Goal: Task Accomplishment & Management: Manage account settings

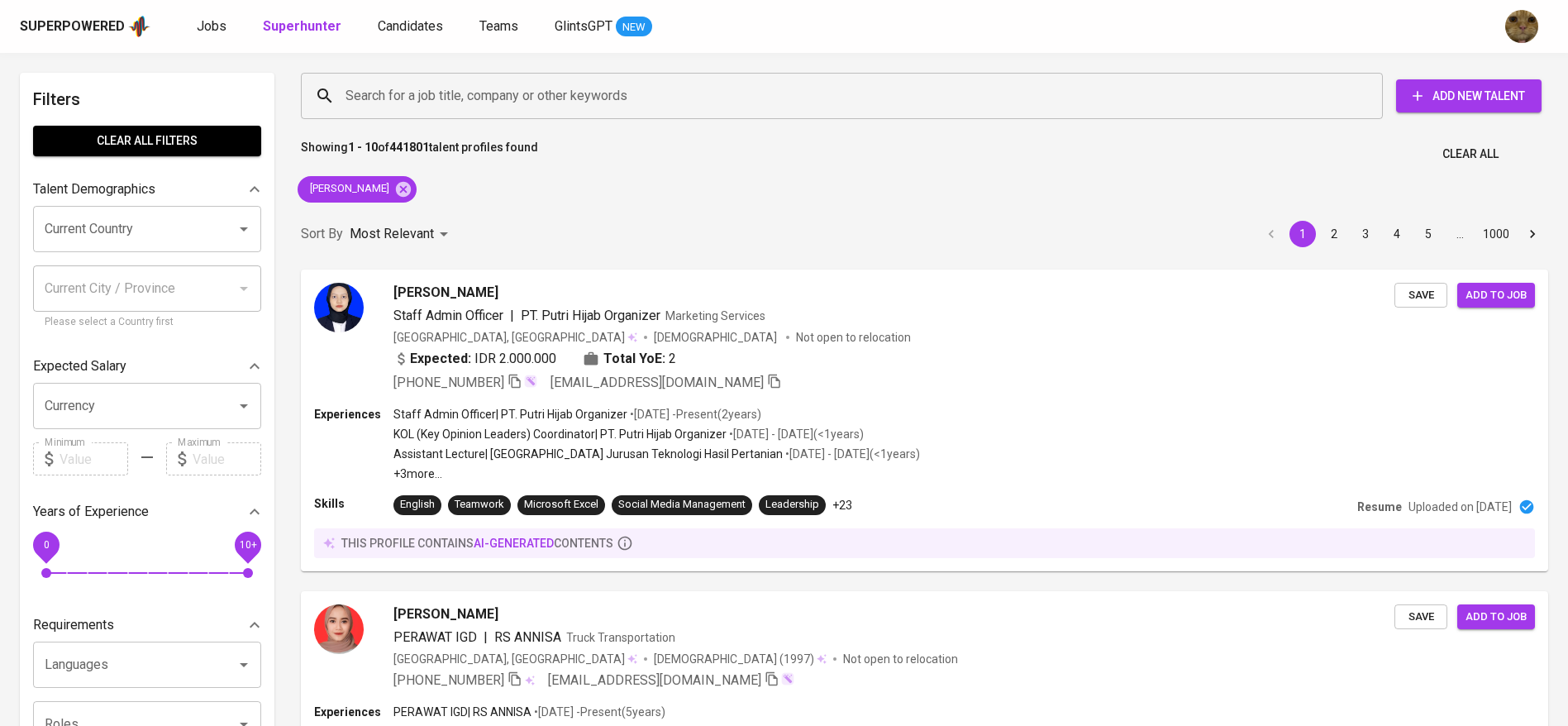
scroll to position [2565, 0]
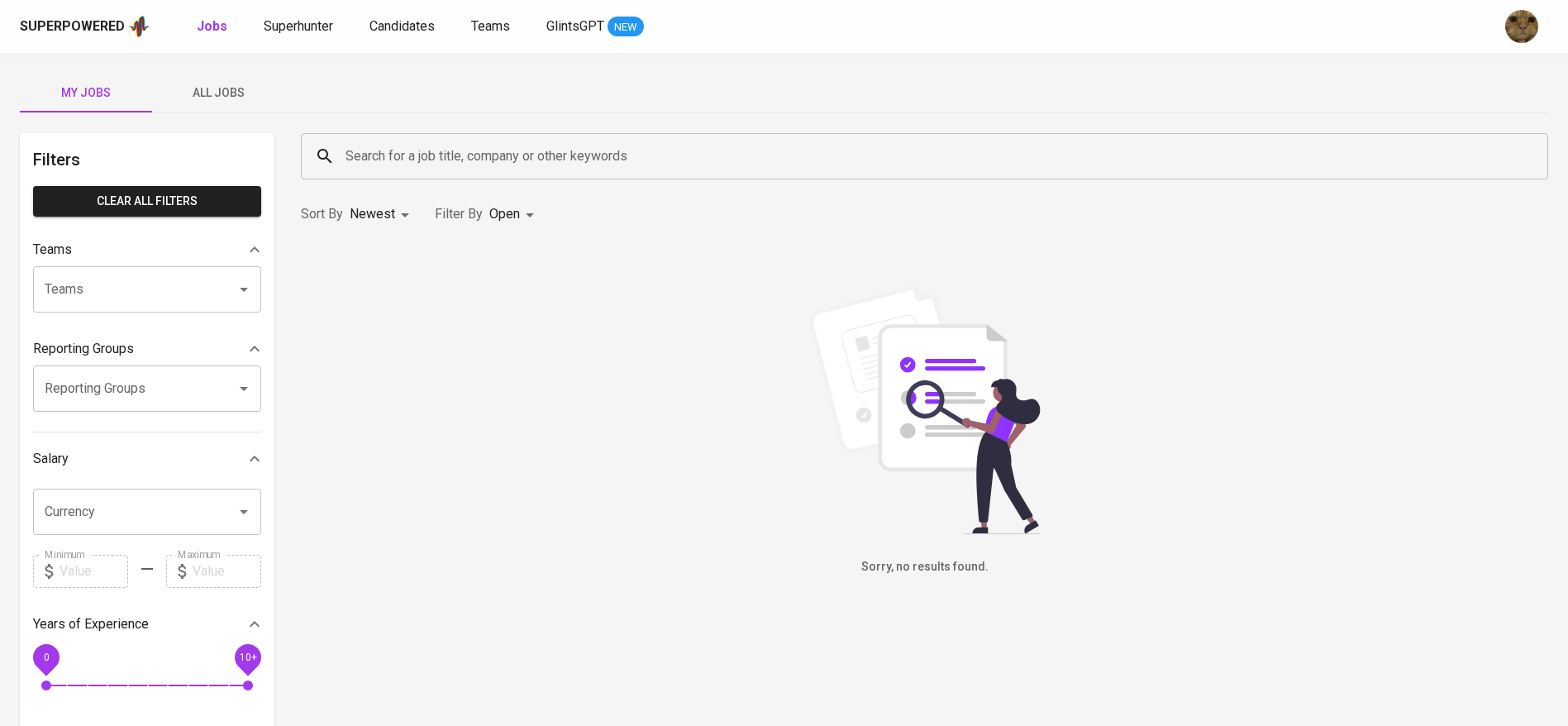
click at [414, 36] on div "Superpowered Jobs Superhunter Candidates Teams GlintsGPT NEW" at bounding box center [758, 26] width 1476 height 25
click at [395, 29] on span "Candidates" at bounding box center [402, 26] width 65 height 16
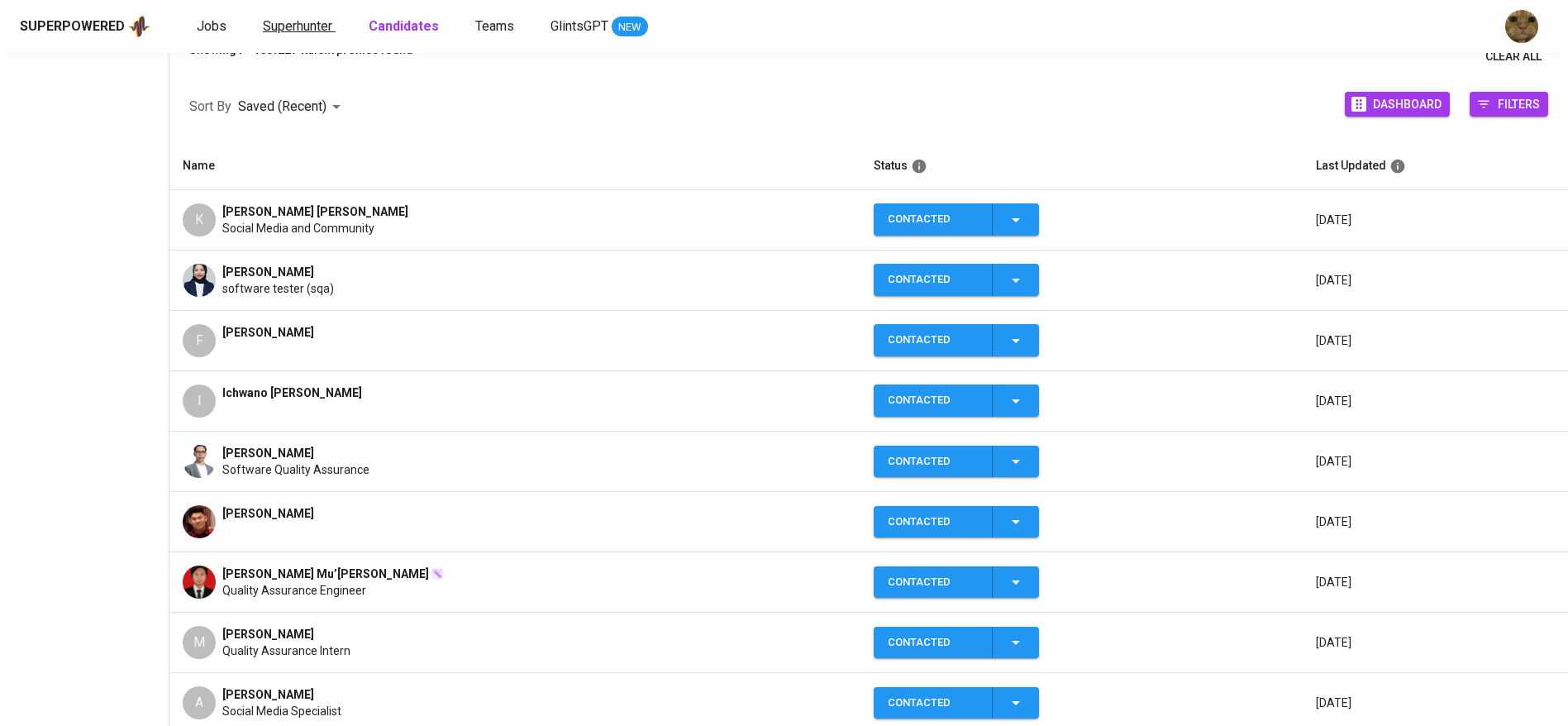
scroll to position [220, 0]
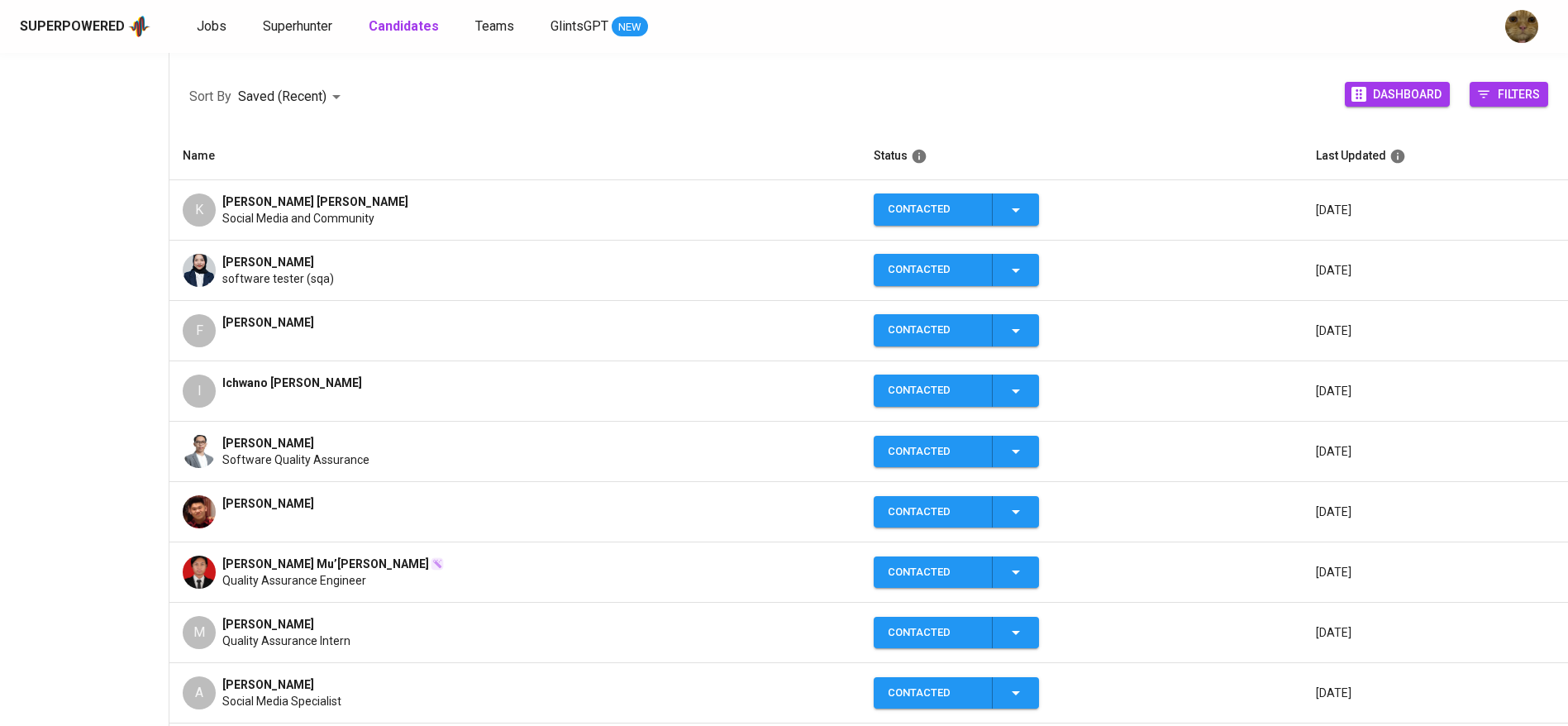
click at [197, 213] on div "K" at bounding box center [199, 210] width 33 height 33
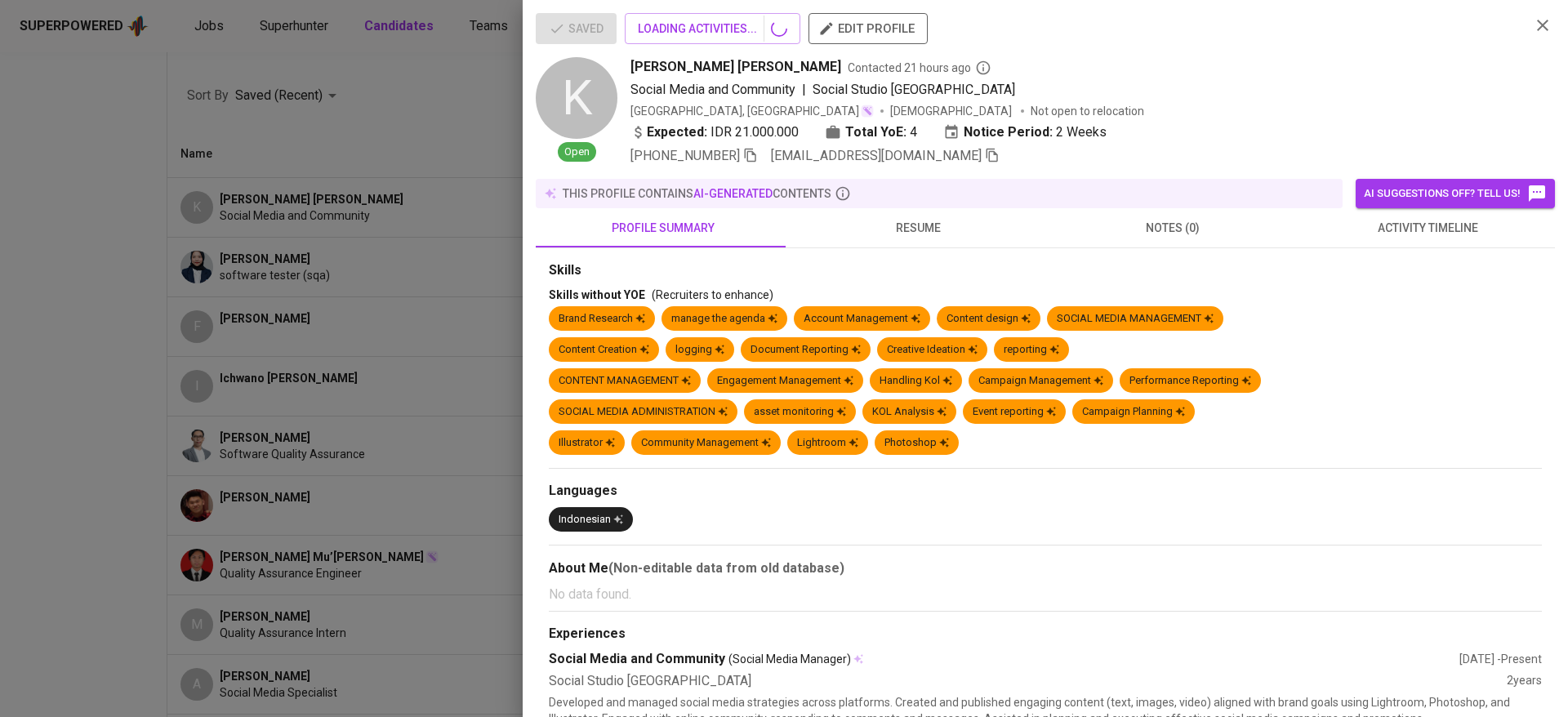
click at [1361, 216] on button "activity timeline" at bounding box center [1427, 227] width 255 height 39
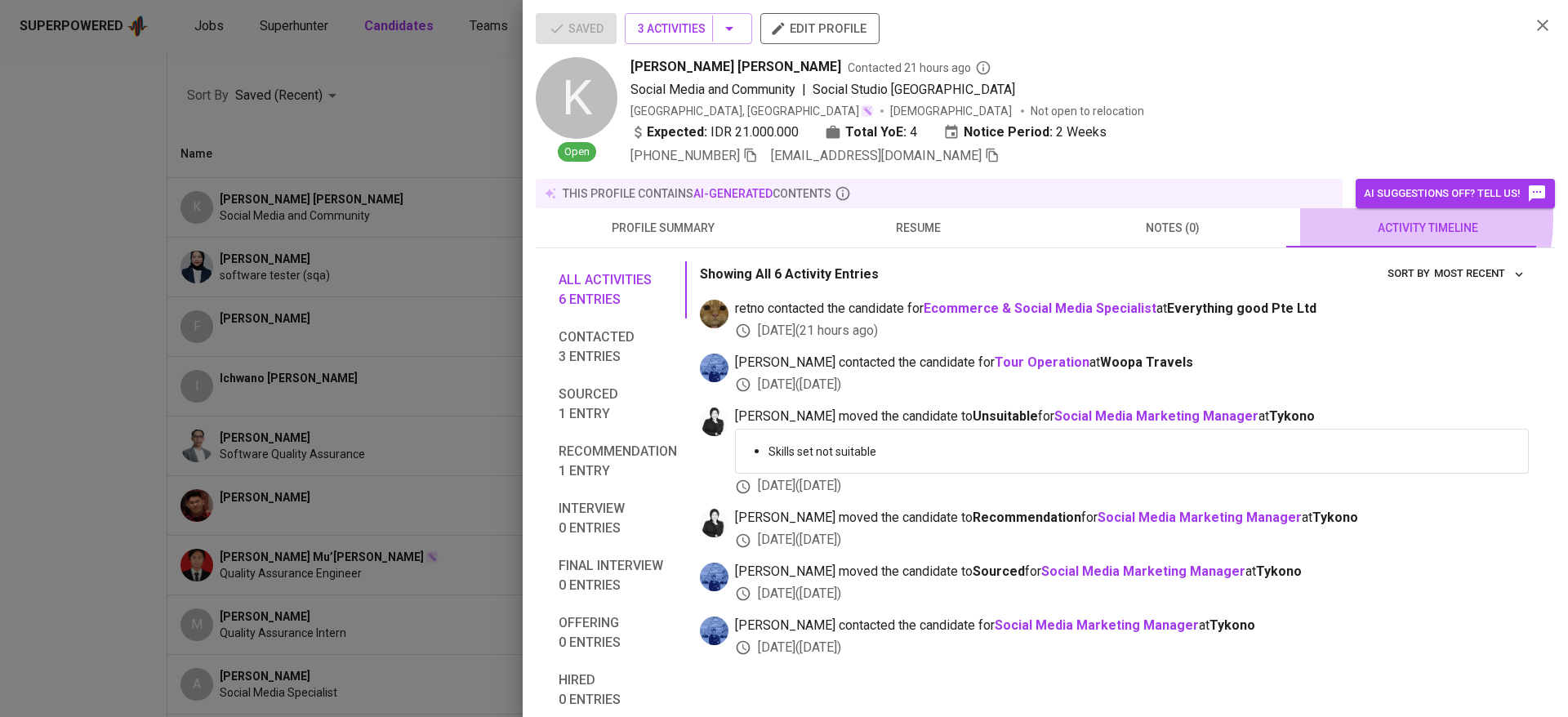
click at [1371, 219] on span "activity timeline" at bounding box center [1427, 228] width 235 height 20
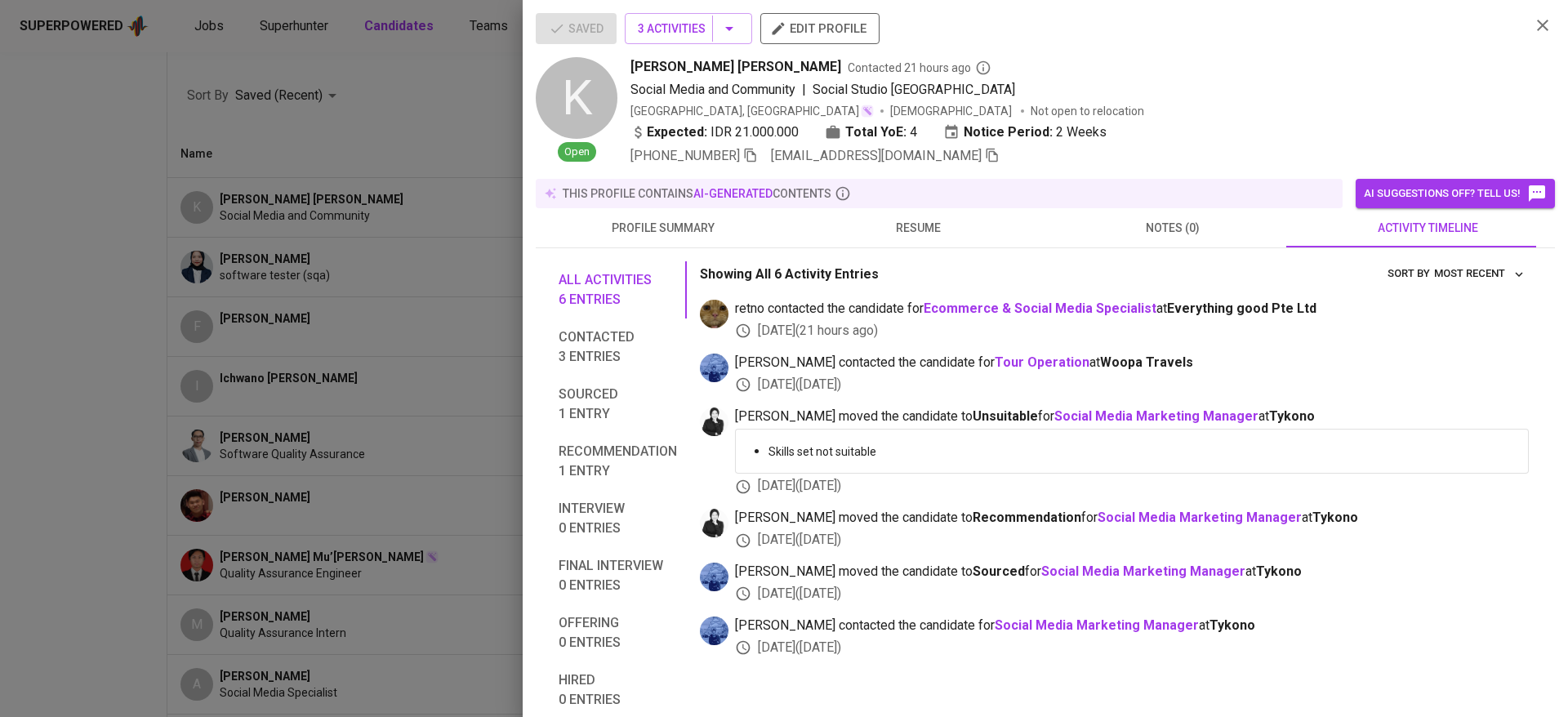
click at [986, 159] on icon "button" at bounding box center [992, 155] width 12 height 14
click at [520, 198] on div at bounding box center [784, 358] width 1568 height 717
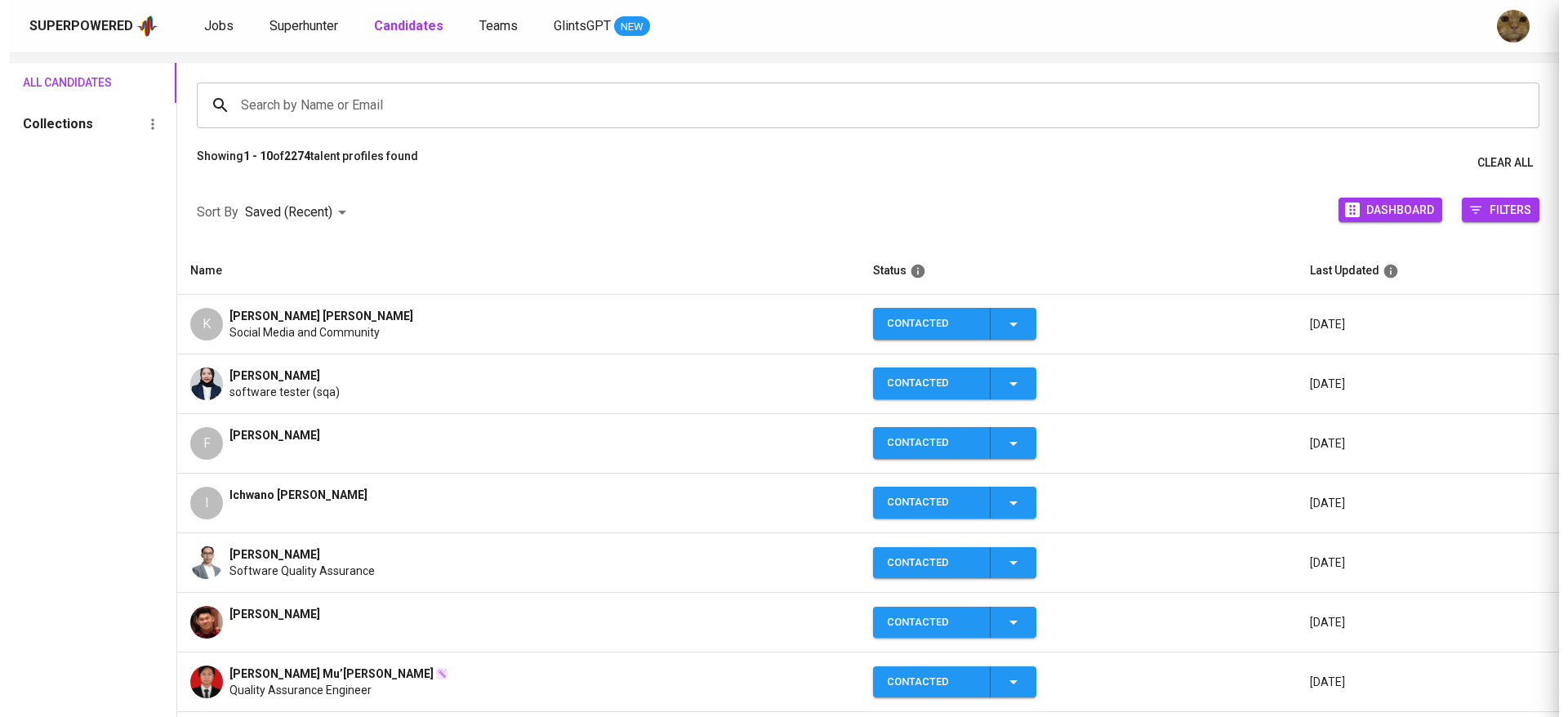
scroll to position [0, 0]
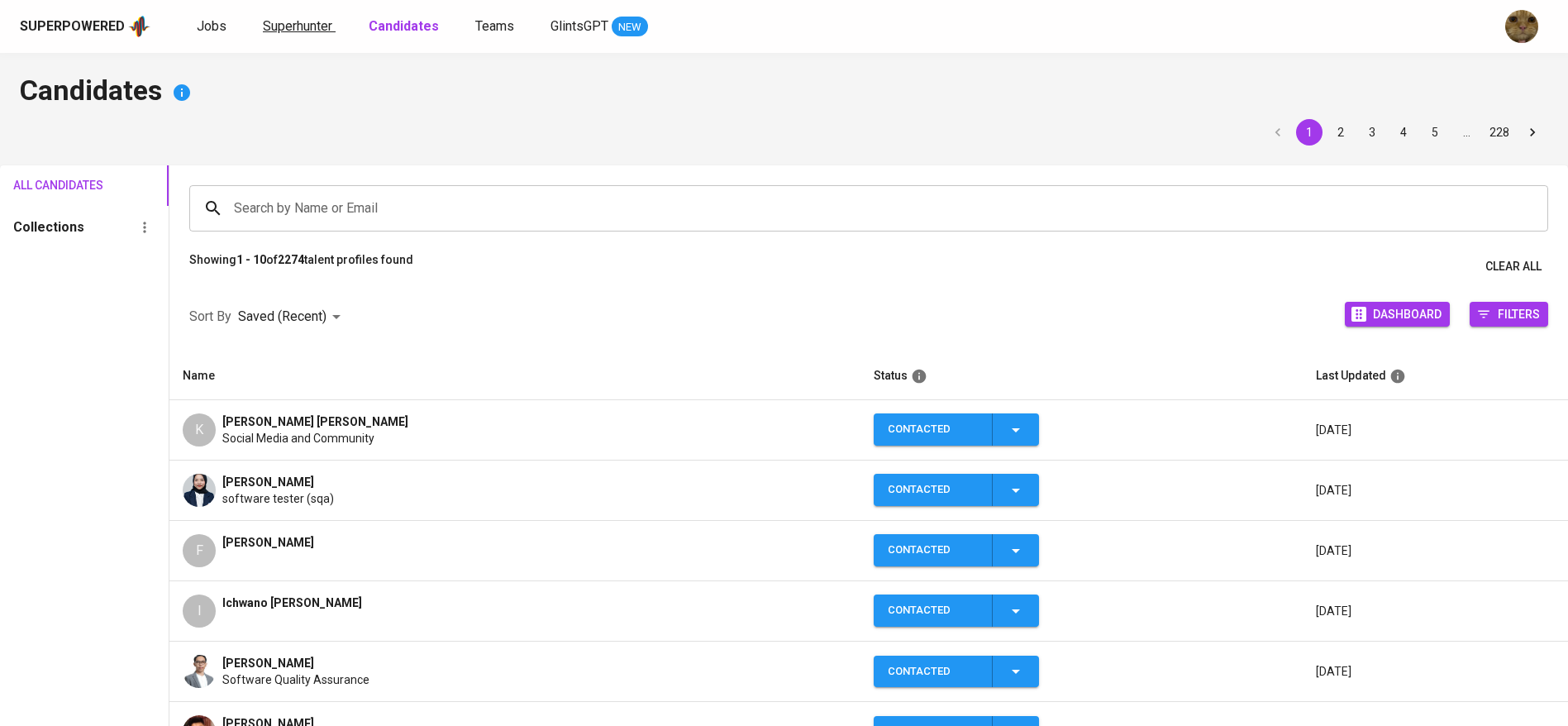
click at [281, 26] on span "Superhunter" at bounding box center [297, 26] width 69 height 16
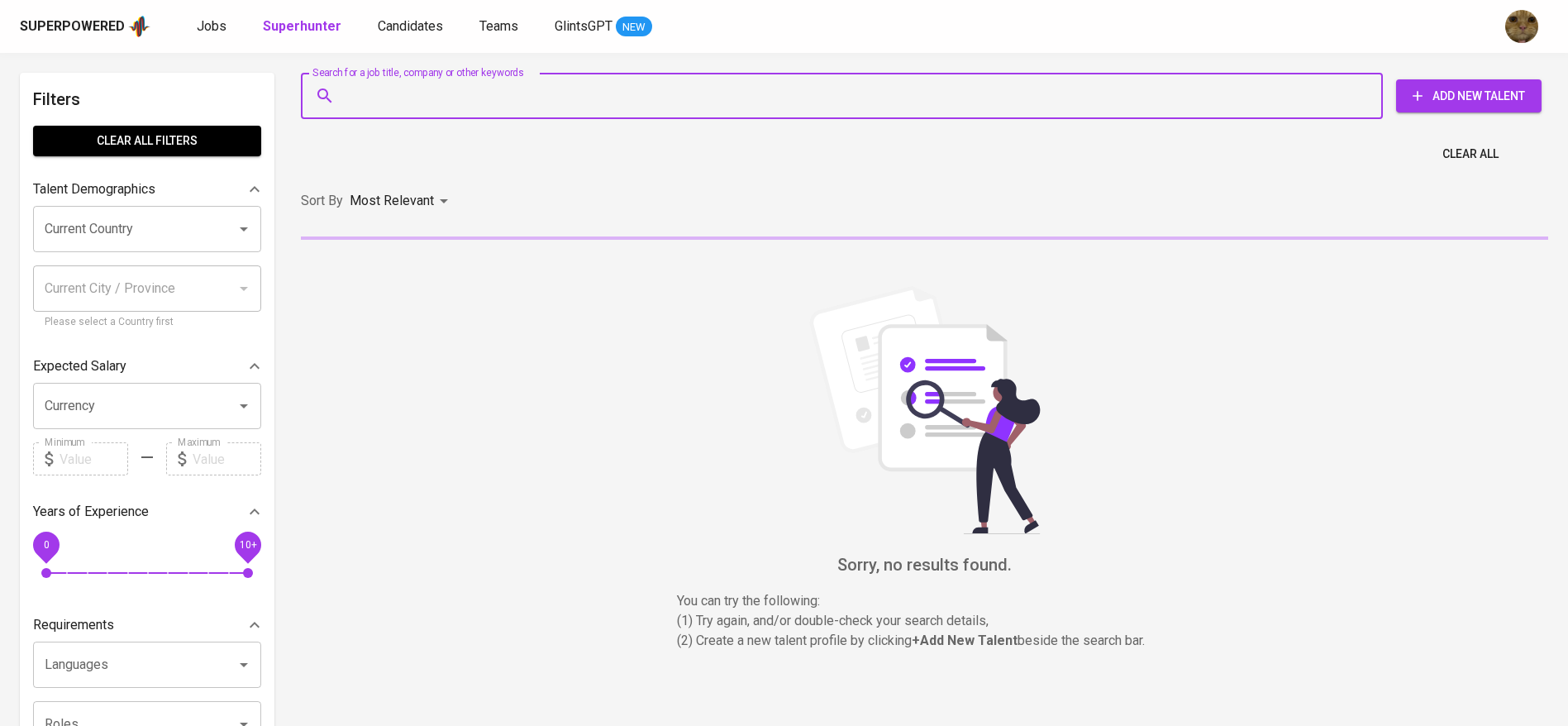
click at [436, 100] on input "Search for a job title, company or other keywords" at bounding box center [847, 96] width 1010 height 31
paste input "kaylazharr27@gmail.com"
type input "kaylazharr27@gmail.com"
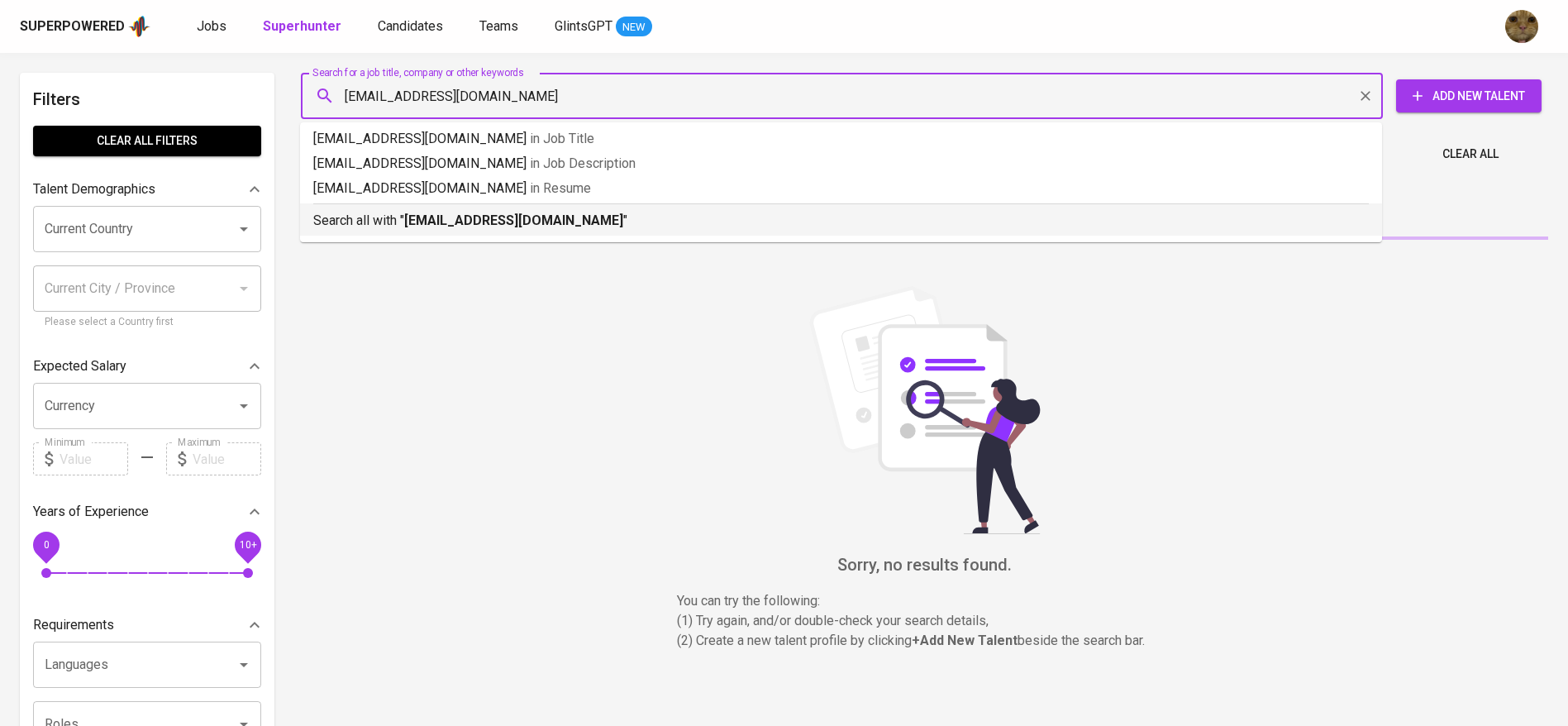
click at [405, 215] on p "Search all with " kaylazharr27@gmail.com "" at bounding box center [841, 221] width 1056 height 20
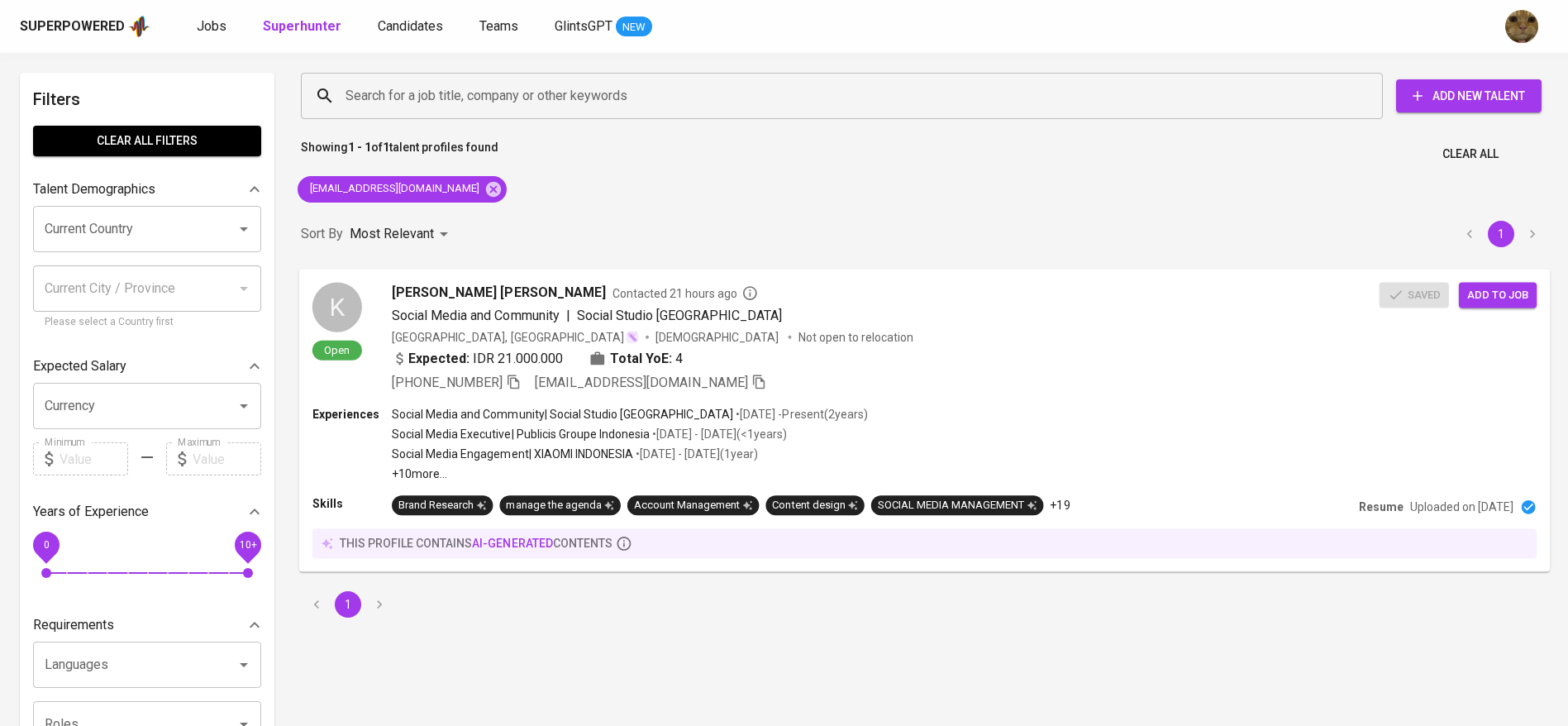
click at [1050, 400] on div "K Open kayla amira azhar Contacted 21 hours ago Social Media and Community | So…" at bounding box center [925, 337] width 1251 height 137
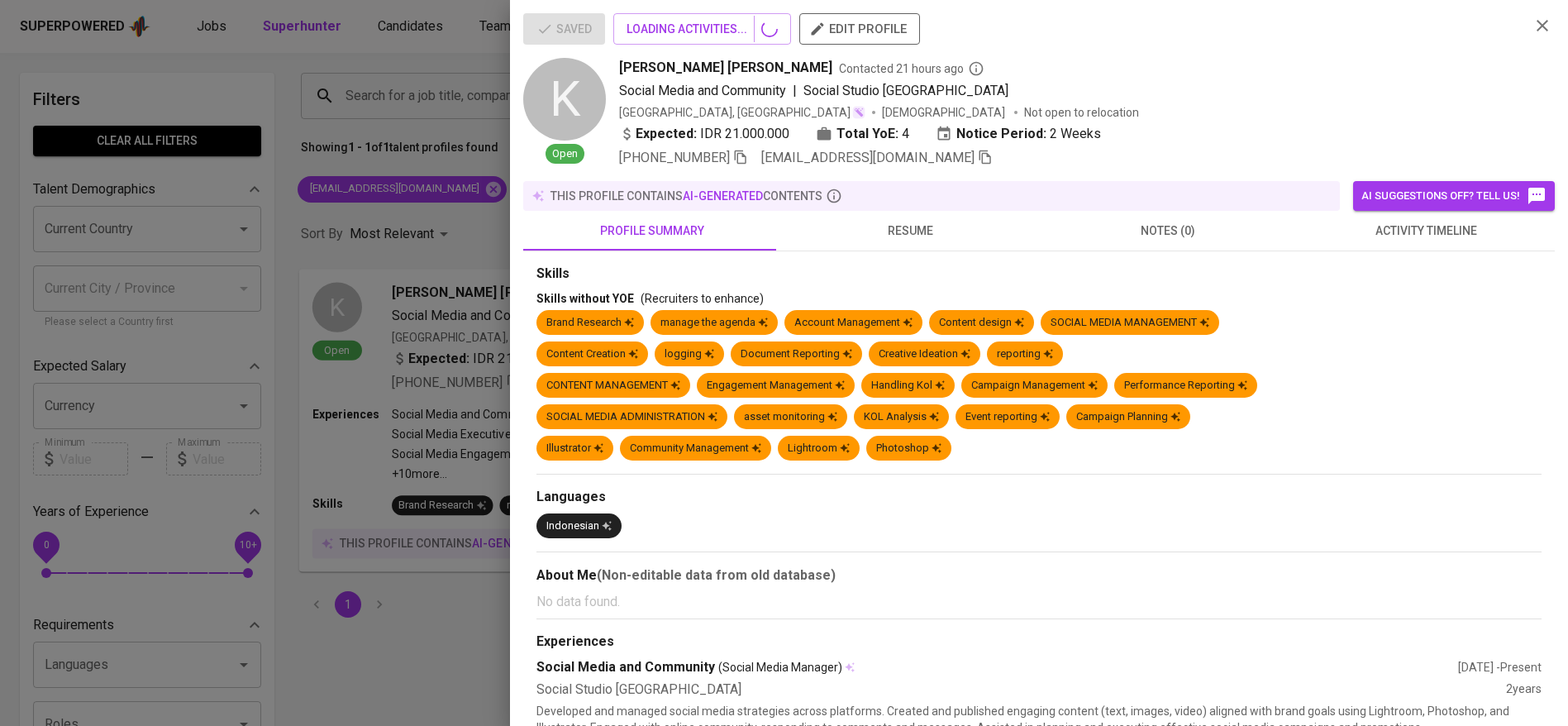
click at [1071, 382] on div "Saved LOADING ACTIVITIES... edit profile K Open kayla amira azhar Contacted 21 …" at bounding box center [784, 363] width 1568 height 726
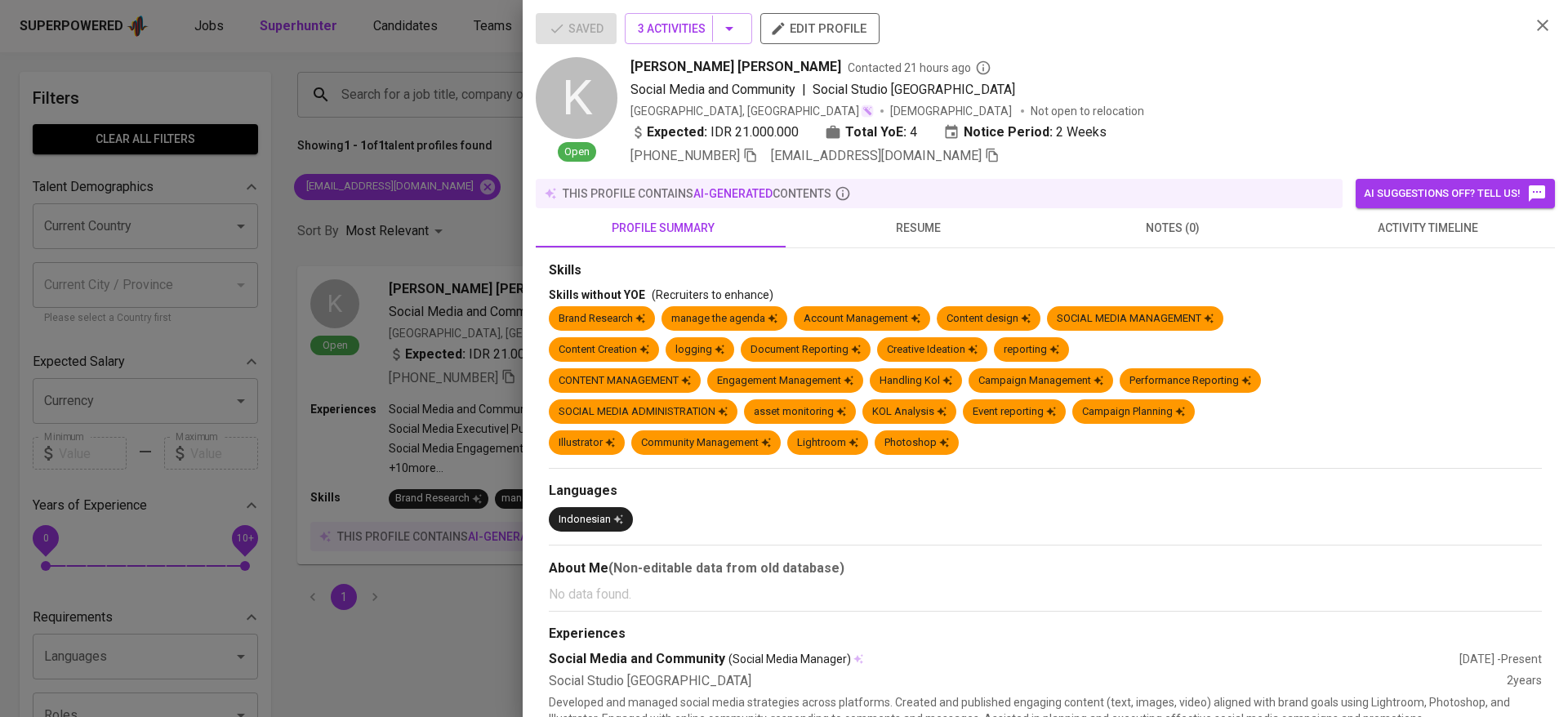
click at [1418, 235] on span "activity timeline" at bounding box center [1427, 228] width 235 height 20
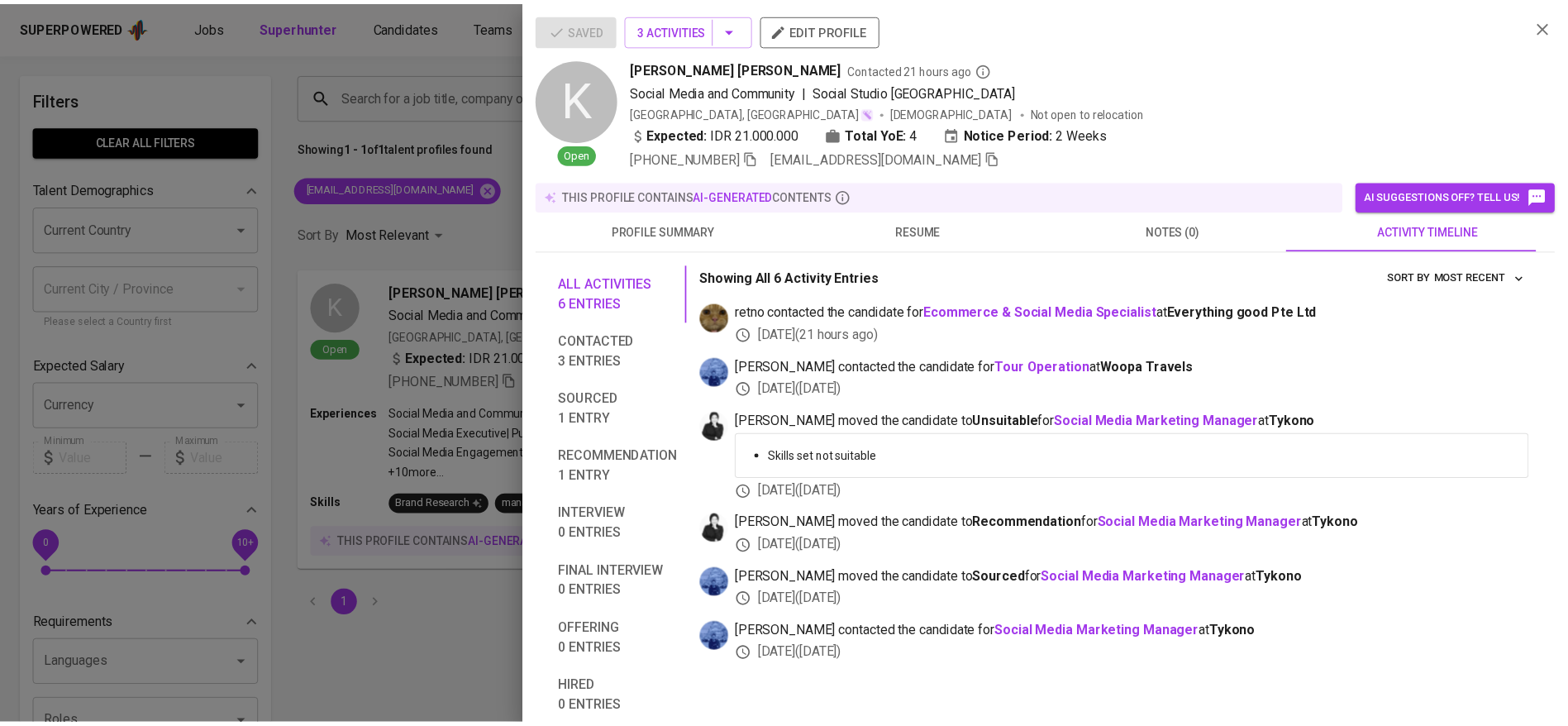
scroll to position [73, 0]
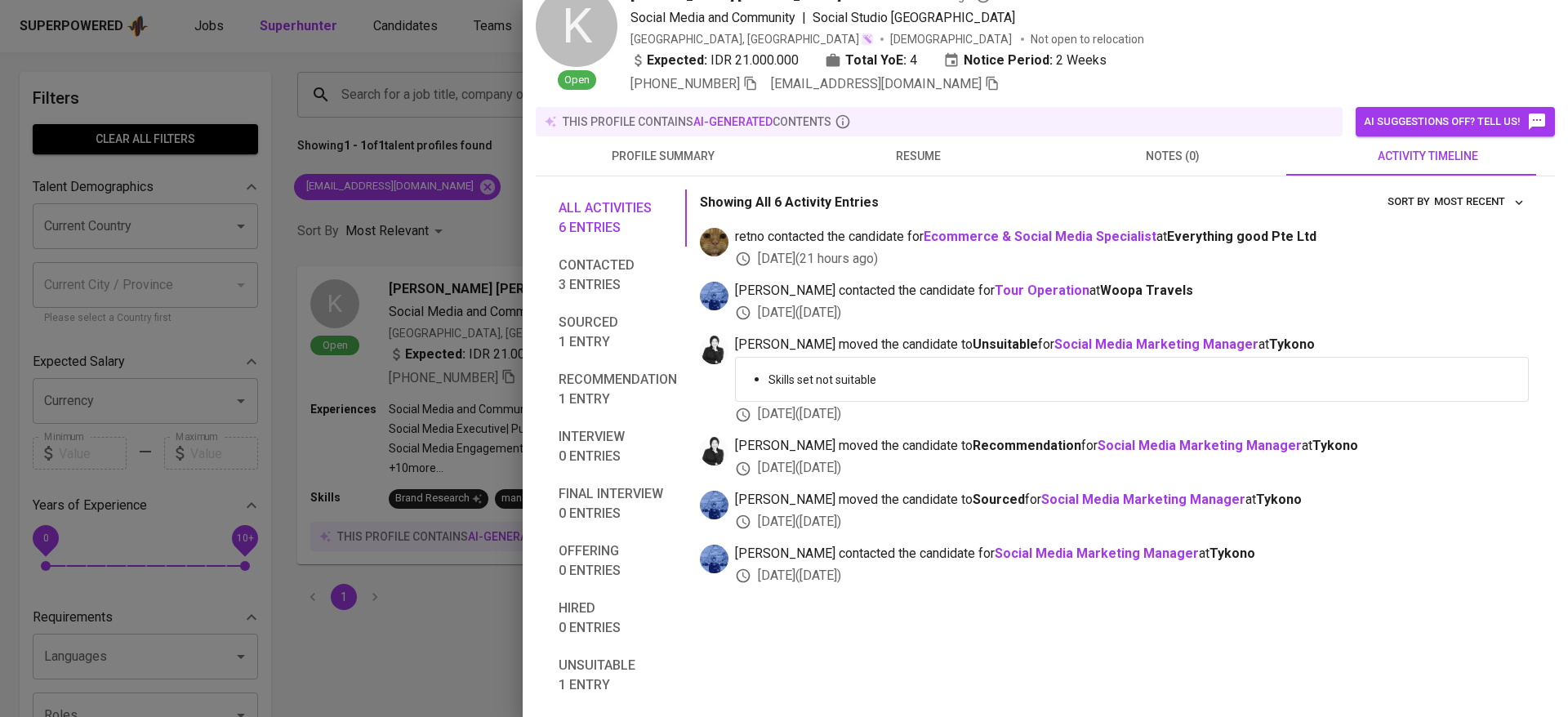
click at [468, 357] on div at bounding box center [784, 358] width 1568 height 717
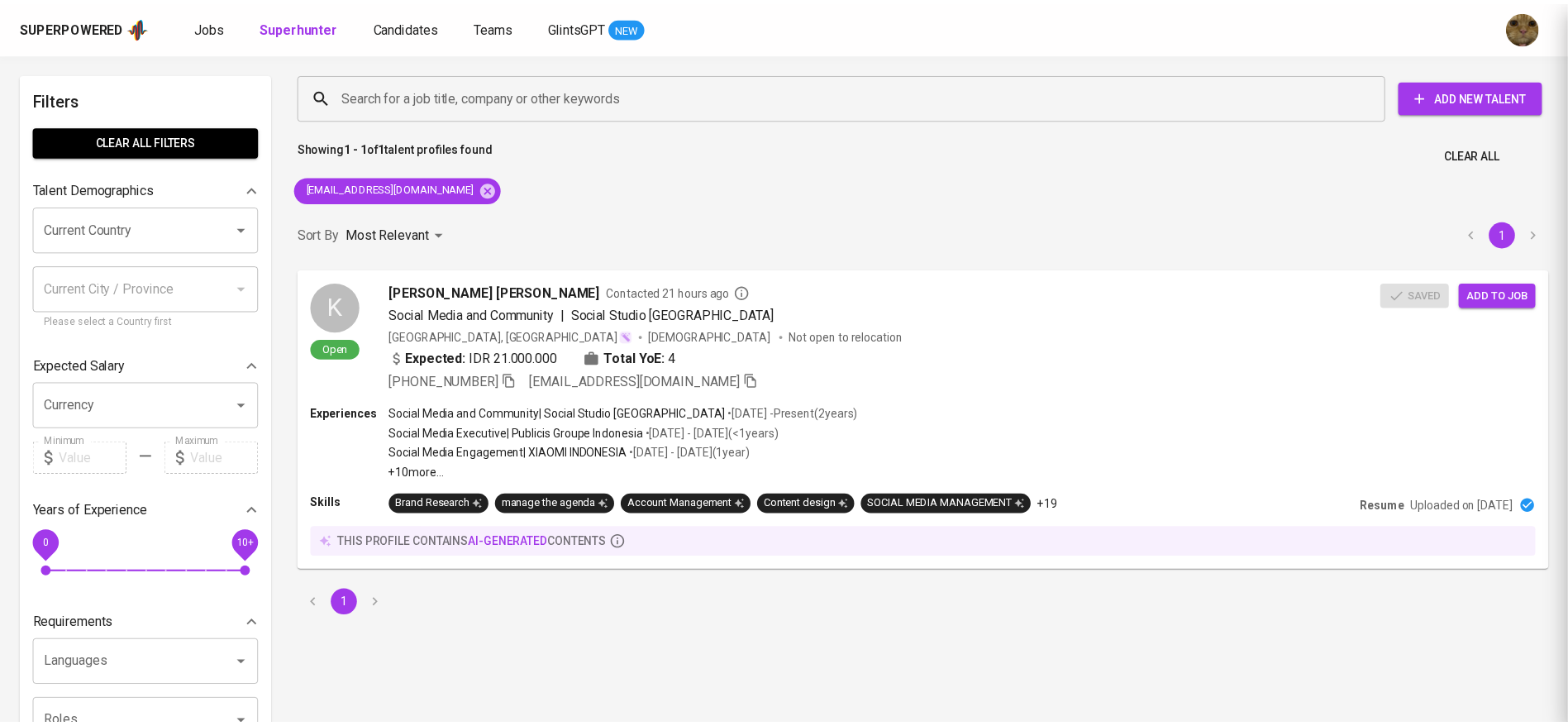
scroll to position [1, 0]
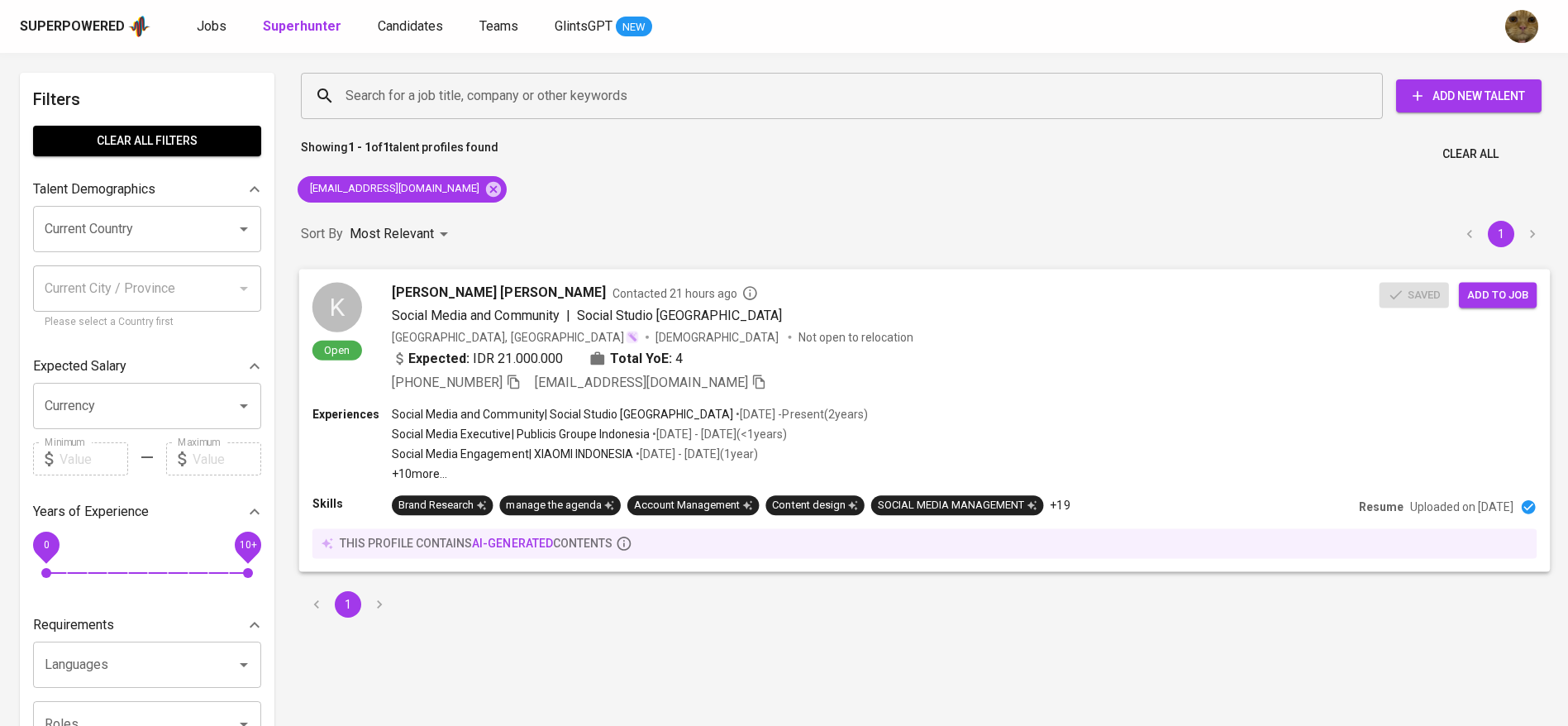
click at [1495, 302] on span "Add to job" at bounding box center [1498, 295] width 61 height 19
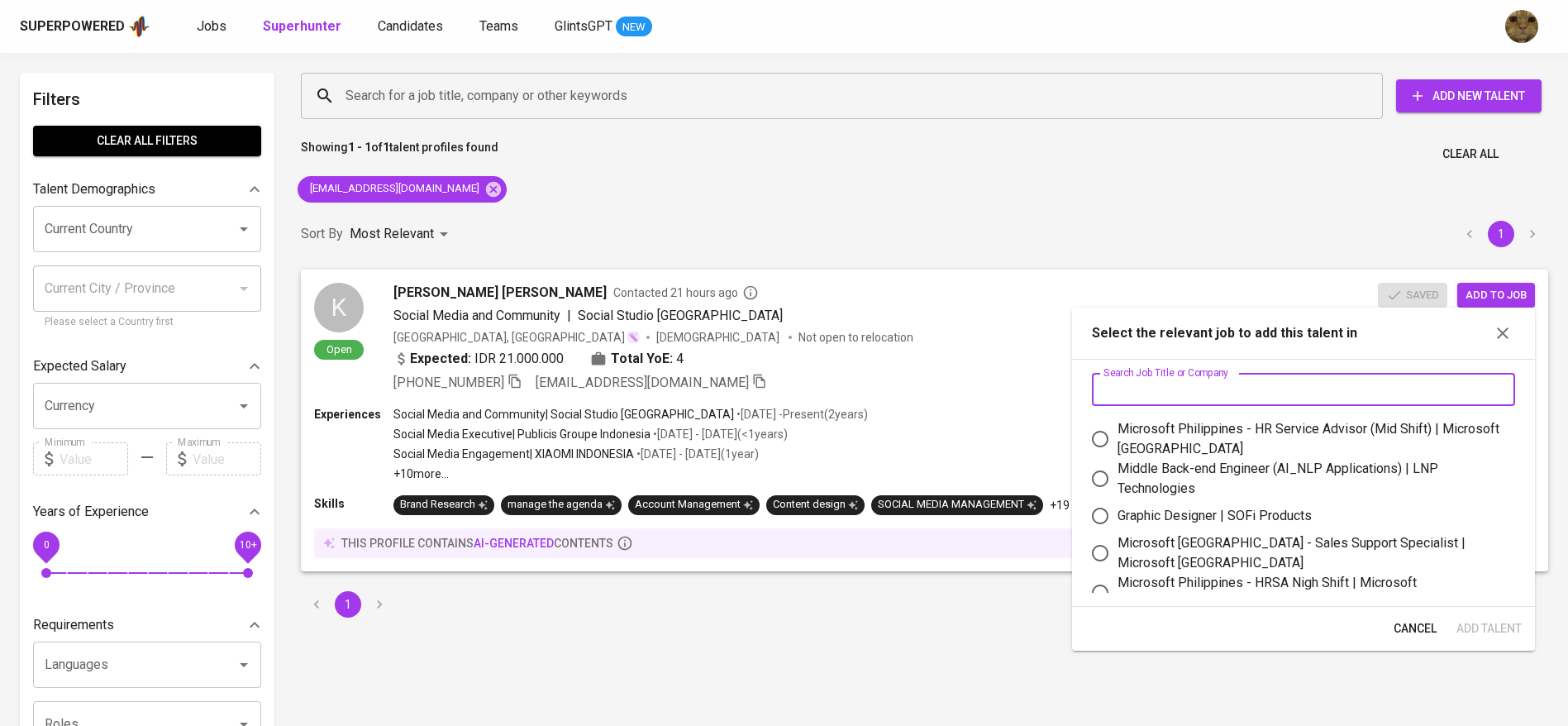
click at [1152, 393] on input "text" at bounding box center [1303, 390] width 423 height 33
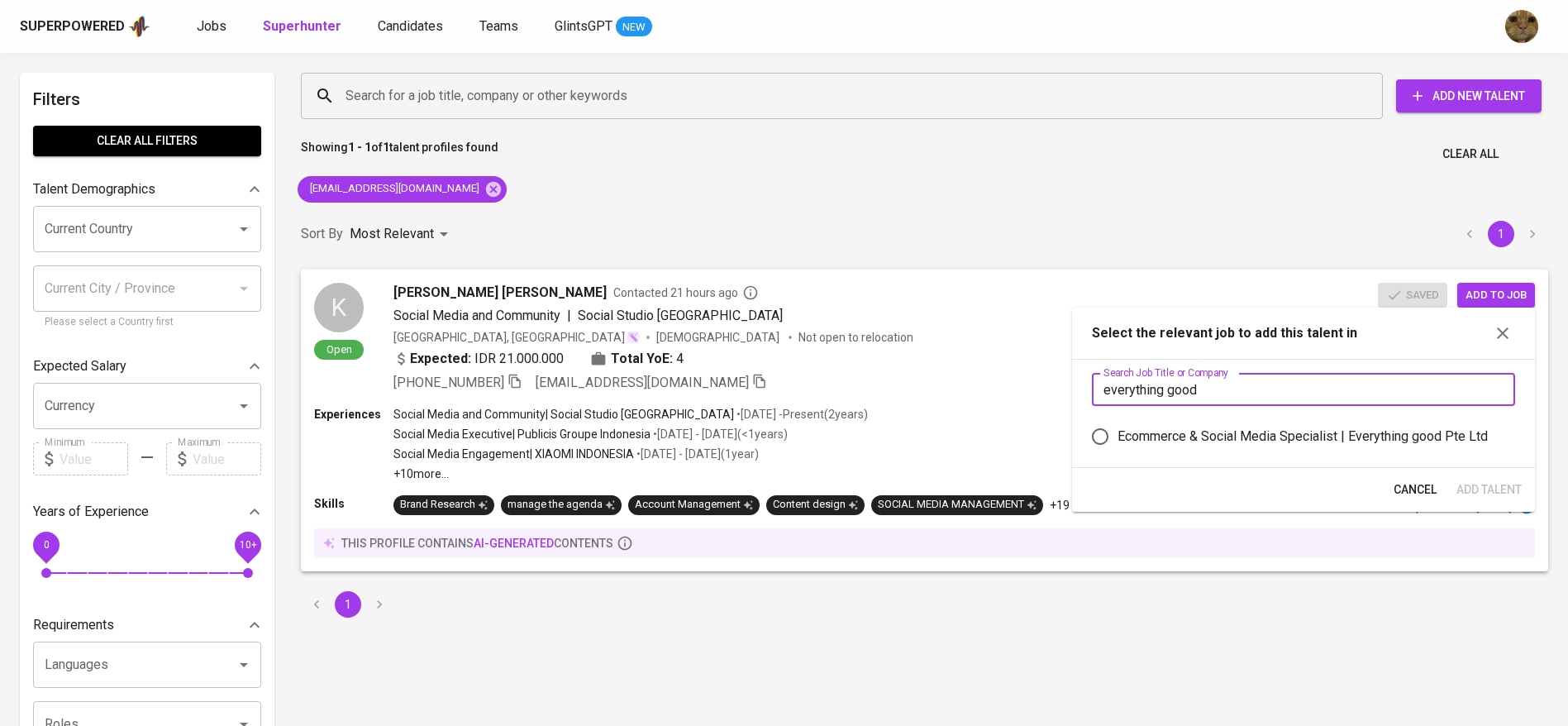
type input "everything good"
click at [1132, 425] on label "Ecommerce & Social Media Specialist | Everything good Pte Ltd" at bounding box center [1292, 437] width 419 height 35
click at [1117, 425] on input "Ecommerce & Social Media Specialist | Everything good Pte Ltd" at bounding box center [1100, 437] width 35 height 35
radio input "true"
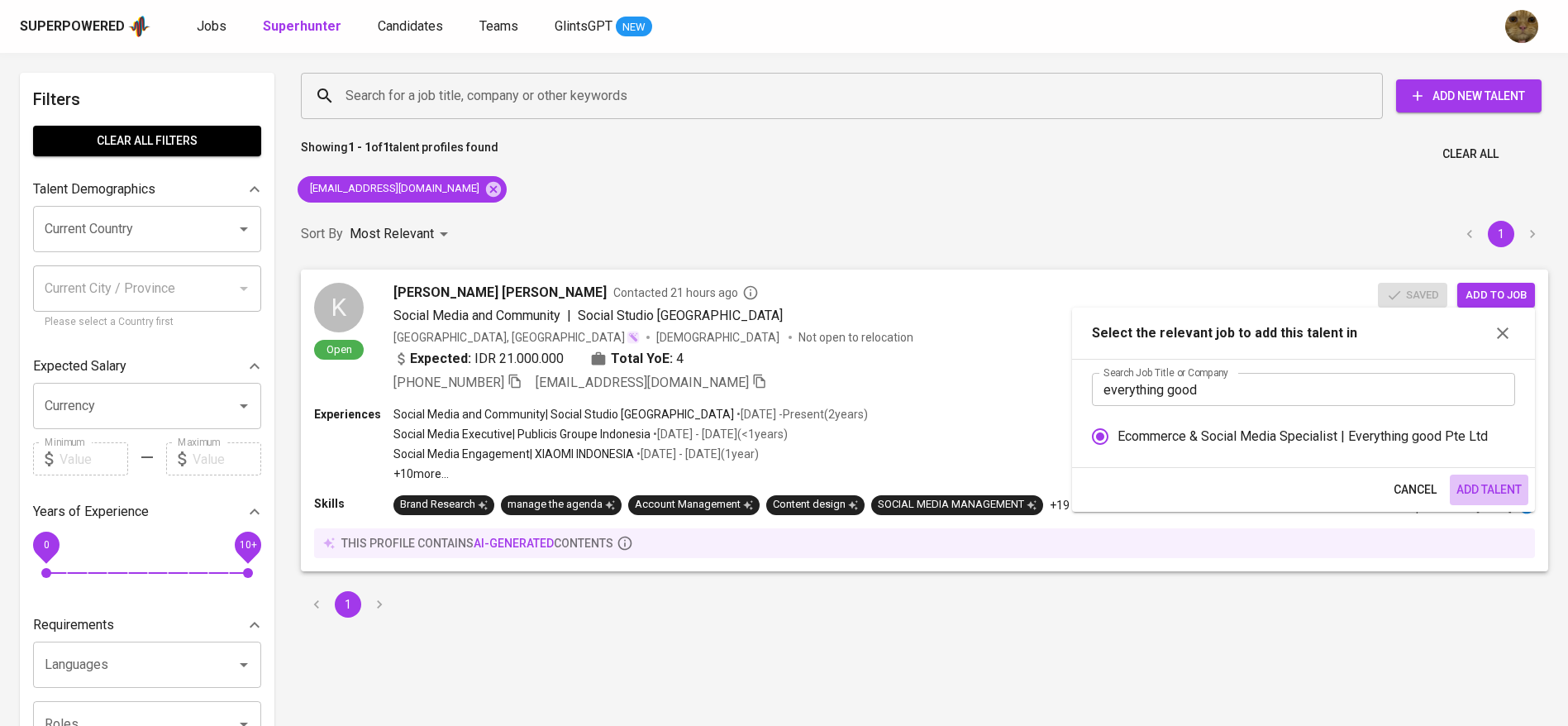
click at [1486, 490] on span "Add Talent" at bounding box center [1489, 489] width 65 height 20
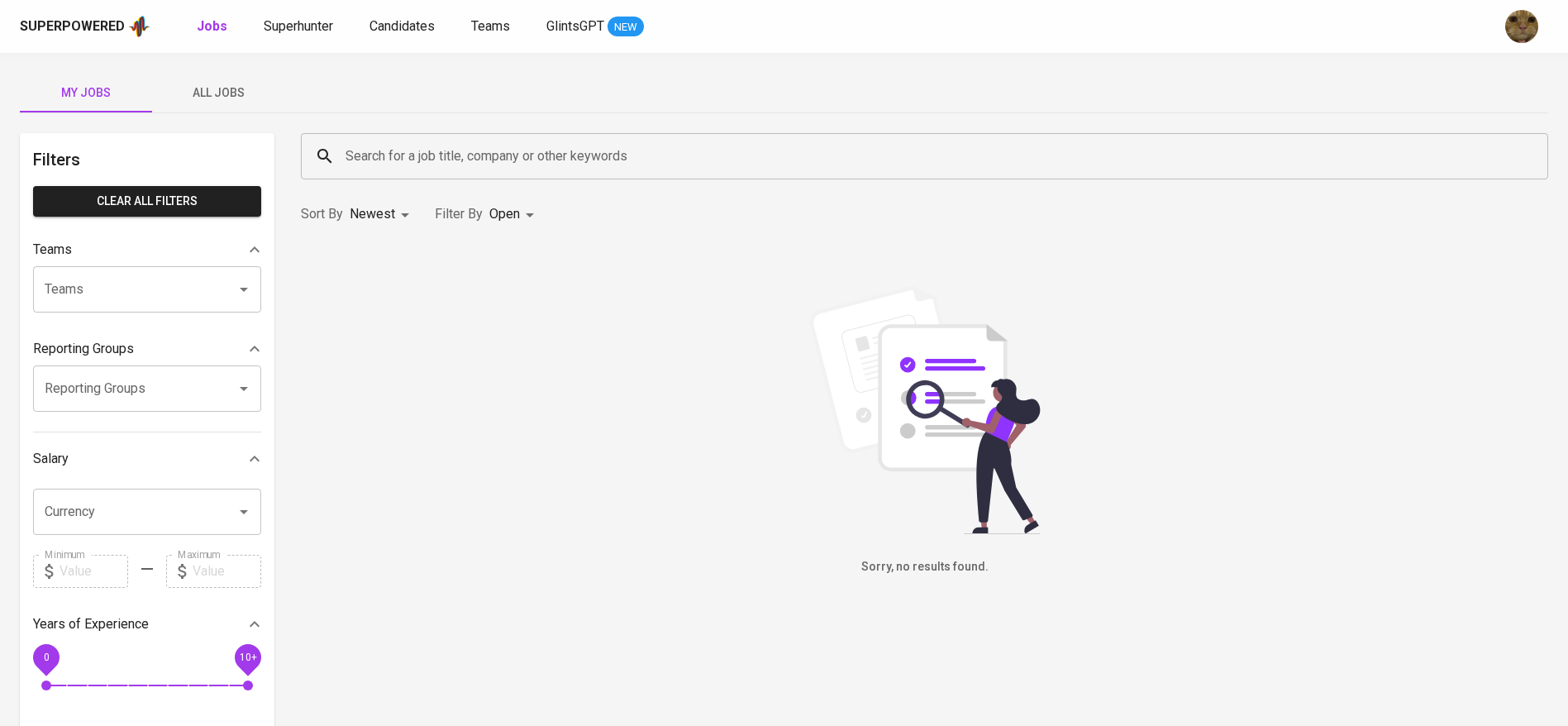
click at [238, 101] on span "All Jobs" at bounding box center [218, 93] width 112 height 20
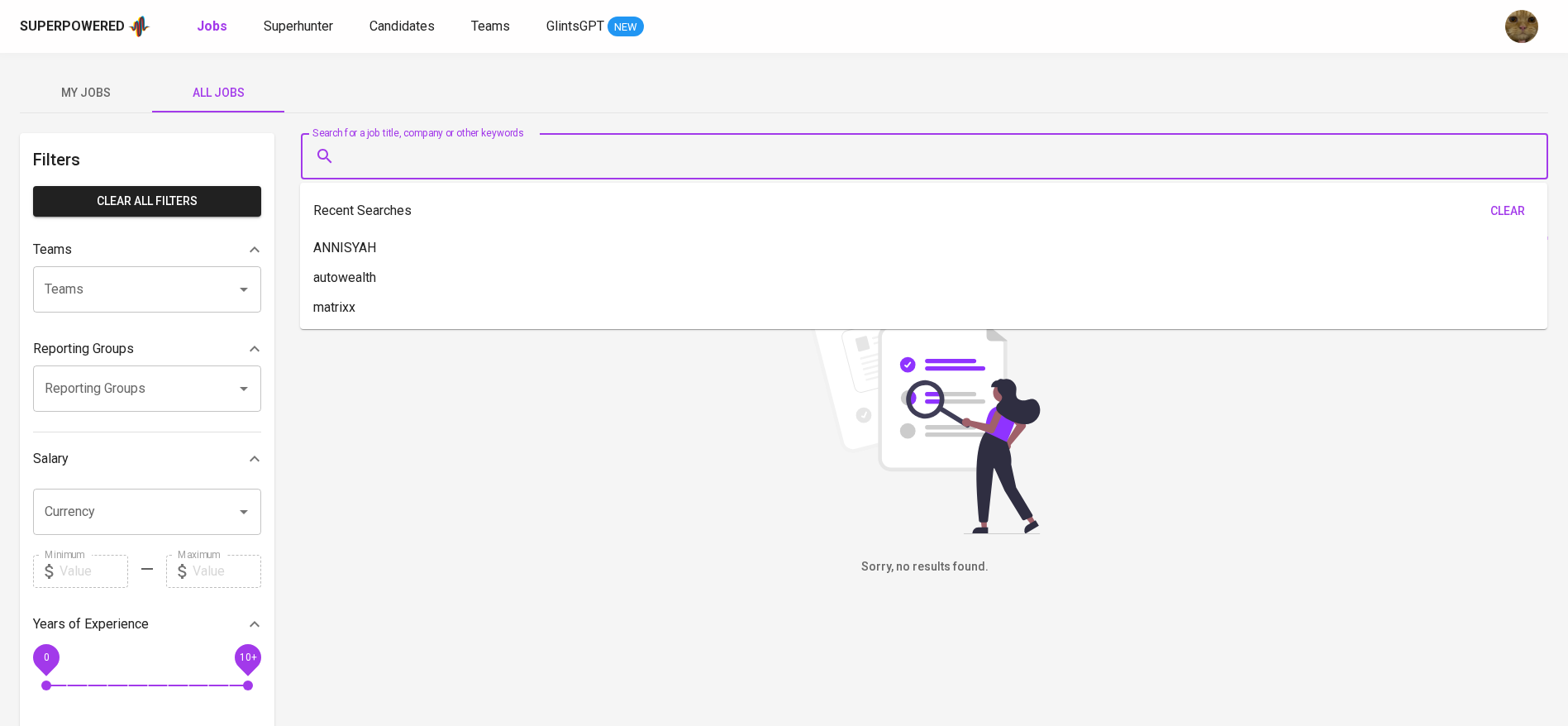
click at [398, 141] on input "Search for a job title, company or other keywords" at bounding box center [929, 157] width 1175 height 31
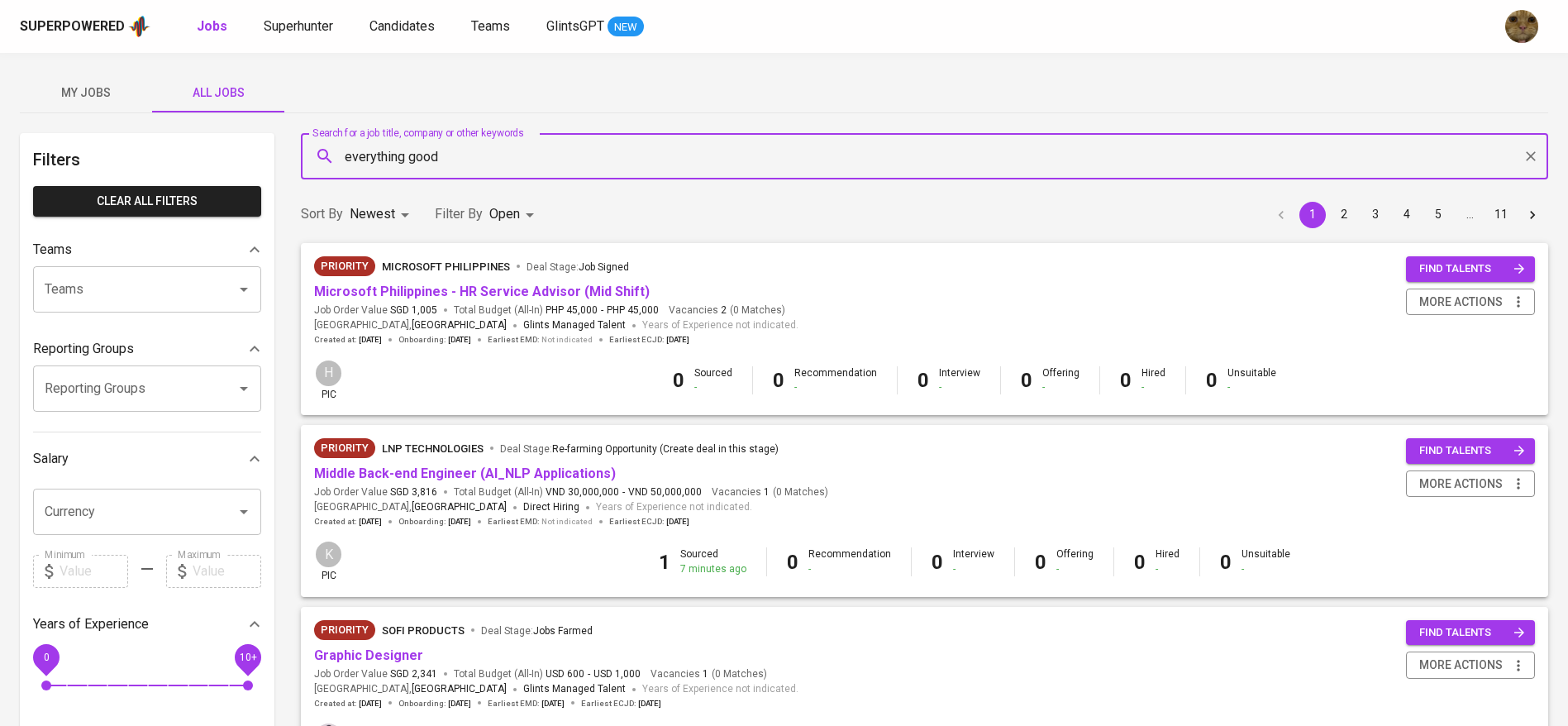
type input "everything good"
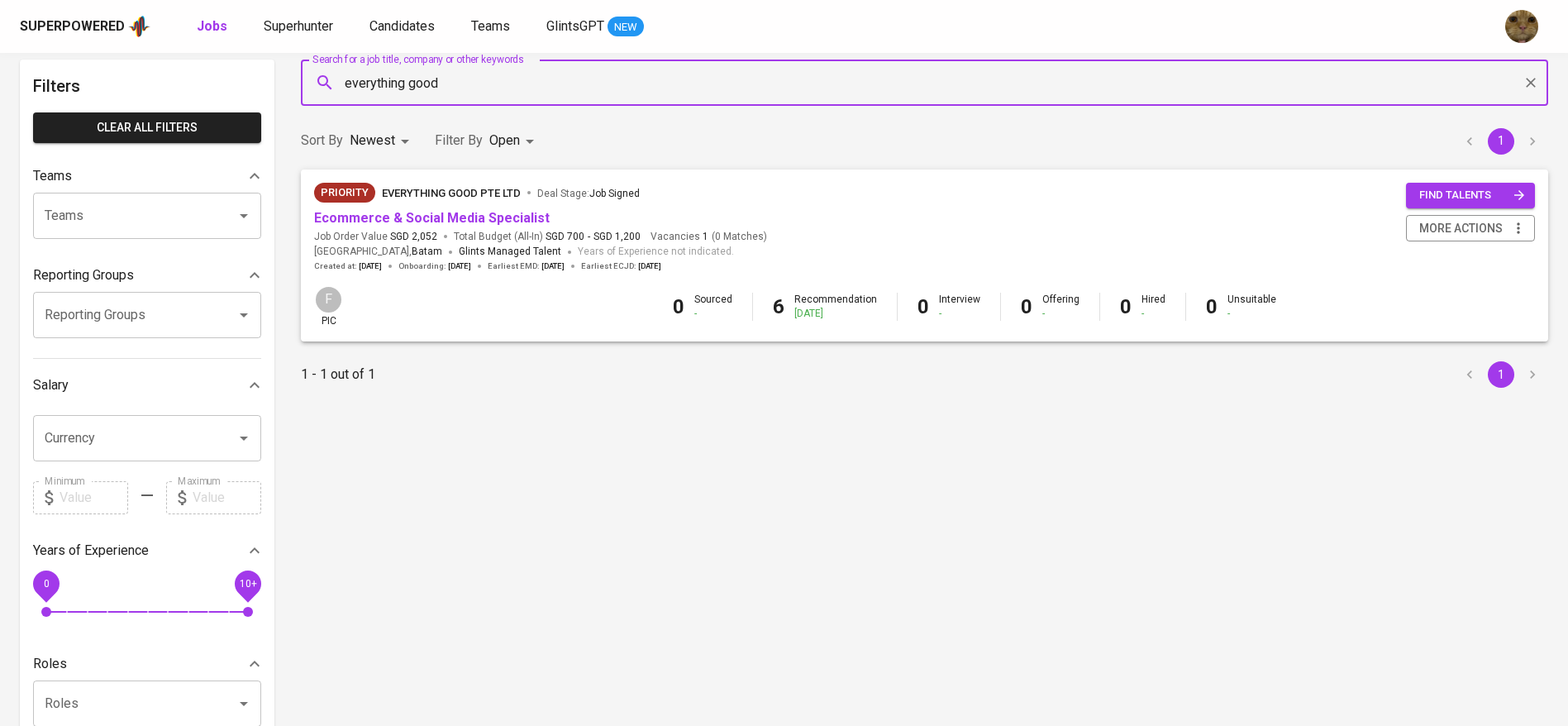
scroll to position [75, 0]
click at [341, 213] on link "Ecommerce & Social Media Specialist" at bounding box center [432, 217] width 236 height 16
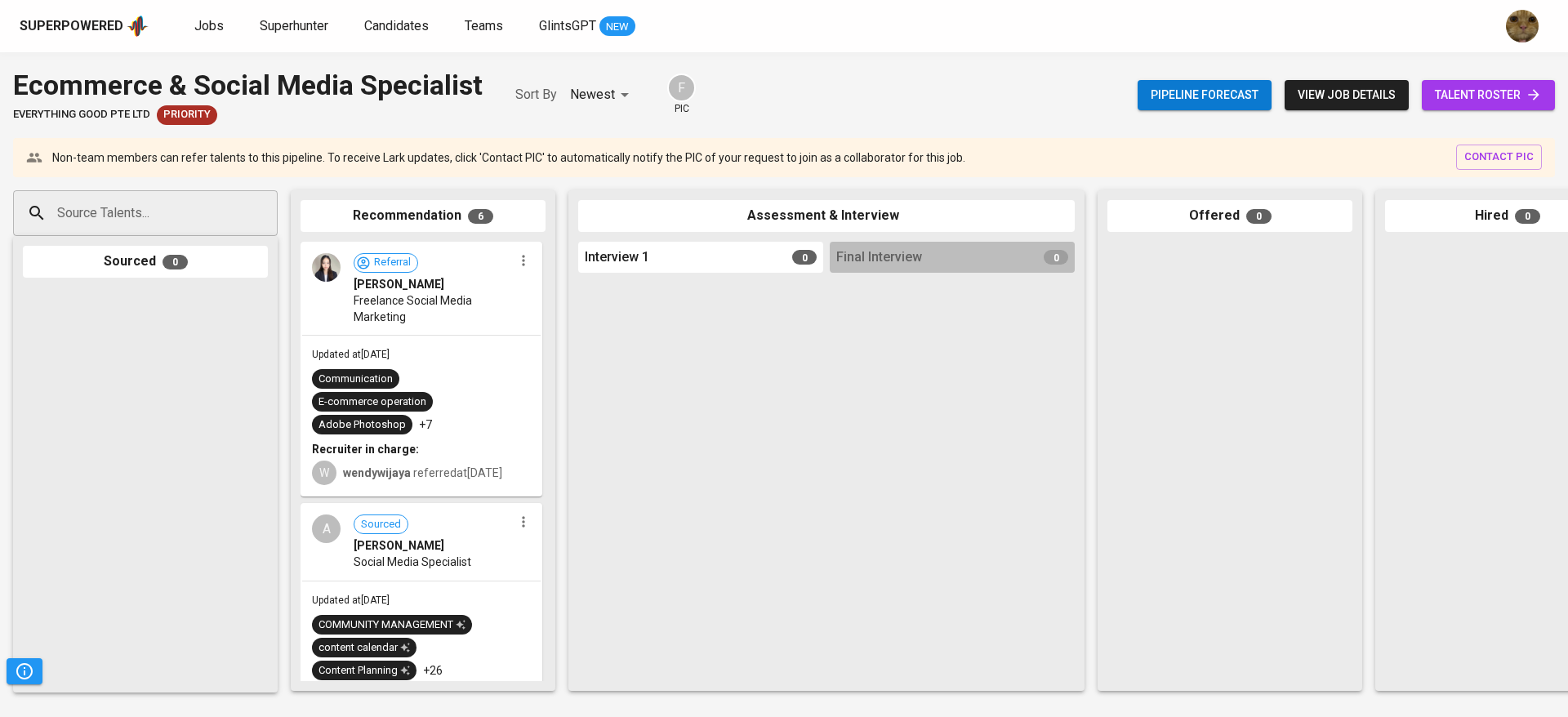
click at [1455, 90] on span "talent roster" at bounding box center [1489, 95] width 107 height 20
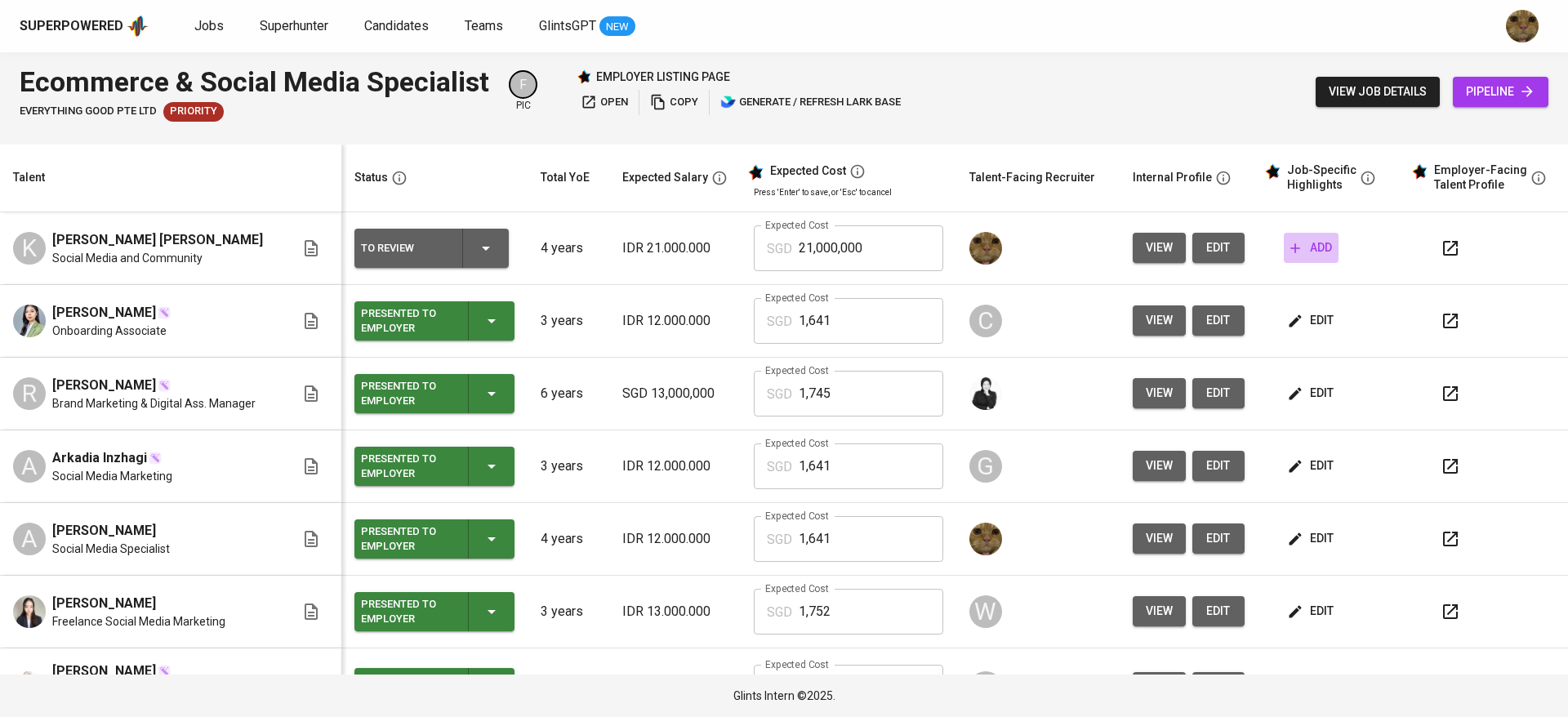
click at [1290, 237] on span "add" at bounding box center [1311, 247] width 42 height 20
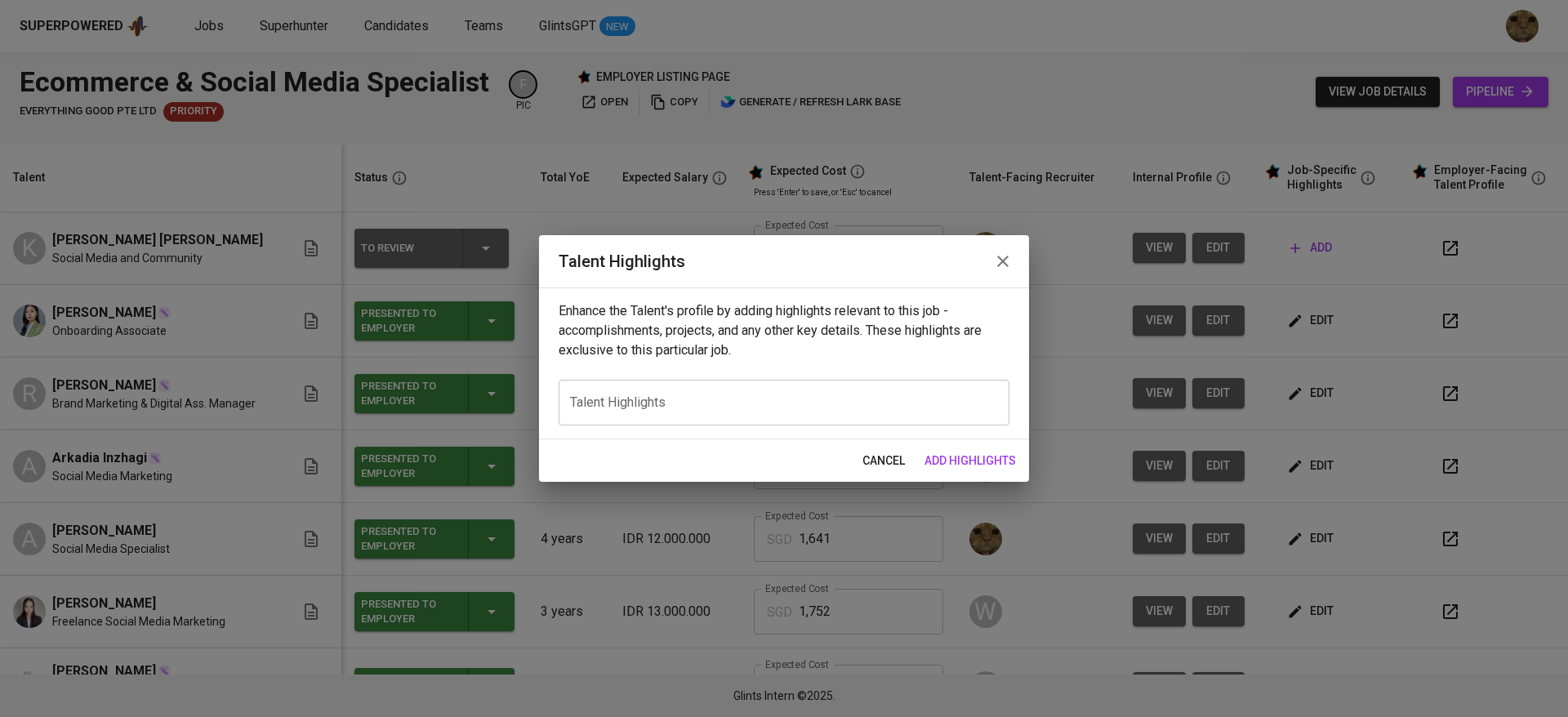
click at [886, 464] on span "cancel" at bounding box center [884, 460] width 43 height 20
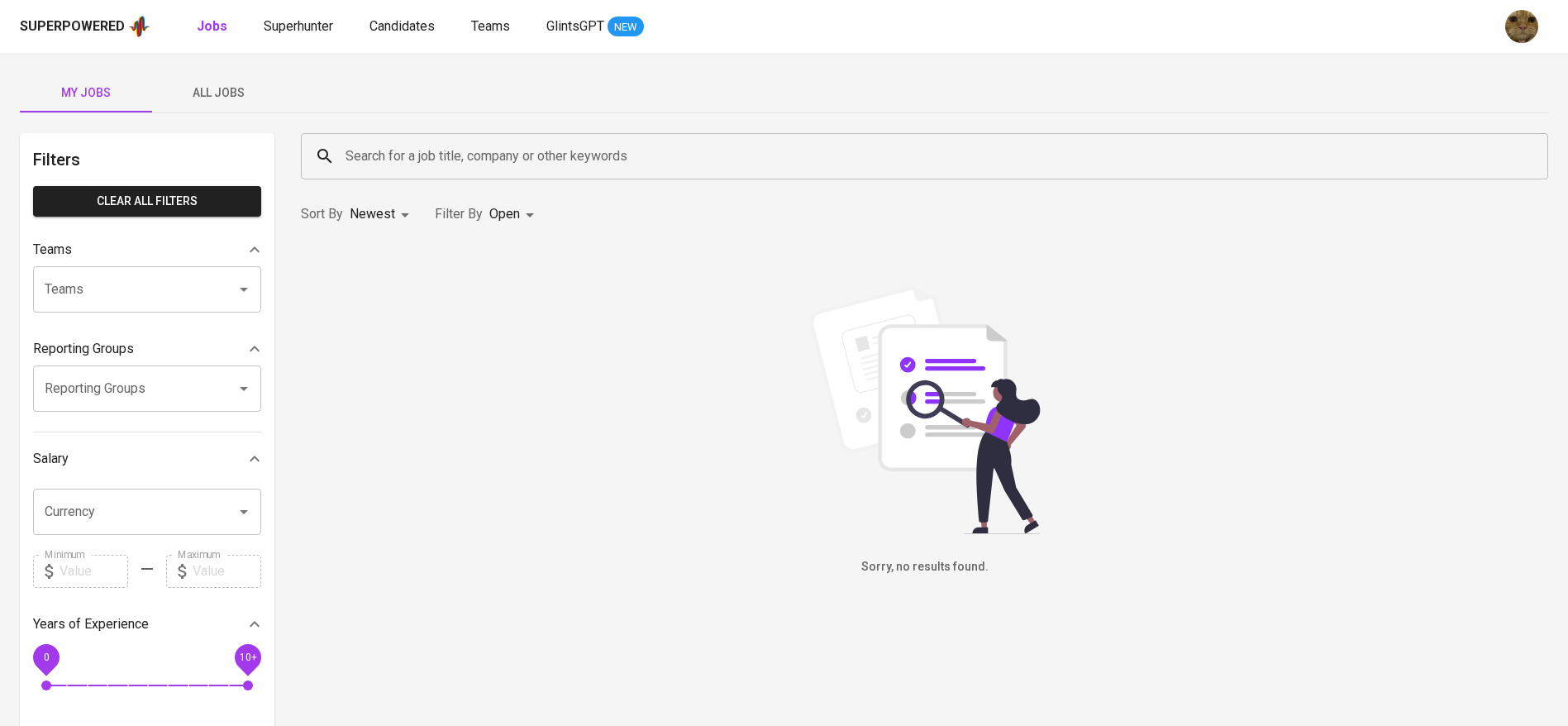
click at [215, 92] on span "All Jobs" at bounding box center [218, 93] width 112 height 20
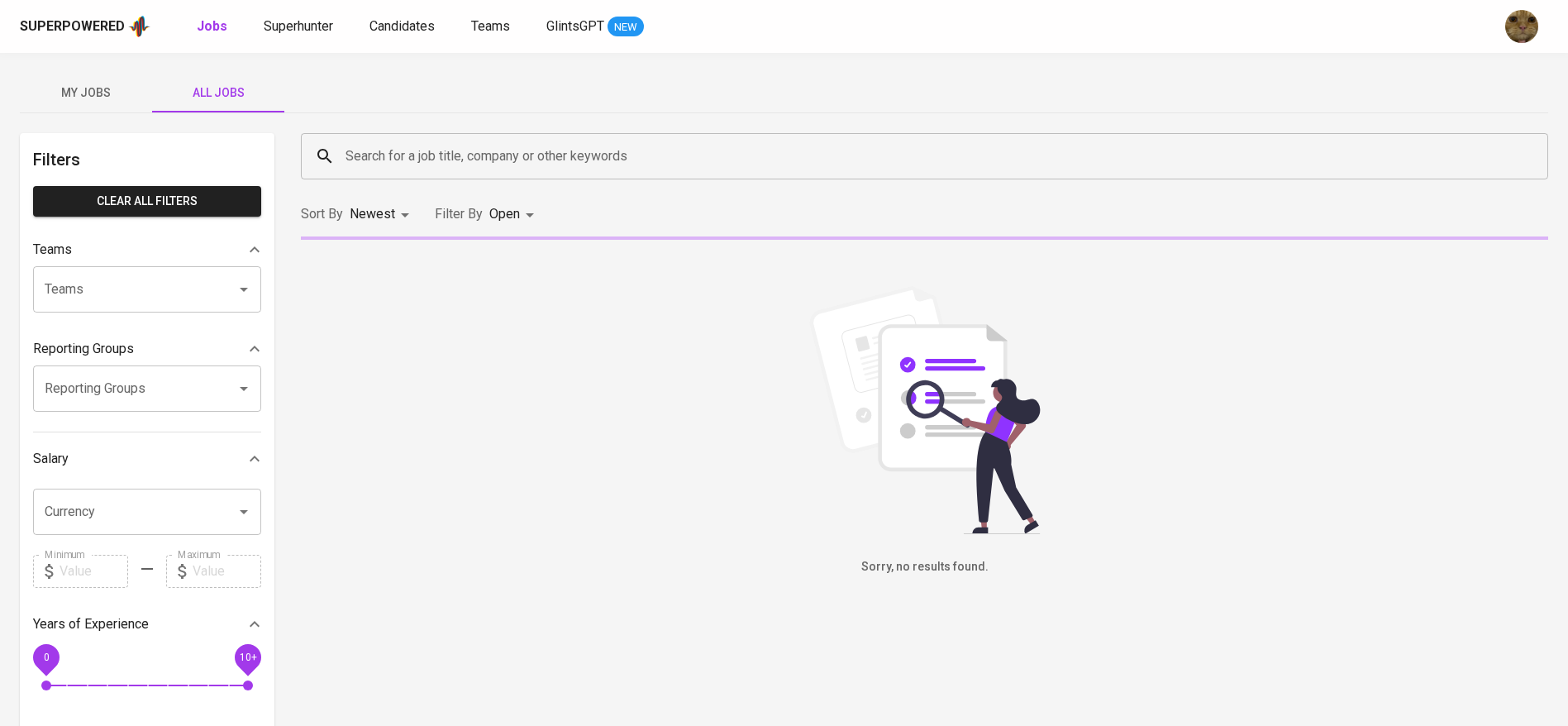
click at [429, 149] on input "Search for a job title, company or other keywords" at bounding box center [929, 157] width 1175 height 31
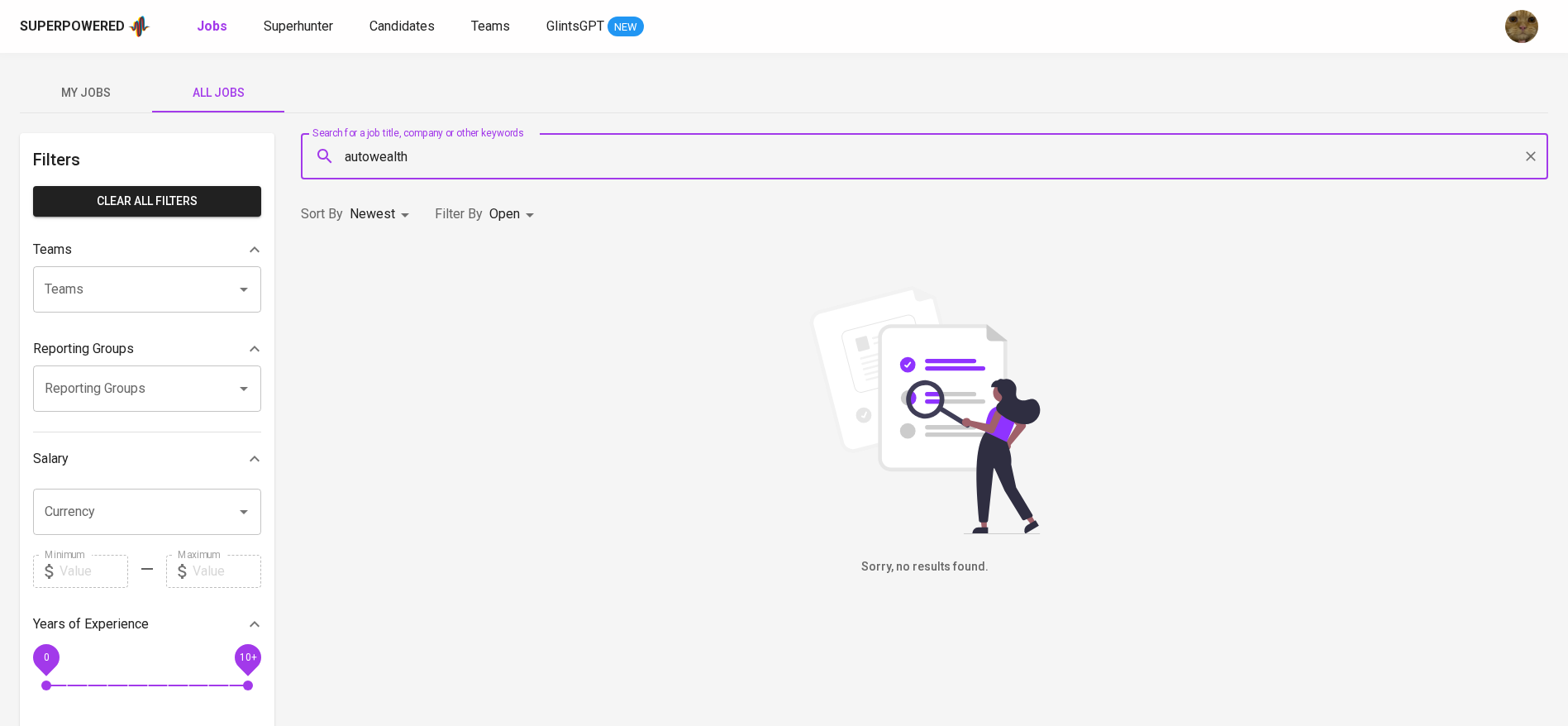
type input "autowealth"
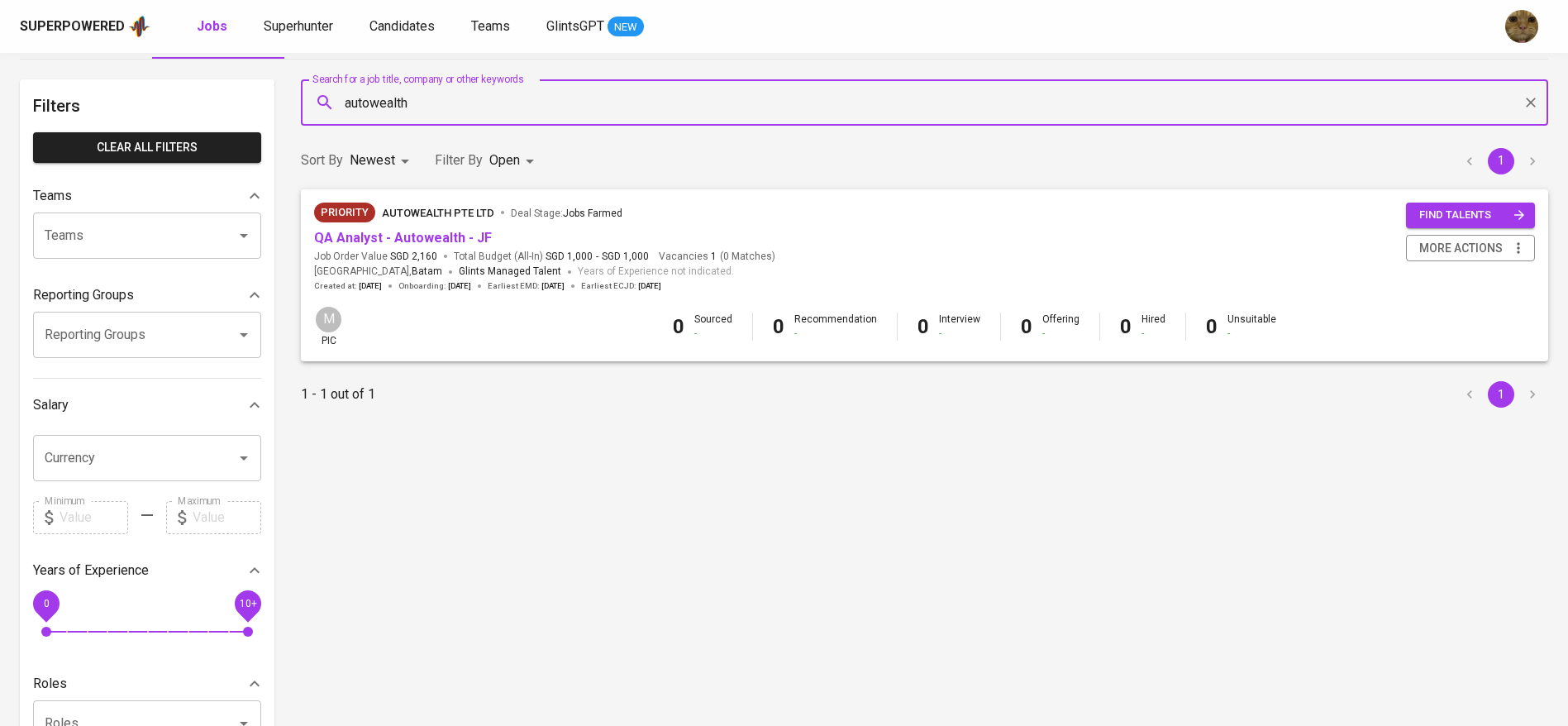
scroll to position [61, 0]
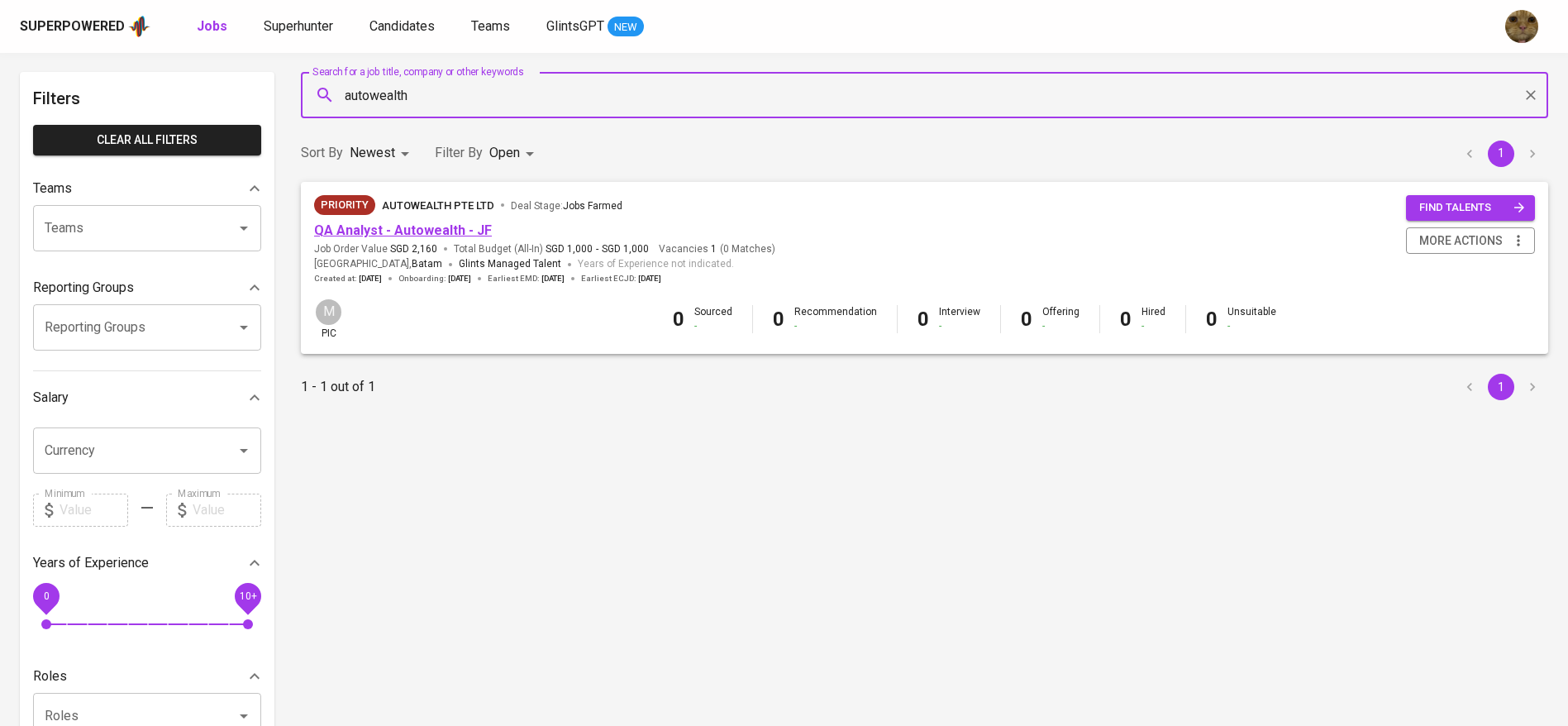
click at [365, 230] on link "QA Analyst - Autowealth - JF" at bounding box center [403, 229] width 178 height 16
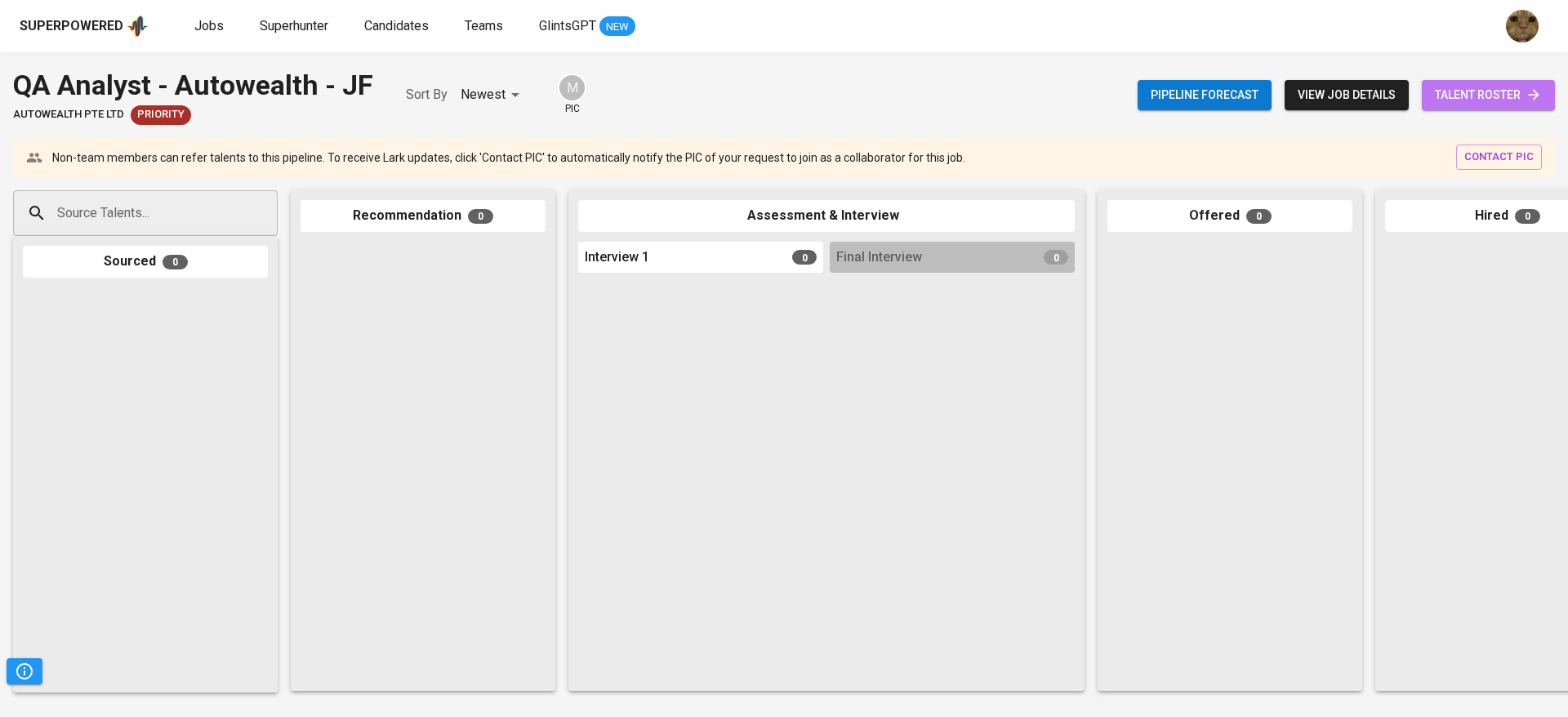
click at [1492, 85] on span "talent roster" at bounding box center [1489, 95] width 107 height 20
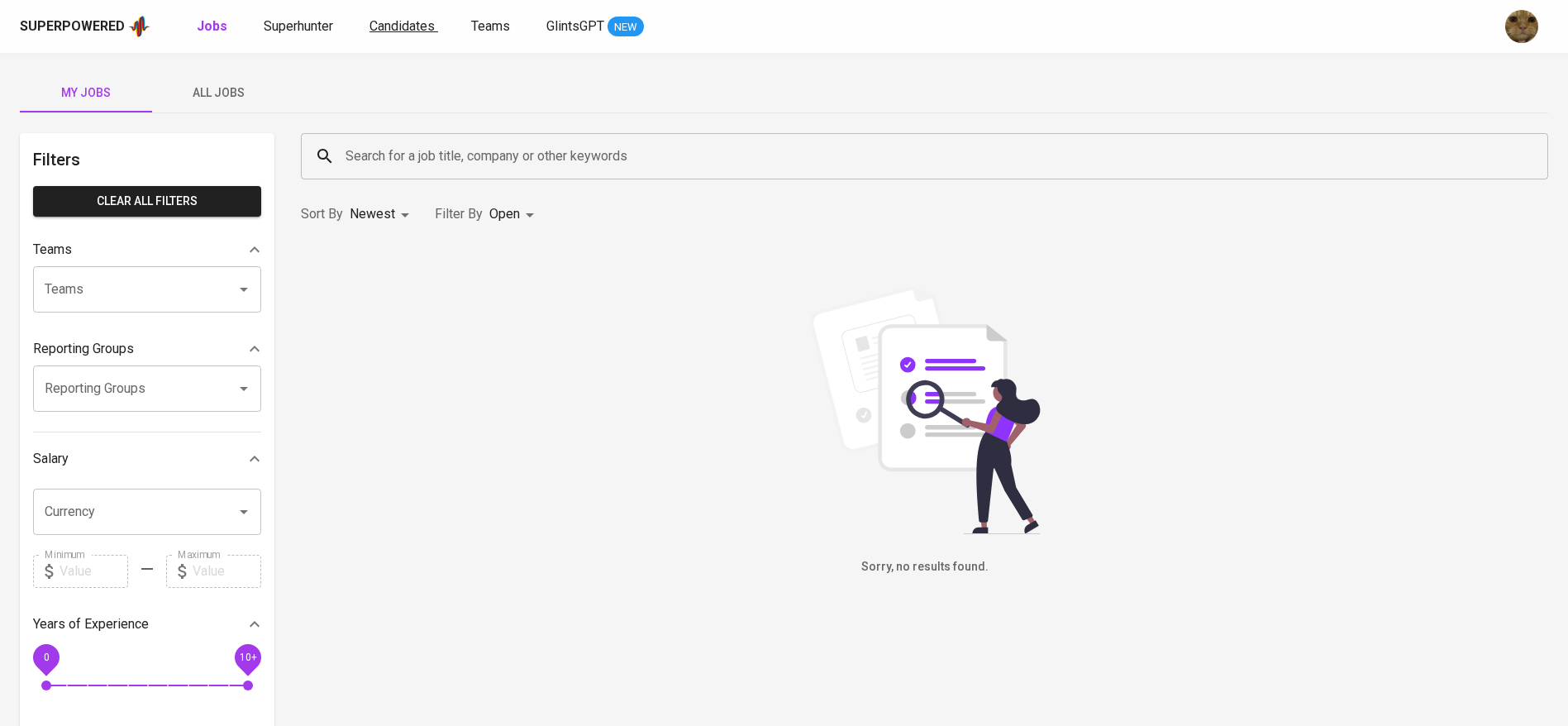
drag, startPoint x: 0, startPoint y: 0, endPoint x: 406, endPoint y: 19, distance: 406.4
click at [406, 19] on span "Candidates" at bounding box center [402, 26] width 65 height 16
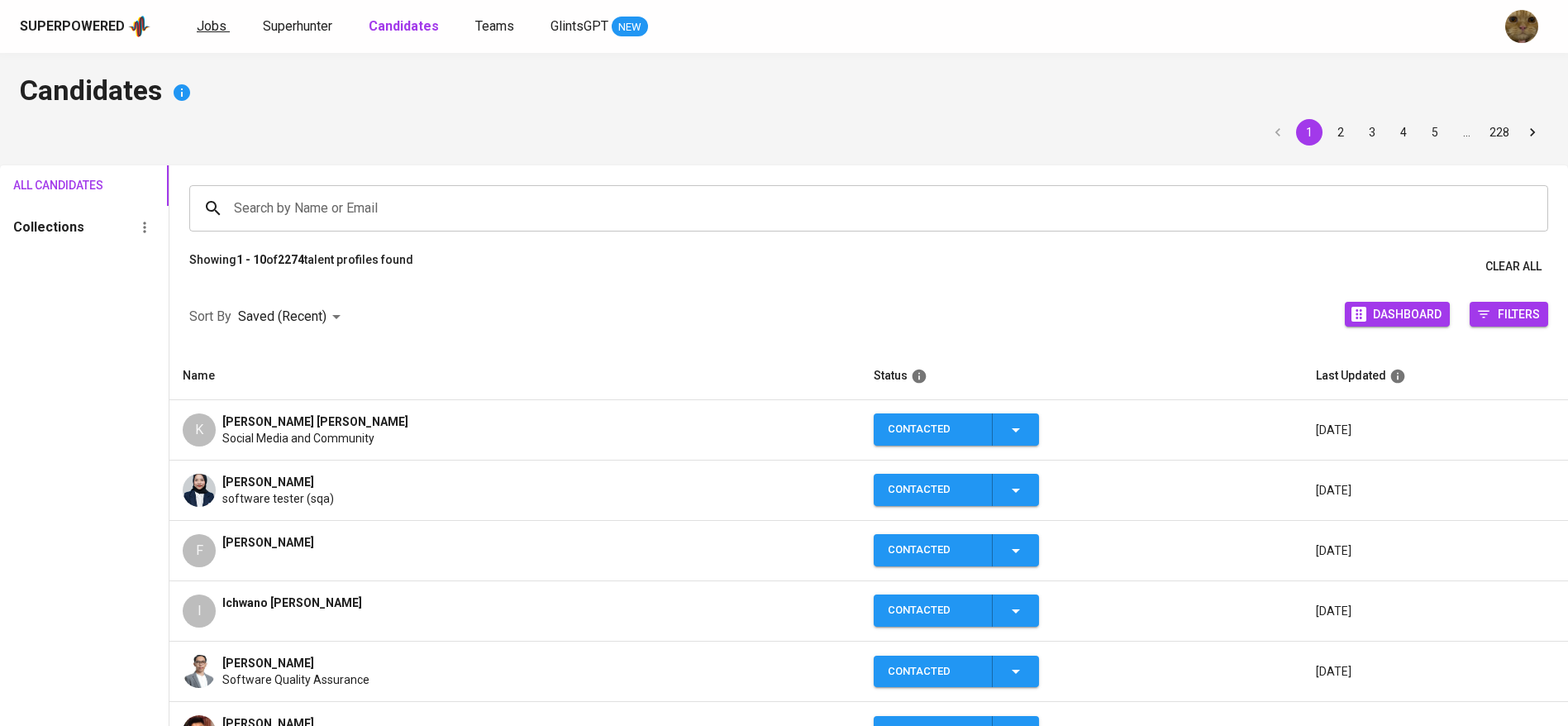
click at [213, 32] on span "Jobs" at bounding box center [212, 26] width 29 height 16
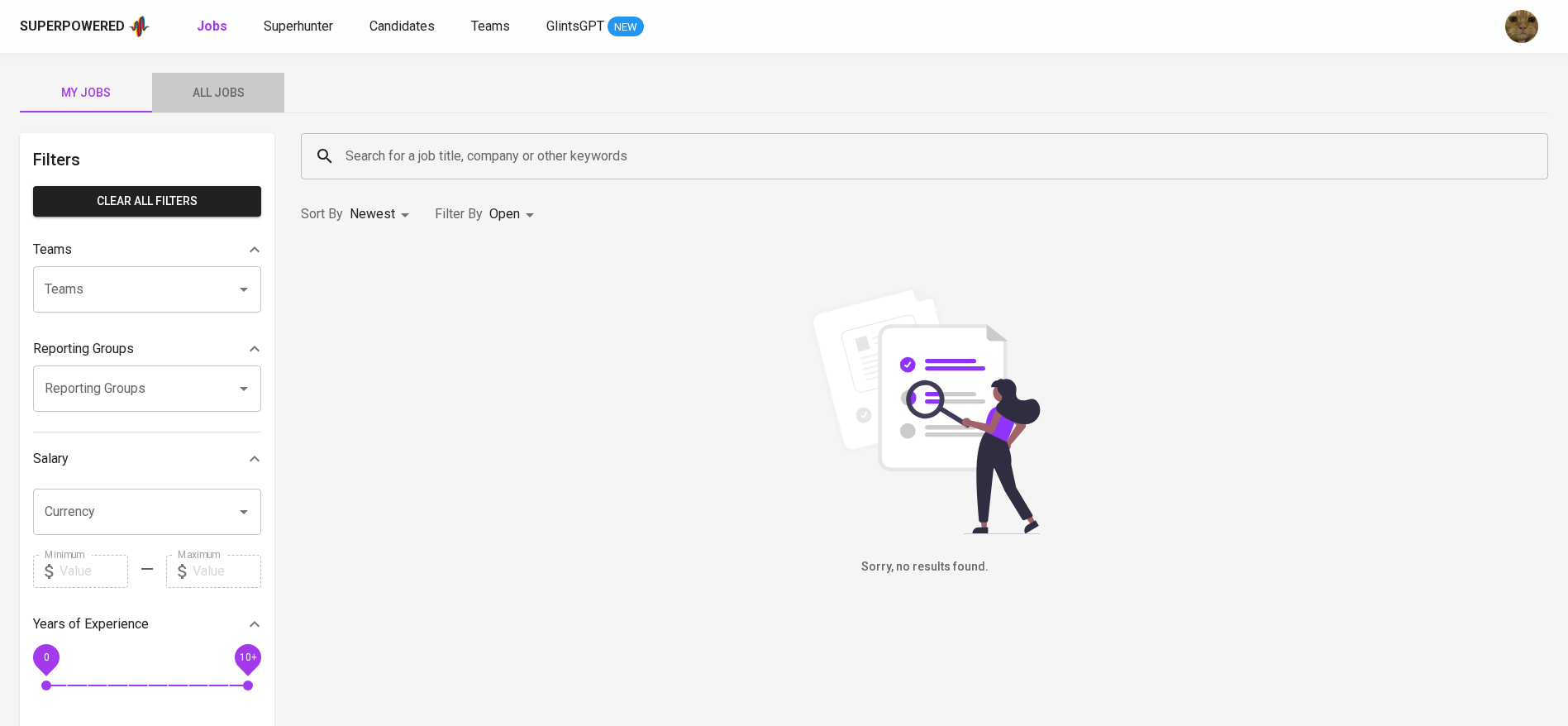
click at [199, 78] on button "All Jobs" at bounding box center [218, 92] width 133 height 40
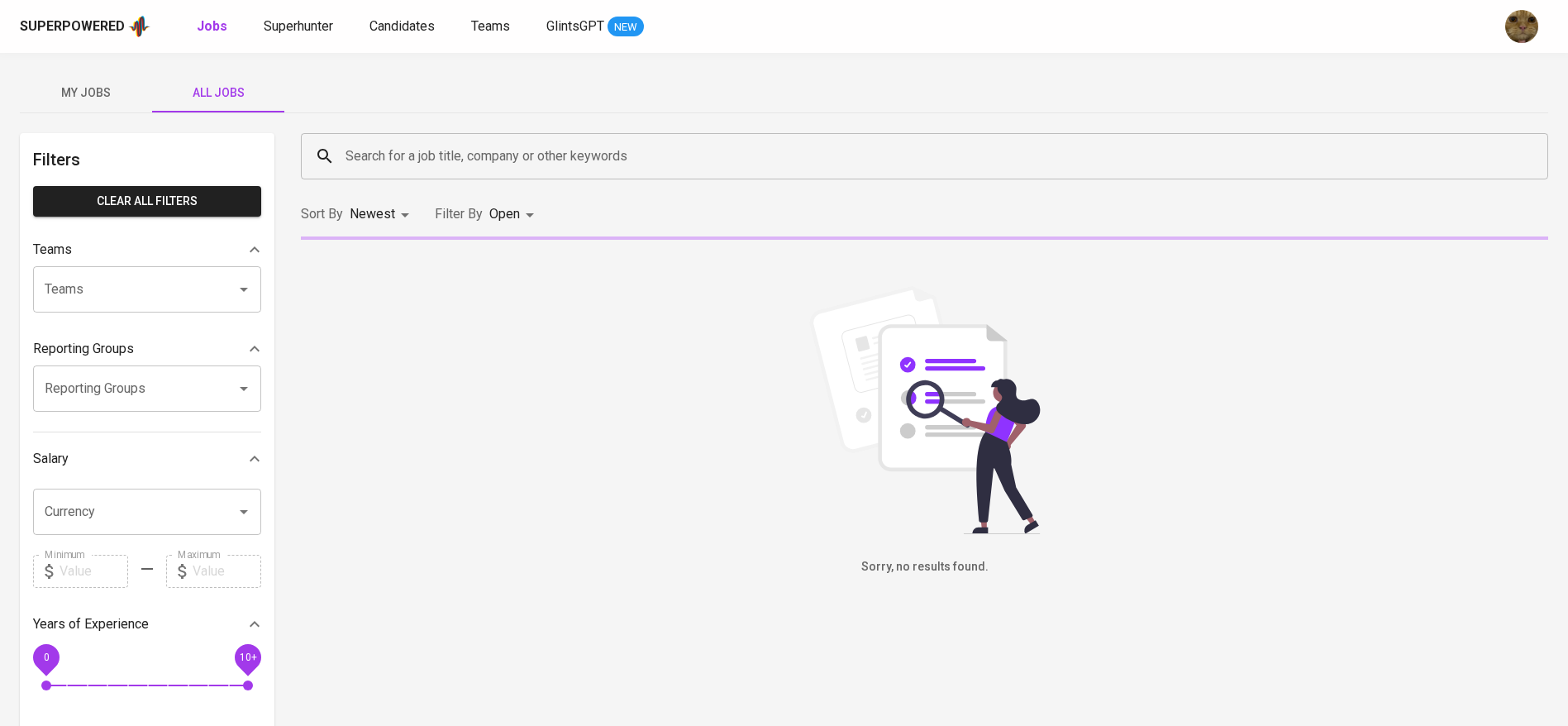
click at [390, 156] on input "Search for a job title, company or other keywords" at bounding box center [929, 157] width 1175 height 31
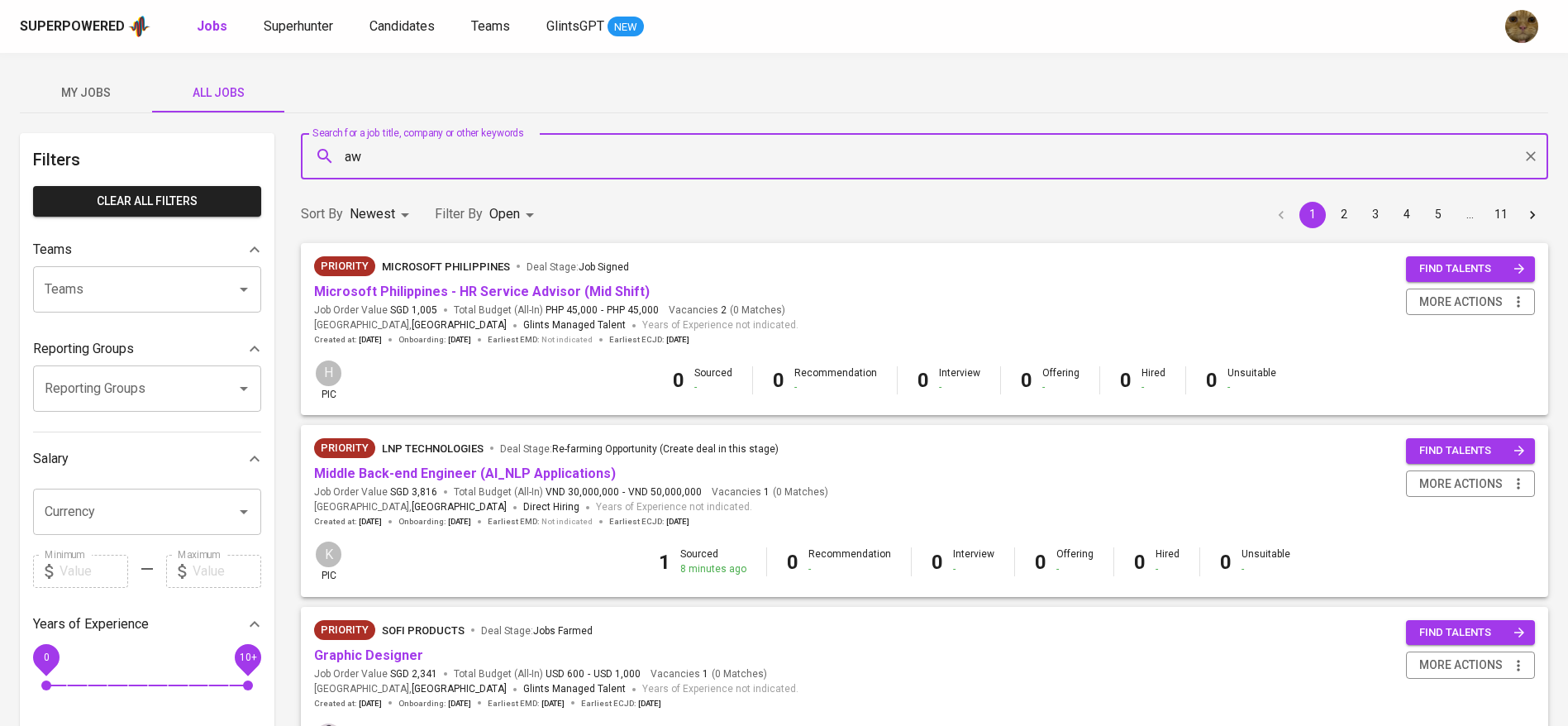
type input "a"
type input "westpoint"
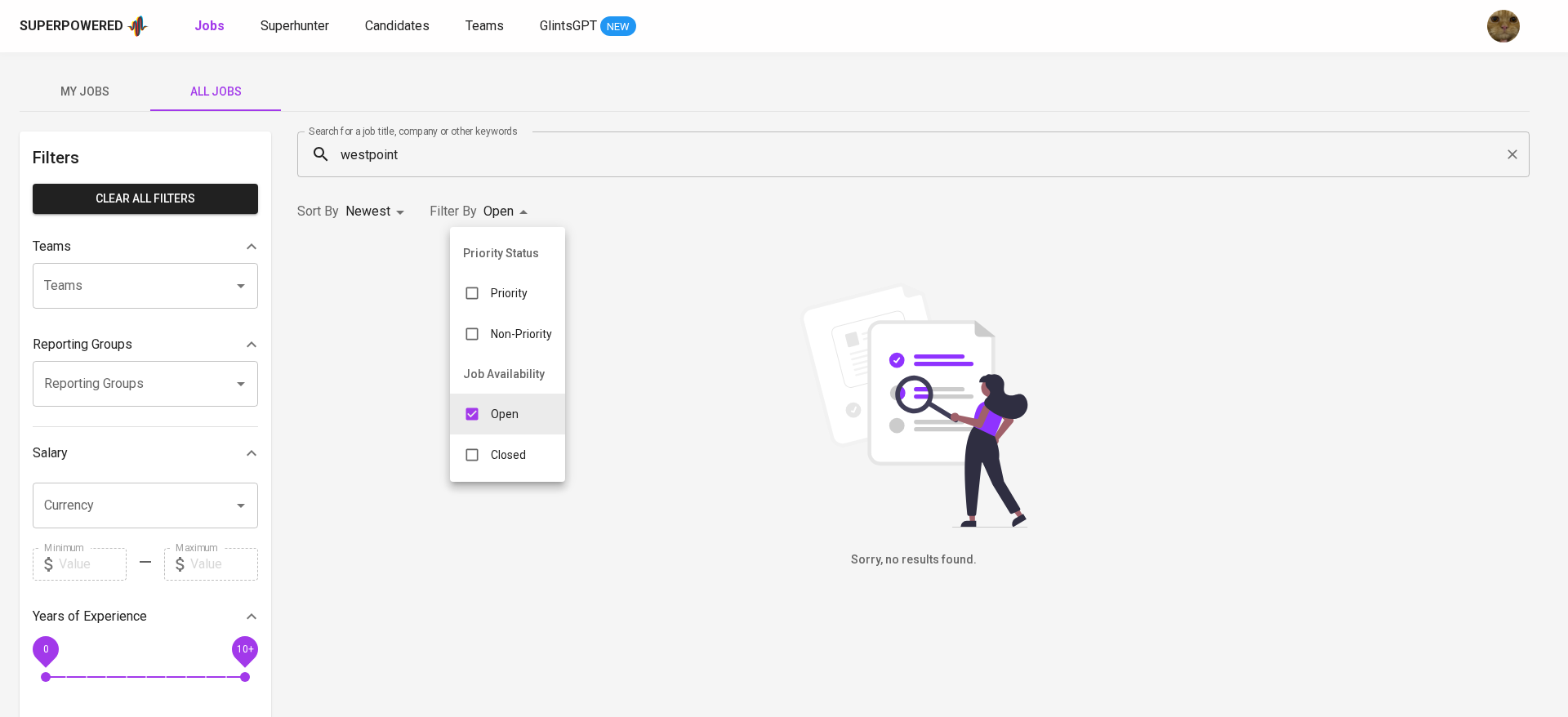
click at [501, 197] on body "Superpowered Jobs Superhunter Candidates Teams GlintsGPT NEW My Jobs All Jobs F…" at bounding box center [784, 557] width 1568 height 1115
click at [476, 449] on input "checkbox" at bounding box center [472, 455] width 31 height 31
checkbox input "true"
type input "OPEN,CLOSE"
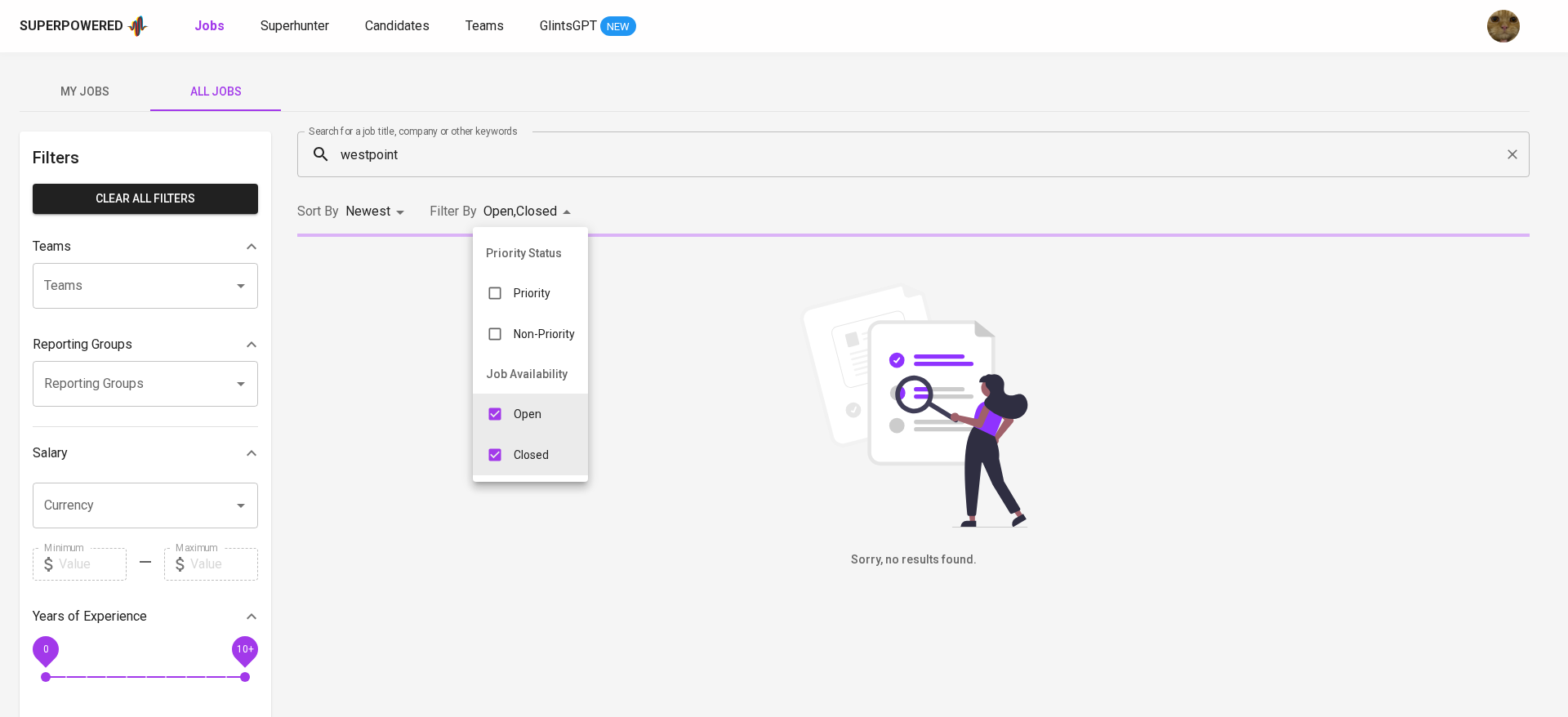
click at [620, 203] on div at bounding box center [784, 358] width 1568 height 717
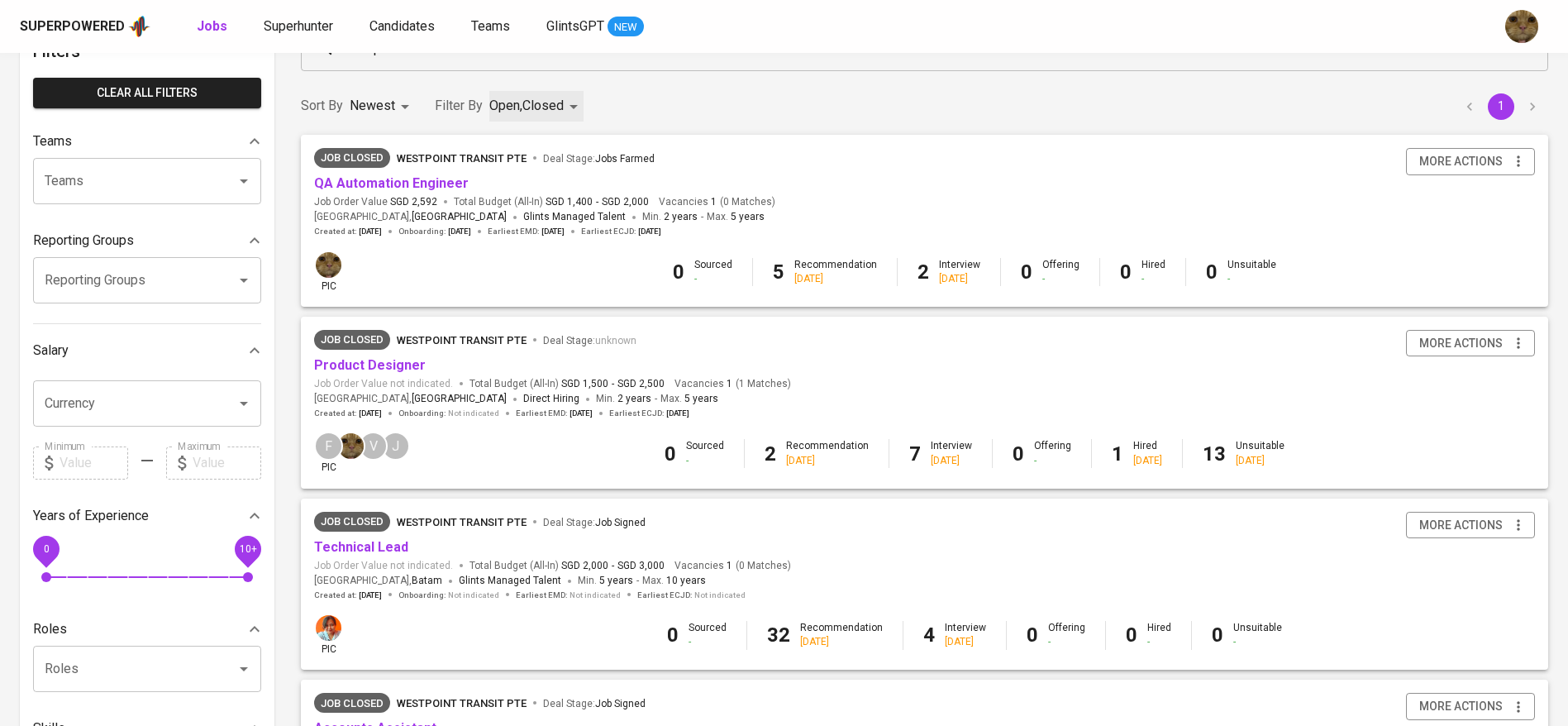
scroll to position [111, 0]
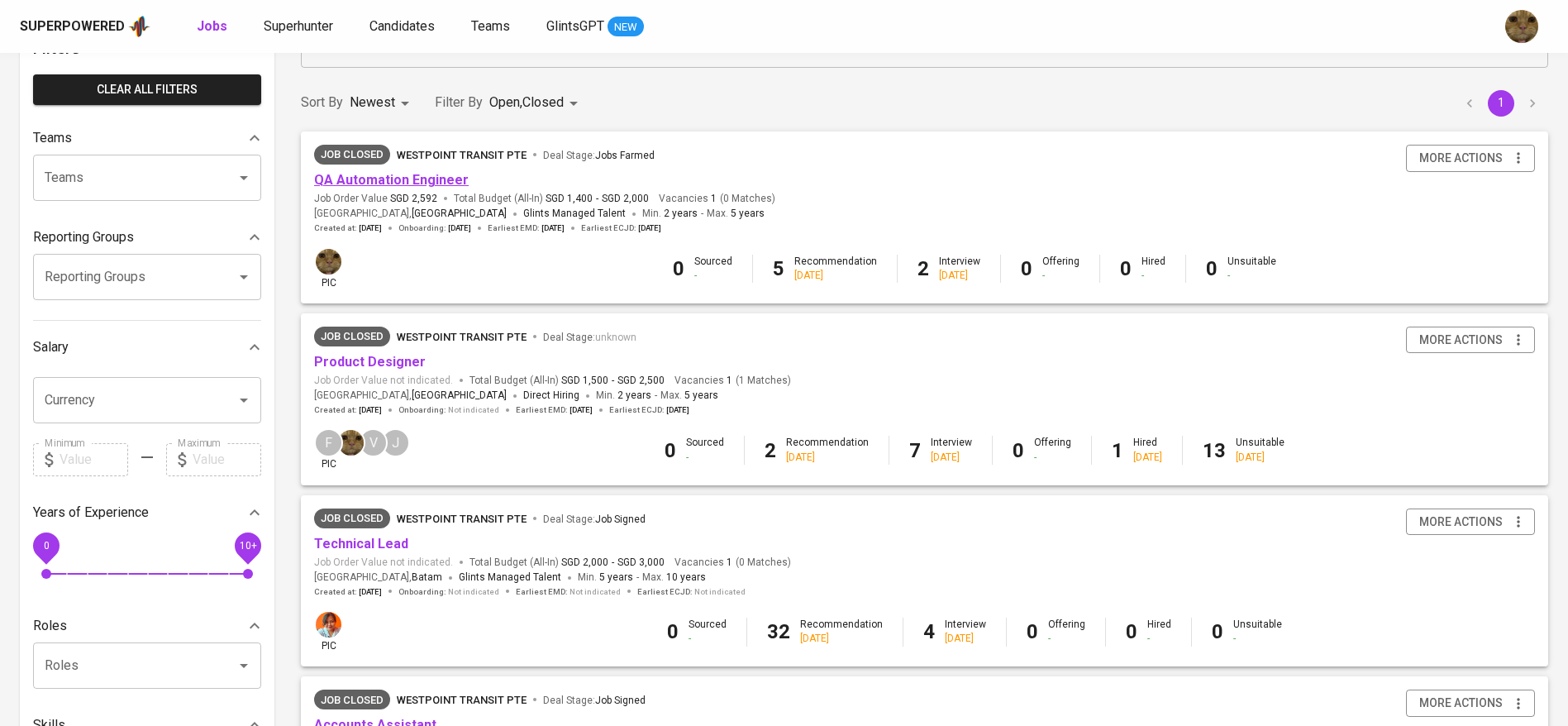
click at [399, 183] on link "QA Automation Engineer" at bounding box center [392, 180] width 155 height 16
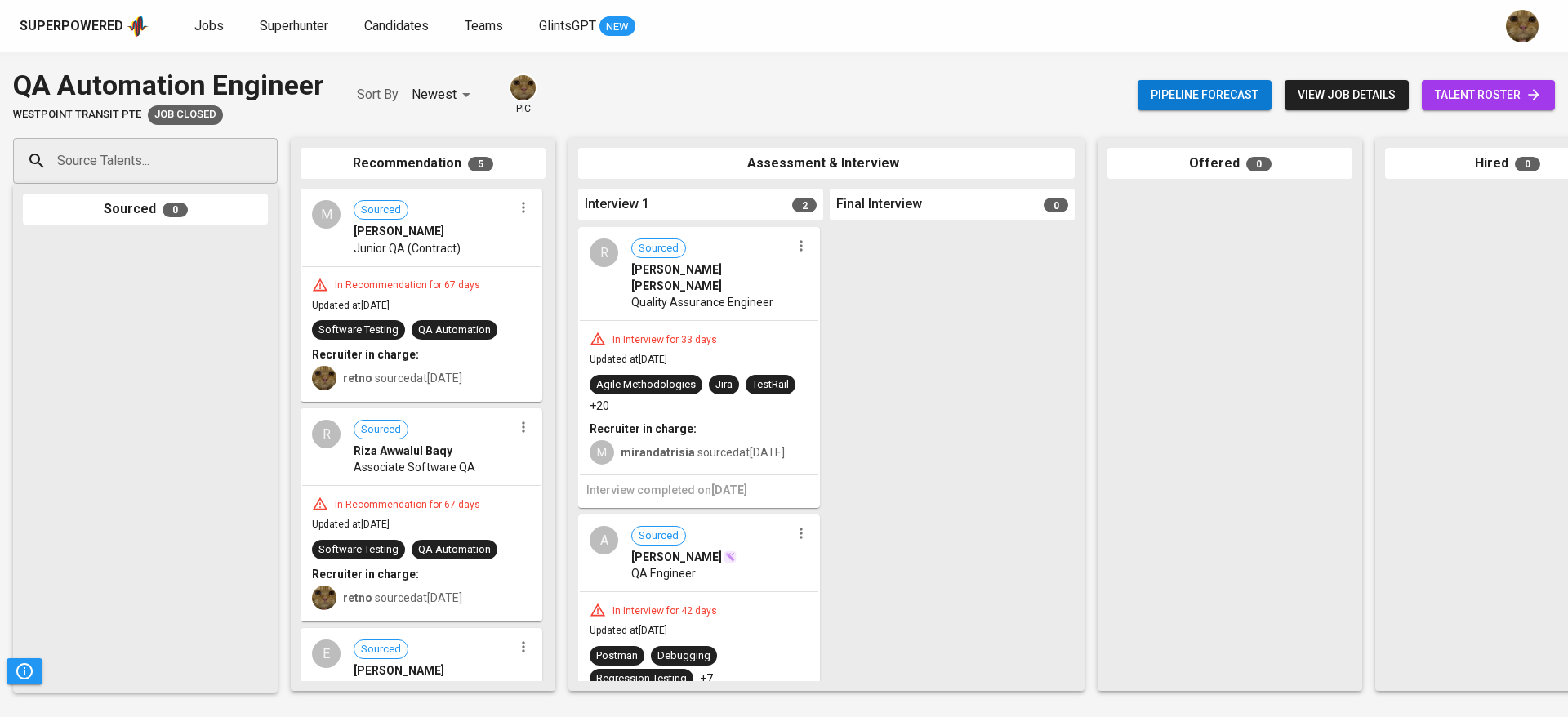
click at [1472, 91] on span "talent roster" at bounding box center [1489, 95] width 107 height 20
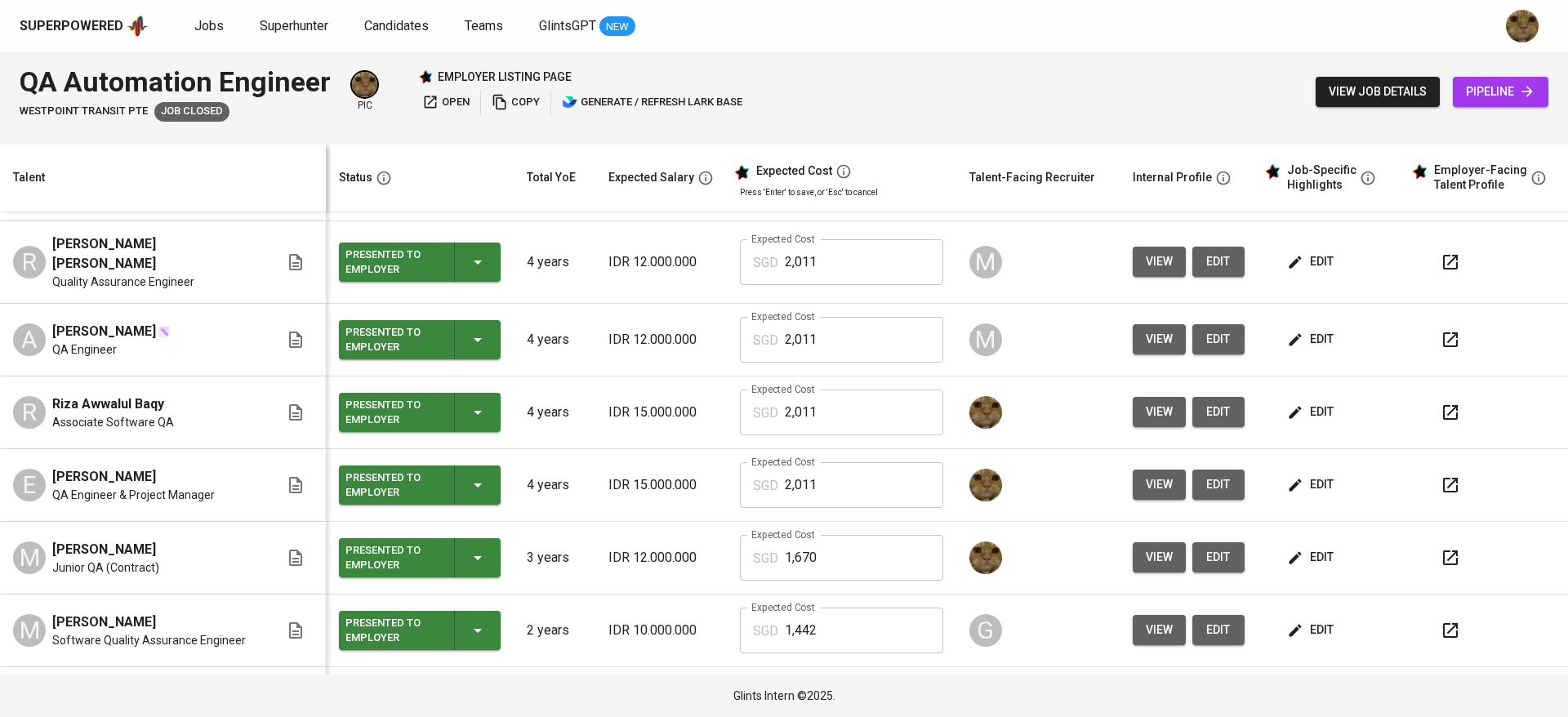
scroll to position [120, 0]
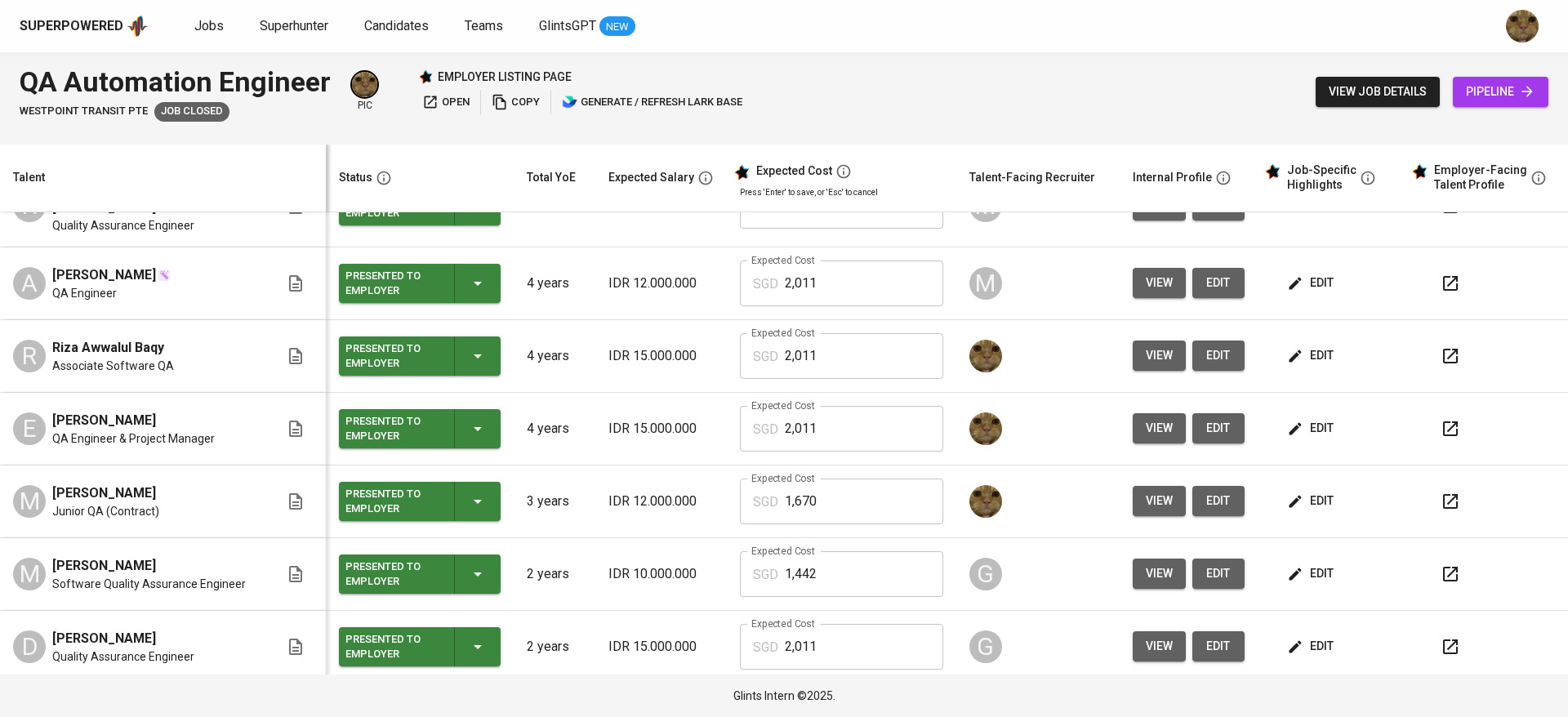
drag, startPoint x: 45, startPoint y: 480, endPoint x: 250, endPoint y: 475, distance: 205.1
click at [250, 483] on div "M Mohammad Dicky Andika Putra Junior QA (Contract)" at bounding box center [146, 500] width 267 height 35
copy span "[PERSON_NAME]"
click at [1291, 490] on span "edit" at bounding box center [1312, 500] width 44 height 20
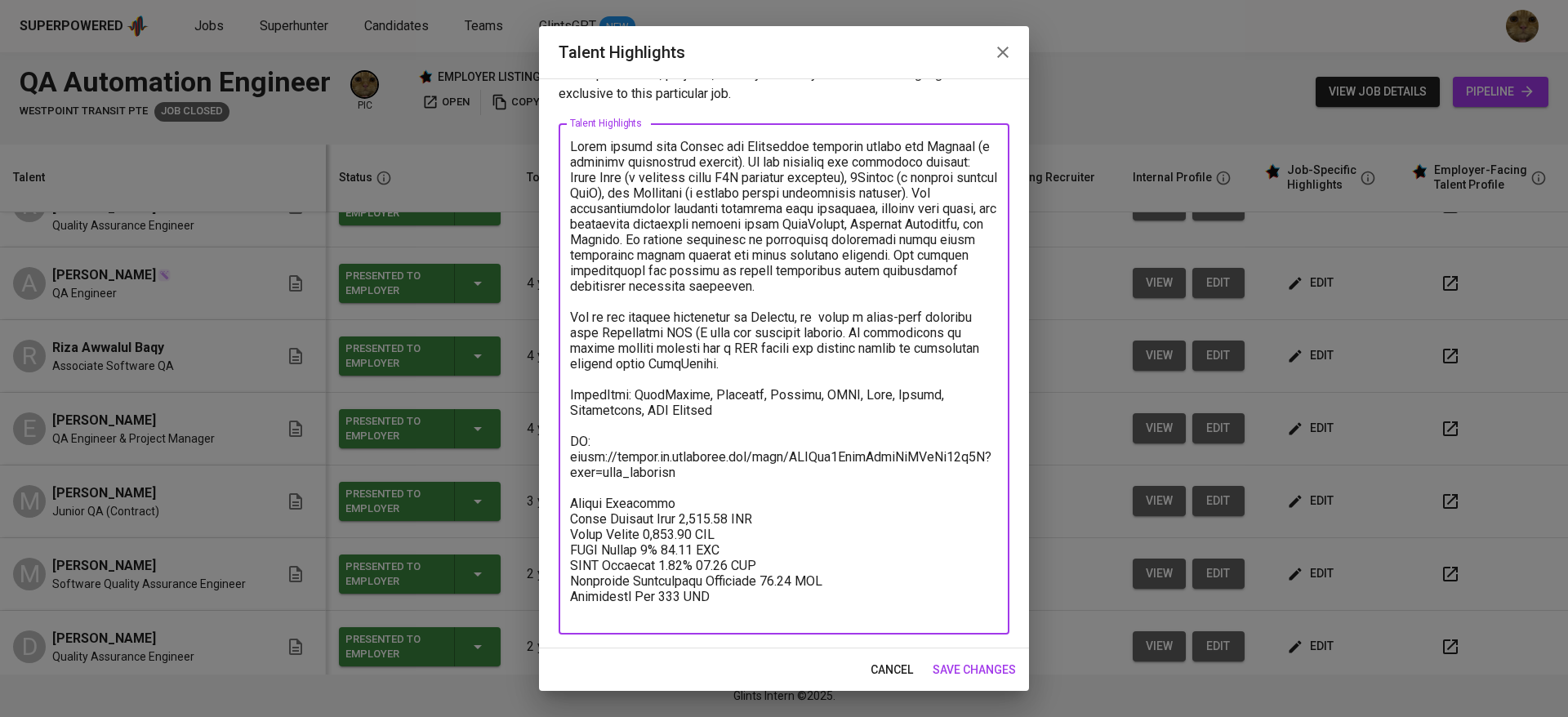
scroll to position [0, 0]
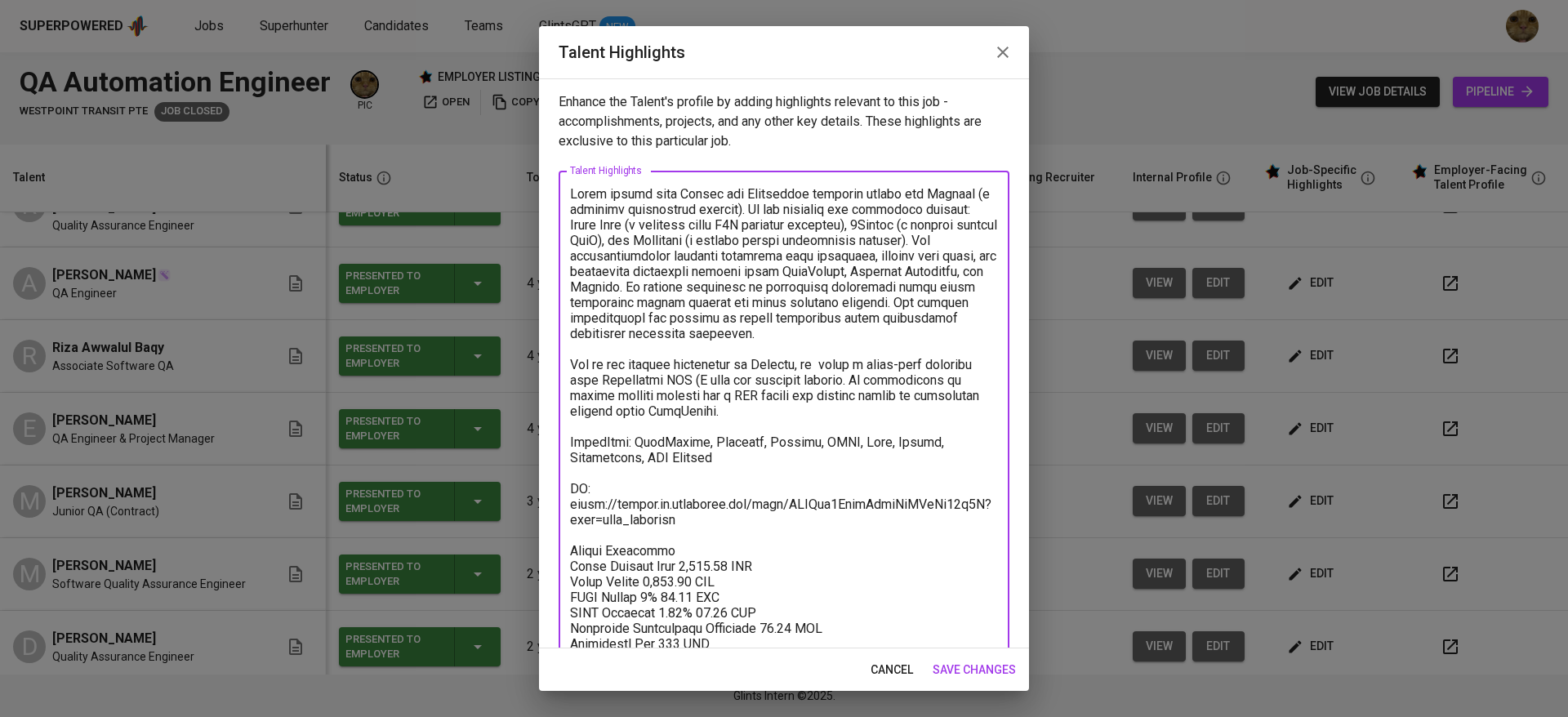
drag, startPoint x: 723, startPoint y: 489, endPoint x: 479, endPoint y: 84, distance: 472.8
click at [479, 84] on div "Talent Highlights Enhance the Talent's profile by adding highlights relevant to…" at bounding box center [784, 358] width 1568 height 717
click at [884, 660] on span "cancel" at bounding box center [891, 670] width 43 height 20
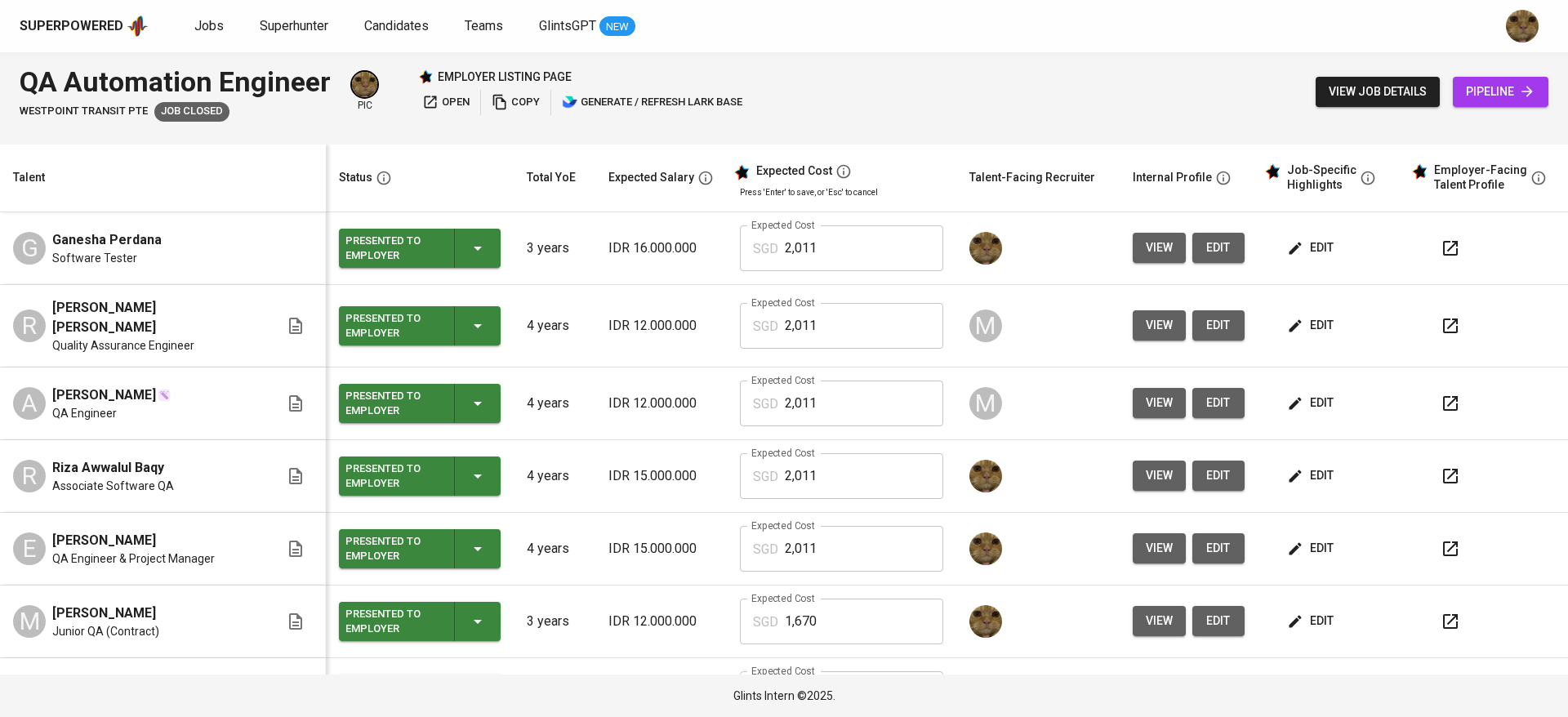
click at [1290, 315] on span "edit" at bounding box center [1312, 325] width 44 height 20
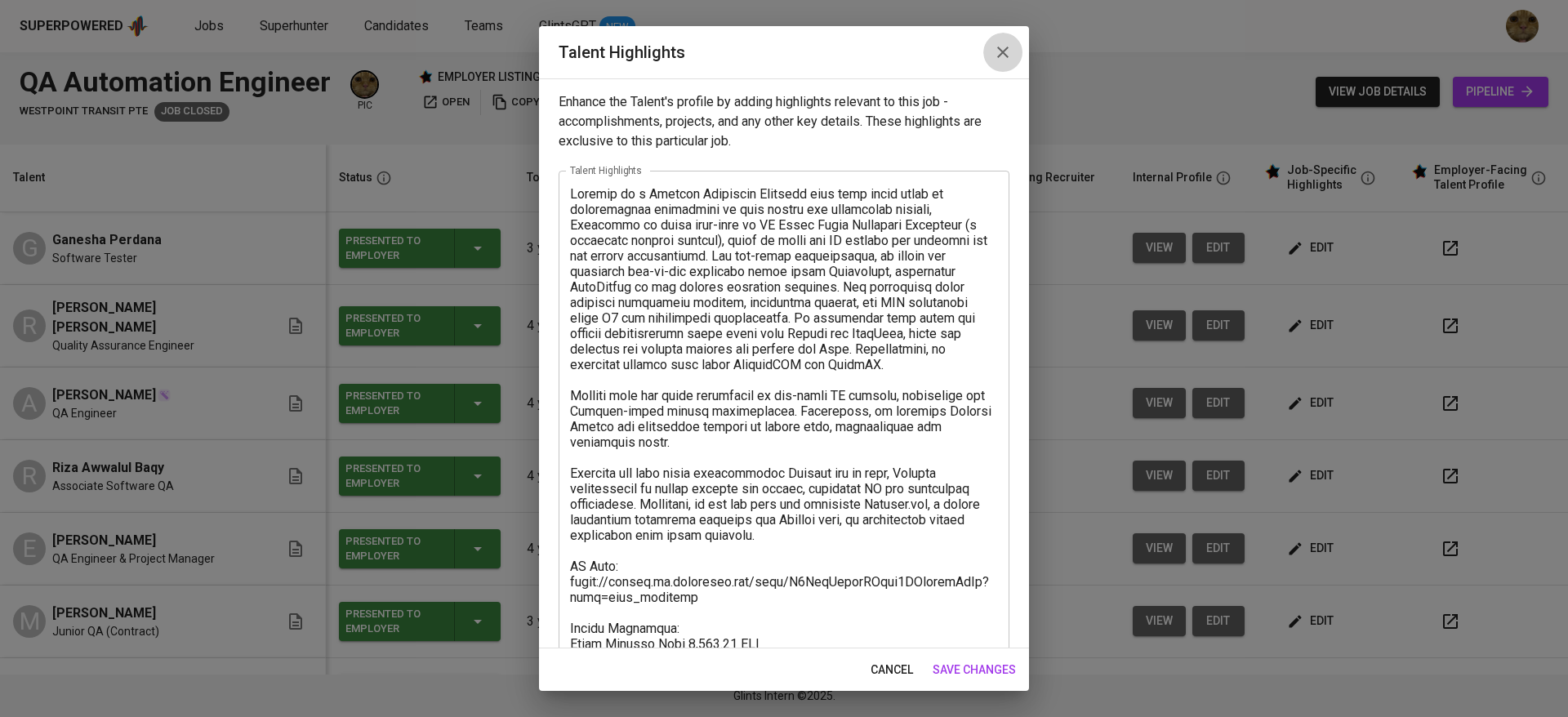
click at [998, 50] on icon "button" at bounding box center [1003, 53] width 20 height 20
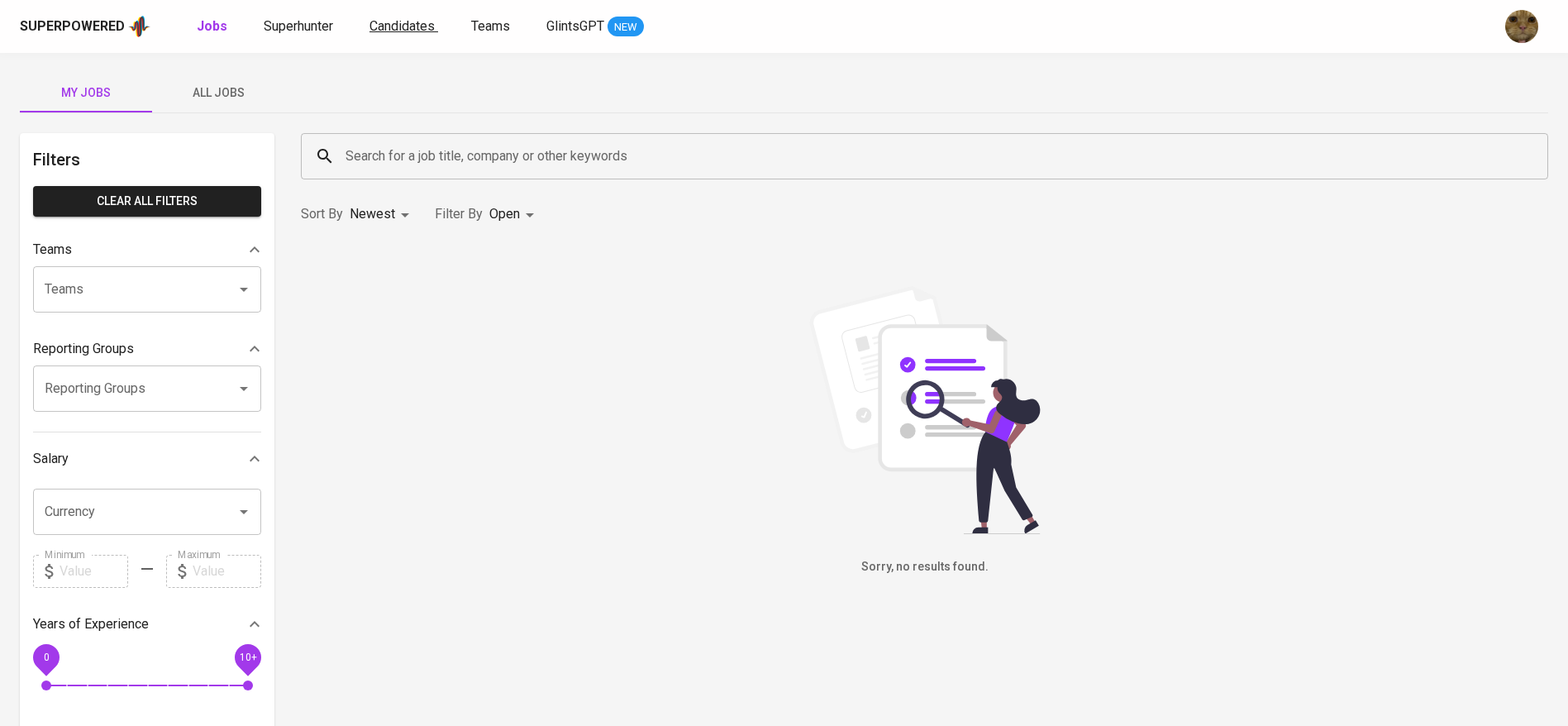
click at [386, 28] on span "Candidates" at bounding box center [402, 26] width 65 height 16
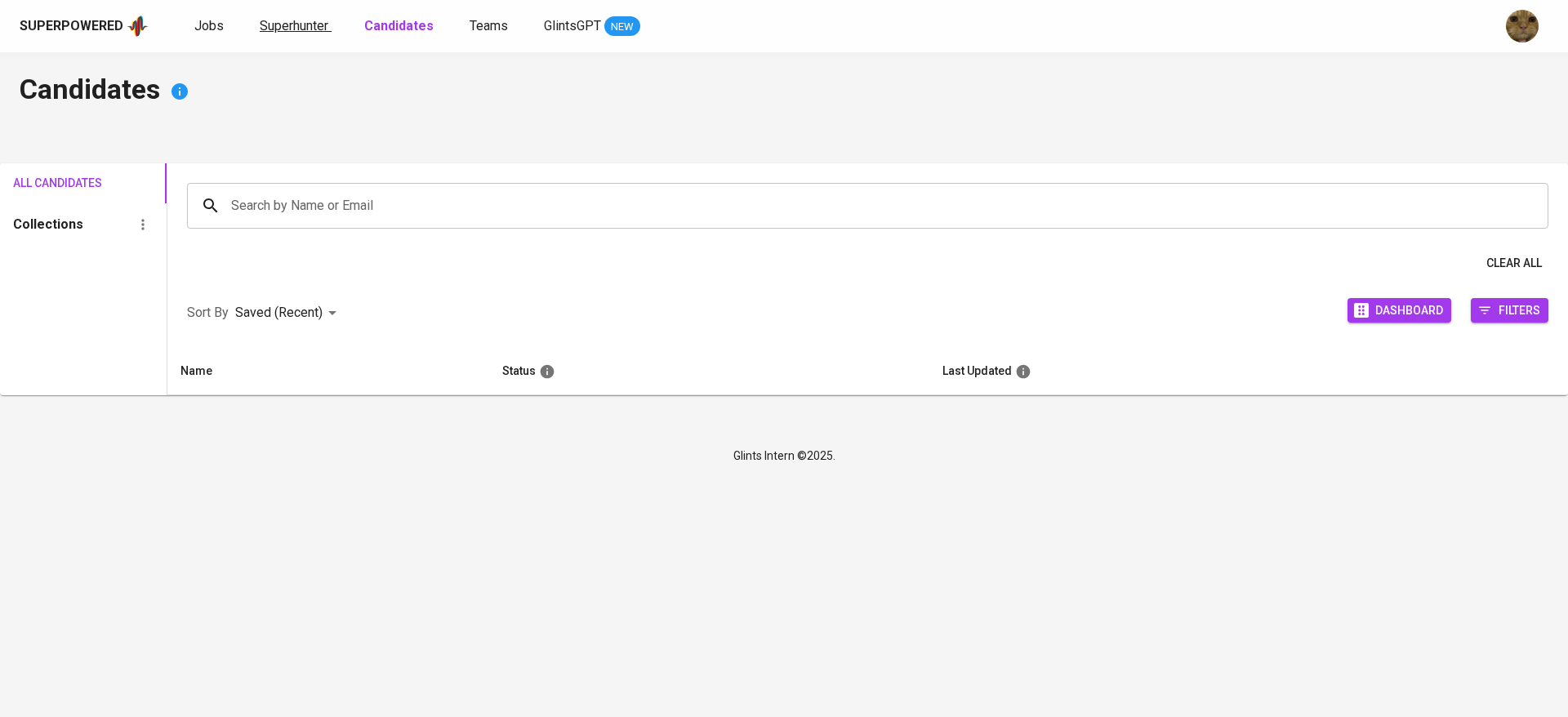
click at [327, 28] on span "Superhunter" at bounding box center [293, 25] width 68 height 15
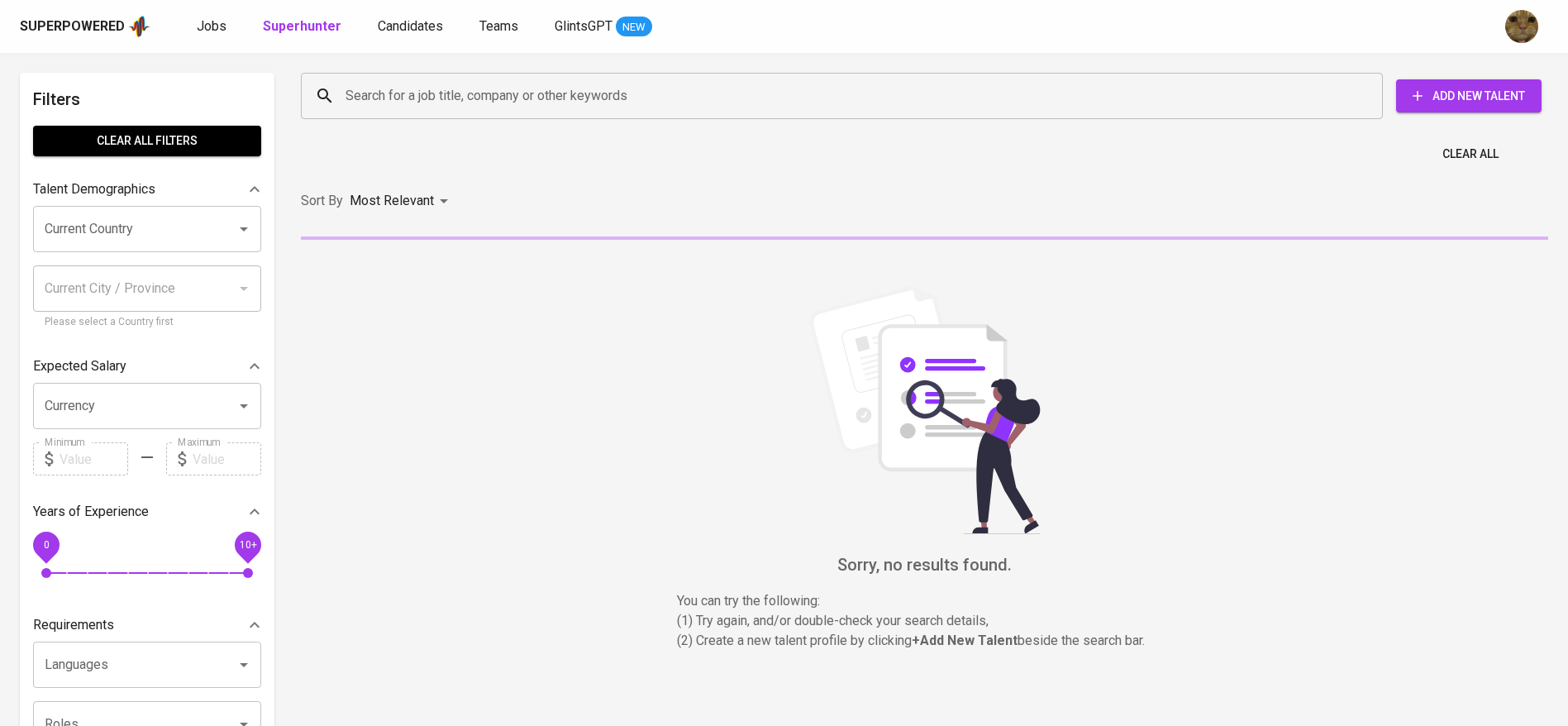
click at [376, 86] on input "Search for a job title, company or other keywords" at bounding box center [847, 96] width 1010 height 31
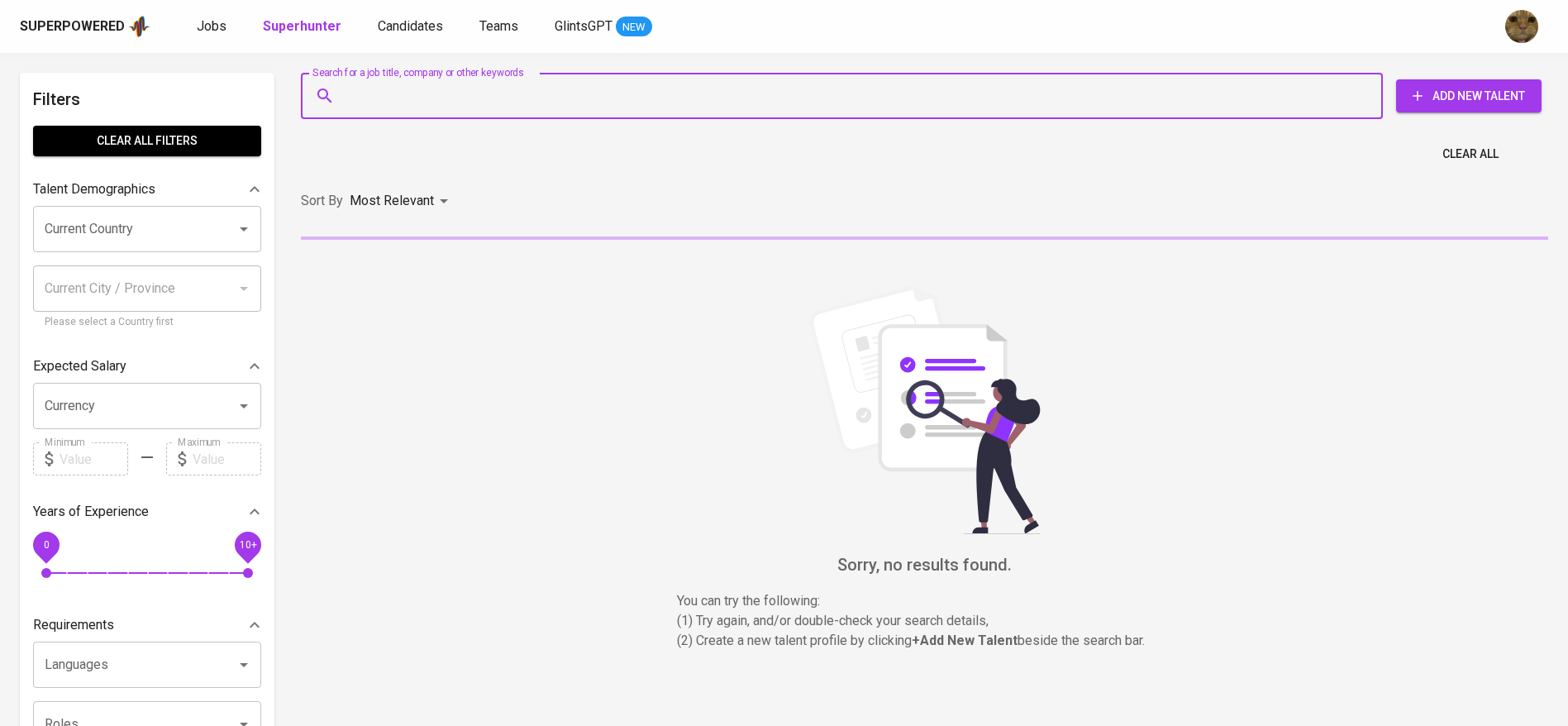
paste input "[PERSON_NAME]"
type input "[PERSON_NAME]"
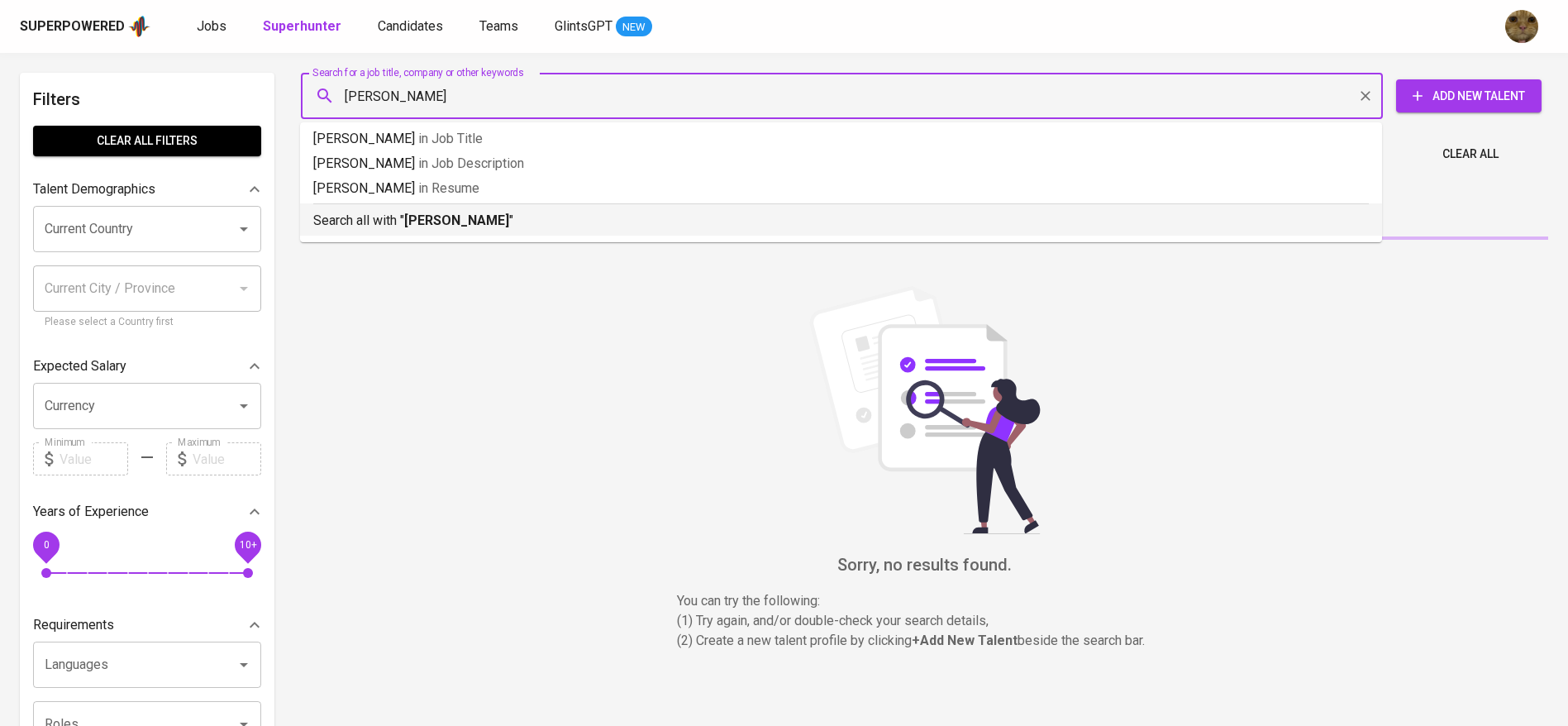
click at [404, 208] on div "Search all with " Mohammad Dicky Andika Putra "" at bounding box center [841, 217] width 1056 height 28
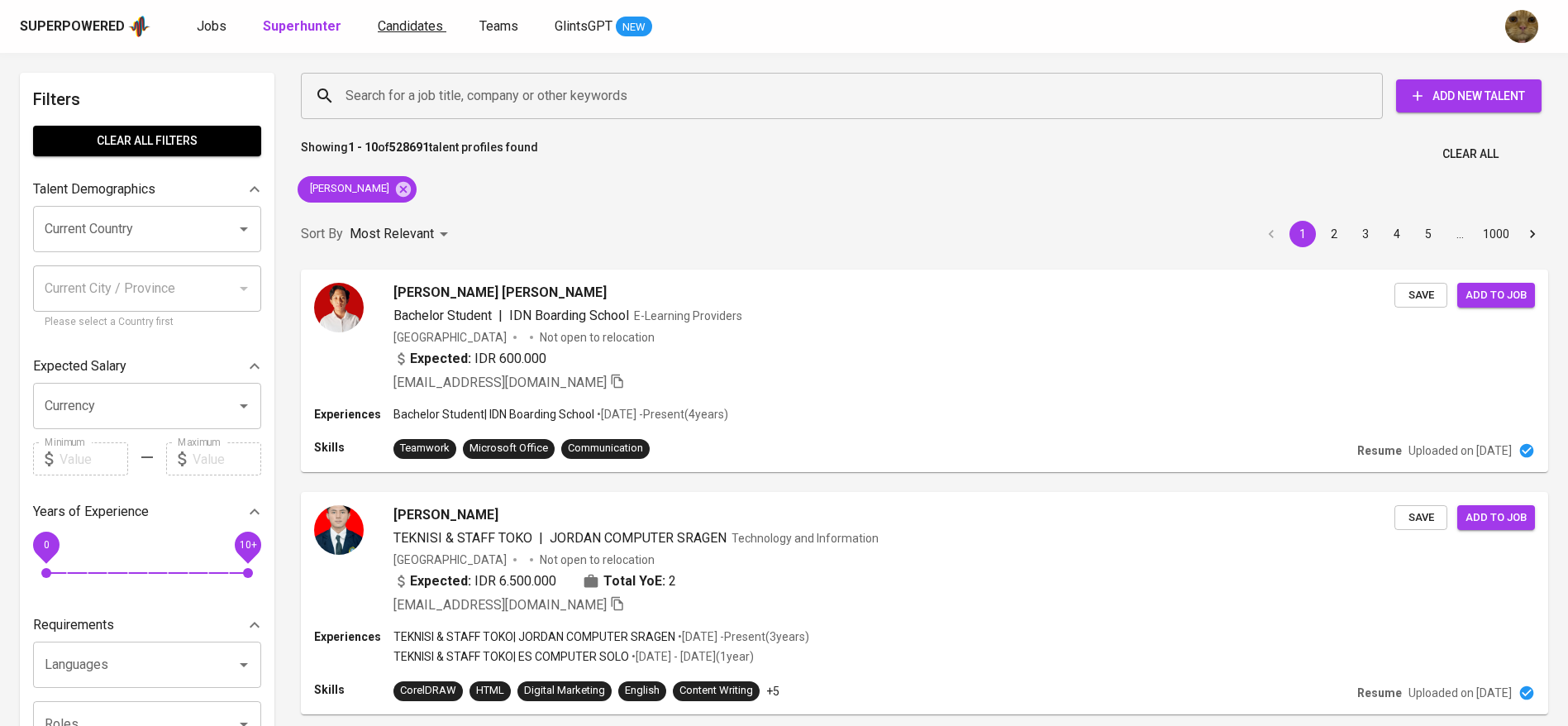
click at [378, 30] on span "Candidates" at bounding box center [410, 26] width 65 height 16
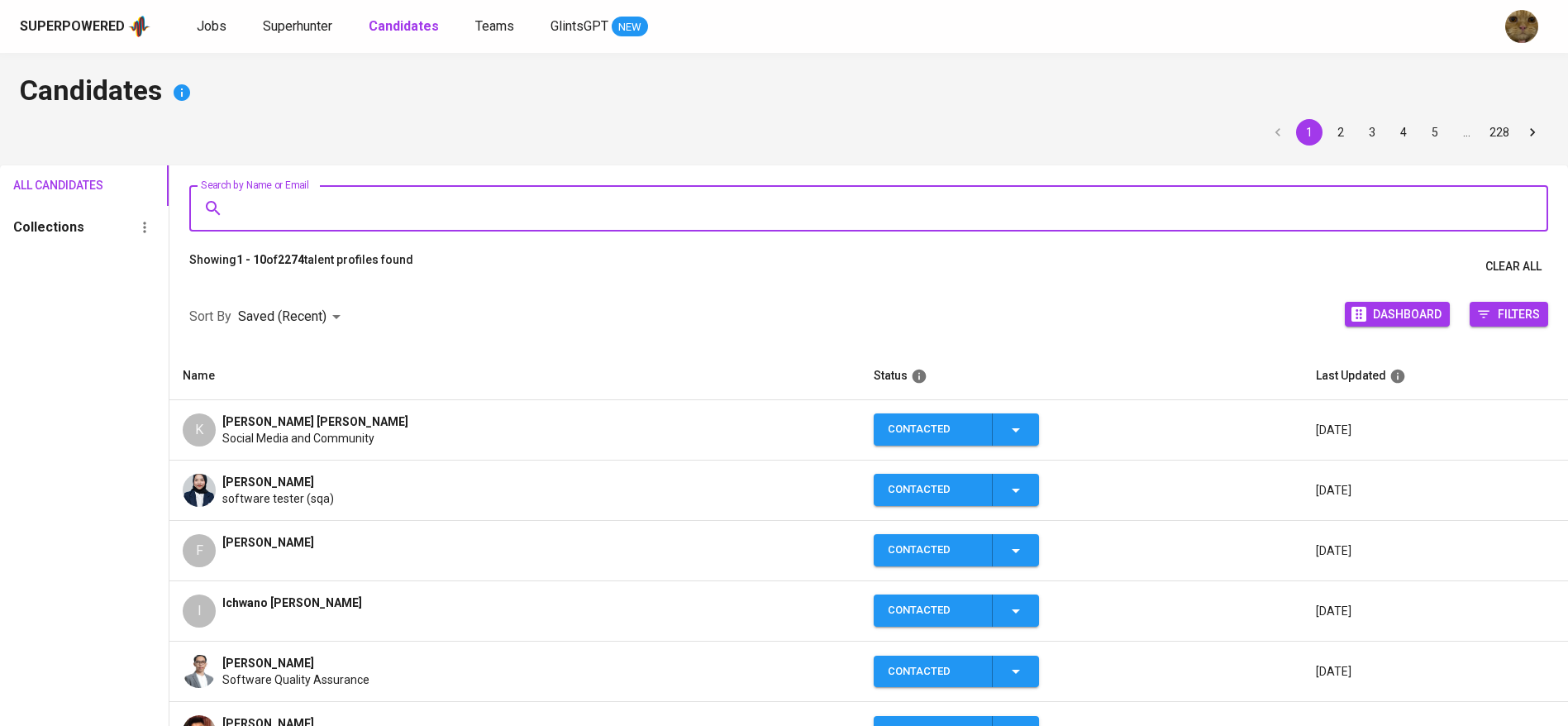
click at [292, 203] on input "Search by Name or Email" at bounding box center [872, 208] width 1286 height 31
paste input "[PERSON_NAME]"
type input "[PERSON_NAME]"
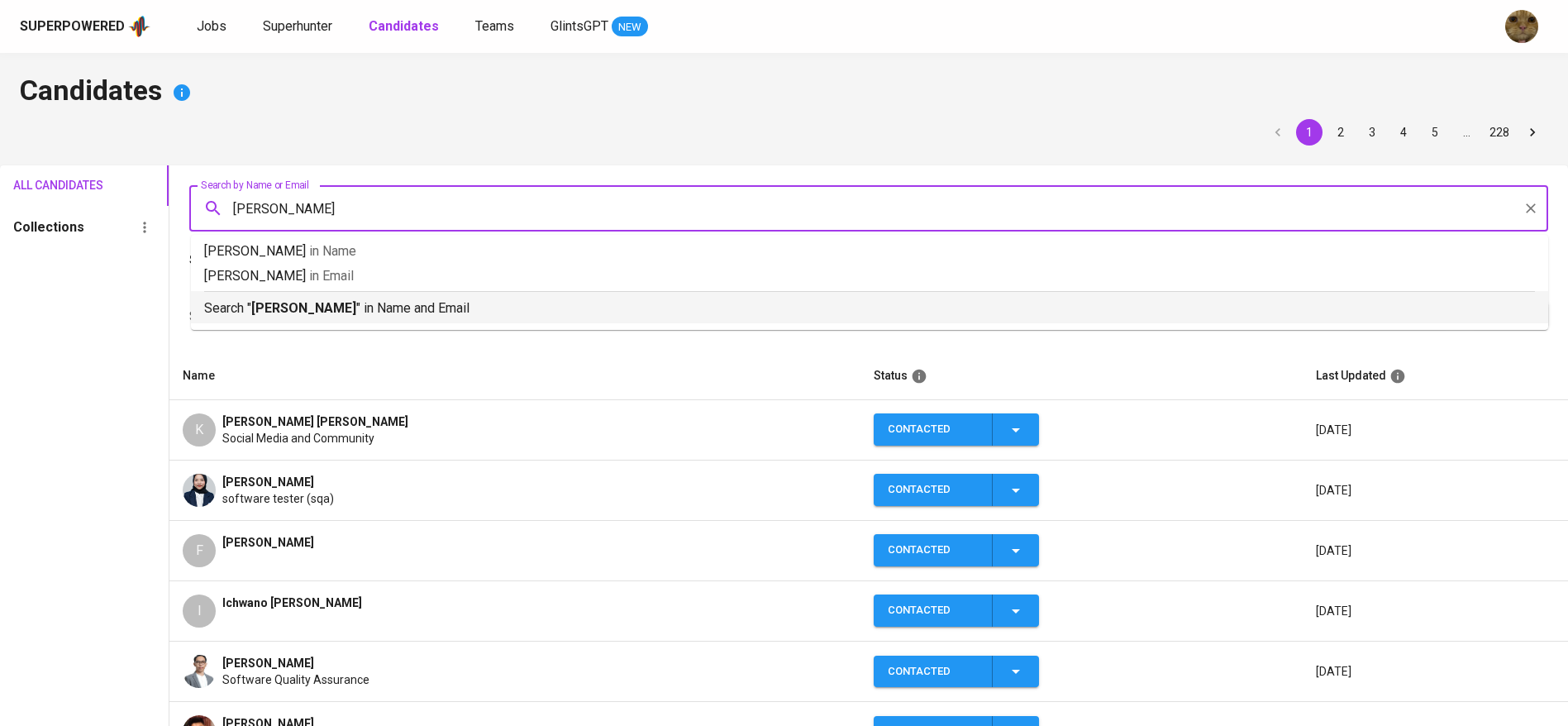
click at [278, 315] on b "[PERSON_NAME]" at bounding box center [304, 308] width 105 height 16
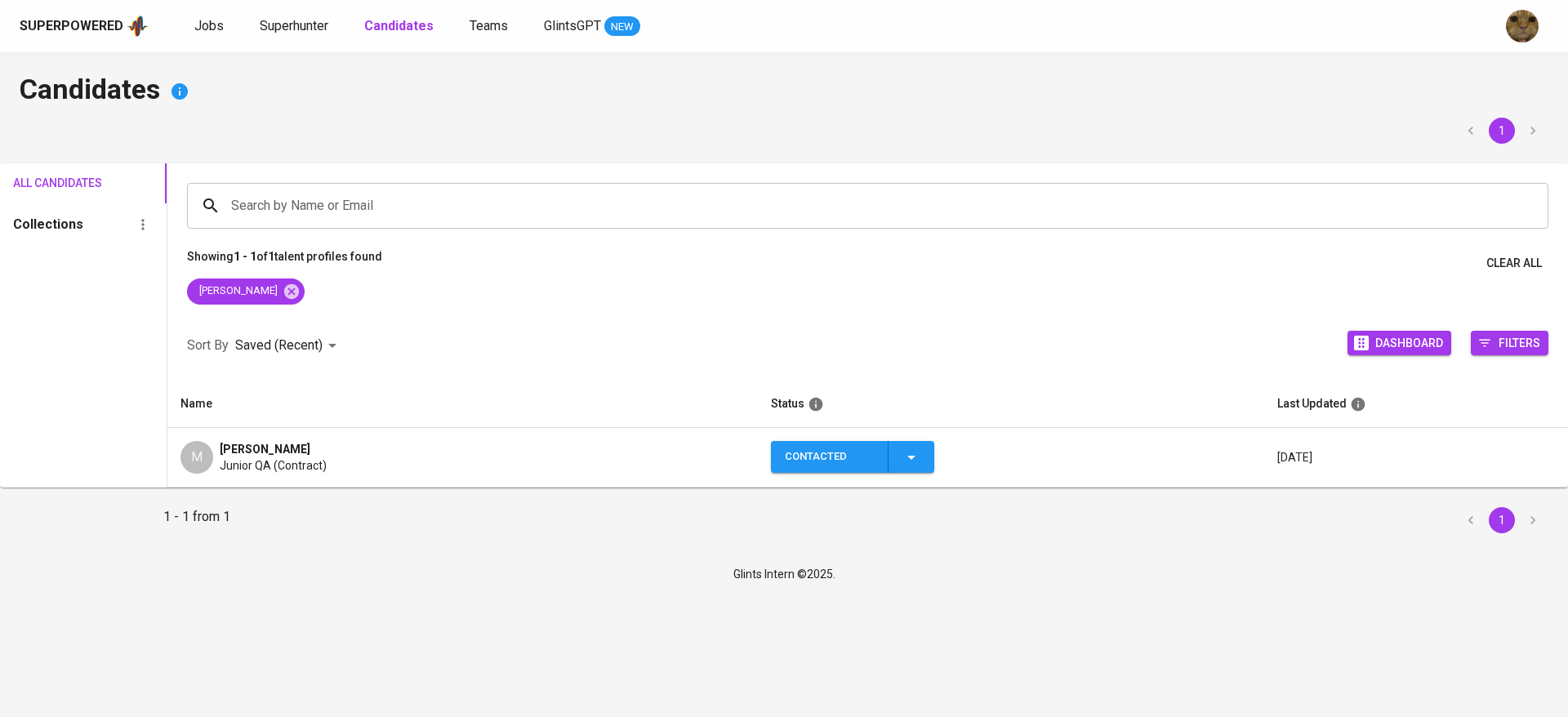
click at [616, 478] on td "M Mohammad Dicky Andika Putra Junior QA (Contract)" at bounding box center [462, 458] width 591 height 60
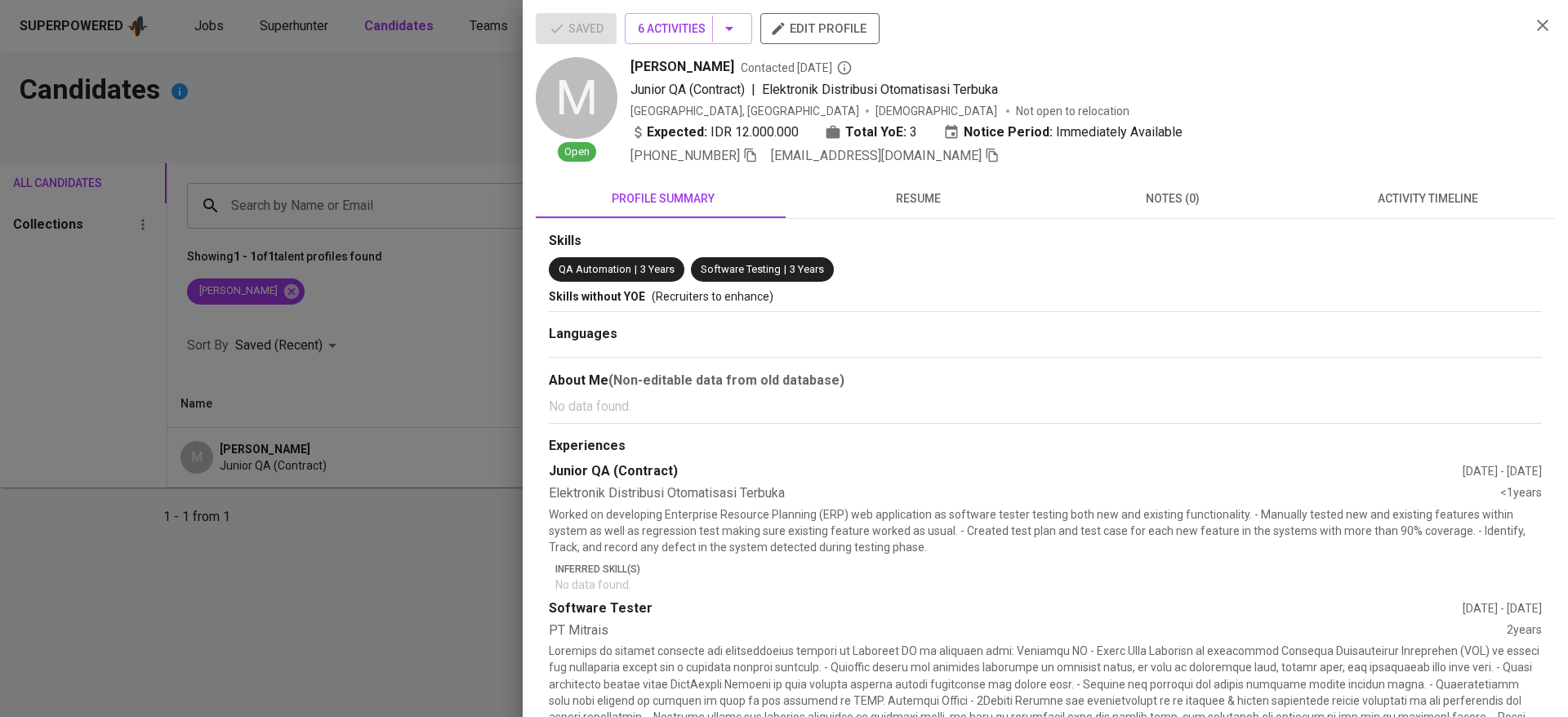
click at [1366, 192] on span "activity timeline" at bounding box center [1427, 198] width 235 height 20
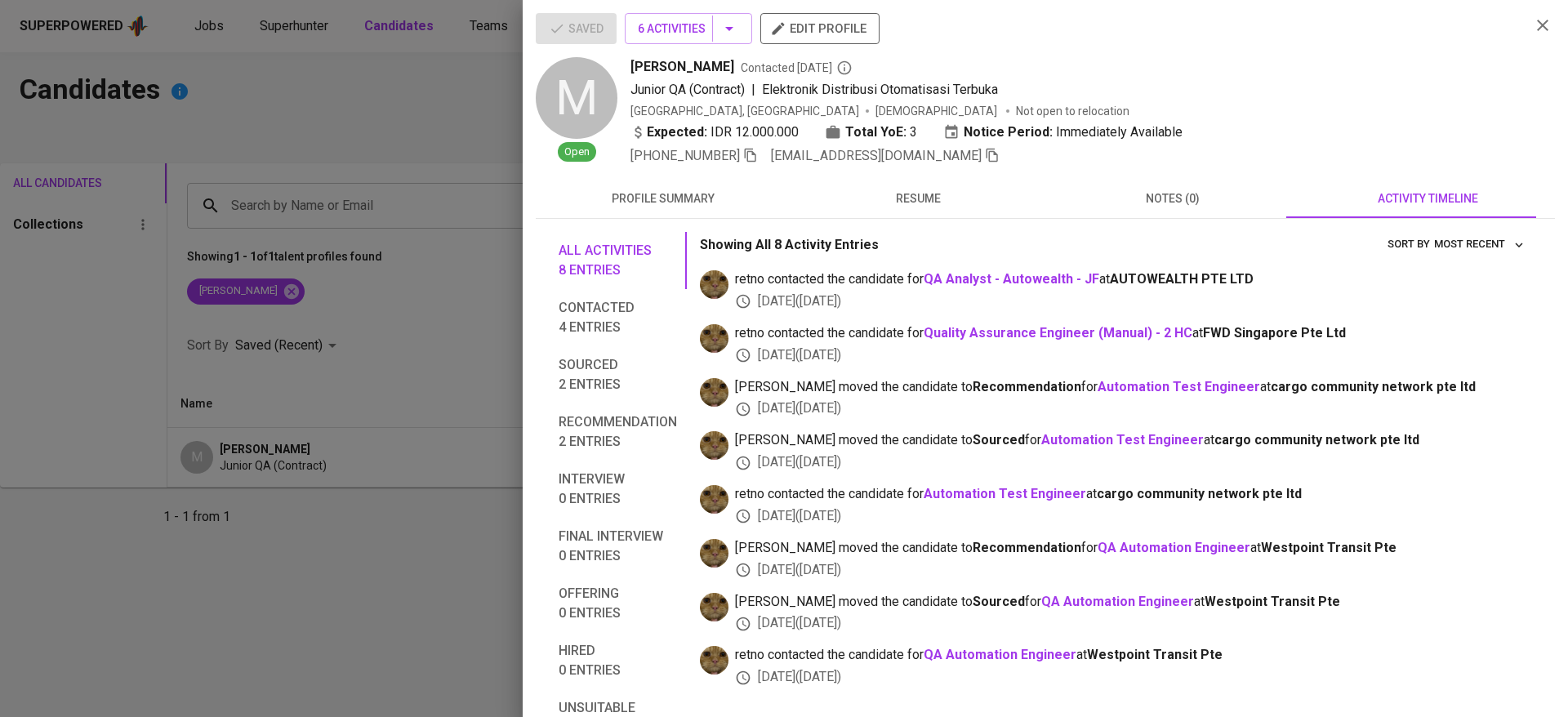
scroll to position [43, 0]
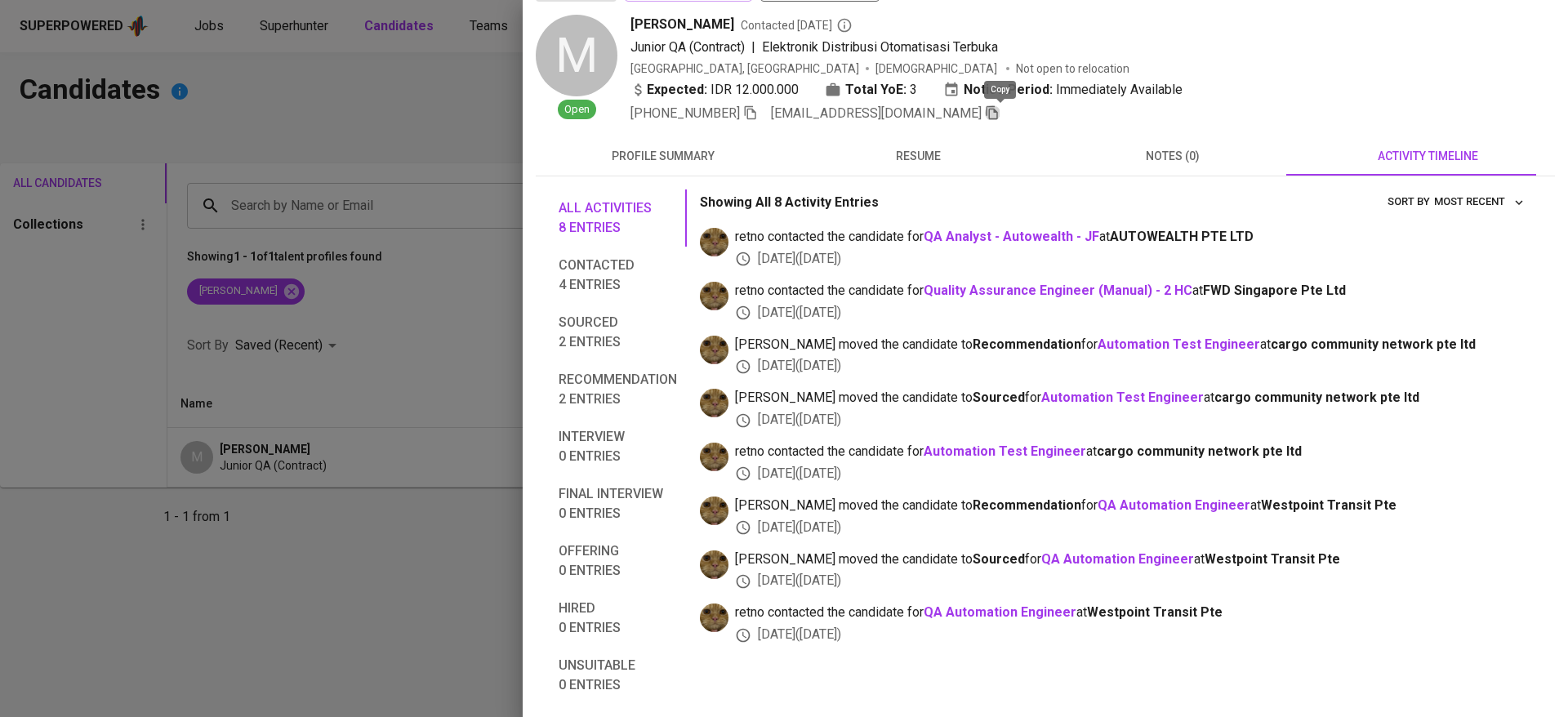
click at [999, 116] on icon "button" at bounding box center [992, 113] width 15 height 15
click at [373, 188] on div at bounding box center [784, 358] width 1568 height 717
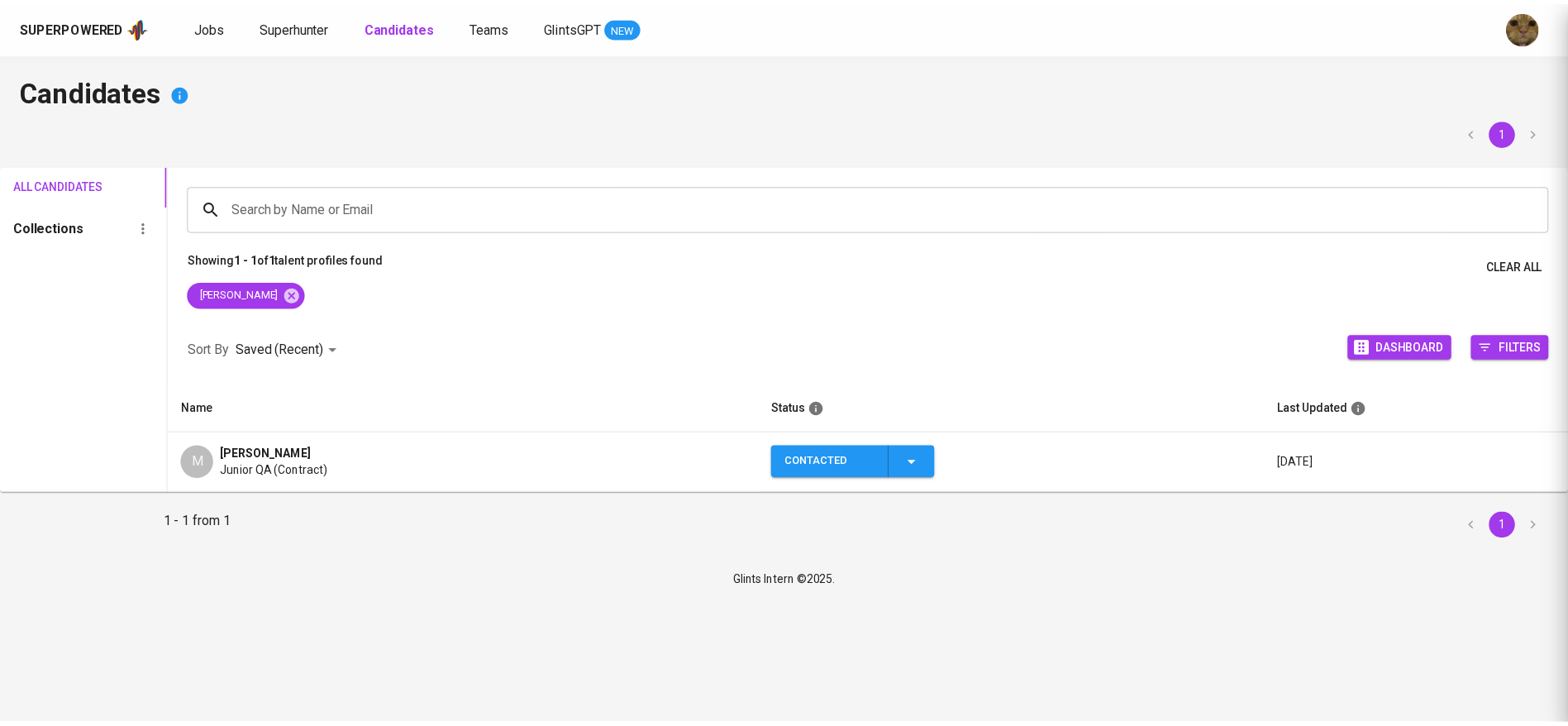
scroll to position [1, 0]
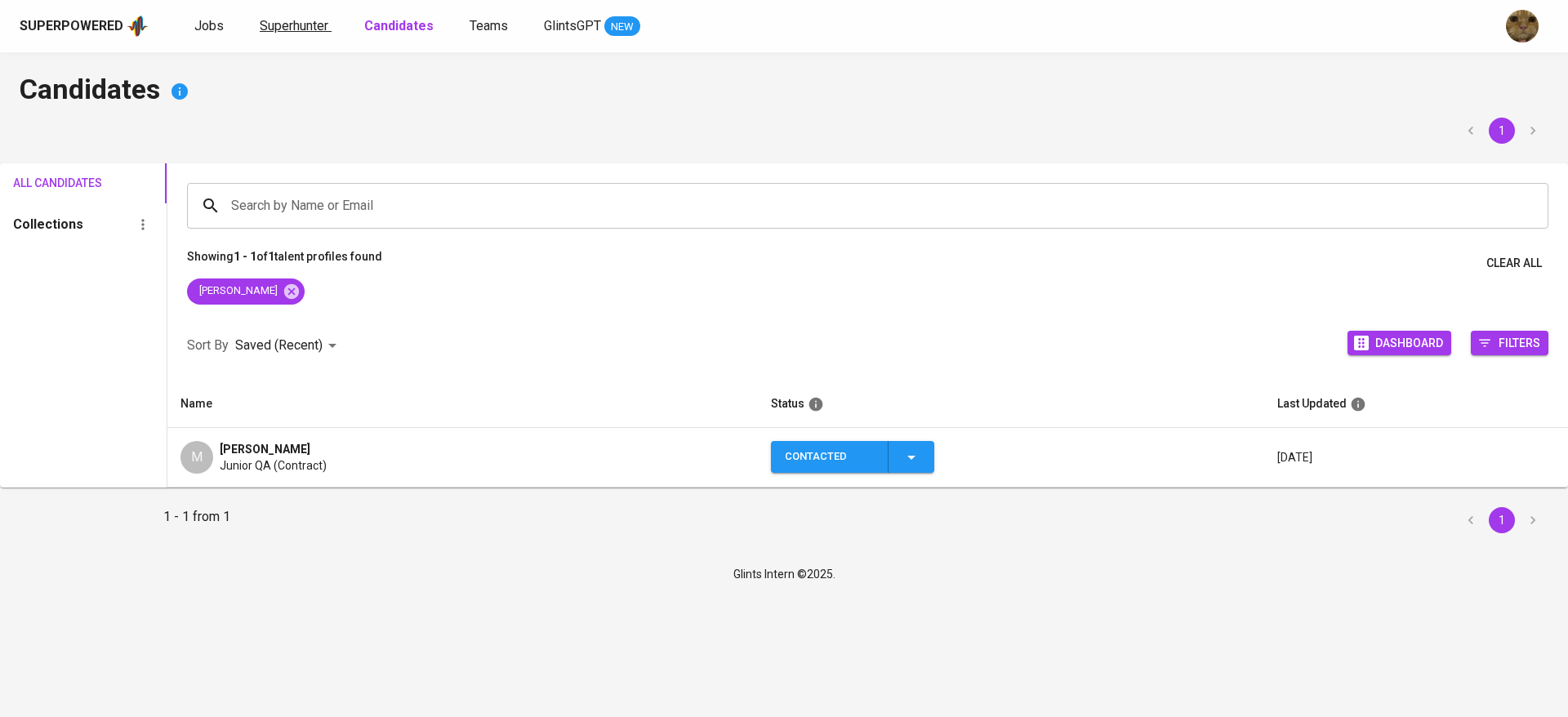
click at [266, 23] on span "Superhunter" at bounding box center [293, 25] width 68 height 15
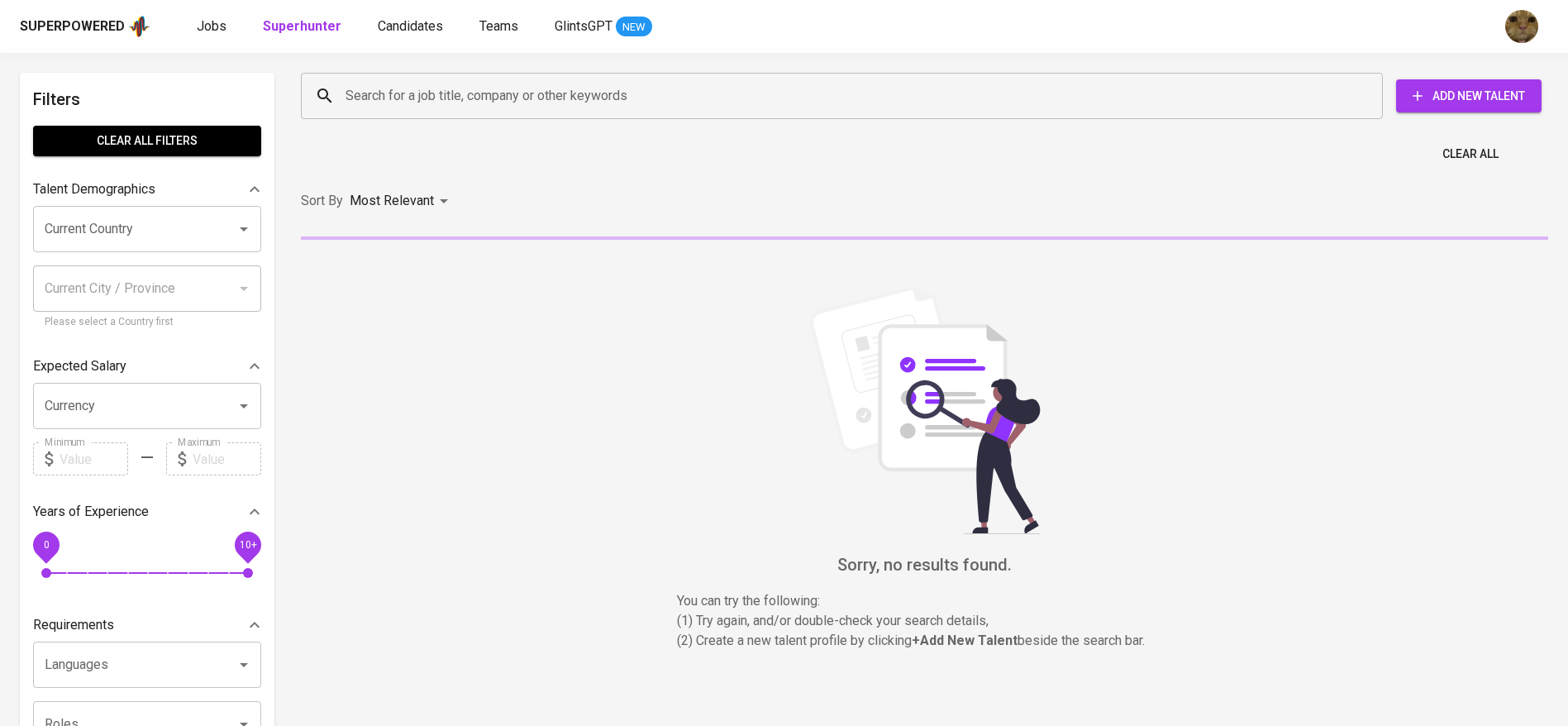
click at [384, 91] on input "Search for a job title, company or other keywords" at bounding box center [847, 96] width 1010 height 31
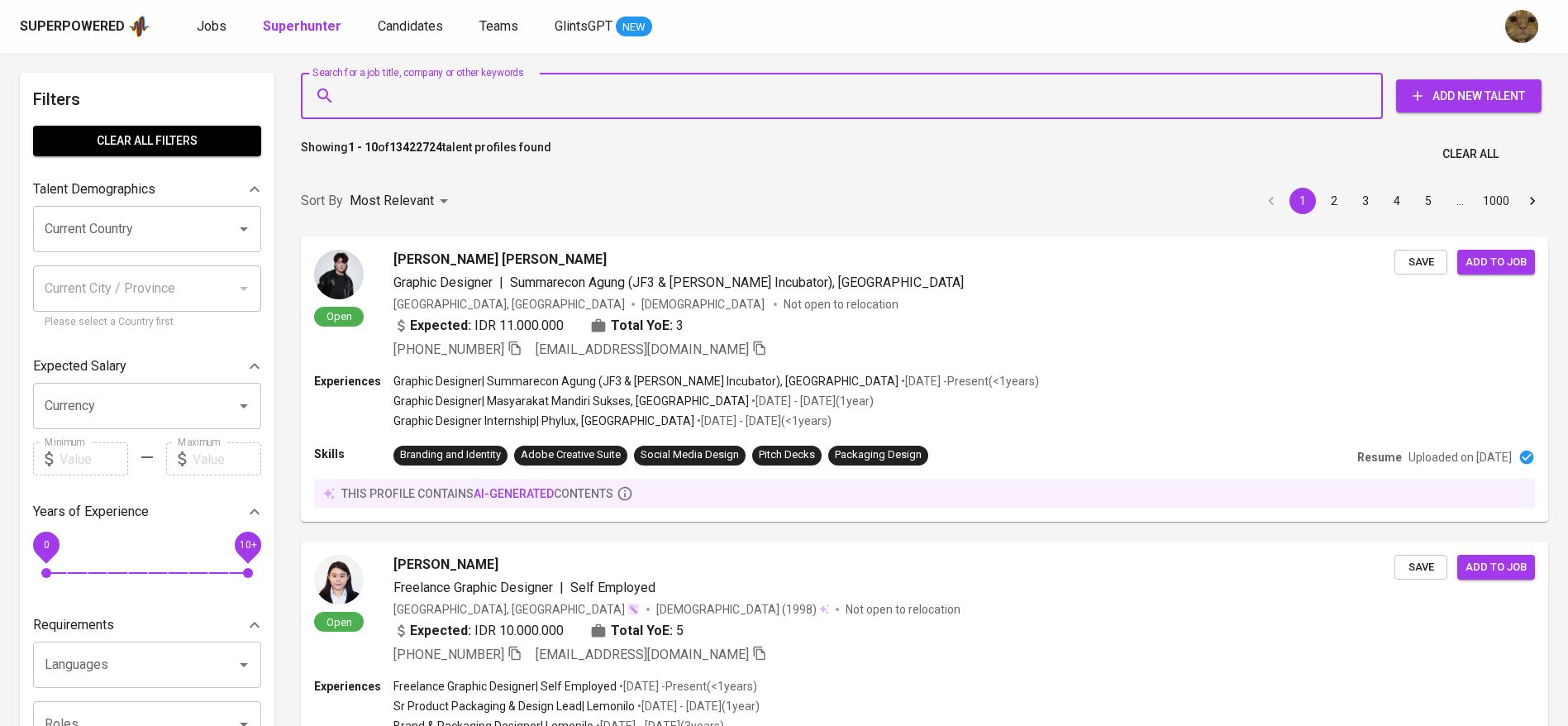
paste input "mohammaddicky.andika@gmail.com"
type input "mohammaddicky.andika@gmail.com"
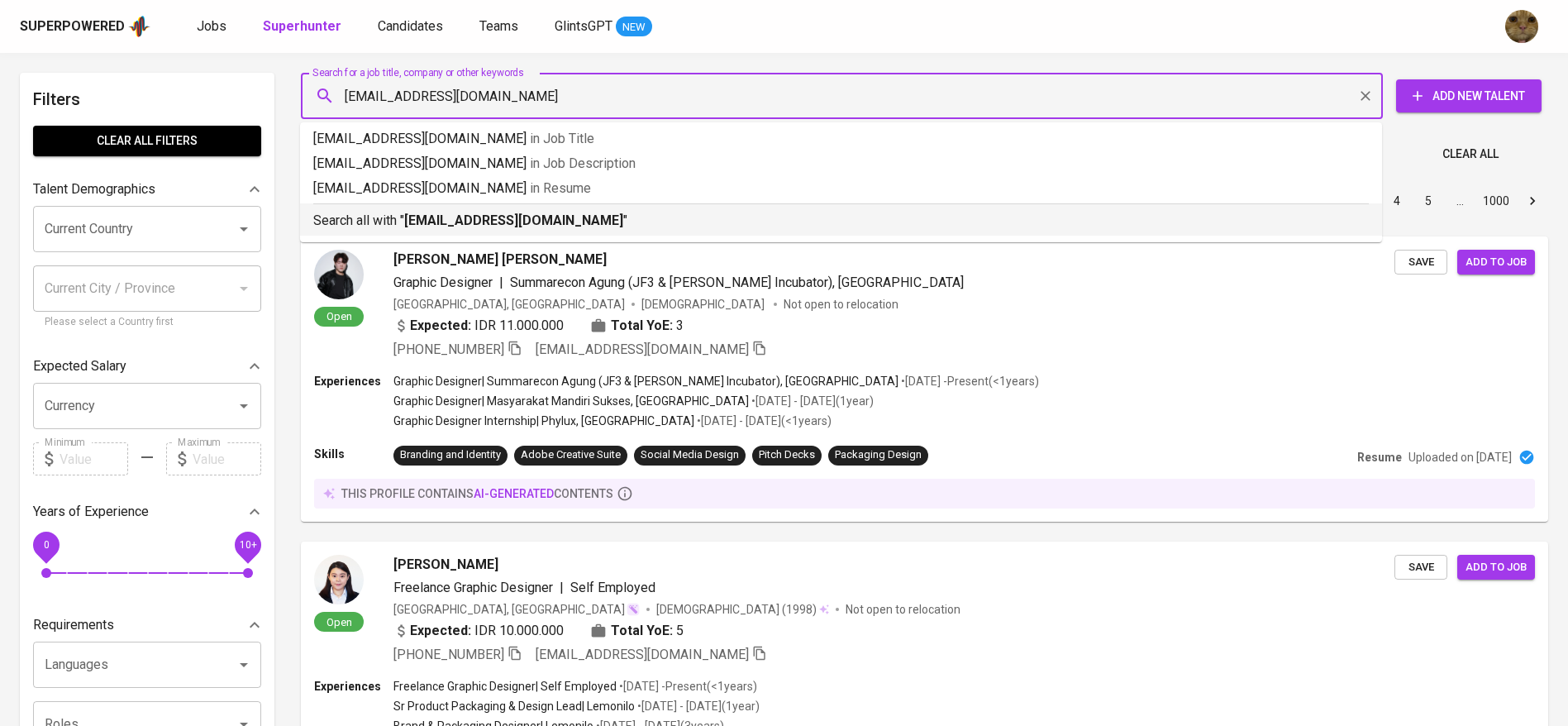
click at [460, 216] on b "mohammaddicky.andika@gmail.com" at bounding box center [514, 220] width 219 height 16
click at [521, 223] on div "Sort By Most Relevant MOST_RELEVANT 1 2 3 4 5 … 1000" at bounding box center [925, 201] width 1268 height 51
click at [646, 227] on div "Sort By Most Relevant MOST_RELEVANT 1 2 3 4 5 … 1000" at bounding box center [925, 201] width 1268 height 51
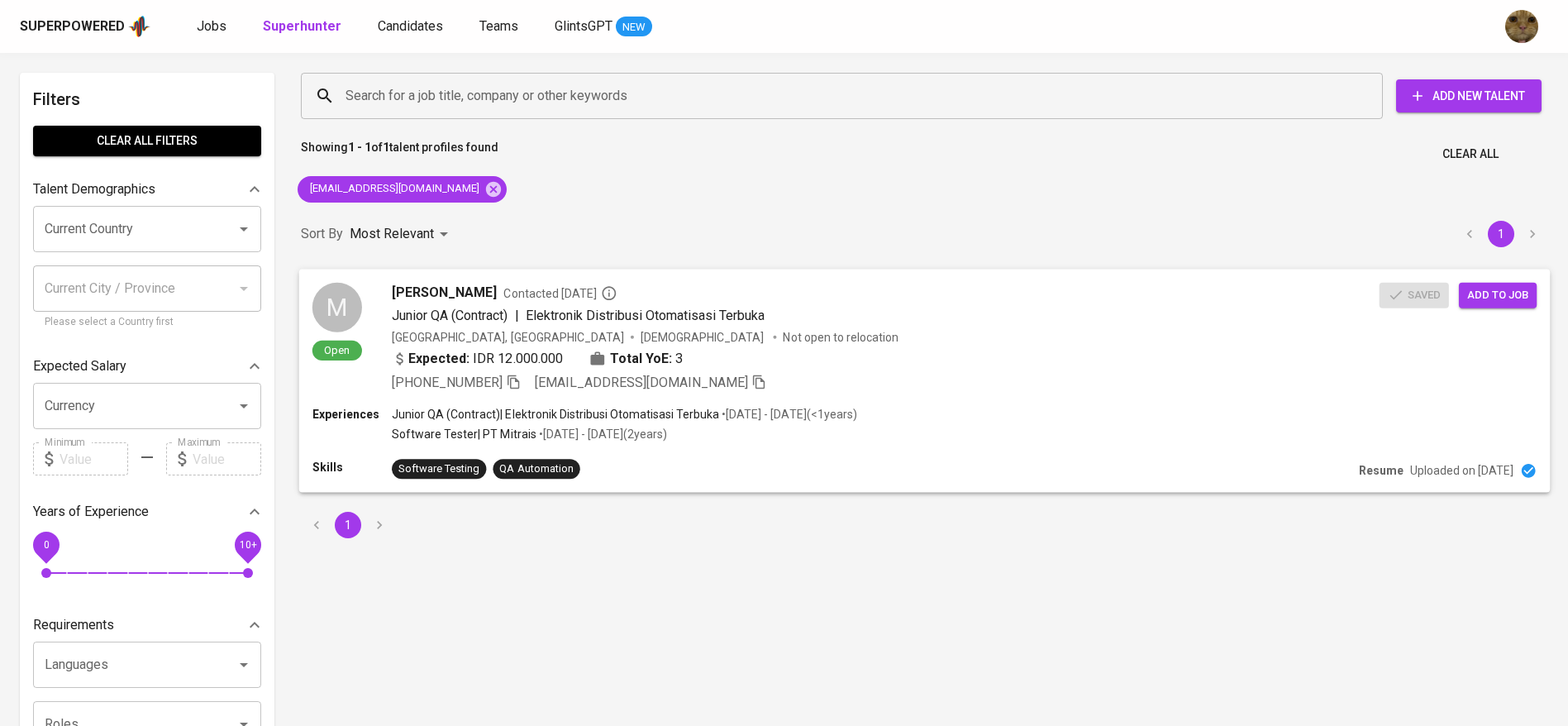
click at [1472, 295] on span "Add to job" at bounding box center [1498, 295] width 61 height 19
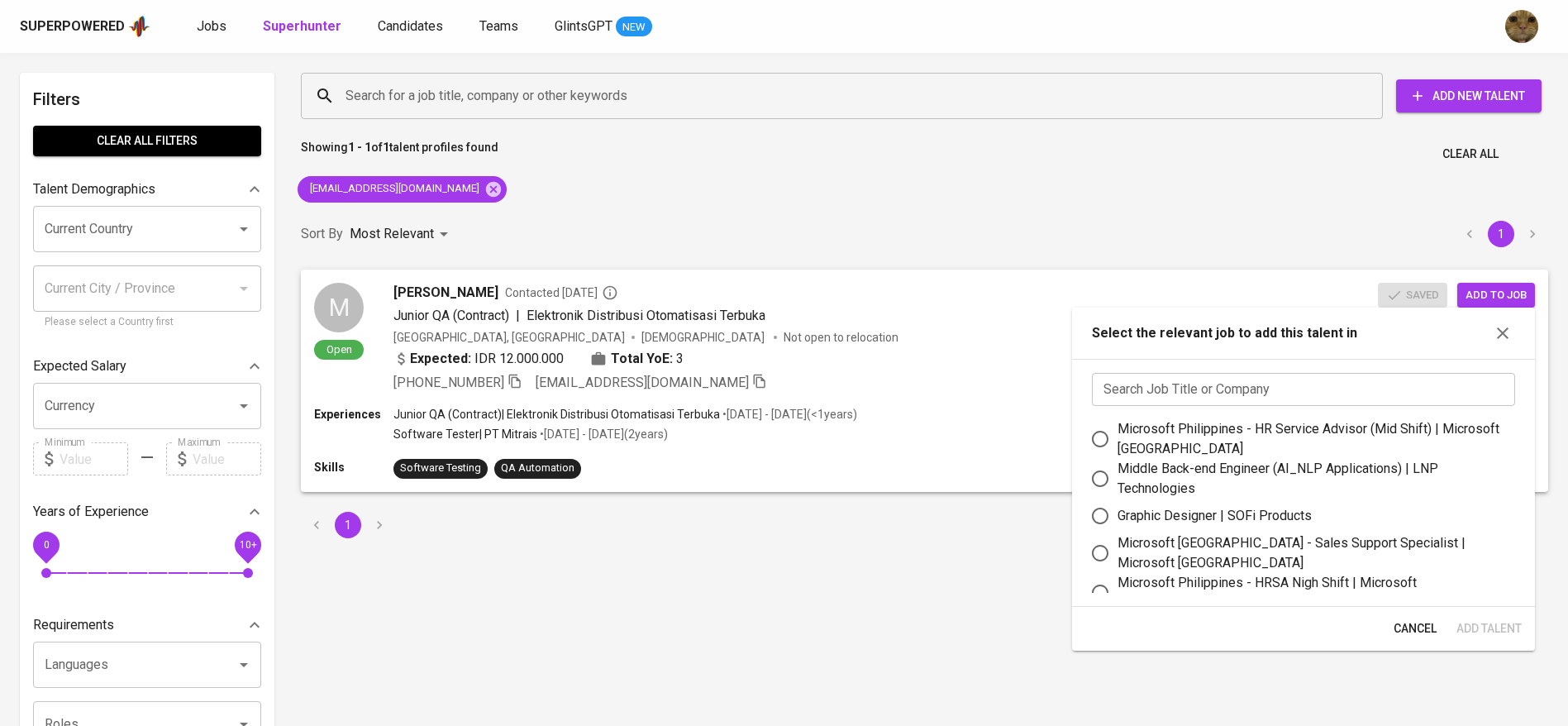
click at [1210, 383] on input "text" at bounding box center [1303, 390] width 423 height 33
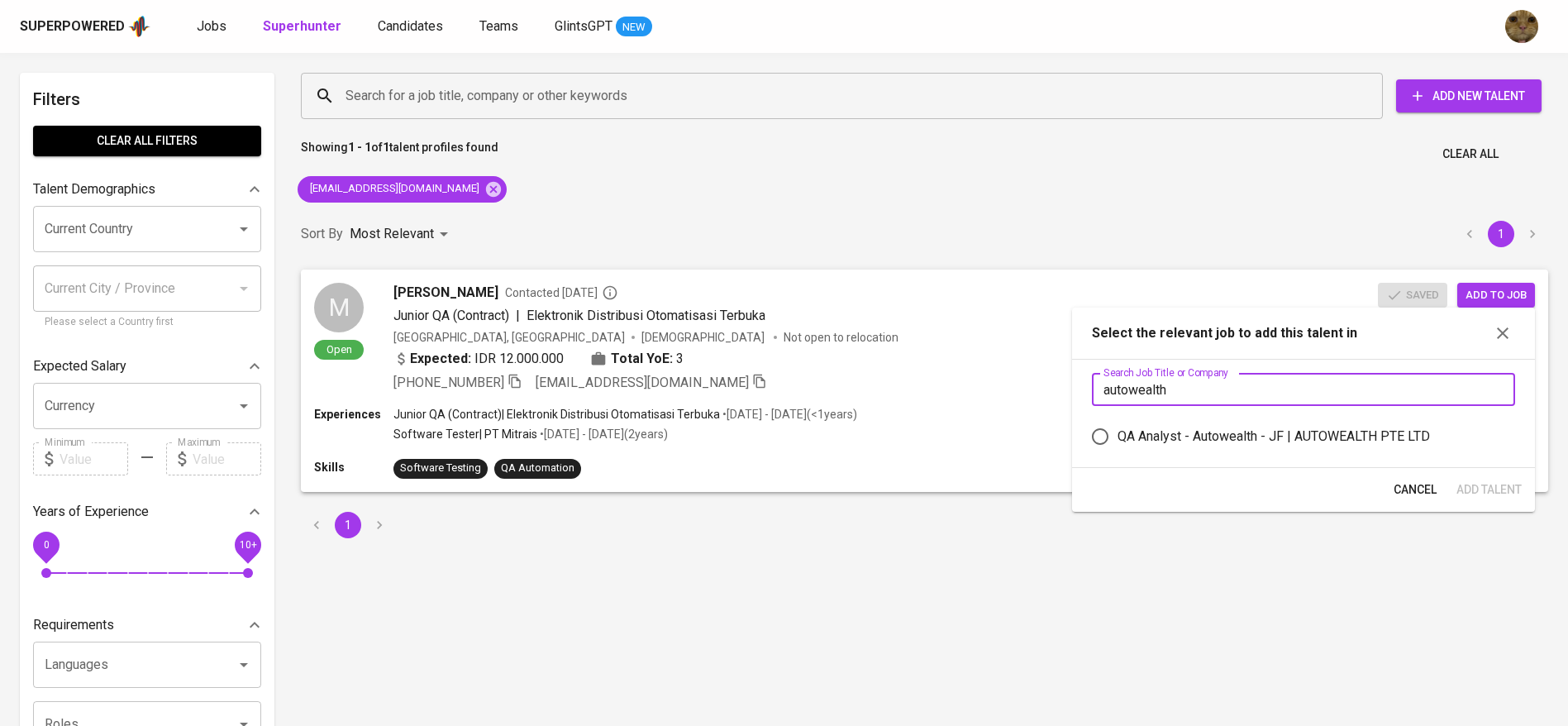
type input "autowealth"
click at [1142, 435] on div "QA Analyst - Autowealth - JF | AUTOWEALTH PTE LTD" at bounding box center [1273, 437] width 312 height 20
click at [1117, 435] on input "QA Analyst - Autowealth - JF | AUTOWEALTH PTE LTD" at bounding box center [1100, 437] width 35 height 35
radio input "true"
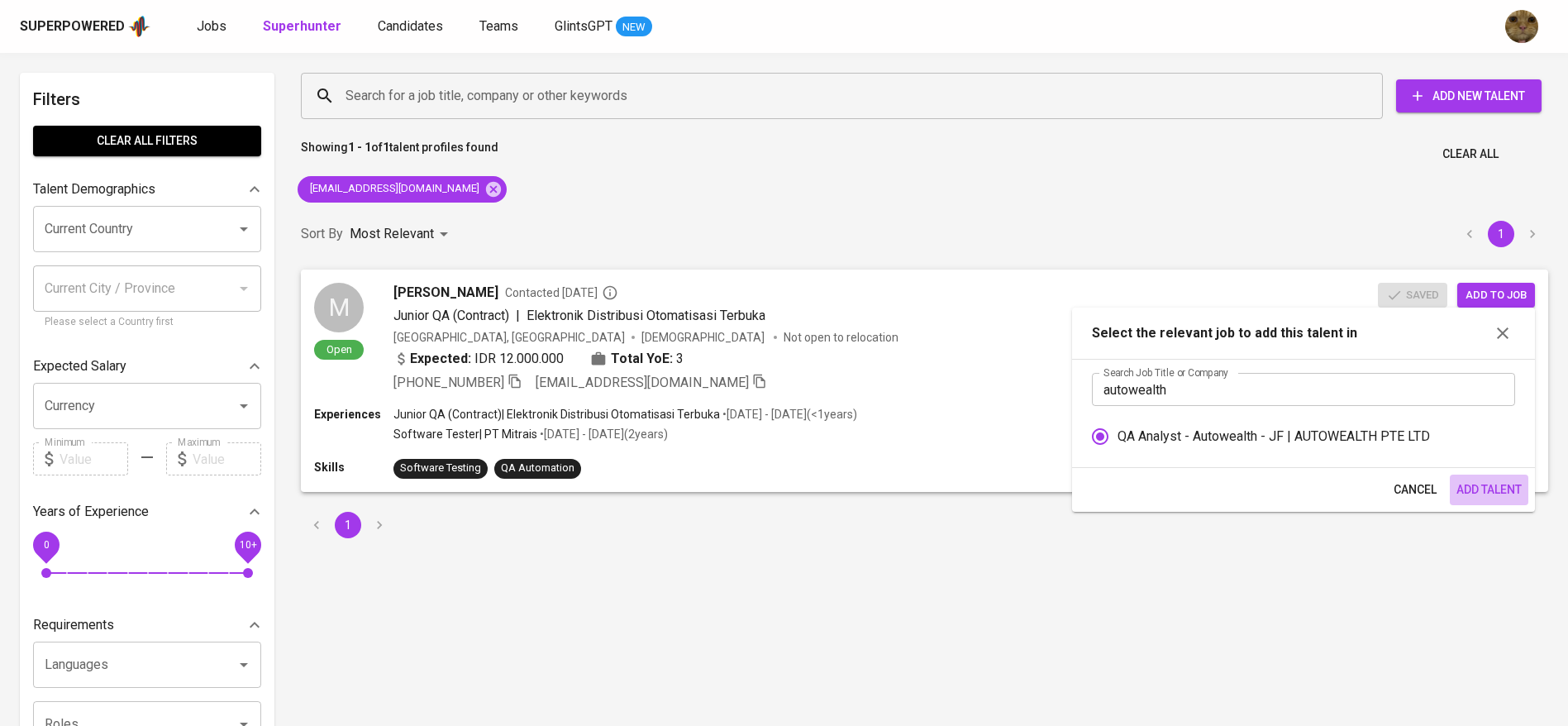
click at [1490, 498] on span "Add Talent" at bounding box center [1489, 489] width 65 height 20
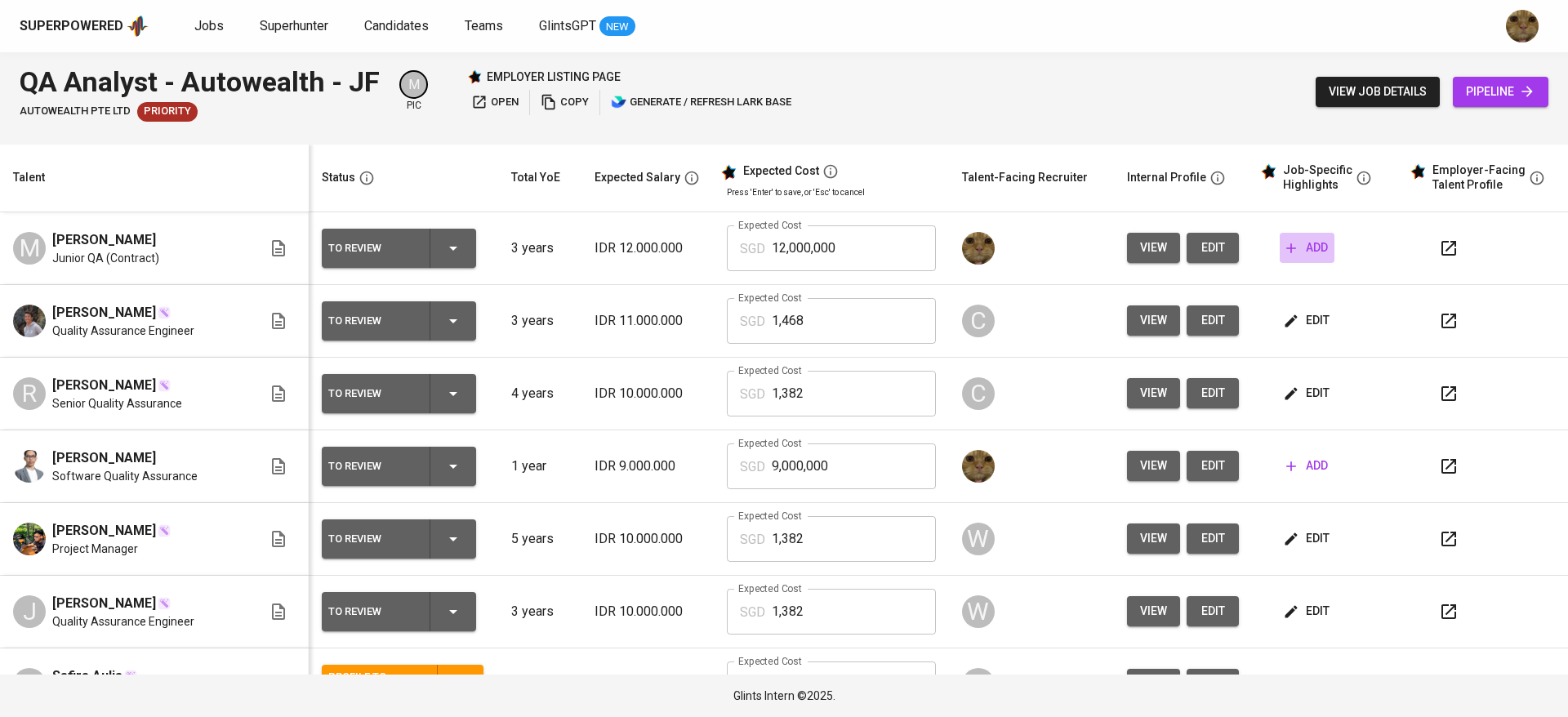
click at [1301, 237] on span "add" at bounding box center [1307, 247] width 42 height 20
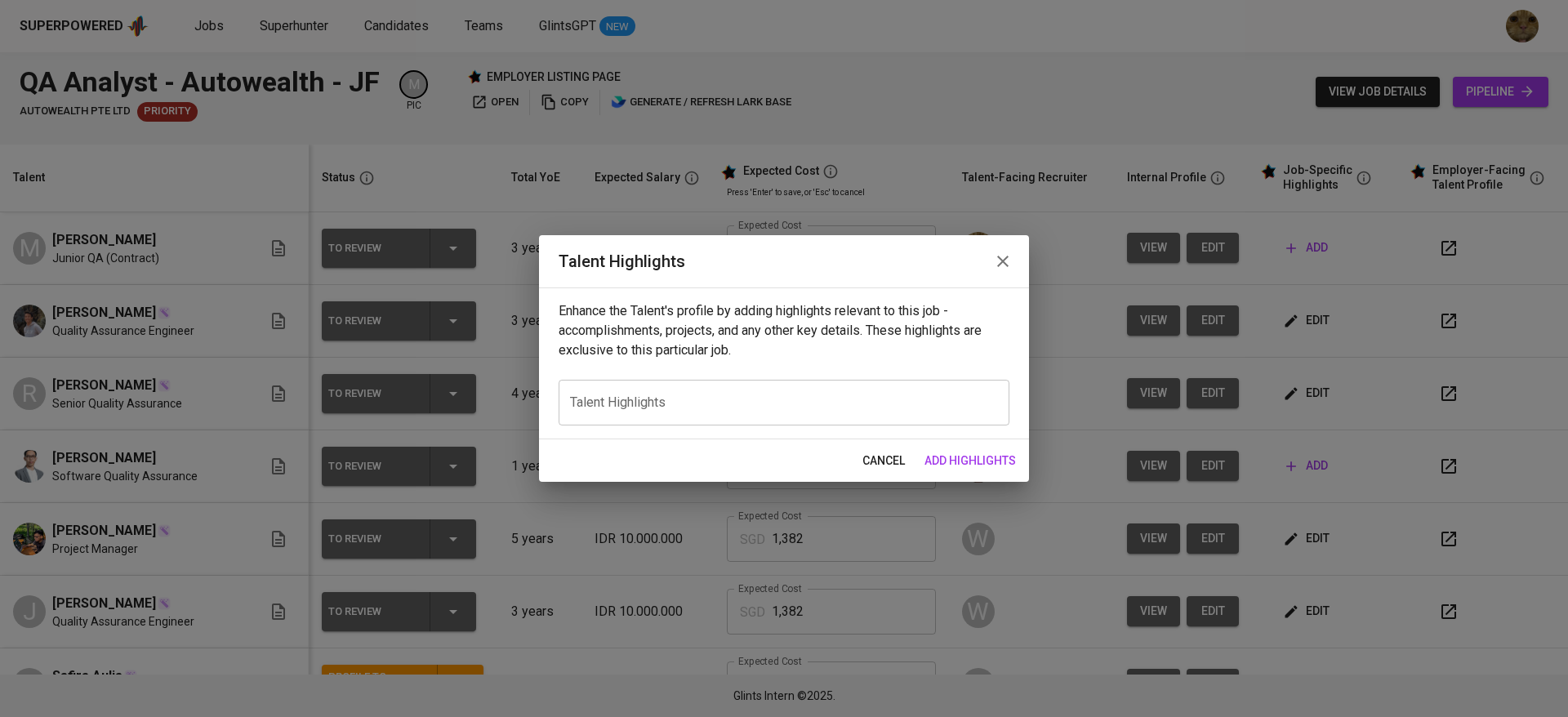
click at [806, 393] on div "x Talent Highlights" at bounding box center [784, 402] width 450 height 45
paste textarea "[PERSON_NAME] worked with Manual and Automation software tester for Mitrais (a …"
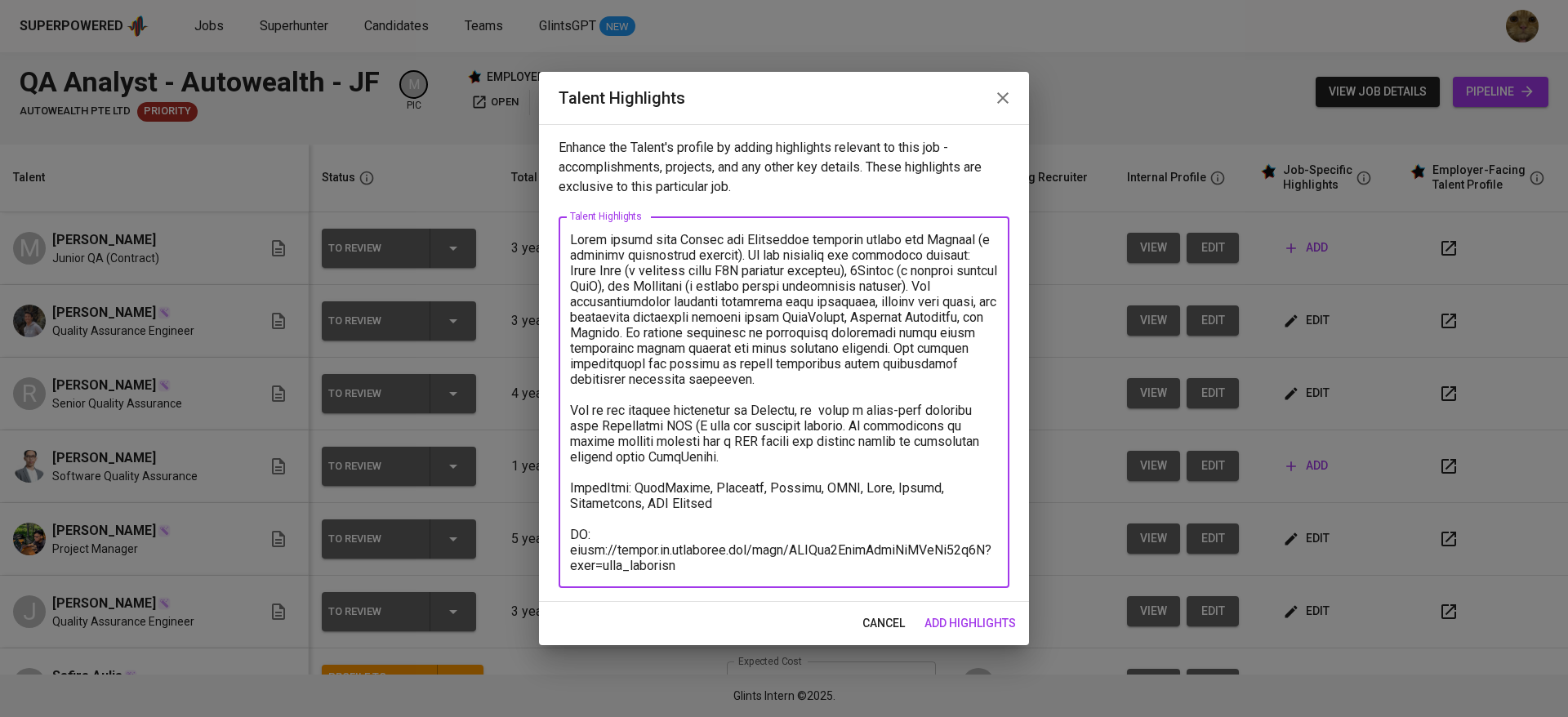
click at [841, 409] on textarea at bounding box center [784, 402] width 428 height 341
click at [592, 538] on textarea at bounding box center [784, 402] width 428 height 341
click at [717, 584] on div "x Talent Highlights" at bounding box center [784, 402] width 450 height 371
click at [714, 580] on div "x Talent Highlights" at bounding box center [784, 402] width 450 height 371
click at [706, 570] on textarea at bounding box center [784, 402] width 428 height 341
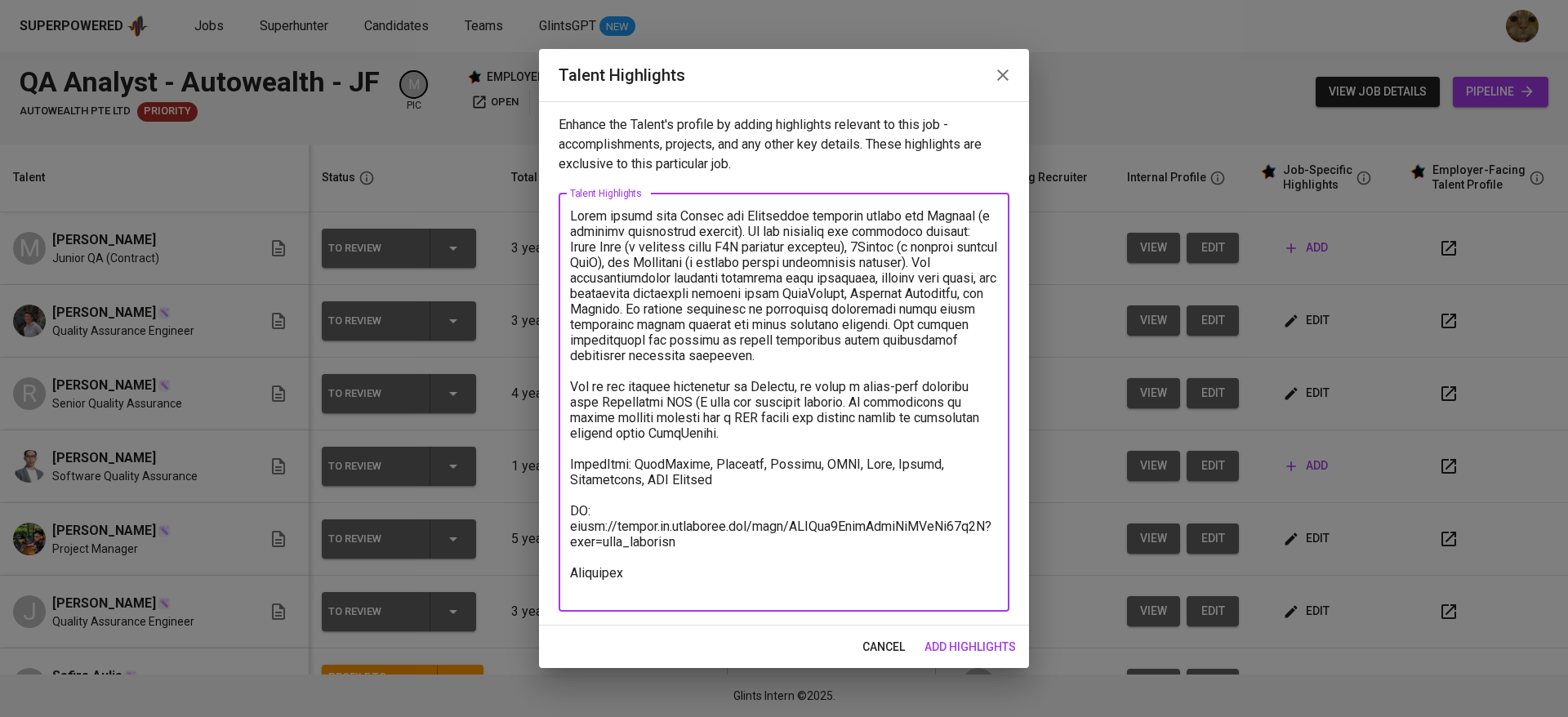
paste textarea "[URL][DOMAIN_NAME]"
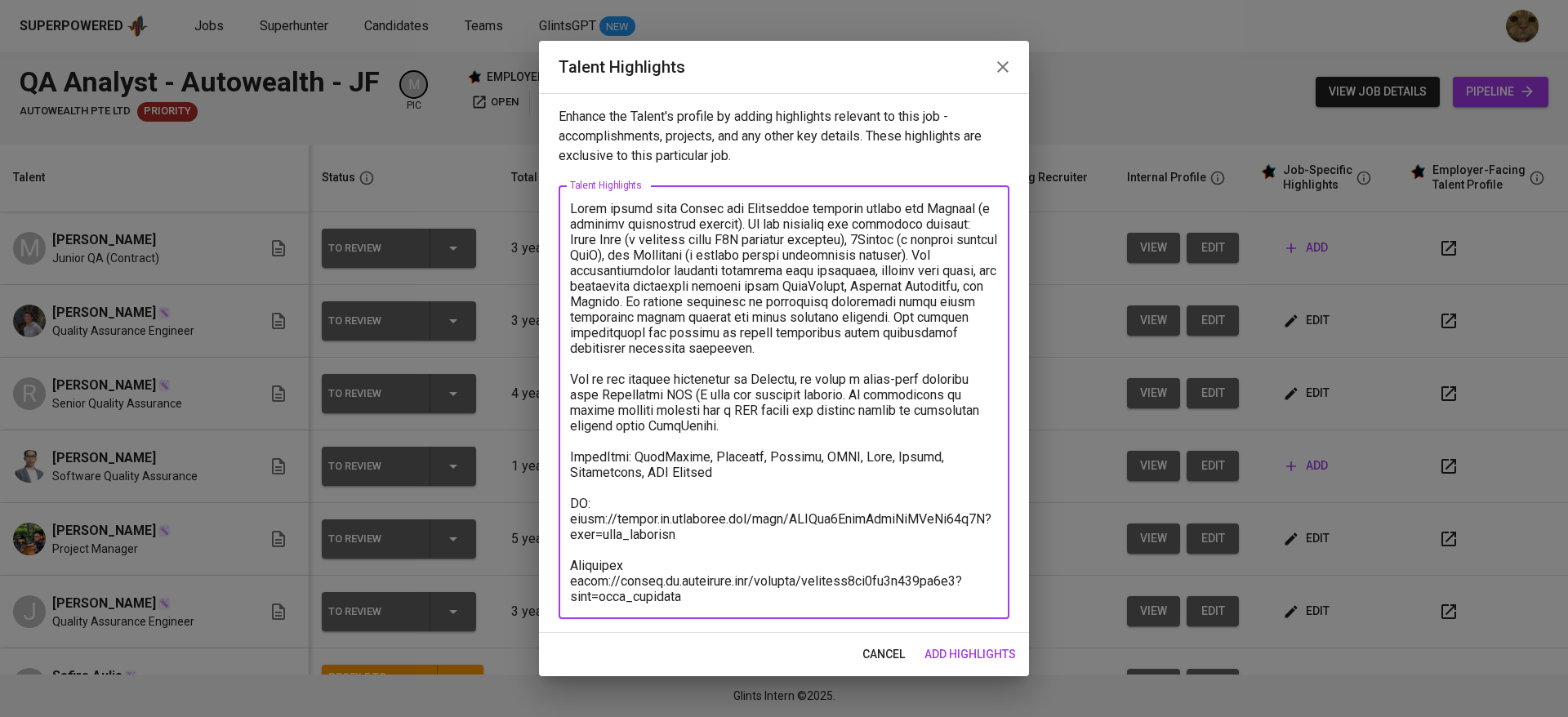
click at [600, 511] on textarea at bounding box center [784, 402] width 428 height 403
click at [779, 586] on textarea at bounding box center [784, 402] width 428 height 403
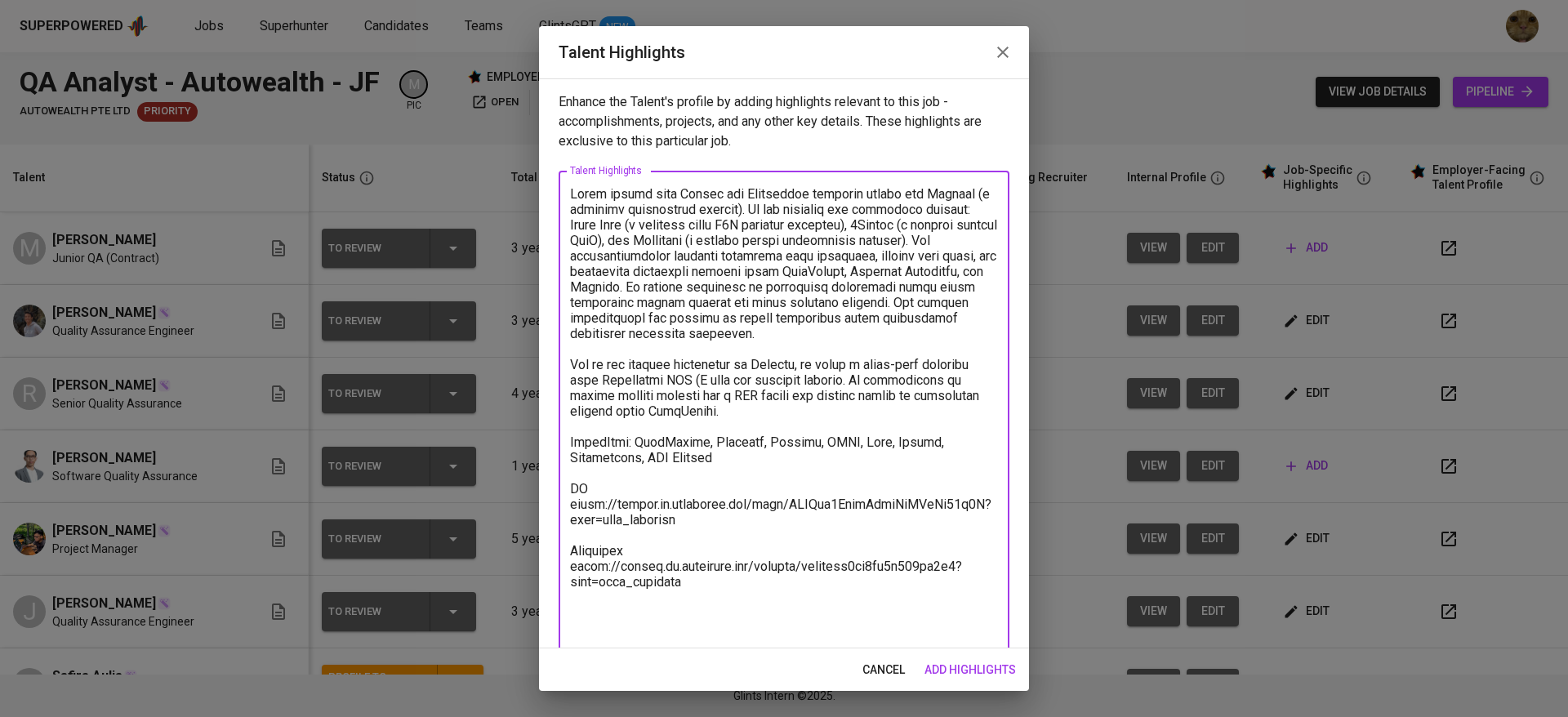
type textarea "[PERSON_NAME] worked with Manual and Automation software tester for Mitrais (a …"
click at [947, 651] on div "cancel add highlights" at bounding box center [784, 670] width 490 height 44
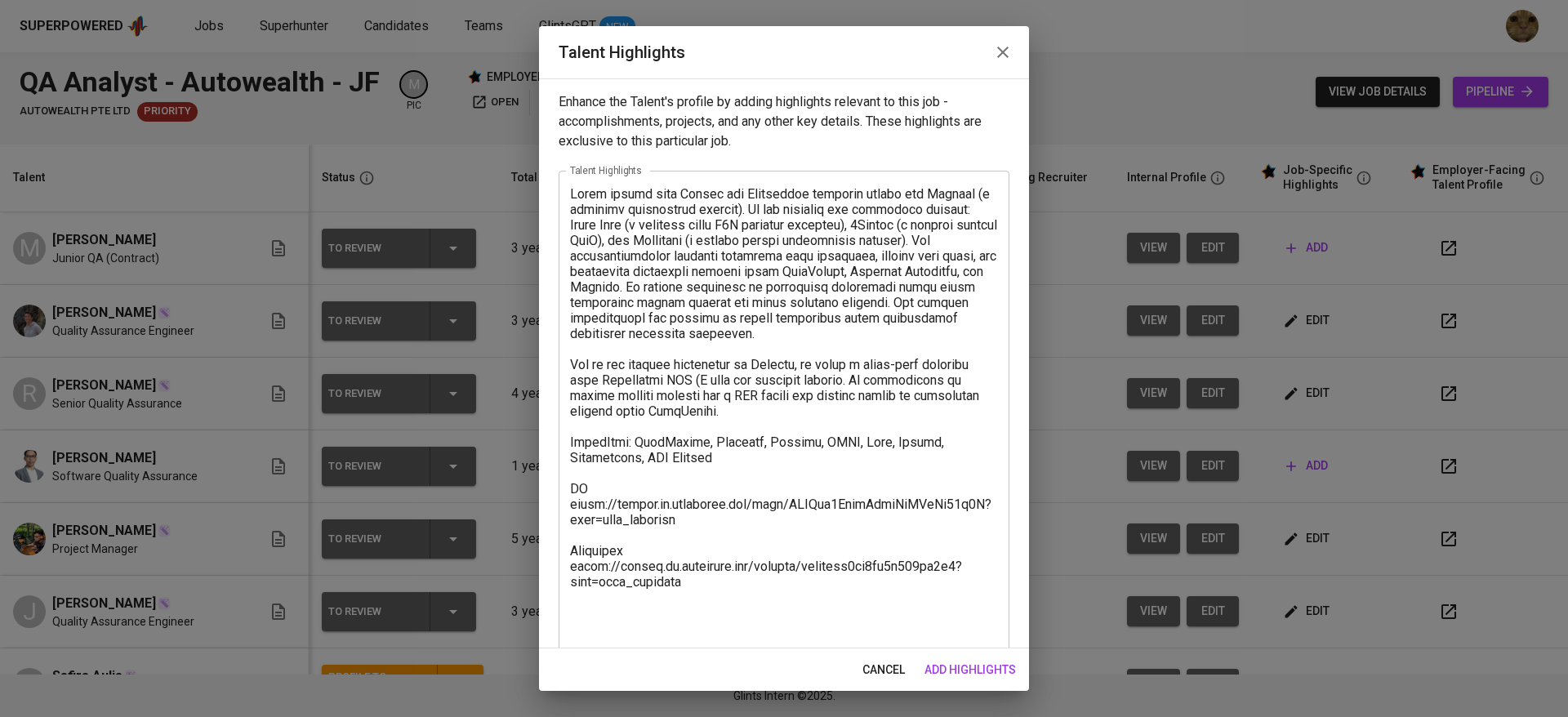
click at [940, 661] on span "add highlights" at bounding box center [970, 670] width 91 height 20
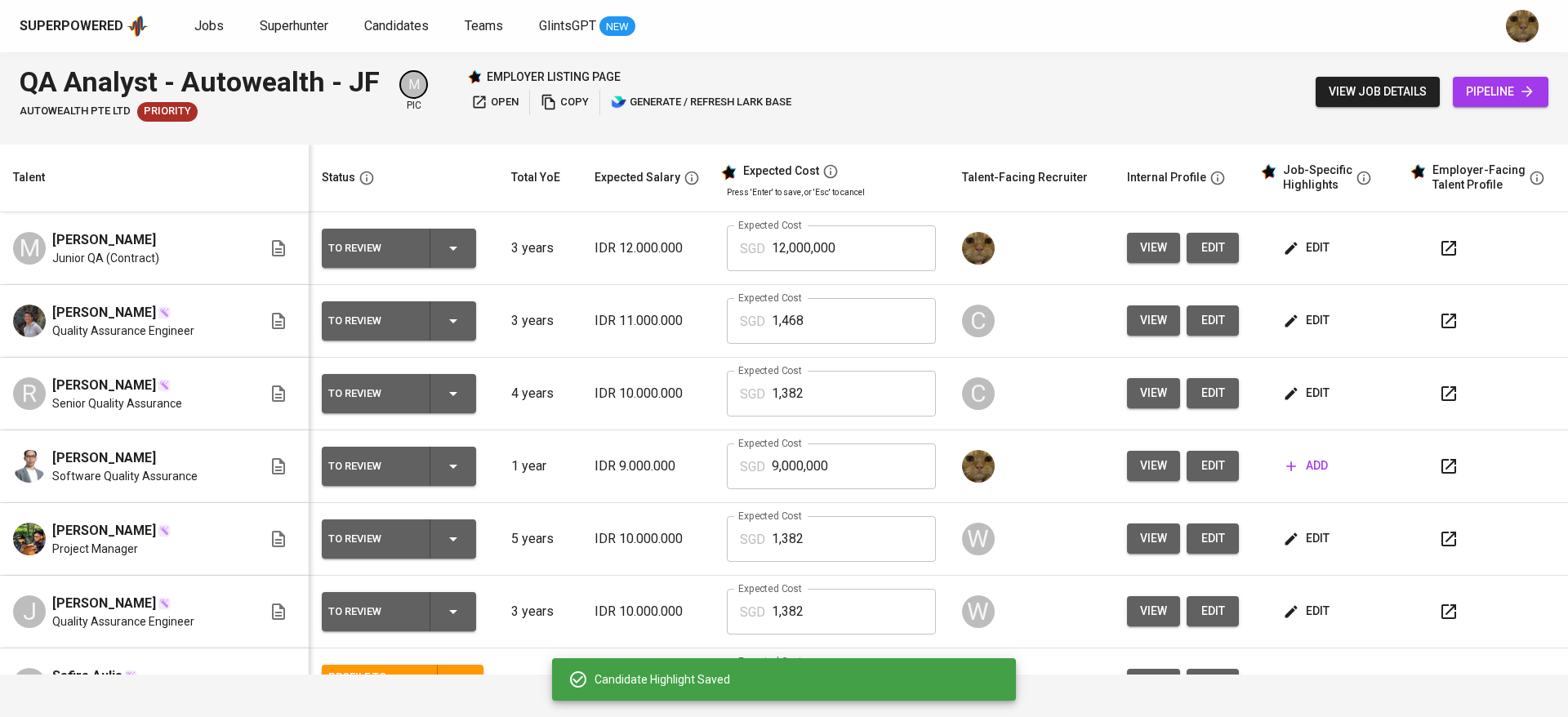
click at [1204, 245] on span "edit" at bounding box center [1212, 247] width 26 height 20
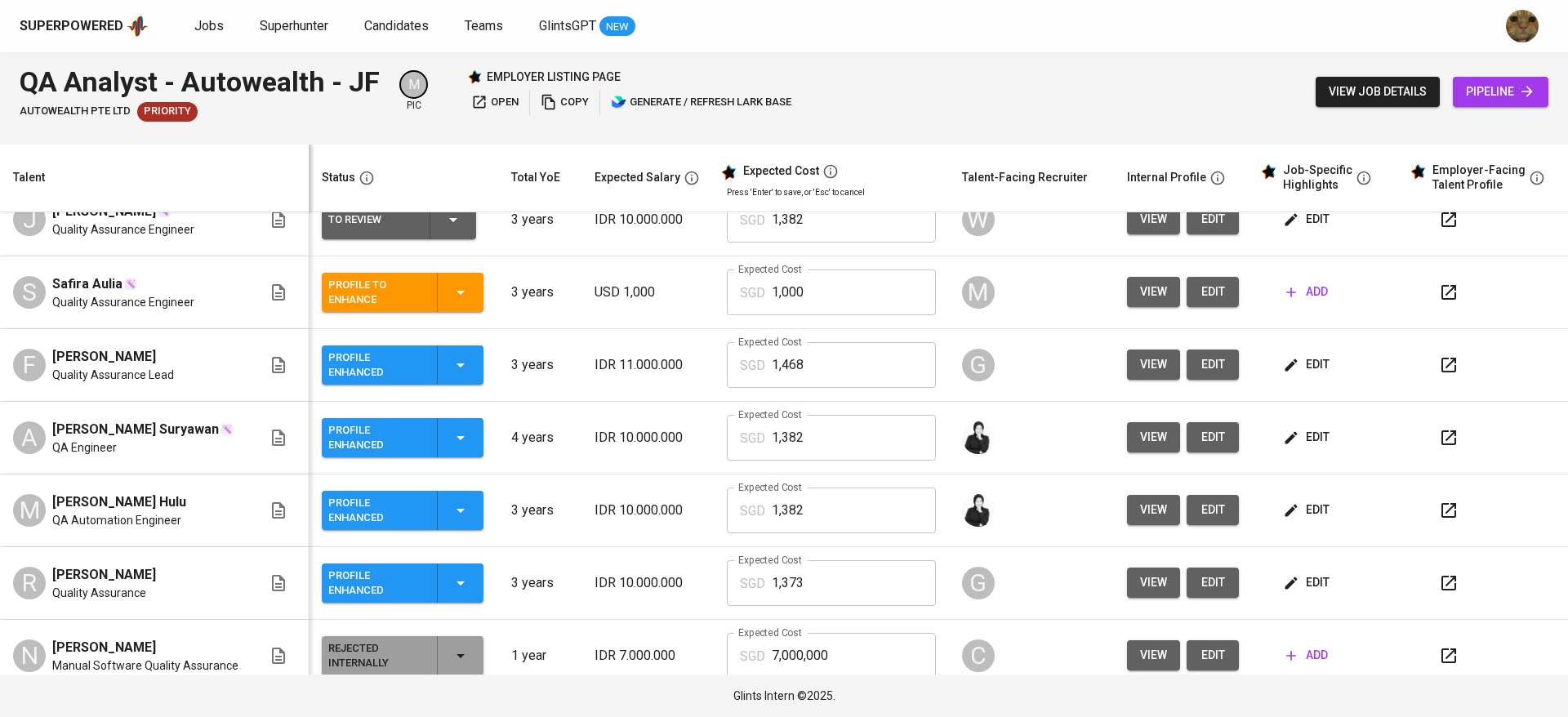
scroll to position [410, 0]
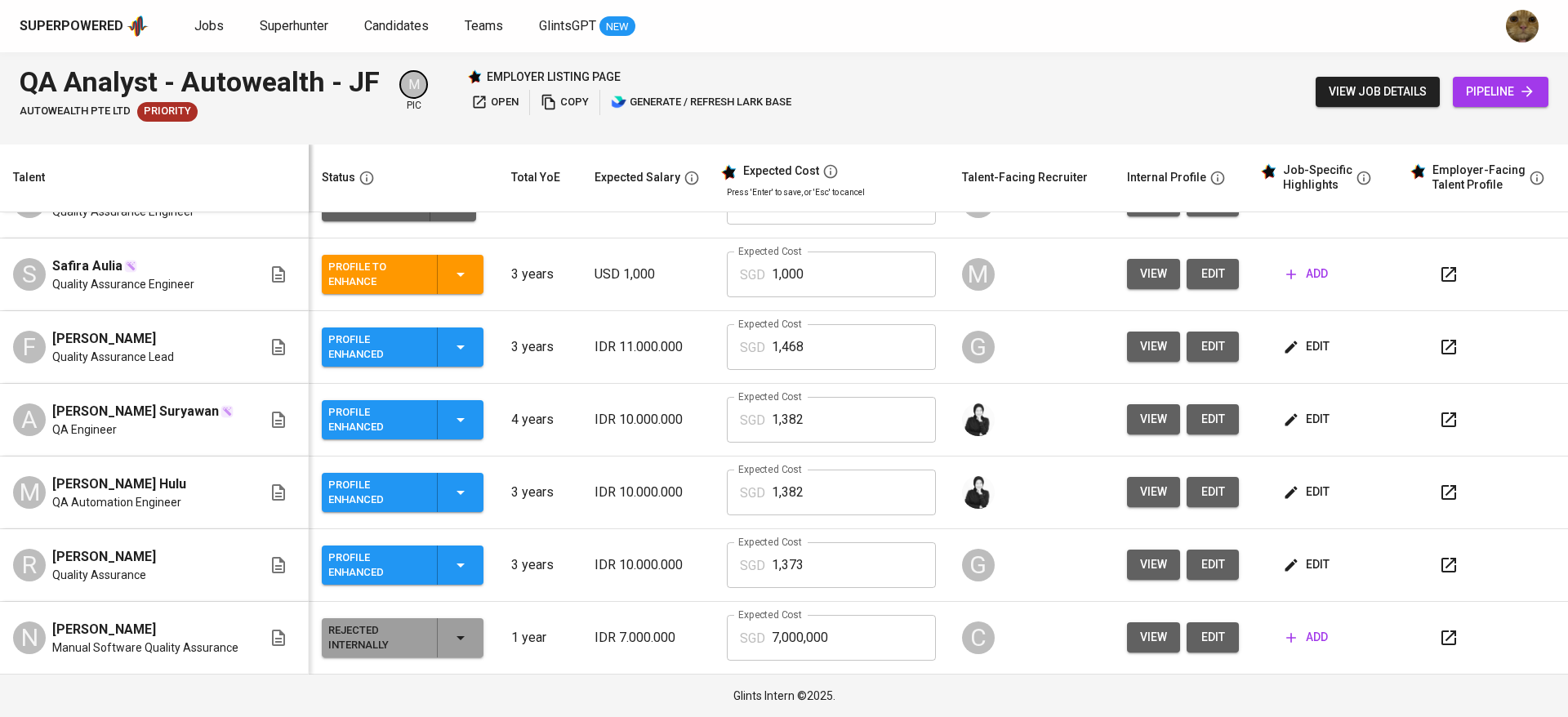
click at [1308, 569] on span "edit" at bounding box center [1308, 564] width 44 height 20
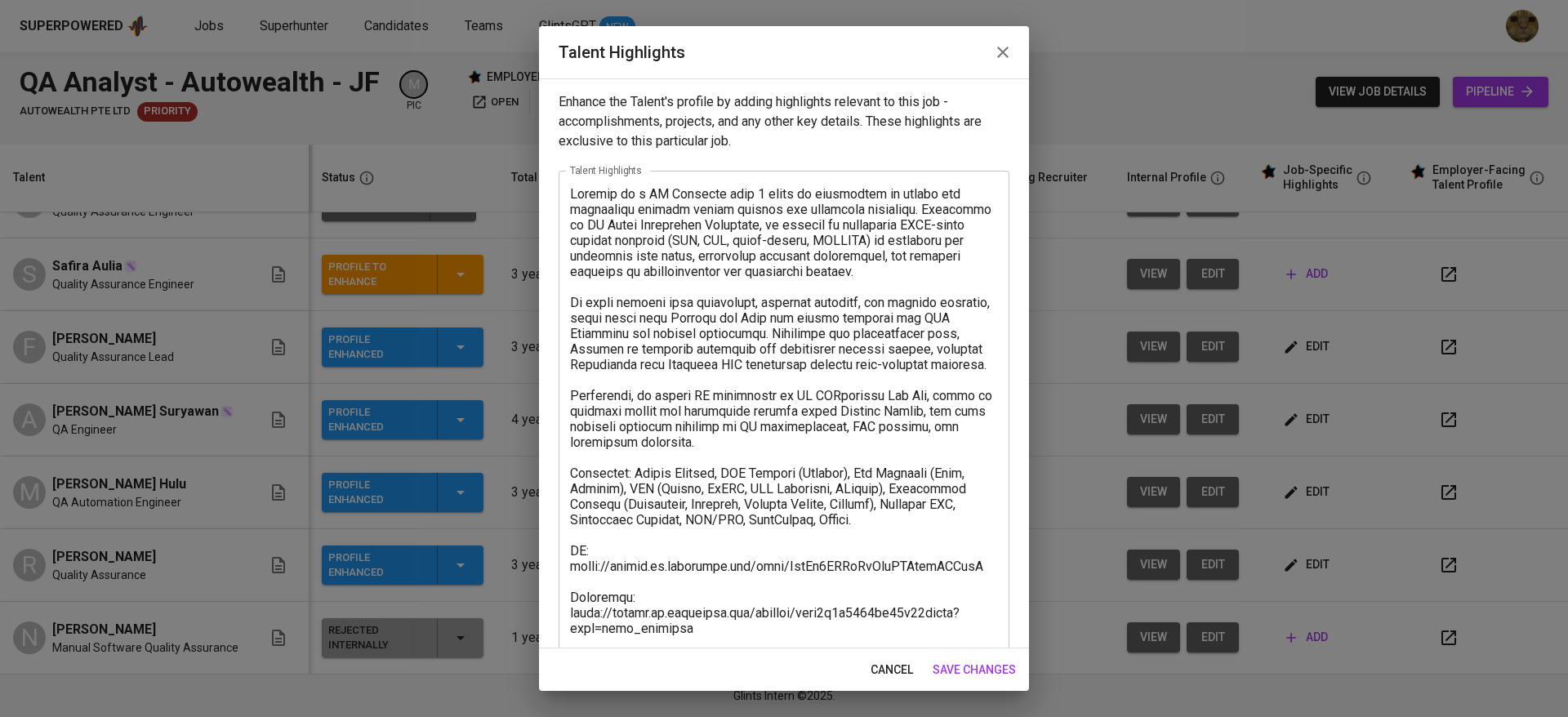
scroll to position [203, 0]
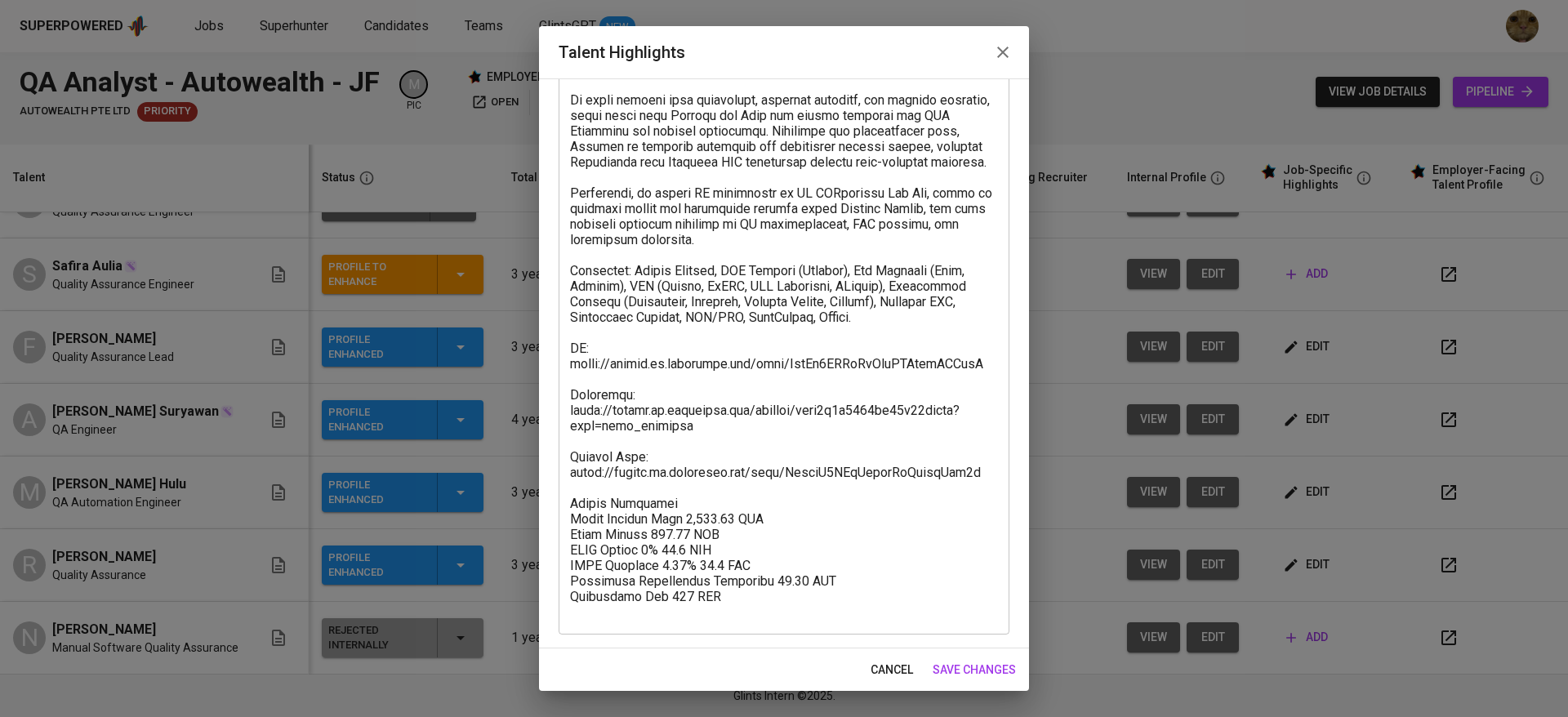
click at [886, 656] on button "cancel" at bounding box center [891, 670] width 56 height 30
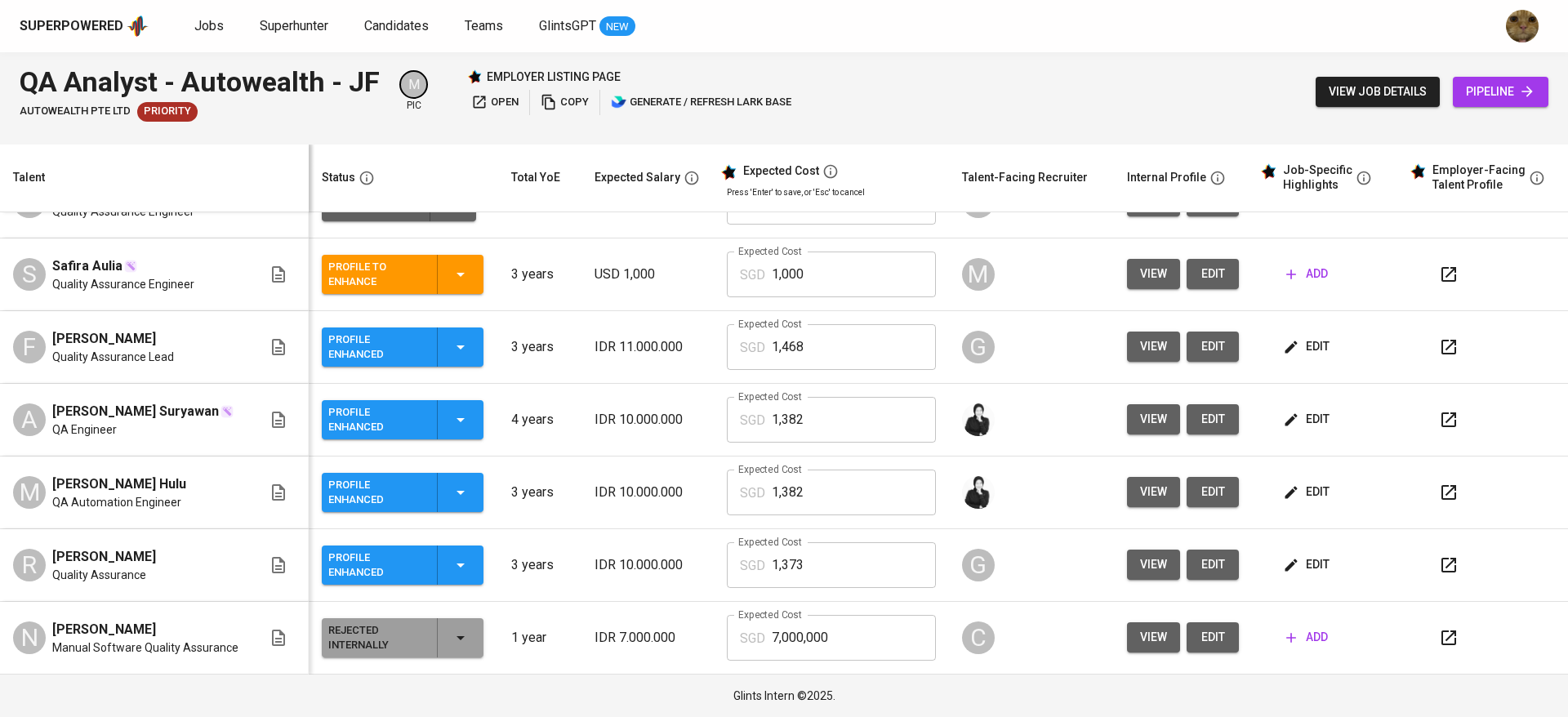
scroll to position [0, 0]
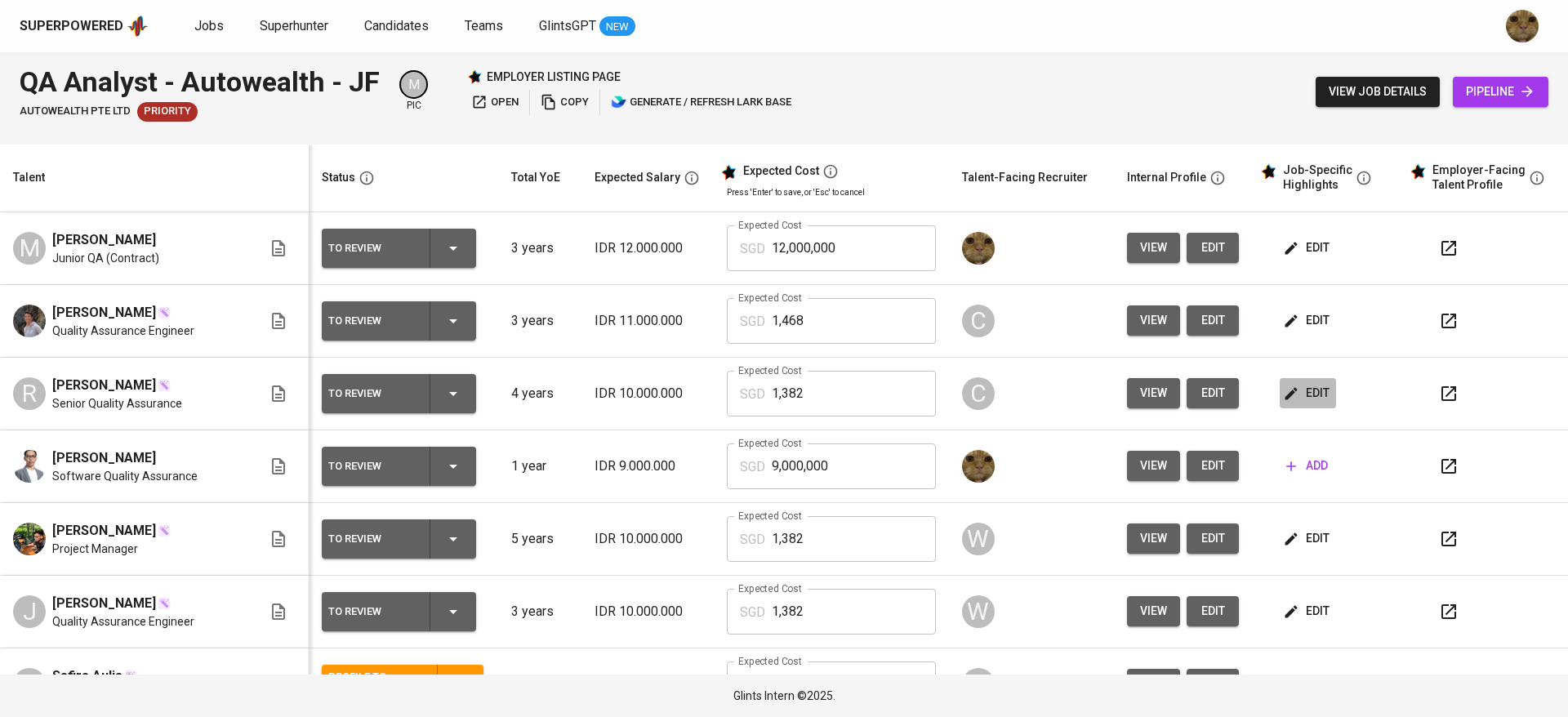
click at [1280, 405] on button "edit" at bounding box center [1308, 392] width 56 height 30
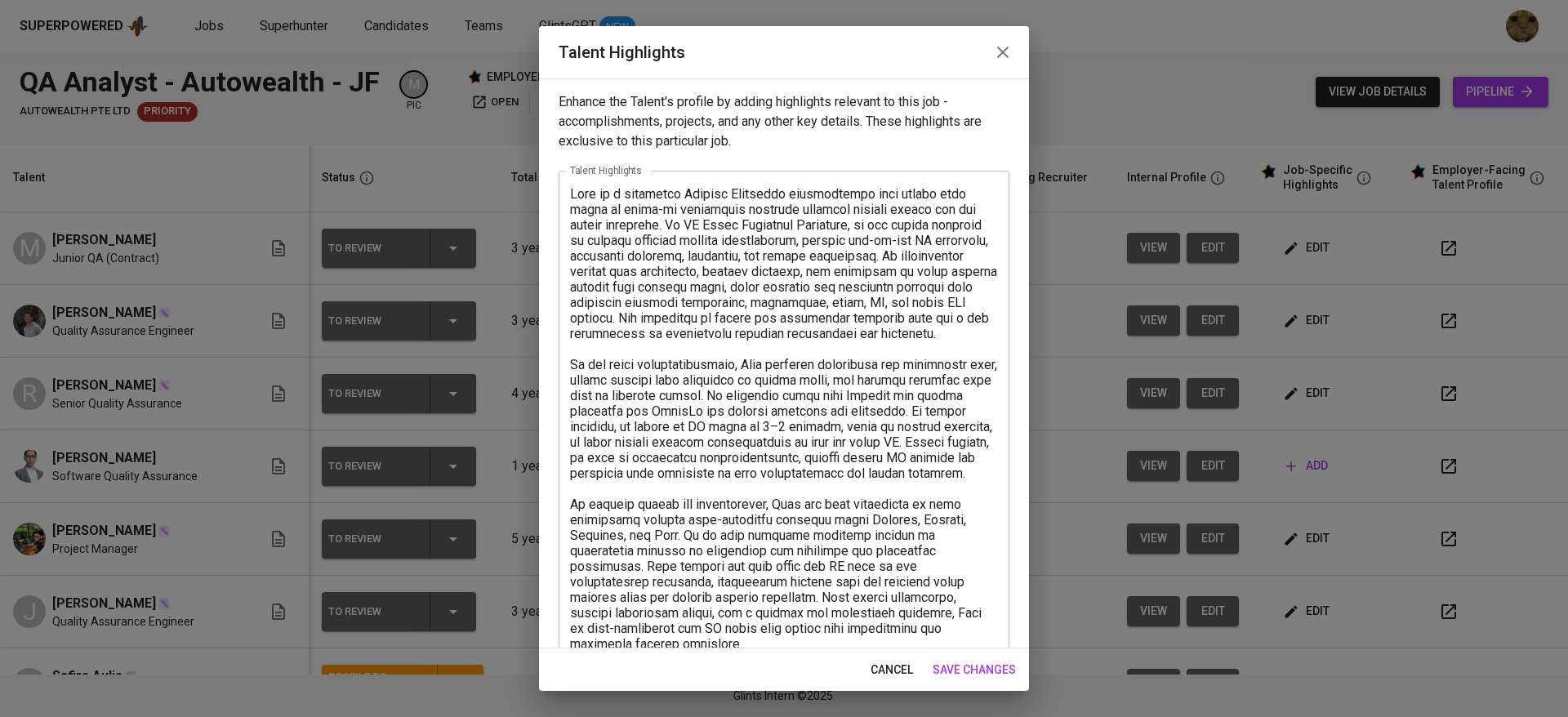
scroll to position [389, 0]
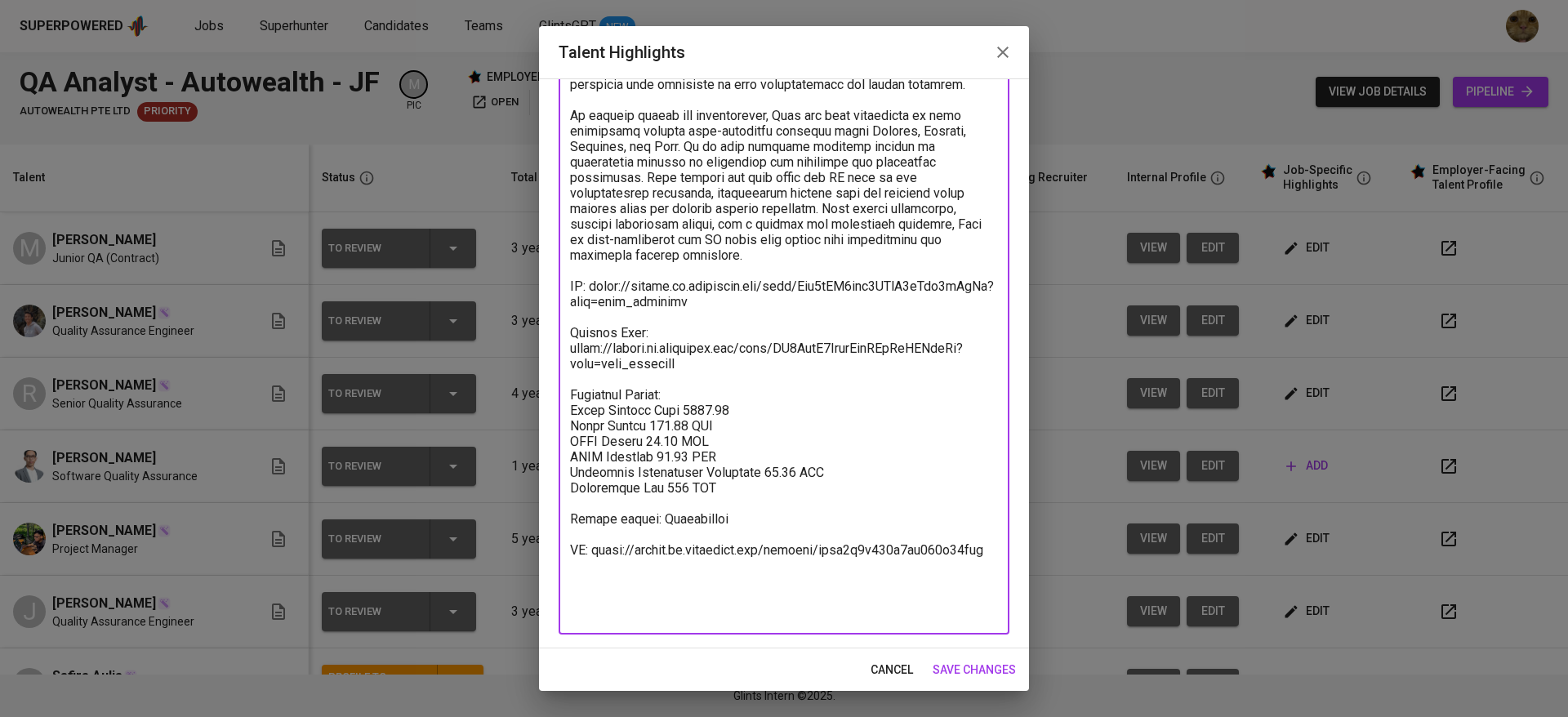
drag, startPoint x: 575, startPoint y: 440, endPoint x: 763, endPoint y: 540, distance: 212.9
click at [763, 540] on textarea at bounding box center [784, 208] width 428 height 823
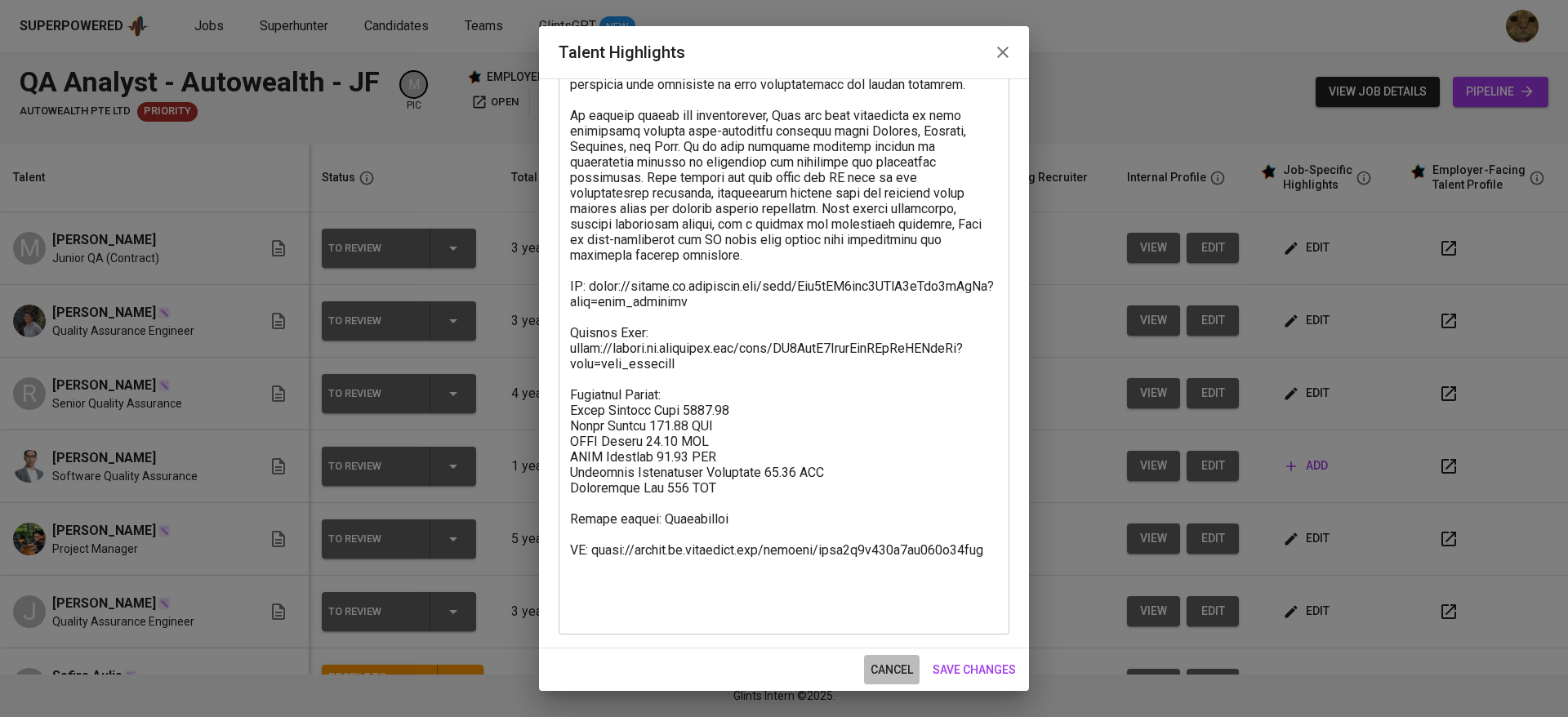
click at [873, 670] on span "cancel" at bounding box center [891, 670] width 43 height 20
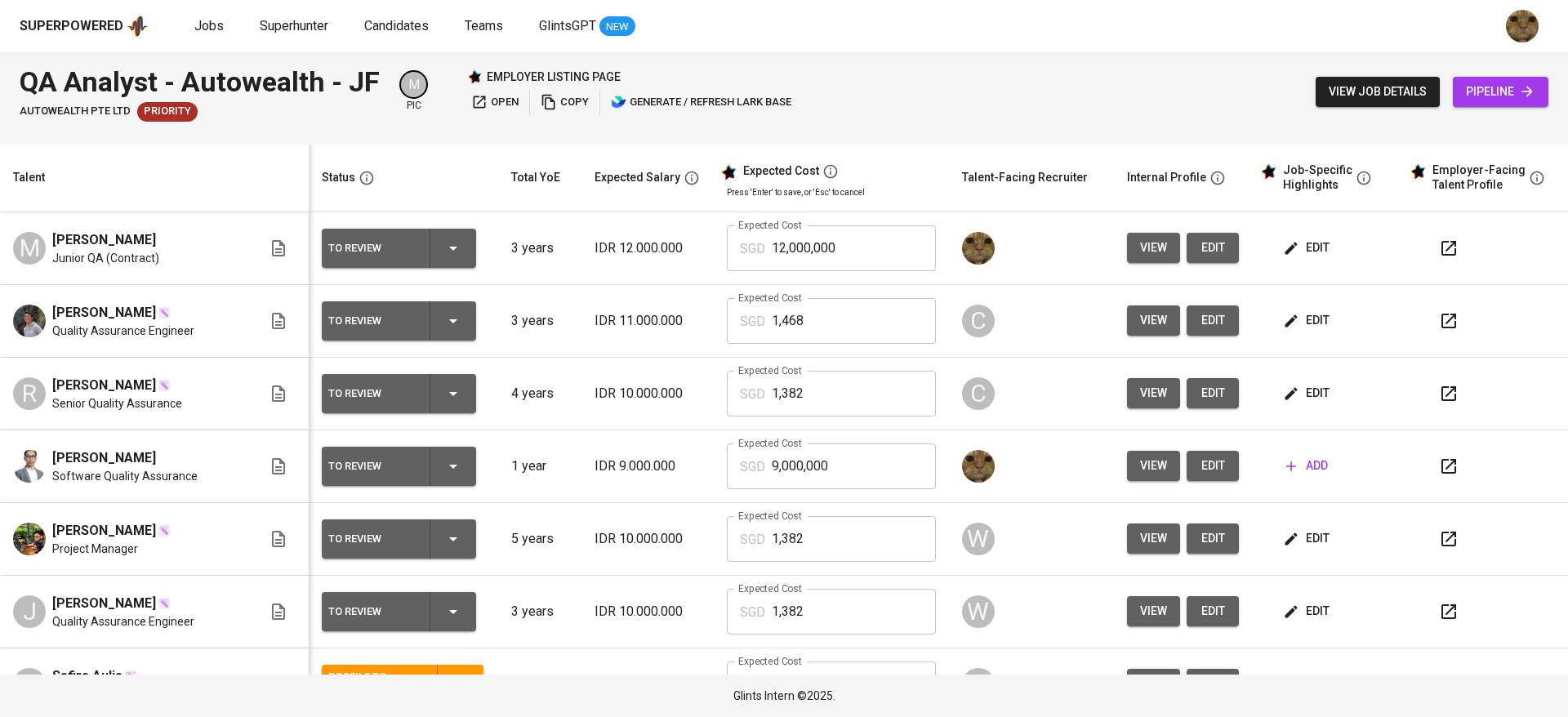
click at [1303, 243] on span "edit" at bounding box center [1308, 247] width 44 height 20
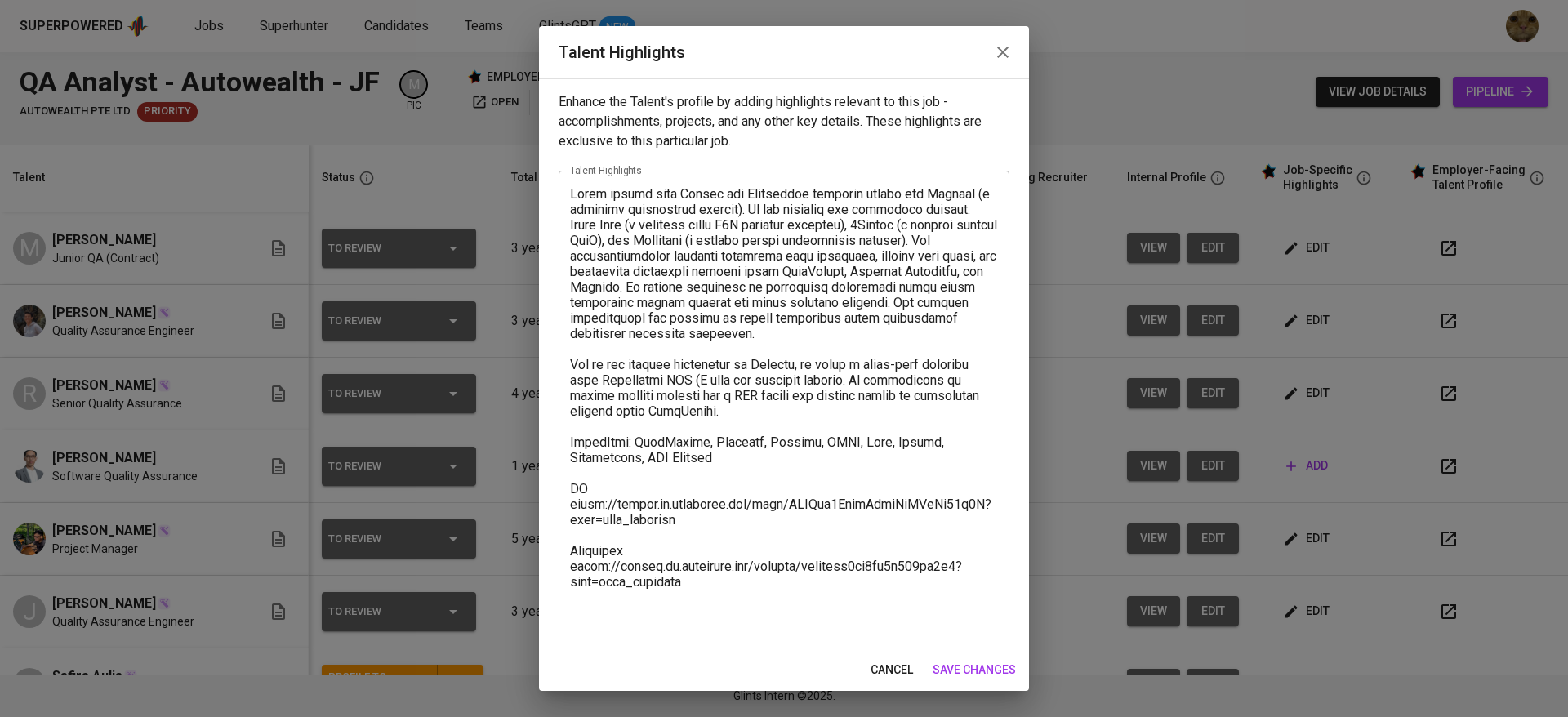
scroll to position [16, 0]
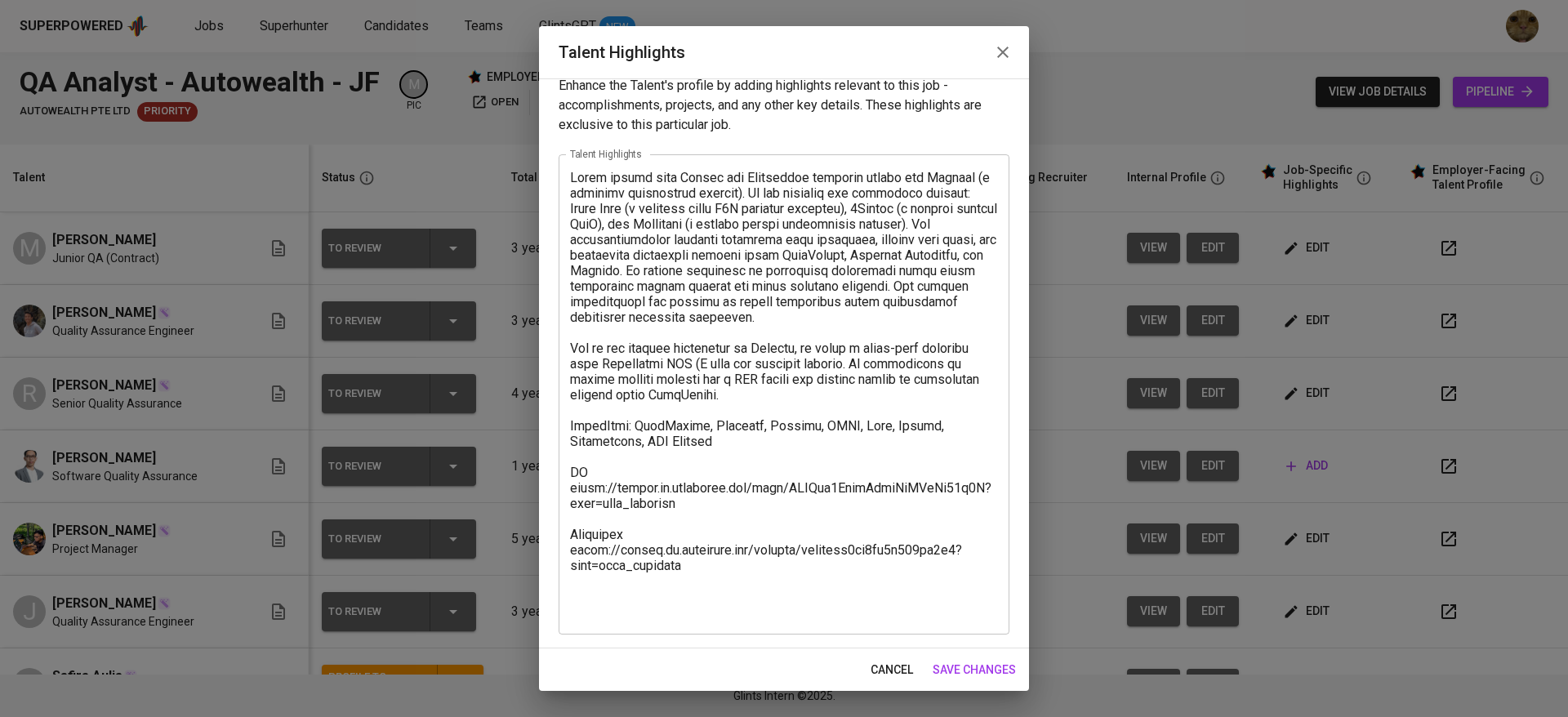
click at [661, 650] on div "cancel save changes" at bounding box center [784, 670] width 490 height 44
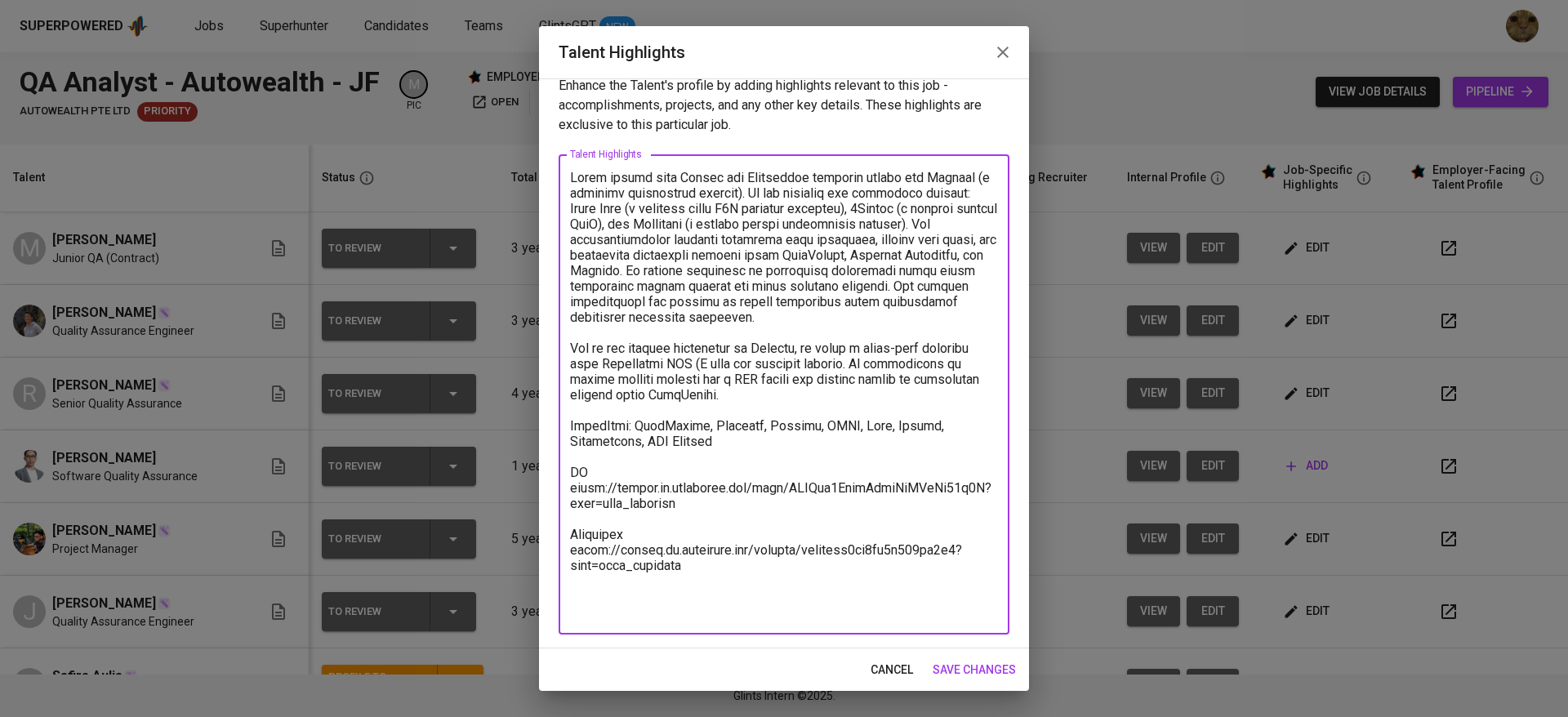
click at [630, 611] on textarea at bounding box center [784, 395] width 428 height 449
paste textarea "reakdown Salary: Total Payroll Cost 1381.97 Basic Salary 901.03 SGD BPJS Health…"
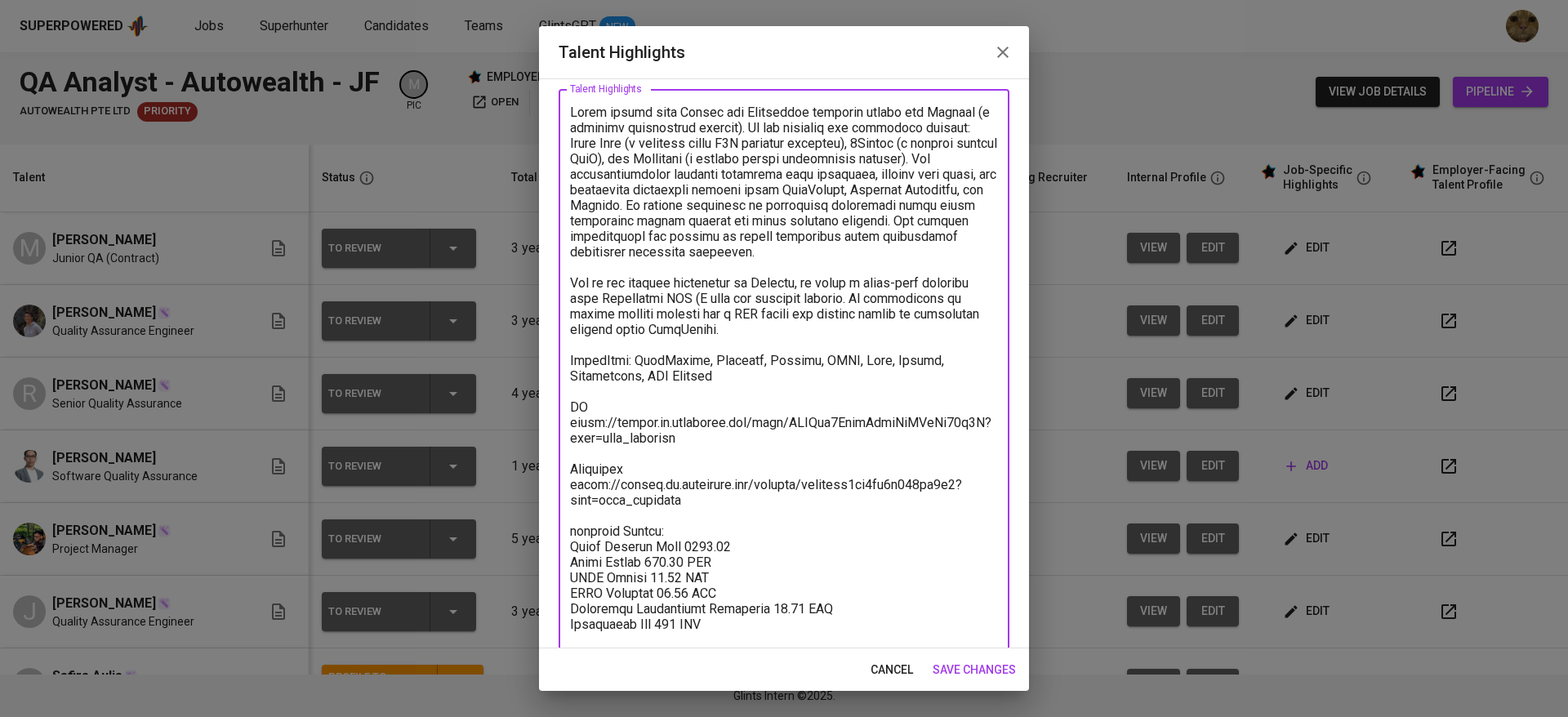
drag, startPoint x: 678, startPoint y: 542, endPoint x: 561, endPoint y: 549, distance: 117.2
click at [561, 549] on div "x Talent Highlights" at bounding box center [784, 376] width 450 height 573
click at [693, 539] on textarea at bounding box center [784, 376] width 428 height 543
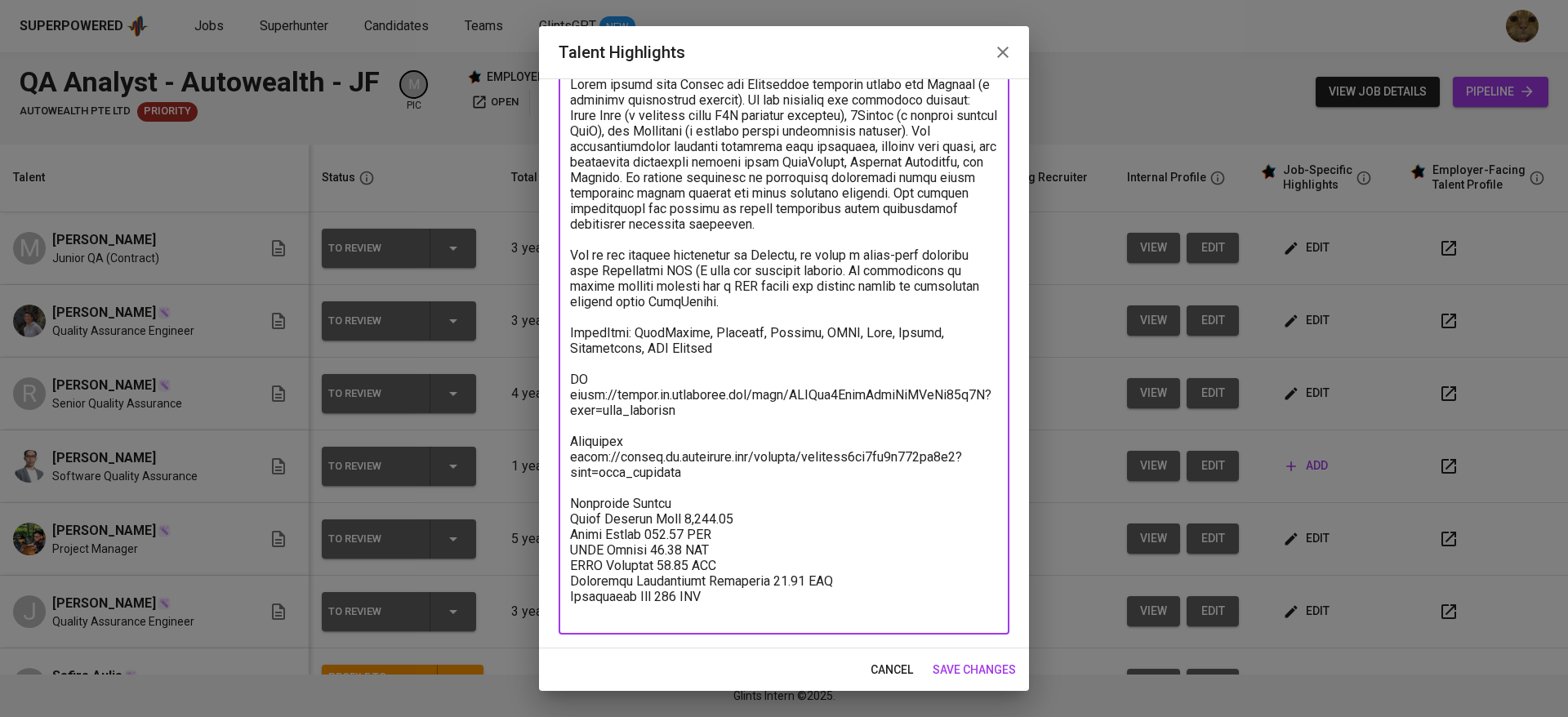
click at [734, 522] on textarea at bounding box center [784, 348] width 428 height 543
click at [729, 529] on textarea at bounding box center [784, 348] width 428 height 543
click at [682, 516] on textarea at bounding box center [784, 348] width 428 height 543
type textarea "Dicky worked with Manual and Automation software tester for Mitrais (a software…"
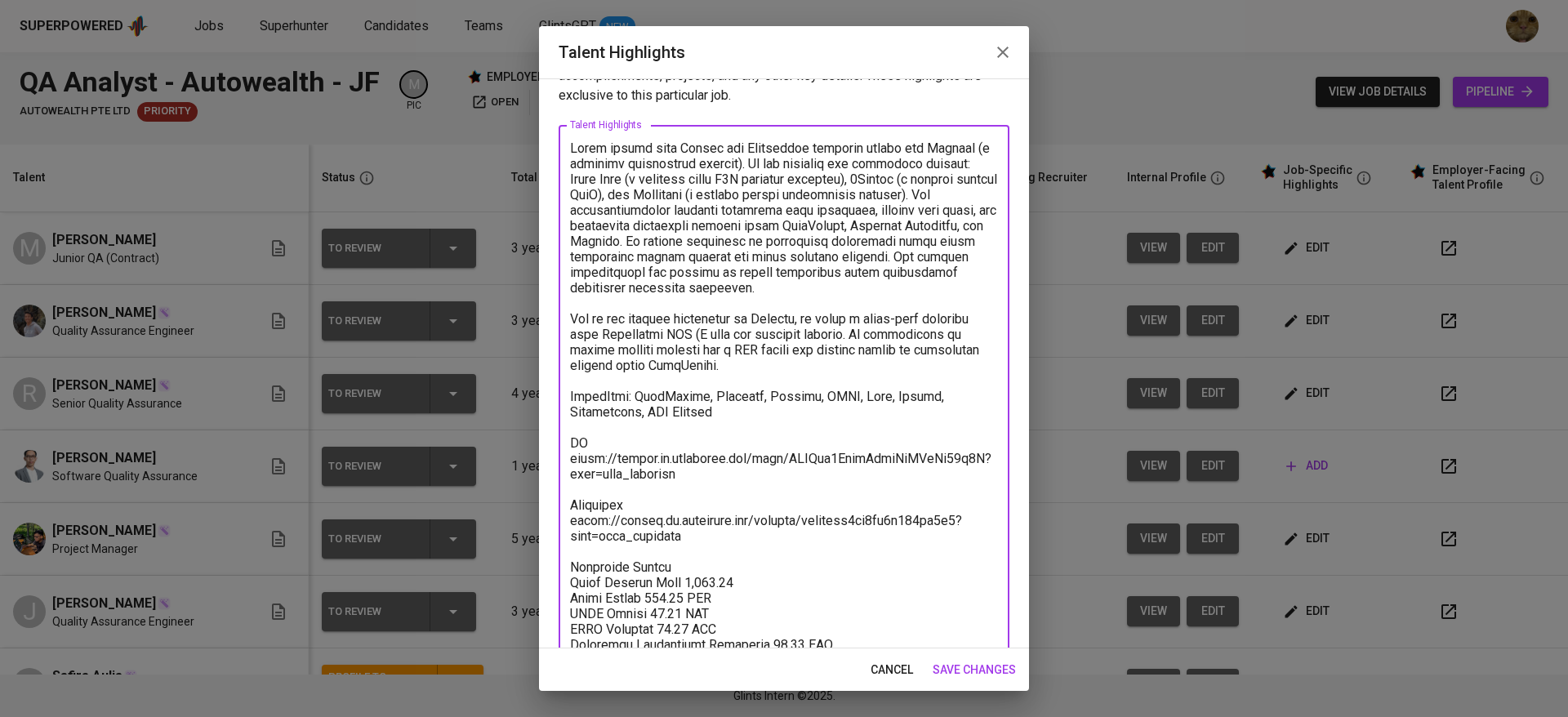
scroll to position [0, 0]
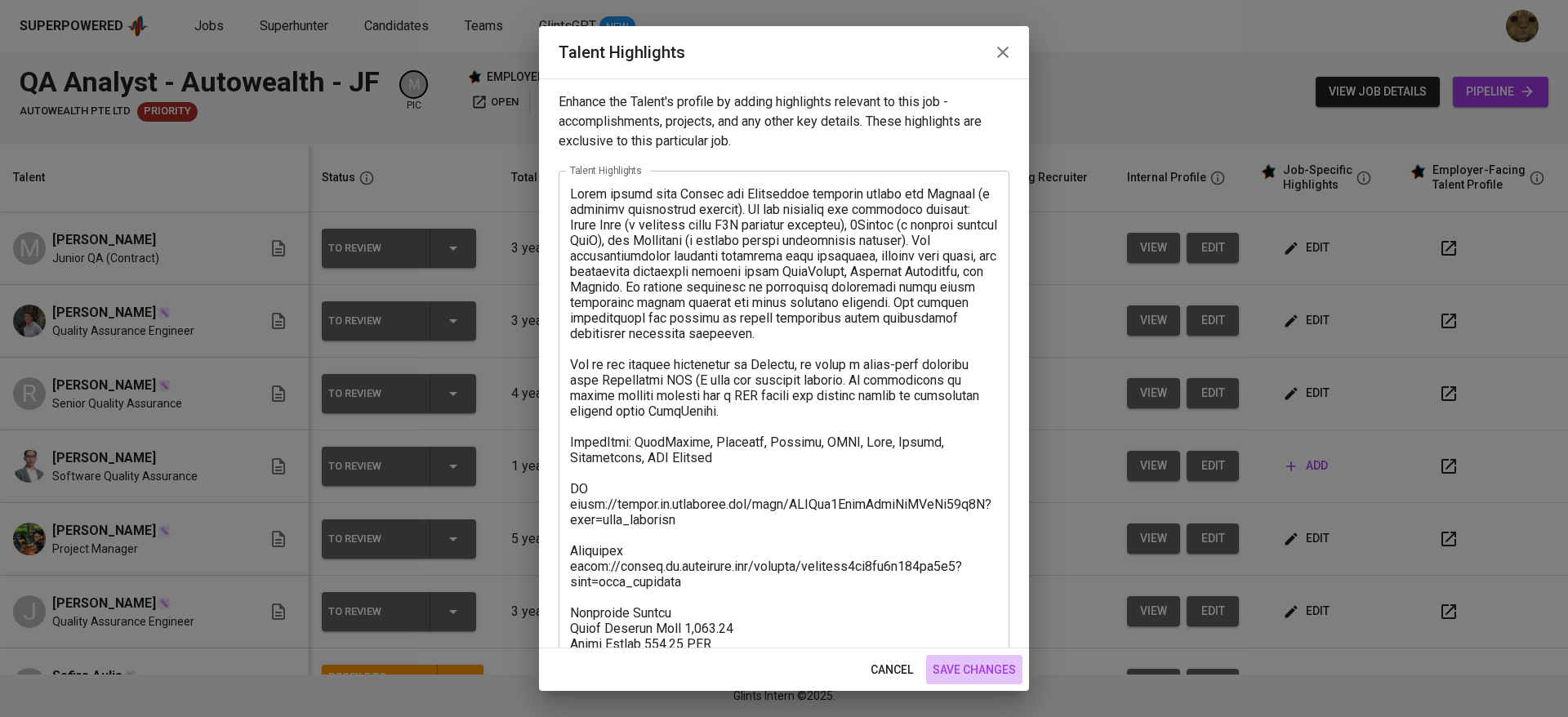
click at [956, 667] on span "save changes" at bounding box center [975, 670] width 84 height 20
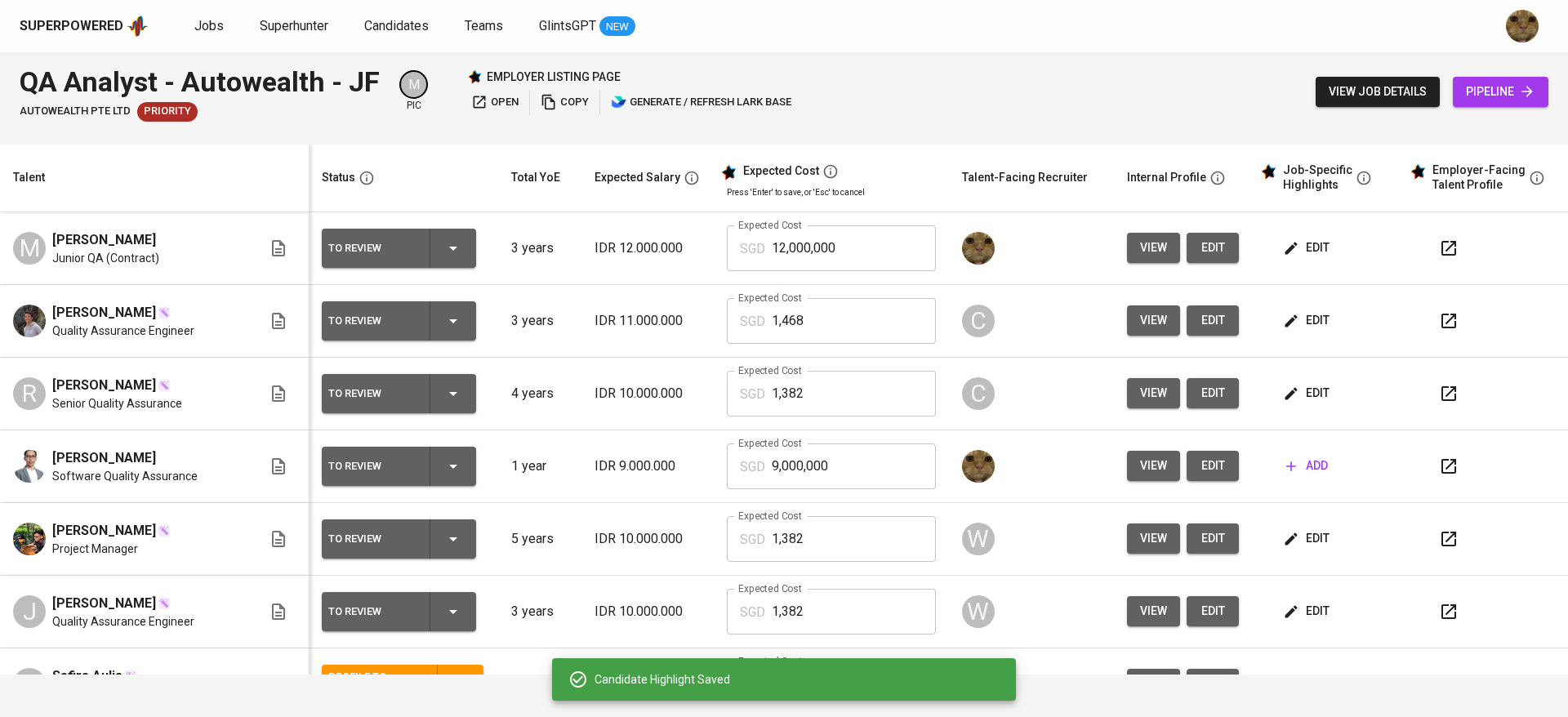
click at [1429, 249] on button "button" at bounding box center [1448, 247] width 39 height 39
click at [1296, 242] on span "edit" at bounding box center [1308, 247] width 44 height 20
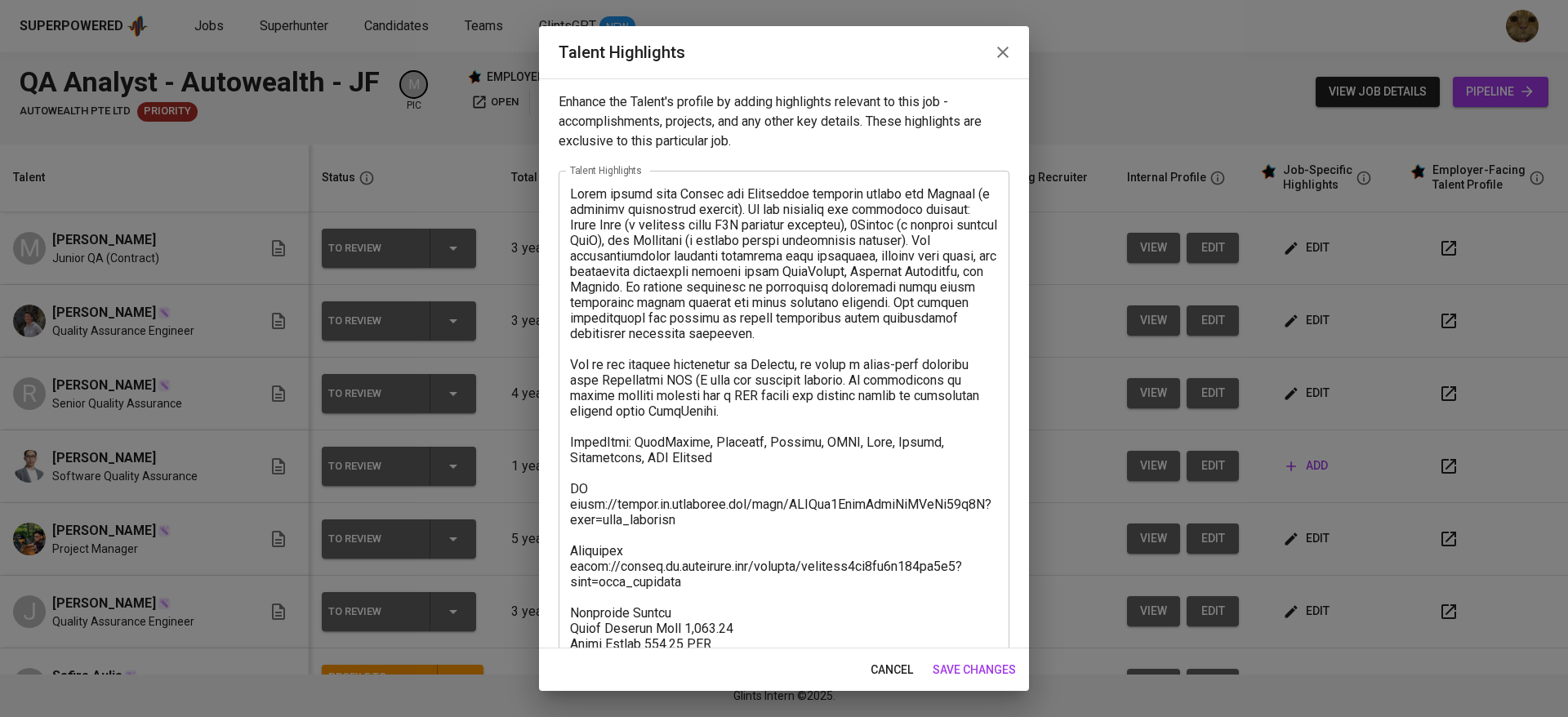
scroll to position [35, 0]
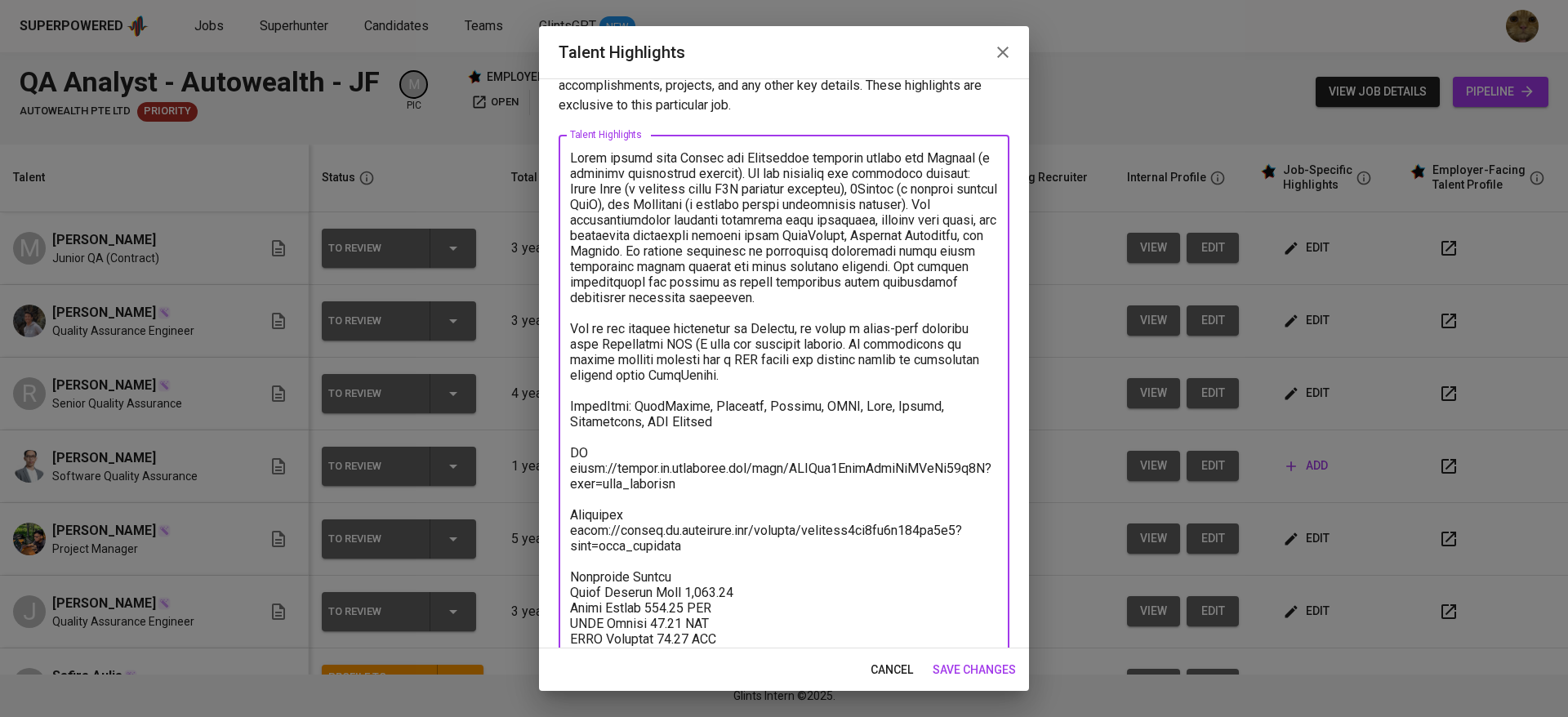
click at [622, 412] on textarea at bounding box center [784, 421] width 428 height 543
click at [633, 420] on textarea at bounding box center [784, 421] width 428 height 543
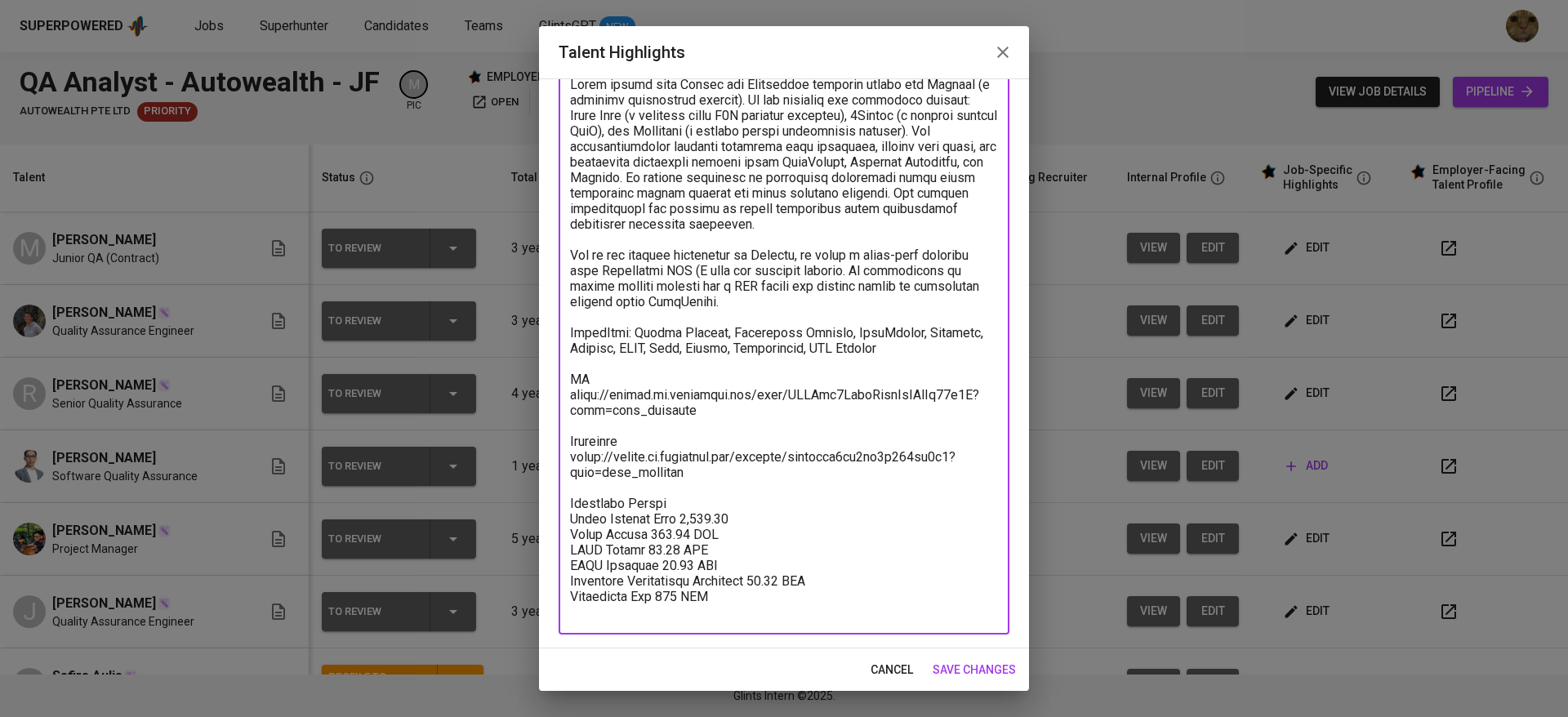
type textarea "Dicky worked with Manual and Automation software tester for Mitrais (a software…"
click at [988, 655] on button "save changes" at bounding box center [975, 670] width 96 height 30
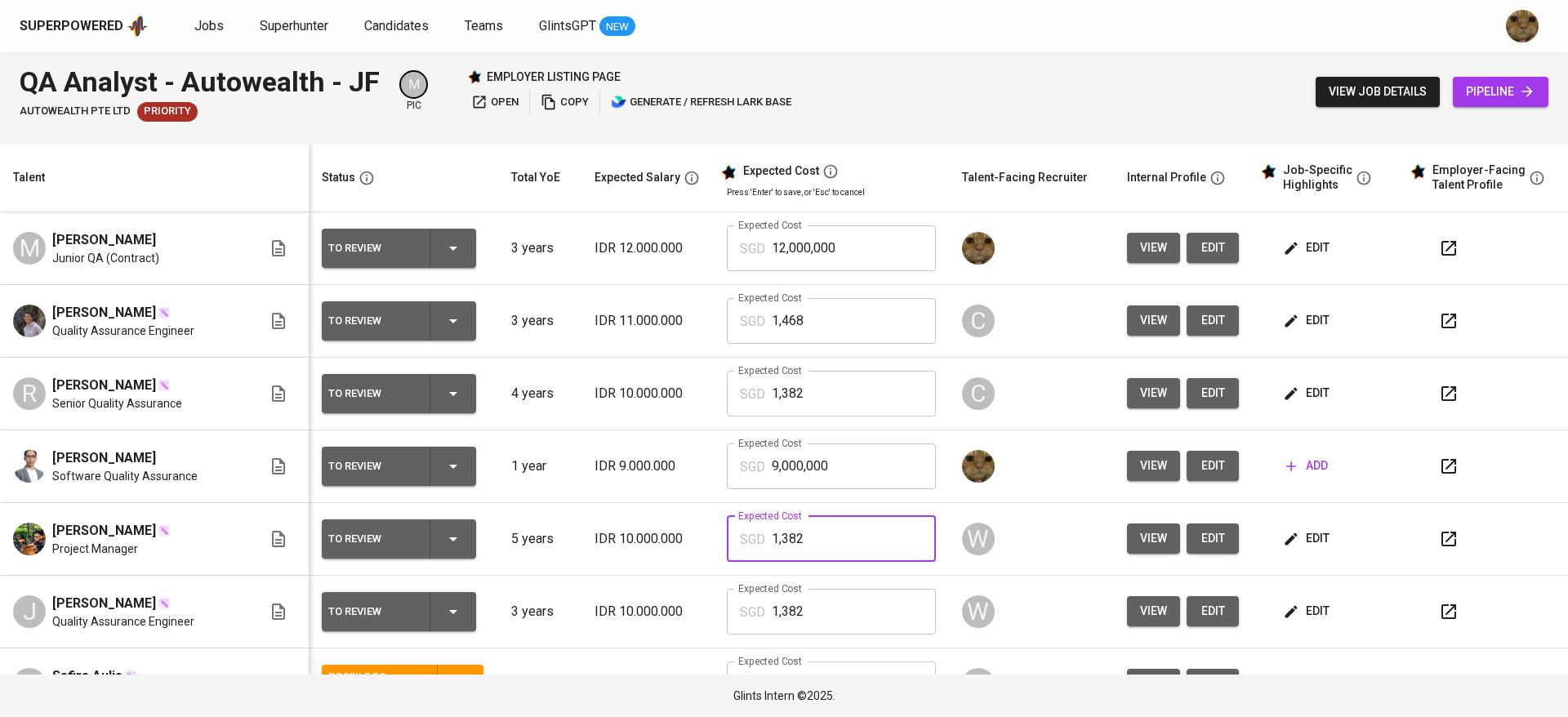
drag, startPoint x: 807, startPoint y: 538, endPoint x: 745, endPoint y: 531, distance: 62.4
click at [745, 531] on div "SGD 1,382 Expected Cost" at bounding box center [831, 539] width 208 height 45
click at [885, 241] on input "12,000,000" at bounding box center [853, 248] width 163 height 45
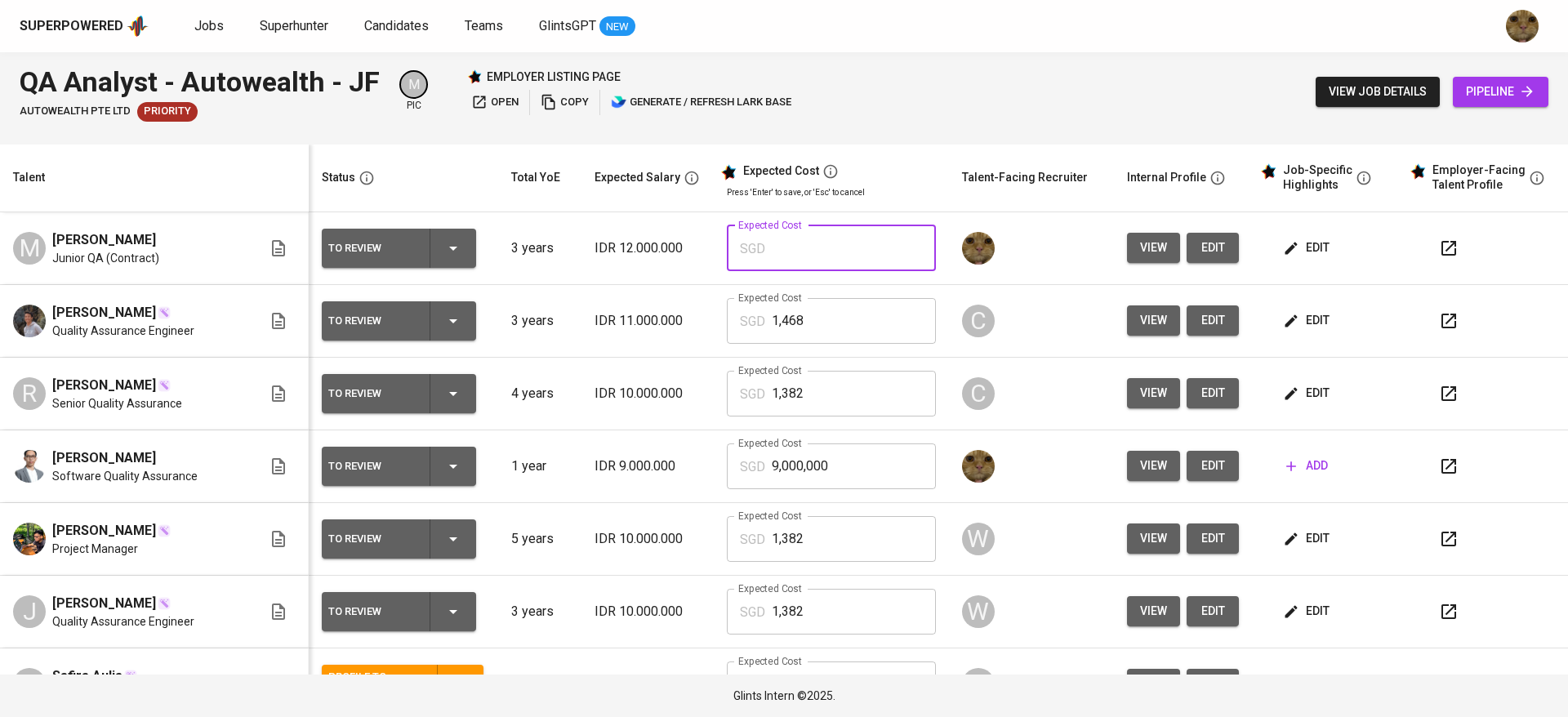
paste input "1,382"
type input "1,382"
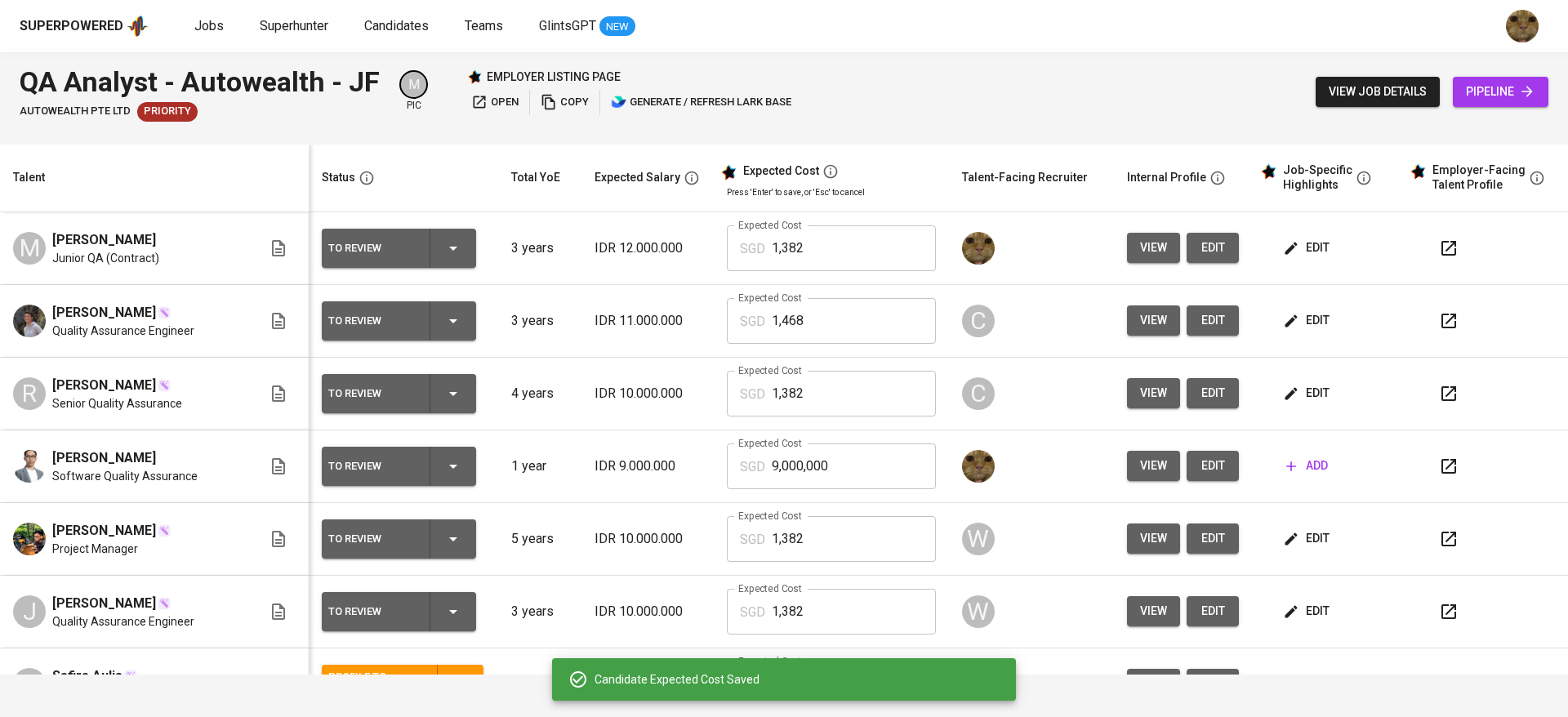
click at [454, 250] on icon "button" at bounding box center [453, 248] width 20 height 20
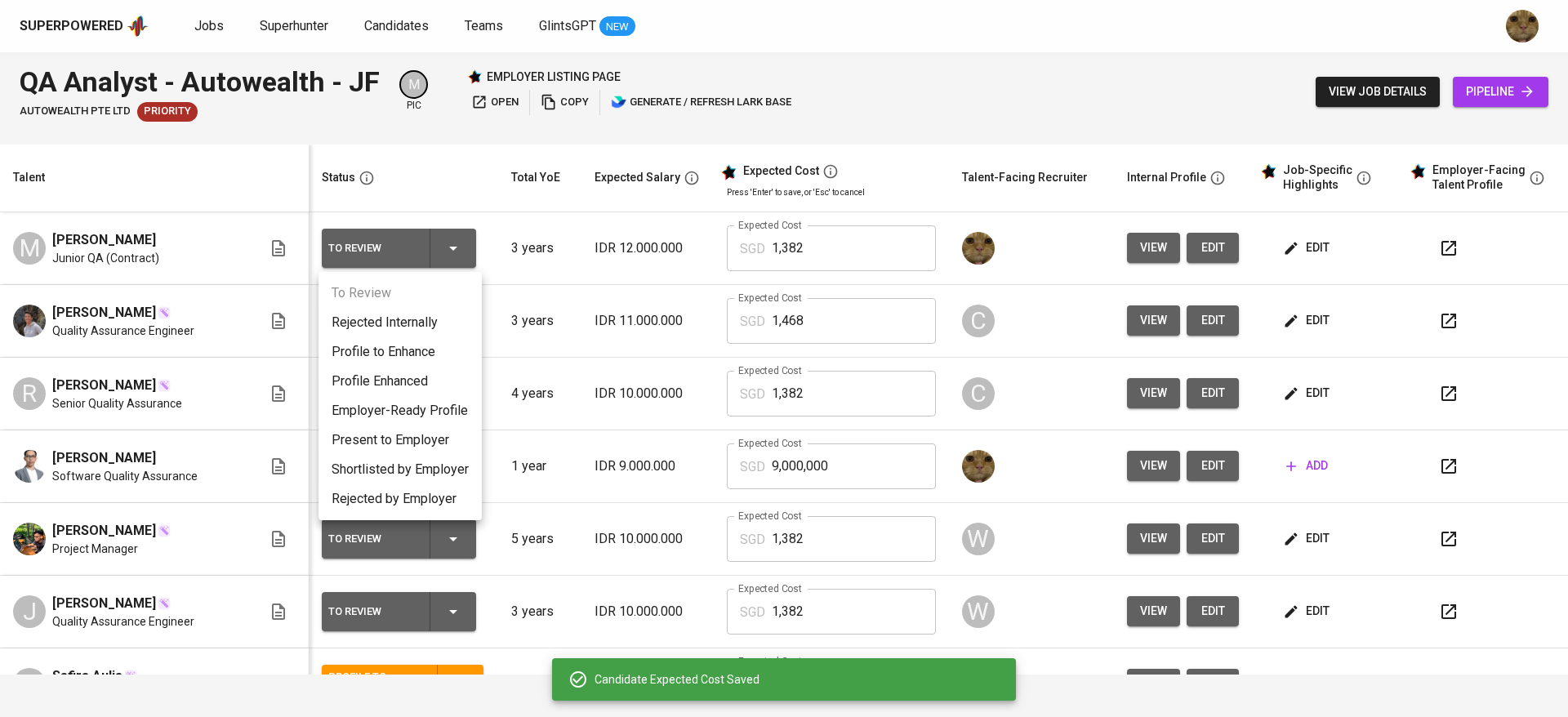
click at [400, 373] on li "Profile Enhanced" at bounding box center [400, 381] width 163 height 29
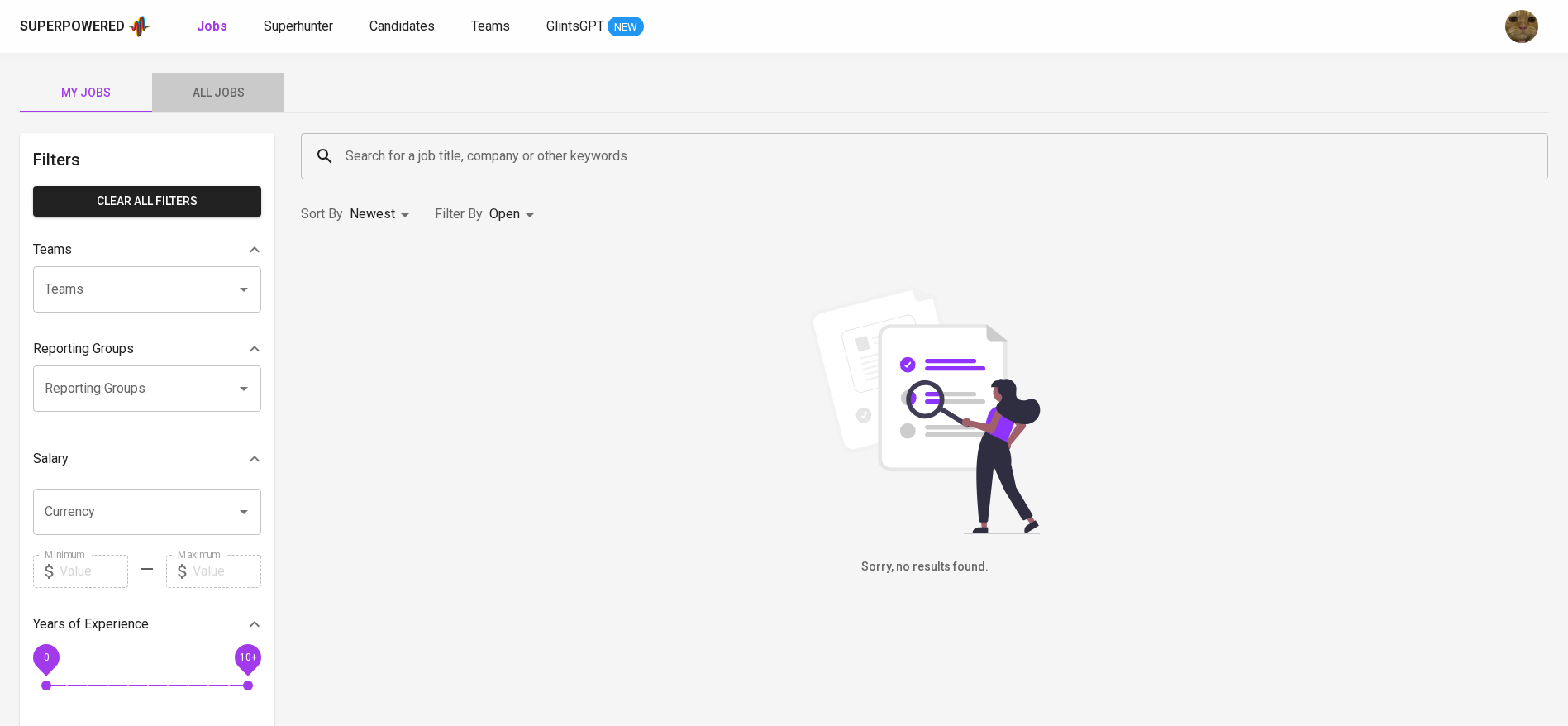
click at [212, 102] on button "All Jobs" at bounding box center [218, 92] width 133 height 40
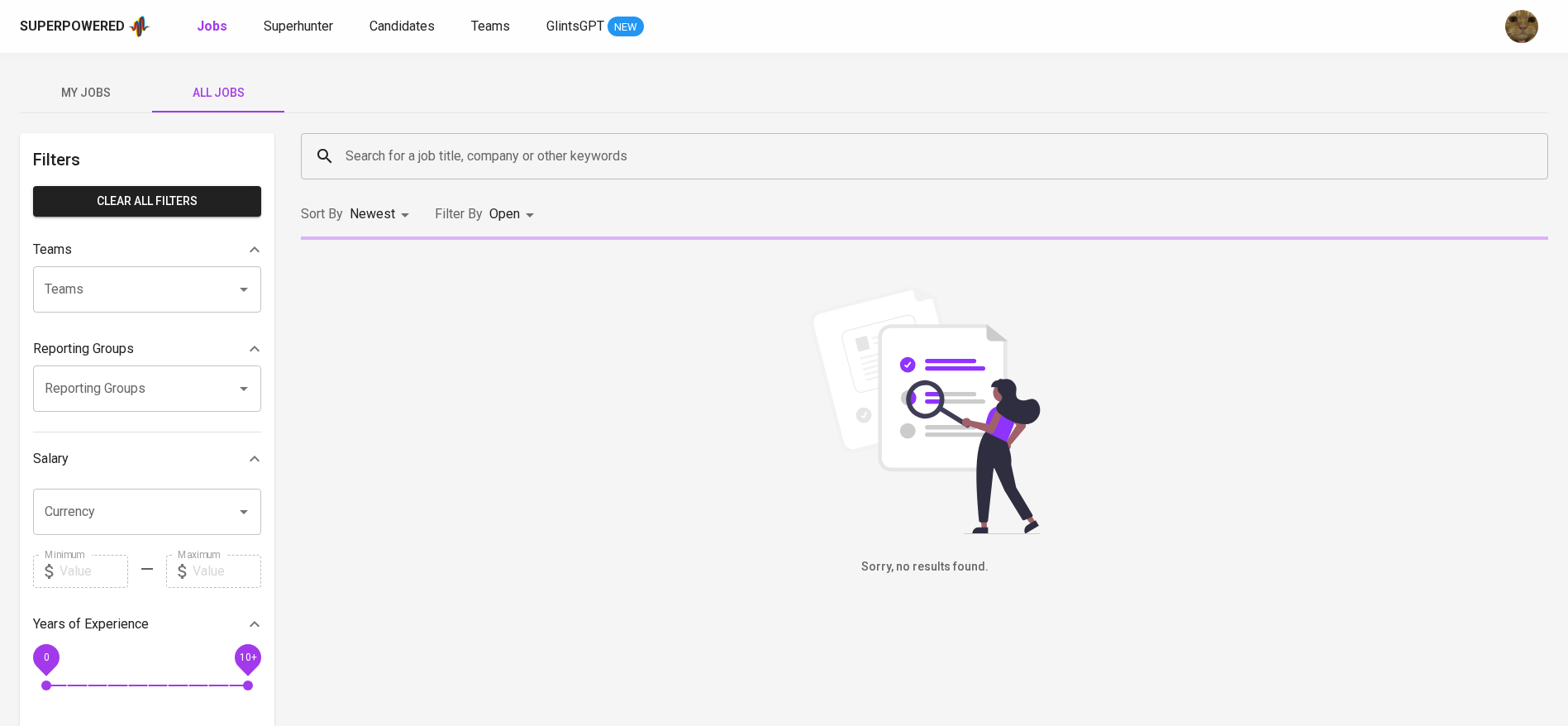
click at [381, 156] on input "Search for a job title, company or other keywords" at bounding box center [929, 157] width 1175 height 31
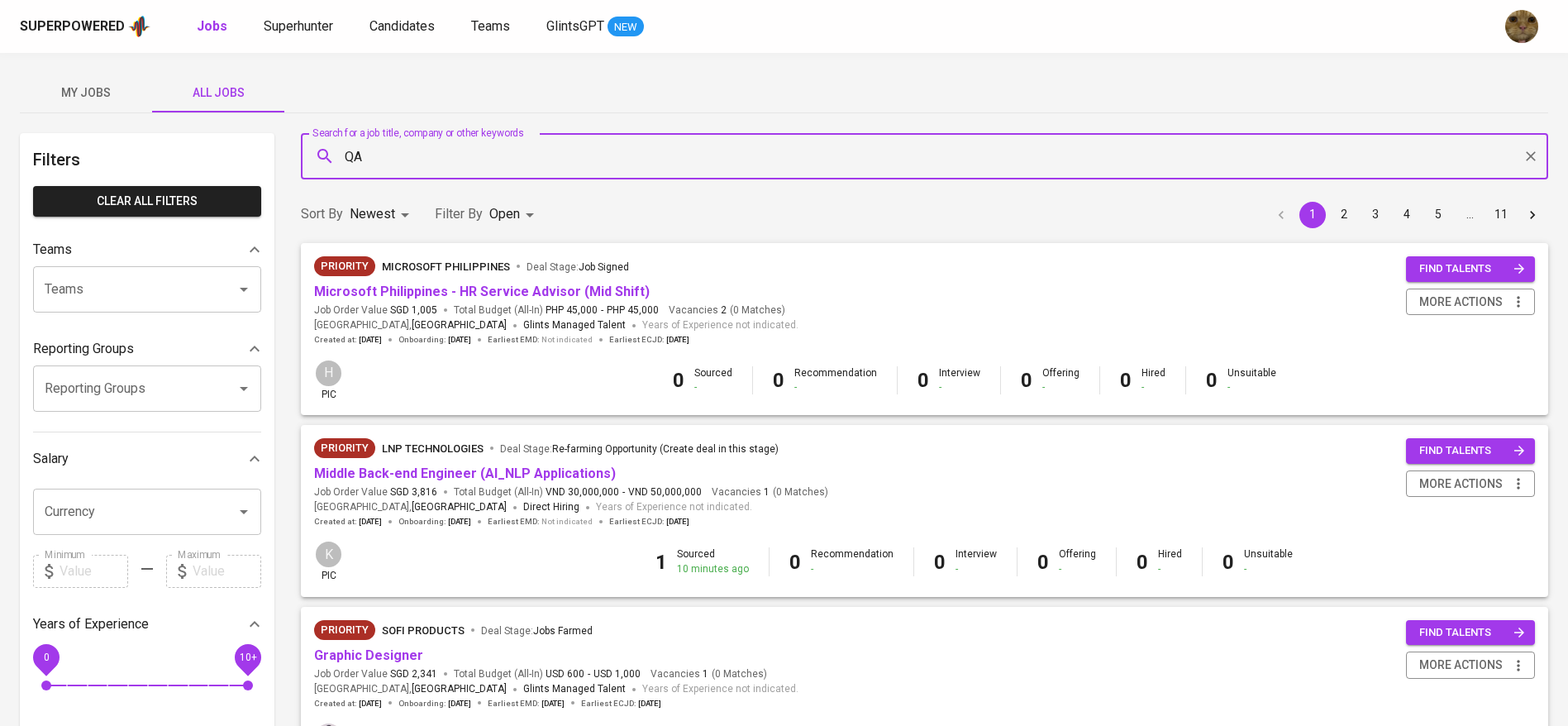
type input "QA"
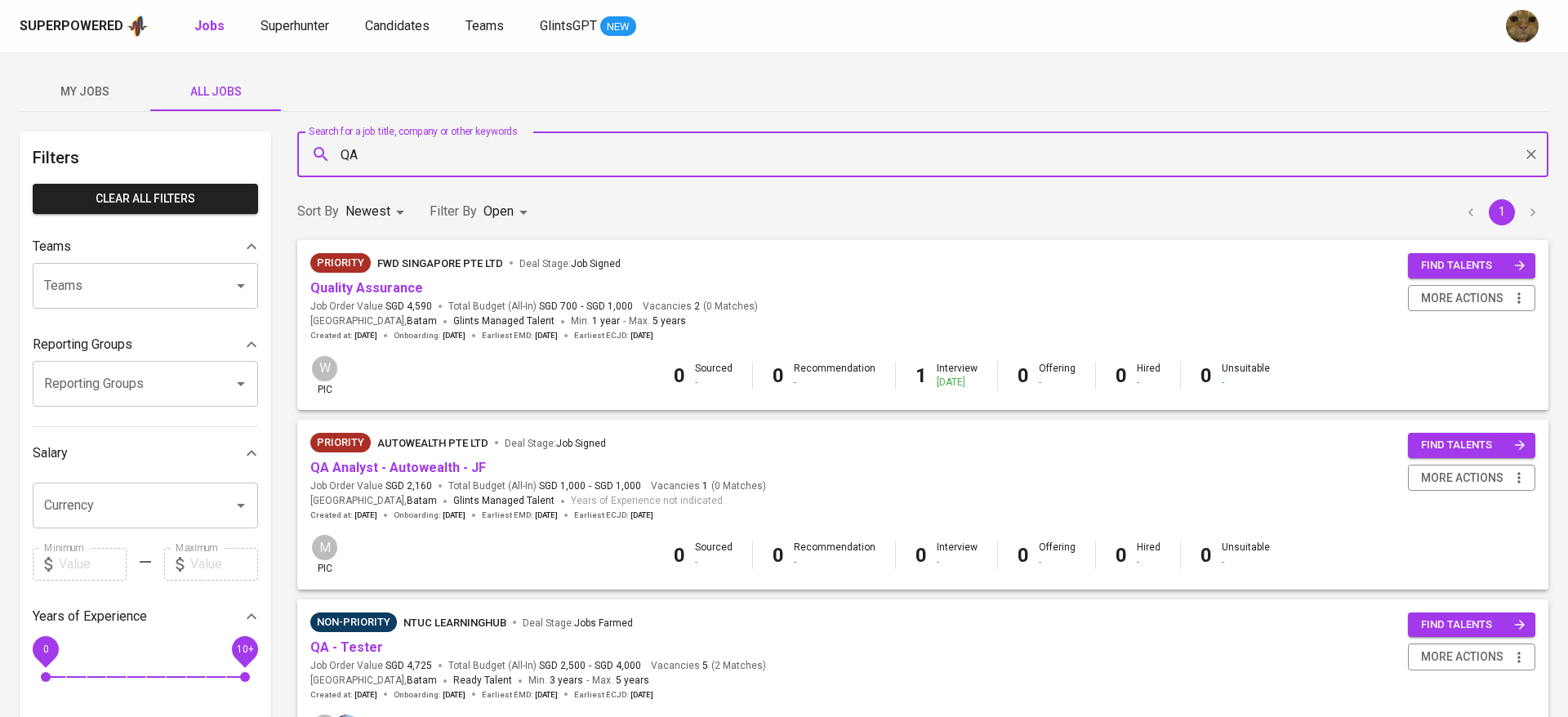
click at [499, 219] on body "Superpowered Jobs Superhunter Candidates Teams GlintsGPT NEW My Jobs All Jobs F…" at bounding box center [784, 557] width 1568 height 1115
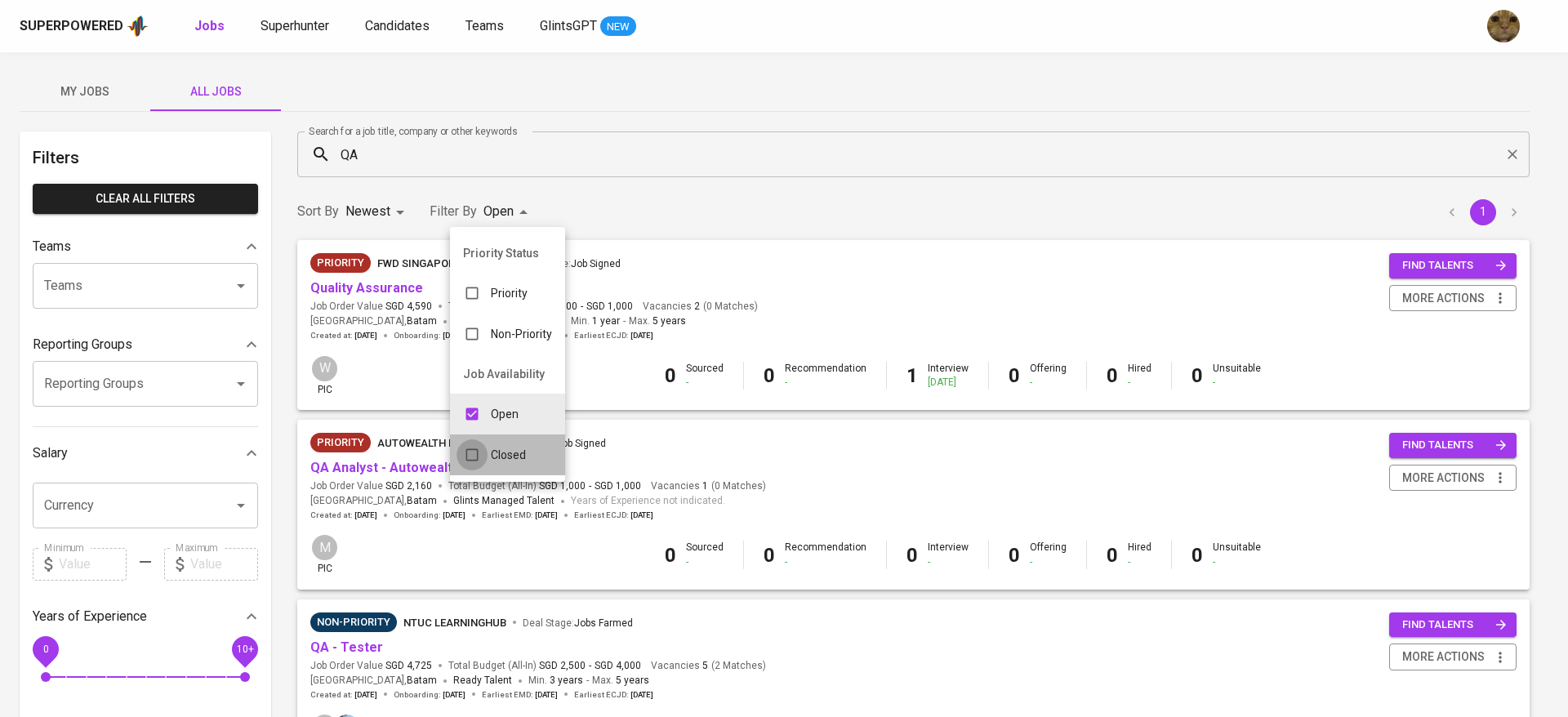
click at [483, 439] on input "checkbox" at bounding box center [472, 455] width 31 height 31
checkbox input "true"
type input "OPEN,CLOSE"
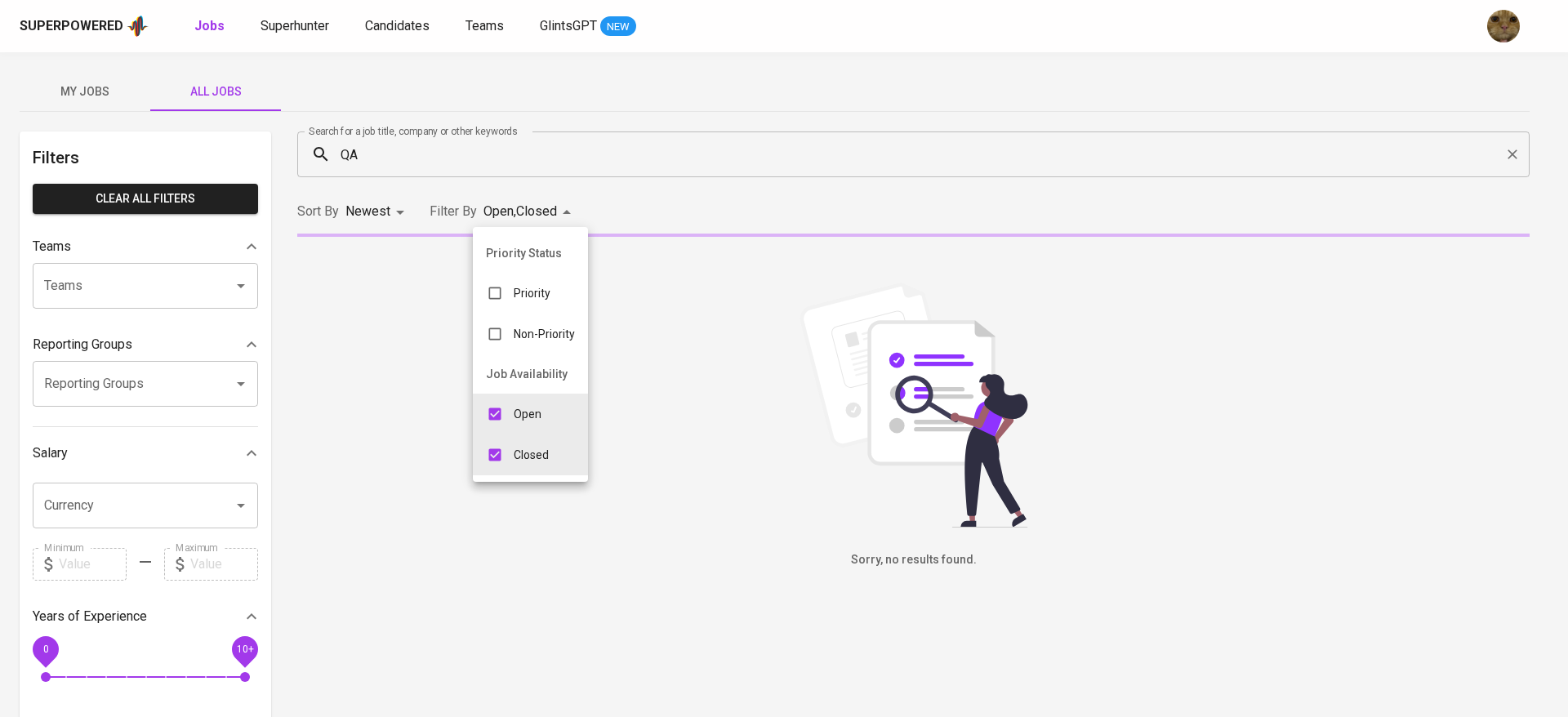
click at [700, 186] on div at bounding box center [784, 358] width 1568 height 717
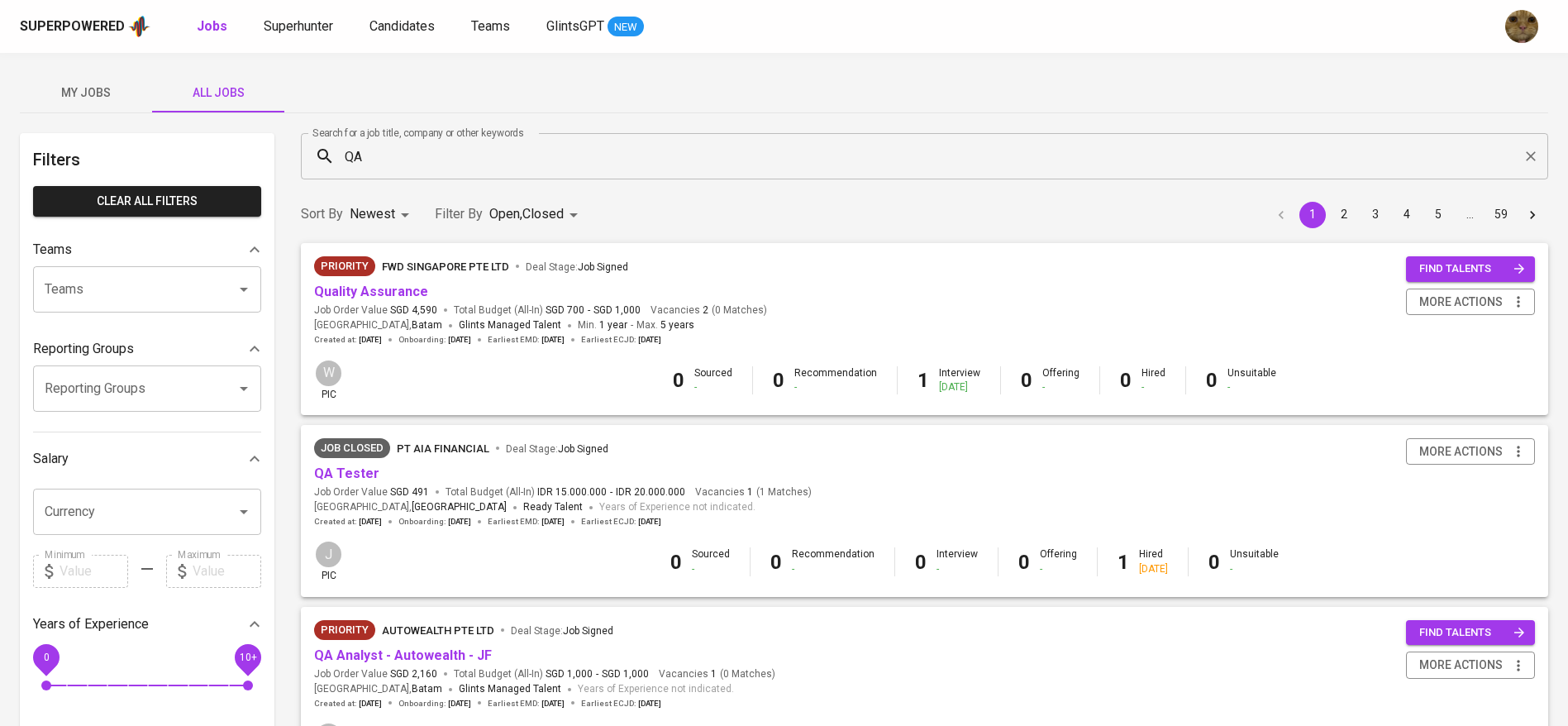
click at [450, 159] on input "QA" at bounding box center [929, 157] width 1175 height 31
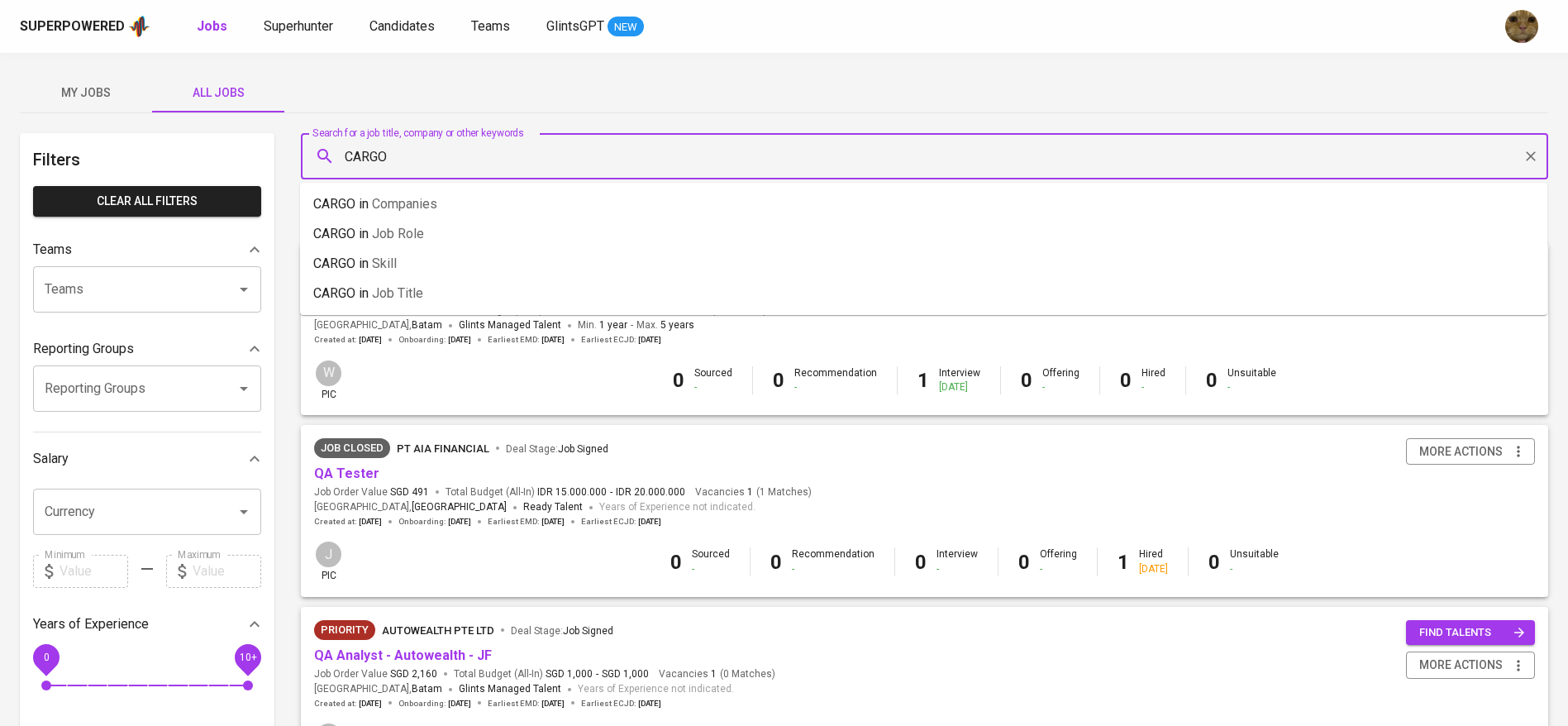
type input "CARGO"
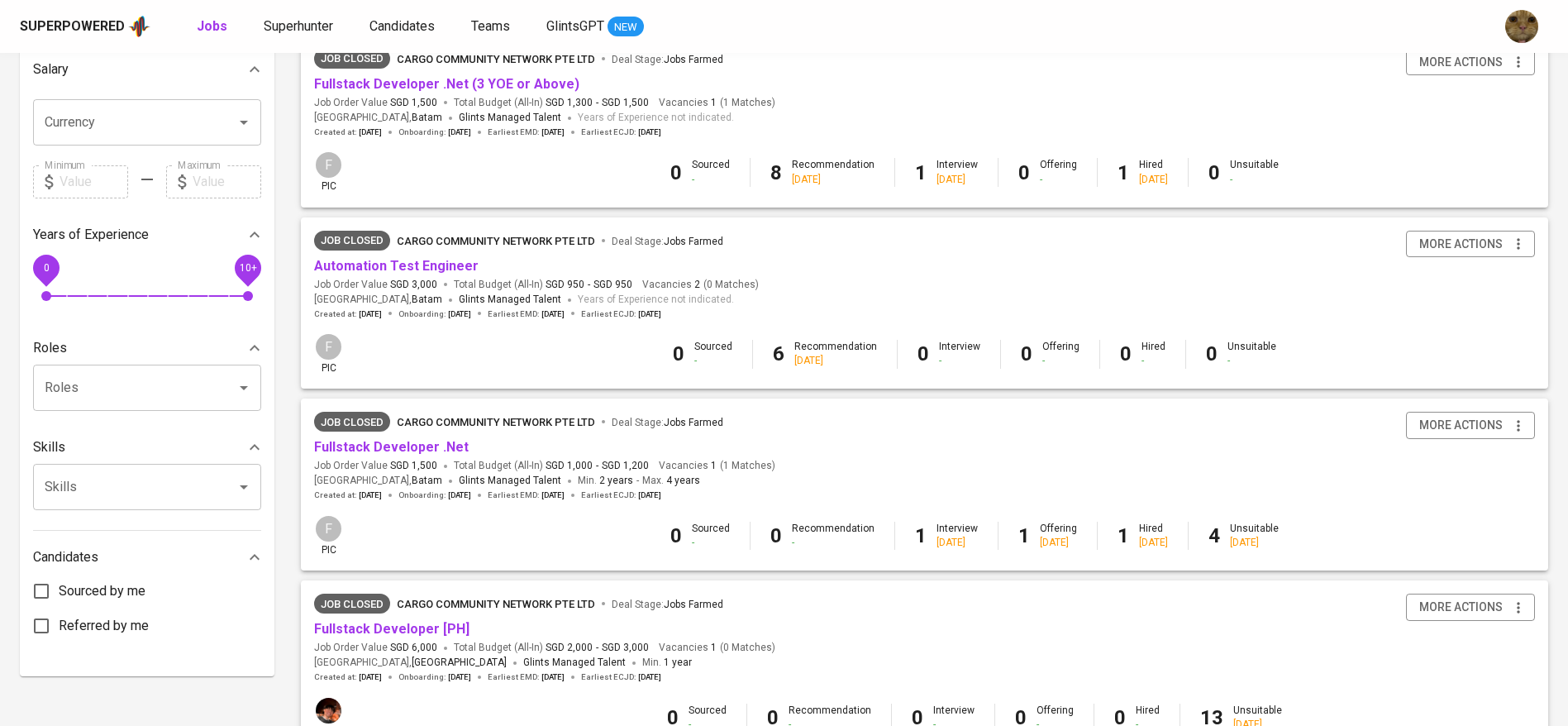
scroll to position [365, 0]
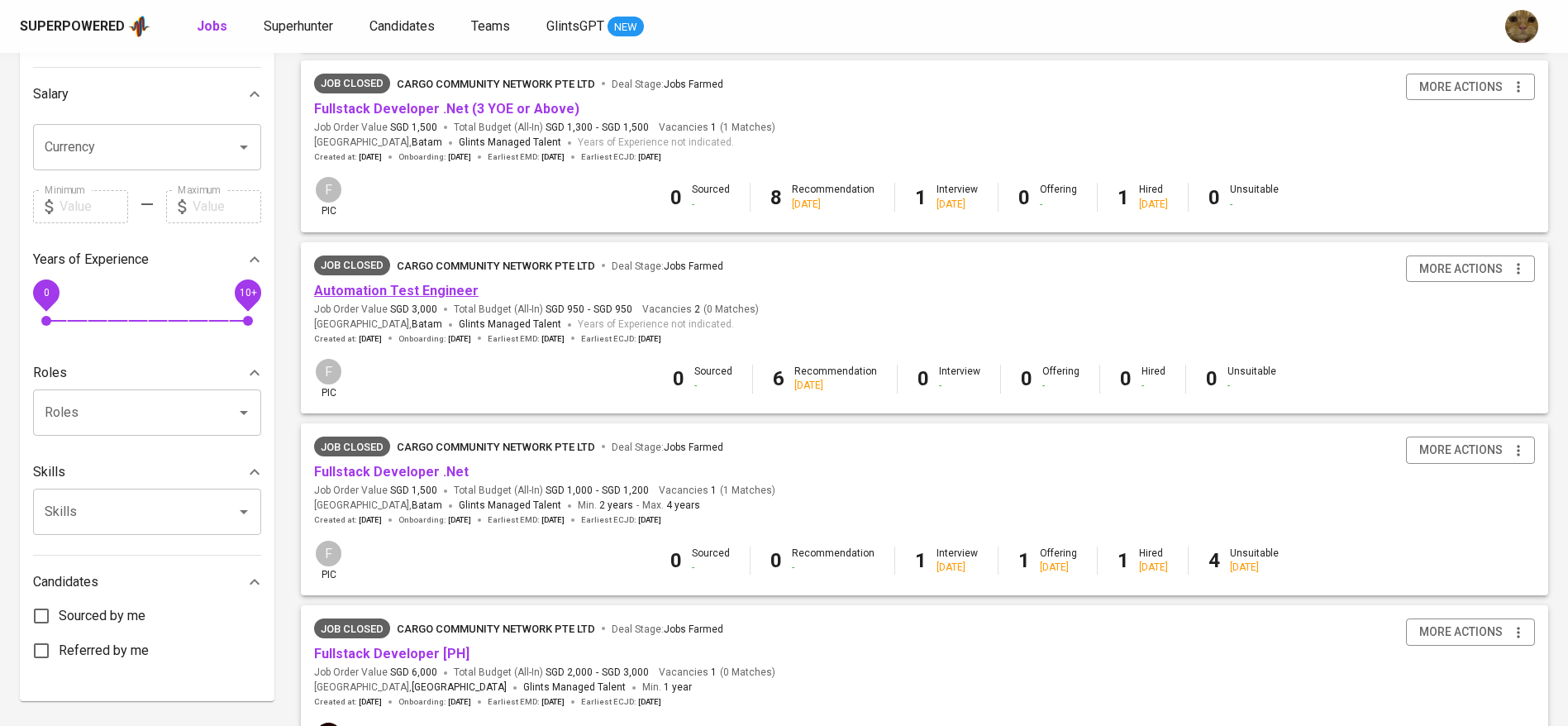
click at [415, 298] on link "Automation Test Engineer" at bounding box center [396, 290] width 165 height 16
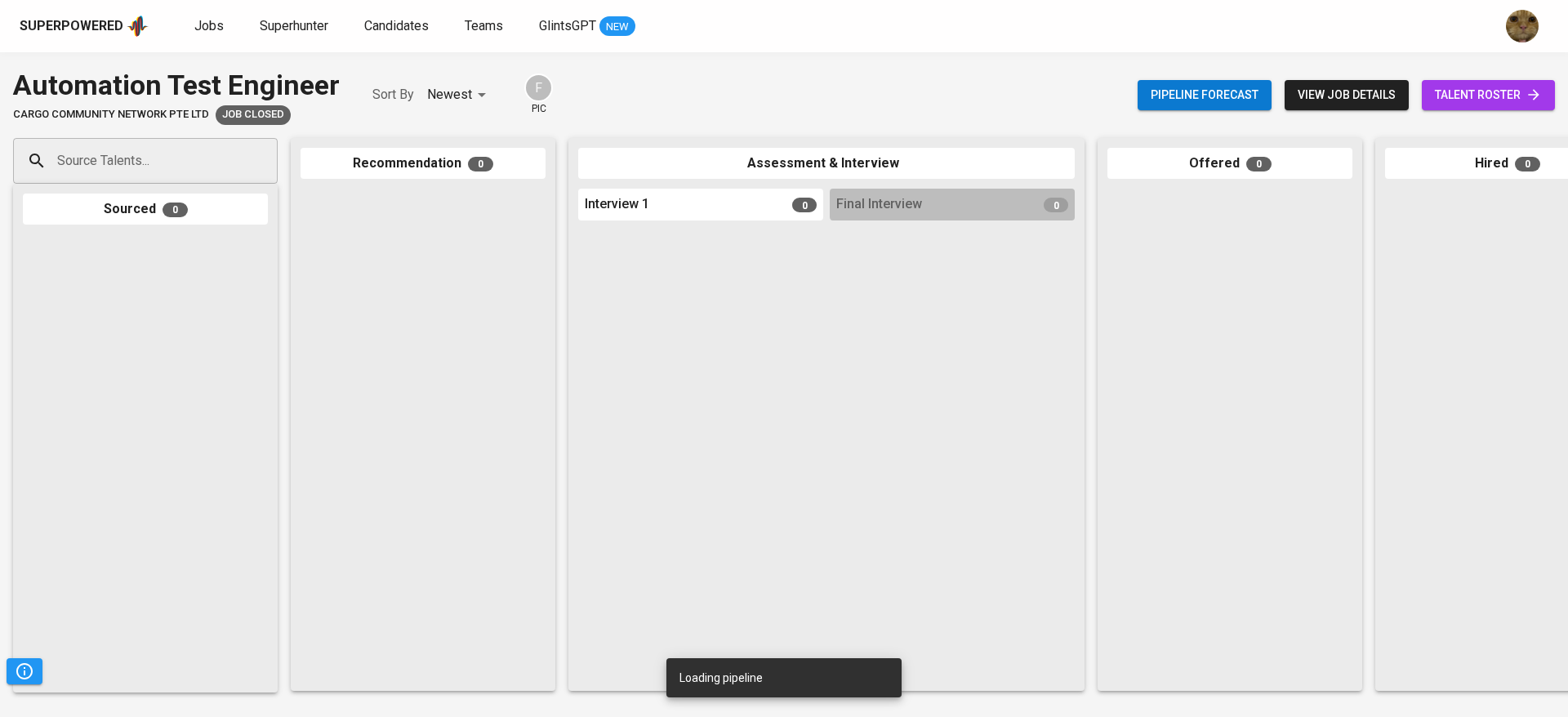
click at [1491, 91] on span "talent roster" at bounding box center [1489, 95] width 107 height 20
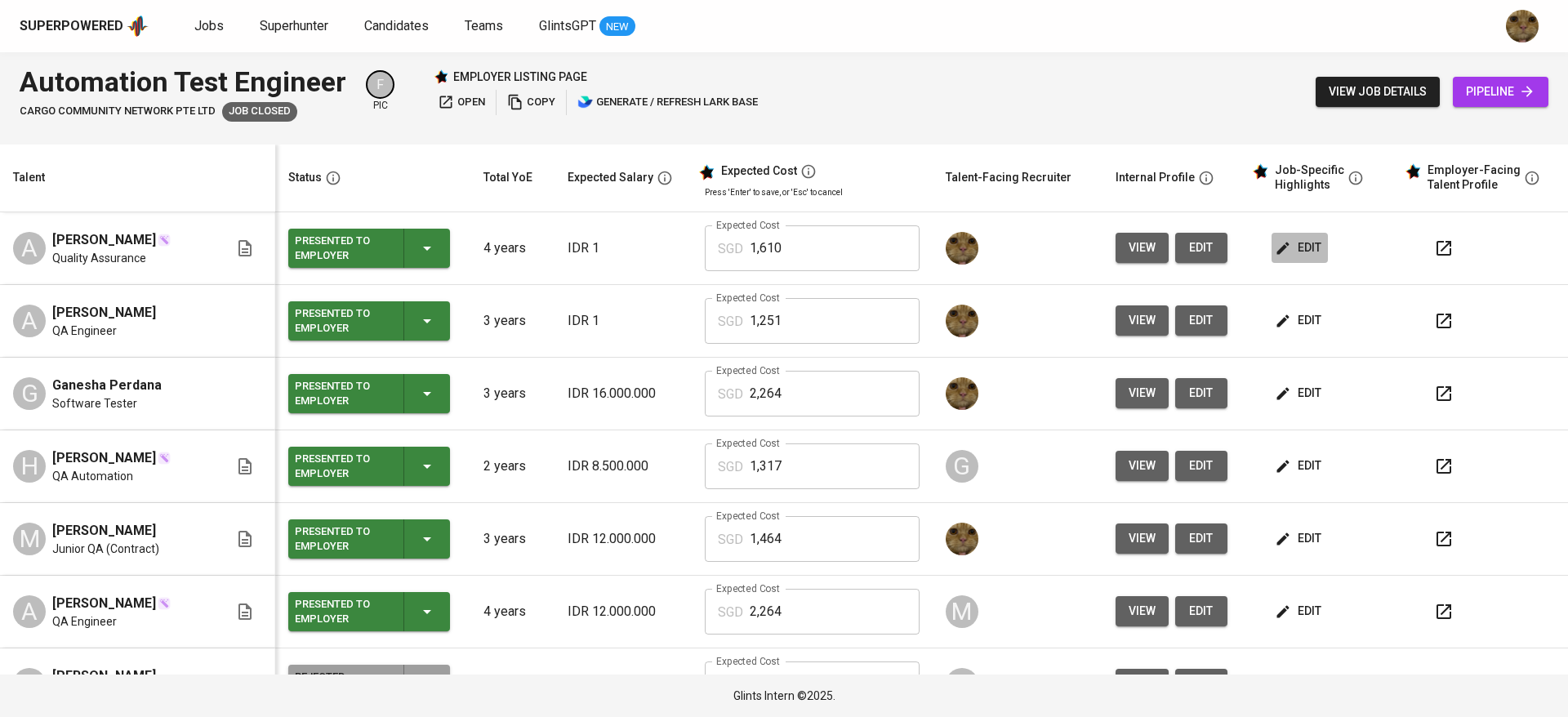
click at [1278, 258] on span "edit" at bounding box center [1300, 247] width 44 height 20
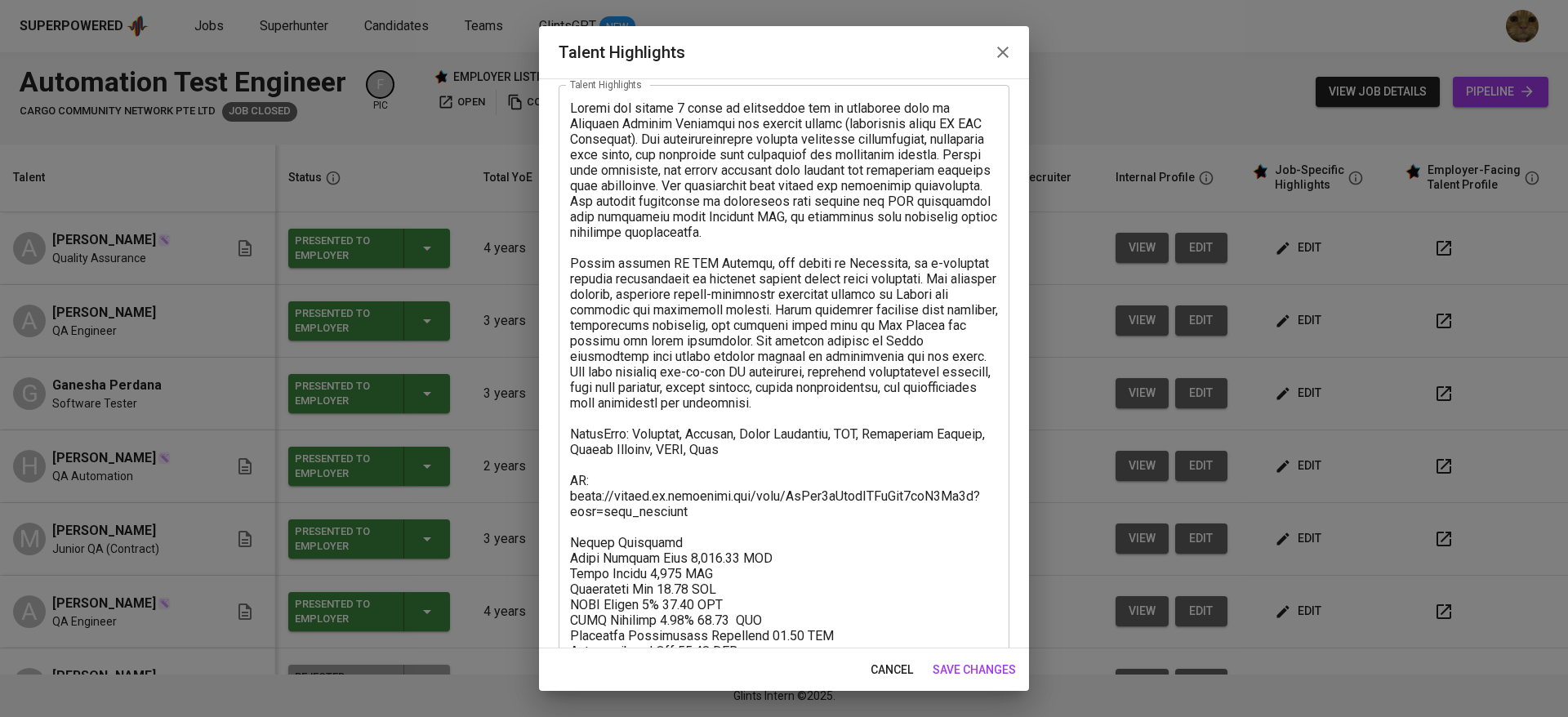
scroll to position [156, 0]
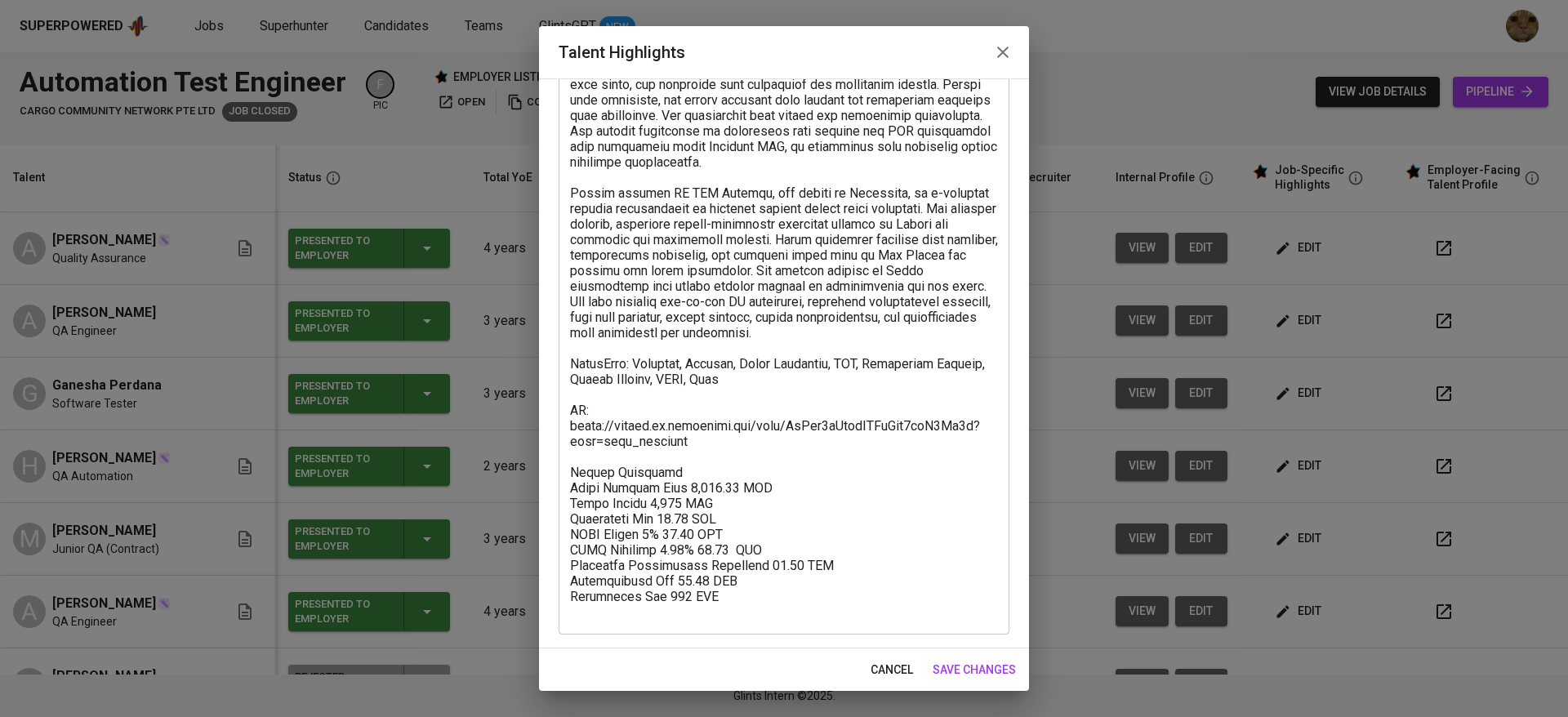
click at [870, 661] on span "cancel" at bounding box center [891, 670] width 43 height 20
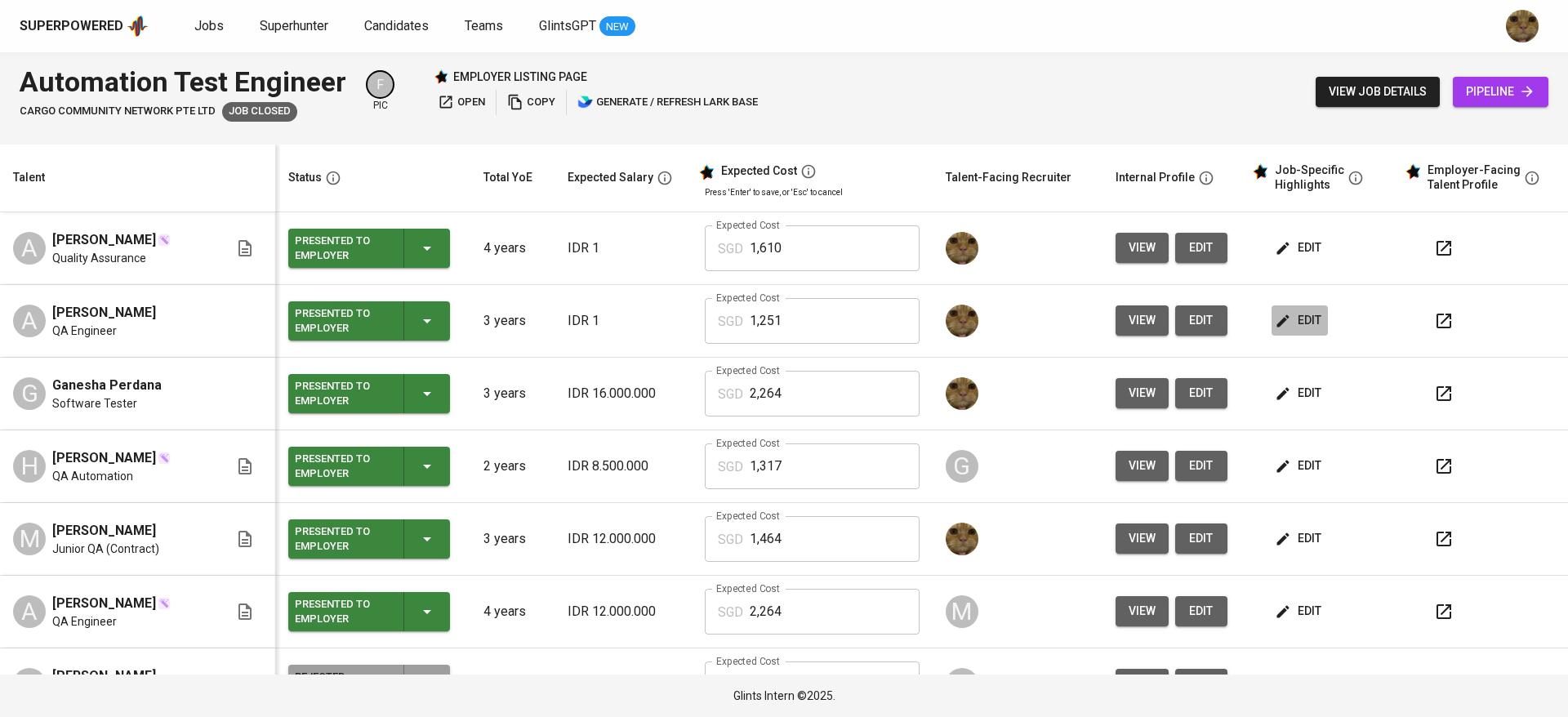
click at [1292, 314] on span "edit" at bounding box center [1300, 320] width 44 height 20
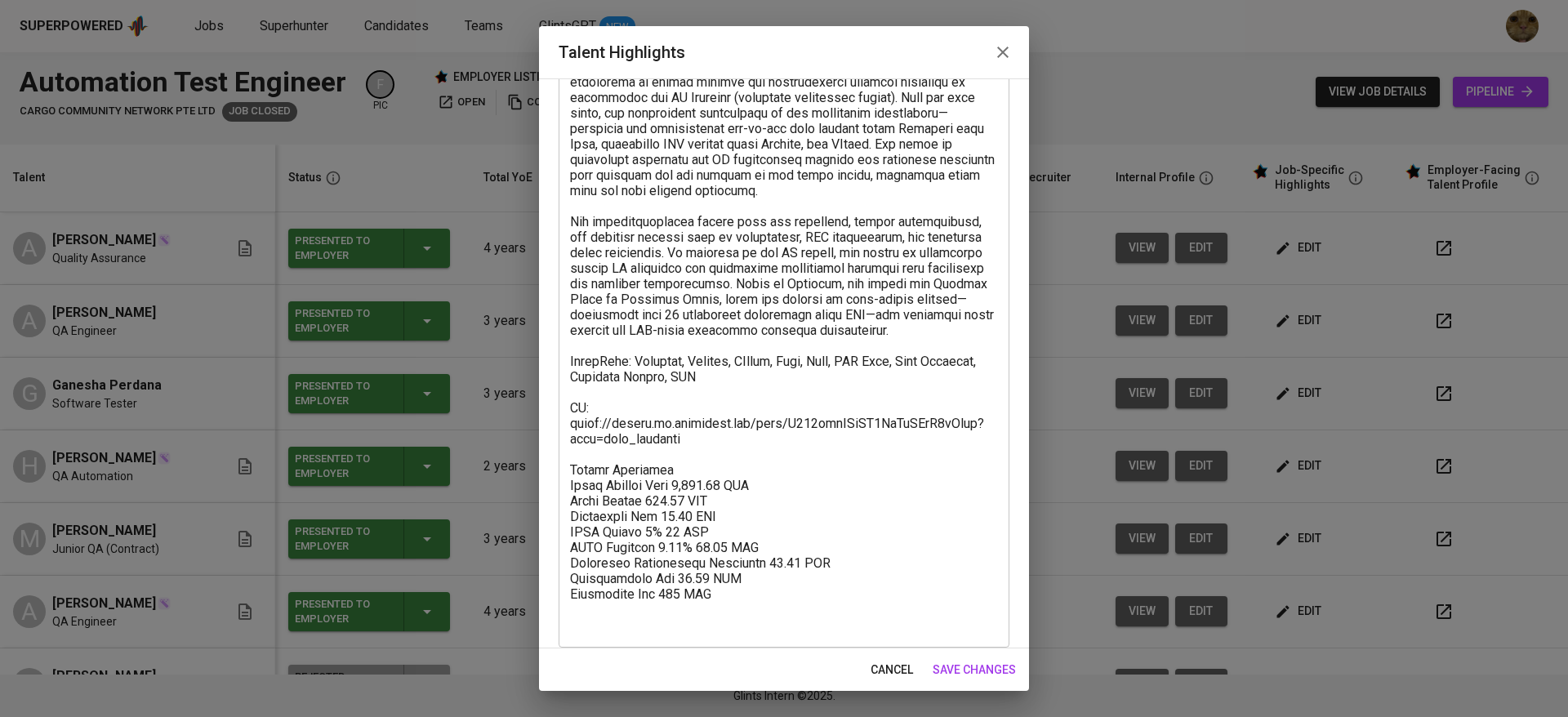
scroll to position [140, 0]
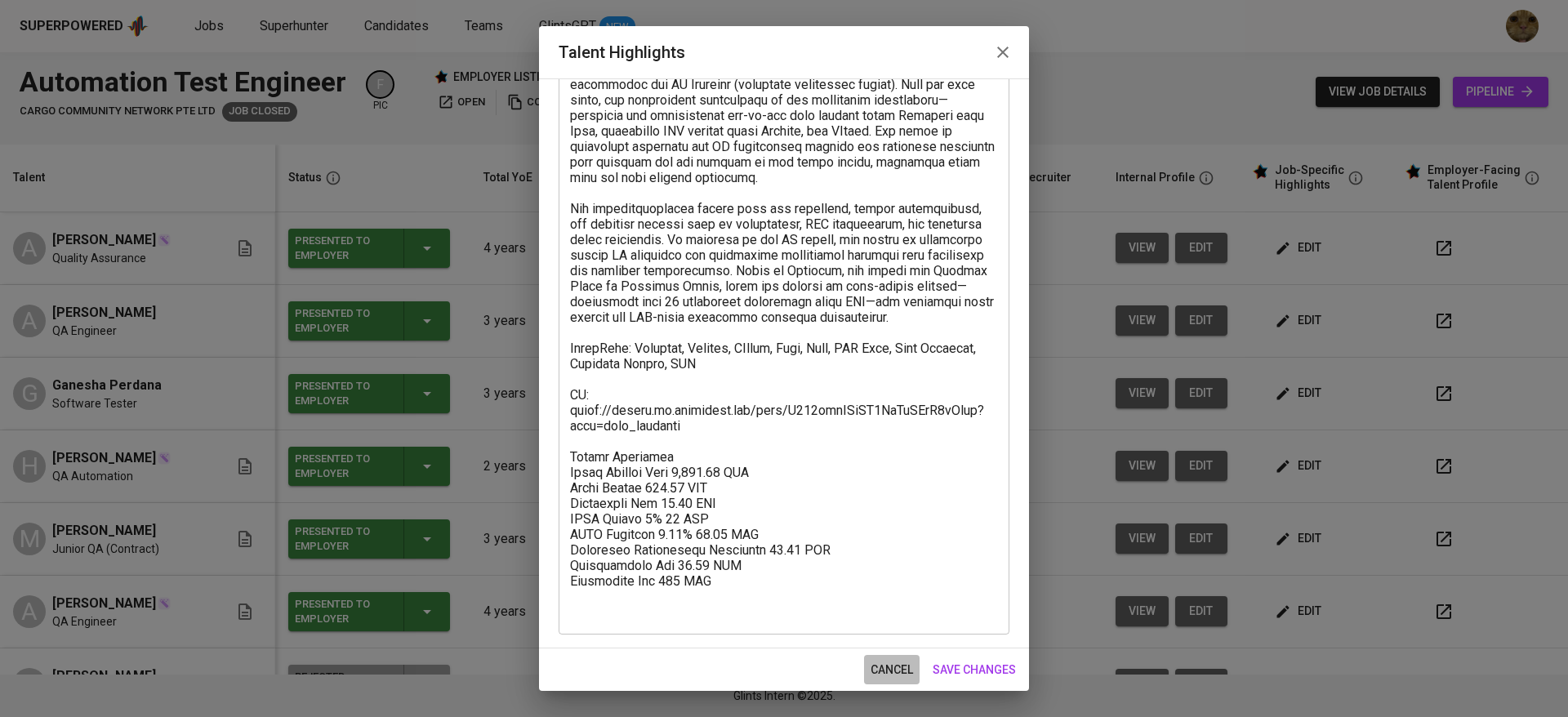
click at [894, 660] on span "cancel" at bounding box center [891, 670] width 43 height 20
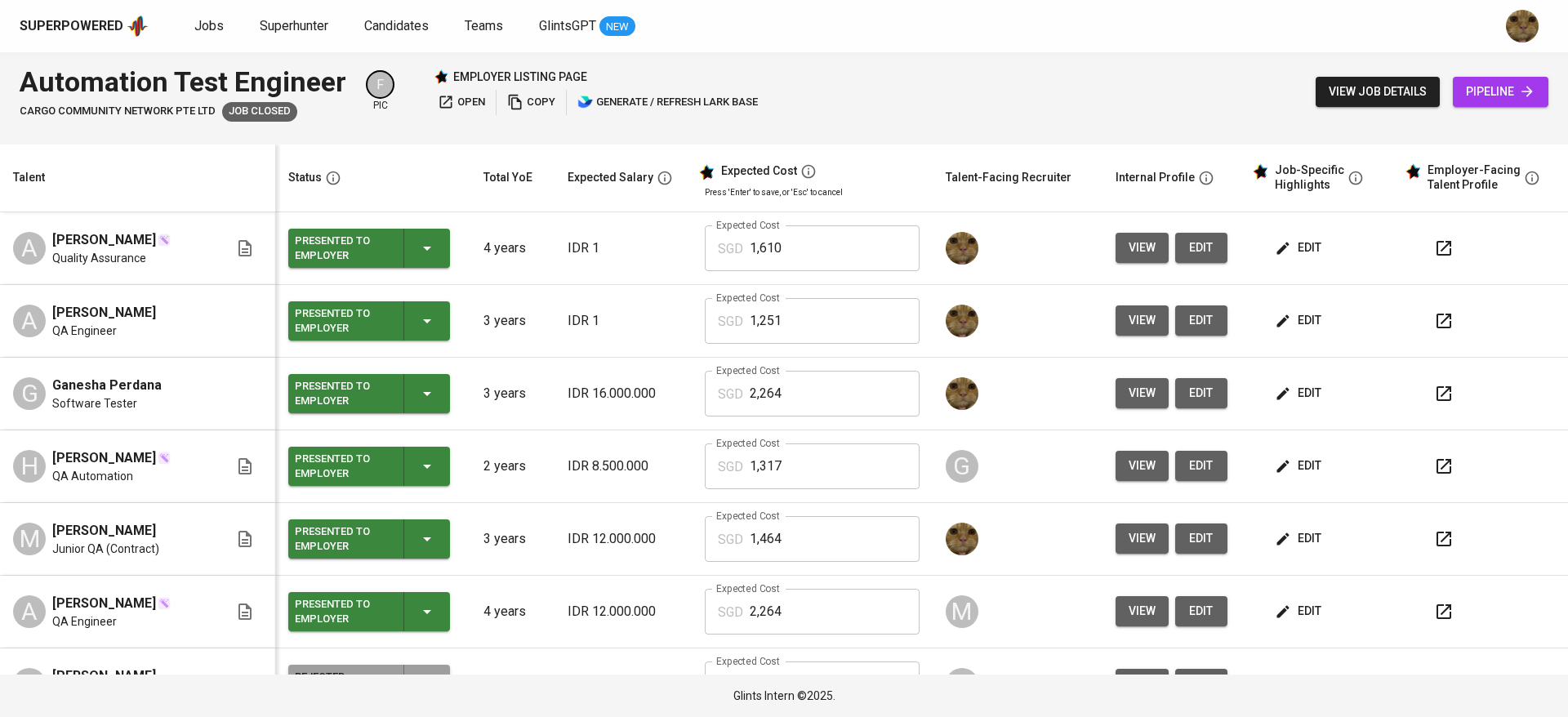
click at [1300, 407] on button "edit" at bounding box center [1300, 392] width 56 height 30
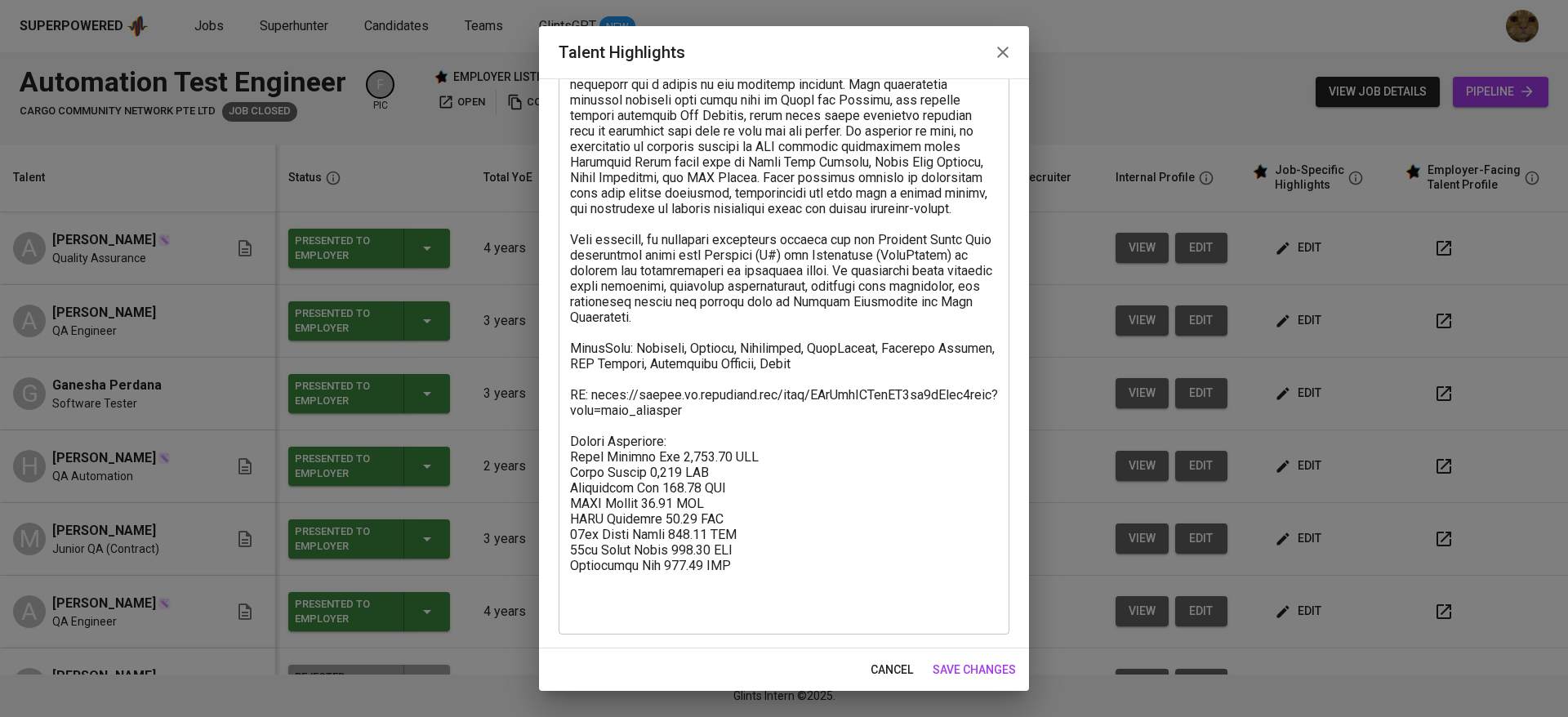
scroll to position [0, 0]
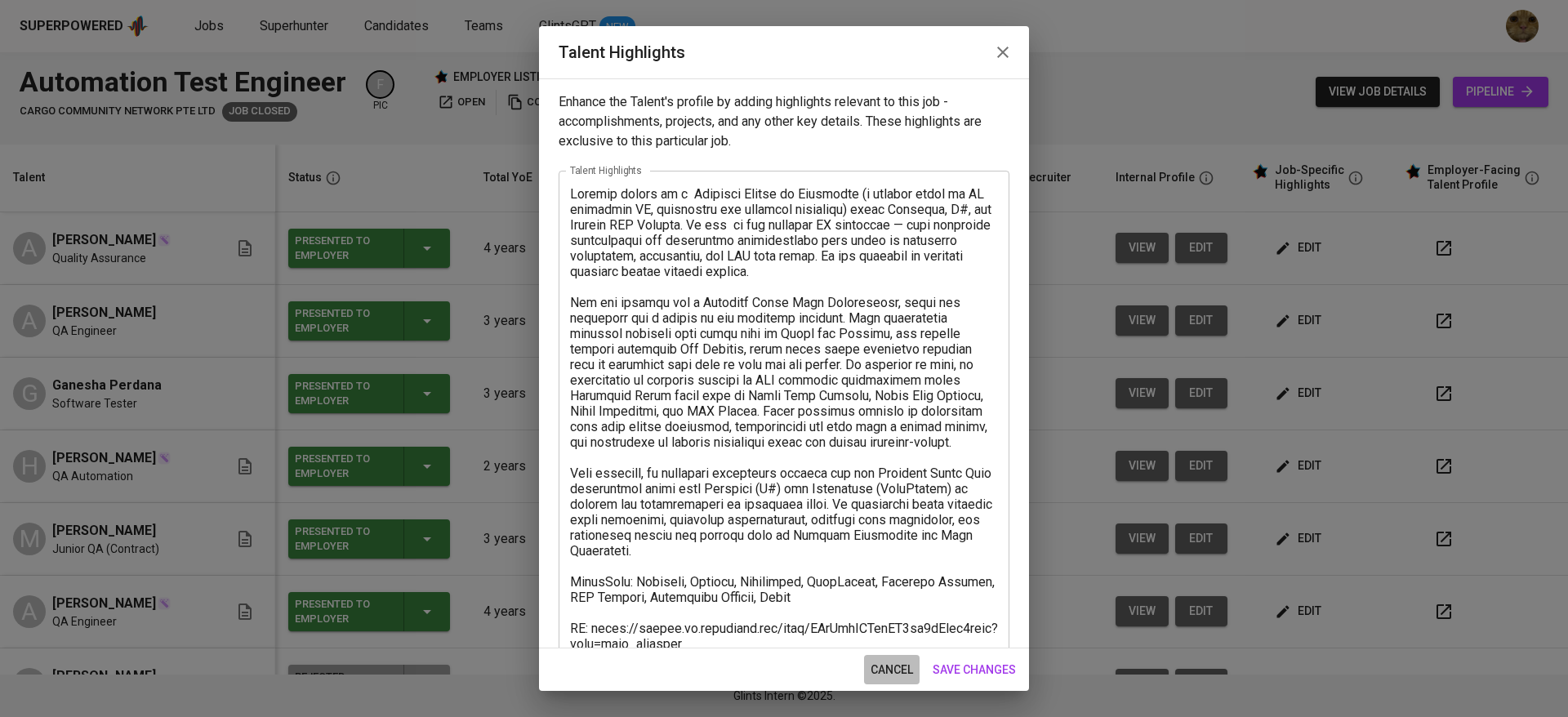
click at [887, 661] on span "cancel" at bounding box center [891, 670] width 43 height 20
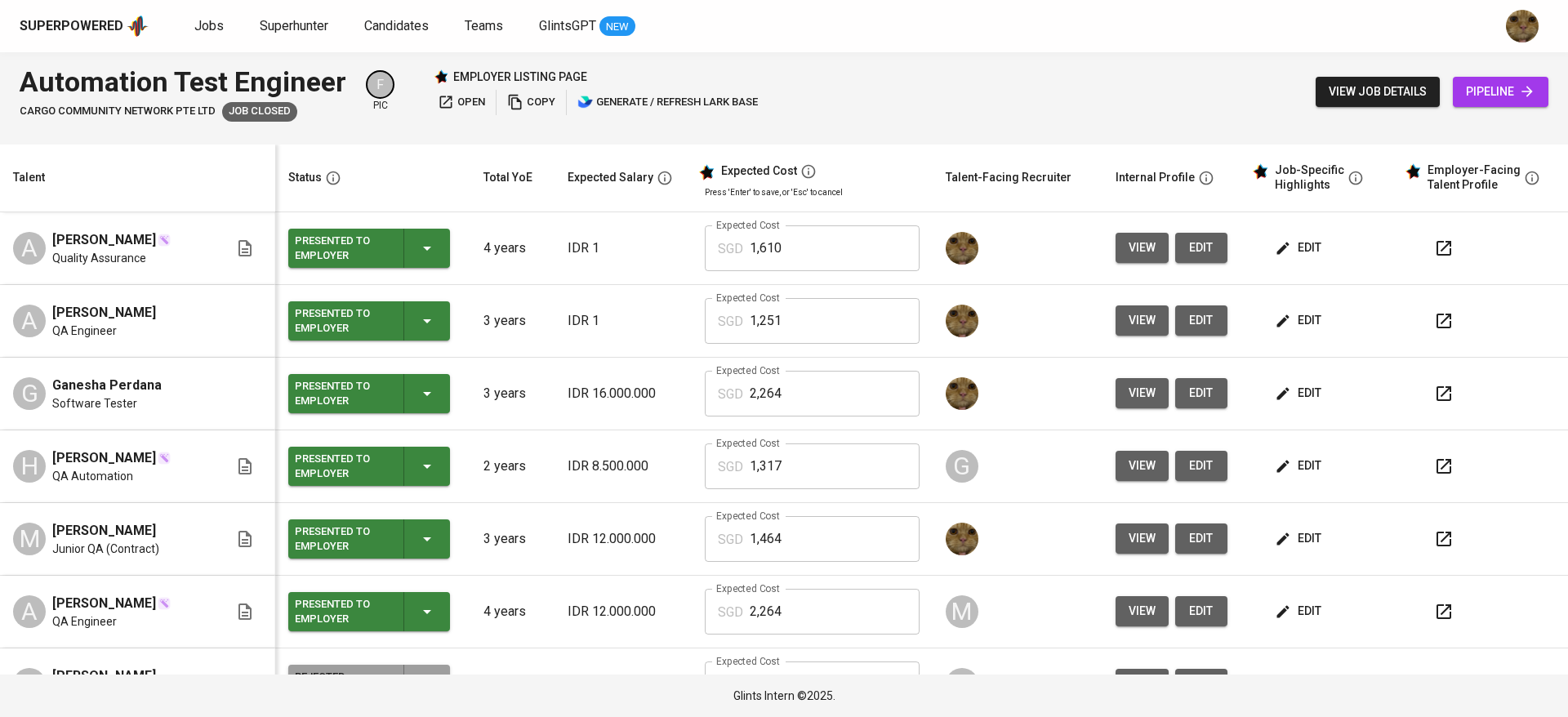
click at [1290, 395] on span "edit" at bounding box center [1300, 393] width 44 height 20
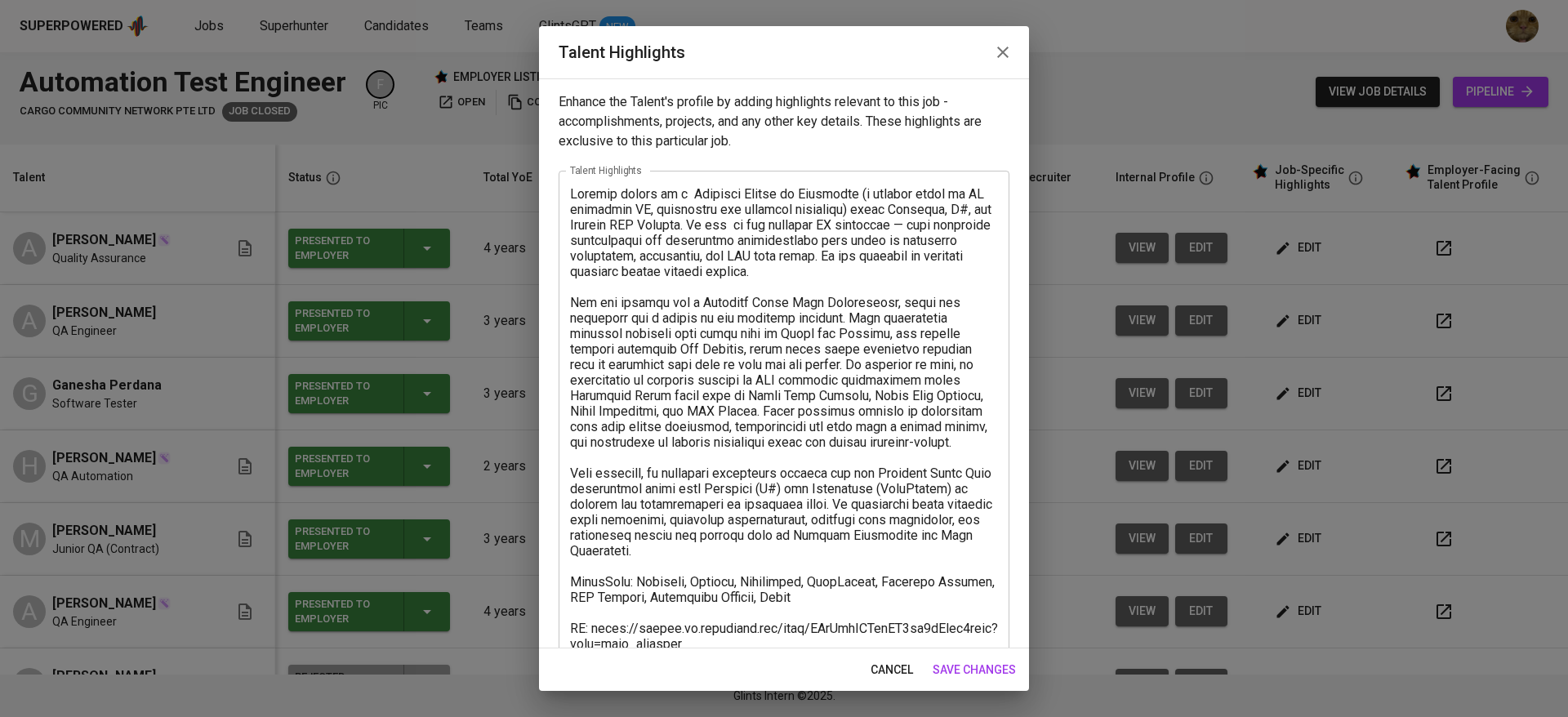
click at [902, 644] on textarea at bounding box center [784, 520] width 428 height 667
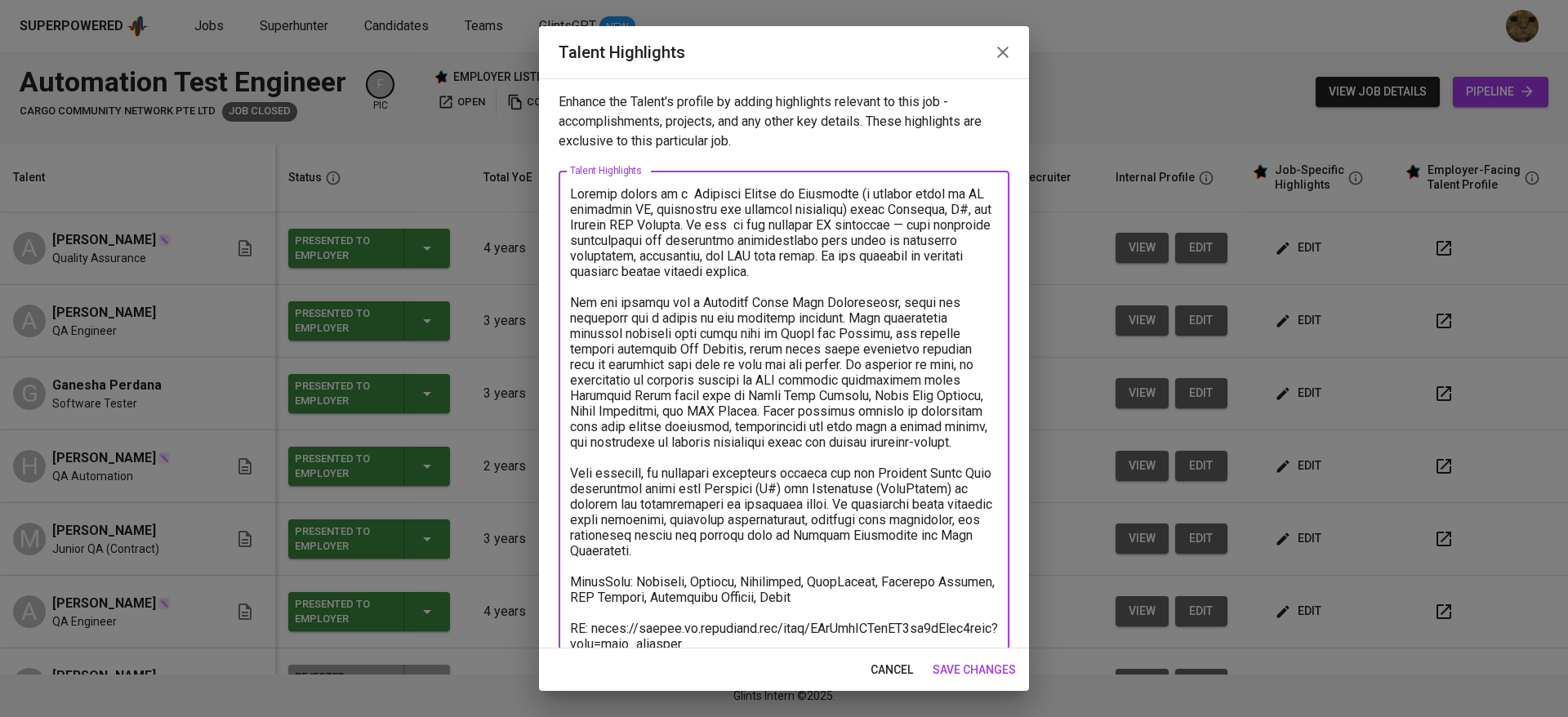
click at [892, 657] on button "cancel" at bounding box center [891, 670] width 56 height 30
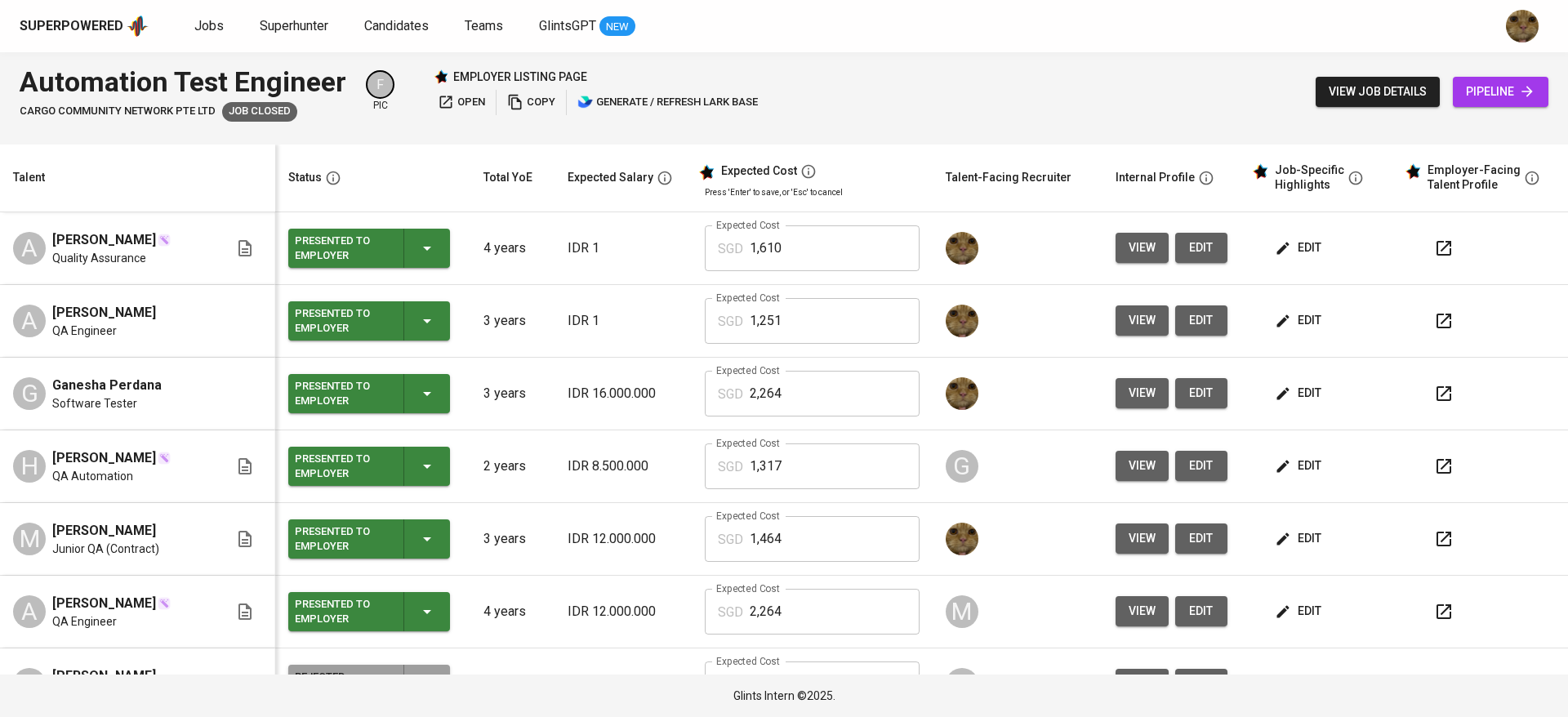
click at [1287, 333] on button "edit" at bounding box center [1300, 320] width 56 height 30
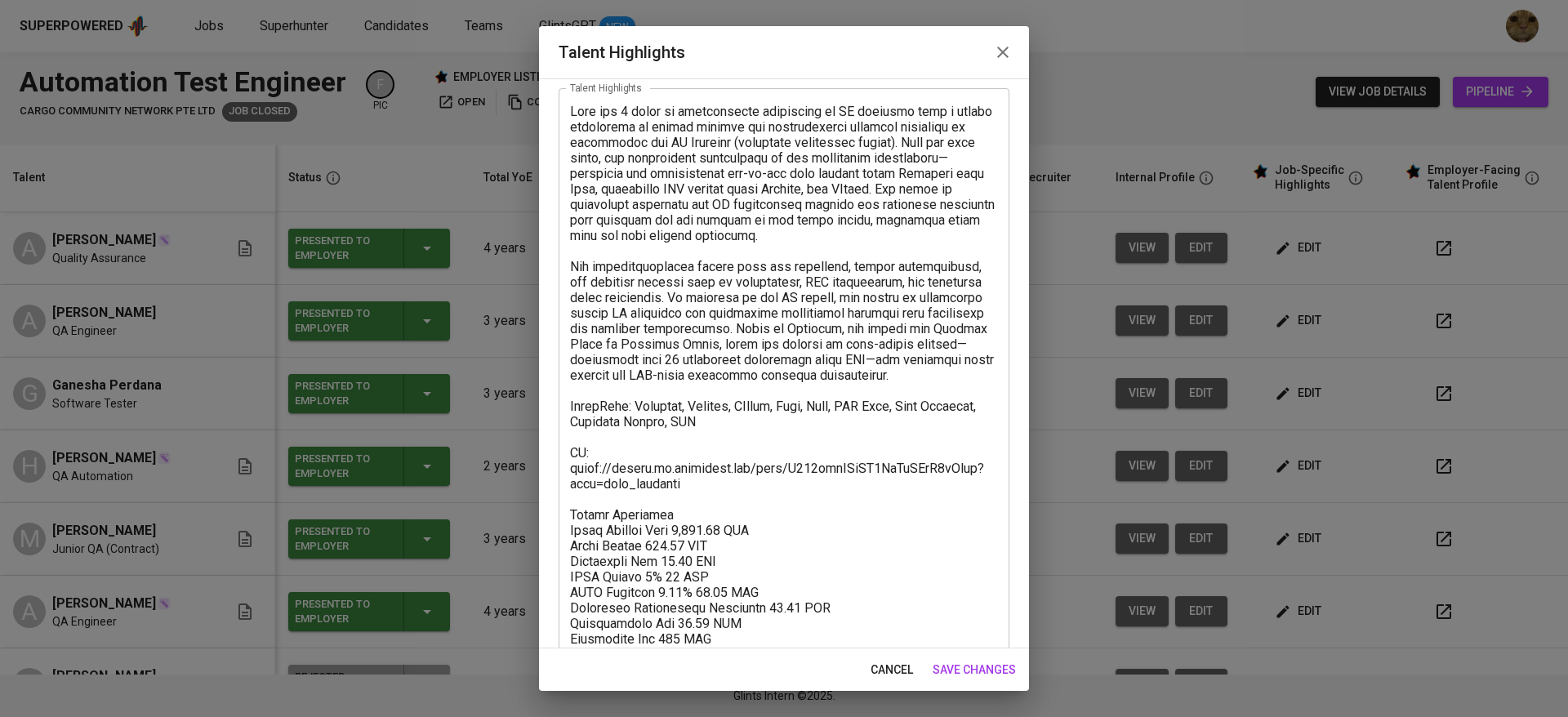
scroll to position [140, 0]
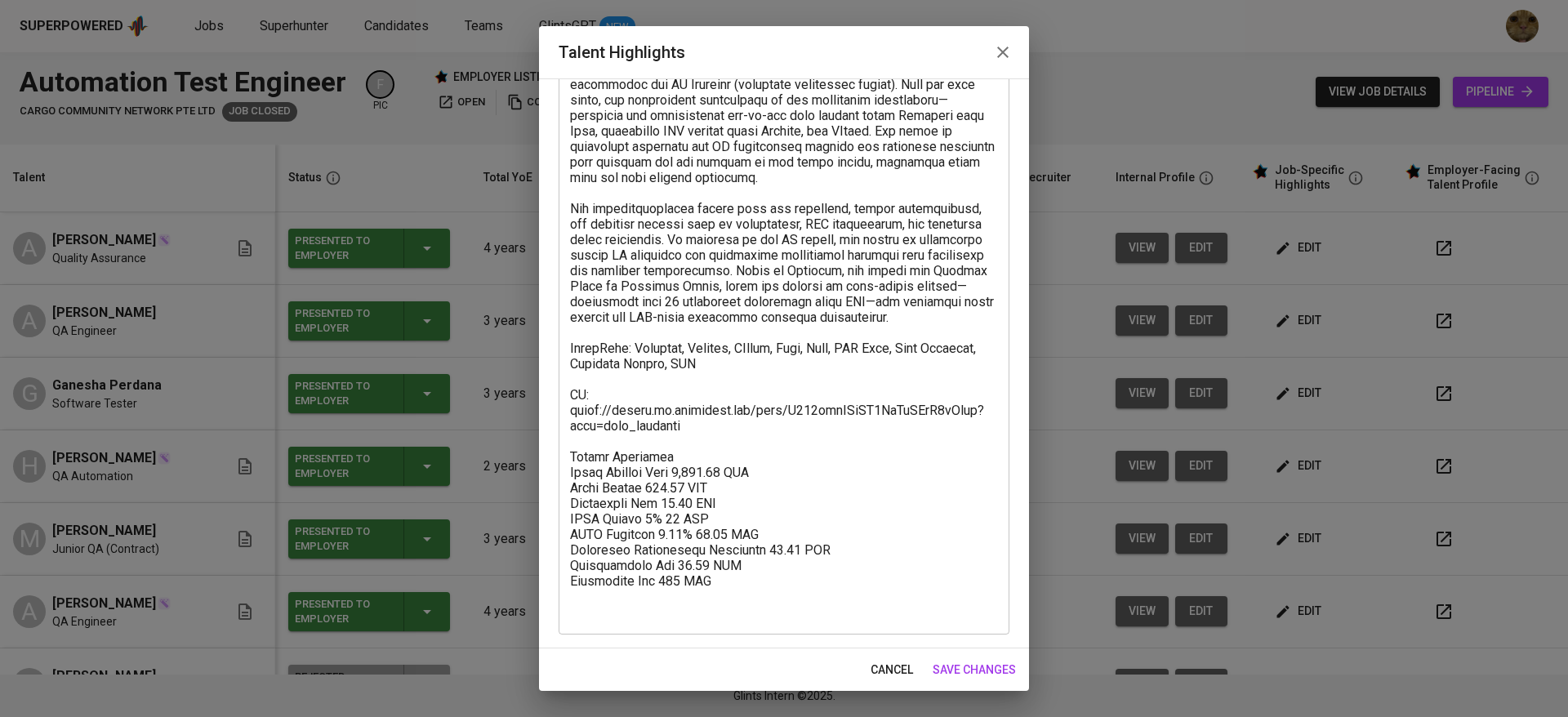
click at [885, 657] on button "cancel" at bounding box center [891, 670] width 56 height 30
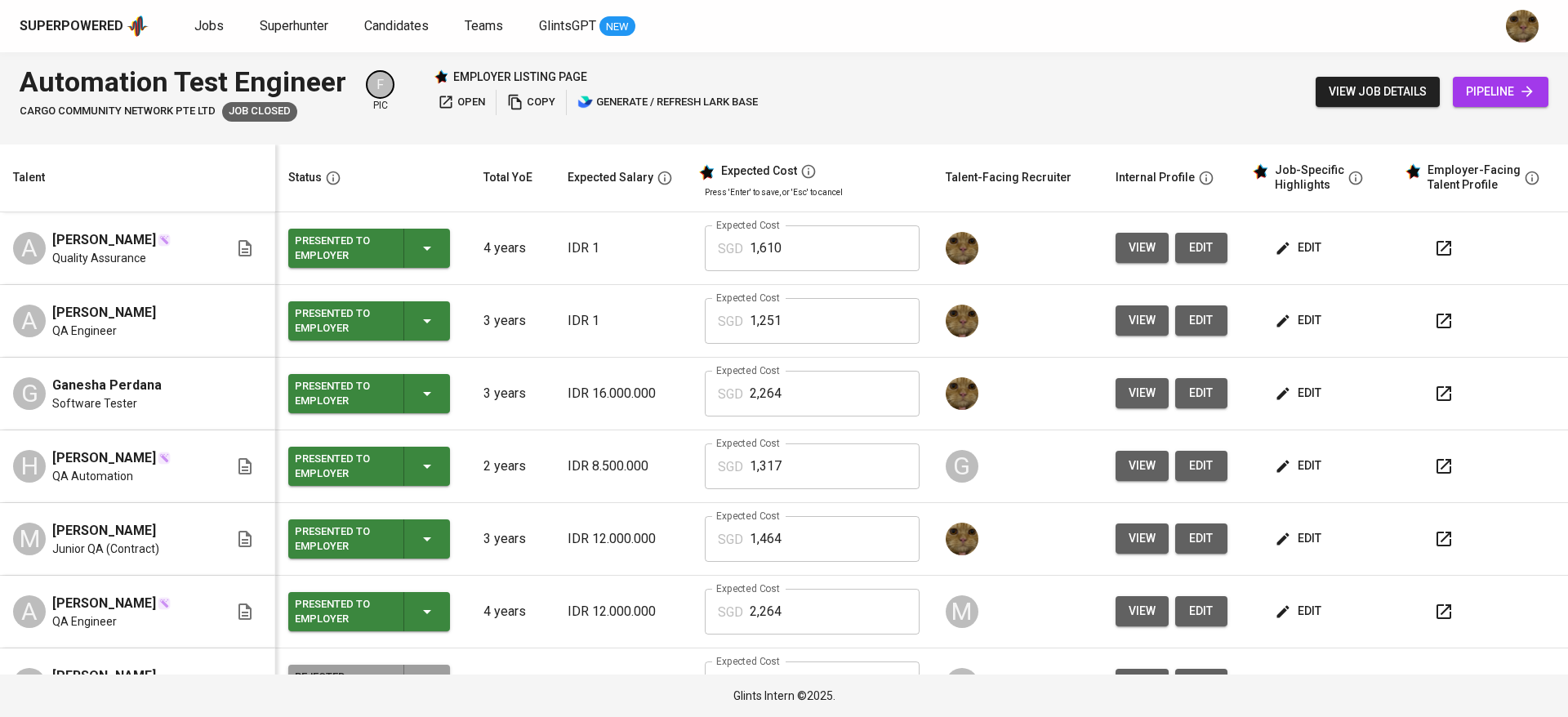
click at [1145, 328] on span "view" at bounding box center [1142, 320] width 27 height 20
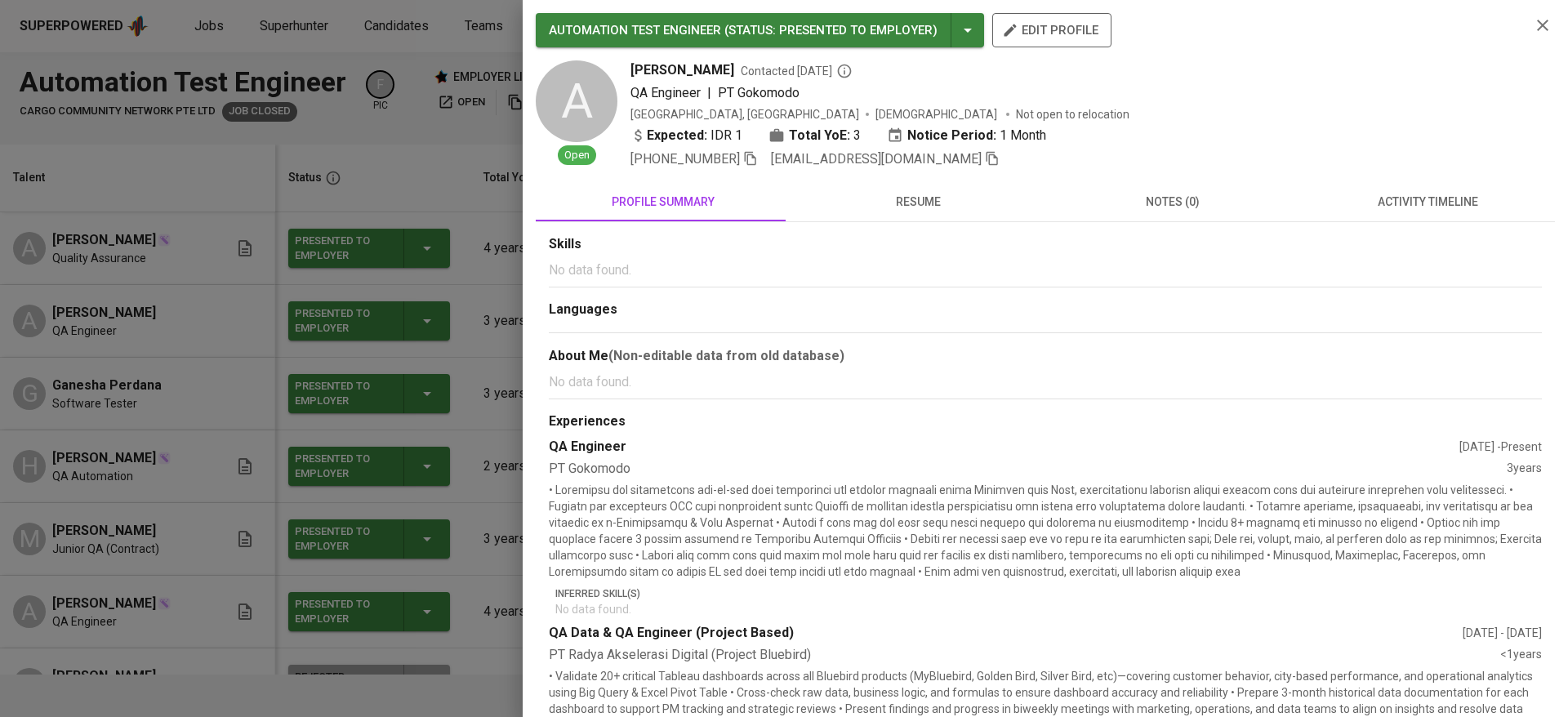
click at [915, 195] on span "resume" at bounding box center [917, 202] width 235 height 20
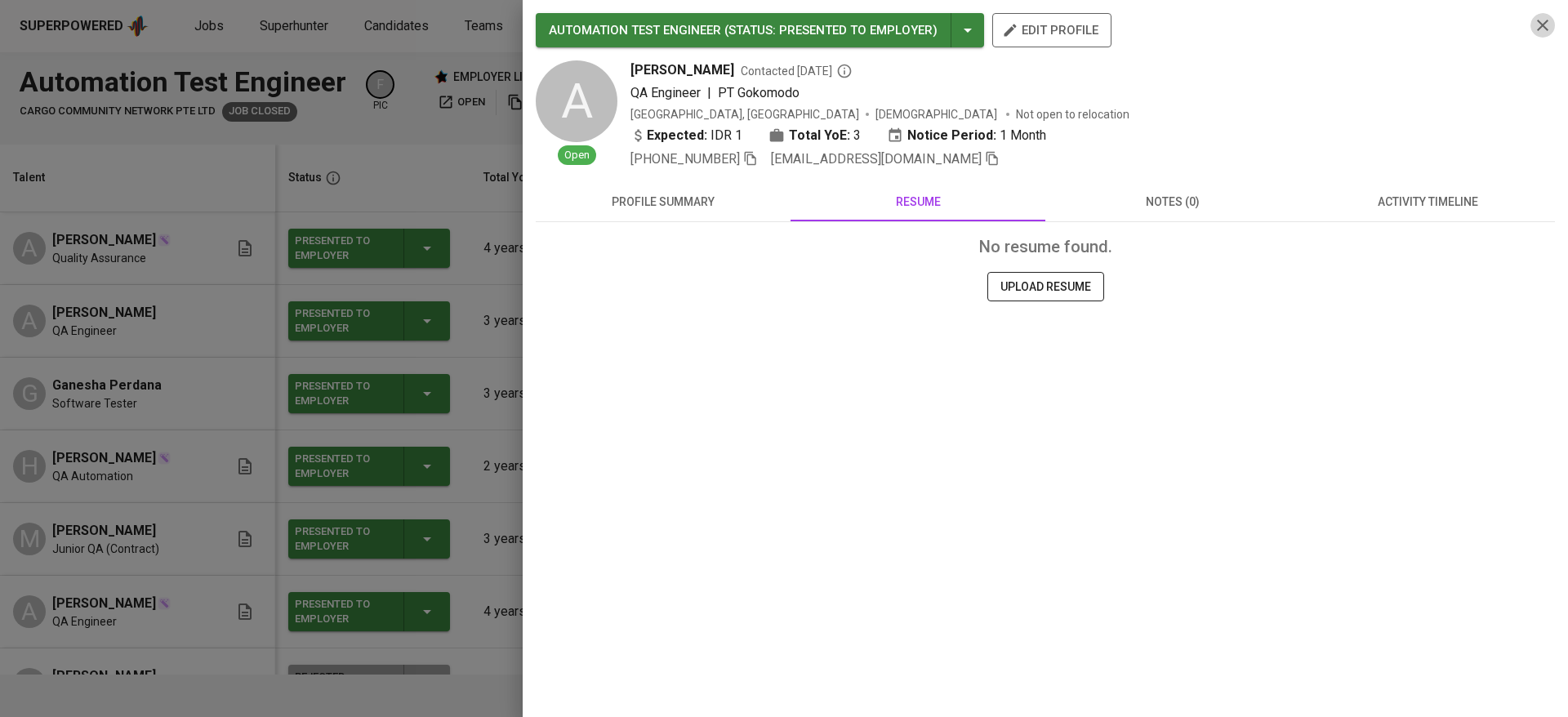
click at [1548, 28] on button "button" at bounding box center [1543, 25] width 25 height 25
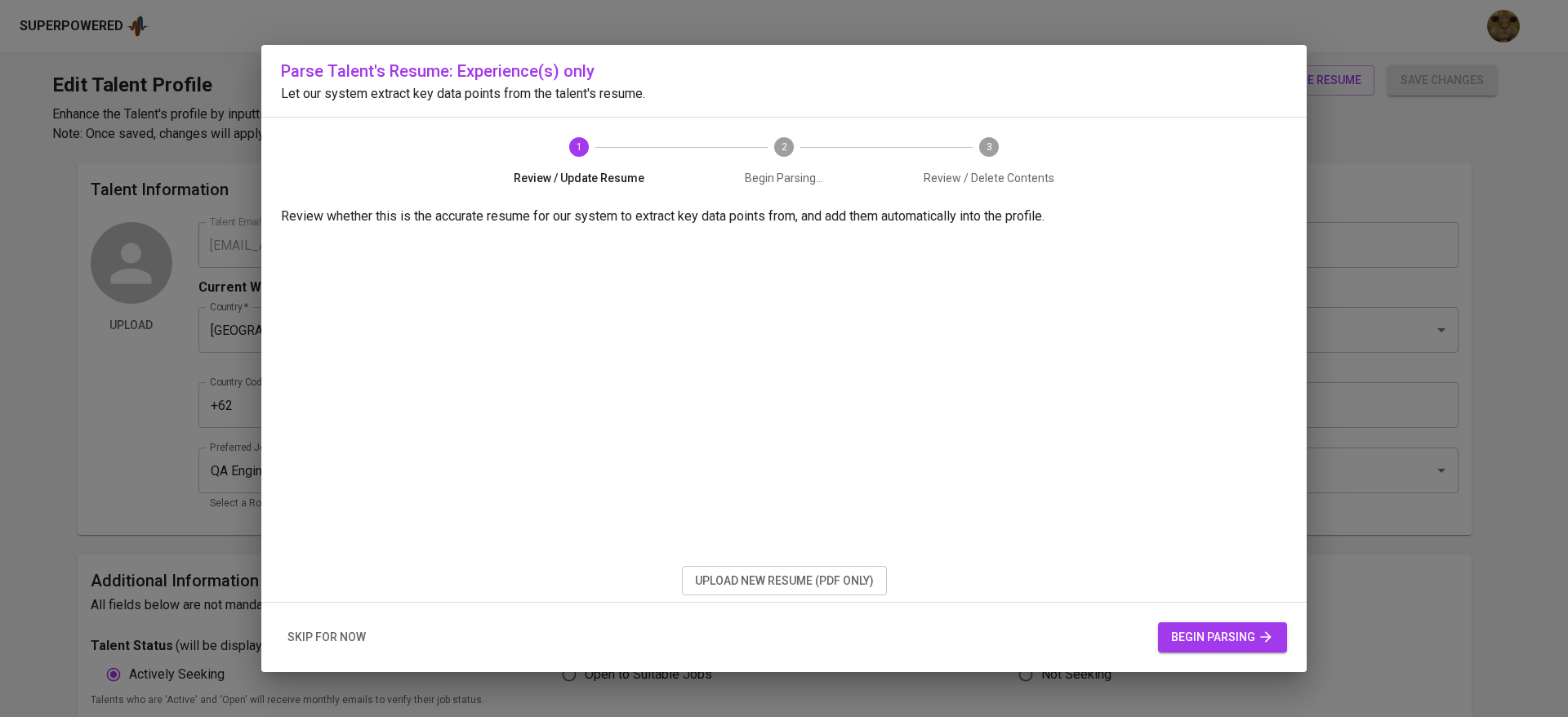
click at [357, 650] on button "skip for now" at bounding box center [327, 637] width 91 height 30
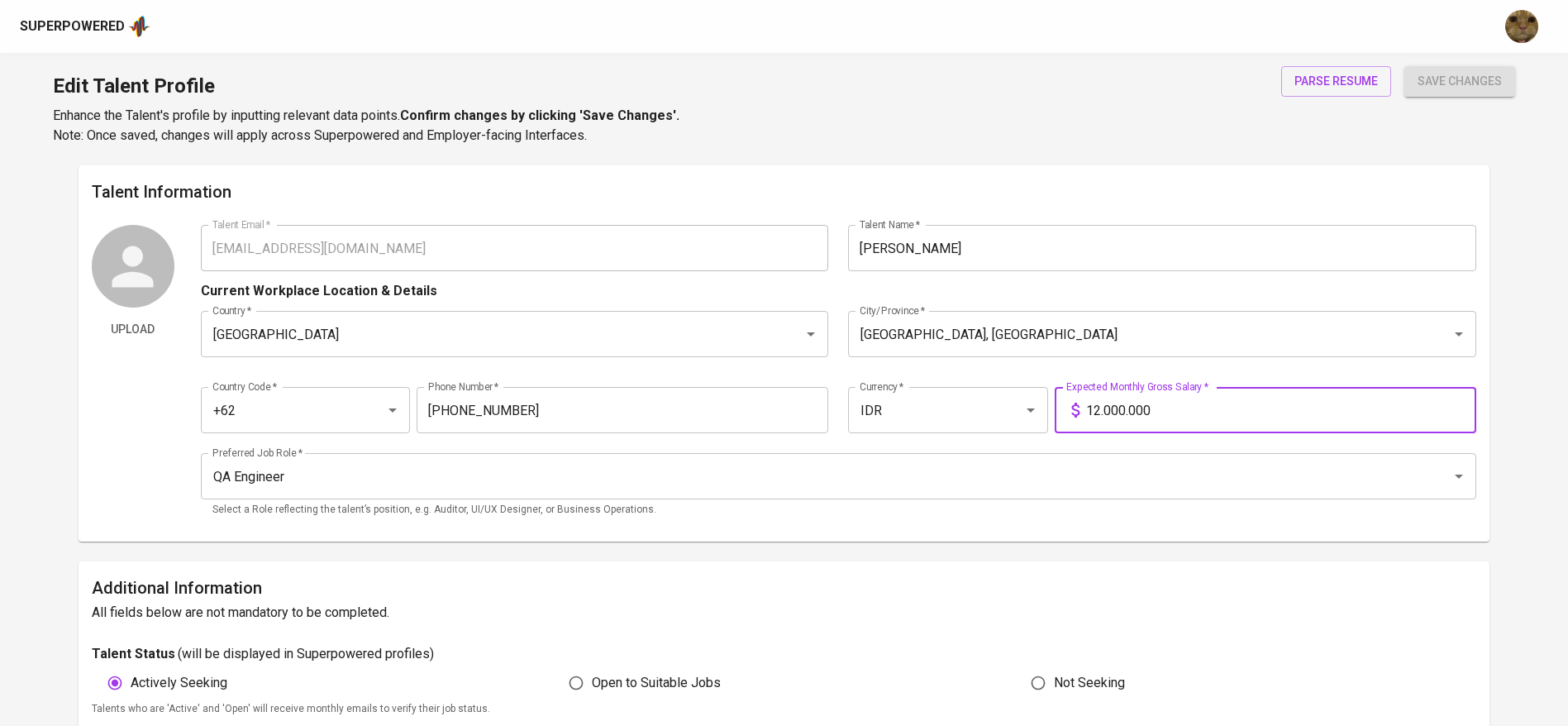
drag, startPoint x: 1178, startPoint y: 405, endPoint x: 1093, endPoint y: 399, distance: 85.2
click at [1093, 399] on input "12.000.000" at bounding box center [1281, 410] width 391 height 46
type input "100.000"
type input "11.000.000"
click at [1404, 66] on button "save changes" at bounding box center [1459, 81] width 111 height 30
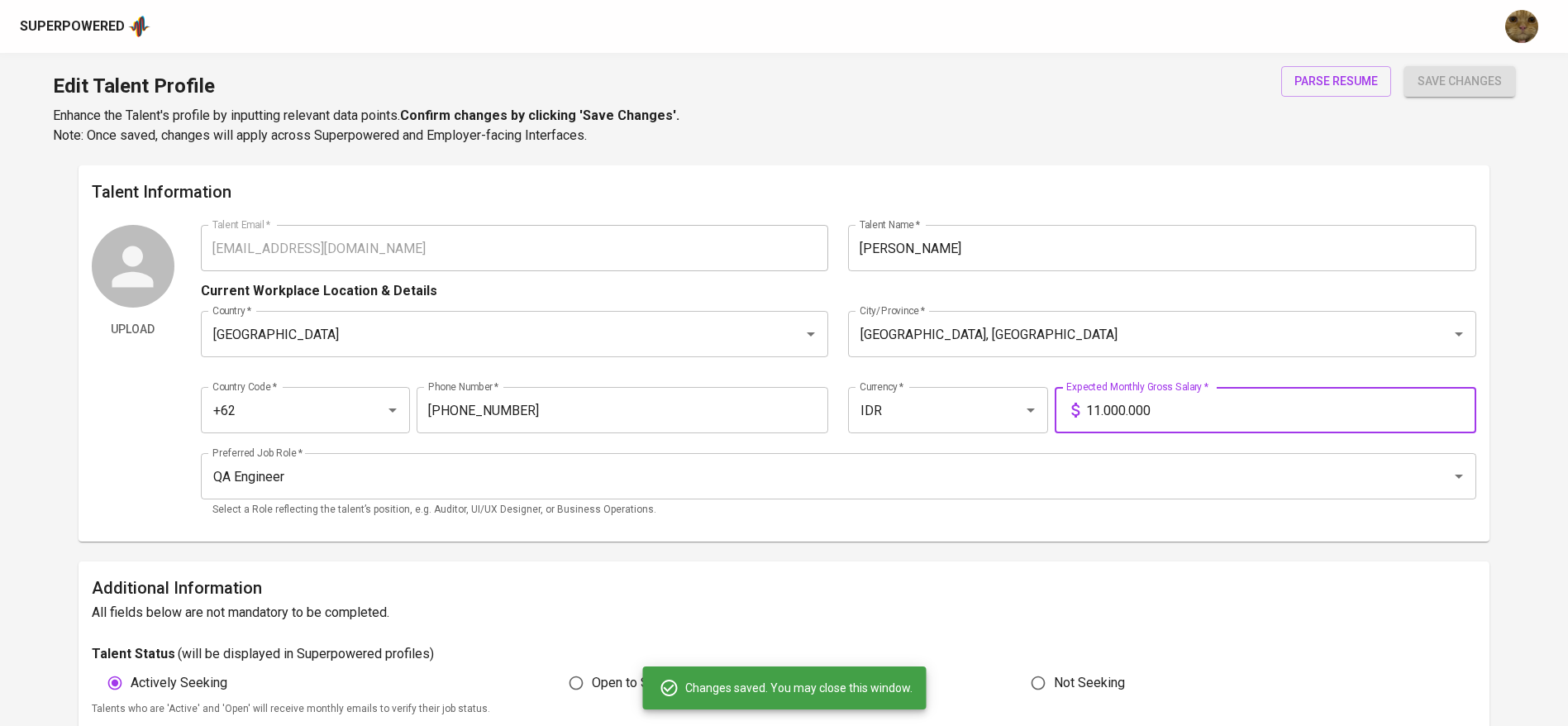
click at [1139, 410] on input "11.000.000" at bounding box center [1281, 410] width 391 height 46
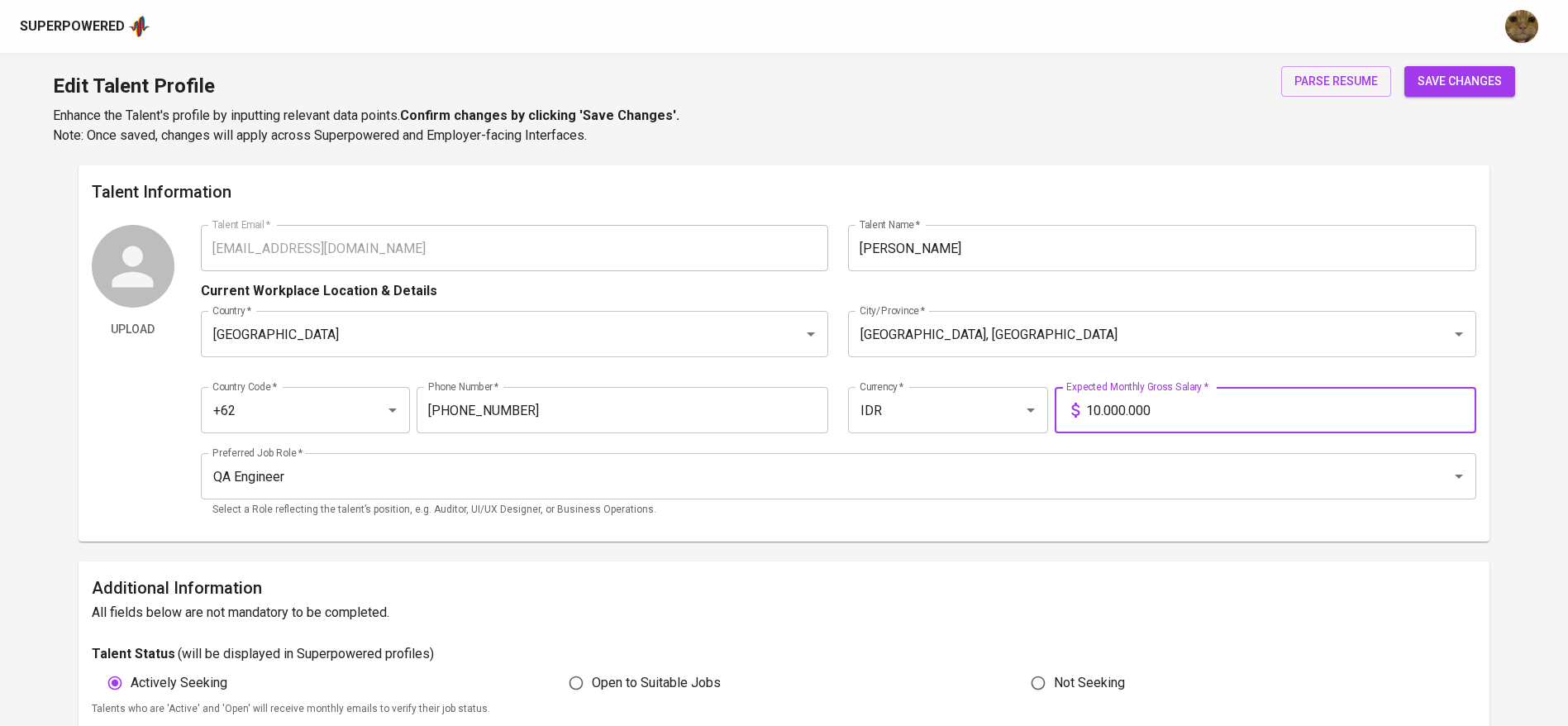
type input "10.000.000"
click at [1404, 66] on button "save changes" at bounding box center [1459, 81] width 111 height 30
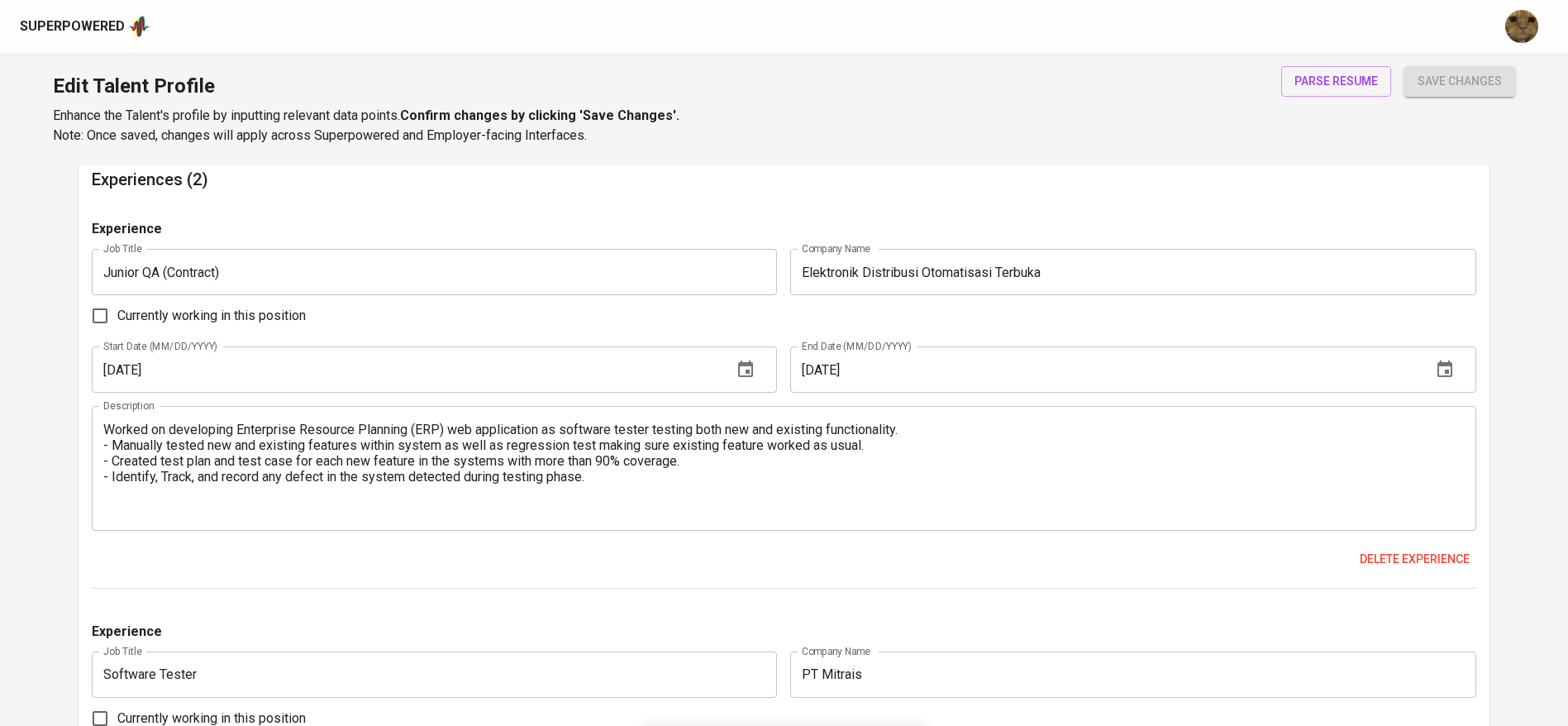
scroll to position [1093, 0]
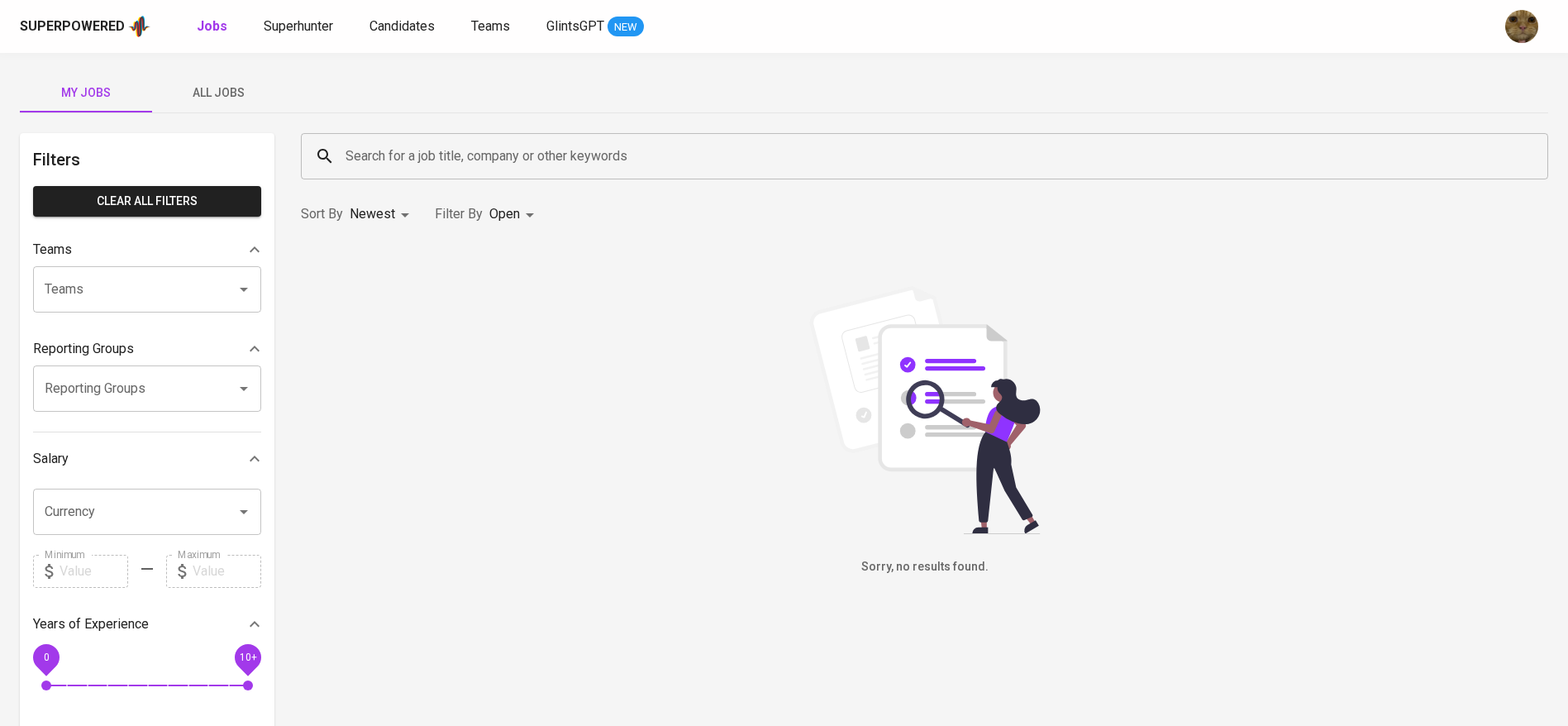
click at [223, 85] on span "All Jobs" at bounding box center [218, 93] width 112 height 20
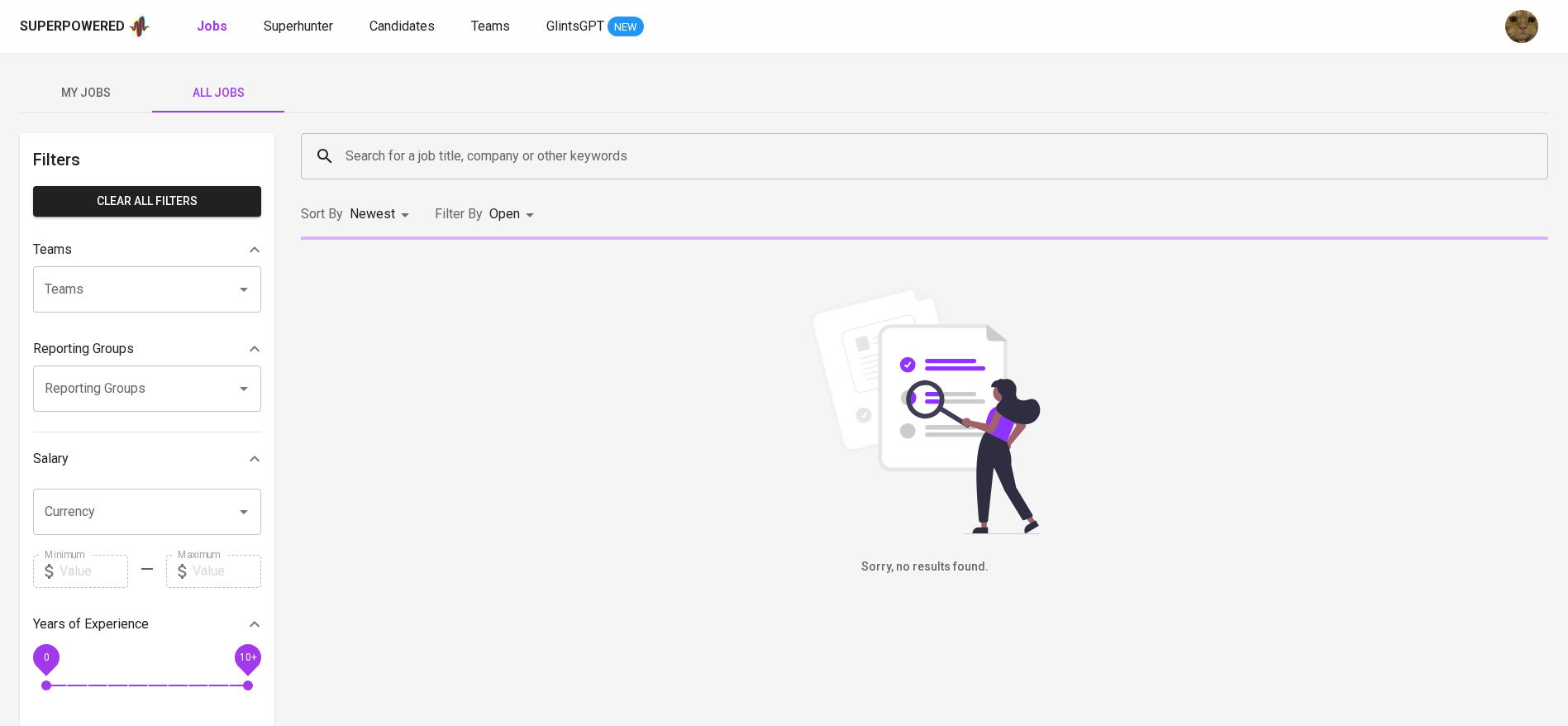
click at [393, 153] on input "Search for a job title, company or other keywords" at bounding box center [929, 157] width 1175 height 31
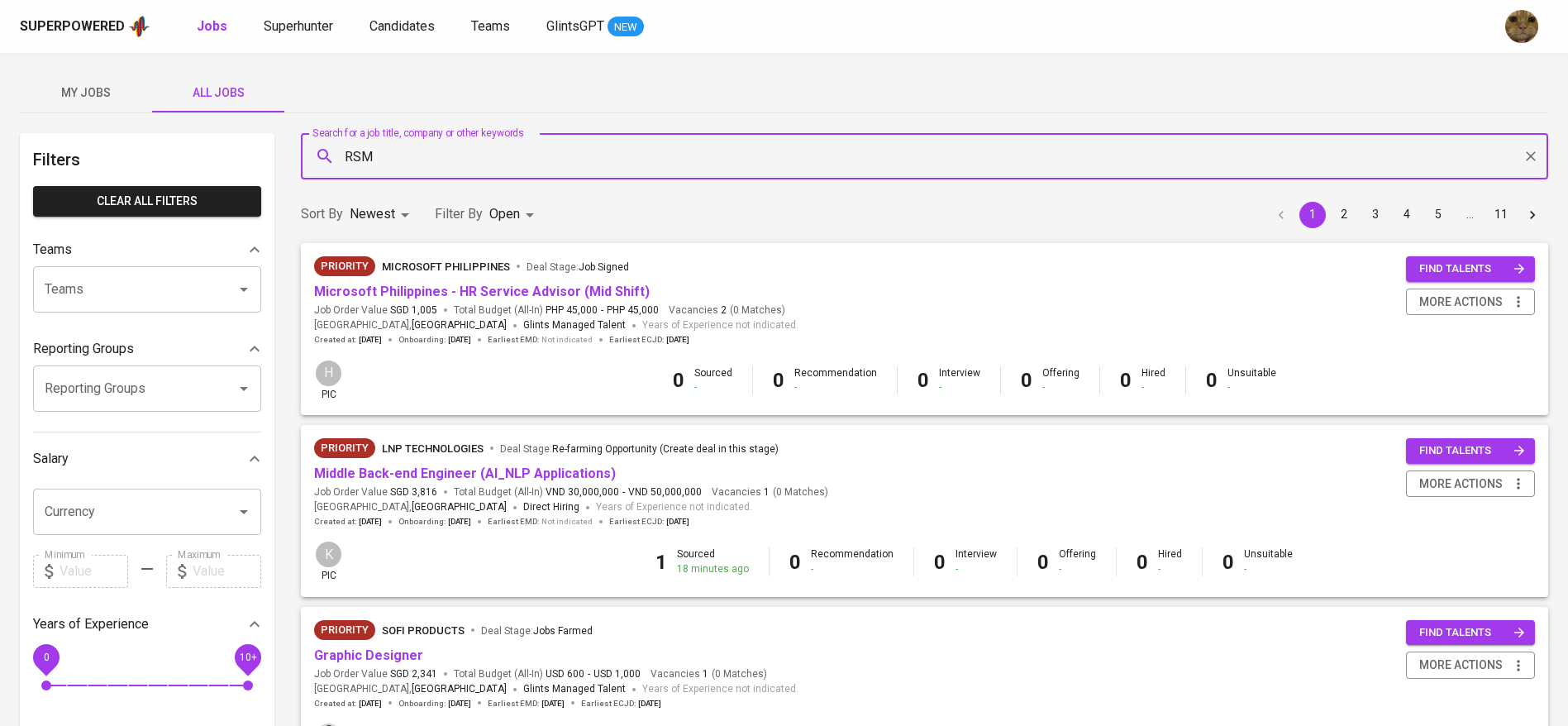
type input "RSM"
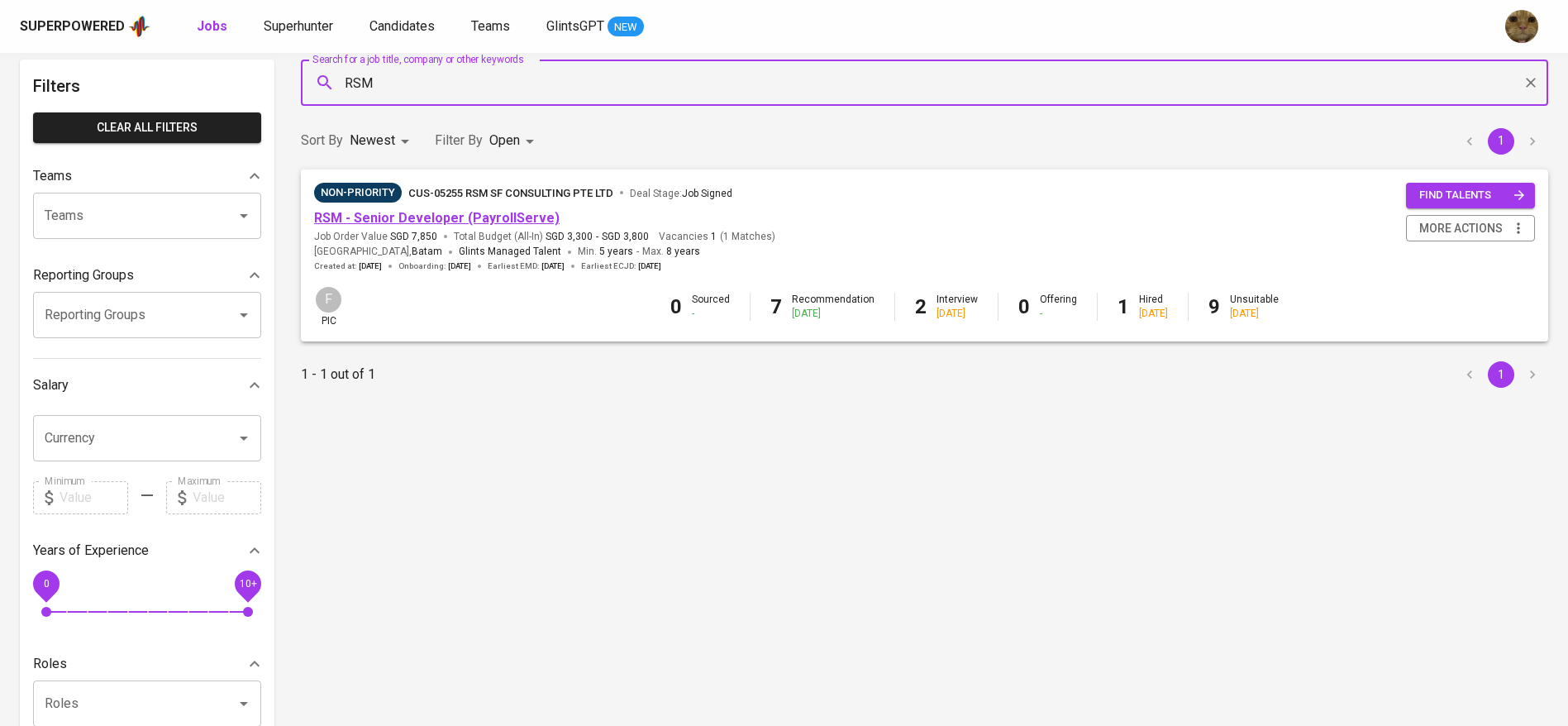
scroll to position [75, 0]
click at [360, 214] on link "RSM - Senior Developer (PayrollServe)" at bounding box center [437, 217] width 245 height 16
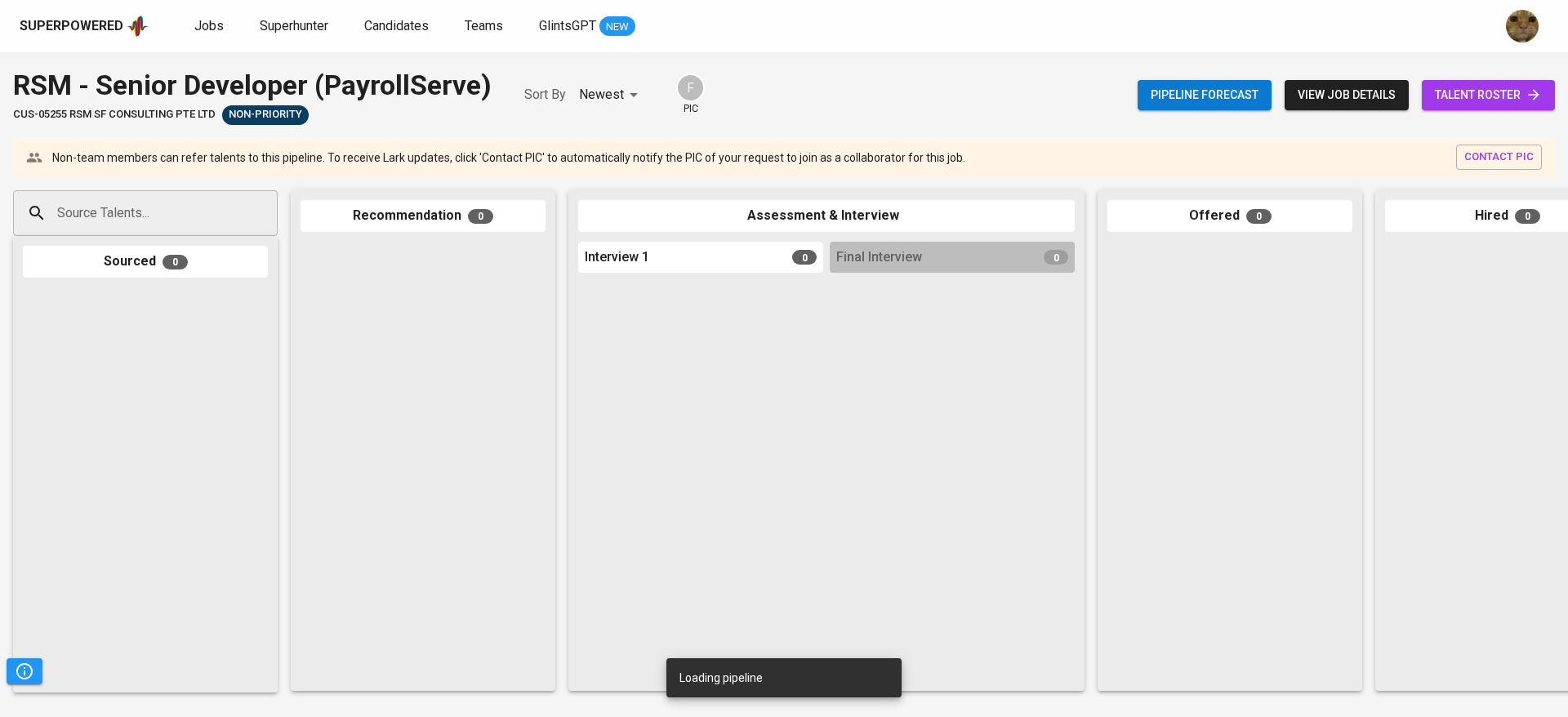
click at [1488, 83] on link "talent roster" at bounding box center [1488, 95] width 133 height 30
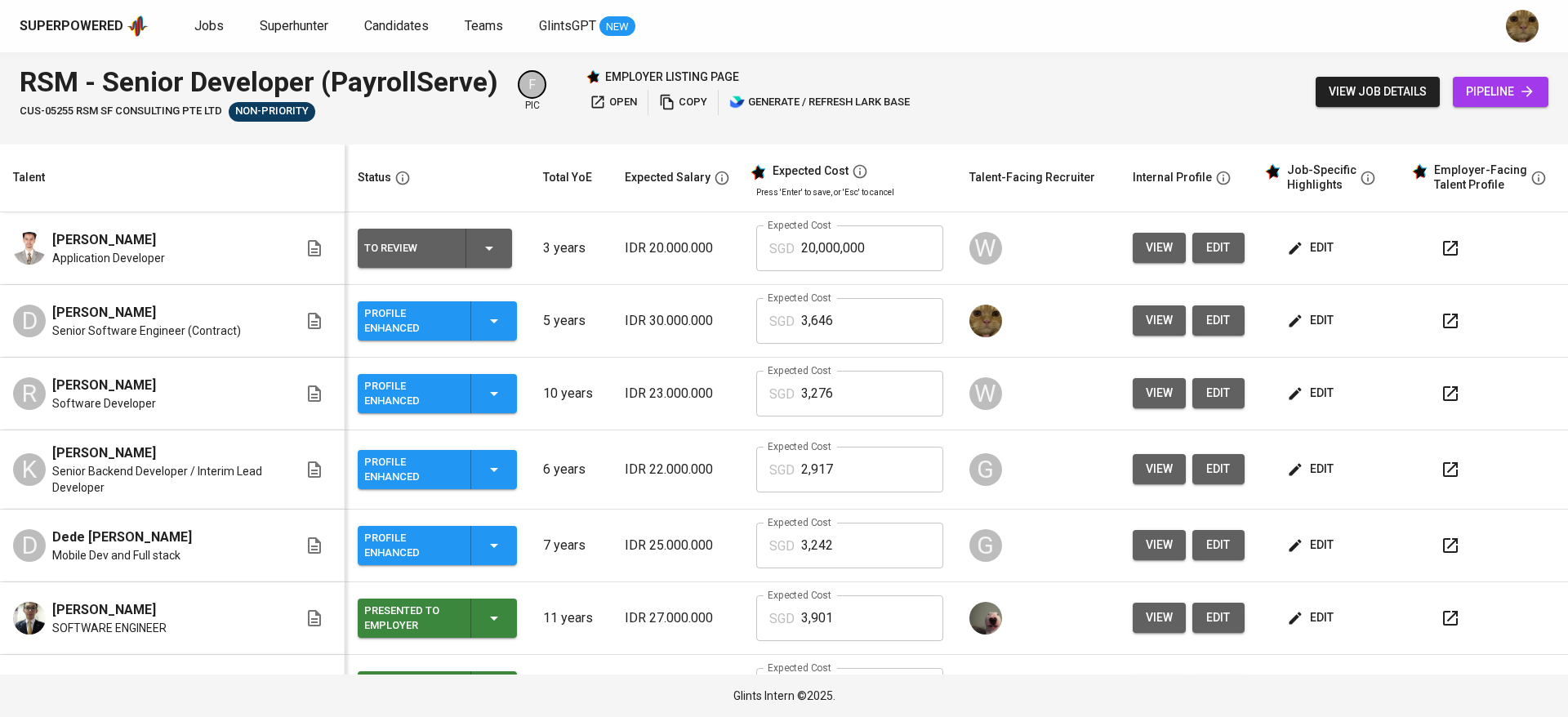
scroll to position [80, 0]
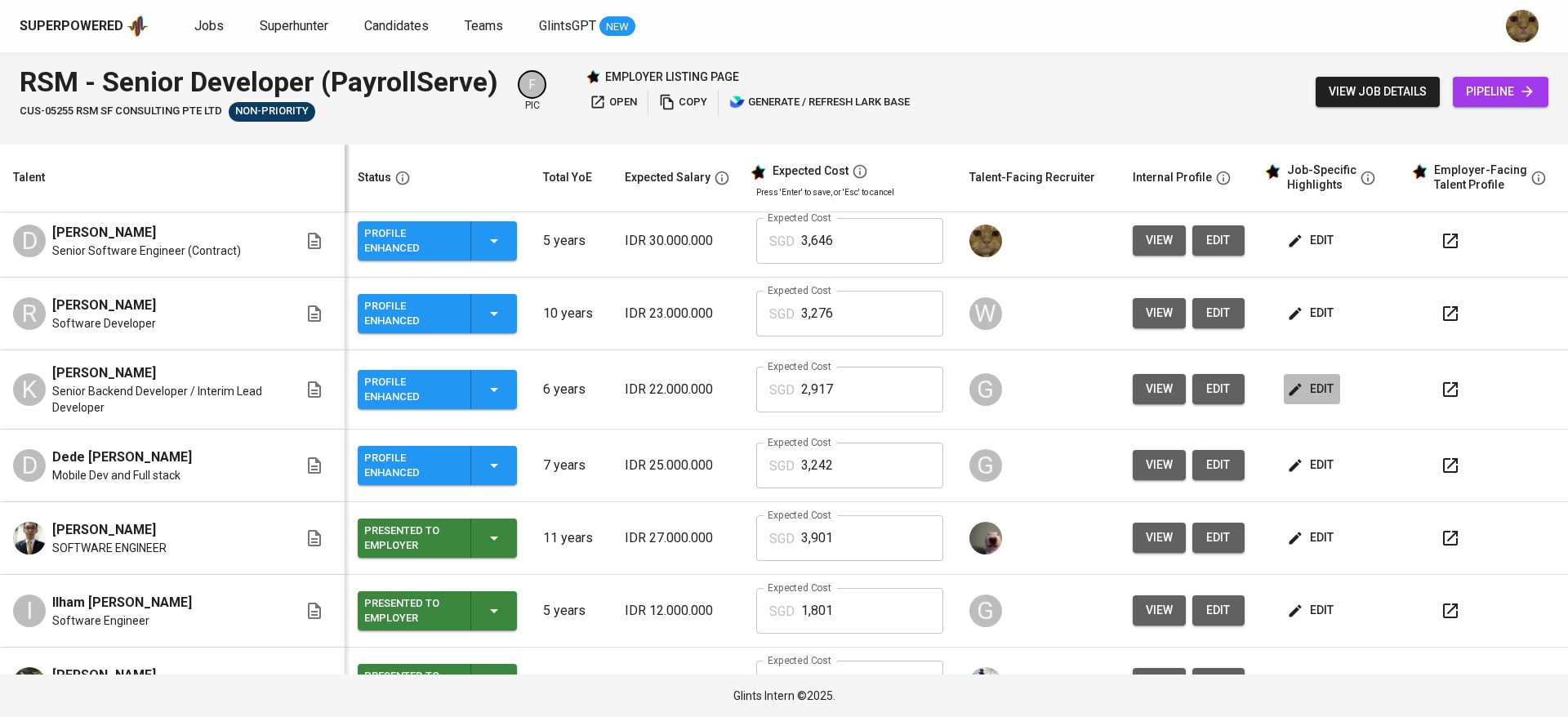
click at [1300, 394] on span "edit" at bounding box center [1312, 389] width 44 height 20
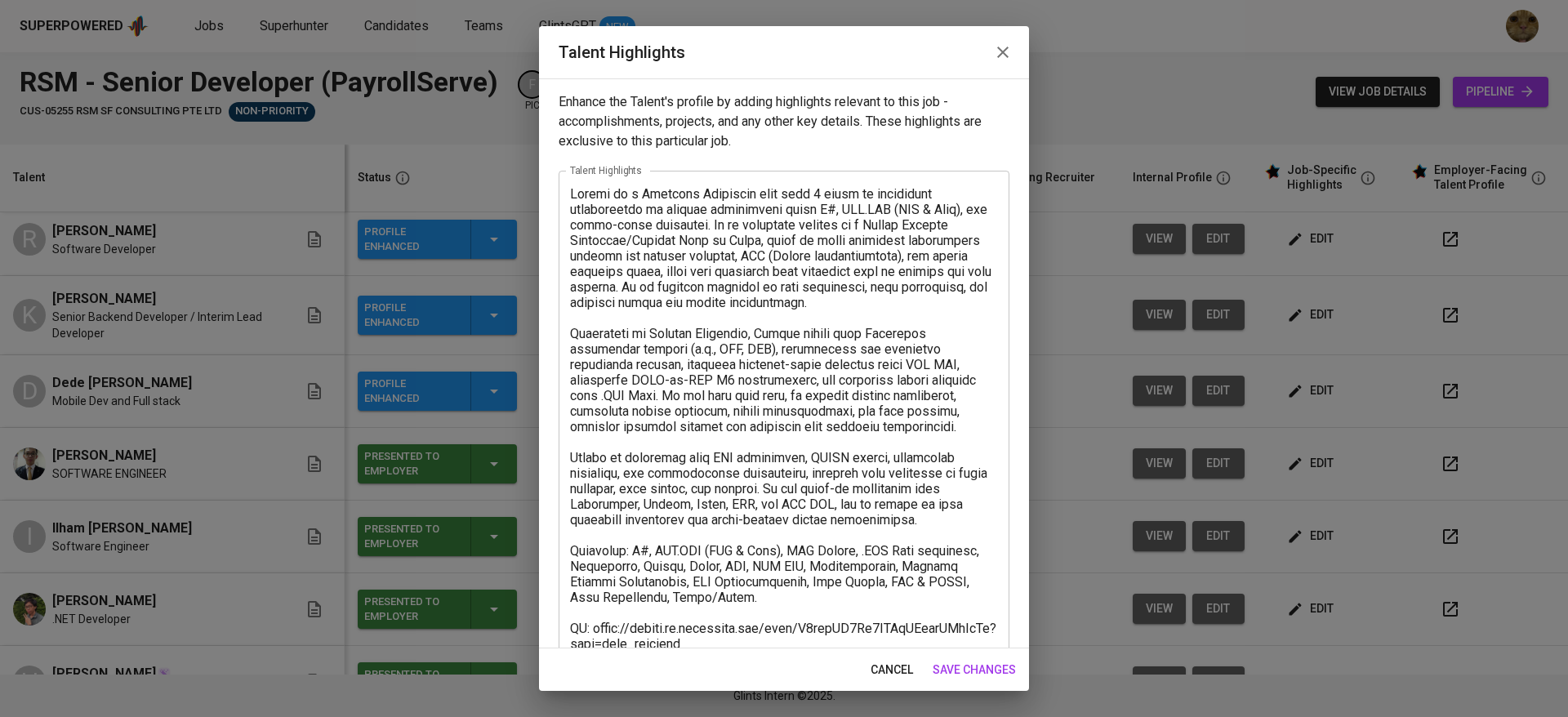
scroll to position [342, 0]
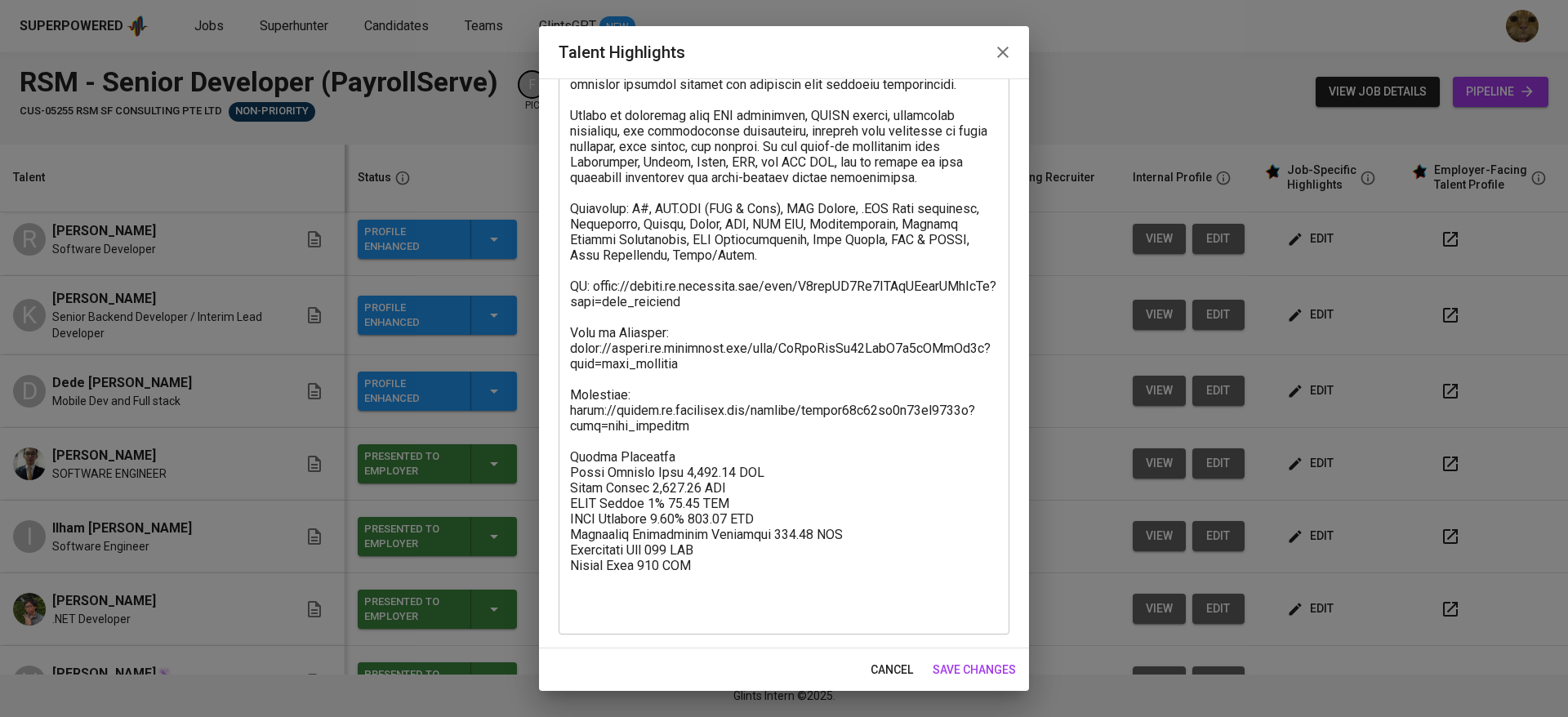
click at [866, 658] on button "cancel" at bounding box center [891, 670] width 56 height 30
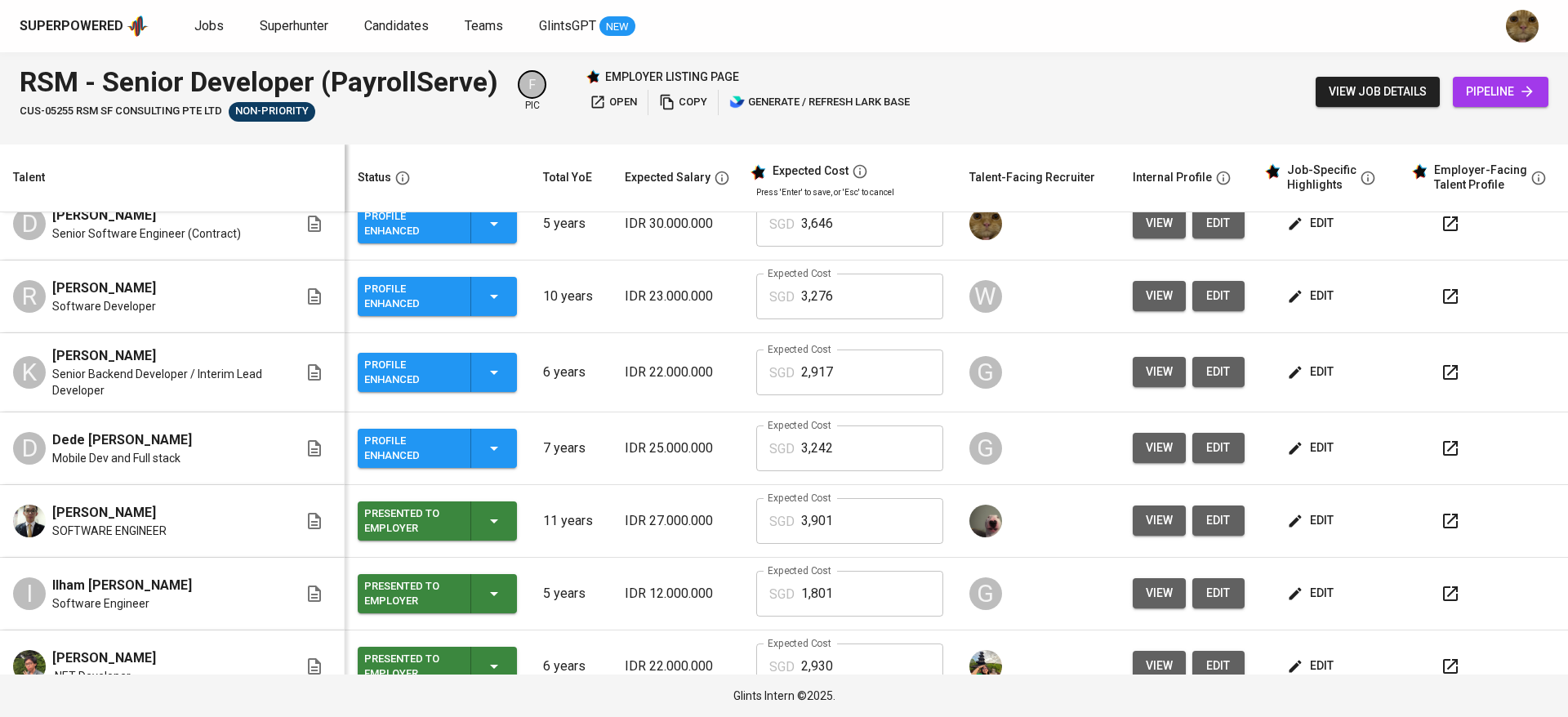
scroll to position [103, 0]
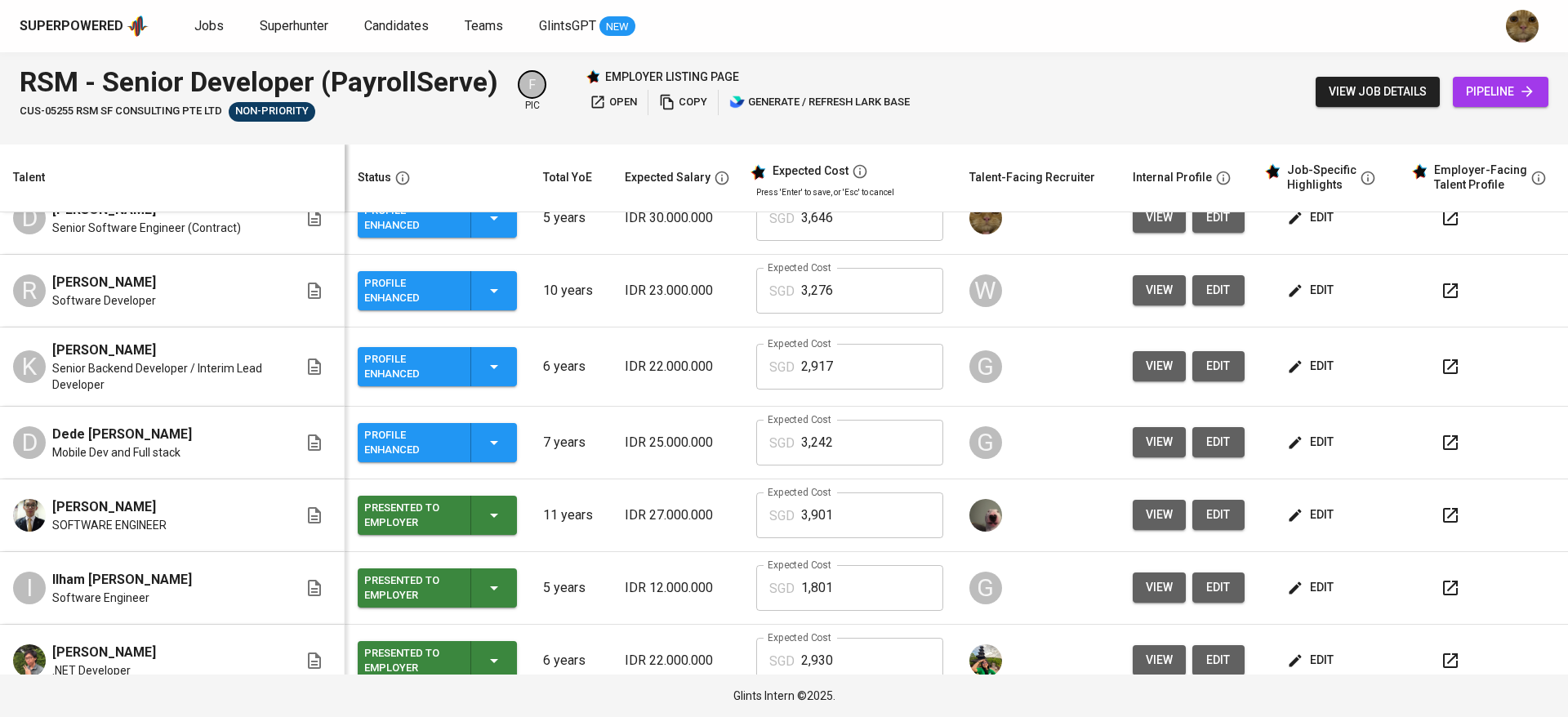
click at [1147, 368] on span "view" at bounding box center [1159, 366] width 27 height 20
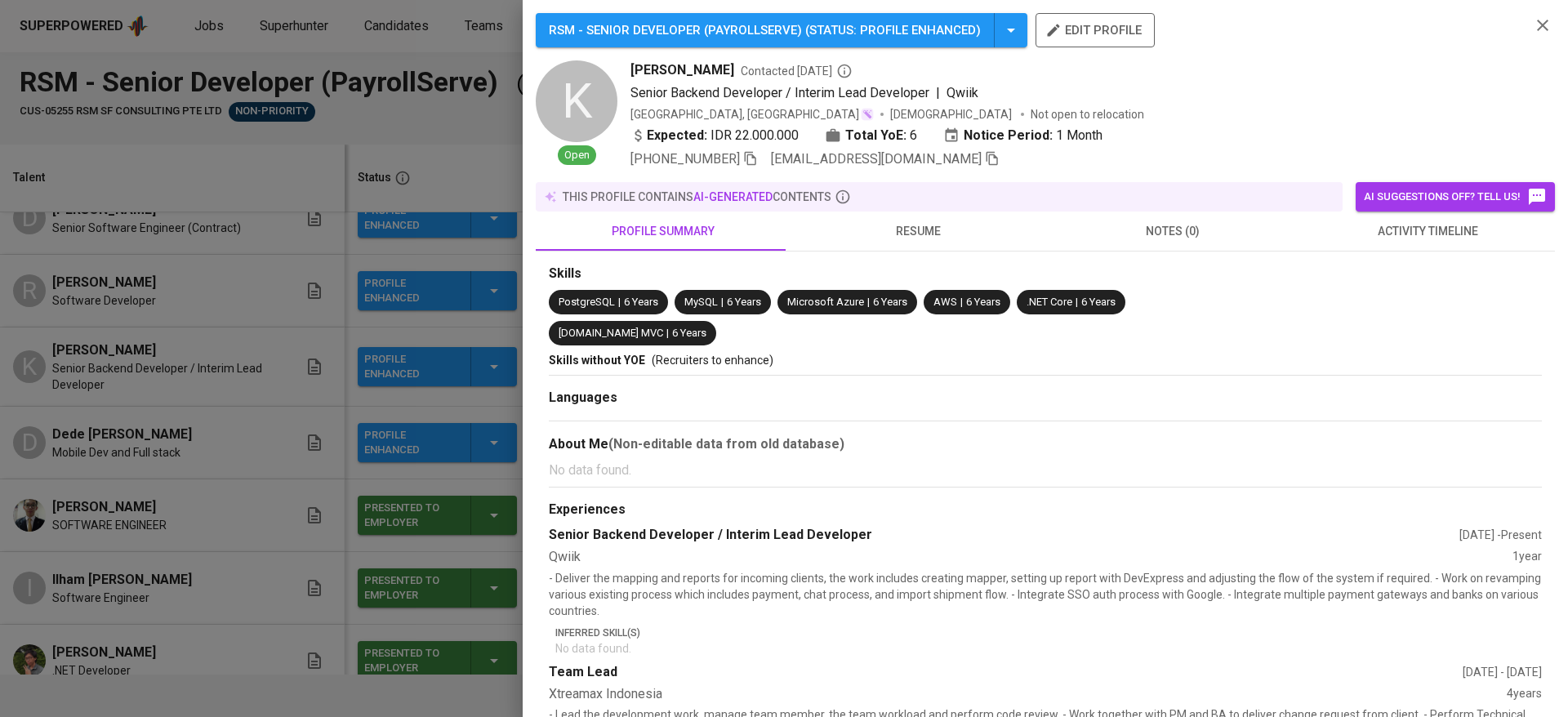
click at [892, 213] on button "resume" at bounding box center [918, 230] width 255 height 39
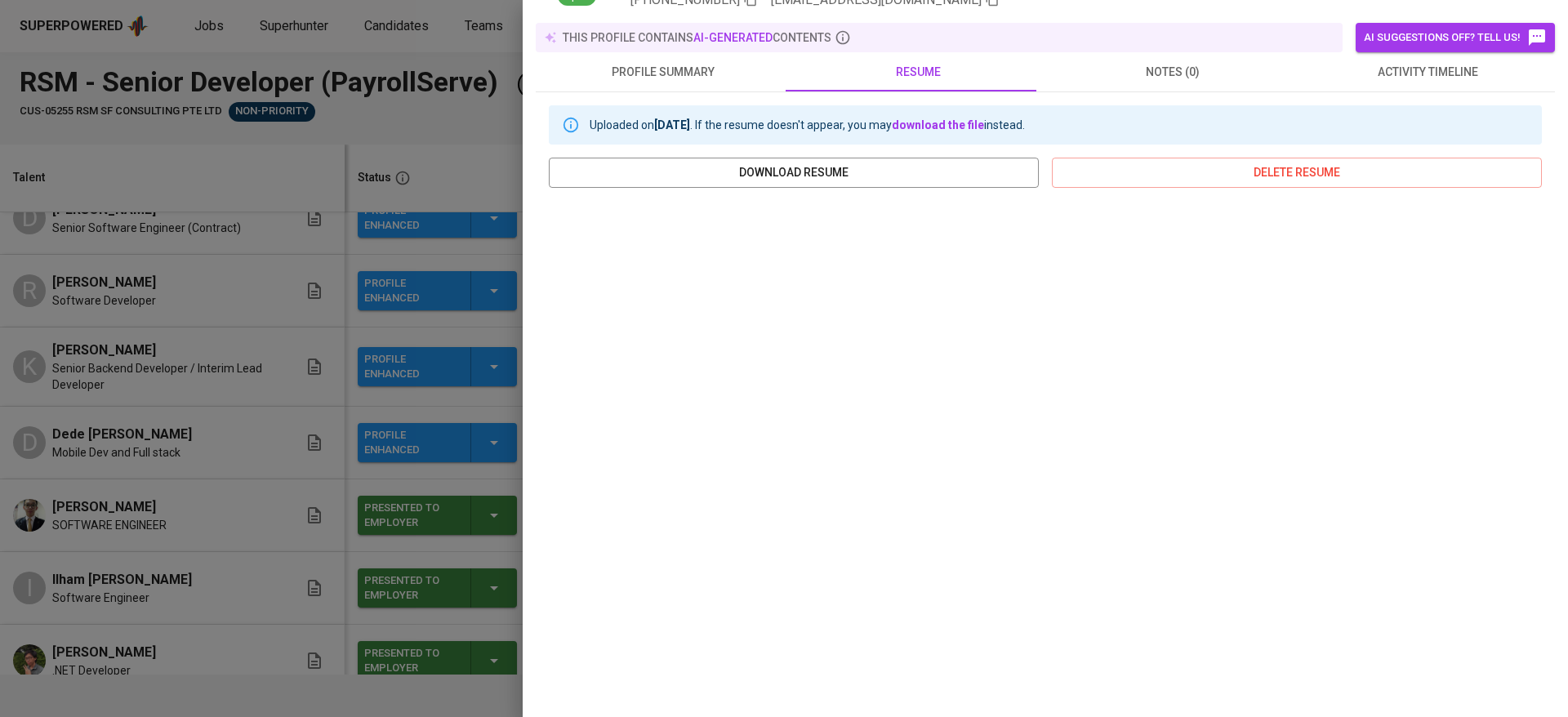
scroll to position [0, 0]
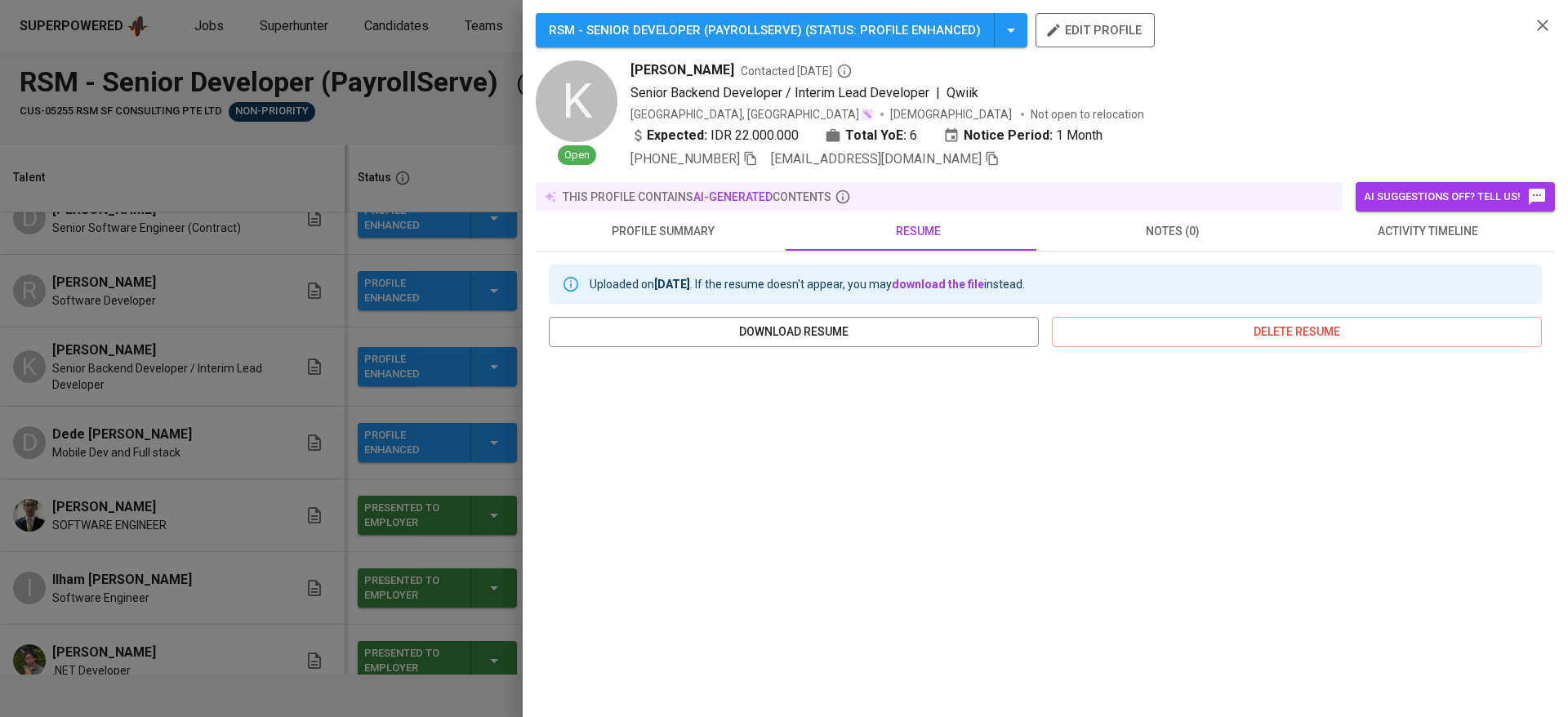
click at [131, 438] on div at bounding box center [784, 358] width 1568 height 717
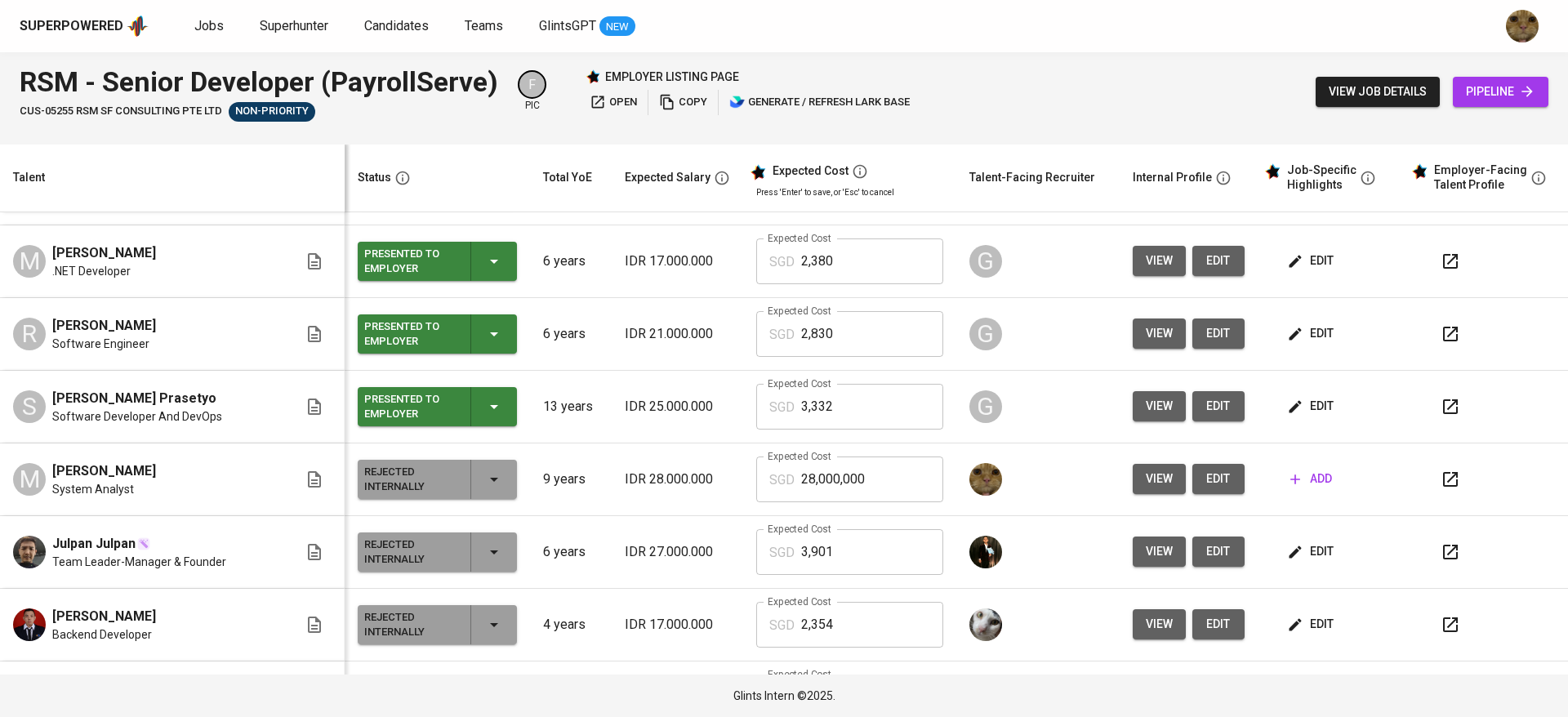
scroll to position [1293, 0]
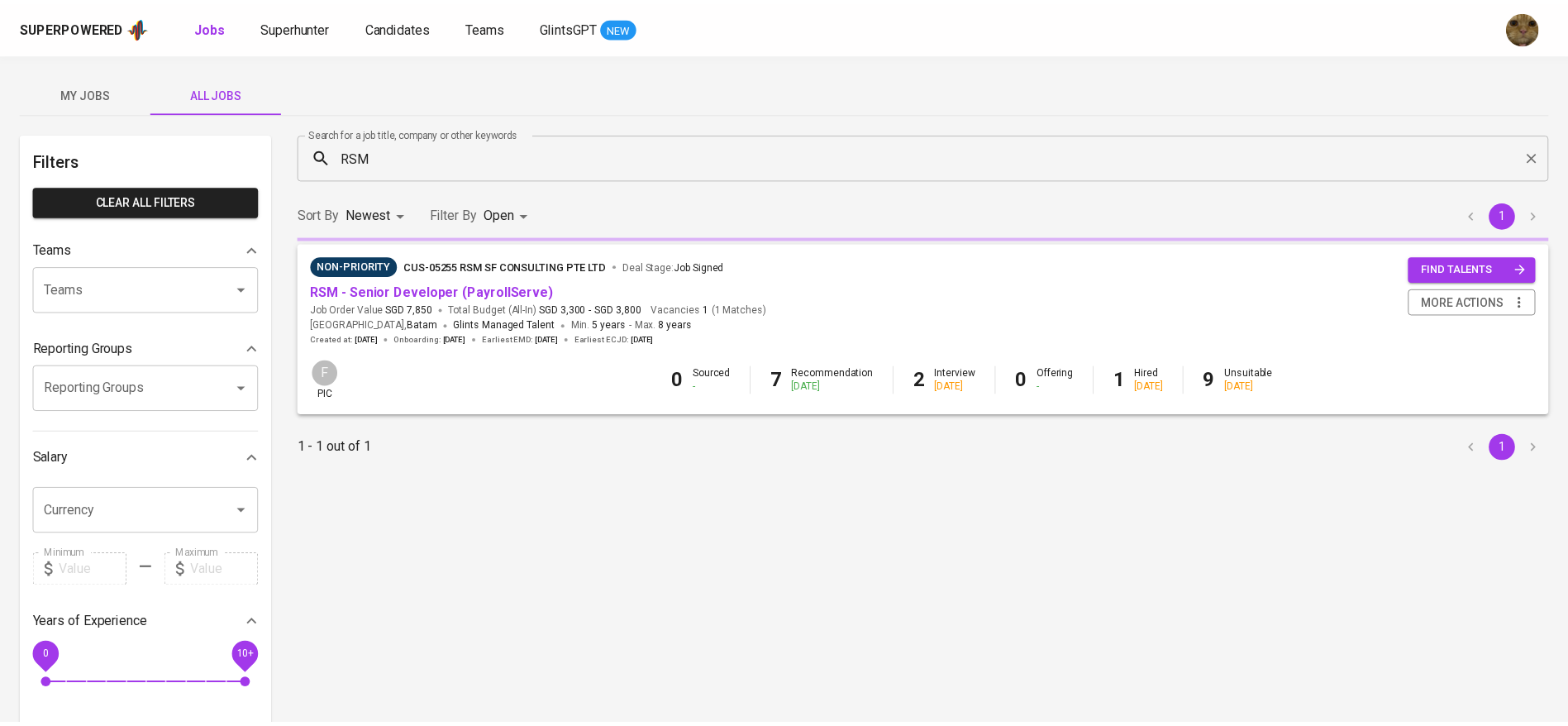
scroll to position [75, 0]
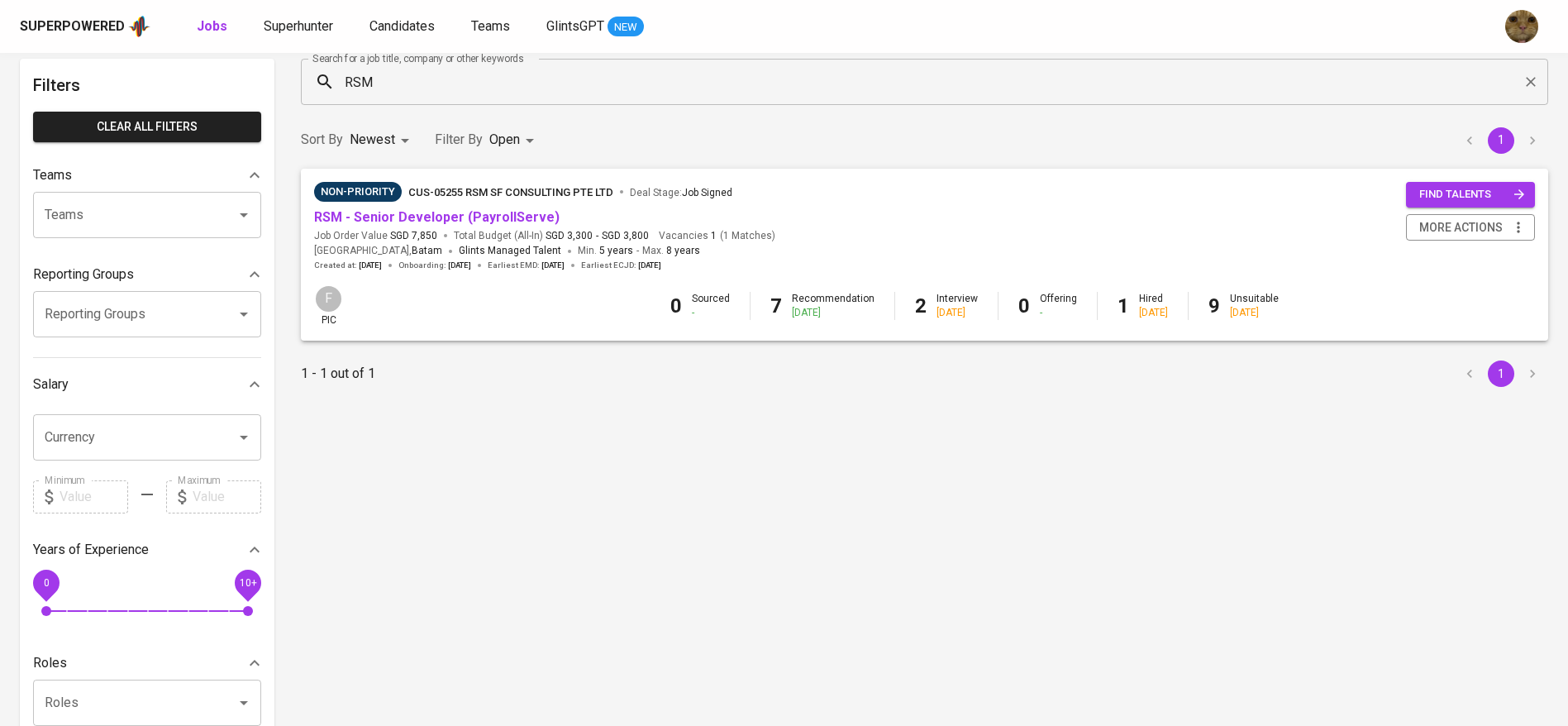
click at [517, 128] on body "Superpowered Jobs Superhunter Candidates Teams GlintsGPT NEW My Jobs All Jobs F…" at bounding box center [784, 489] width 1568 height 1129
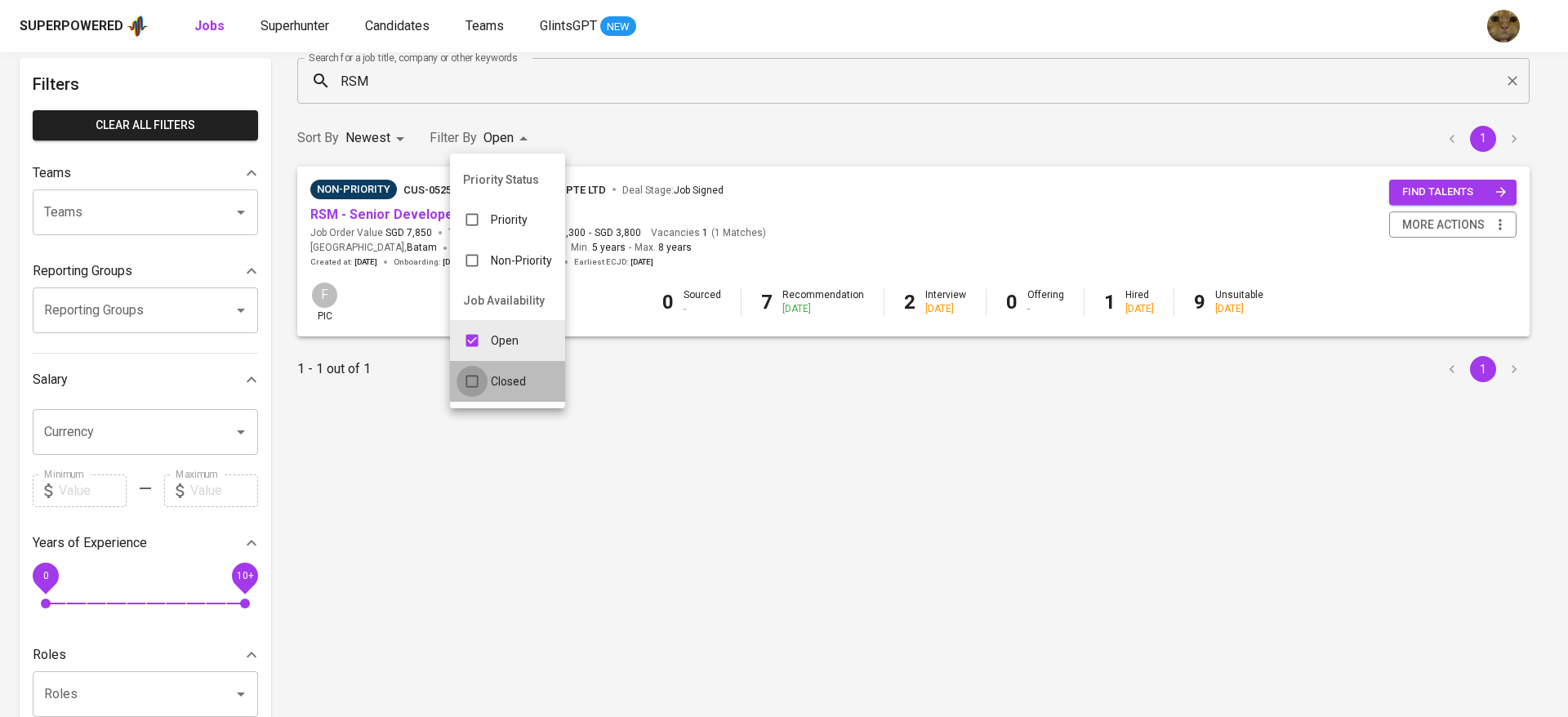
click at [482, 370] on input "checkbox" at bounding box center [472, 381] width 31 height 31
checkbox input "true"
type input "OPEN,CLOSE"
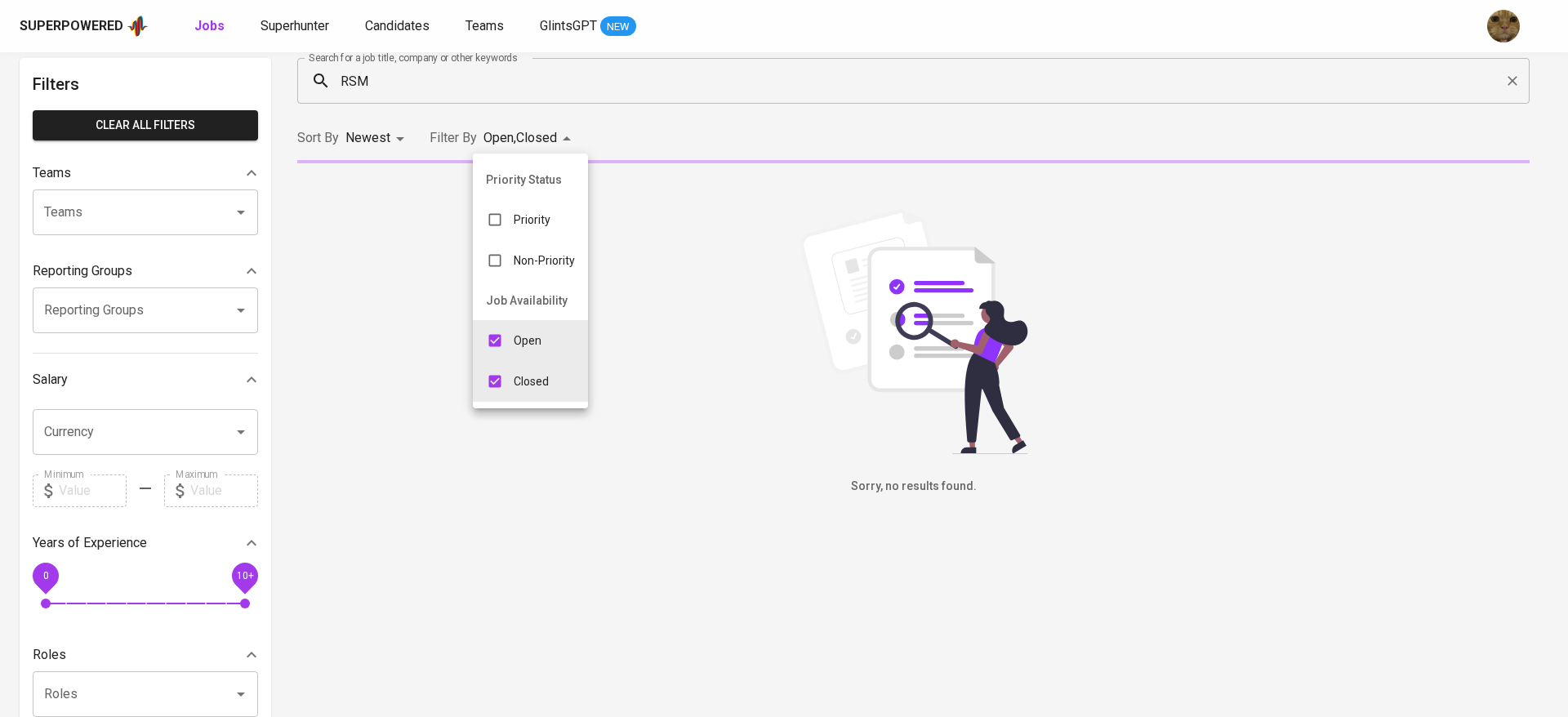
click at [702, 141] on div at bounding box center [784, 358] width 1568 height 717
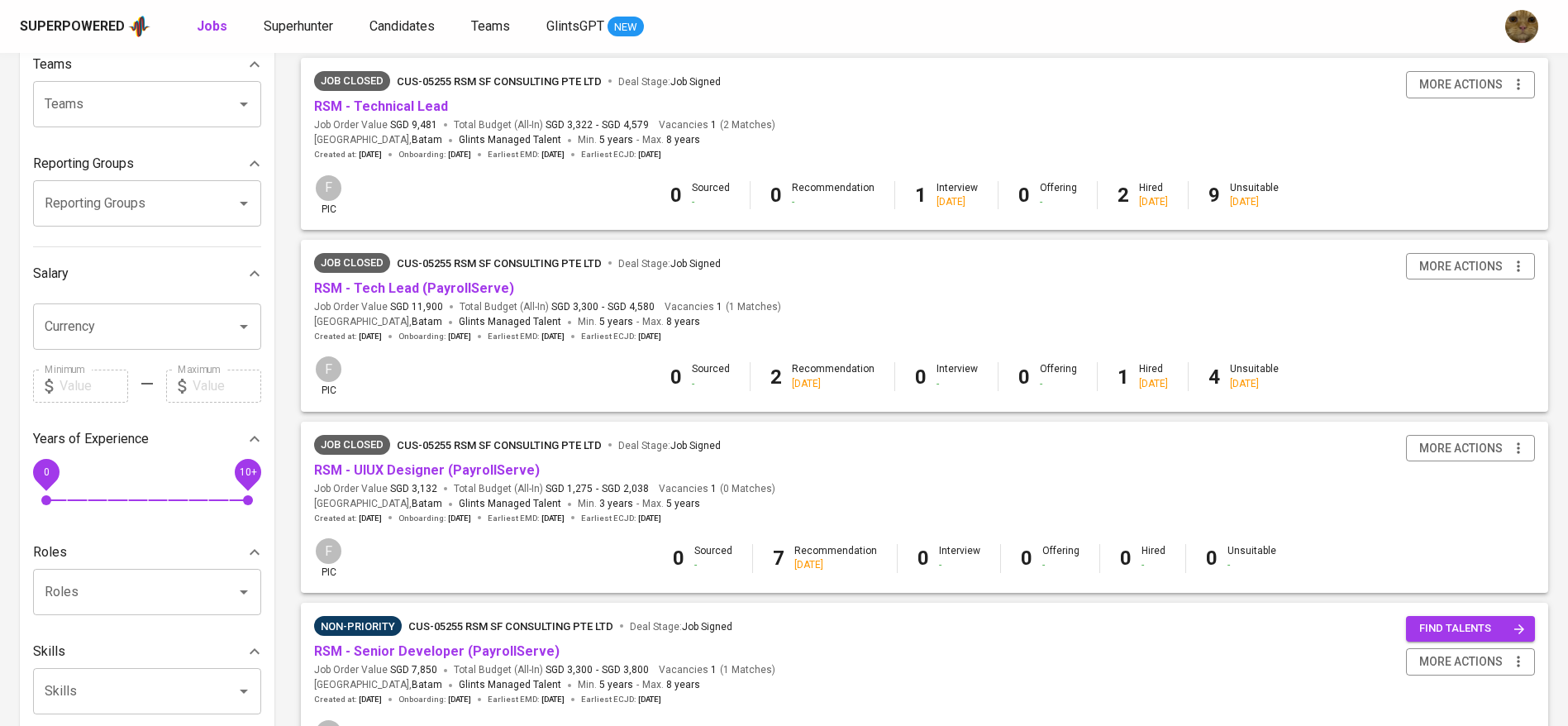
scroll to position [109, 0]
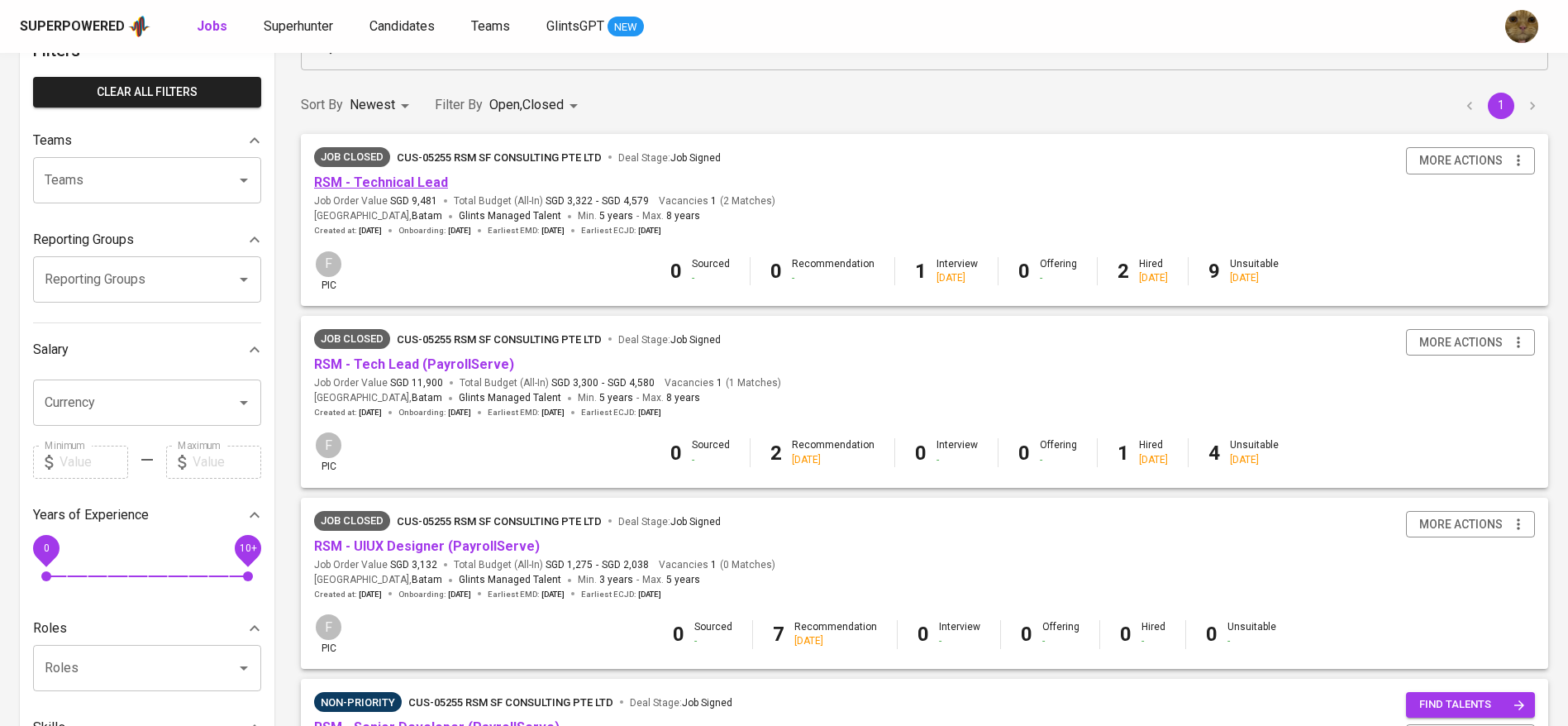
click at [393, 179] on link "RSM - Technical Lead" at bounding box center [380, 182] width 134 height 16
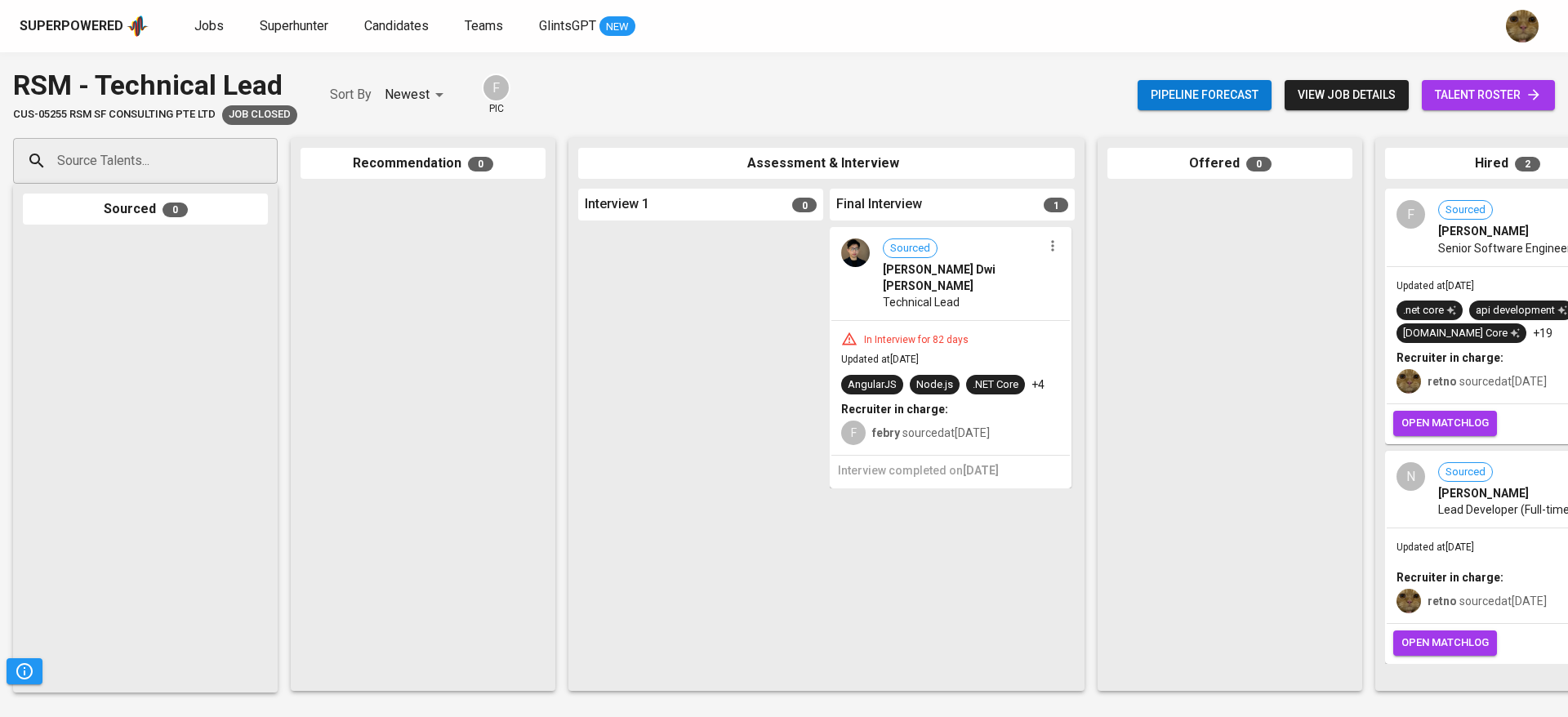
click at [1462, 85] on span "talent roster" at bounding box center [1489, 95] width 107 height 20
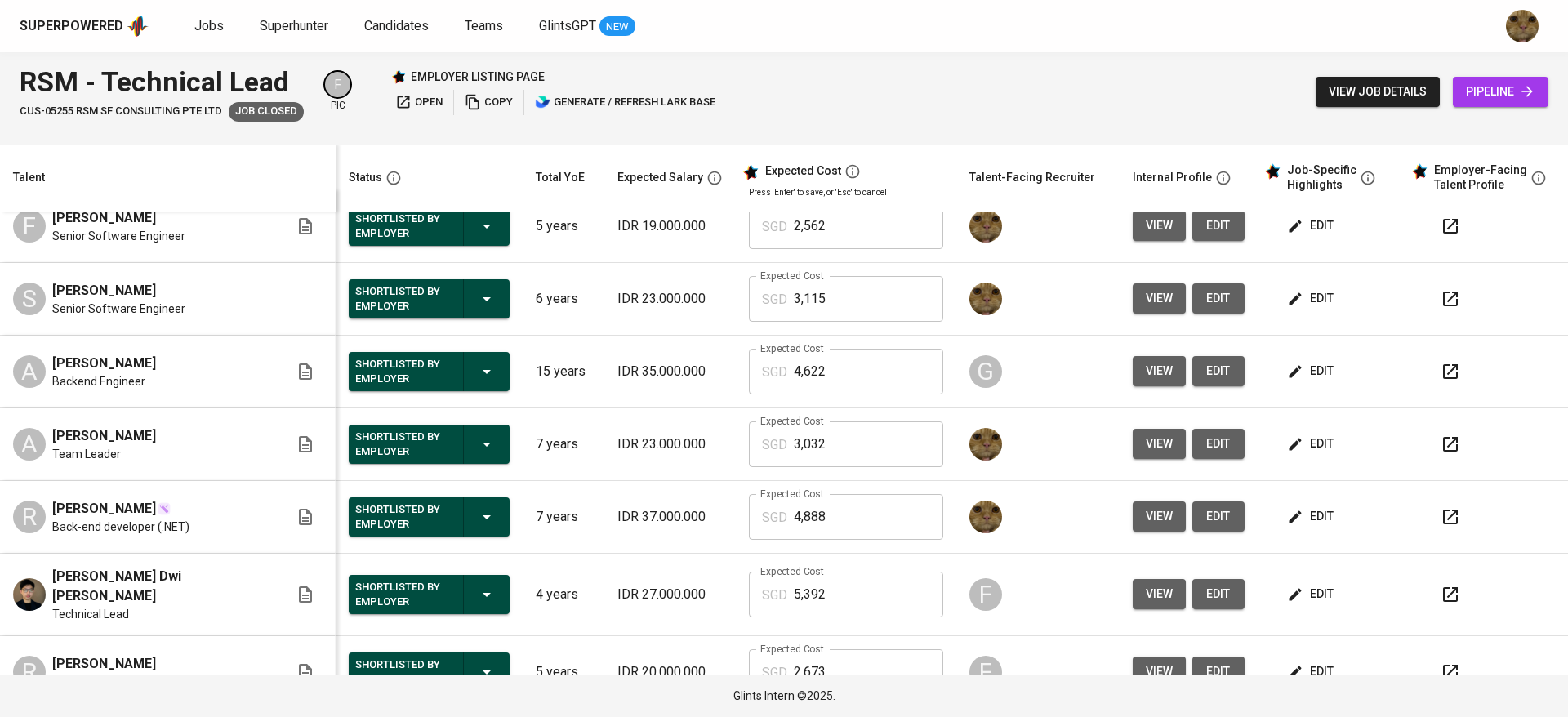
scroll to position [151, 0]
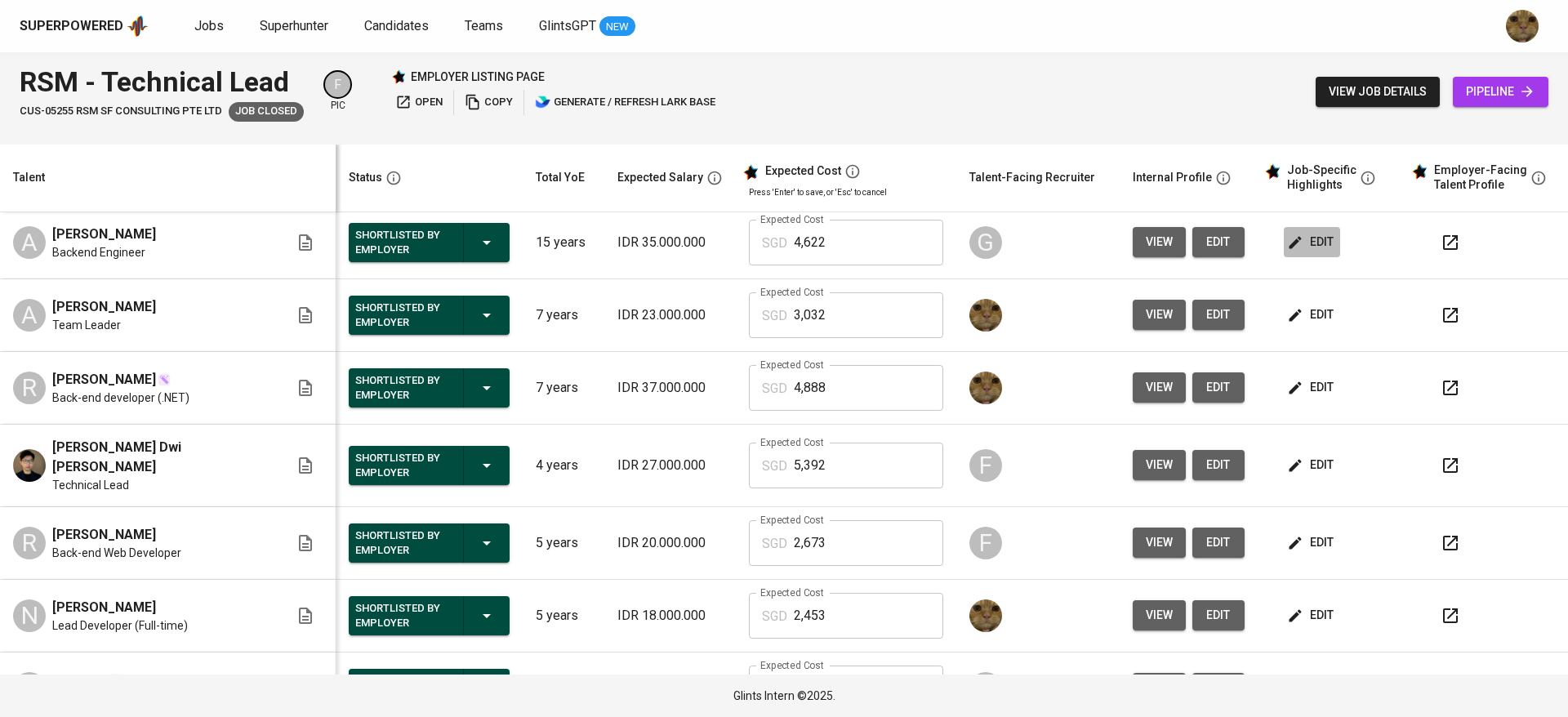
click at [1290, 234] on span "edit" at bounding box center [1312, 242] width 44 height 20
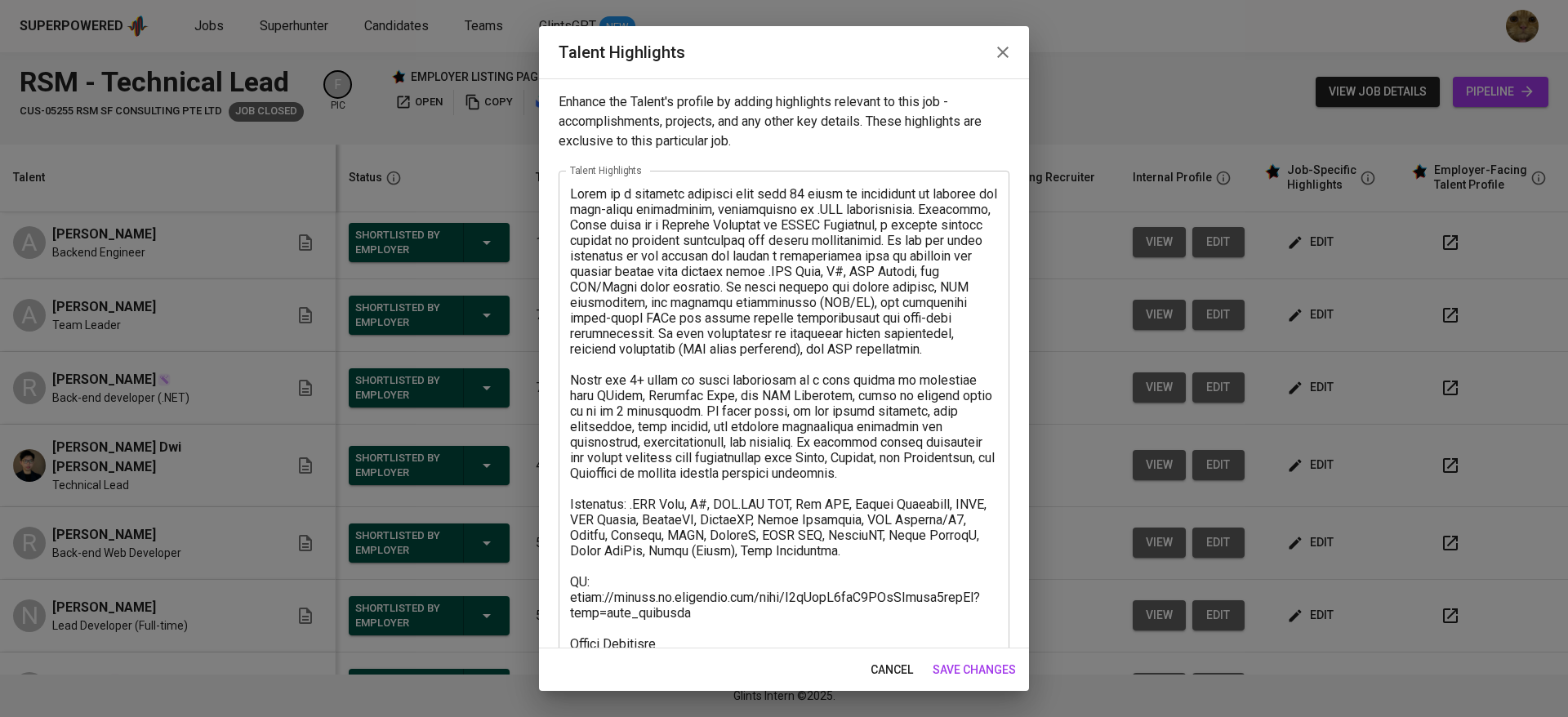
scroll to position [251, 0]
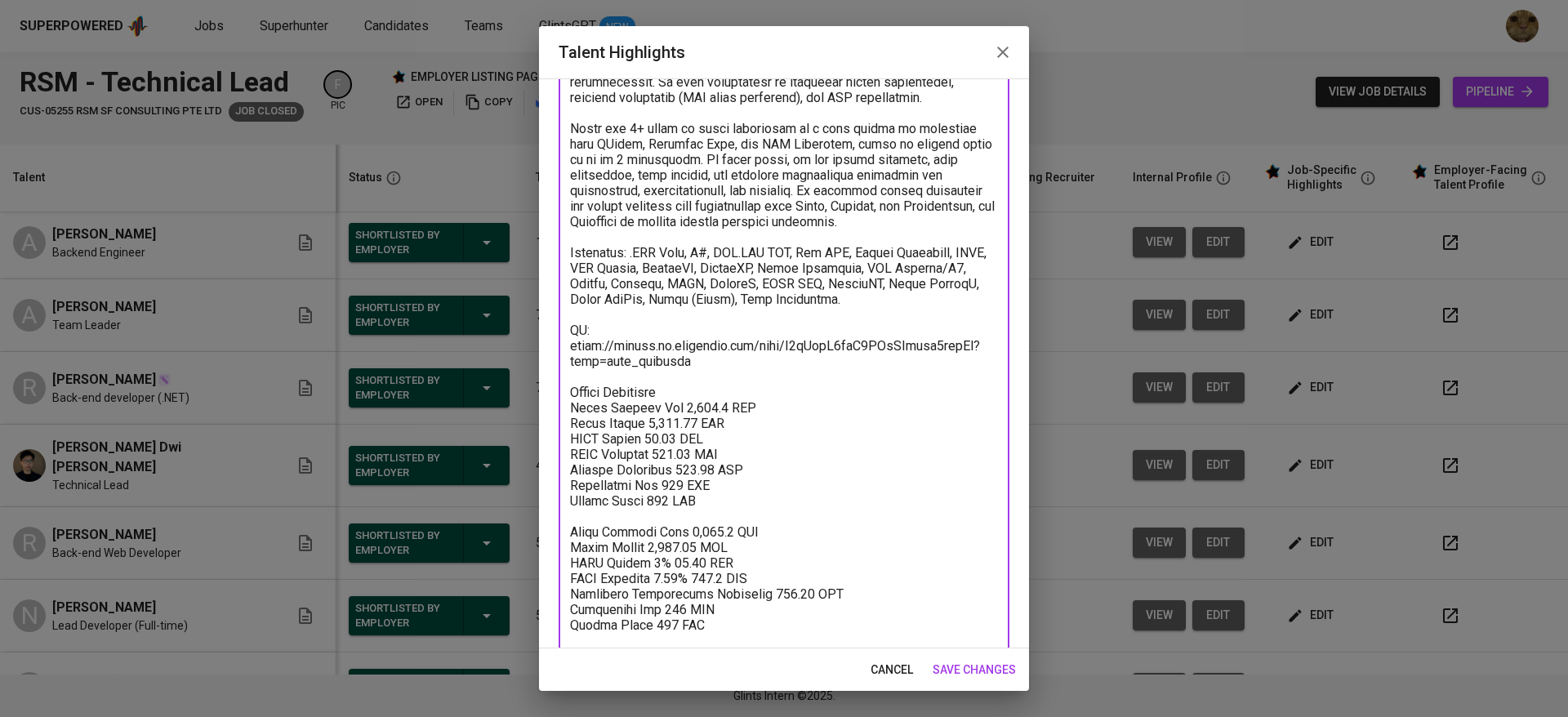
drag, startPoint x: 697, startPoint y: 378, endPoint x: 562, endPoint y: 372, distance: 135.1
click at [562, 372] on div "x Talent Highlights" at bounding box center [784, 298] width 450 height 759
click at [636, 388] on textarea at bounding box center [784, 298] width 428 height 729
drag, startPoint x: 688, startPoint y: 394, endPoint x: 529, endPoint y: 377, distance: 159.9
click at [529, 377] on div "Talent Highlights Enhance the Talent's profile by adding highlights relevant to…" at bounding box center [784, 358] width 1568 height 717
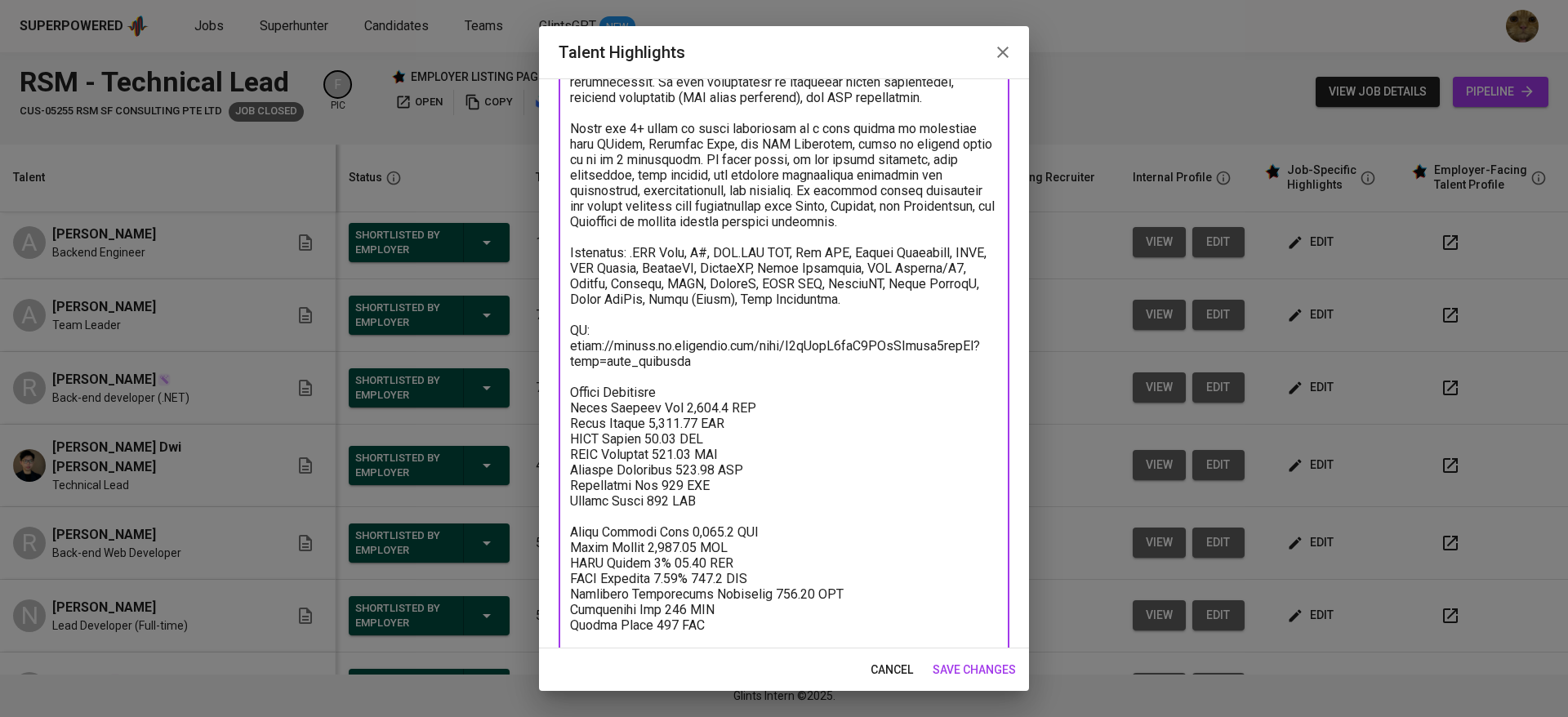
click at [890, 653] on div "cancel save changes" at bounding box center [784, 670] width 490 height 44
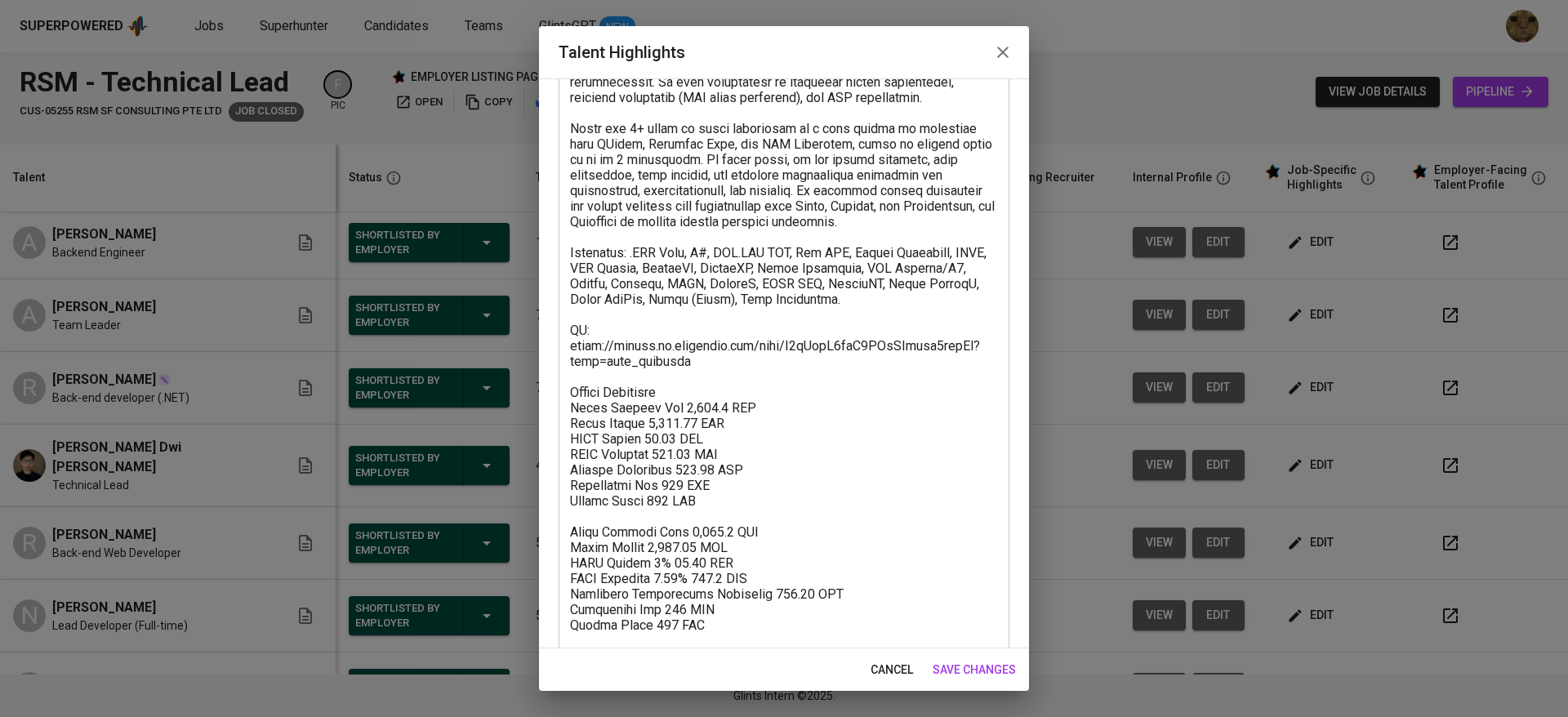
click at [887, 657] on button "cancel" at bounding box center [891, 670] width 56 height 30
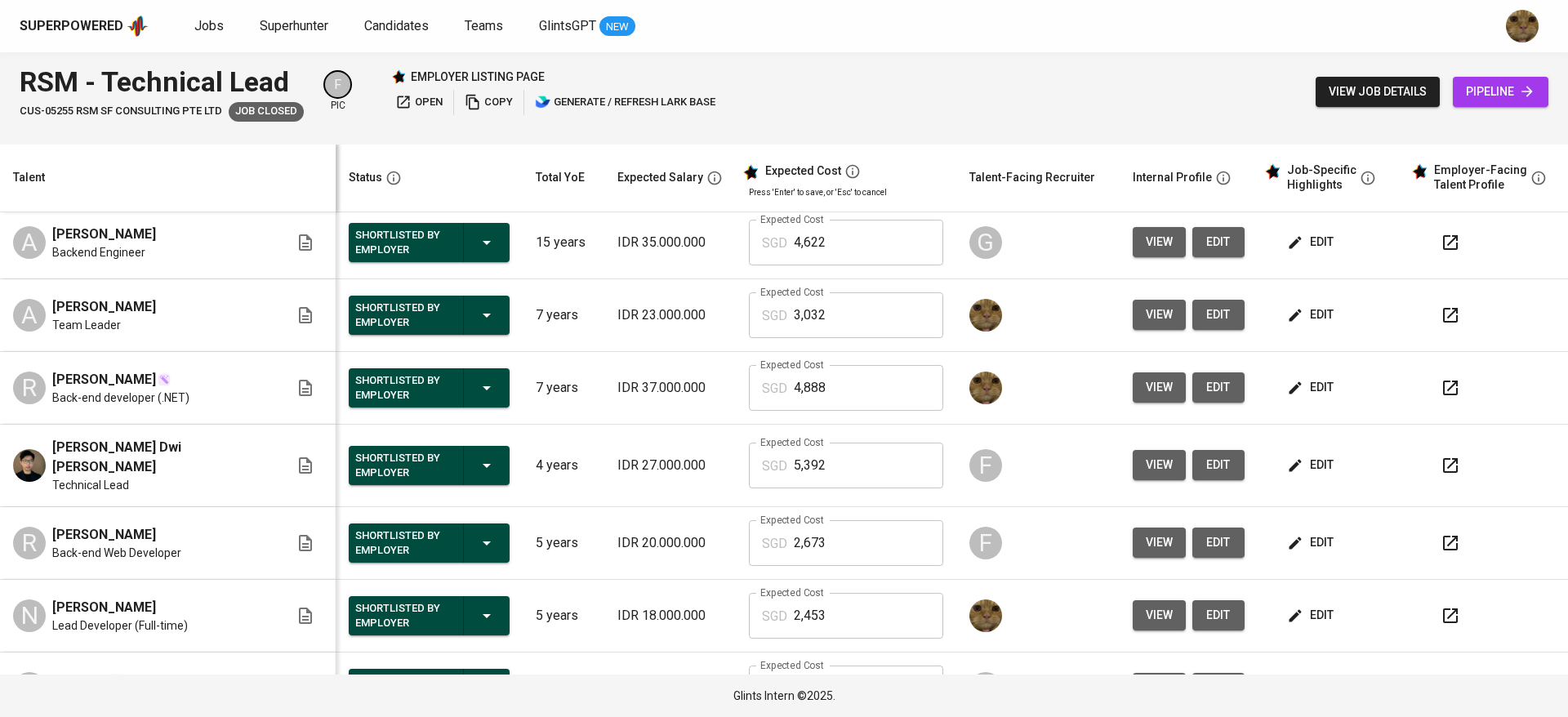
scroll to position [0, 0]
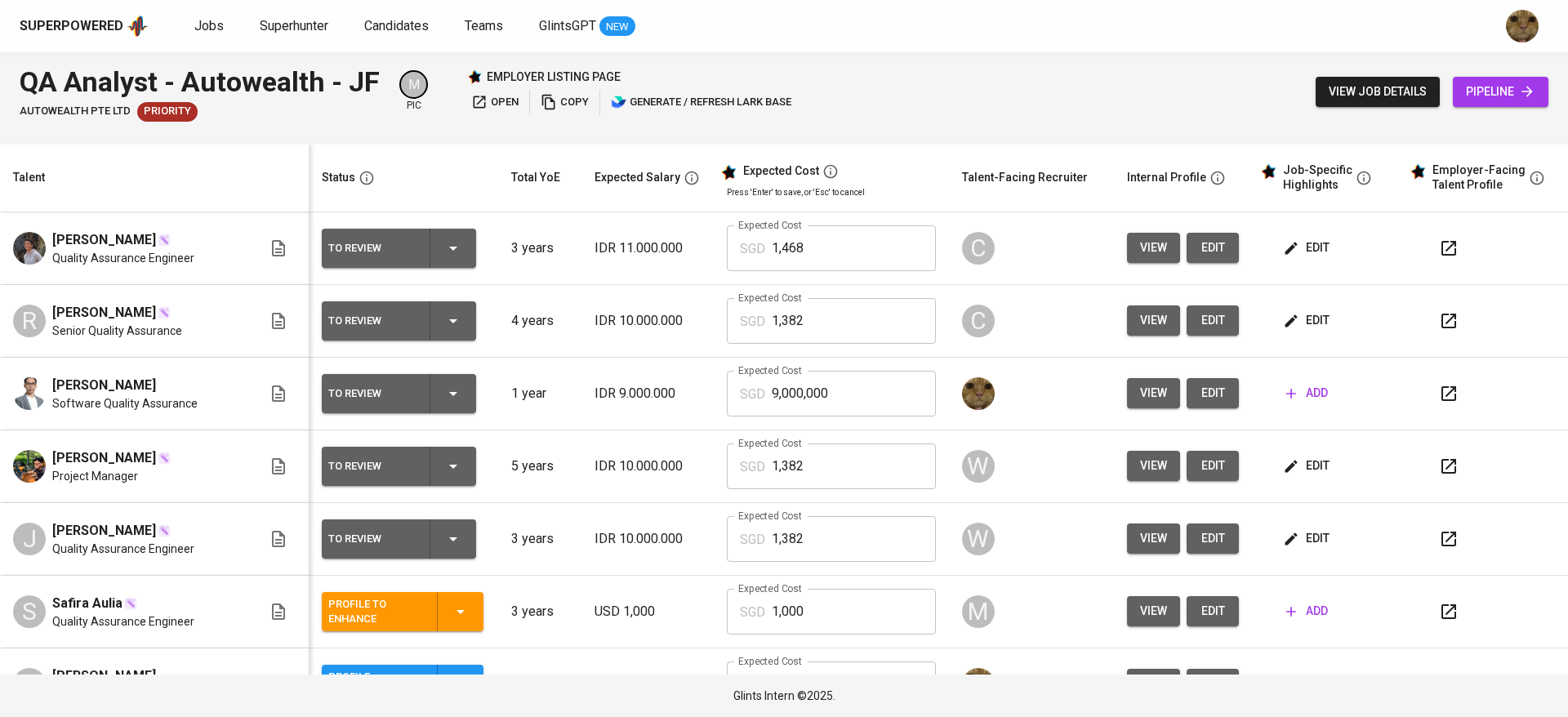
scroll to position [20, 0]
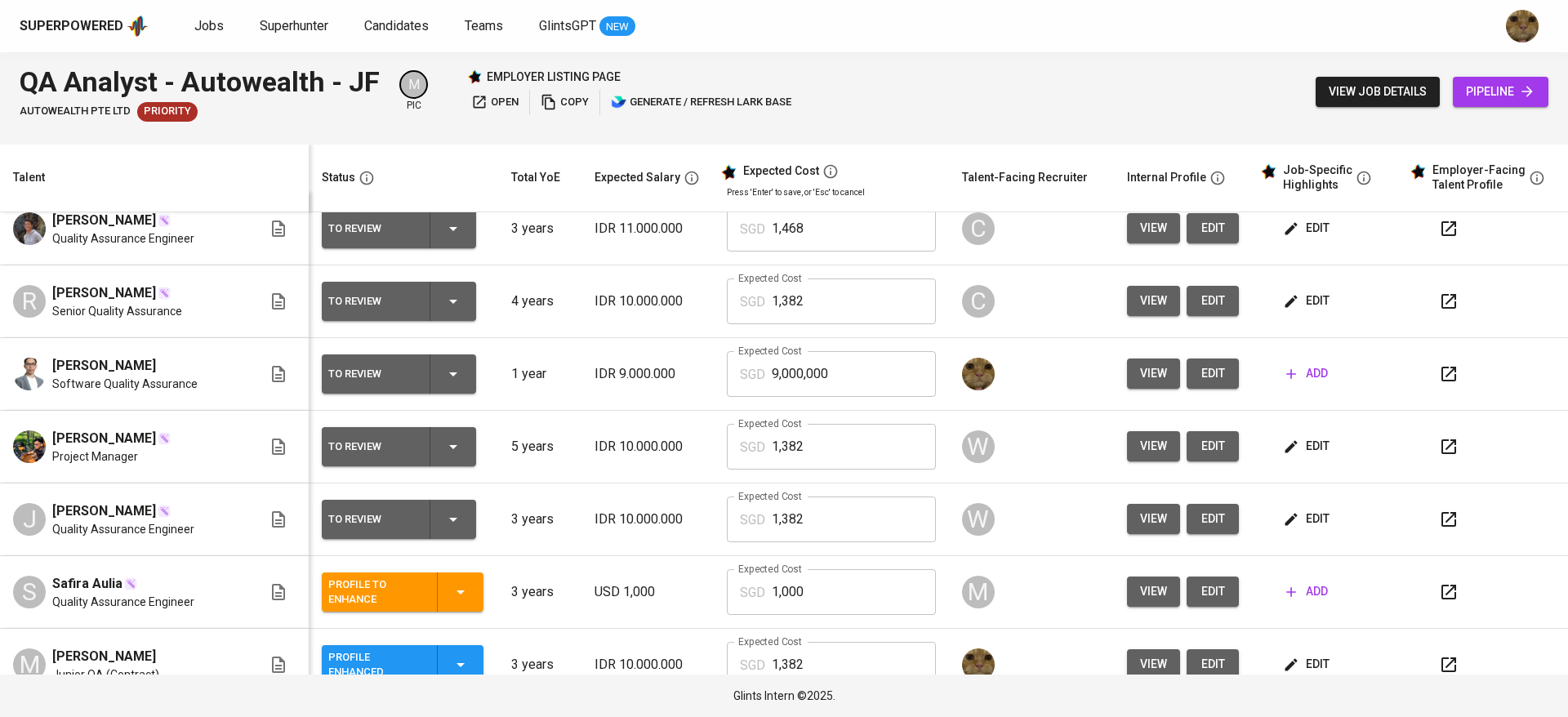
click at [1300, 379] on span "add" at bounding box center [1307, 373] width 42 height 20
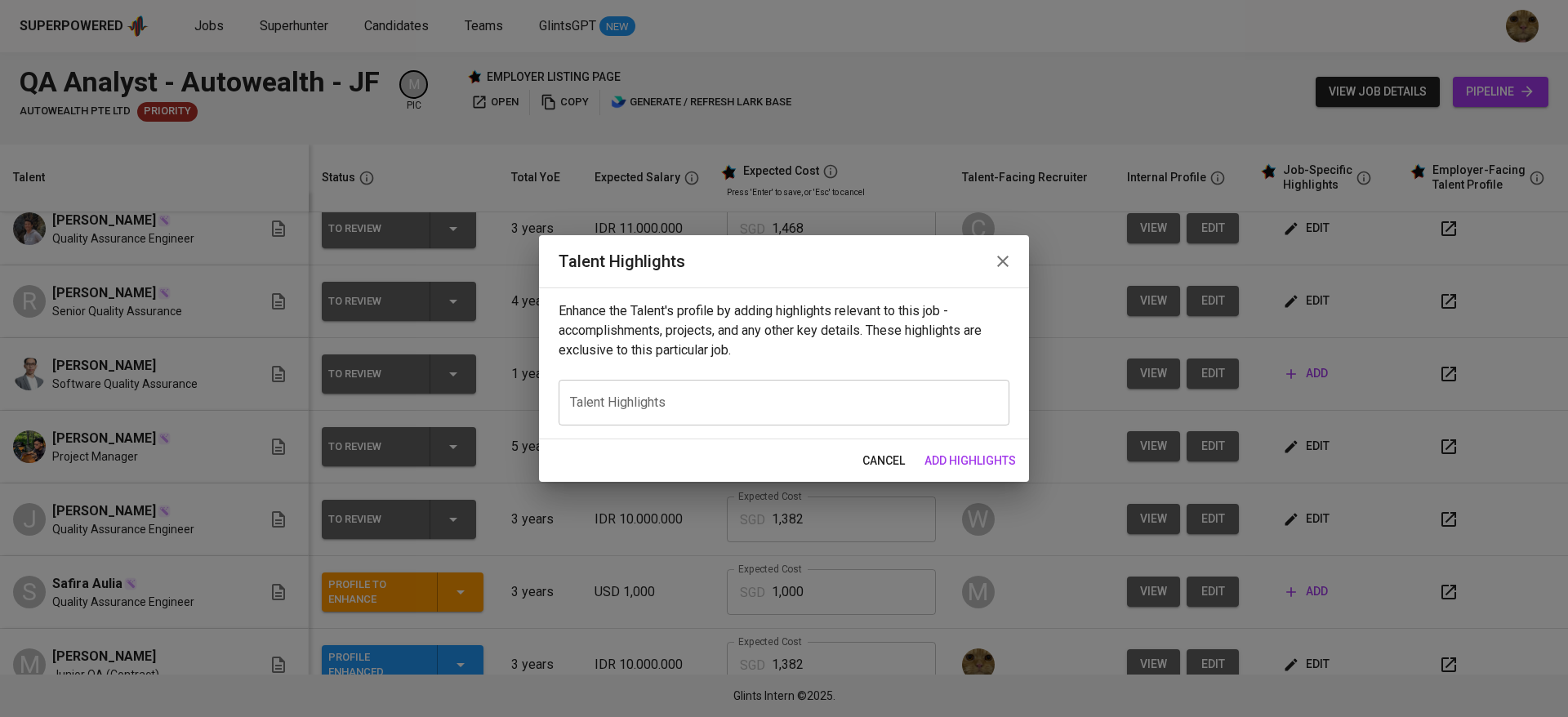
click at [762, 406] on textarea at bounding box center [784, 401] width 428 height 15
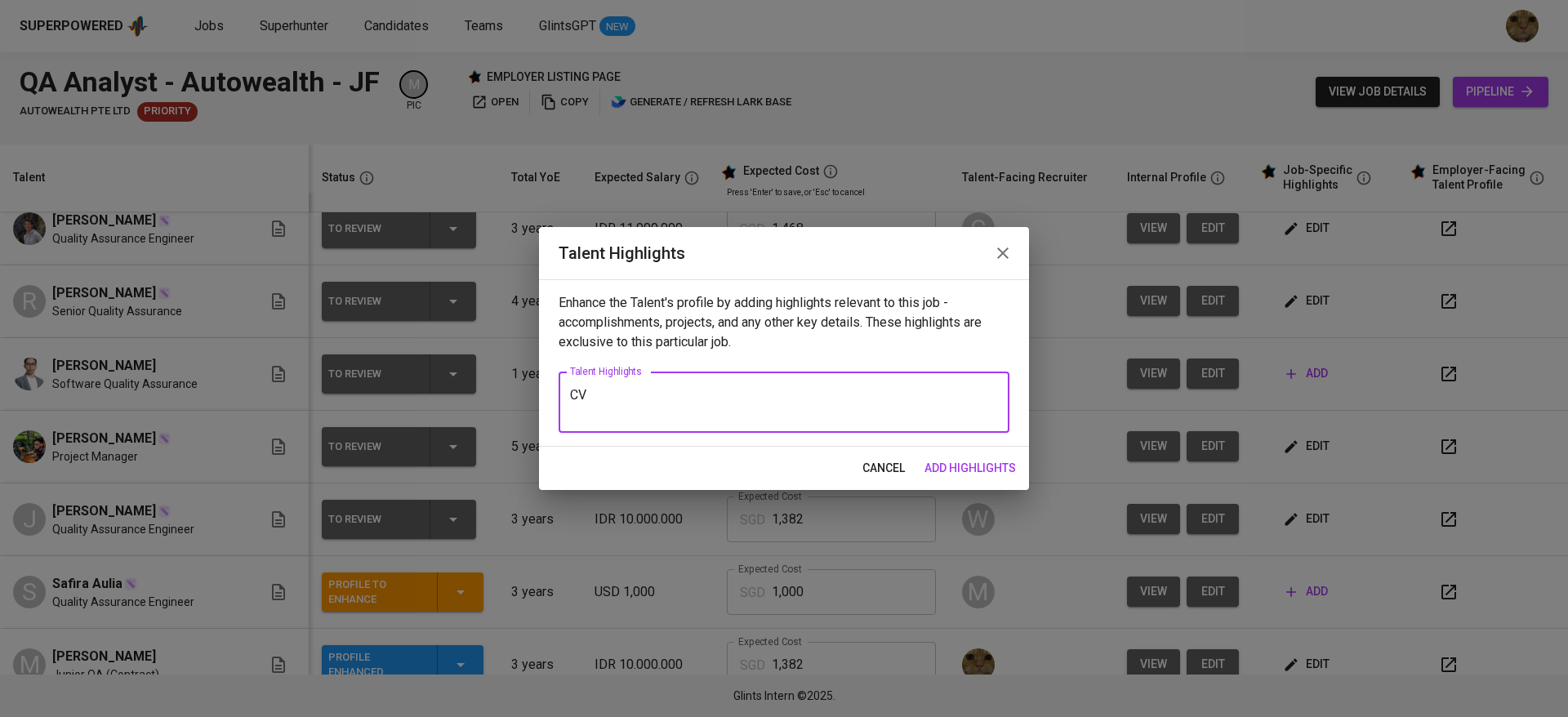
paste textarea "[URL][DOMAIN_NAME]"
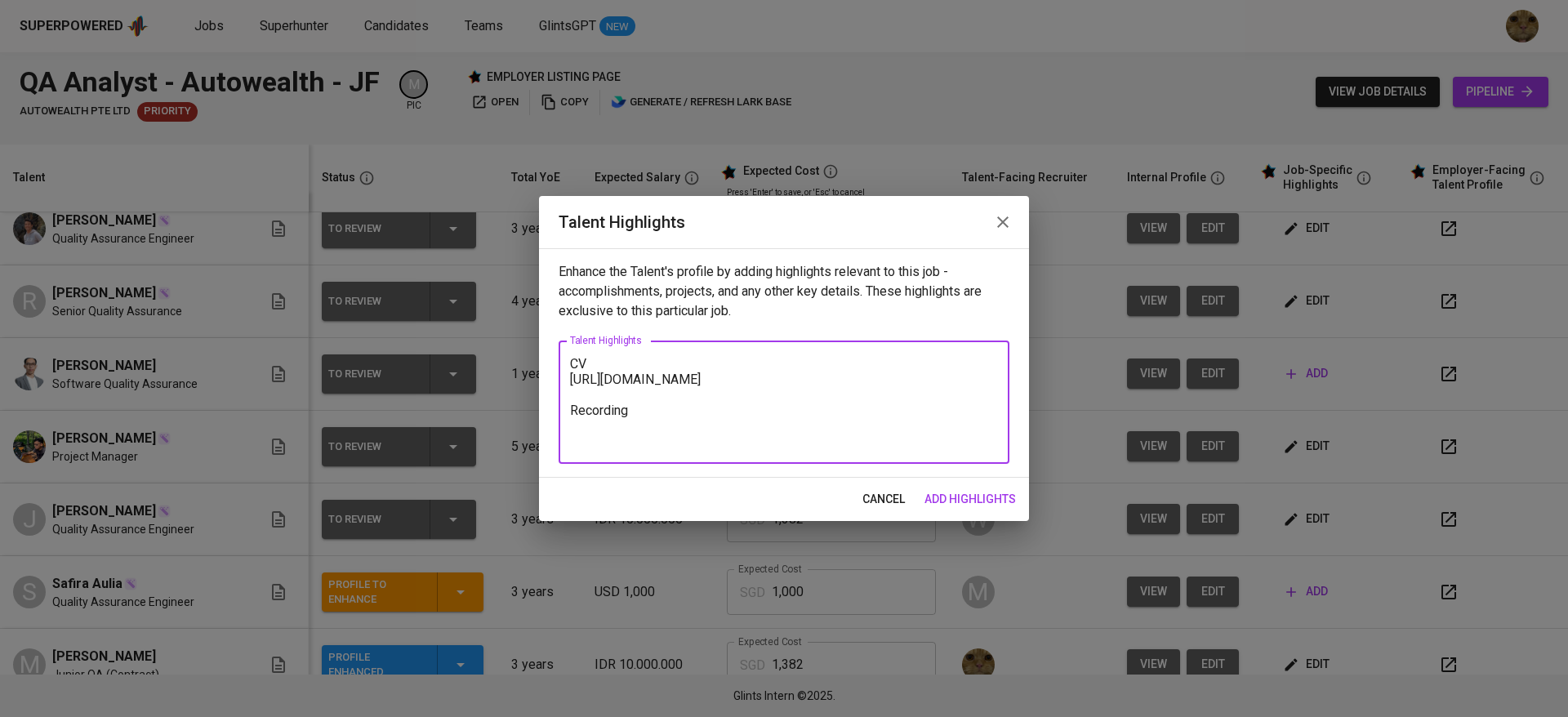
type textarea "CV [URL][DOMAIN_NAME] Recording"
click at [975, 497] on span "add highlights" at bounding box center [970, 499] width 91 height 20
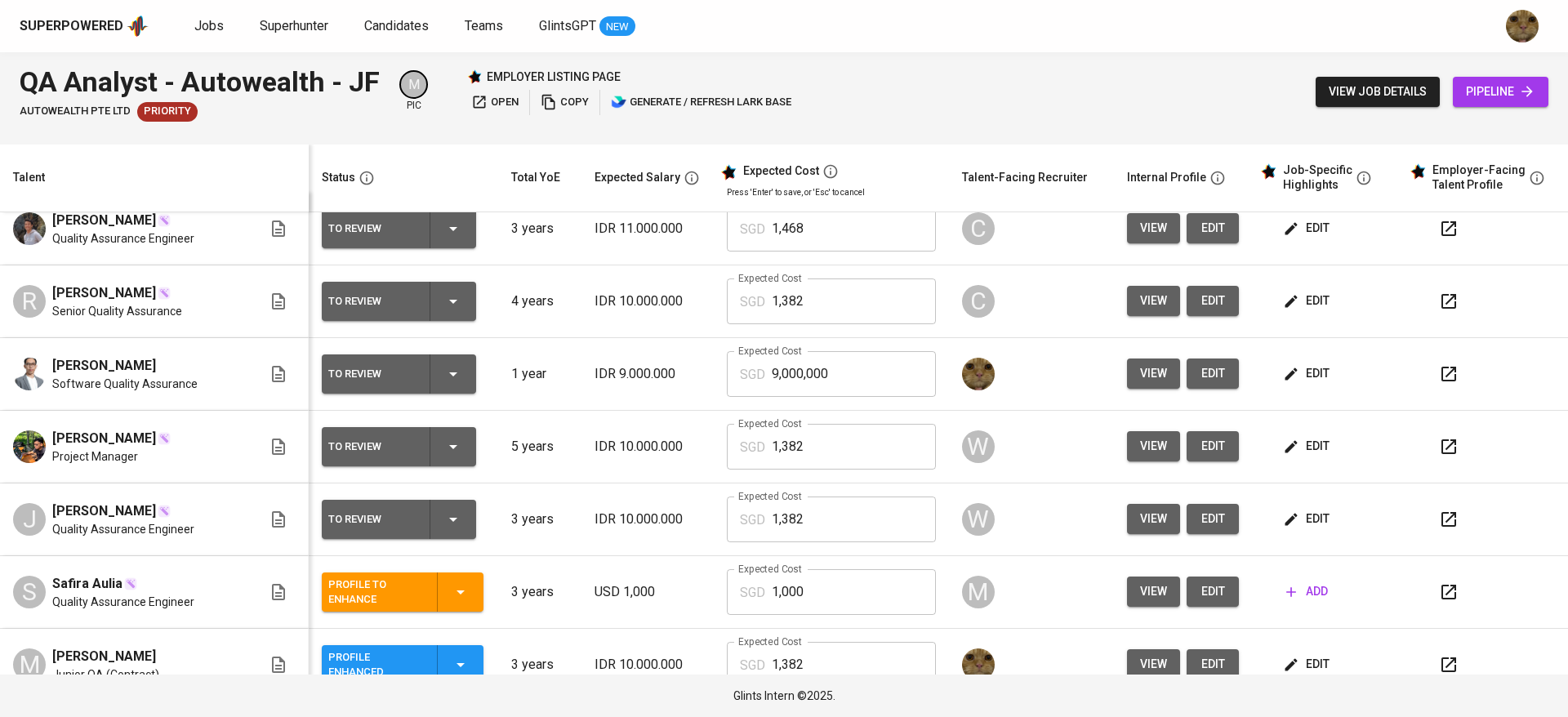
scroll to position [0, 0]
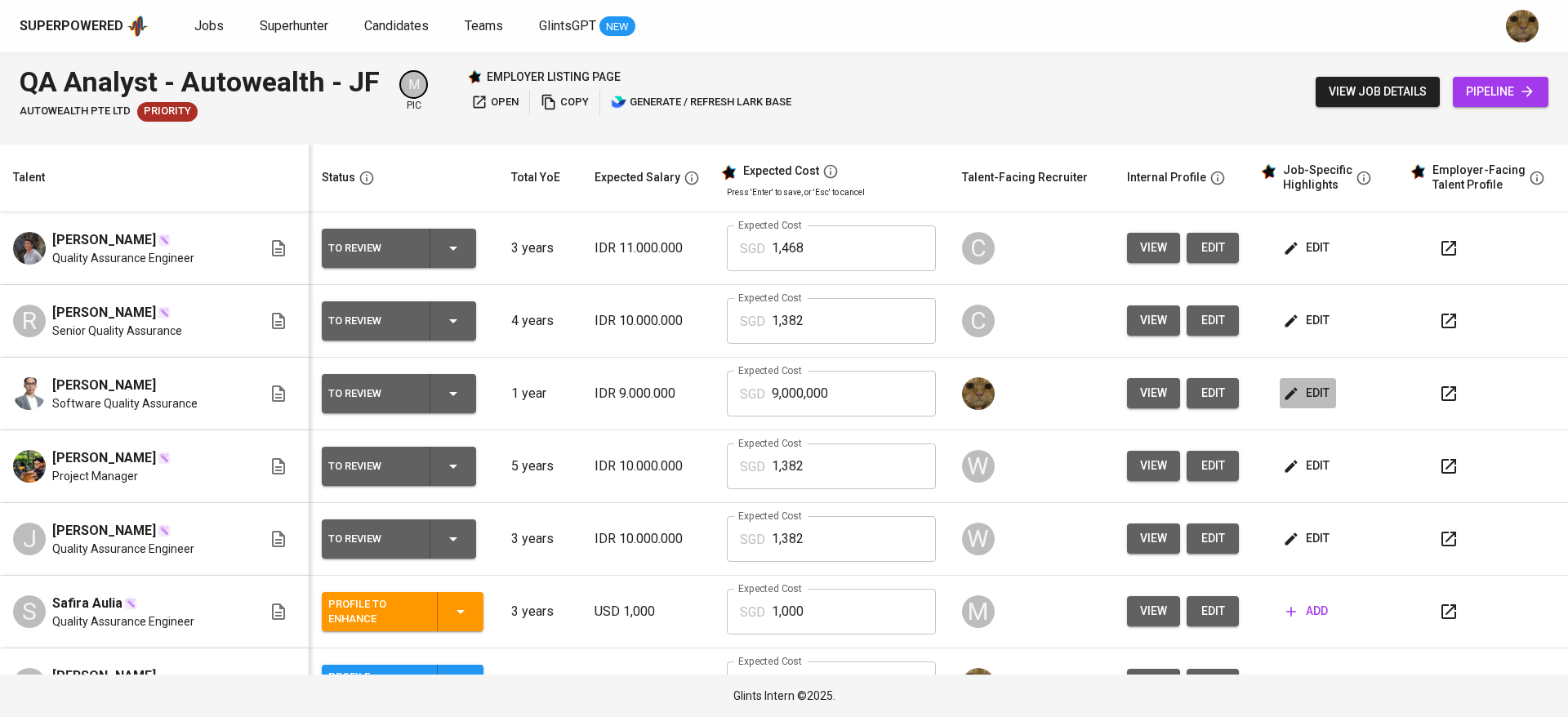
click at [1291, 399] on span "edit" at bounding box center [1308, 393] width 44 height 20
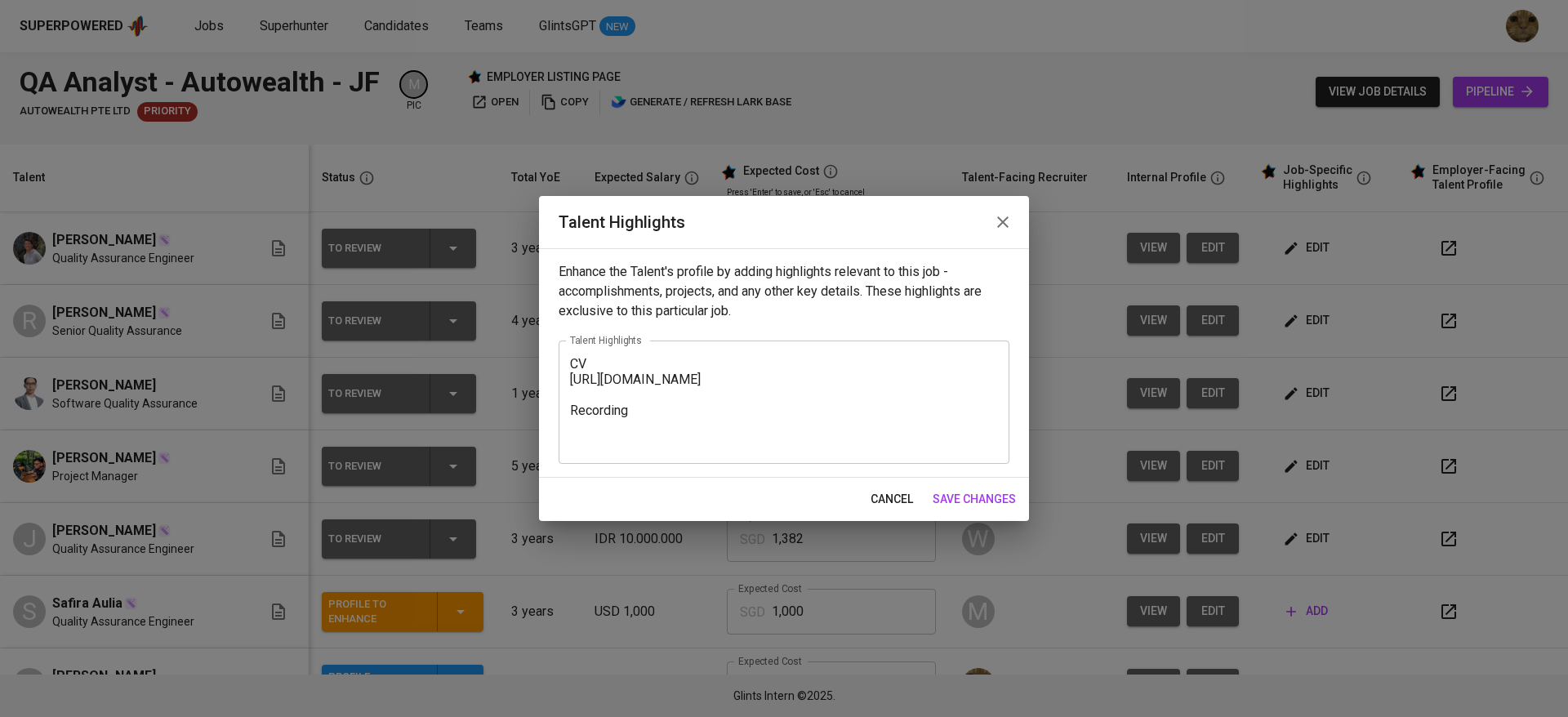
click at [674, 435] on textarea "CV [URL][DOMAIN_NAME] Recording" at bounding box center [784, 402] width 428 height 93
paste textarea "[URL][DOMAIN_NAME]"
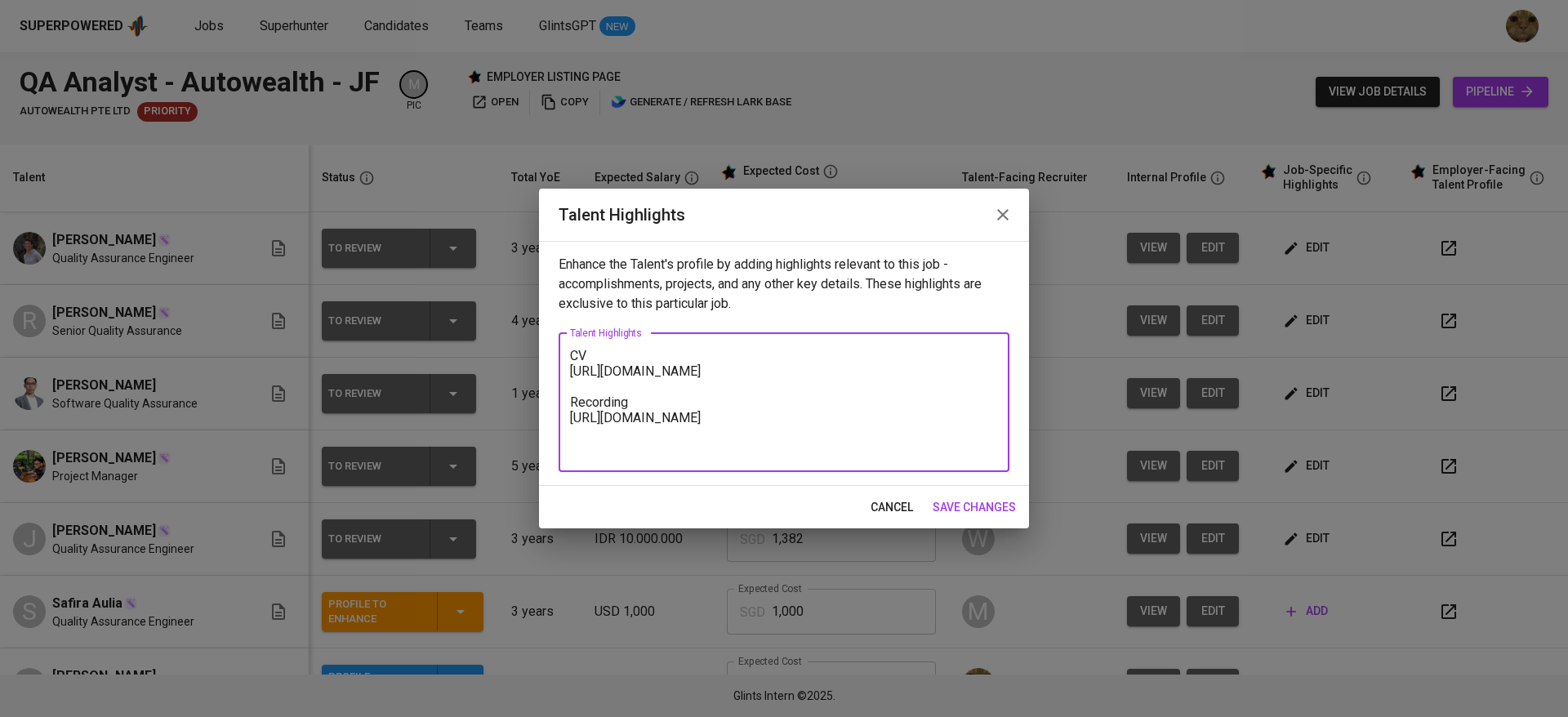
type textarea "CV [URL][DOMAIN_NAME] Recording [URL][DOMAIN_NAME]"
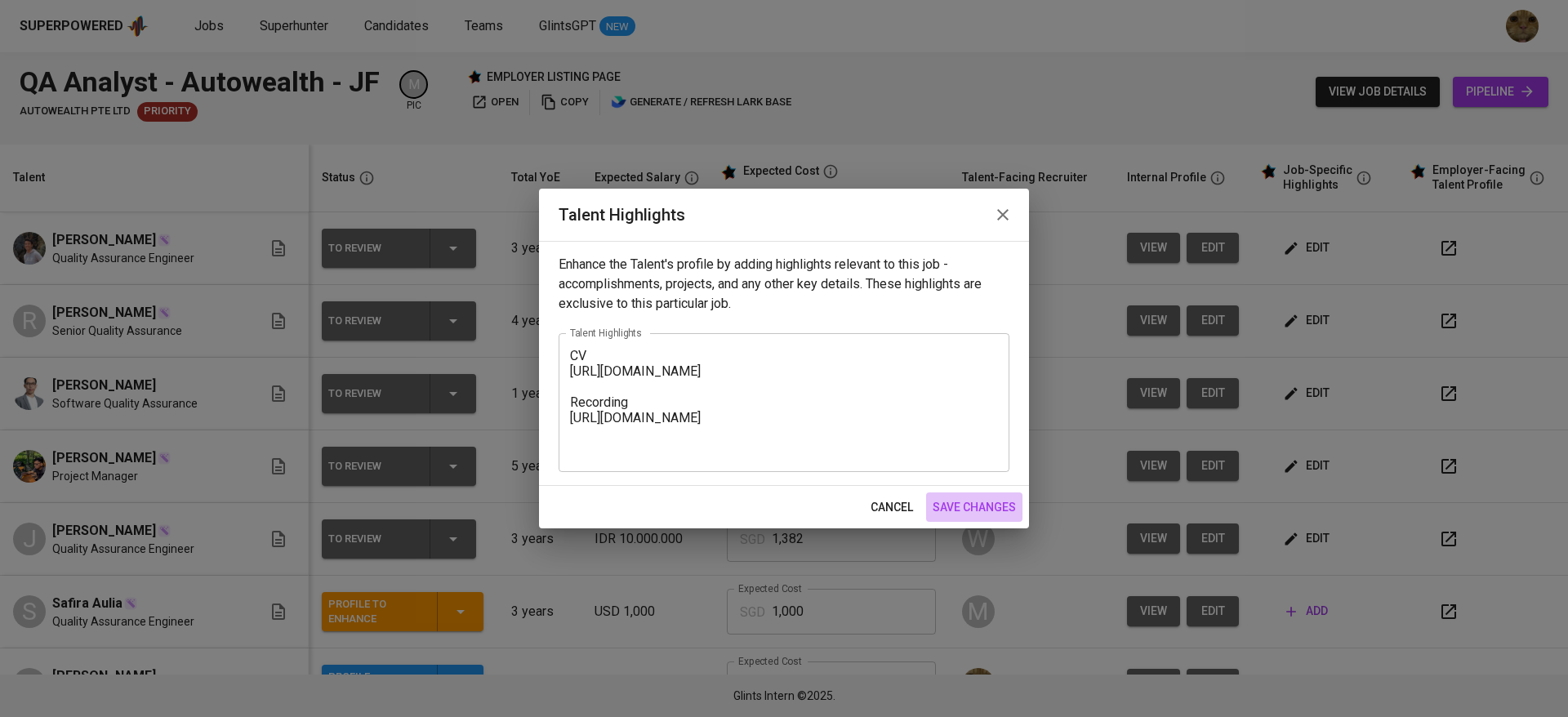
click at [983, 495] on button "save changes" at bounding box center [975, 507] width 96 height 30
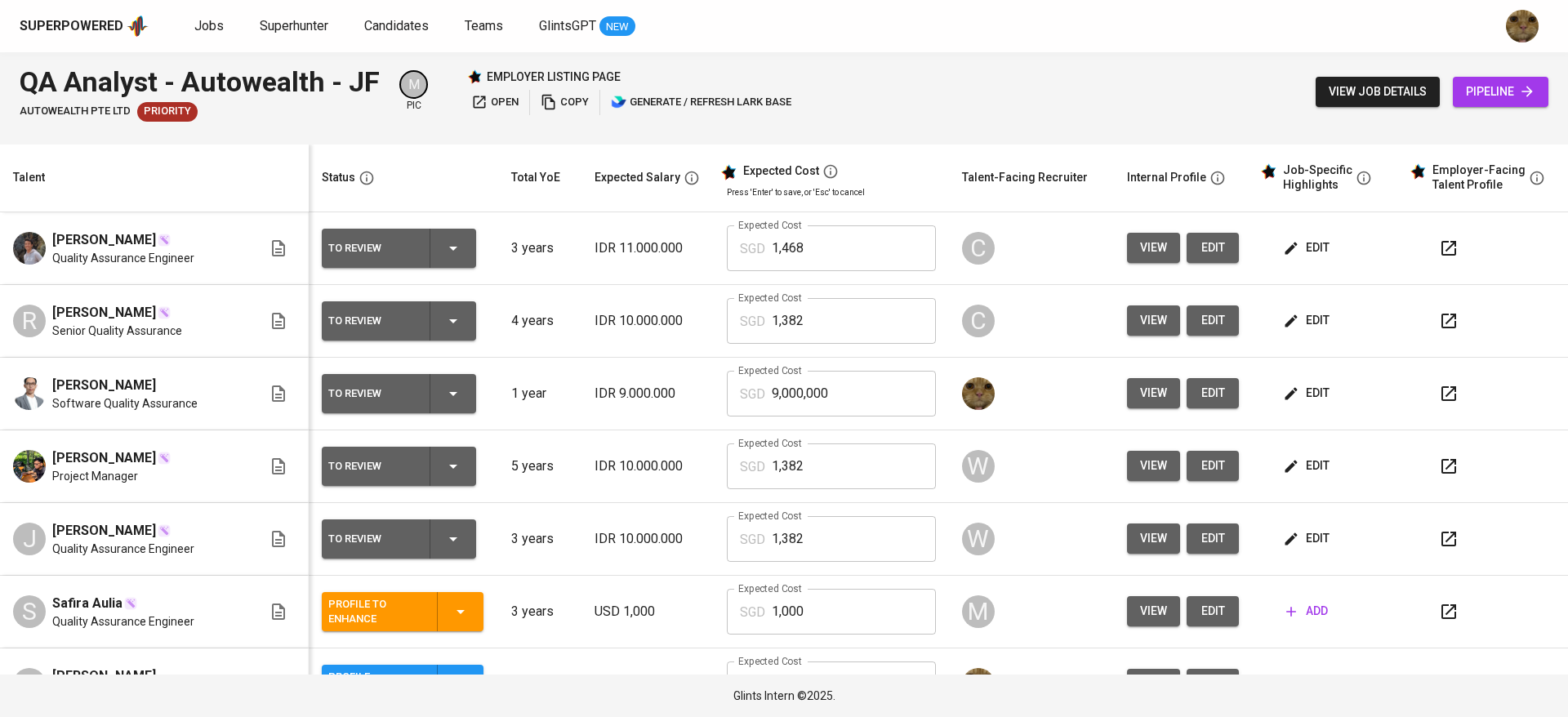
click at [1291, 378] on td "edit" at bounding box center [1327, 394] width 148 height 73
click at [1283, 394] on icon "button" at bounding box center [1291, 394] width 16 height 16
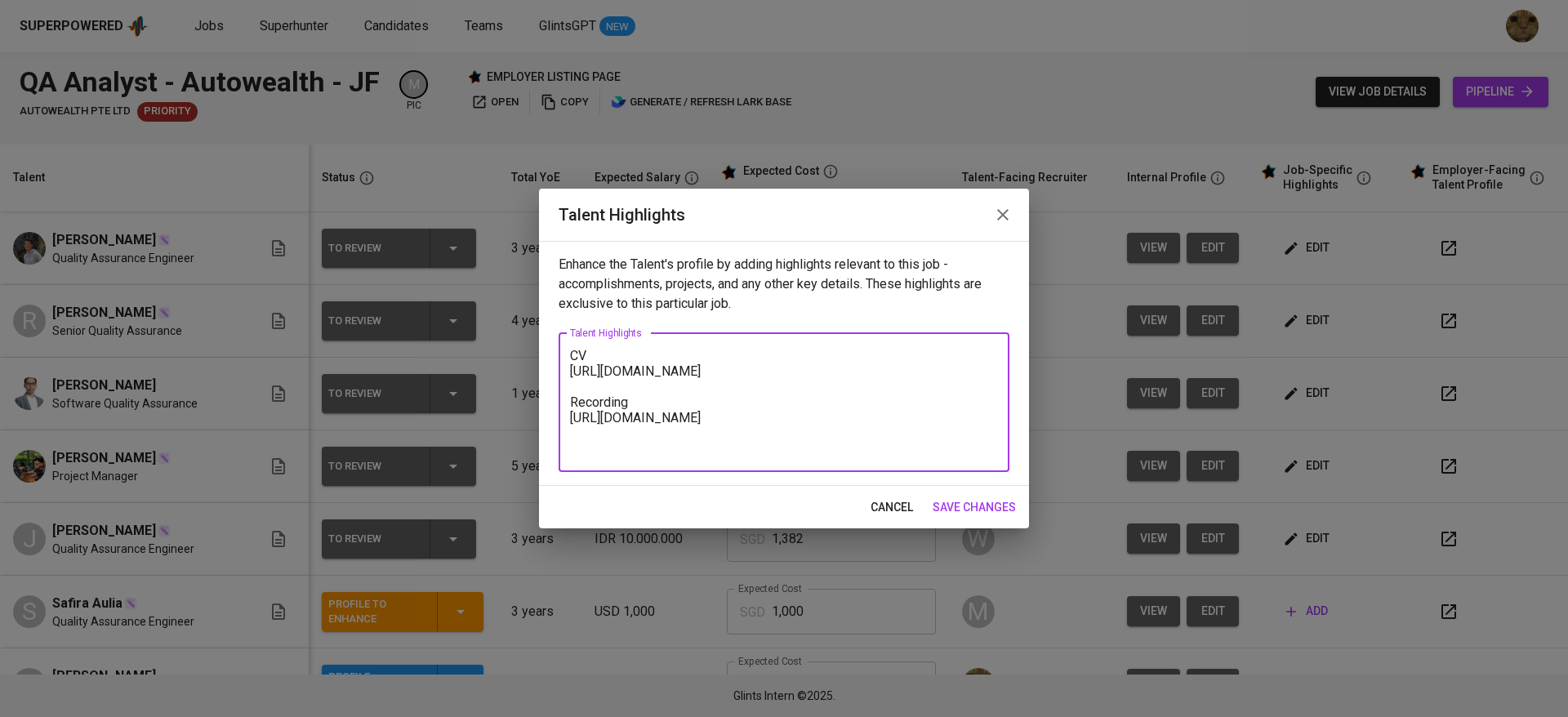
click at [571, 348] on textarea "CV [URL][DOMAIN_NAME] Recording [URL][DOMAIN_NAME]" at bounding box center [784, 401] width 428 height 108
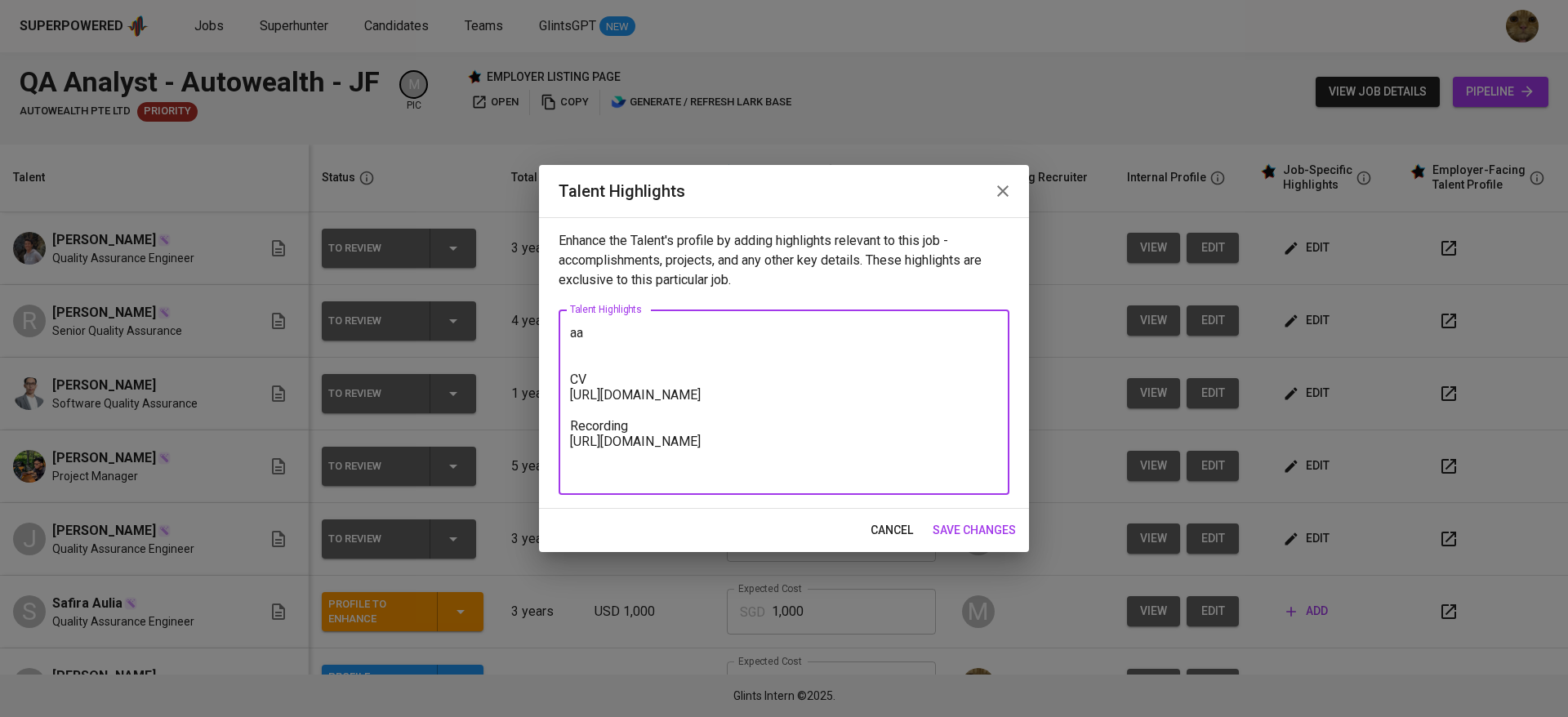
click at [578, 337] on textarea "aa CV [URL][DOMAIN_NAME] Recording [URL][DOMAIN_NAME]" at bounding box center [784, 402] width 428 height 155
paste textarea "Lo ipsu do Sitam, con A elit s Doeiusmo’t incidi ut Laboreetdol magn Aliq Enima…"
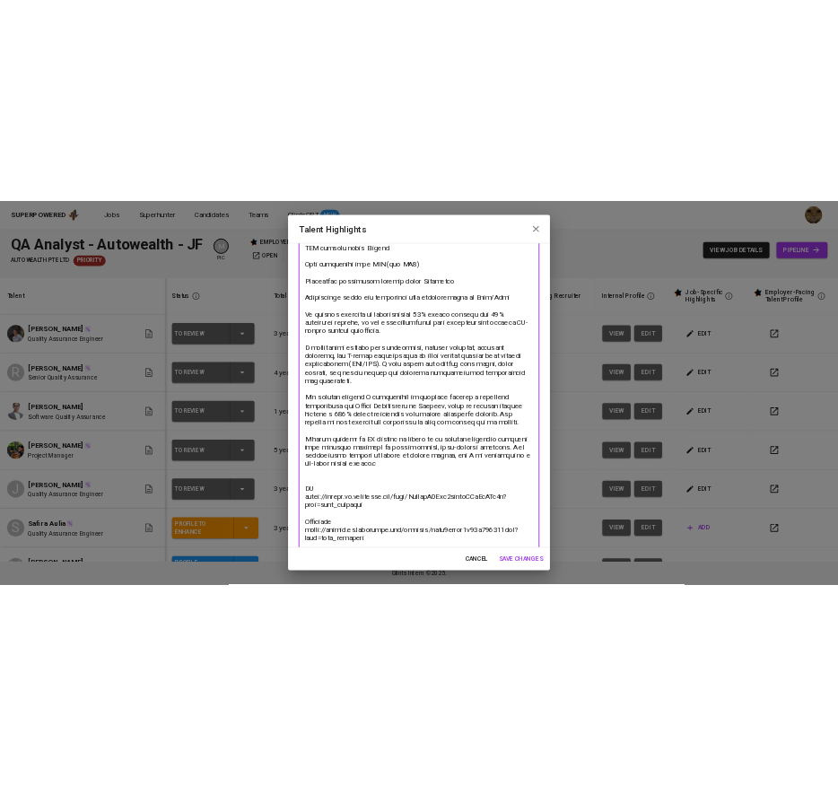
scroll to position [461, 0]
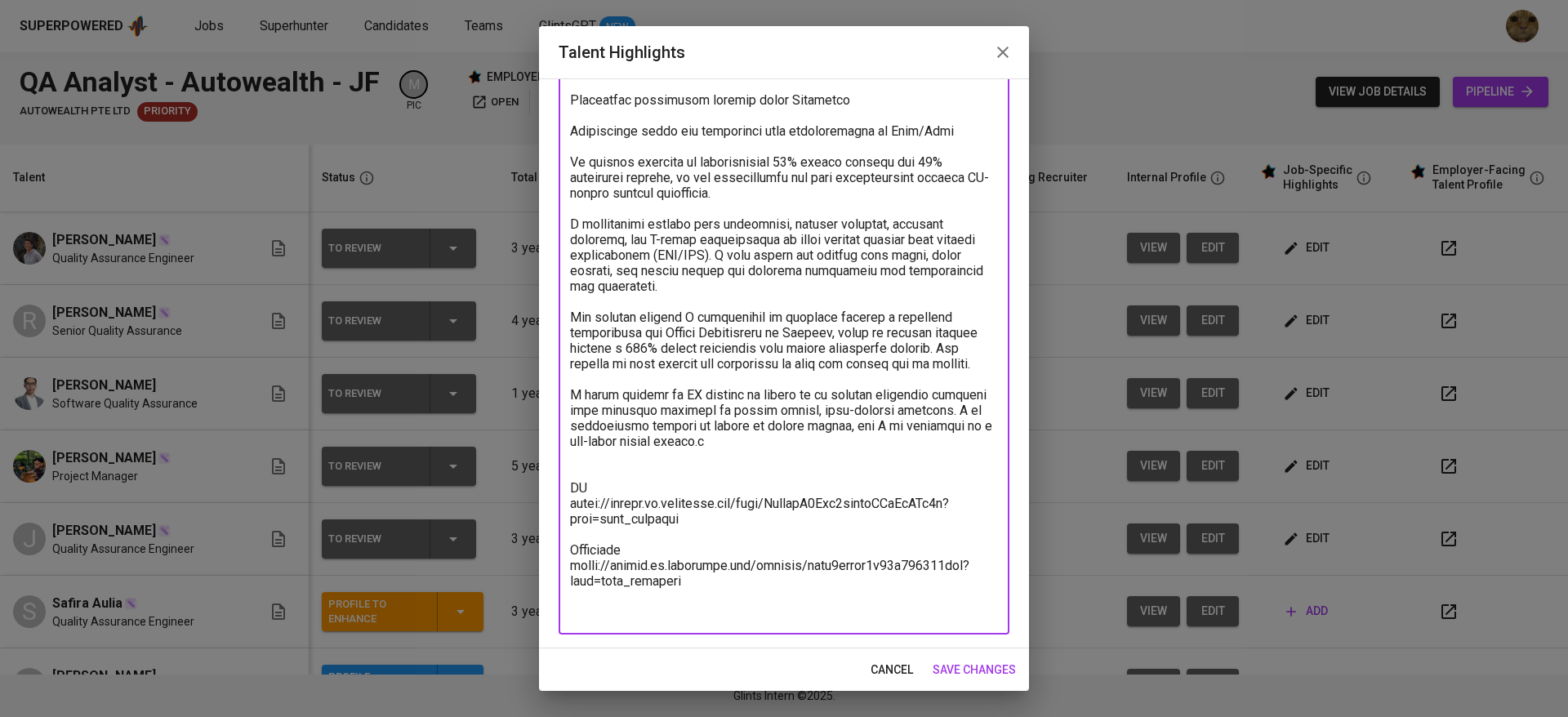
type textarea "lOr ipsu do Sitam, con A elit s Doeiusmo’t incidi ut Laboreetdol magn Aliq Enim…"
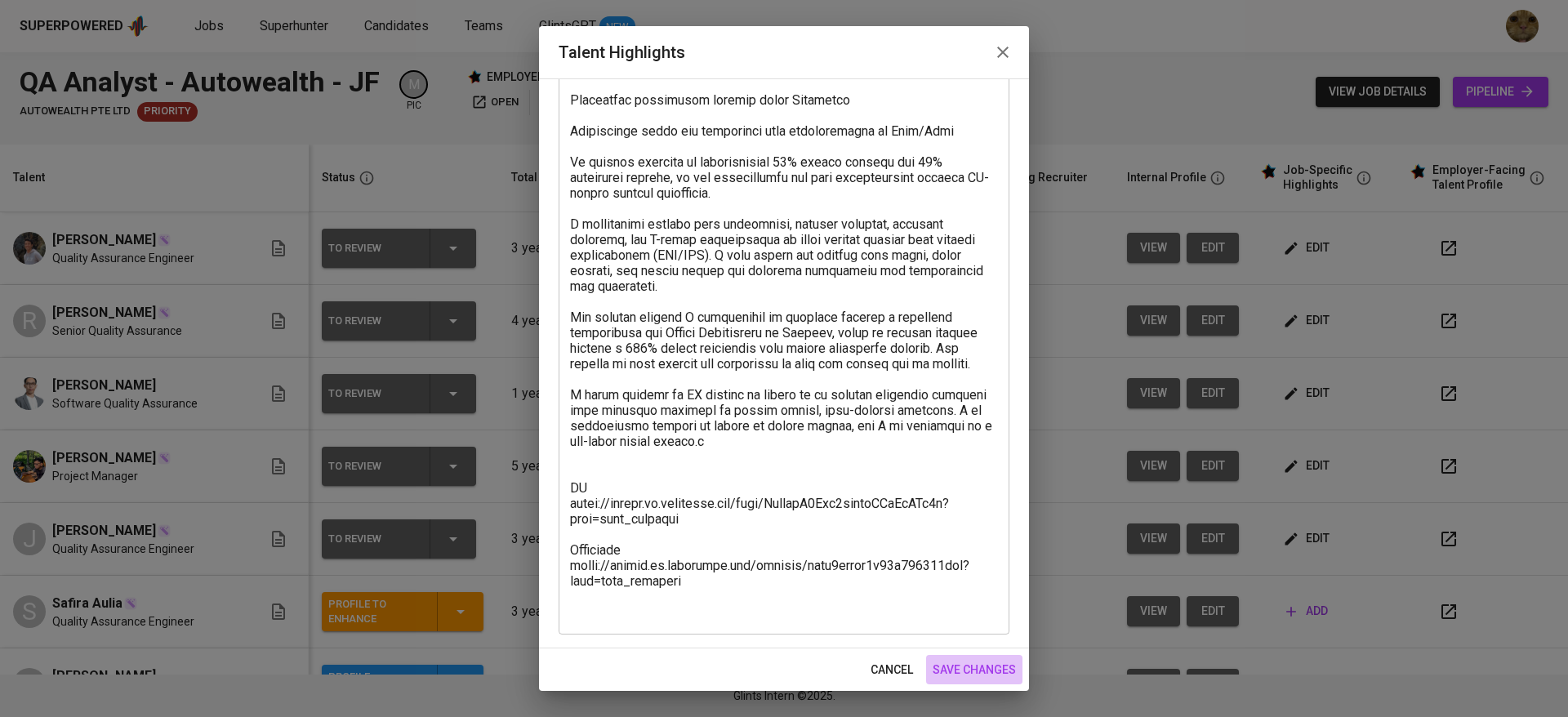
click at [974, 666] on span "save changes" at bounding box center [975, 670] width 84 height 20
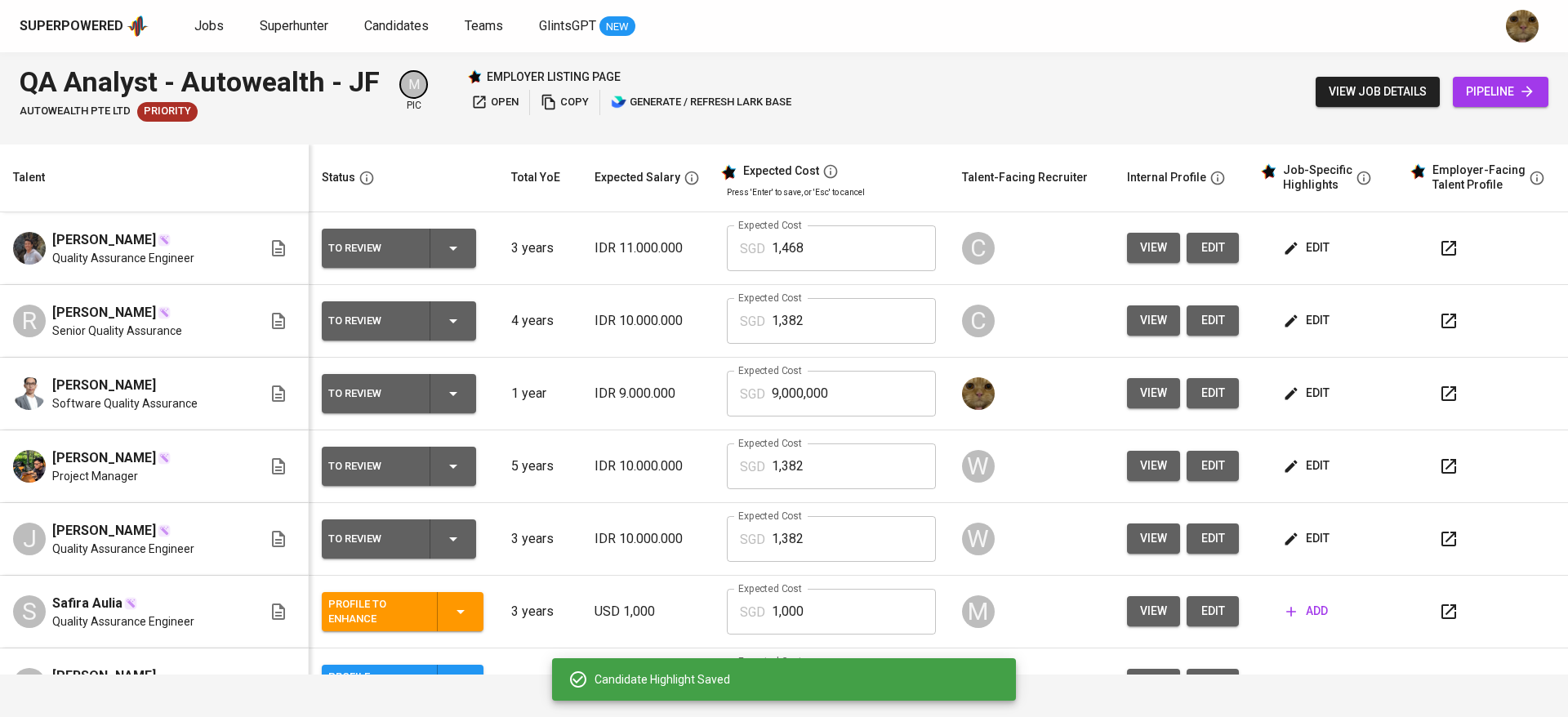
click at [491, 311] on td "To Review" at bounding box center [403, 321] width 190 height 73
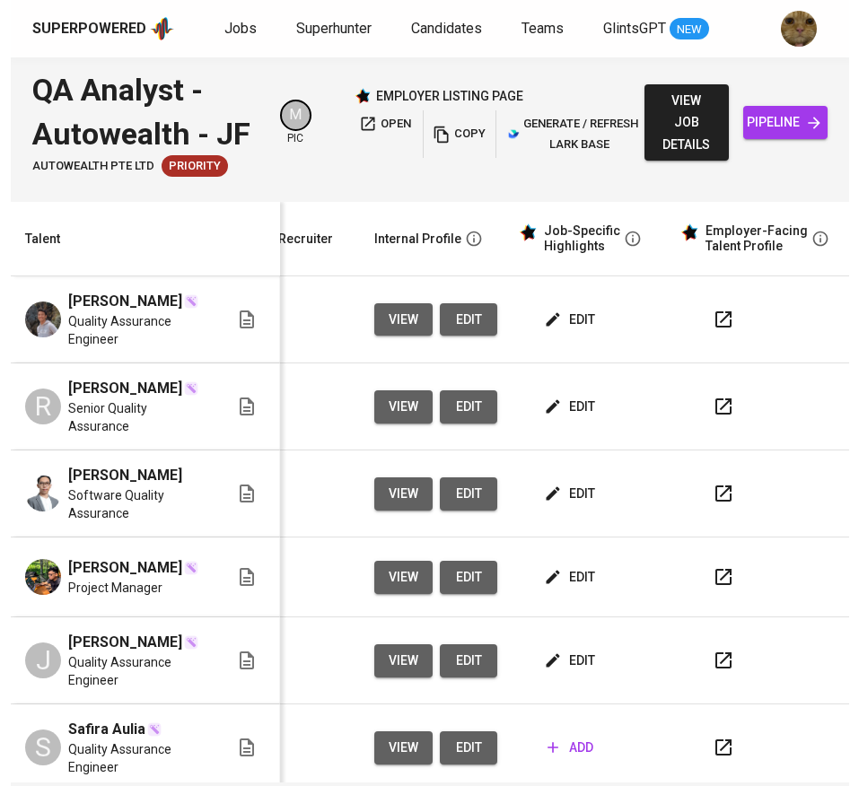
scroll to position [0, 731]
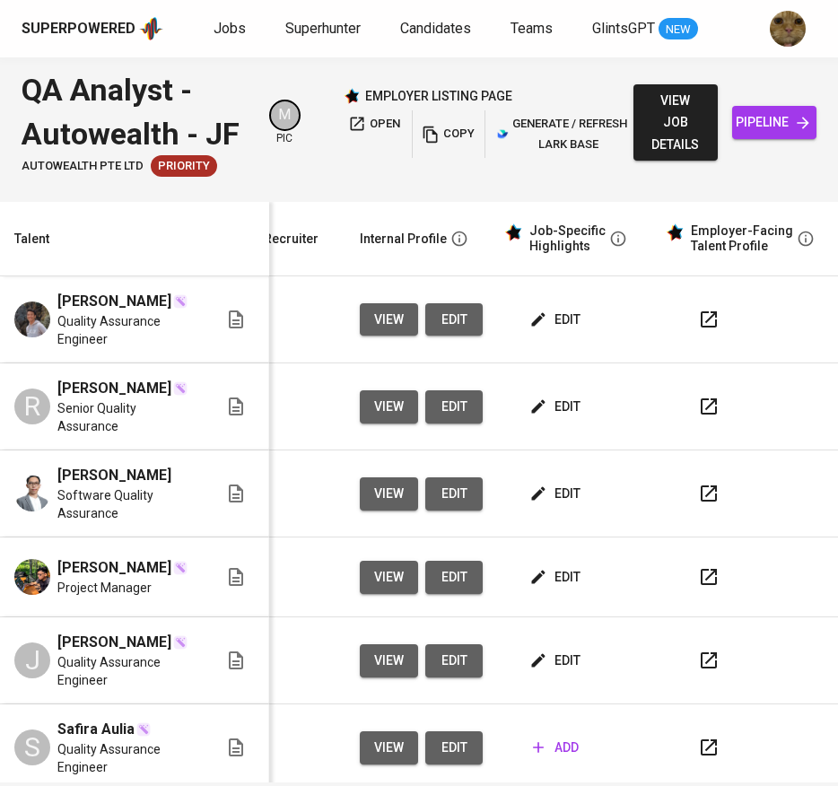
click at [541, 505] on span "edit" at bounding box center [557, 494] width 48 height 22
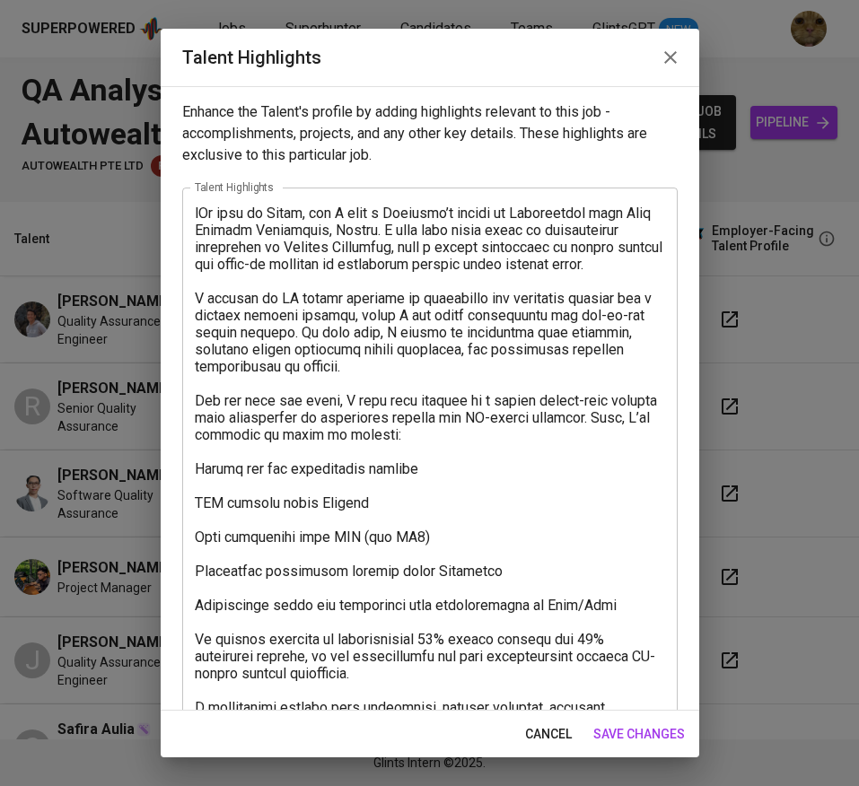
scroll to position [0, 690]
click at [206, 222] on textarea at bounding box center [430, 674] width 470 height 938
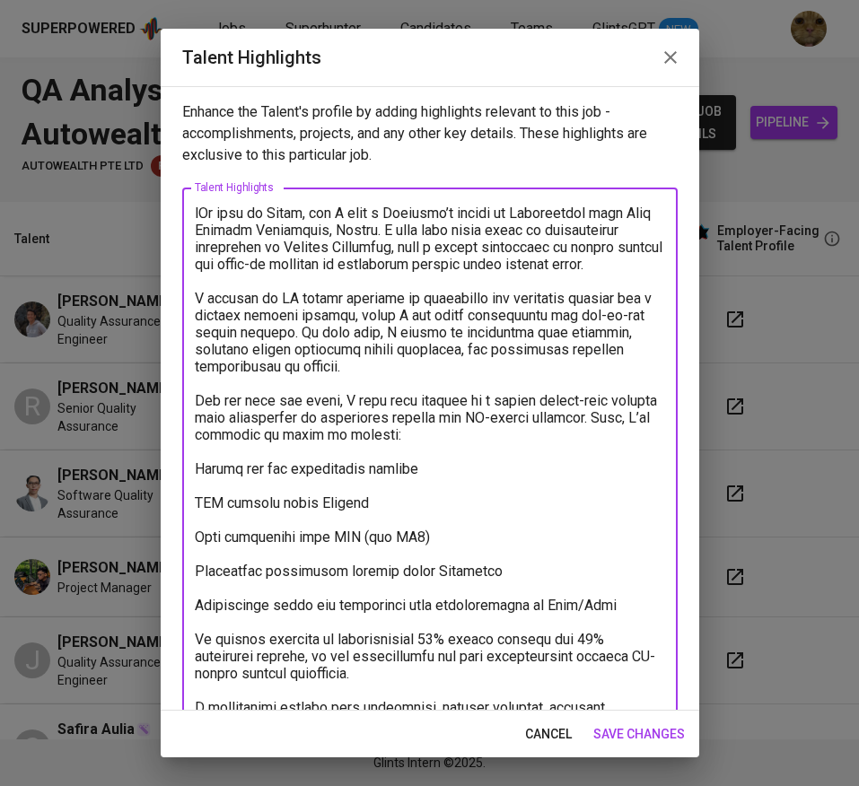
drag, startPoint x: 309, startPoint y: 278, endPoint x: 147, endPoint y: 163, distance: 198.2
click at [147, 163] on div "Talent Highlights Enhance the Talent's profile by adding highlights relevant to…" at bounding box center [429, 393] width 859 height 786
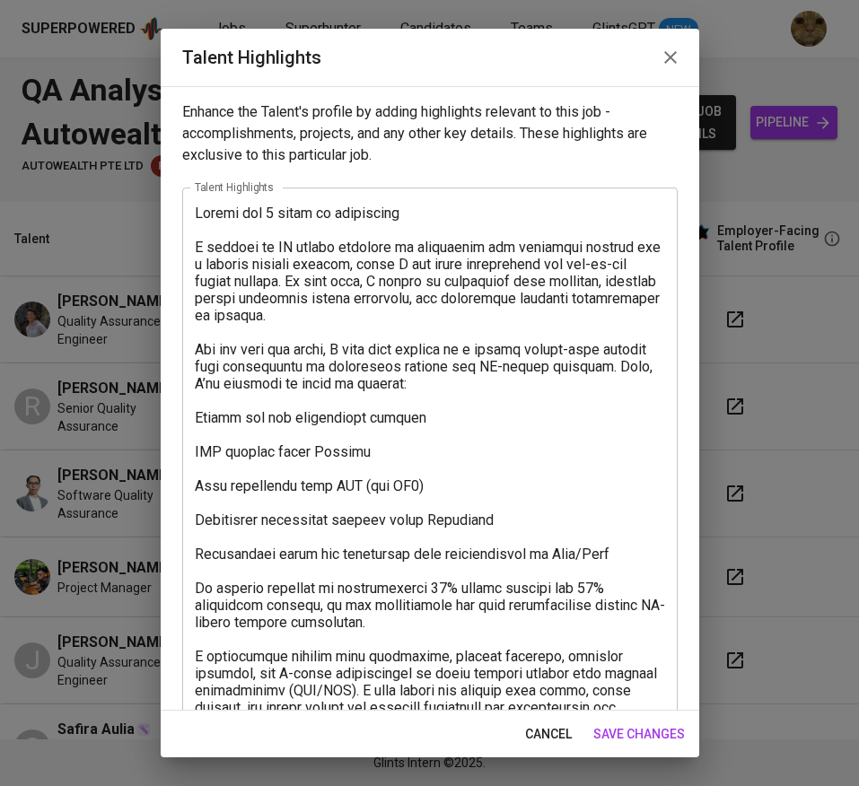
click at [441, 208] on textarea at bounding box center [430, 639] width 470 height 869
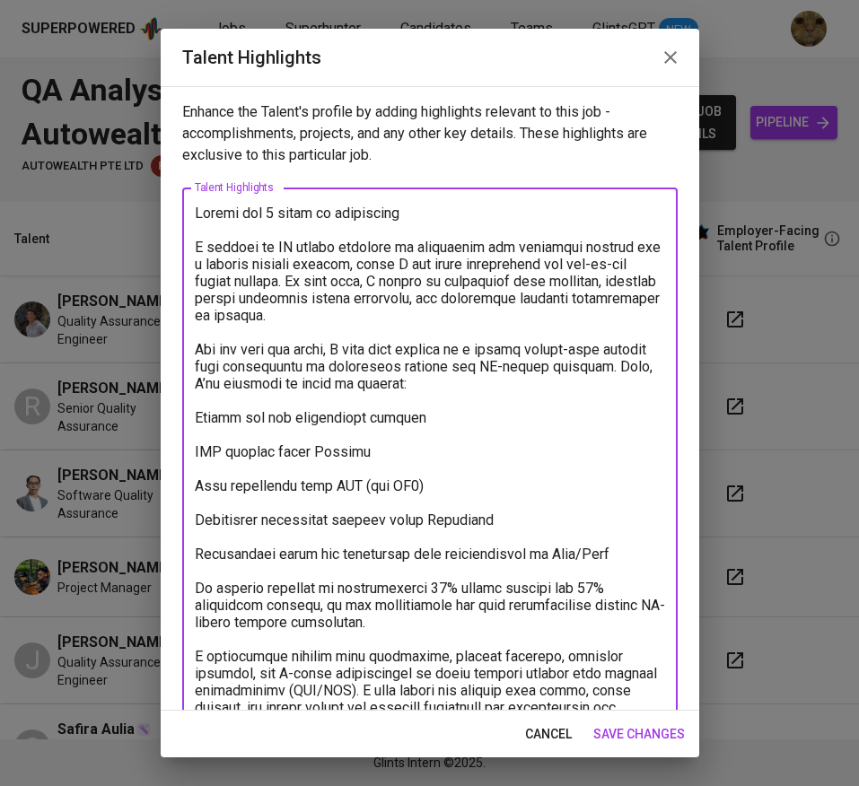
click at [531, 225] on textarea at bounding box center [430, 639] width 470 height 869
click at [507, 214] on textarea at bounding box center [430, 639] width 470 height 869
paste textarea "in manual and automated testing across mobile, web, and dashboard platforms. Pr…"
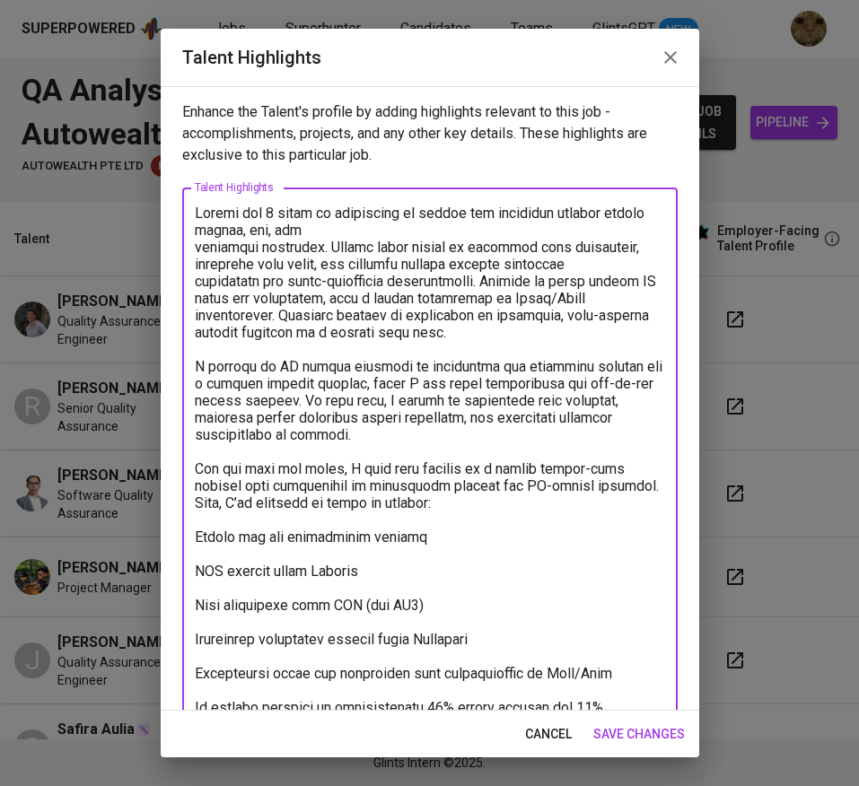
click at [399, 223] on textarea at bounding box center [430, 699] width 470 height 989
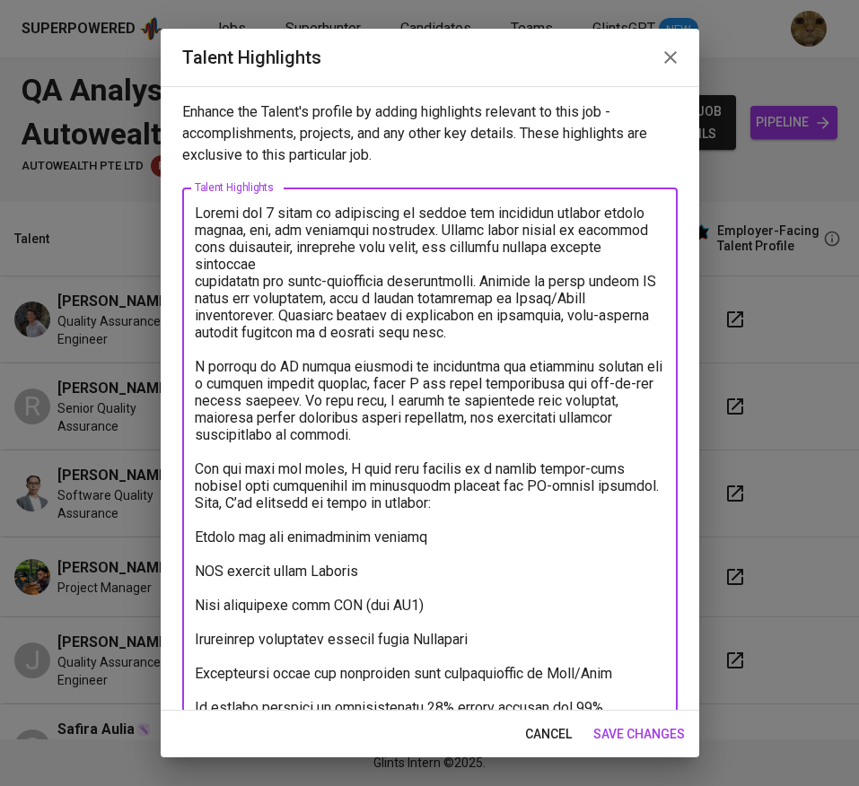
click at [483, 225] on textarea at bounding box center [430, 699] width 470 height 989
click at [494, 230] on textarea at bounding box center [430, 699] width 470 height 989
drag, startPoint x: 494, startPoint y: 225, endPoint x: 494, endPoint y: 241, distance: 16.2
click at [494, 241] on textarea at bounding box center [430, 699] width 470 height 989
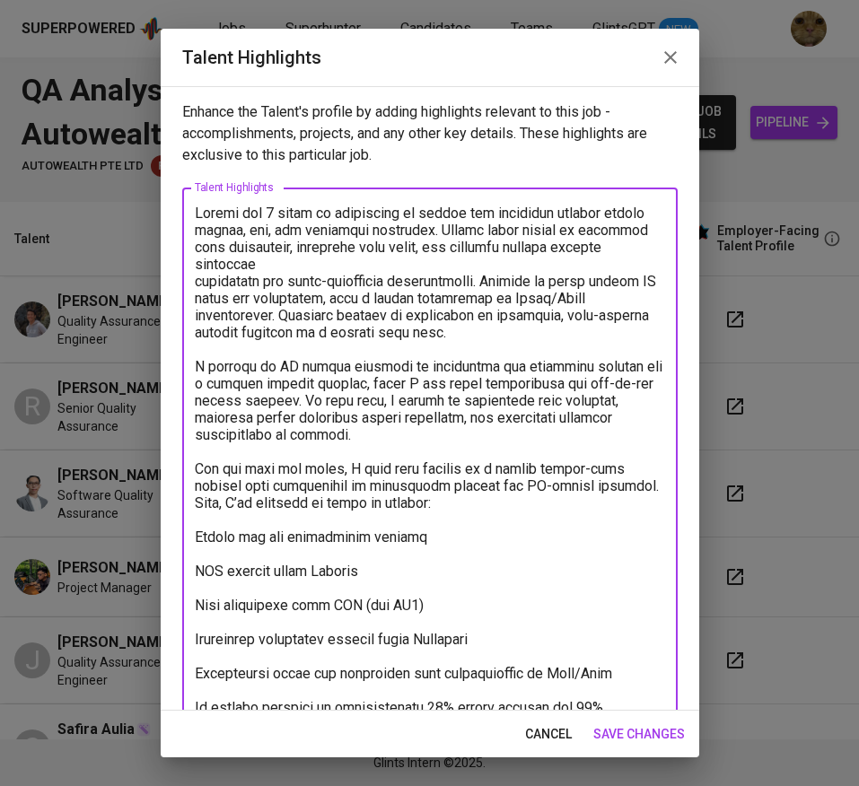
drag, startPoint x: 492, startPoint y: 231, endPoint x: 516, endPoint y: 328, distance: 100.8
click at [516, 328] on textarea at bounding box center [430, 699] width 470 height 989
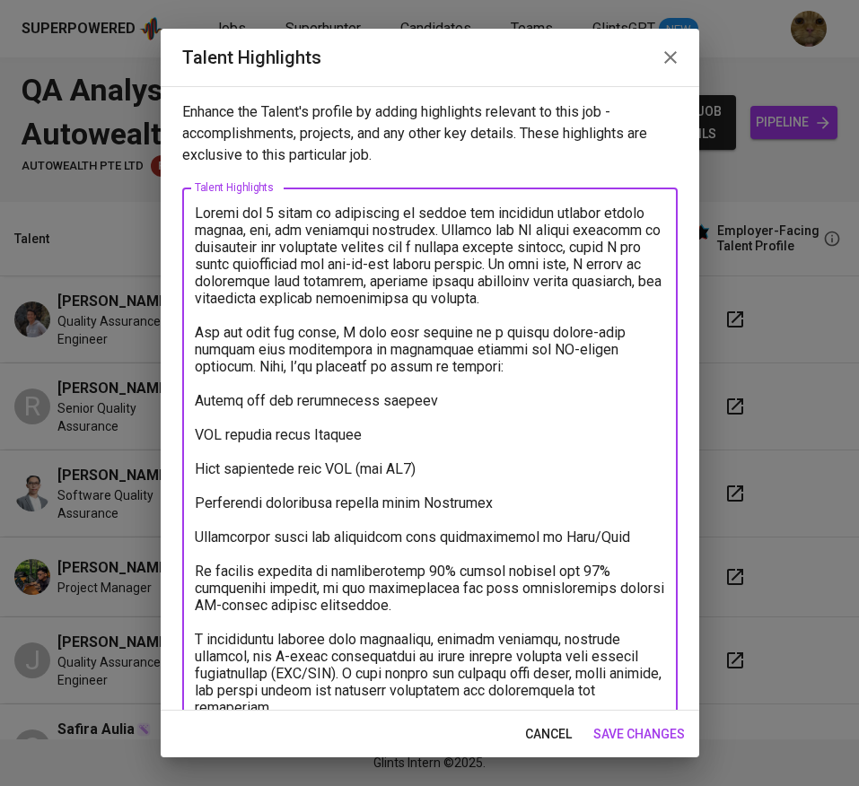
click at [289, 263] on textarea at bounding box center [430, 639] width 470 height 869
click at [271, 273] on textarea at bounding box center [430, 639] width 470 height 869
click at [258, 311] on textarea at bounding box center [430, 639] width 470 height 869
drag, startPoint x: 416, startPoint y: 353, endPoint x: 342, endPoint y: 352, distance: 74.5
click at [342, 352] on textarea at bounding box center [430, 639] width 470 height 869
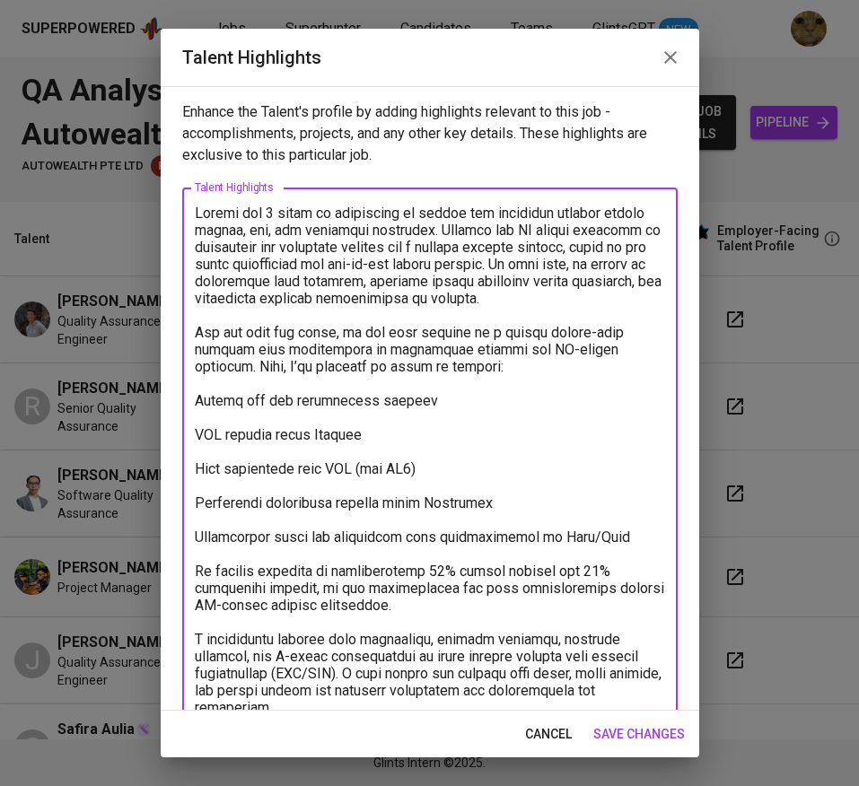
drag, startPoint x: 289, startPoint y: 350, endPoint x: 273, endPoint y: 352, distance: 16.3
click at [273, 352] on textarea at bounding box center [430, 639] width 470 height 869
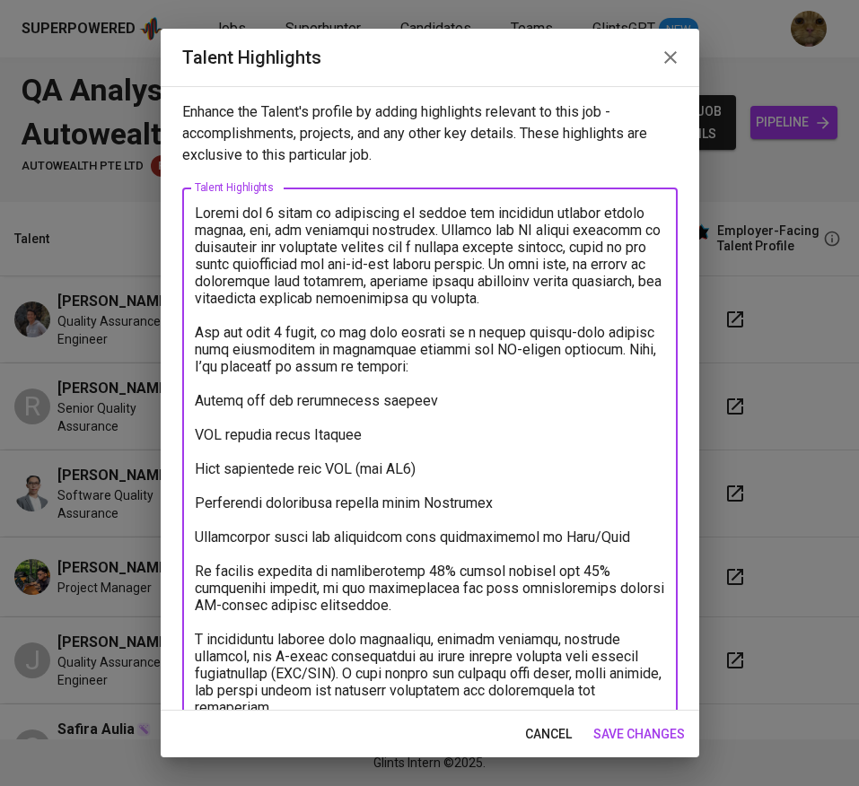
drag, startPoint x: 465, startPoint y: 382, endPoint x: 193, endPoint y: 380, distance: 271.9
click at [193, 380] on div "x Talent Highlights" at bounding box center [429, 639] width 495 height 903
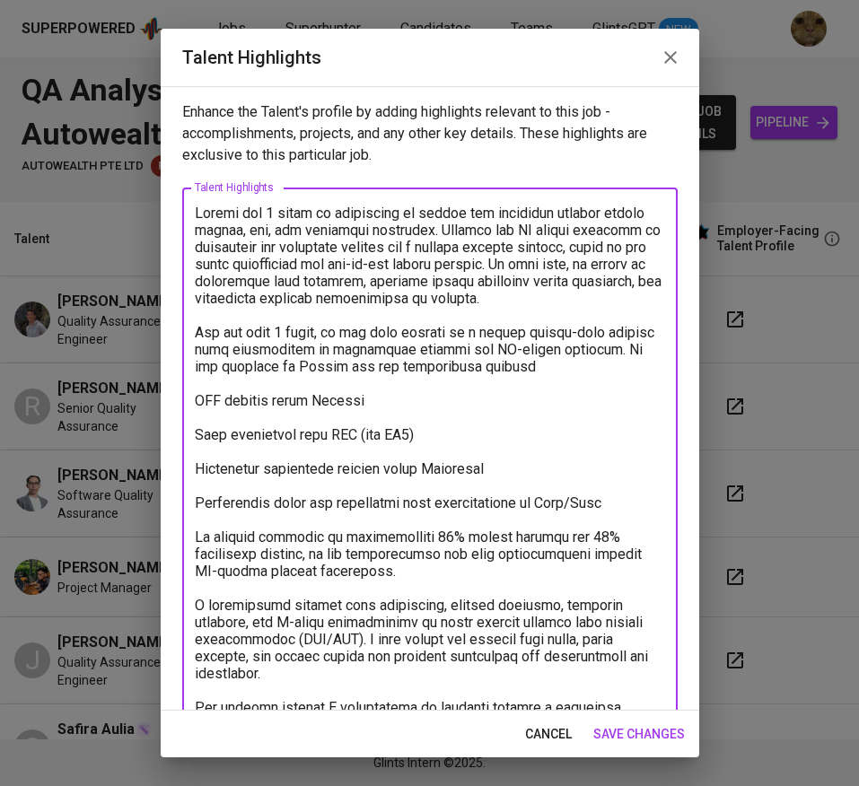
click at [576, 387] on textarea at bounding box center [430, 622] width 470 height 835
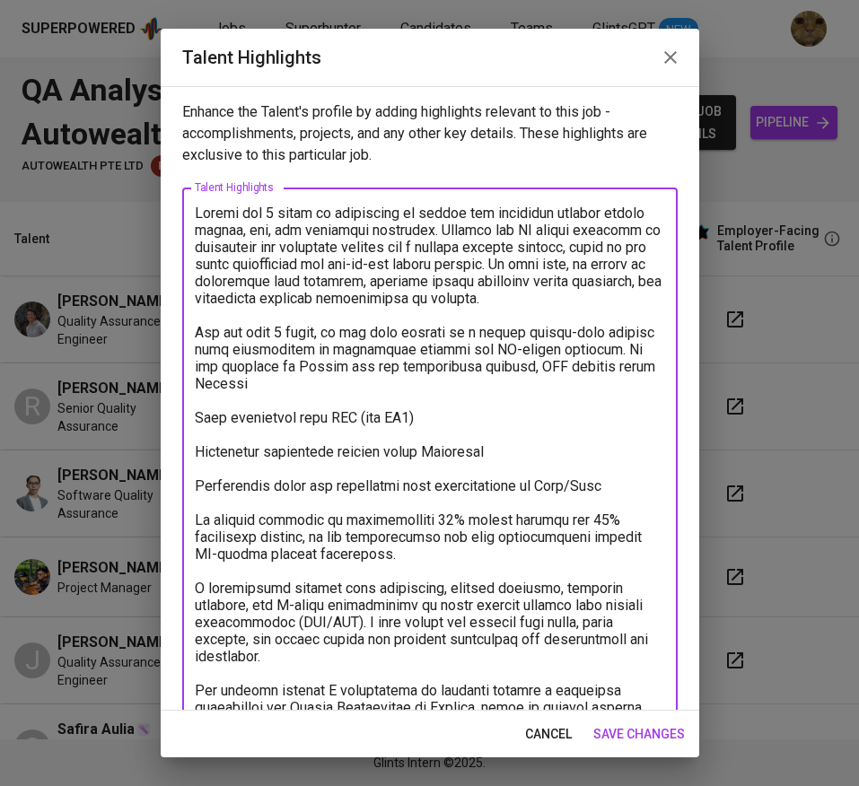
click at [627, 386] on textarea at bounding box center [430, 614] width 470 height 818
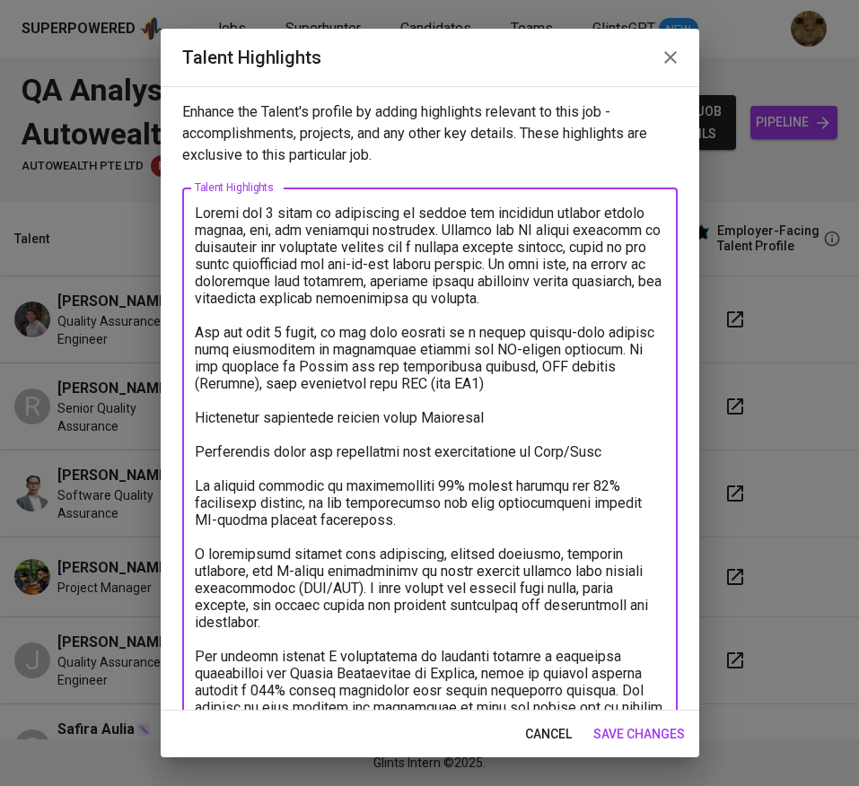
click at [525, 413] on textarea at bounding box center [430, 597] width 470 height 784
click at [503, 397] on textarea at bounding box center [430, 597] width 470 height 784
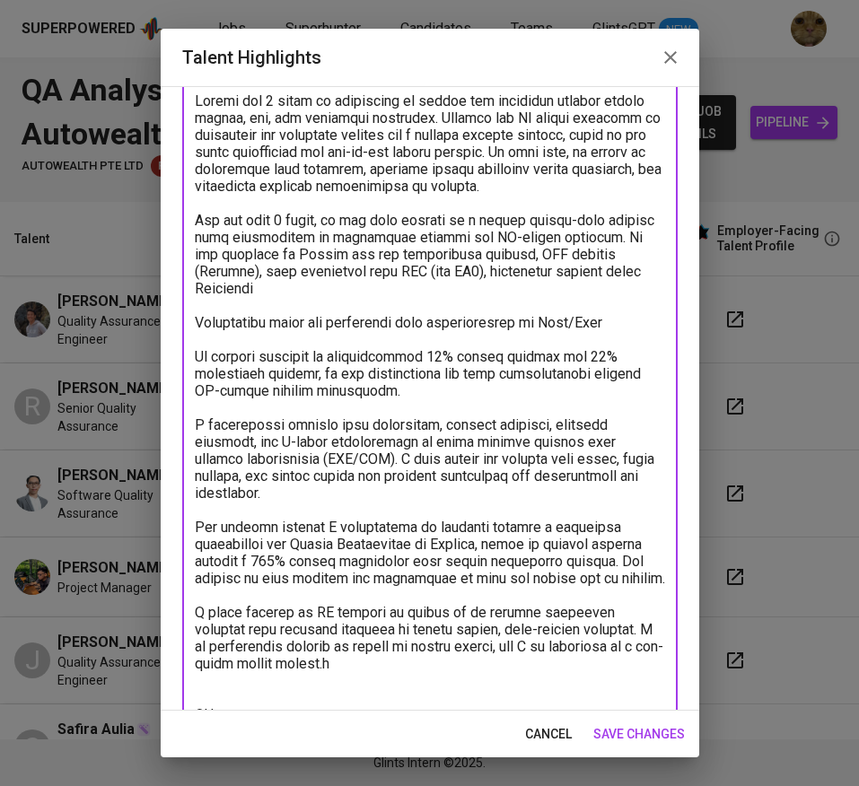
scroll to position [113, 0]
drag, startPoint x: 293, startPoint y: 306, endPoint x: 179, endPoint y: 299, distance: 113.3
click at [179, 299] on div "Enhance the Talent's profile by adding highlights relevant to this job - accomp…" at bounding box center [430, 398] width 538 height 625
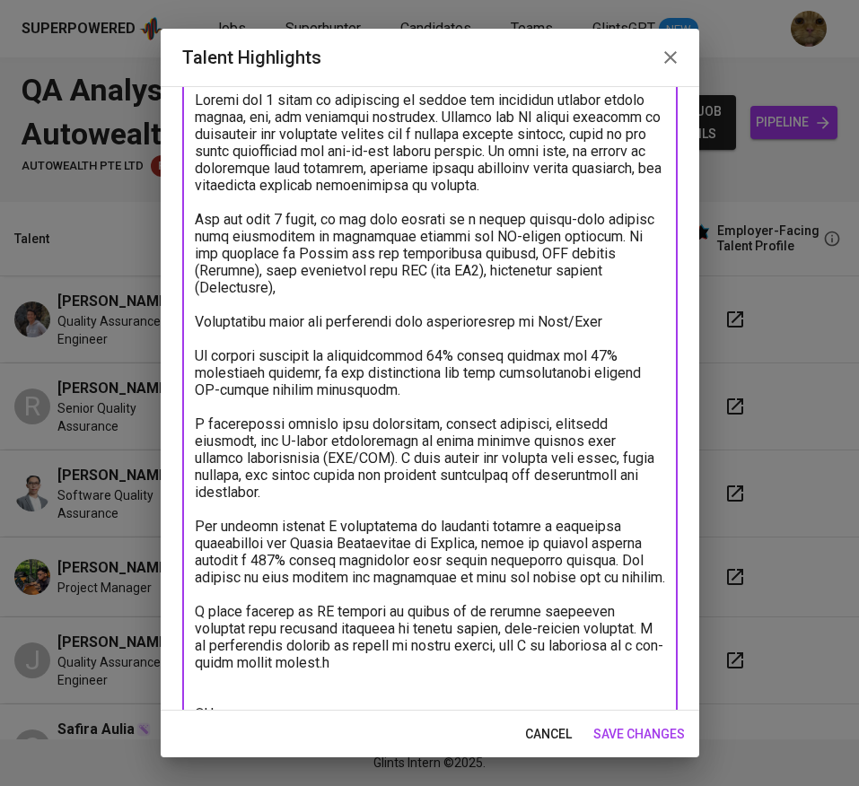
click at [326, 267] on textarea at bounding box center [430, 475] width 470 height 767
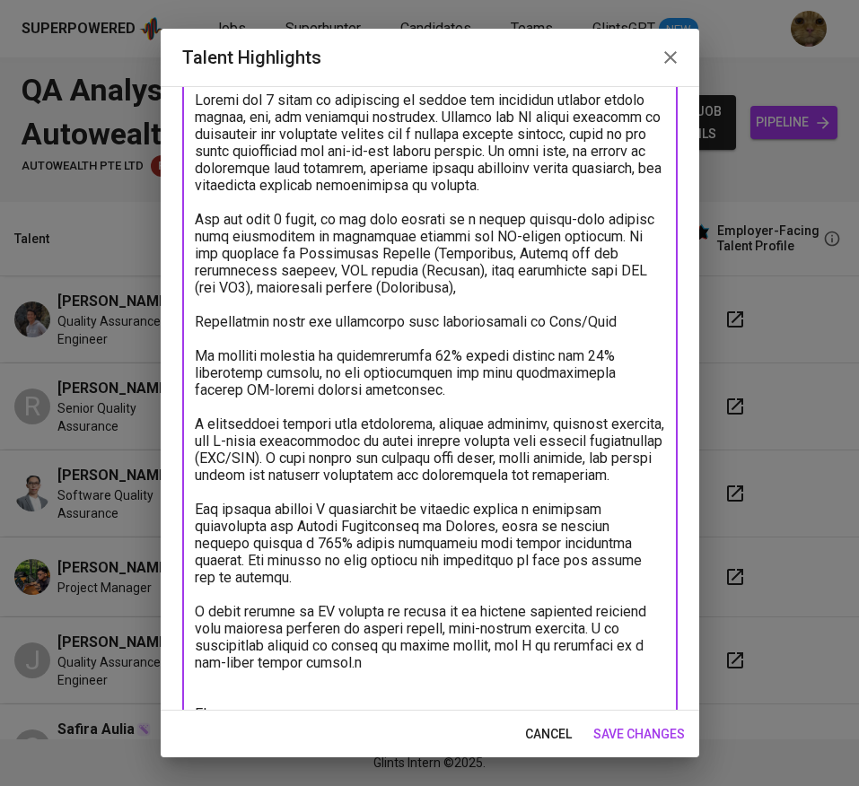
drag, startPoint x: 478, startPoint y: 299, endPoint x: 260, endPoint y: 312, distance: 218.5
click at [260, 312] on textarea at bounding box center [430, 475] width 470 height 767
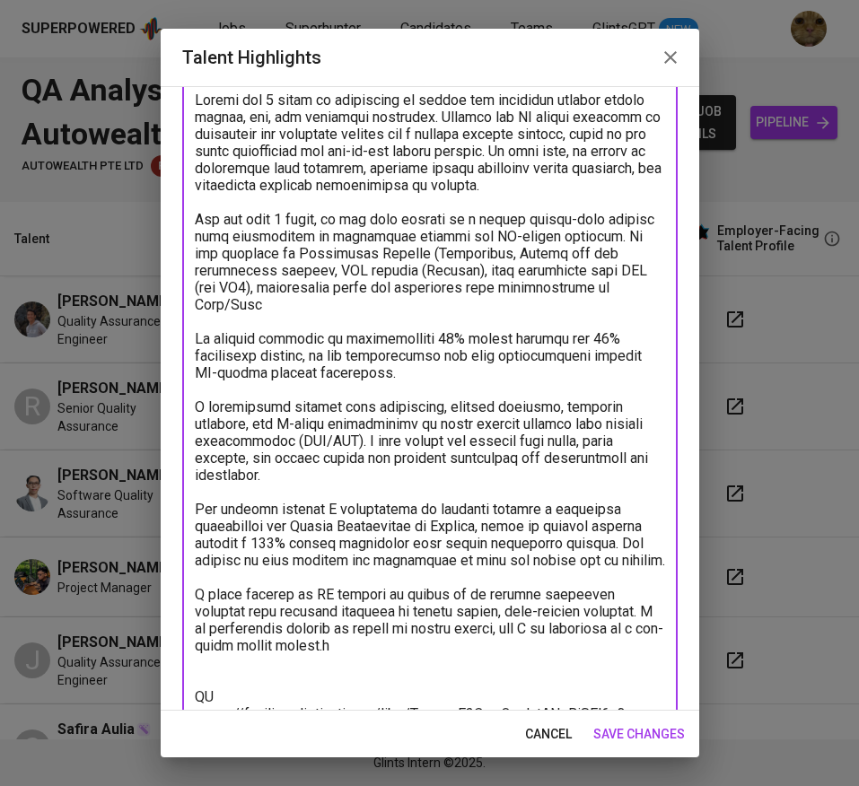
click at [279, 330] on textarea at bounding box center [430, 467] width 470 height 750
click at [264, 320] on textarea at bounding box center [430, 467] width 470 height 750
click at [609, 300] on textarea at bounding box center [430, 467] width 470 height 750
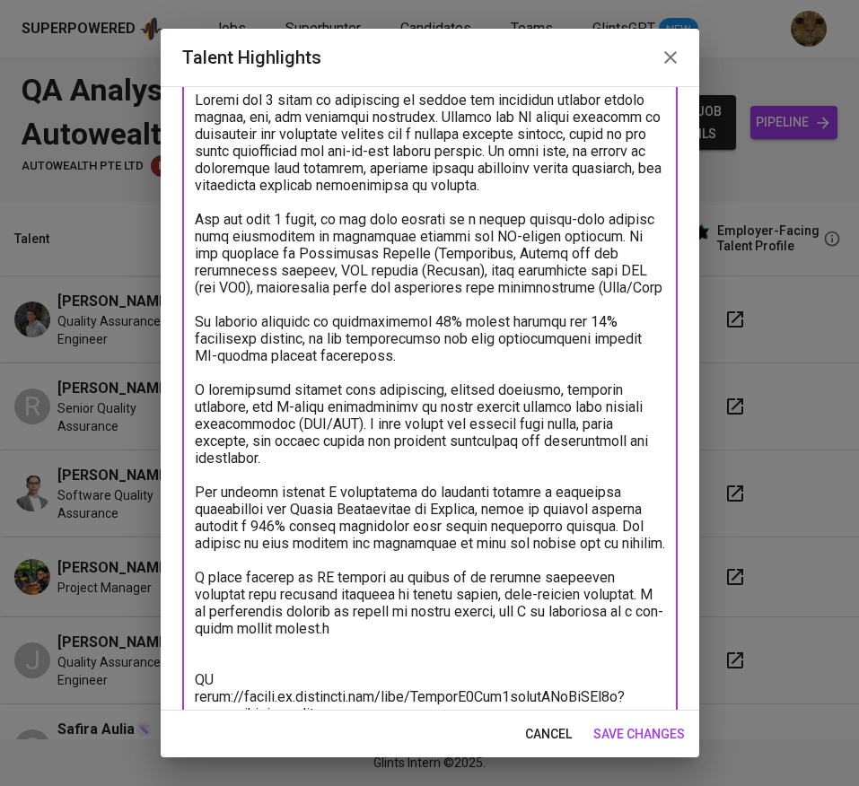
click at [414, 323] on textarea at bounding box center [430, 467] width 470 height 750
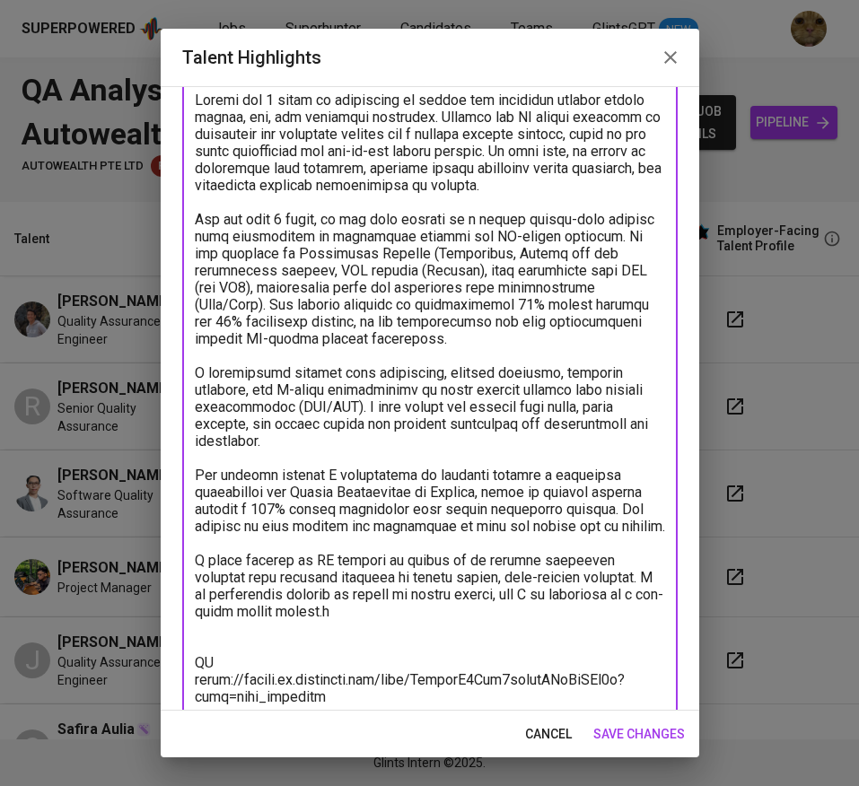
drag, startPoint x: 424, startPoint y: 338, endPoint x: 505, endPoint y: 338, distance: 80.8
click at [505, 338] on textarea at bounding box center [430, 450] width 470 height 716
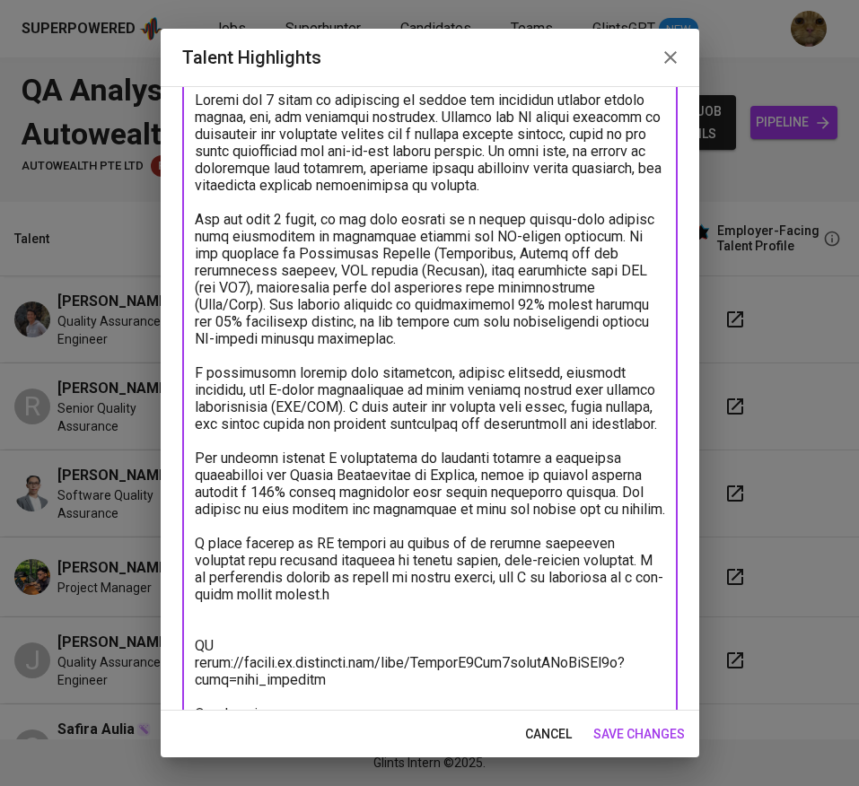
scroll to position [135, 0]
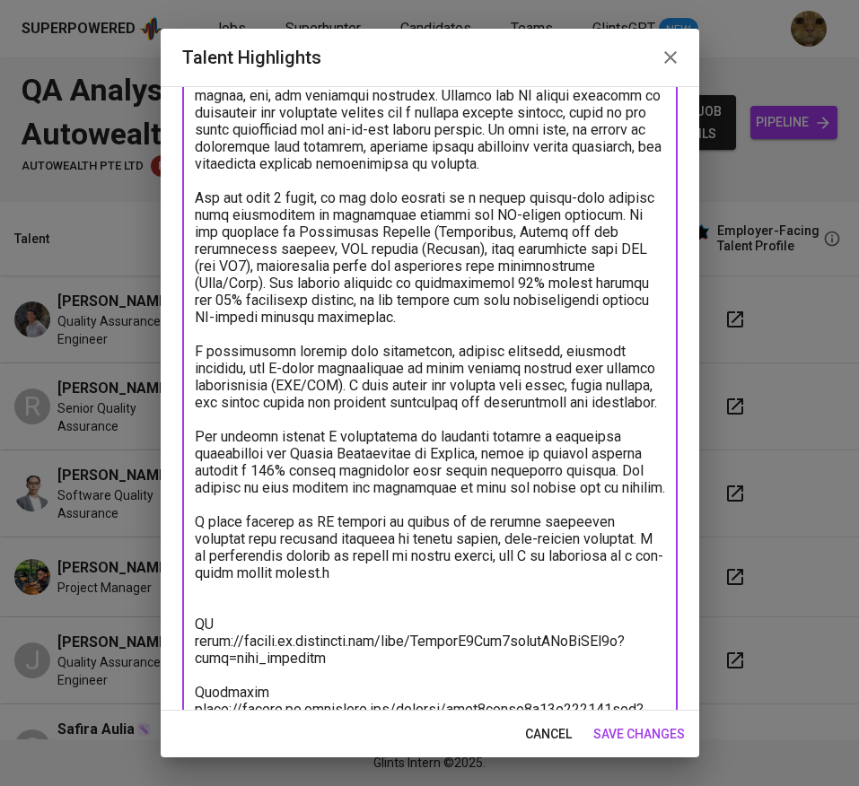
drag, startPoint x: 268, startPoint y: 301, endPoint x: 476, endPoint y: 341, distance: 212.0
click at [476, 341] on textarea at bounding box center [430, 428] width 470 height 716
drag, startPoint x: 375, startPoint y: 320, endPoint x: 458, endPoint y: 334, distance: 83.6
click at [458, 334] on textarea at bounding box center [430, 428] width 470 height 716
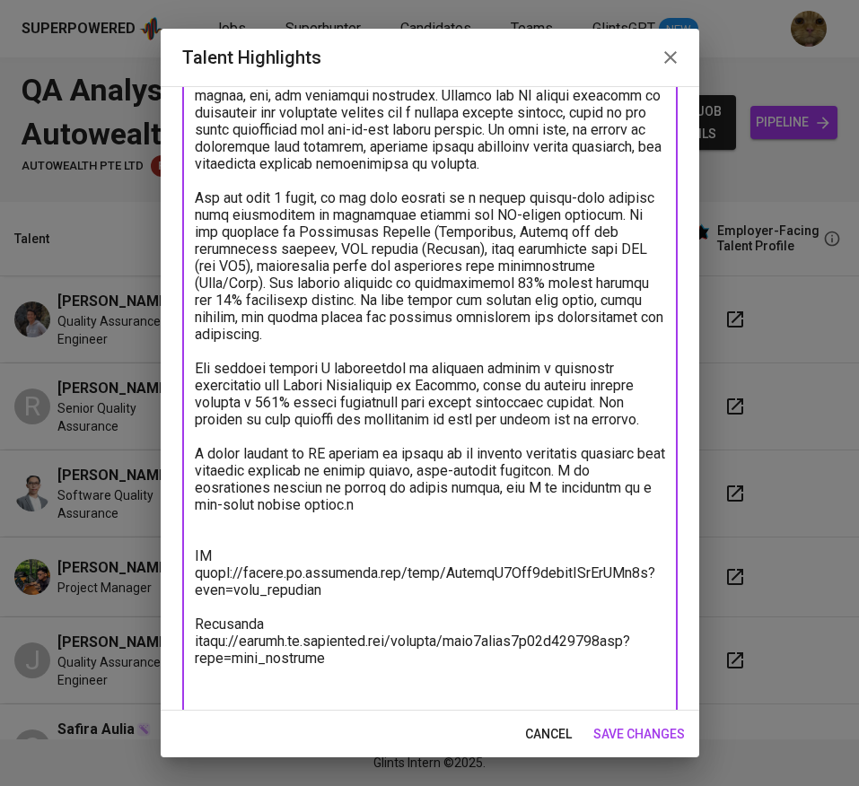
drag, startPoint x: 385, startPoint y: 320, endPoint x: 412, endPoint y: 350, distance: 40.0
click at [412, 350] on textarea at bounding box center [430, 385] width 470 height 631
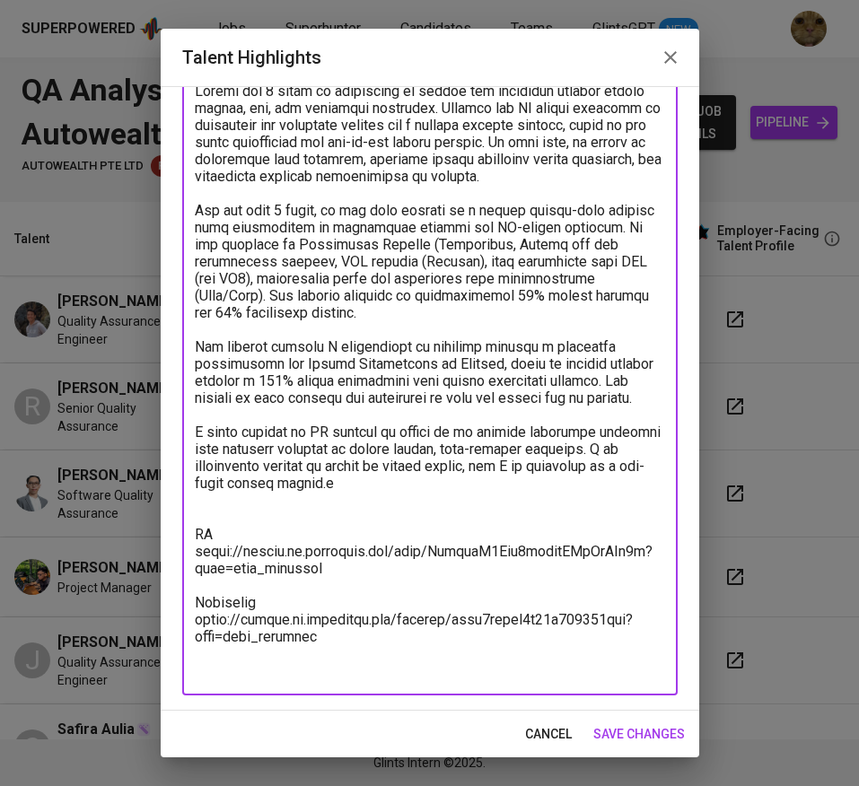
scroll to position [122, 0]
click at [275, 319] on textarea at bounding box center [430, 381] width 470 height 597
paste textarea "e also create and execute test cases, track defects, and ensure issues are prop…"
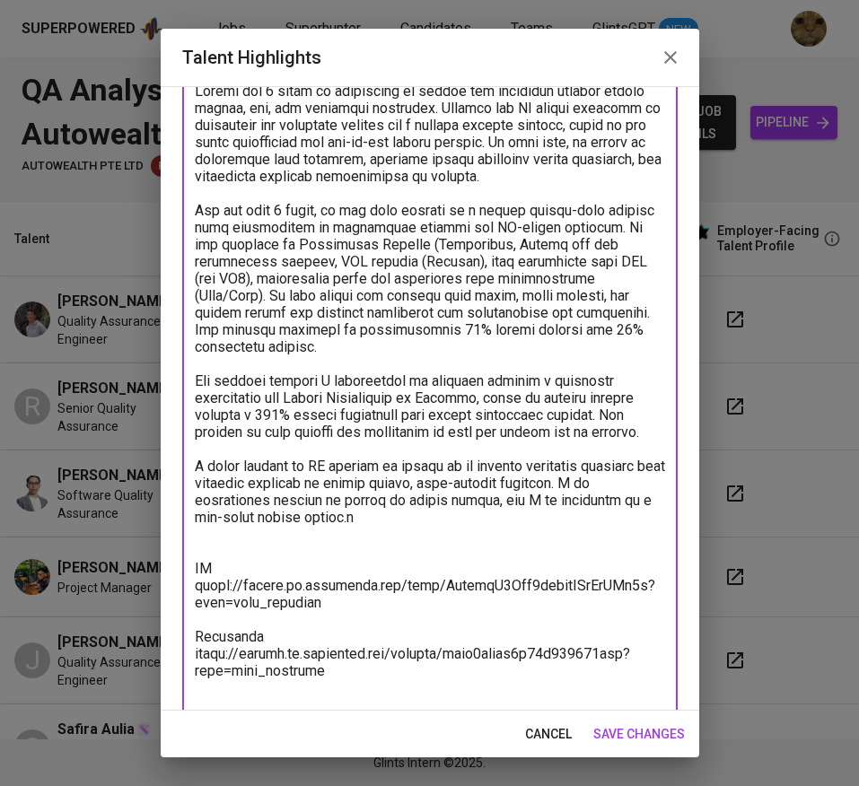
click at [329, 393] on textarea at bounding box center [430, 398] width 470 height 631
click at [332, 411] on textarea at bounding box center [430, 398] width 470 height 631
drag, startPoint x: 525, startPoint y: 420, endPoint x: 546, endPoint y: 422, distance: 21.6
click at [546, 422] on textarea at bounding box center [430, 398] width 470 height 631
click at [415, 459] on textarea at bounding box center [430, 398] width 470 height 631
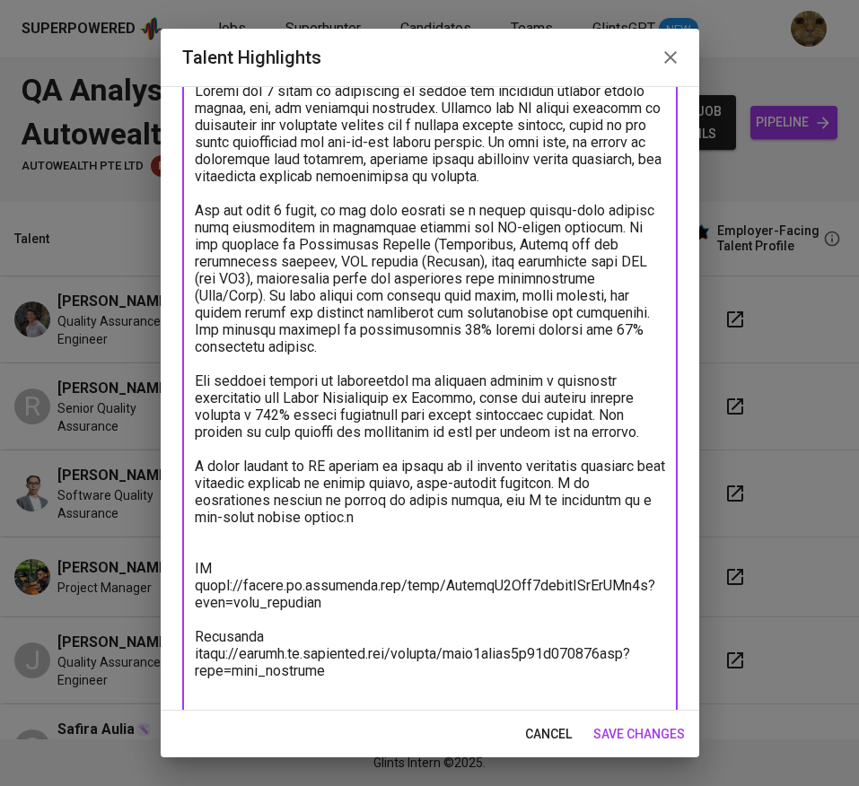
drag, startPoint x: 587, startPoint y: 454, endPoint x: 608, endPoint y: 454, distance: 21.5
click at [608, 454] on textarea at bounding box center [430, 398] width 470 height 631
drag, startPoint x: 415, startPoint y: 563, endPoint x: 138, endPoint y: 488, distance: 287.1
click at [138, 488] on div "Talent Highlights Enhance the Talent's profile by adding highlights relevant to…" at bounding box center [429, 393] width 859 height 786
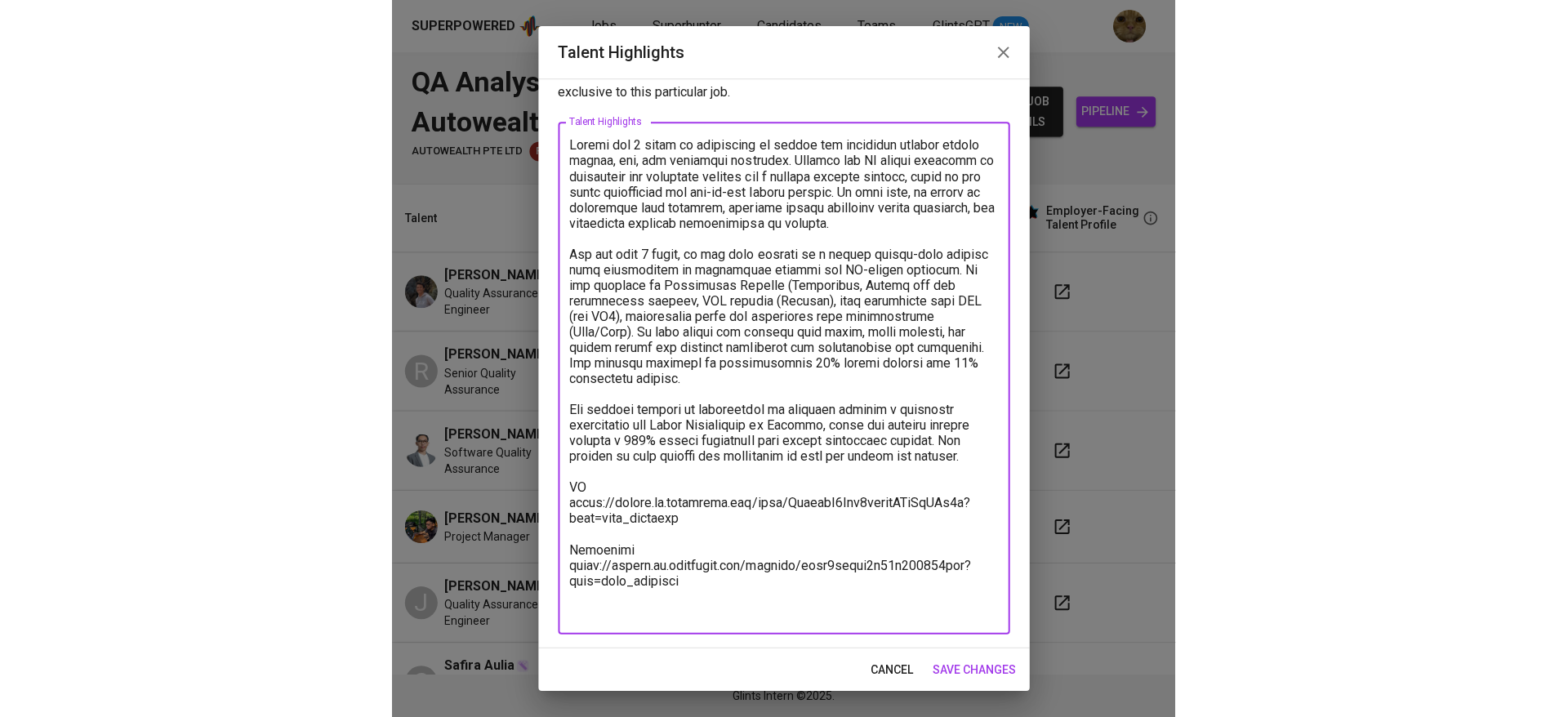
scroll to position [49, 0]
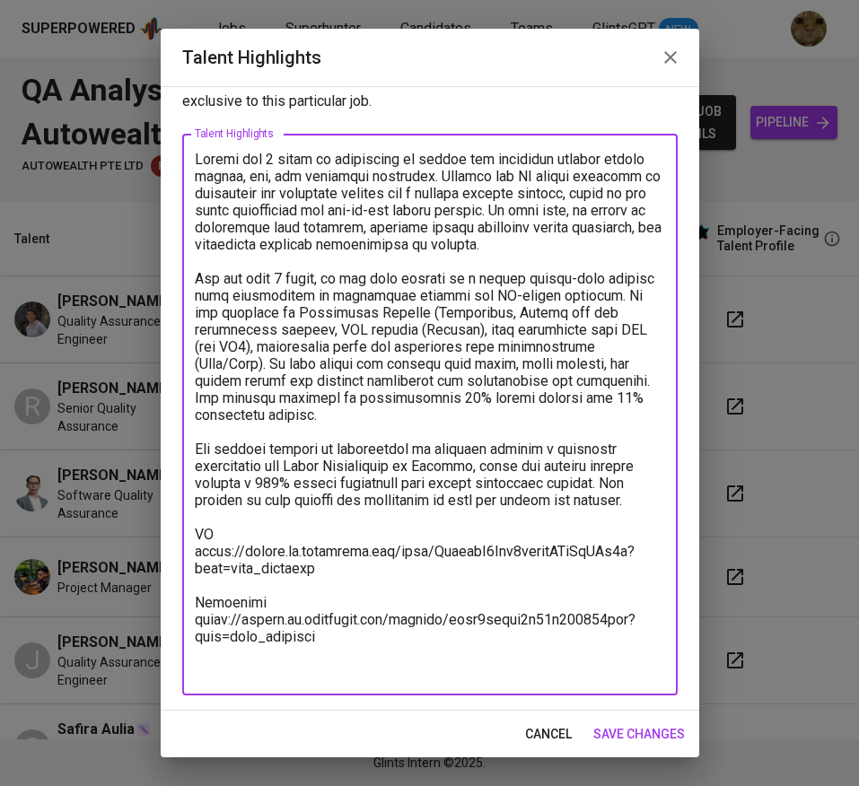
click at [333, 483] on textarea at bounding box center [430, 415] width 470 height 528
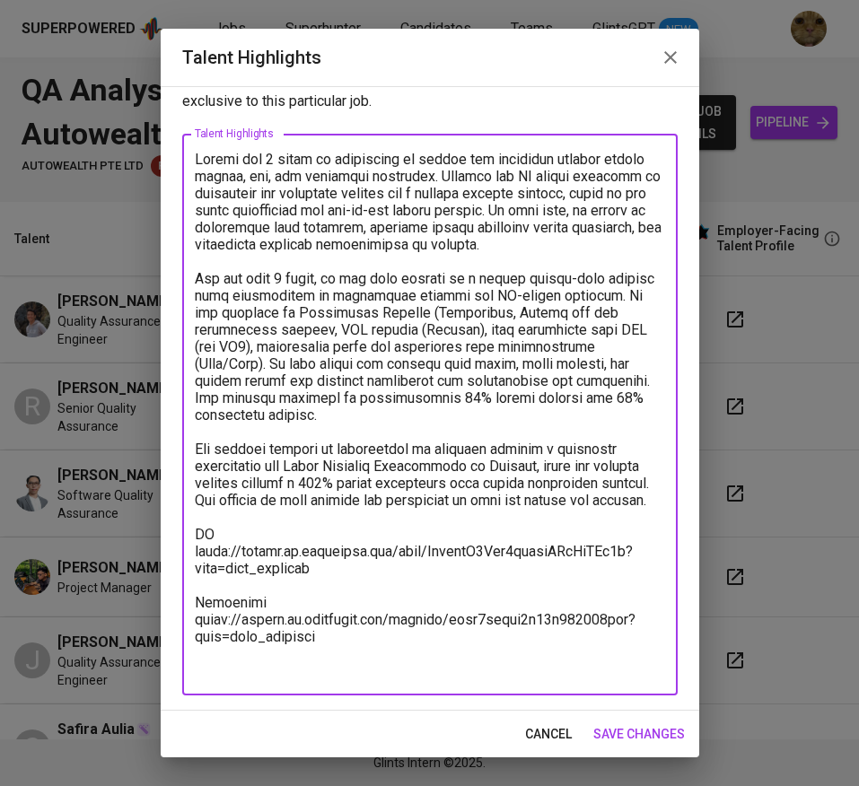
type textarea "Fadhel has 3 years of experience in manual and automated testing across mobile,…"
click at [624, 742] on span "save changes" at bounding box center [639, 734] width 92 height 22
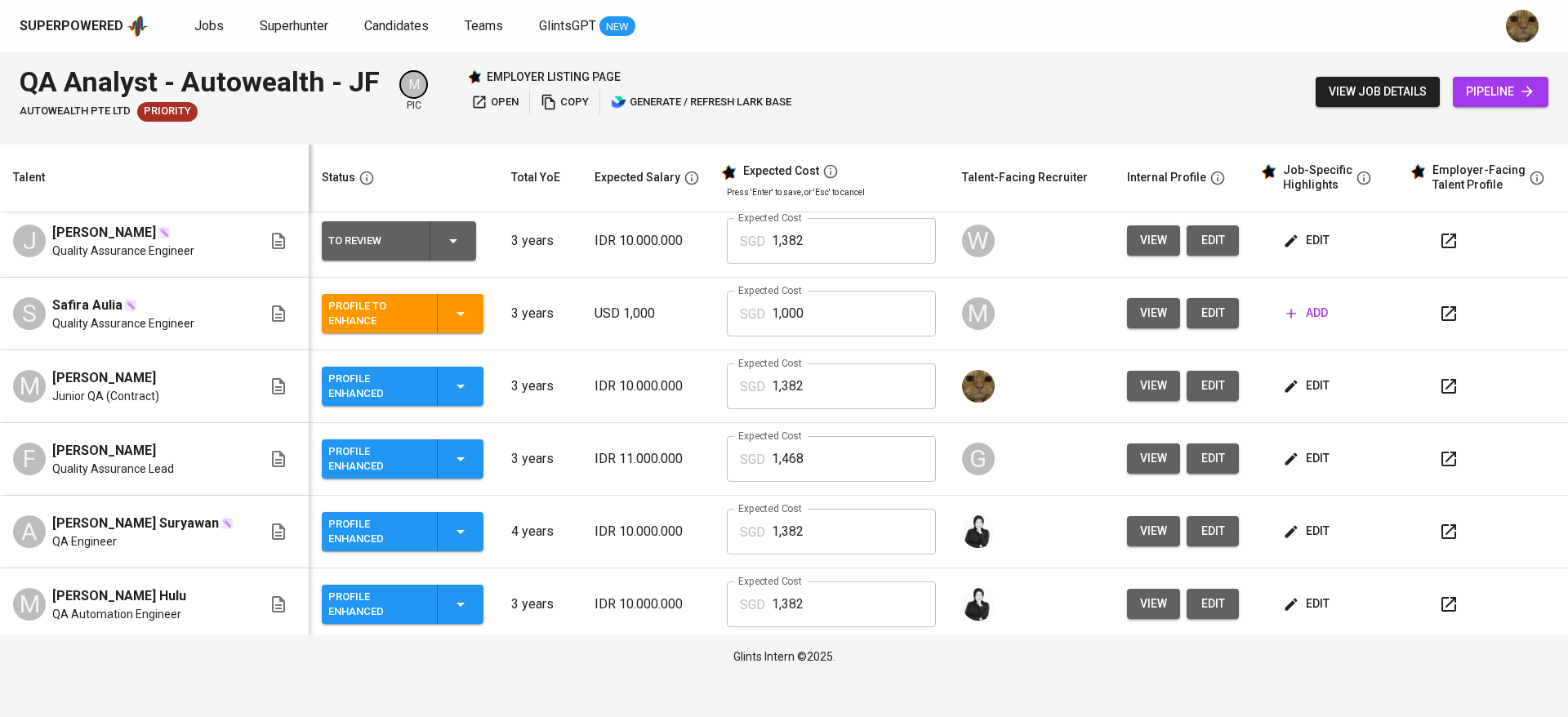
scroll to position [298, 0]
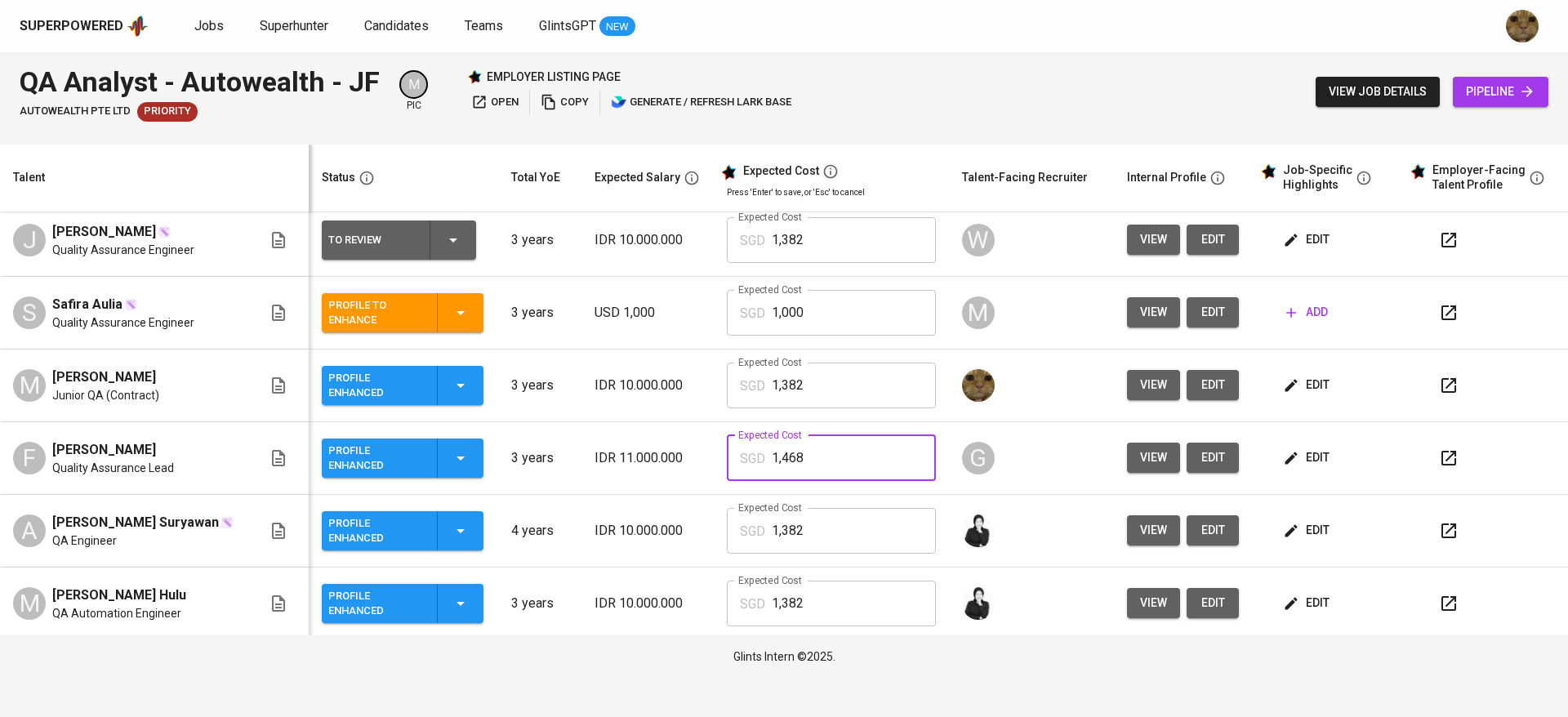
drag, startPoint x: 839, startPoint y: 449, endPoint x: 744, endPoint y: 451, distance: 95.0
click at [744, 451] on div "SGD 1,468 Expected Cost" at bounding box center [831, 458] width 208 height 45
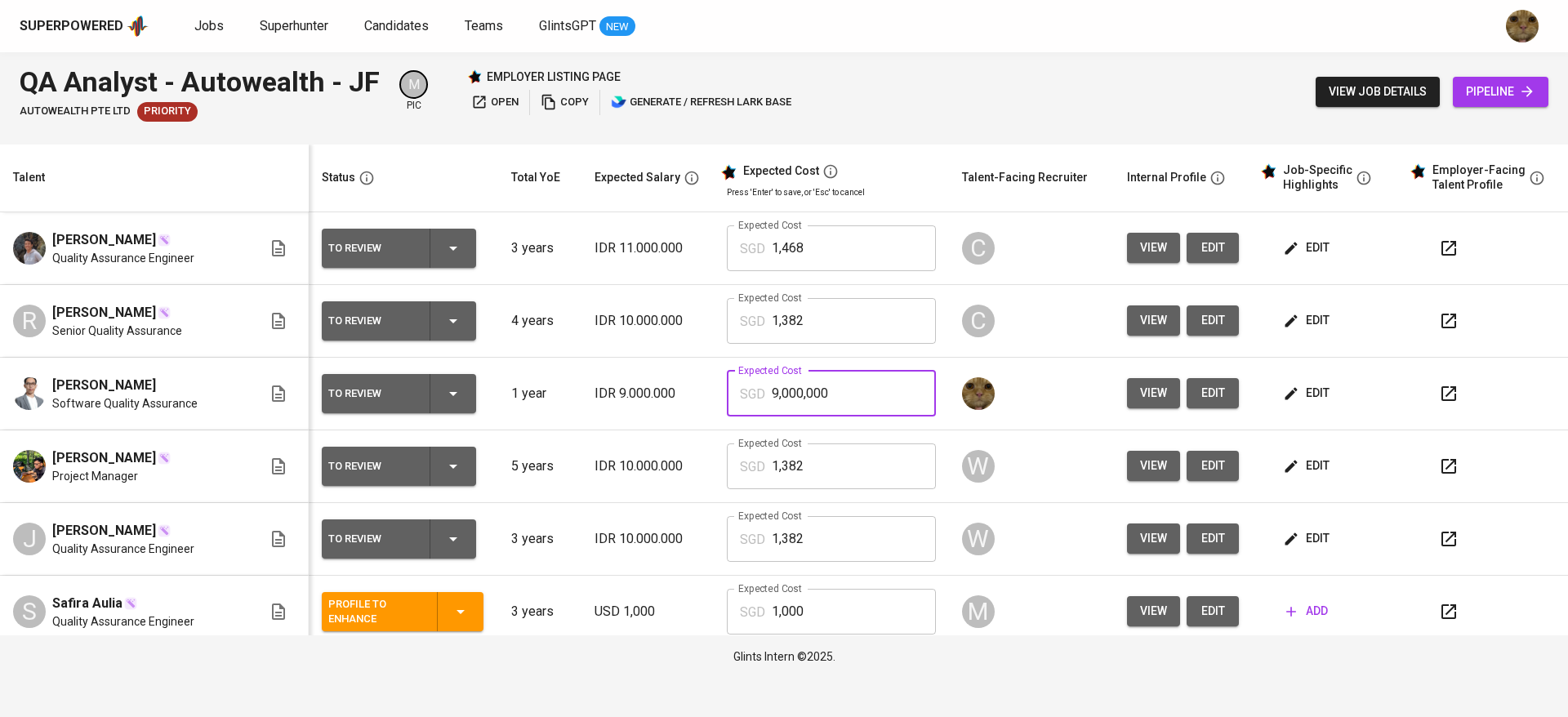
drag, startPoint x: 825, startPoint y: 394, endPoint x: 756, endPoint y: 395, distance: 69.0
click at [756, 395] on div "SGD 9,000,000 Expected Cost" at bounding box center [831, 393] width 208 height 45
paste input "1,468"
type input "1,468"
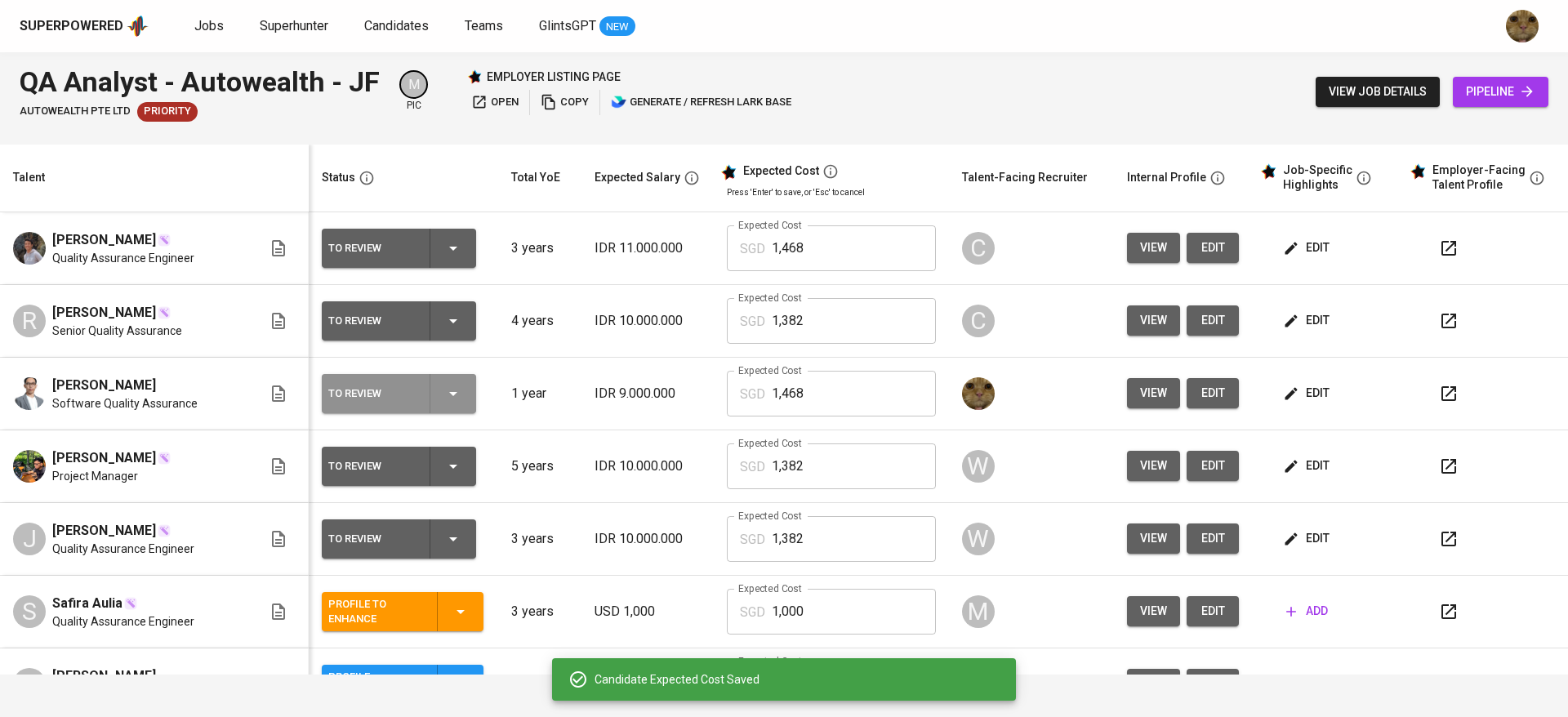
click at [457, 393] on icon "button" at bounding box center [453, 394] width 20 height 20
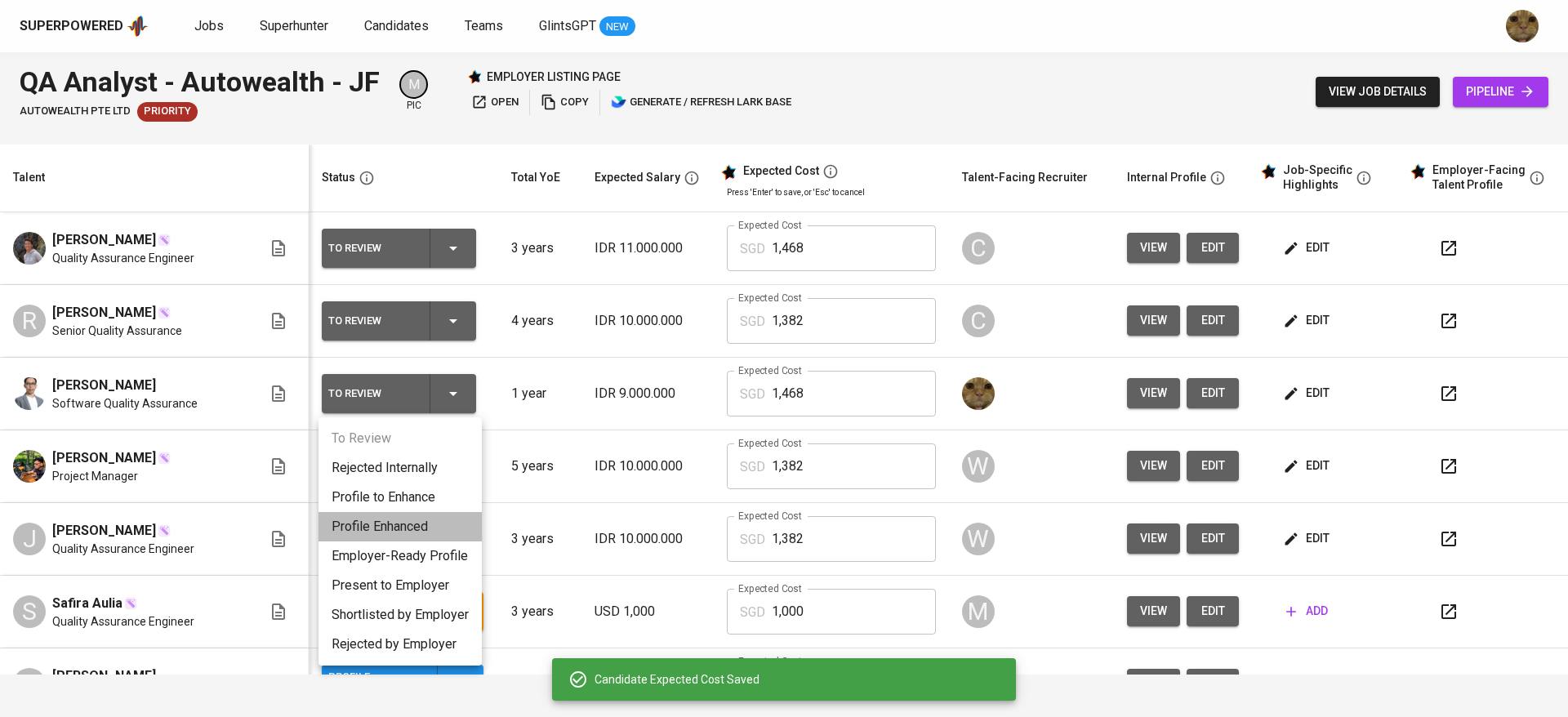
click at [366, 525] on li "Profile Enhanced" at bounding box center [400, 527] width 163 height 29
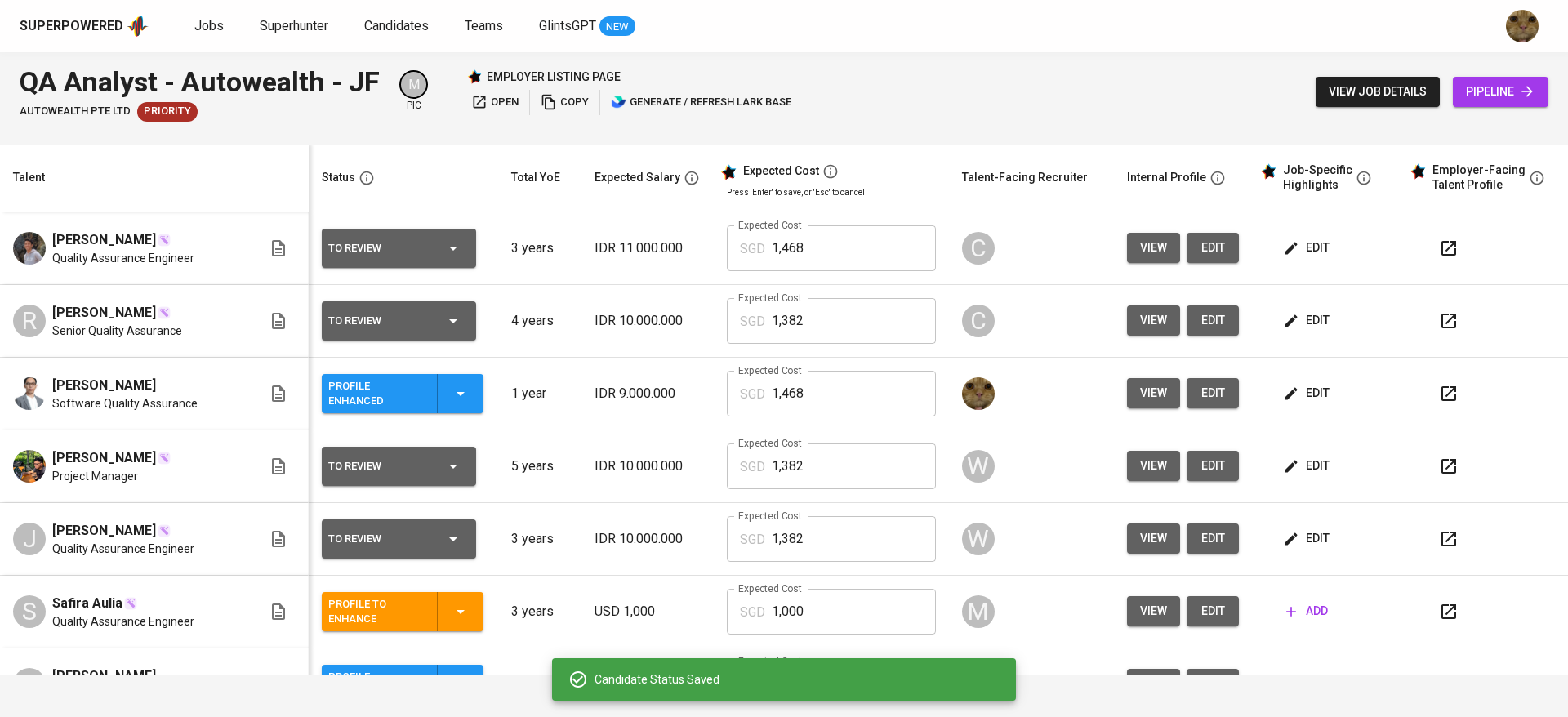
click at [1306, 386] on span "edit" at bounding box center [1308, 393] width 44 height 20
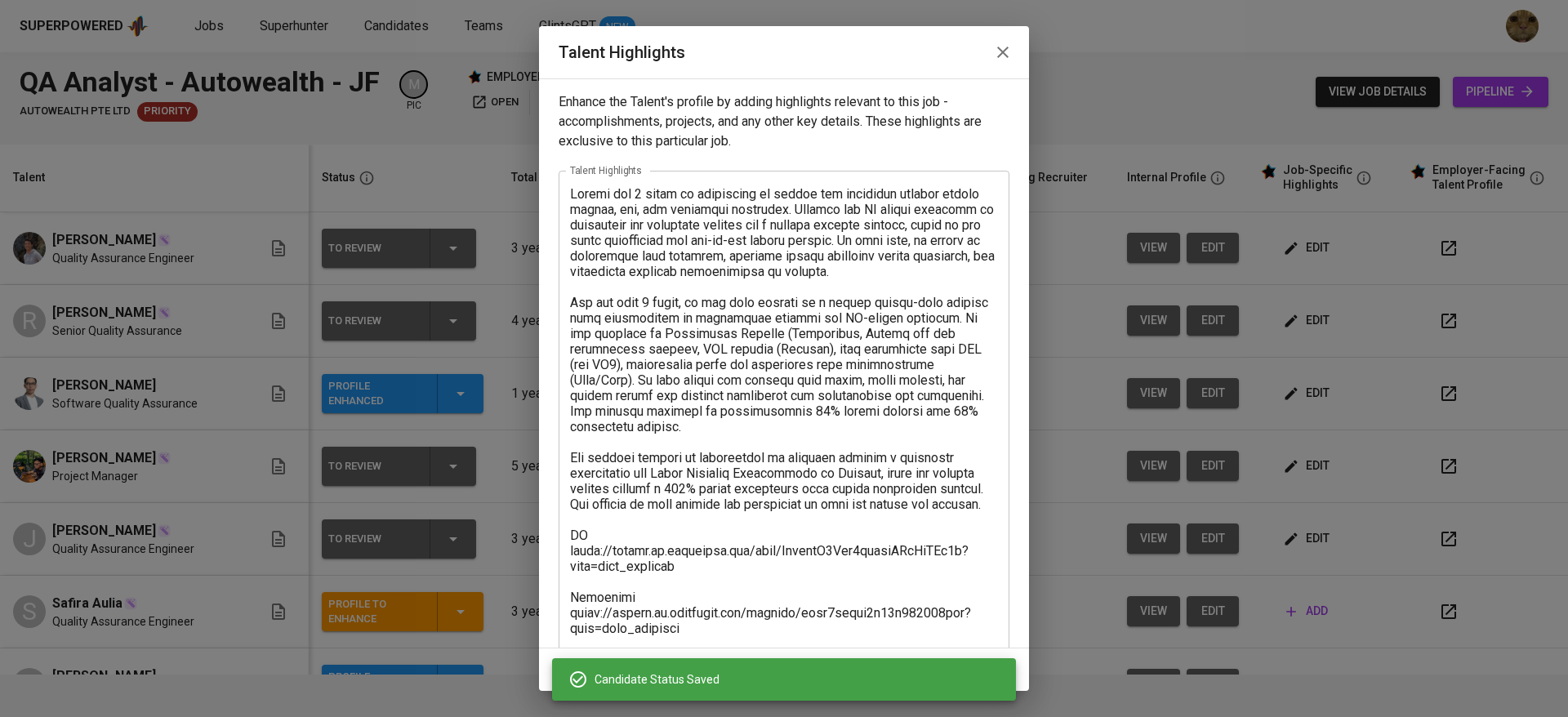
scroll to position [47, 0]
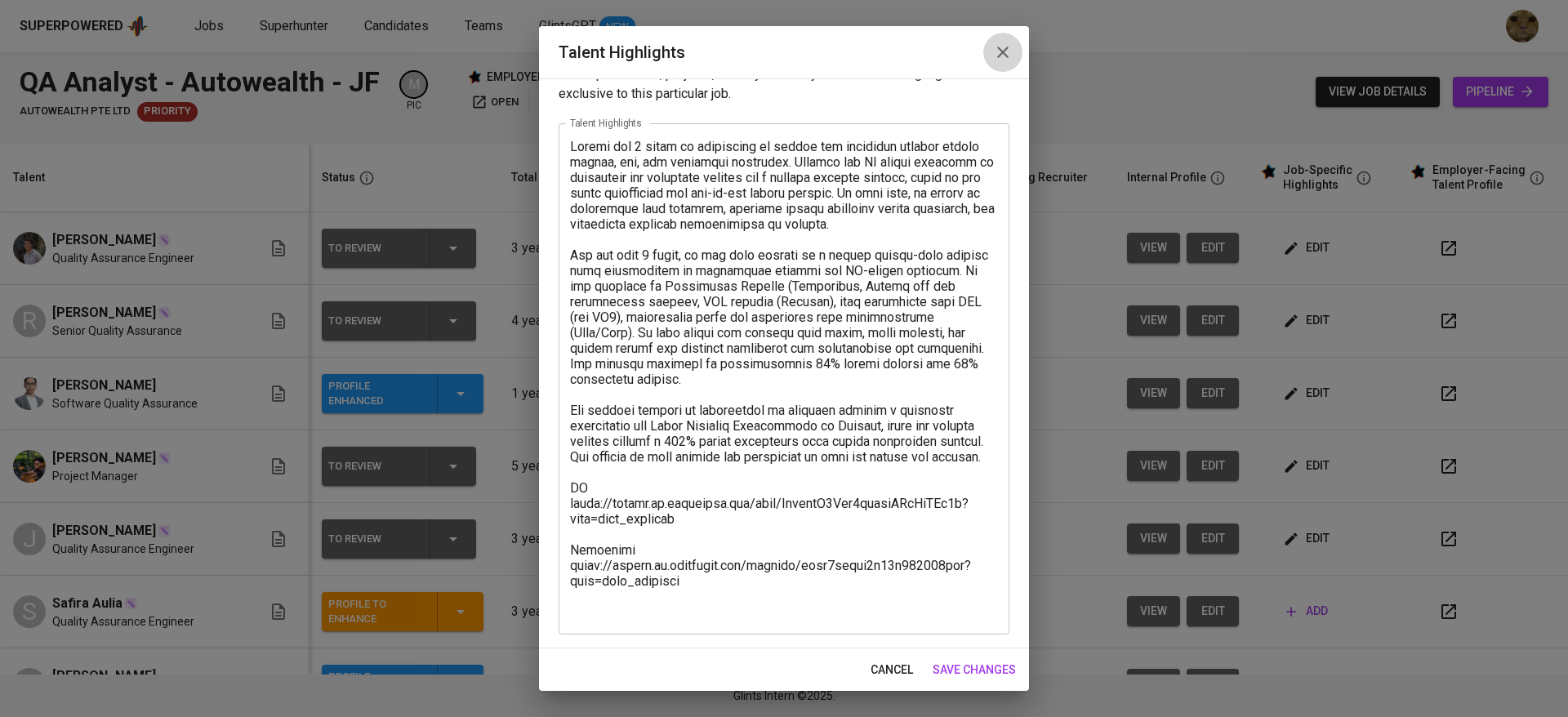
click at [994, 52] on icon "button" at bounding box center [1003, 53] width 20 height 20
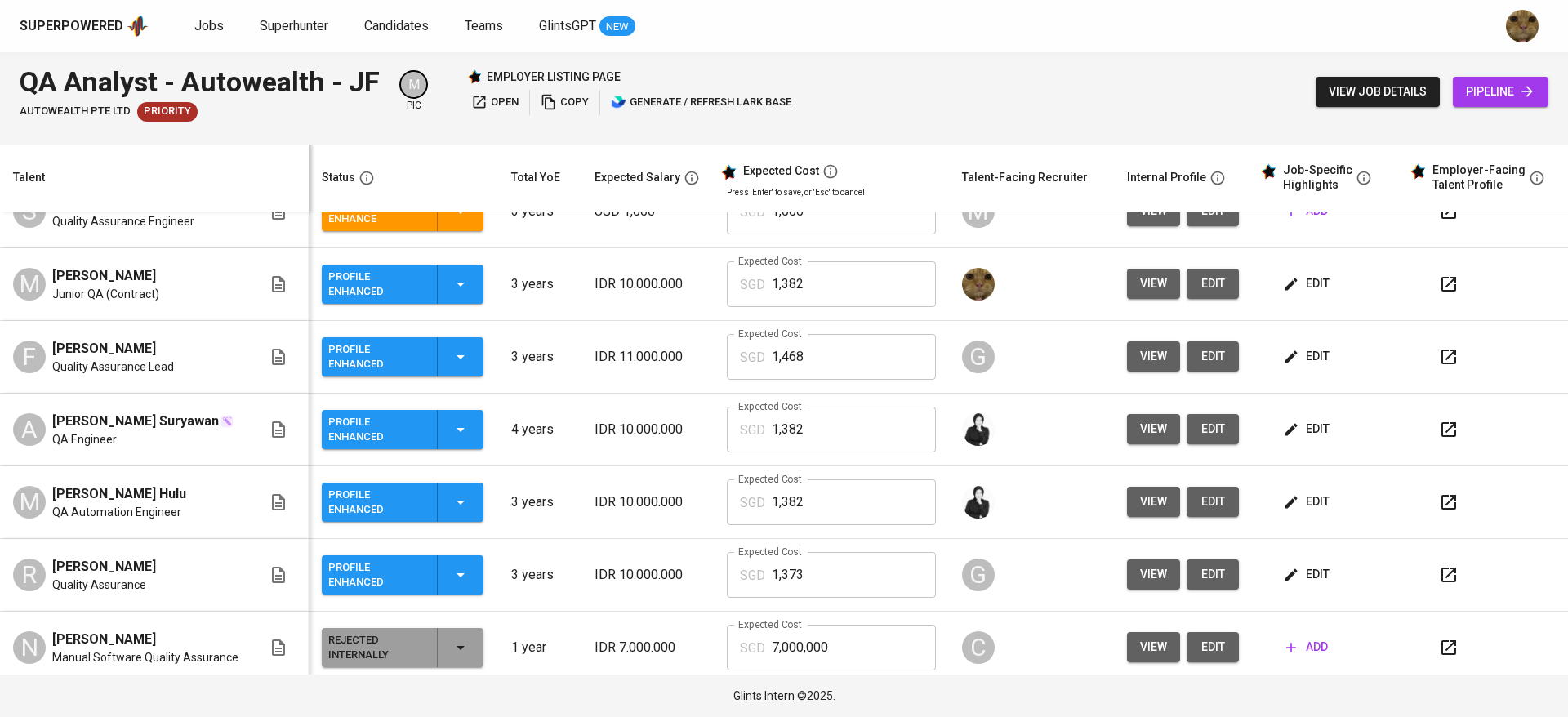
scroll to position [399, 0]
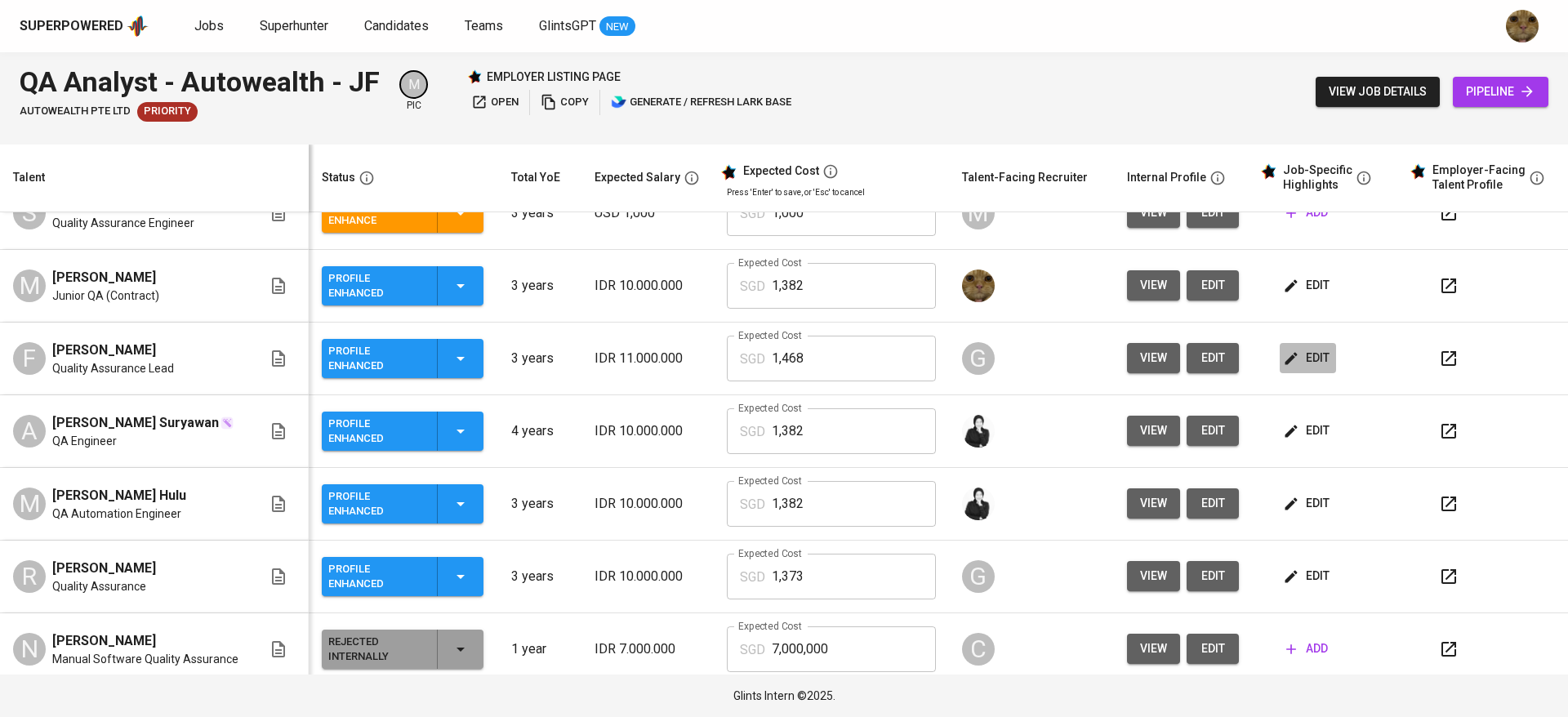
click at [1291, 366] on span "edit" at bounding box center [1308, 358] width 44 height 20
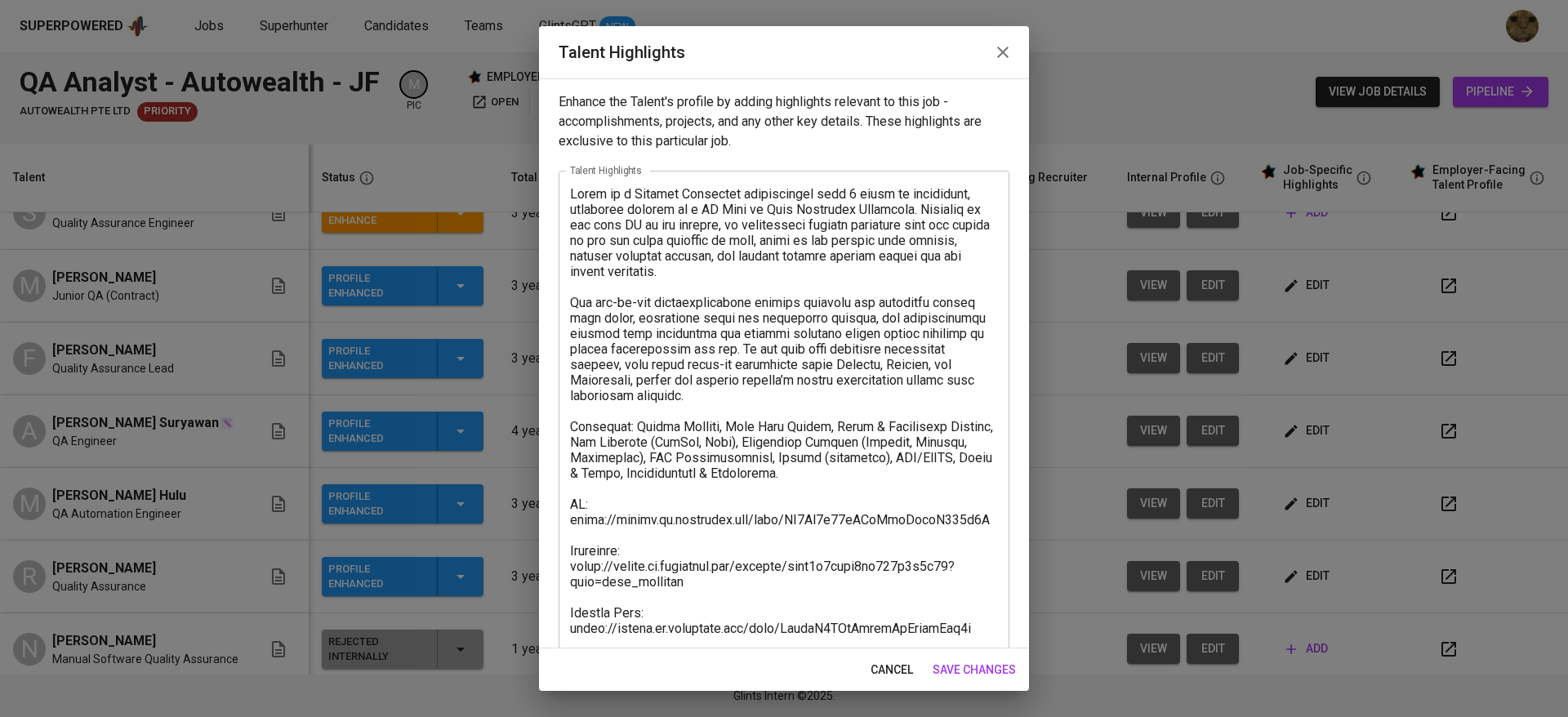
scroll to position [140, 0]
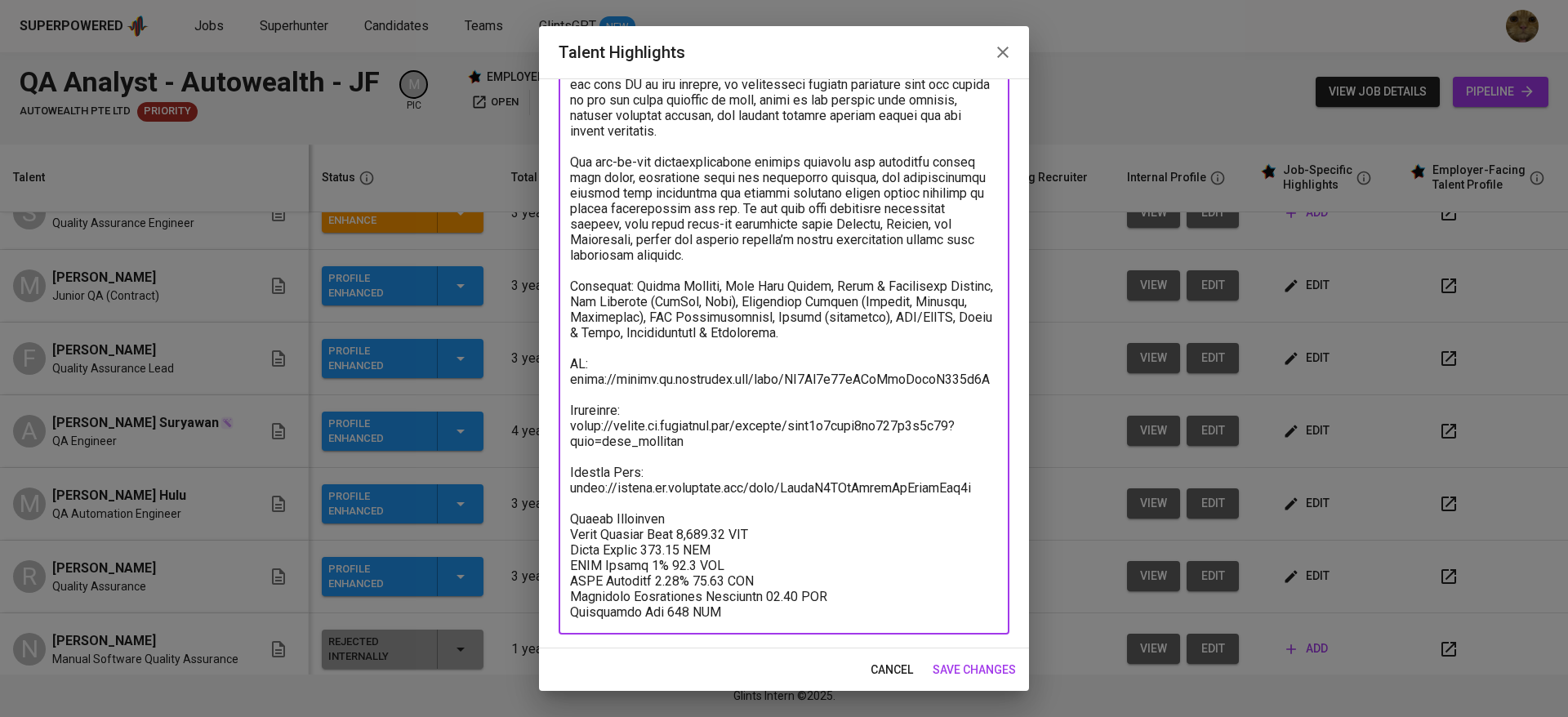
drag, startPoint x: 570, startPoint y: 521, endPoint x: 754, endPoint y: 609, distance: 204.0
click at [754, 609] on textarea at bounding box center [784, 332] width 428 height 574
click at [895, 665] on span "cancel" at bounding box center [891, 670] width 43 height 20
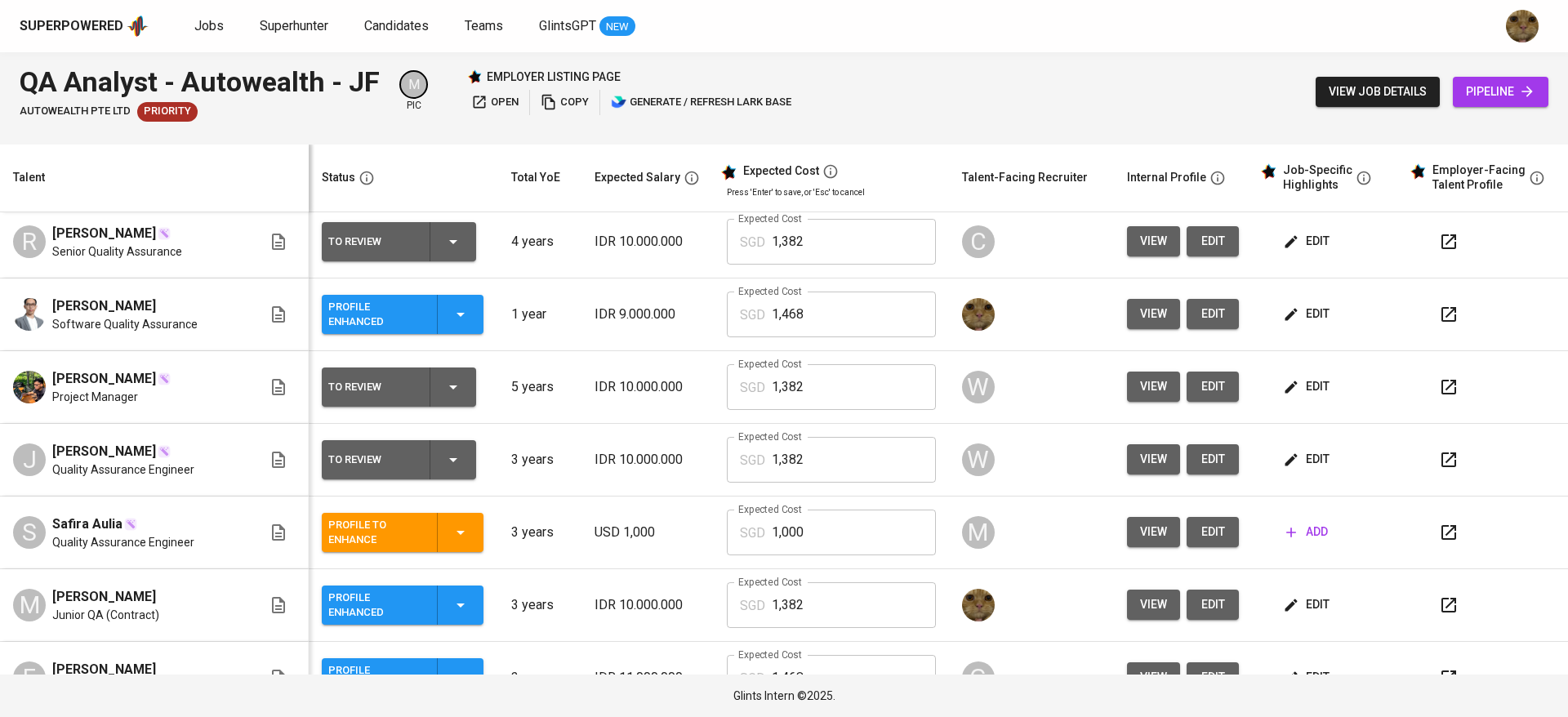
scroll to position [77, 0]
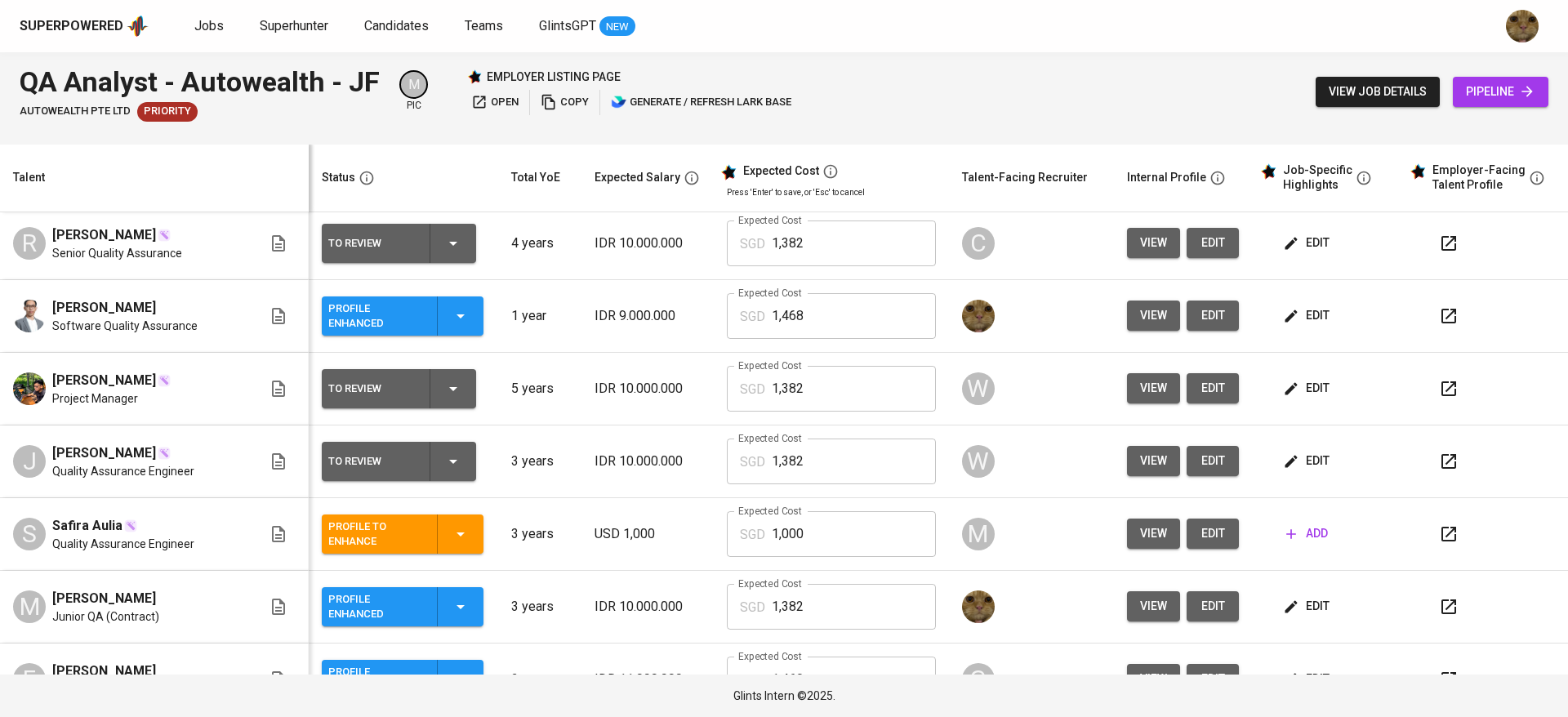
click at [1199, 319] on span "edit" at bounding box center [1212, 316] width 26 height 20
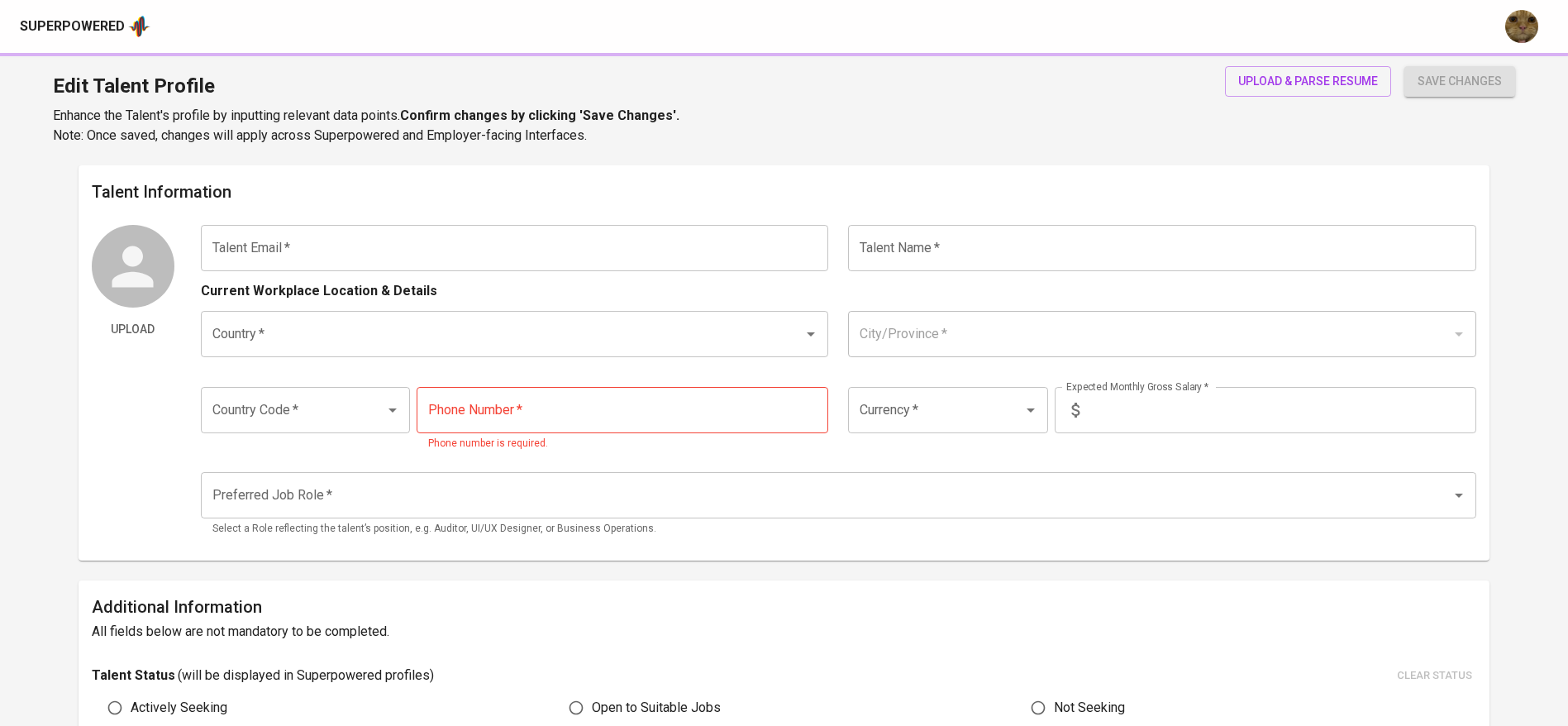
type input "[EMAIL_ADDRESS][DOMAIN_NAME]"
type input "[PERSON_NAME]"
type input "[GEOGRAPHIC_DATA]"
type input "[GEOGRAPHIC_DATA], [GEOGRAPHIC_DATA]"
type input "+62"
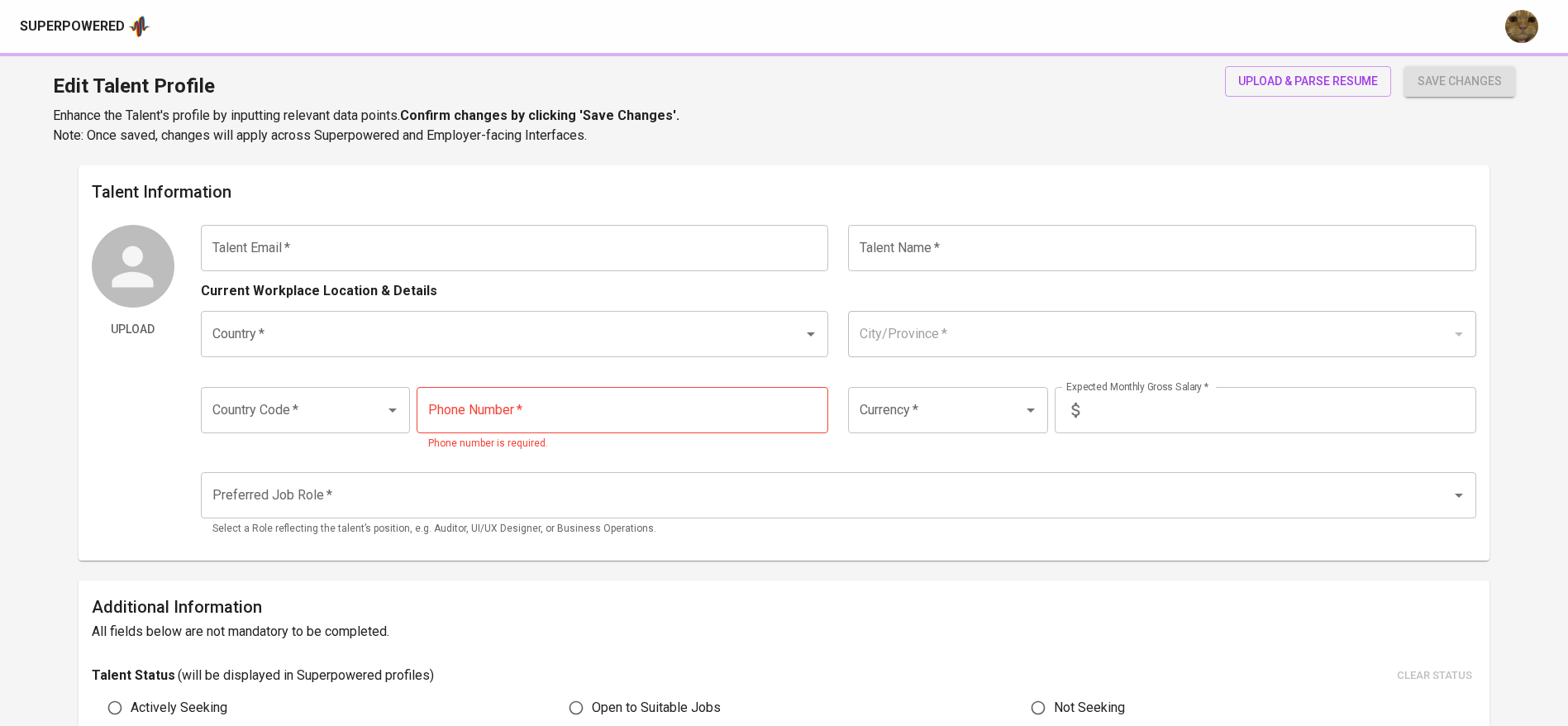
type input "[PHONE_NUMBER]"
type input "IDR"
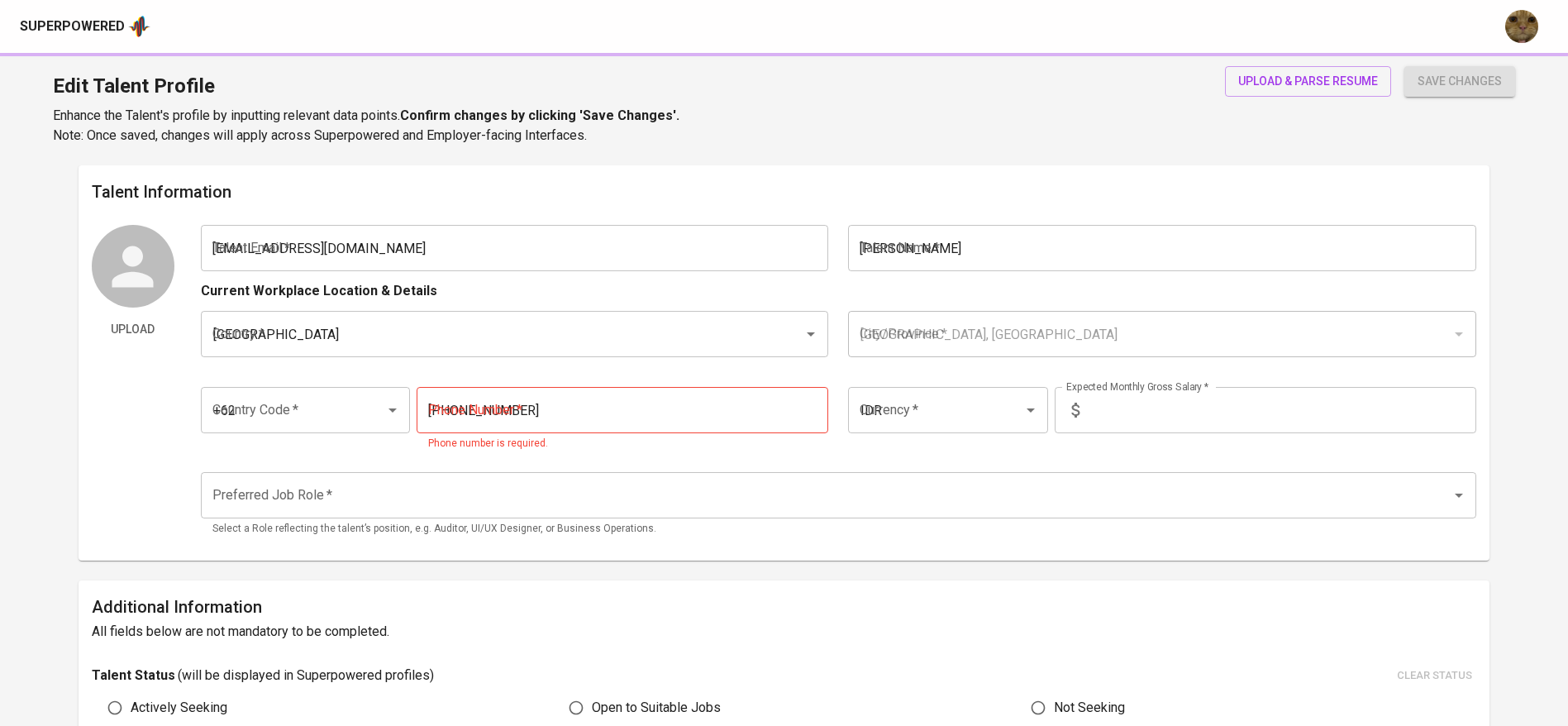
radio input "true"
type input "1"
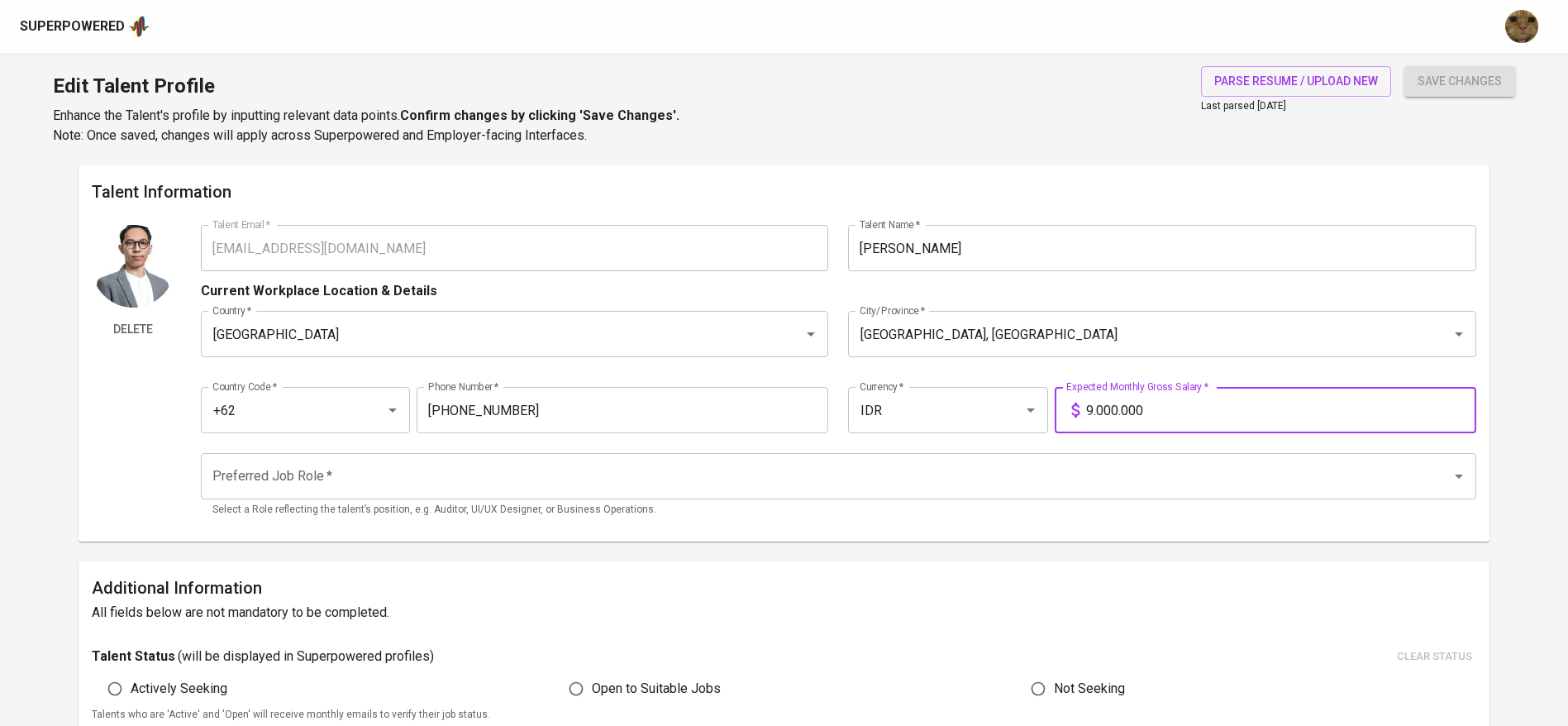
drag, startPoint x: 1092, startPoint y: 410, endPoint x: 1080, endPoint y: 410, distance: 12.0
click at [1080, 410] on div "9.000.000 Expected Monthly Gross Salary *" at bounding box center [1266, 410] width 422 height 46
type input "11.000.000"
click at [1404, 66] on button "save changes" at bounding box center [1459, 81] width 111 height 30
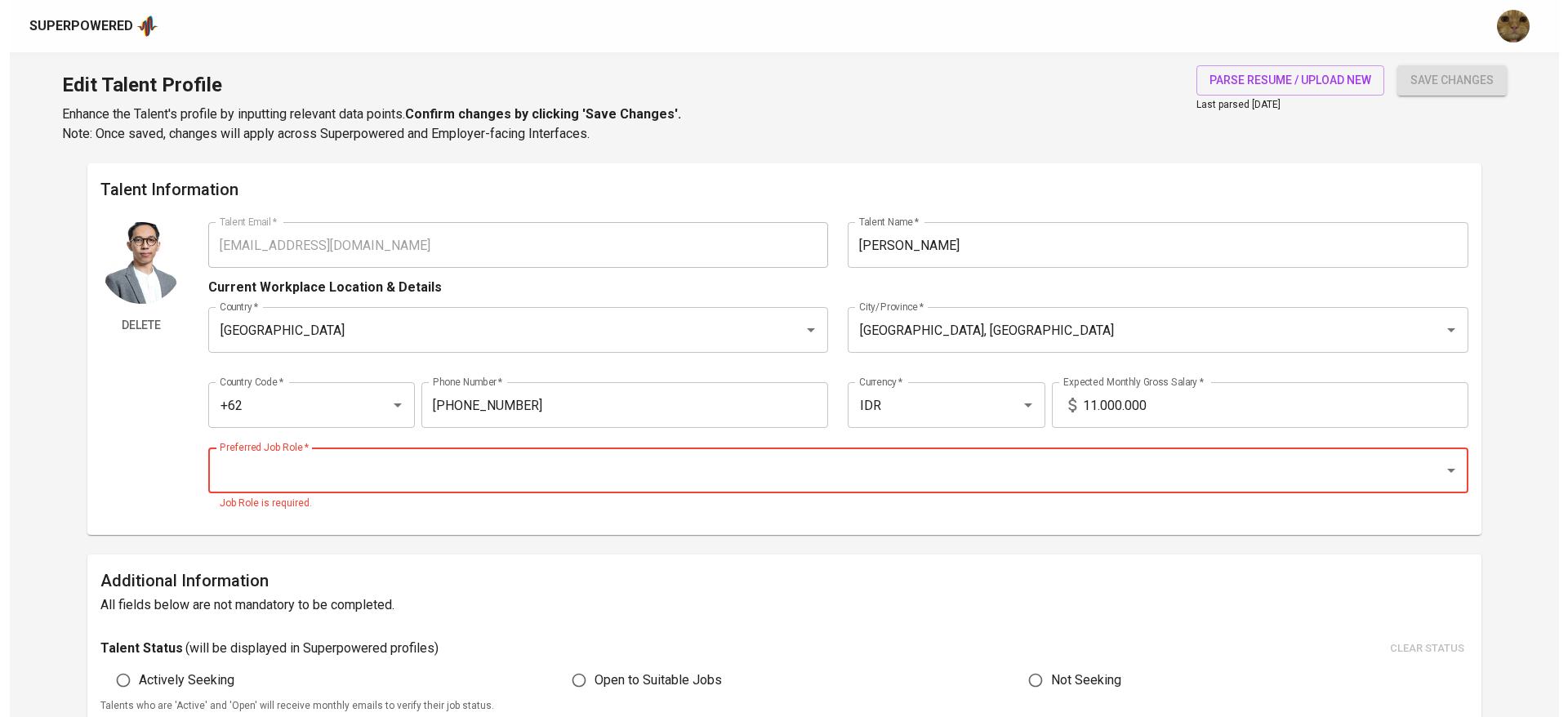
scroll to position [35, 0]
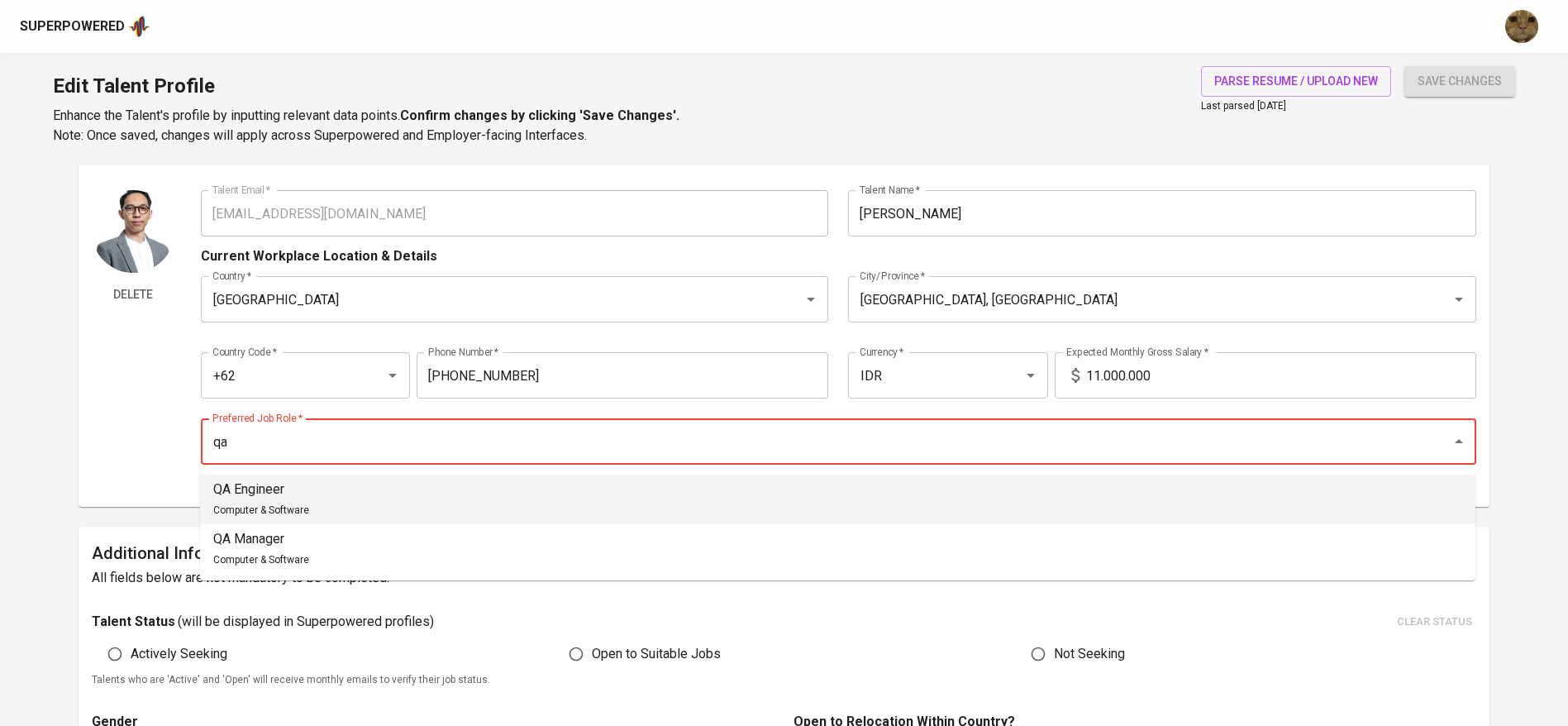
click at [541, 491] on li "QA Engineer Computer & Software" at bounding box center [837, 499] width 1276 height 50
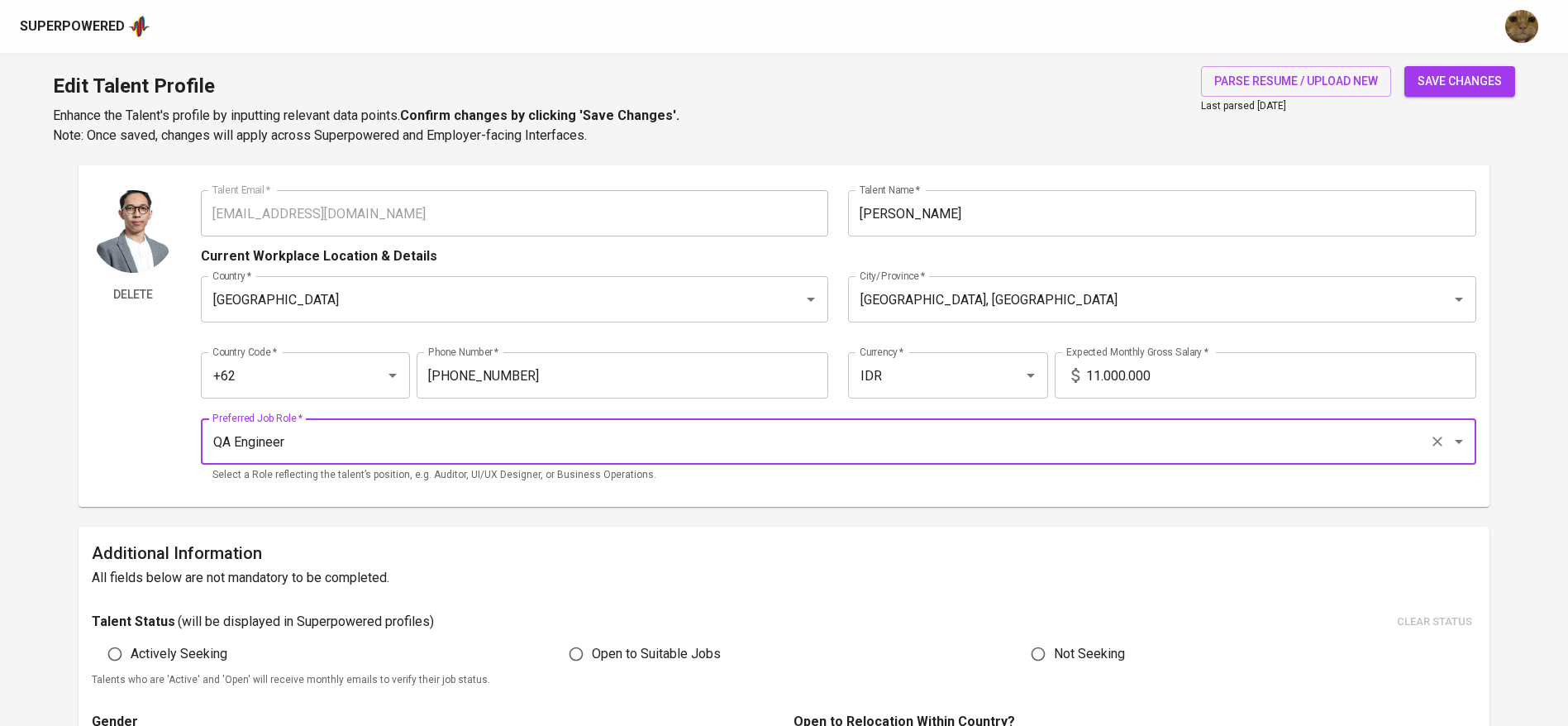
type input "QA Engineer"
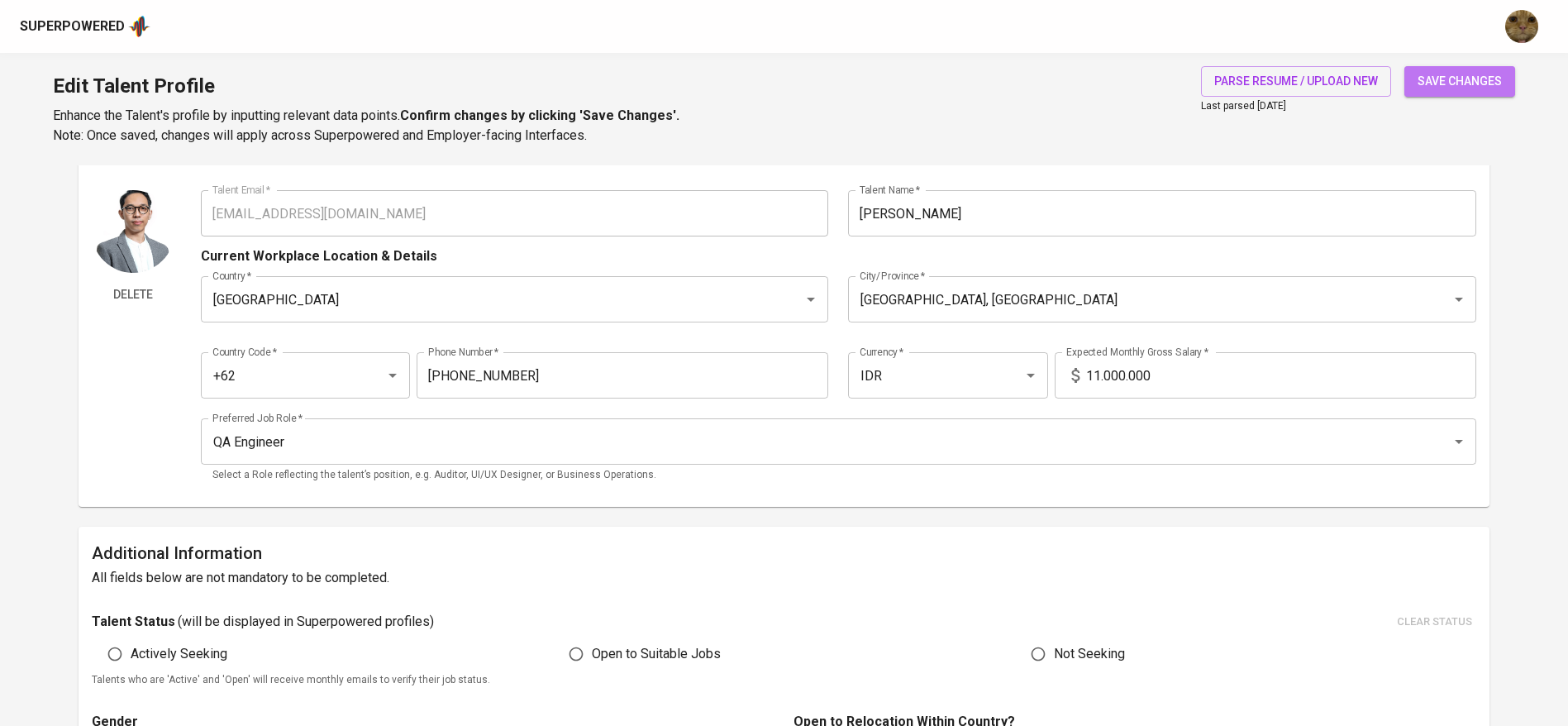
click at [1460, 72] on span "save changes" at bounding box center [1460, 81] width 85 height 20
click at [1328, 88] on span "parse resume / upload new" at bounding box center [1296, 81] width 164 height 20
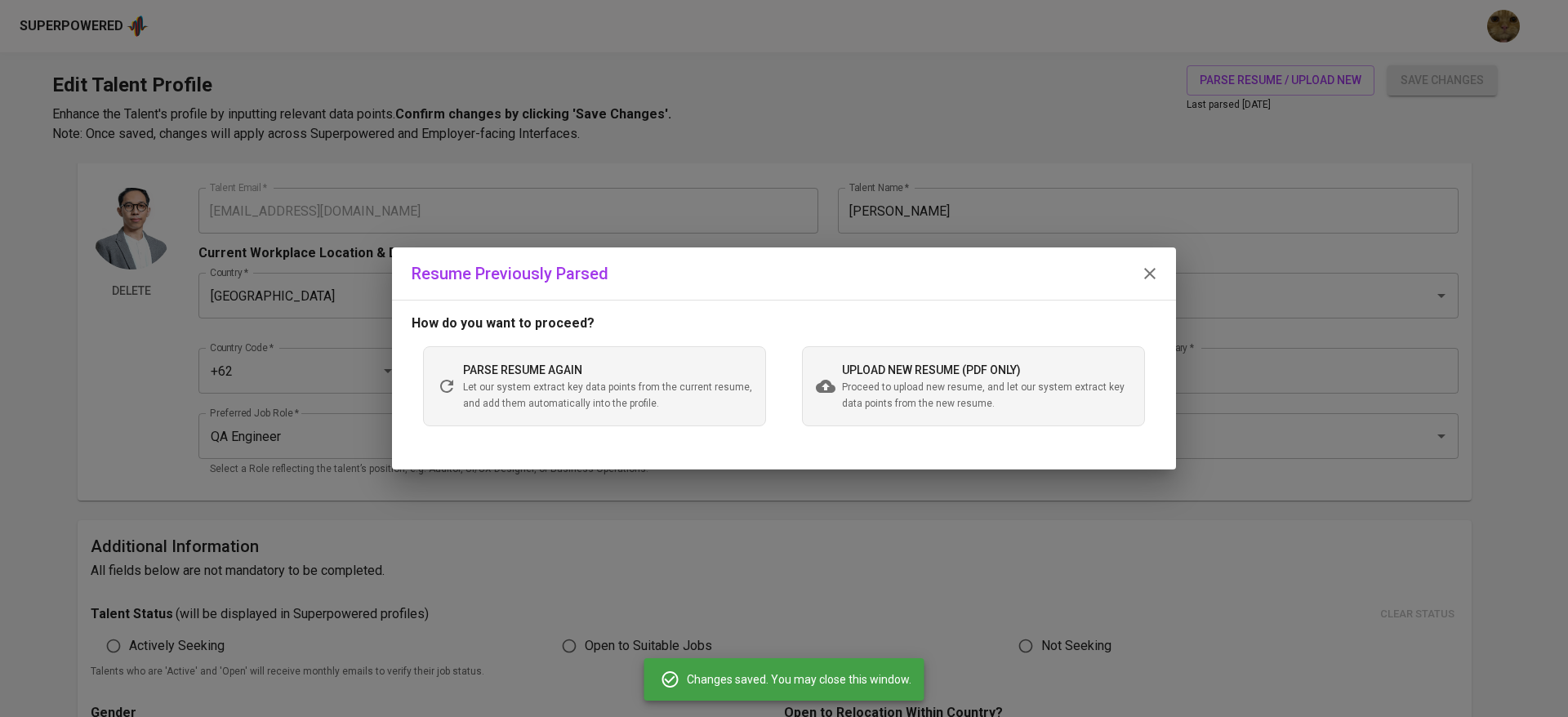
click at [787, 381] on div "parse resume again Let our system extract key data points from the current resu…" at bounding box center [784, 386] width 744 height 80
click at [848, 379] on span "Proceed to upload new resume, and let our system extract key data points from t…" at bounding box center [986, 396] width 289 height 33
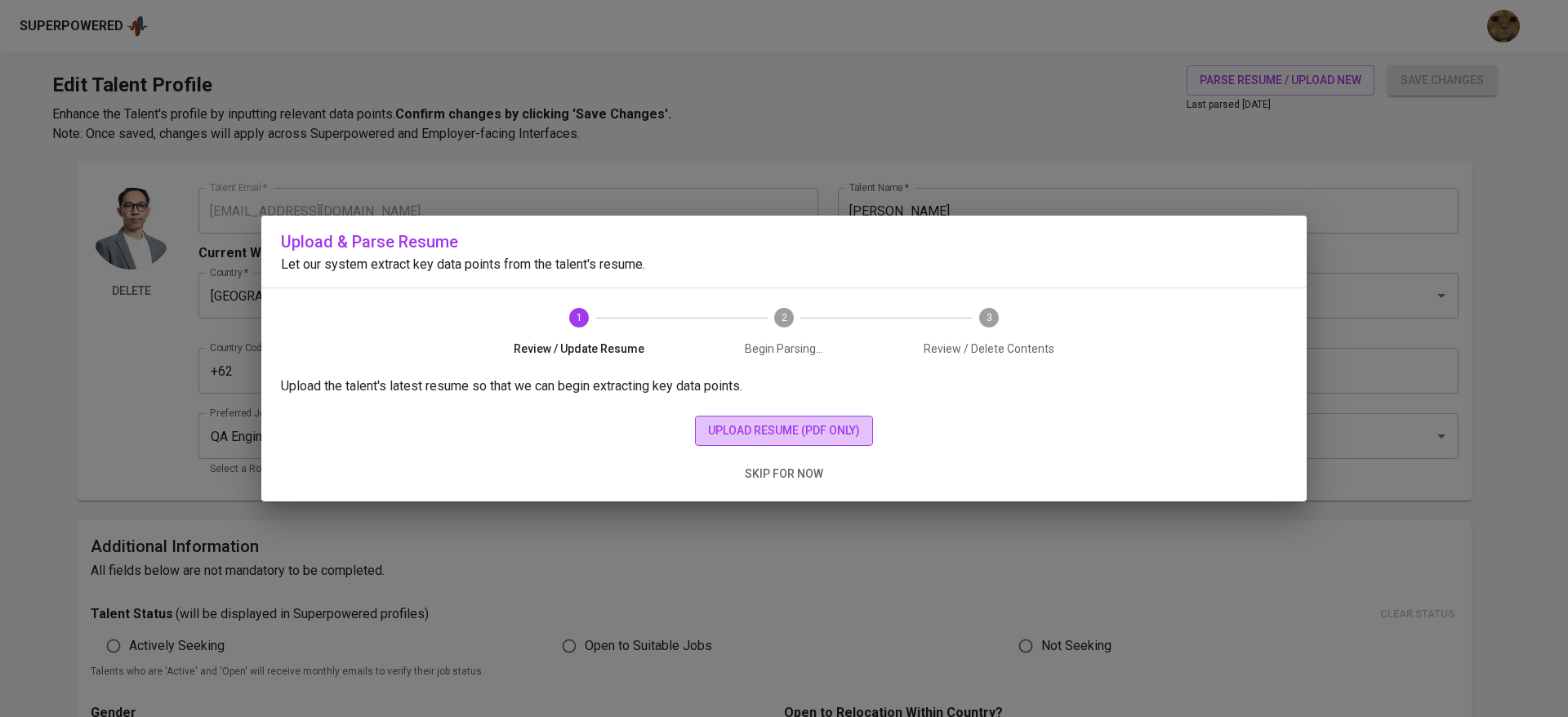
click at [788, 423] on span "upload resume (pdf only)" at bounding box center [784, 430] width 152 height 20
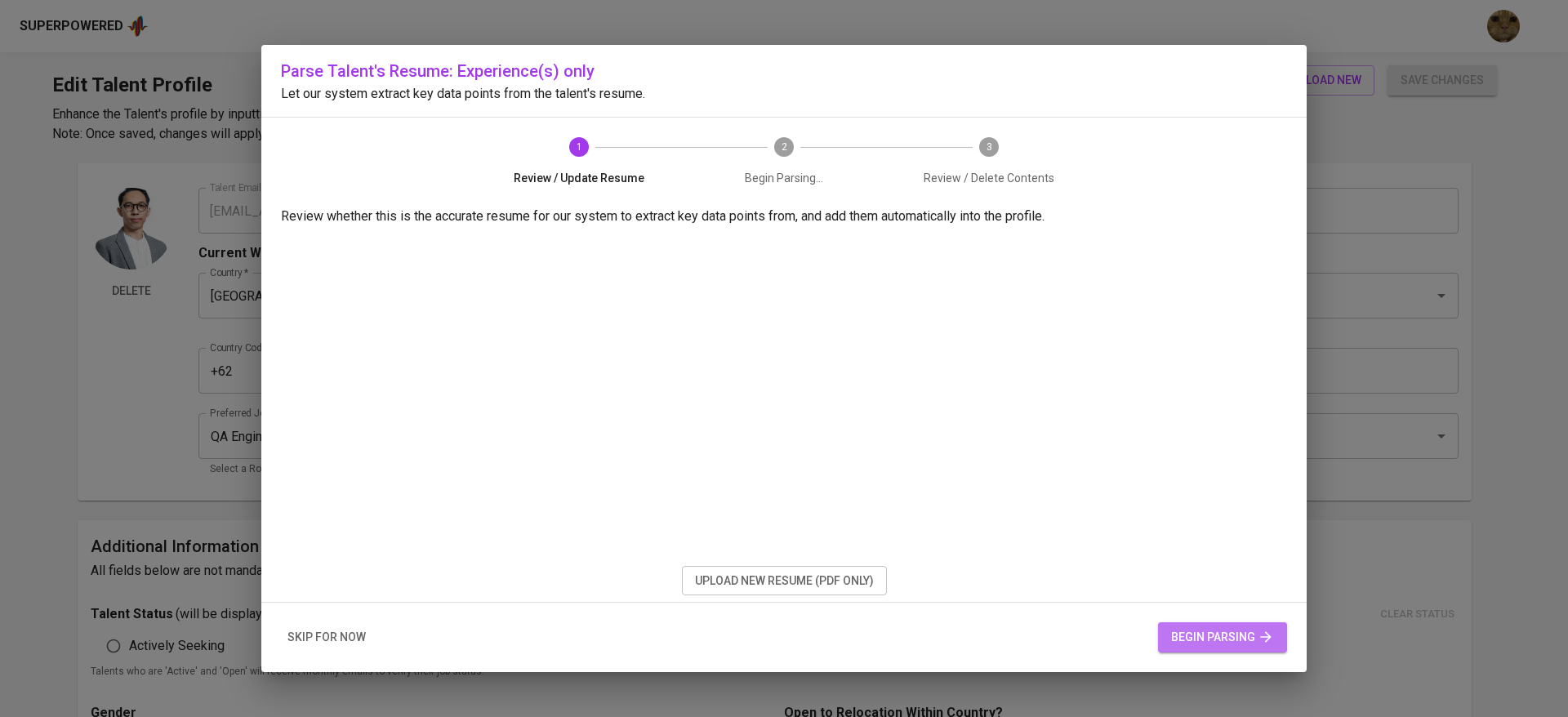
click at [1208, 643] on span "begin parsing" at bounding box center [1222, 637] width 103 height 20
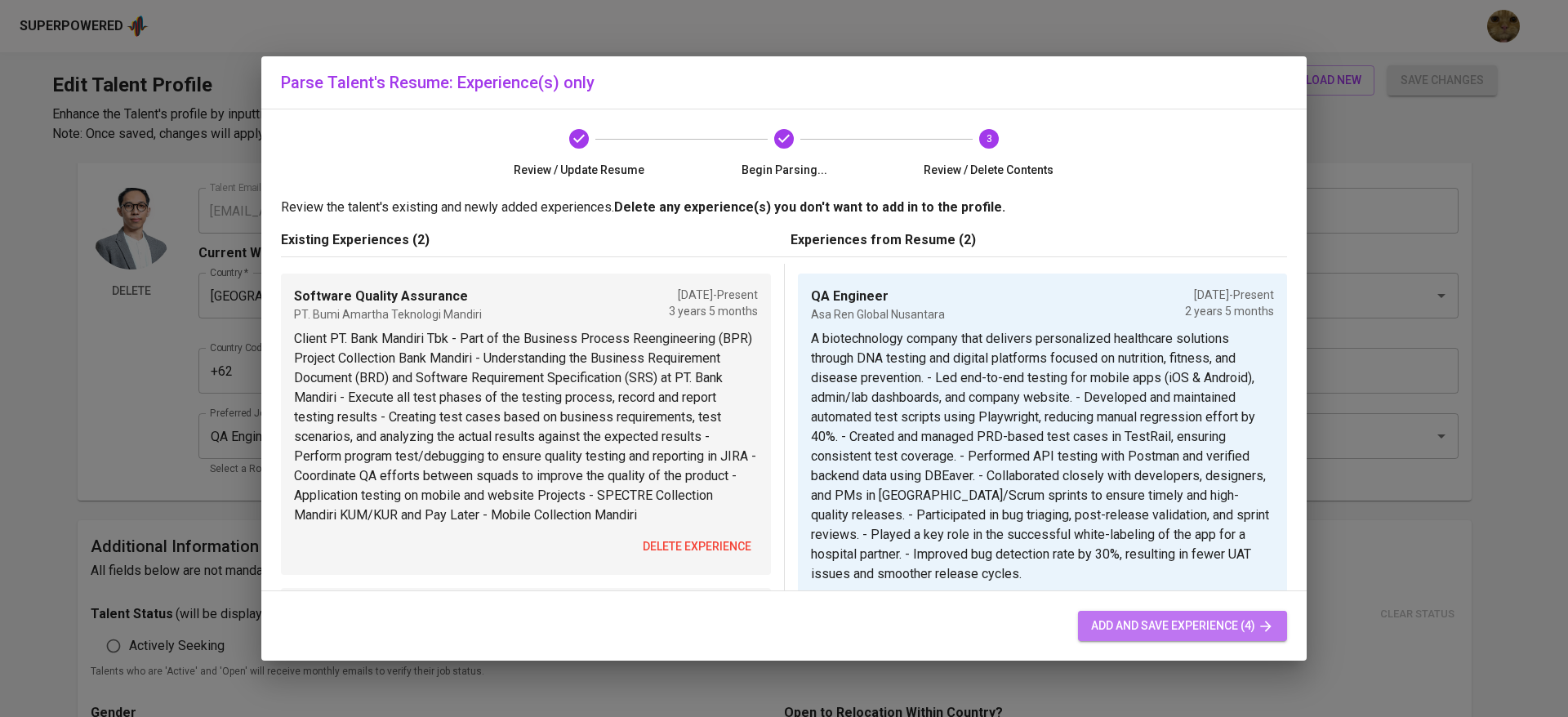
click at [1124, 626] on span "add and save experience (4)" at bounding box center [1182, 626] width 183 height 20
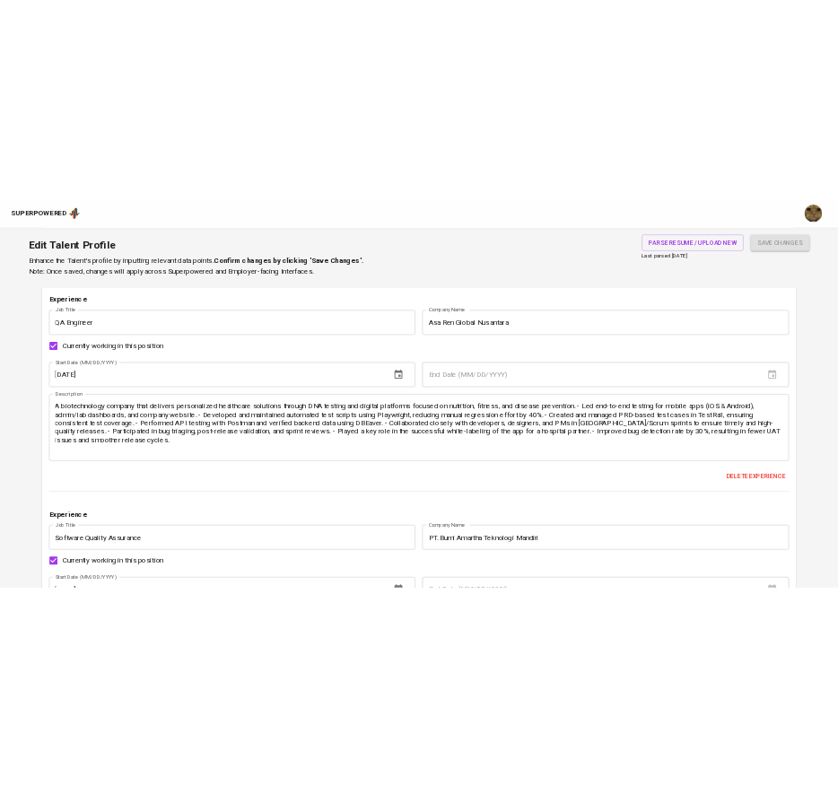
scroll to position [1799, 0]
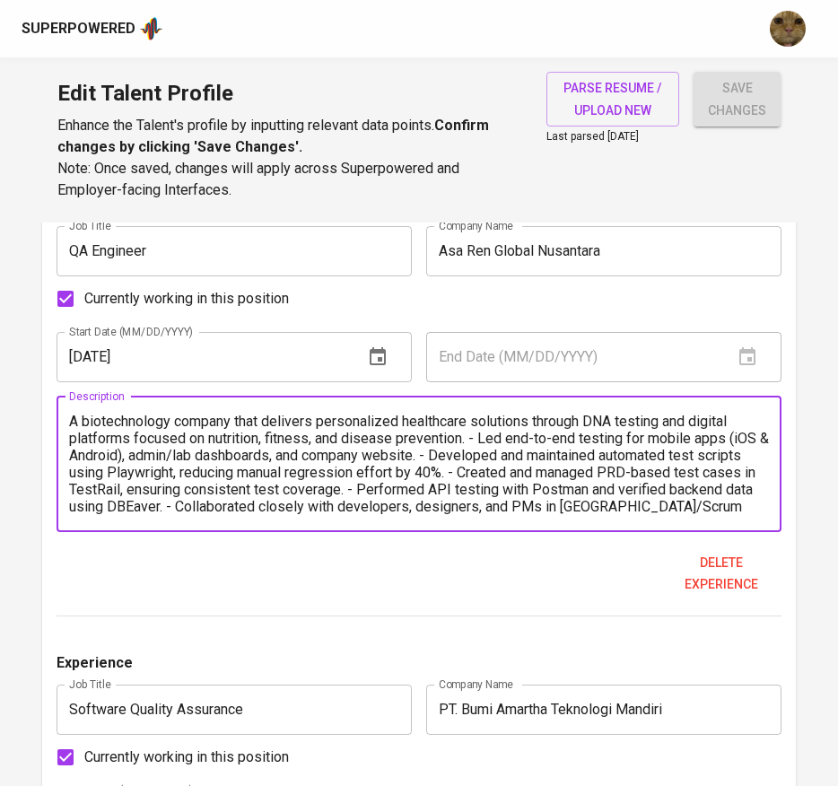
click at [475, 441] on textarea "A biotechnology company that delivers personalized healthcare solutions through…" at bounding box center [419, 464] width 701 height 102
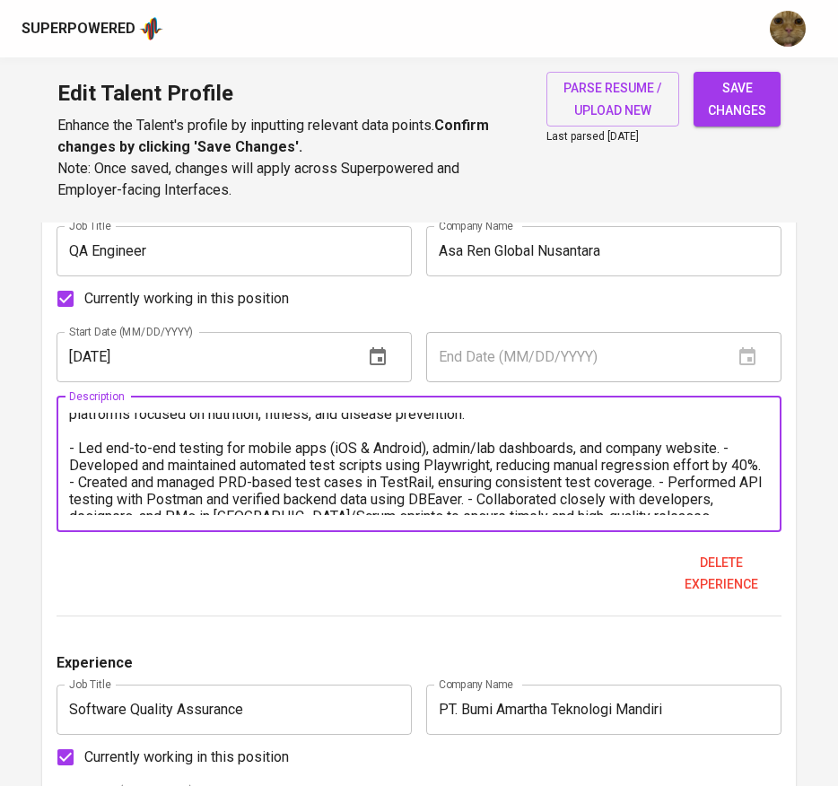
scroll to position [27, 0]
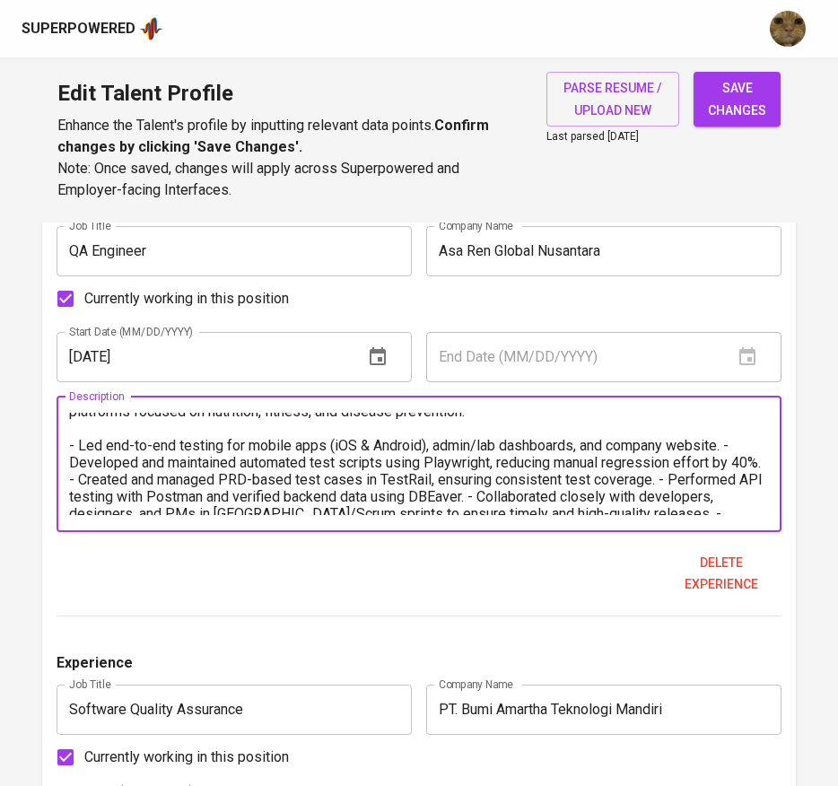
click at [728, 451] on textarea "A biotechnology company that delivers personalized healthcare solutions through…" at bounding box center [419, 464] width 701 height 102
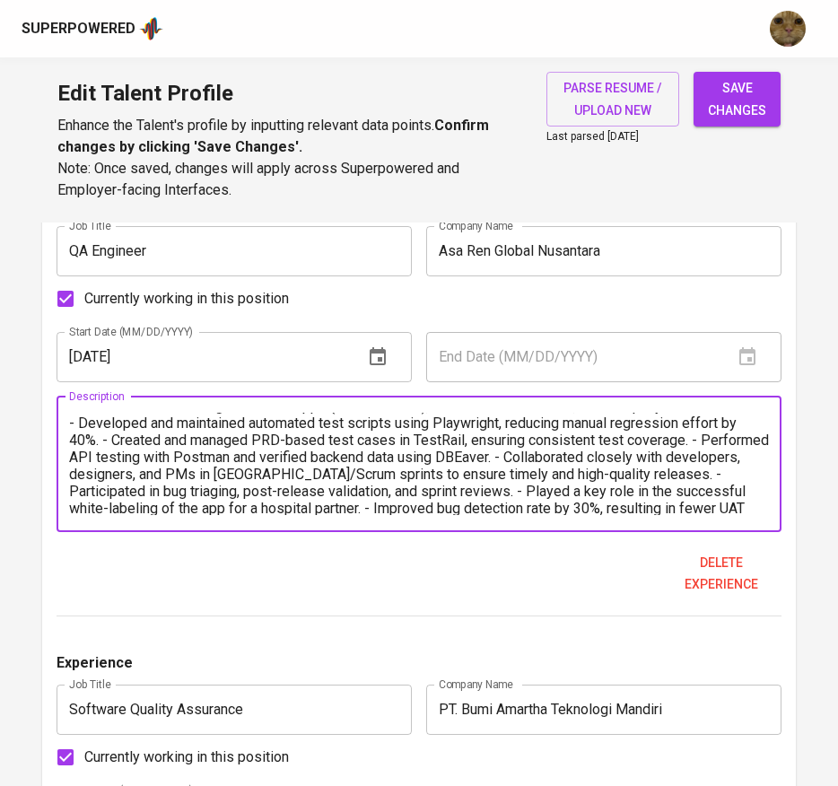
scroll to position [67, 0]
click at [99, 442] on textarea "A biotechnology company that delivers personalized healthcare solutions through…" at bounding box center [419, 464] width 701 height 102
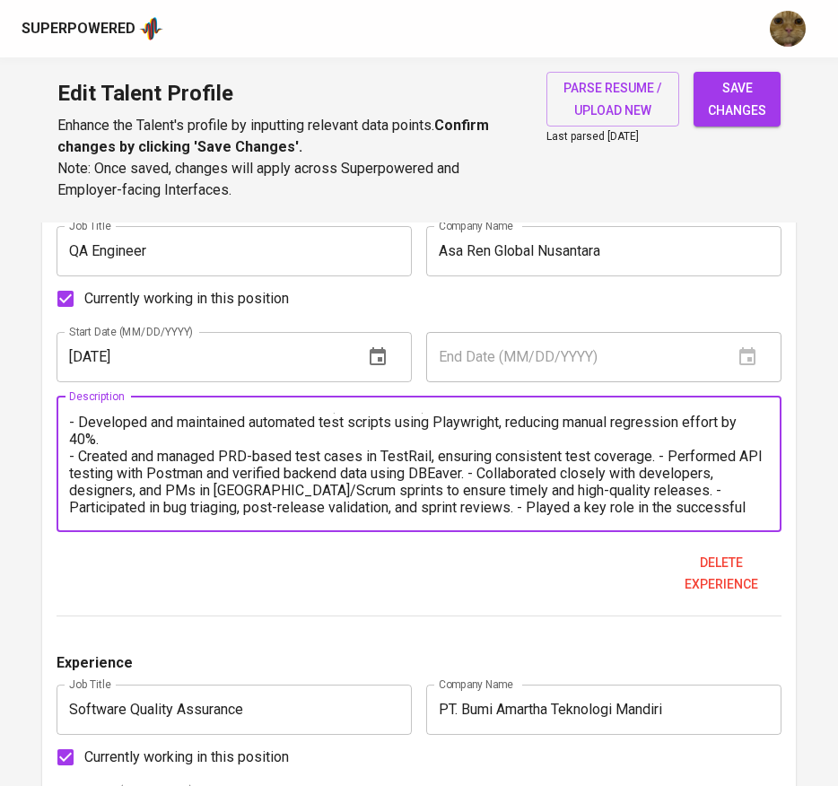
click at [654, 461] on textarea "A biotechnology company that delivers personalized healthcare solutions through…" at bounding box center [419, 464] width 701 height 102
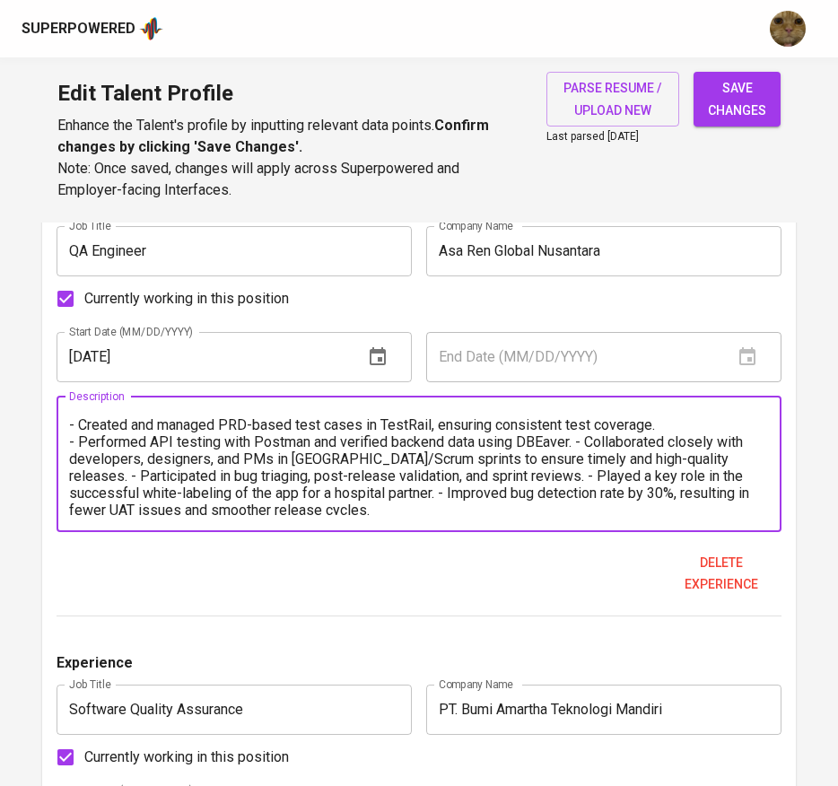
scroll to position [100, 0]
click at [573, 440] on textarea "A biotechnology company that delivers personalized healthcare solutions through…" at bounding box center [419, 464] width 701 height 102
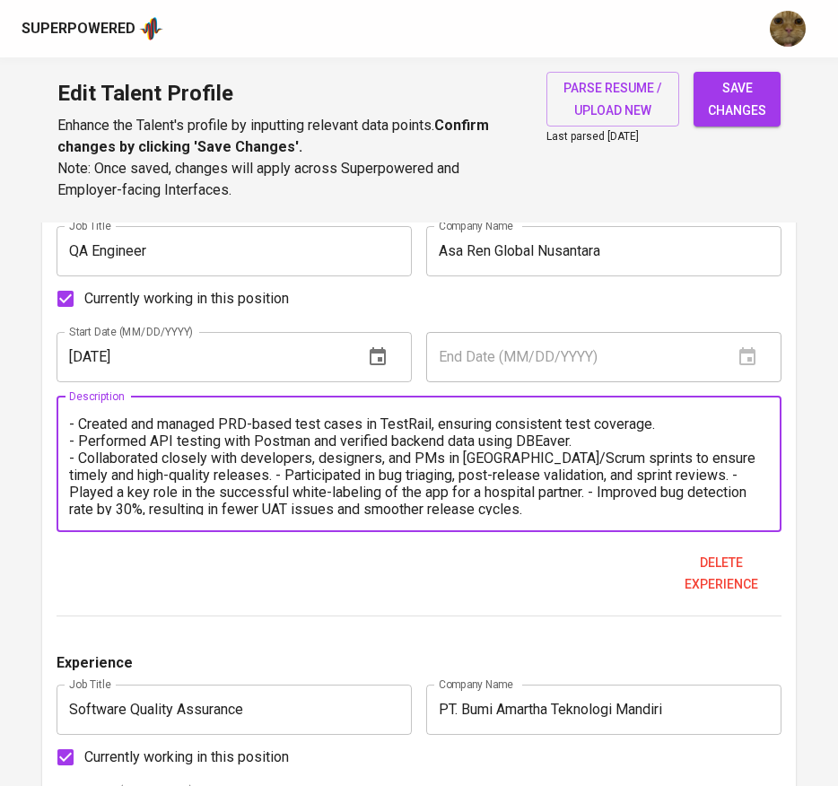
scroll to position [102, 0]
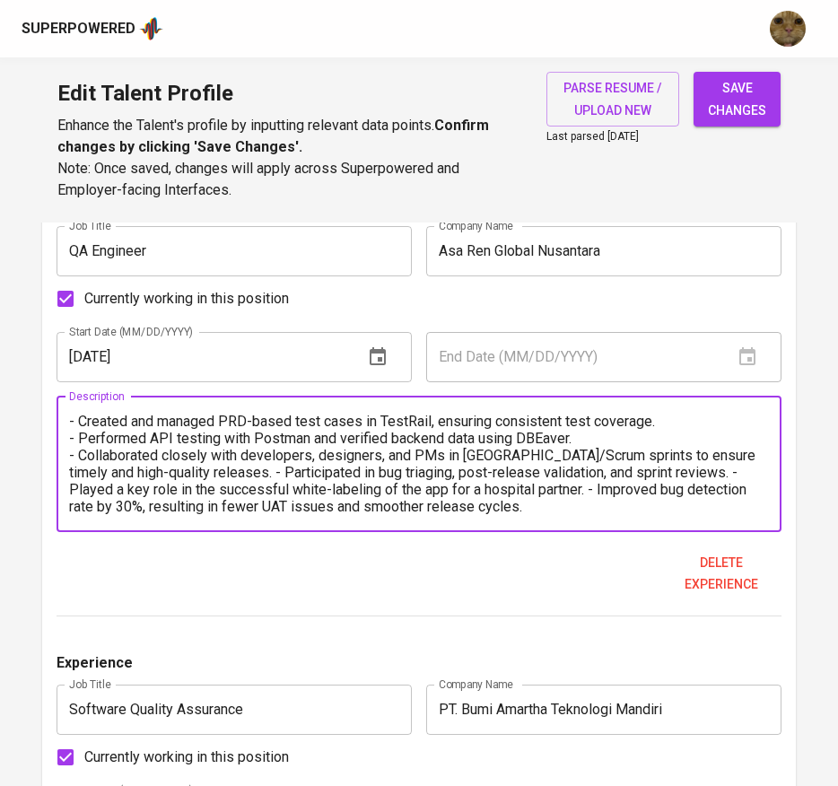
click at [203, 472] on textarea "A biotechnology company that delivers personalized healthcare solutions through…" at bounding box center [419, 464] width 701 height 102
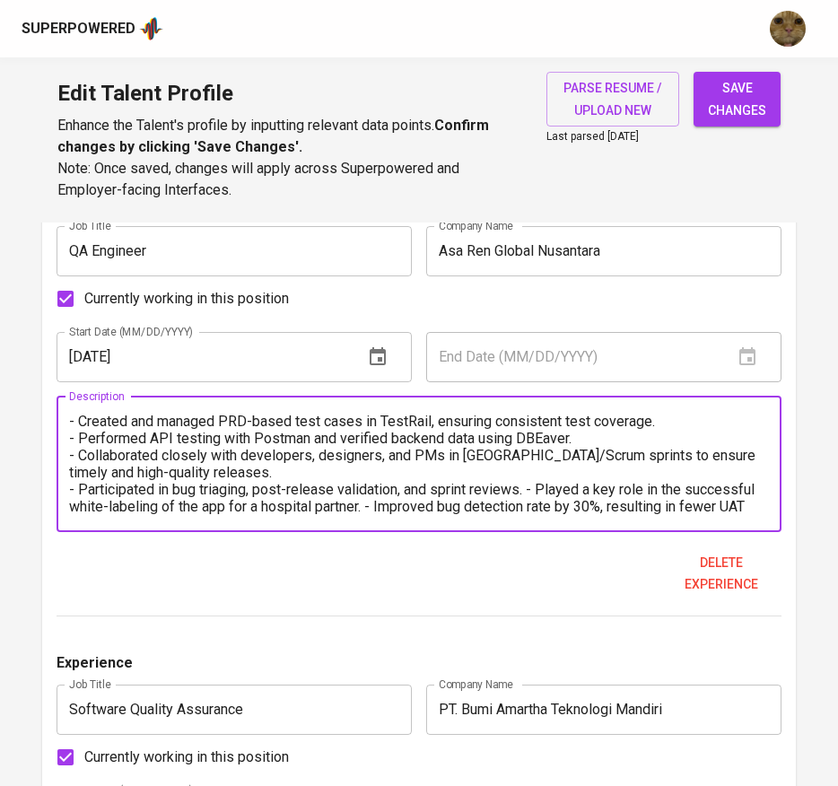
scroll to position [119, 0]
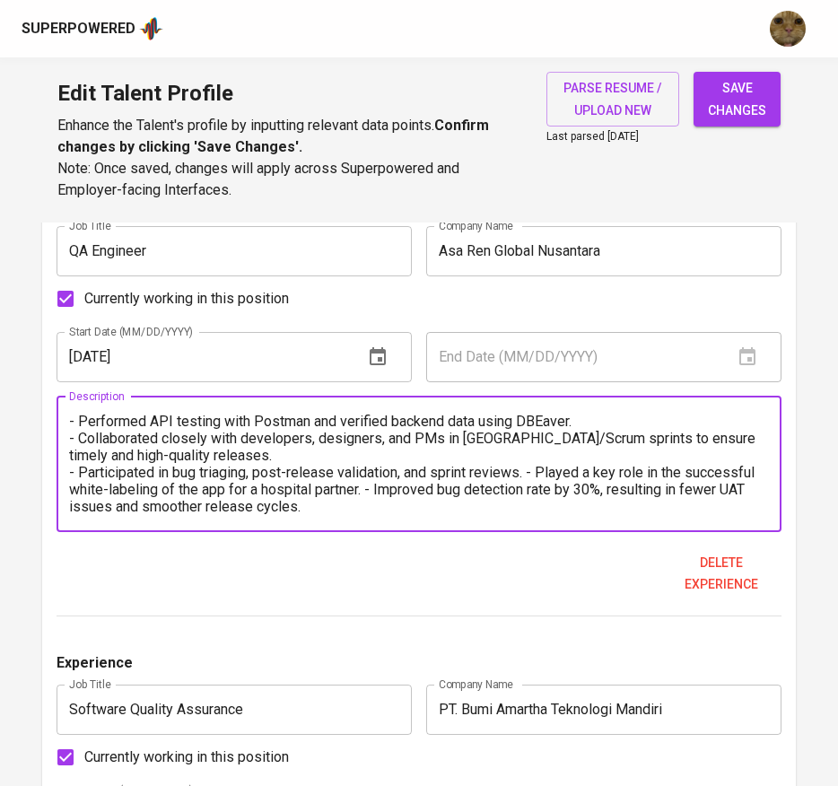
click at [529, 476] on textarea "A biotechnology company that delivers personalized healthcare solutions through…" at bounding box center [419, 464] width 701 height 102
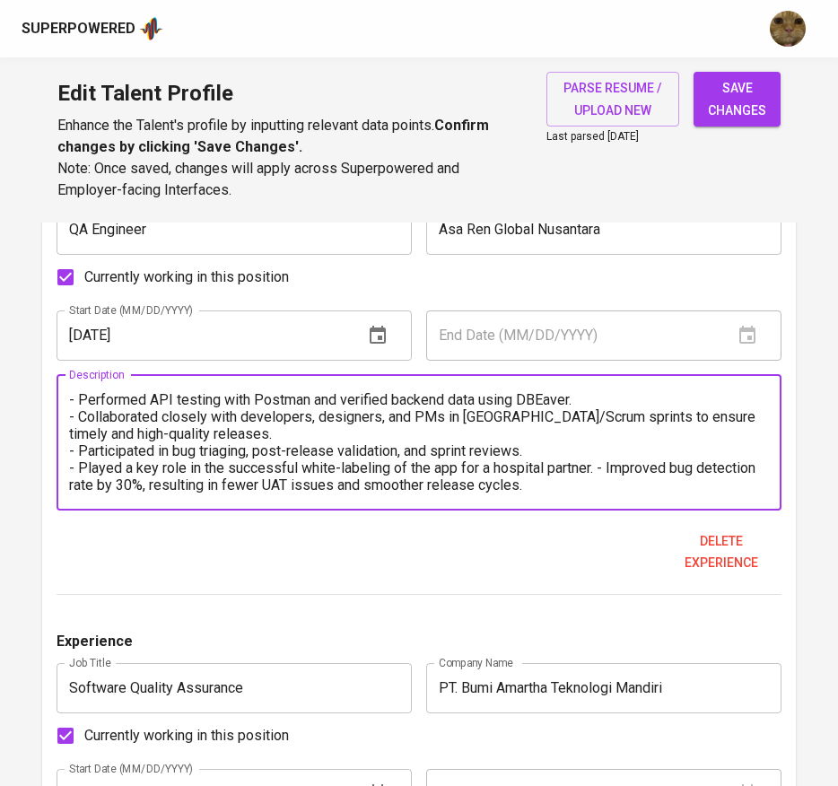
scroll to position [1822, 0]
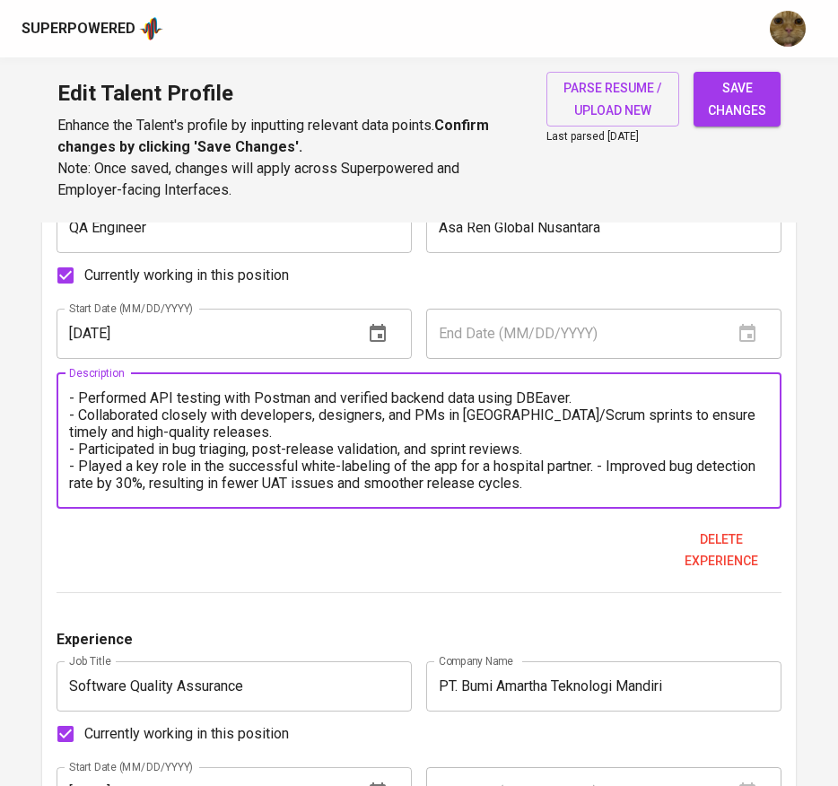
click at [599, 465] on textarea "A biotechnology company that delivers personalized healthcare solutions through…" at bounding box center [419, 440] width 701 height 102
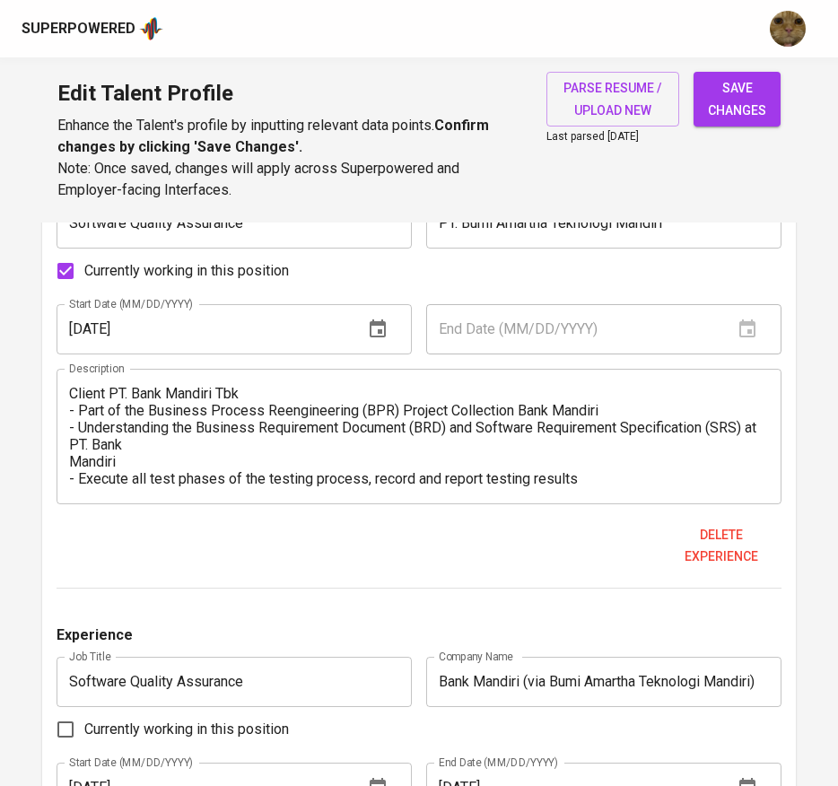
scroll to position [2296, 0]
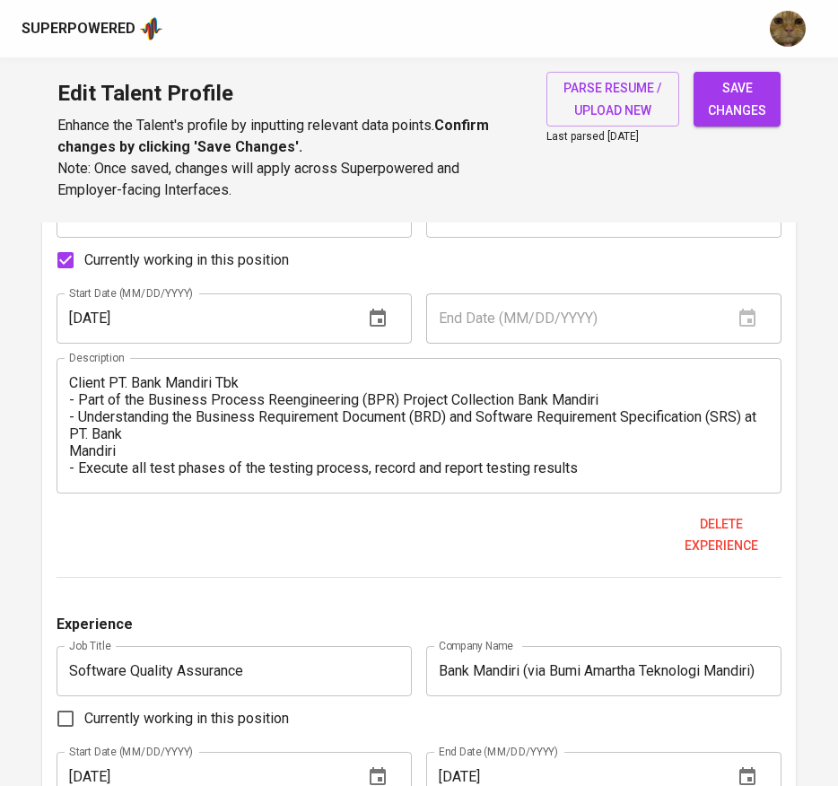
type textarea "A biotechnology company that delivers personalized healthcare solutions through…"
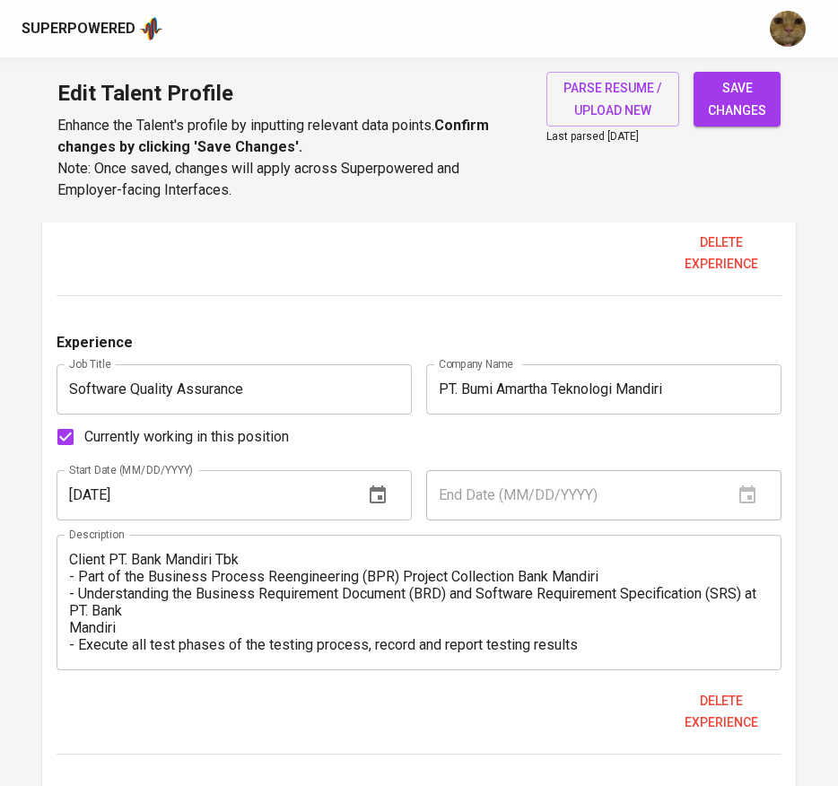
scroll to position [2121, 0]
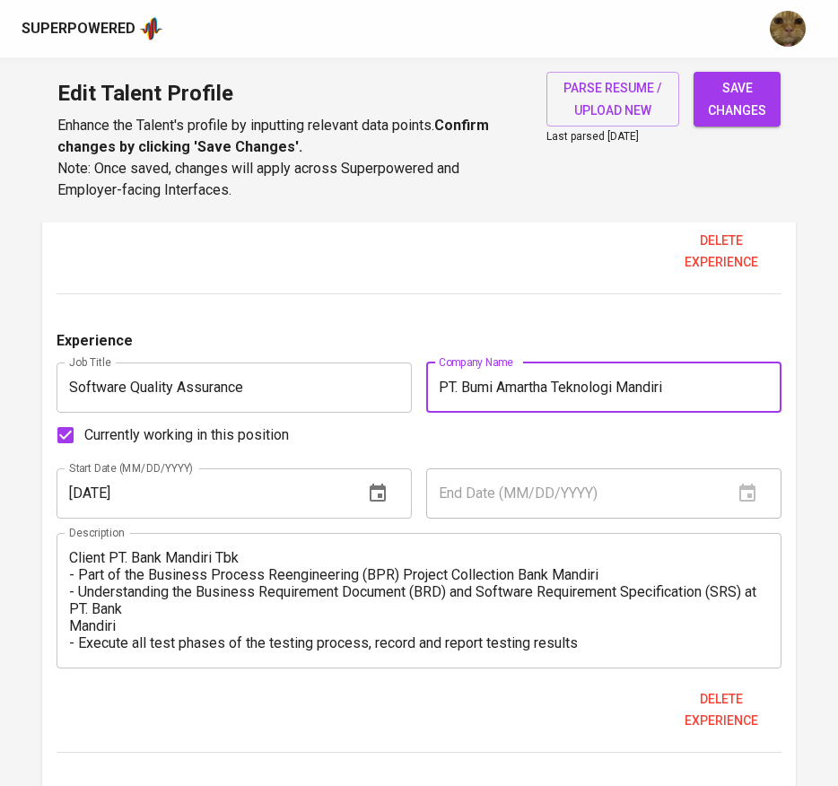
drag, startPoint x: 689, startPoint y: 375, endPoint x: 432, endPoint y: 354, distance: 257.5
click at [432, 354] on div "Experience Job Title Software Quality Assurance Job Title Company Name PT. Bumi…" at bounding box center [420, 541] width 726 height 423
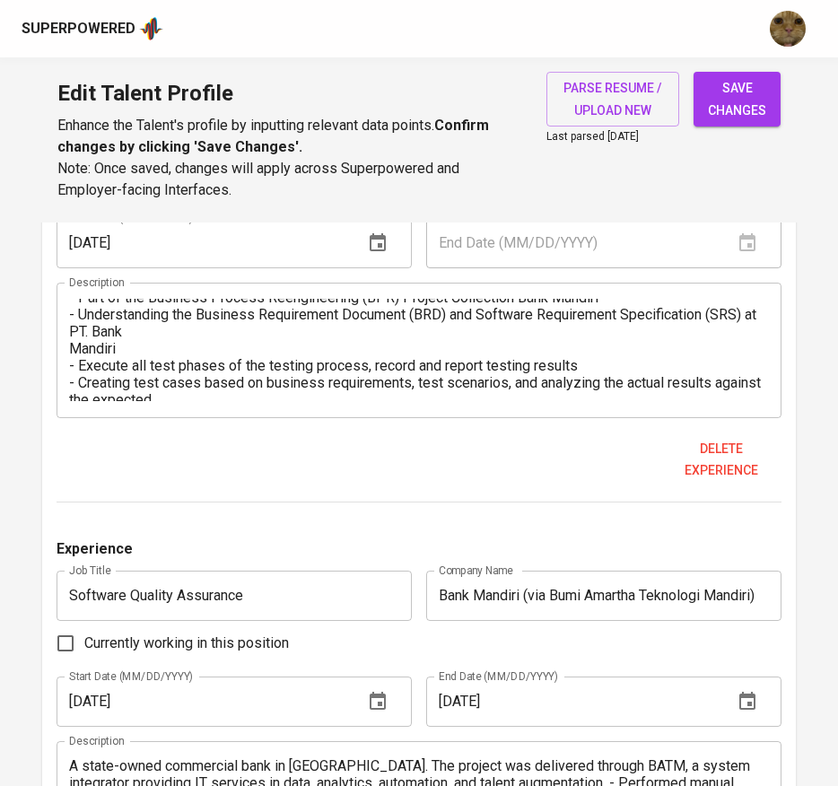
scroll to position [31, 0]
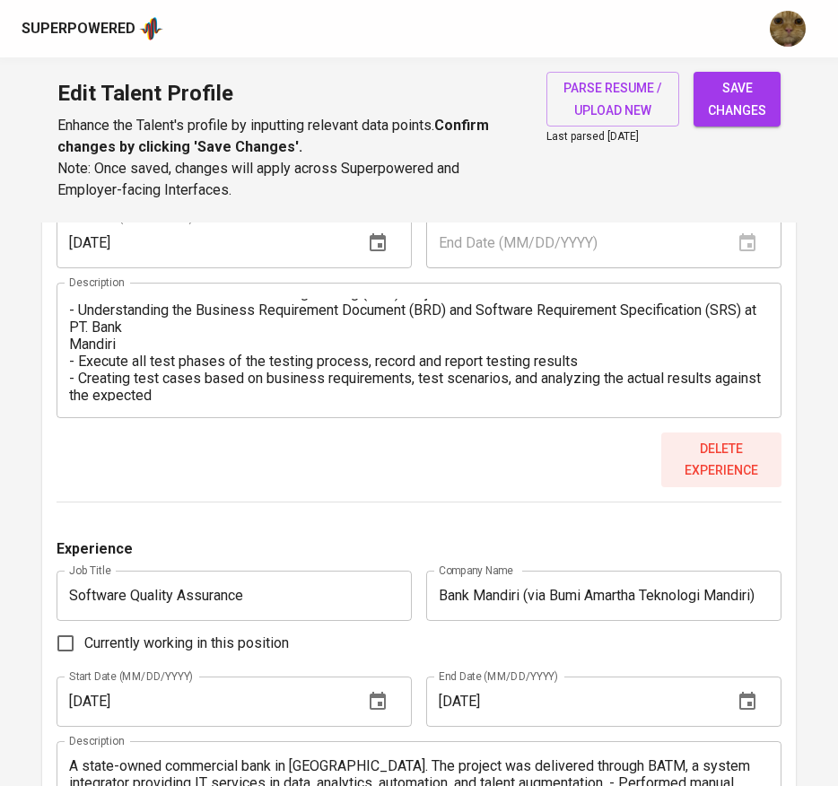
click at [725, 457] on span "Delete experience" at bounding box center [721, 460] width 107 height 44
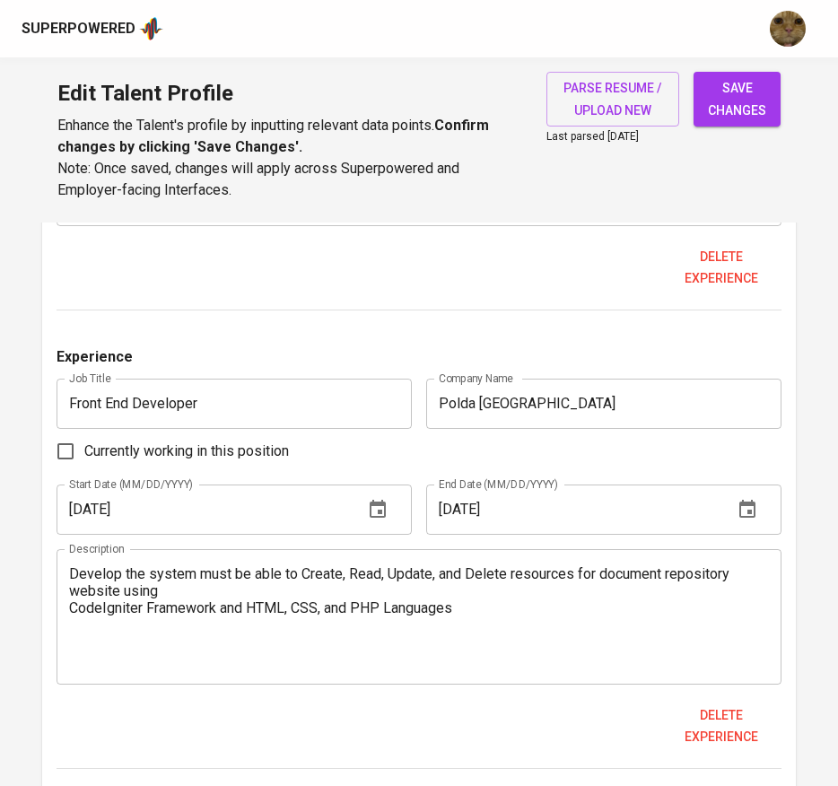
scroll to position [2608, 0]
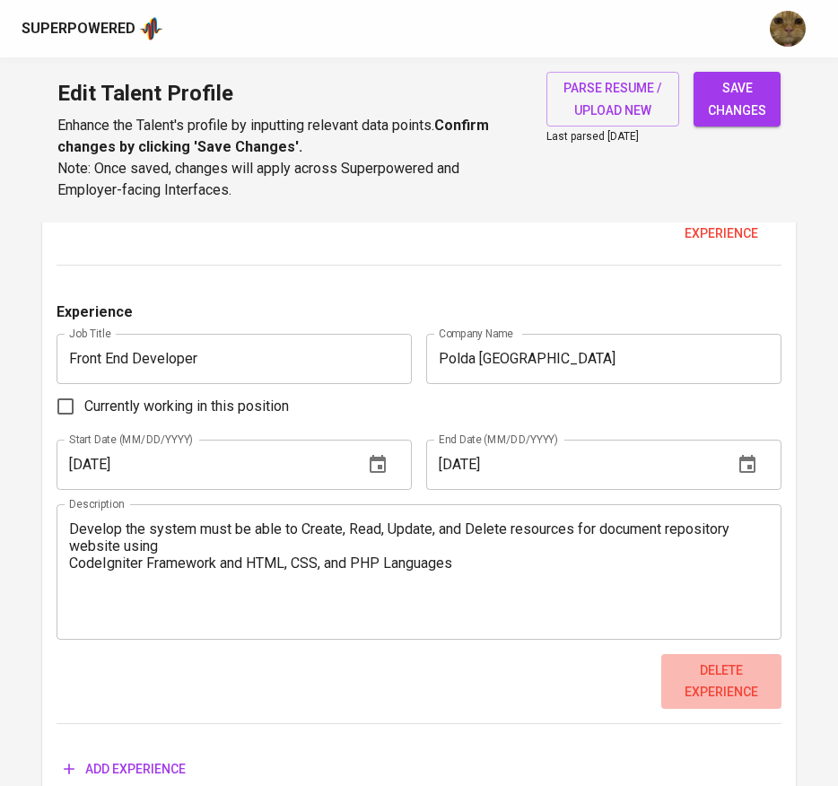
click at [721, 696] on span "Delete experience" at bounding box center [721, 682] width 107 height 44
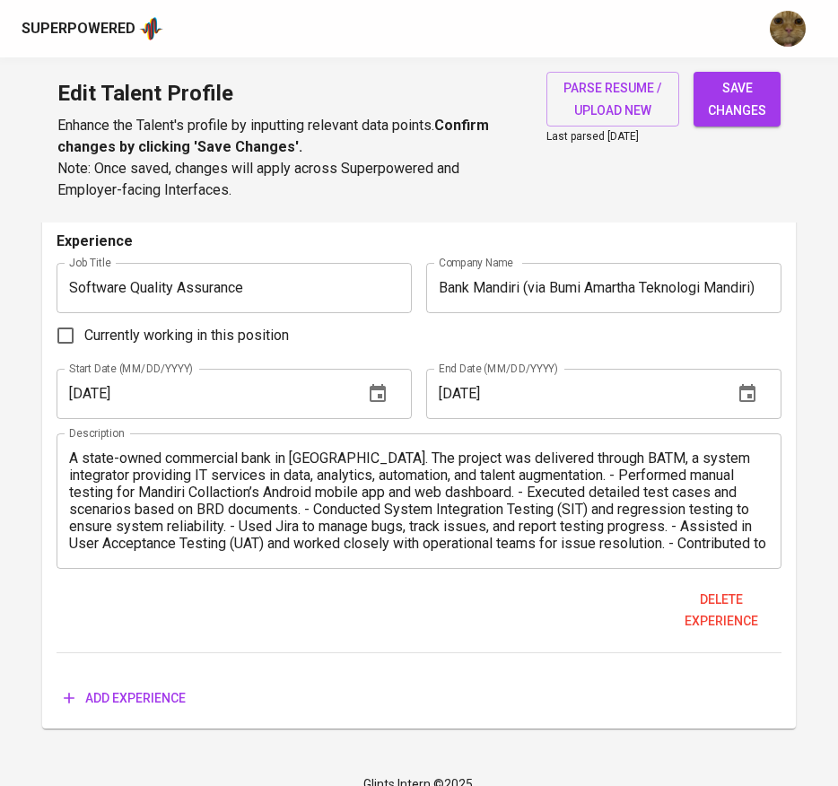
scroll to position [2226, 0]
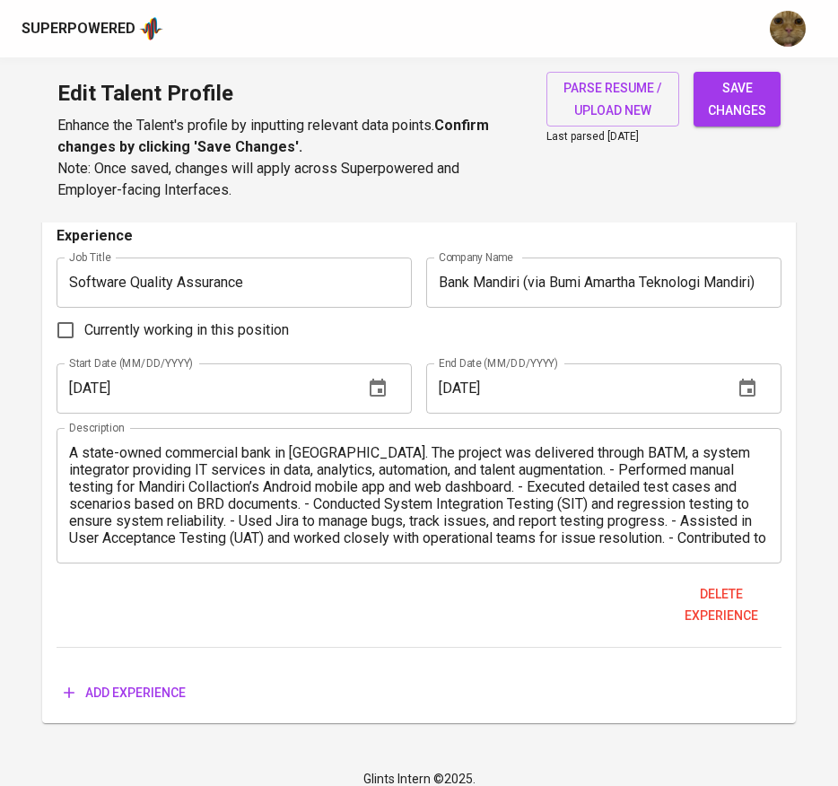
click at [621, 471] on textarea "A state-owned commercial bank in [GEOGRAPHIC_DATA]. The project was delivered t…" at bounding box center [419, 495] width 701 height 102
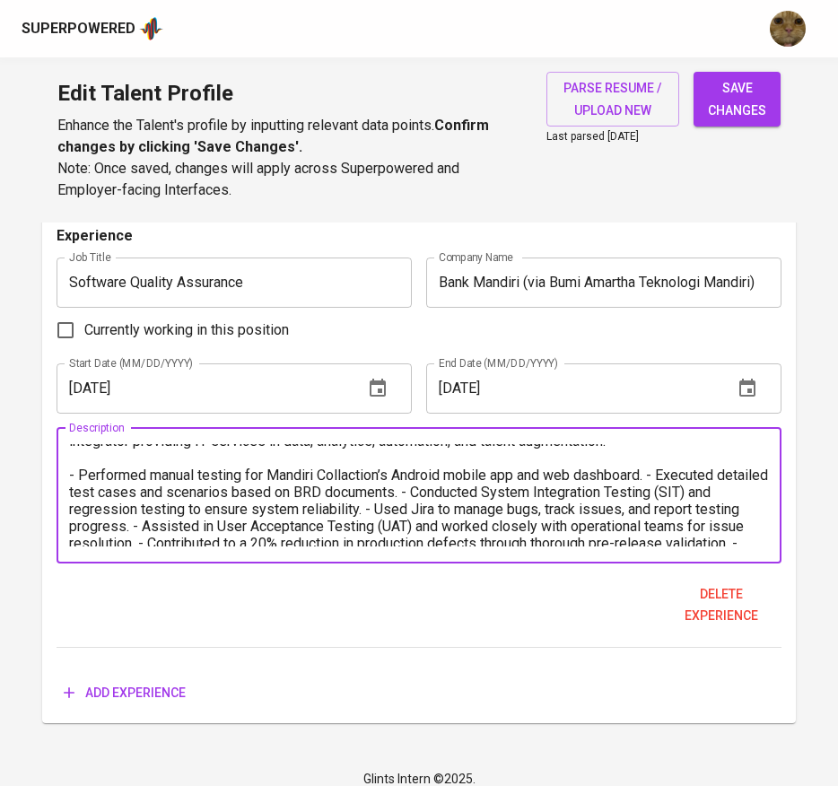
scroll to position [30, 0]
click at [650, 475] on textarea "A state-owned commercial bank in [GEOGRAPHIC_DATA]. The project was delivered t…" at bounding box center [419, 495] width 701 height 102
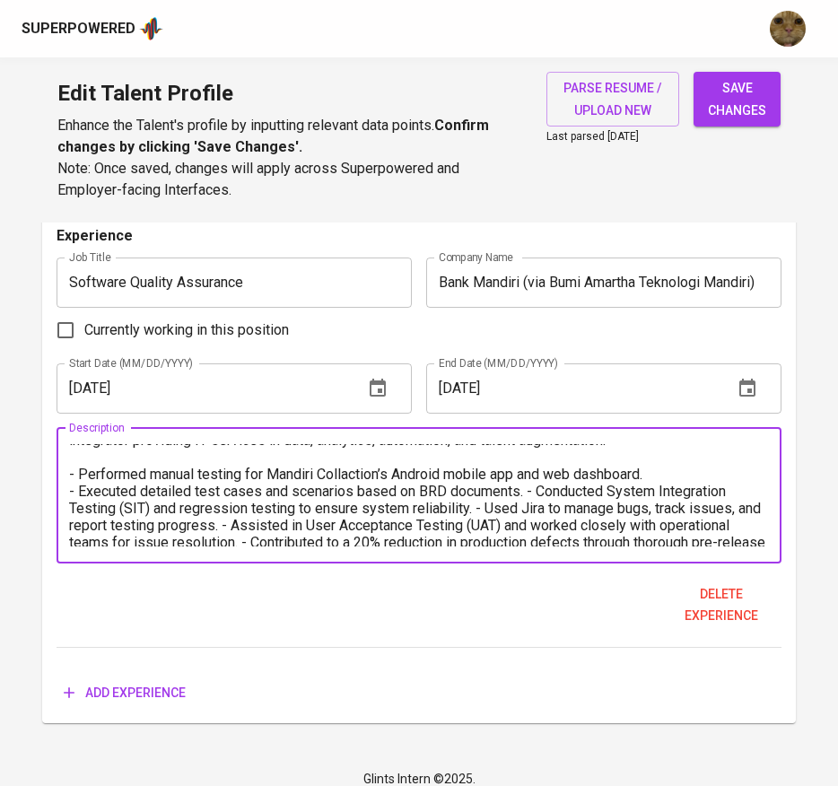
scroll to position [42, 0]
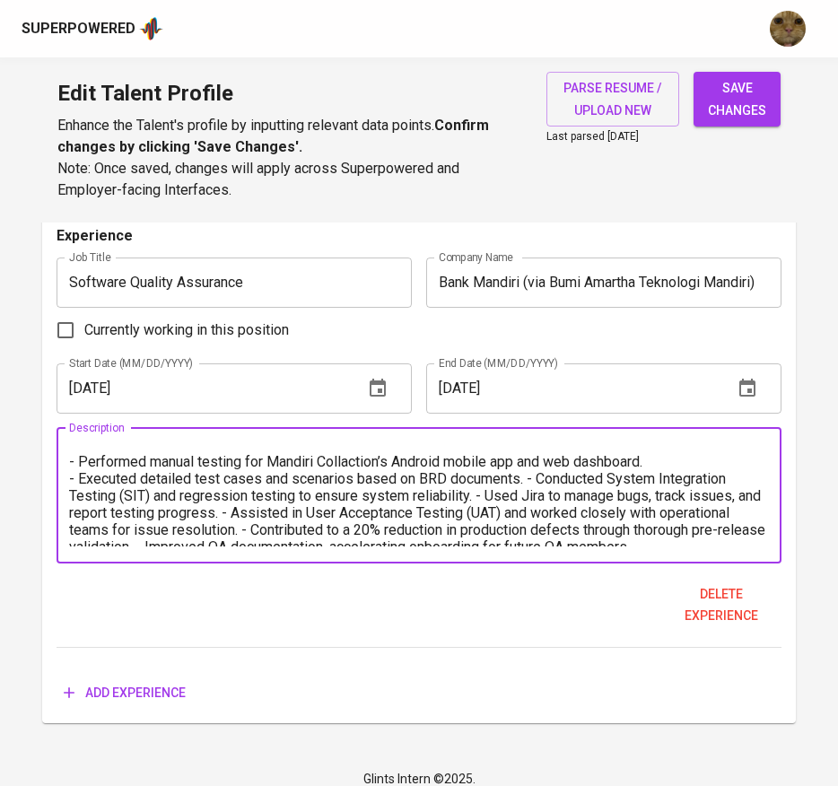
click at [523, 486] on textarea "A state-owned commercial bank in Indonesia. The project was delivered through B…" at bounding box center [419, 495] width 701 height 102
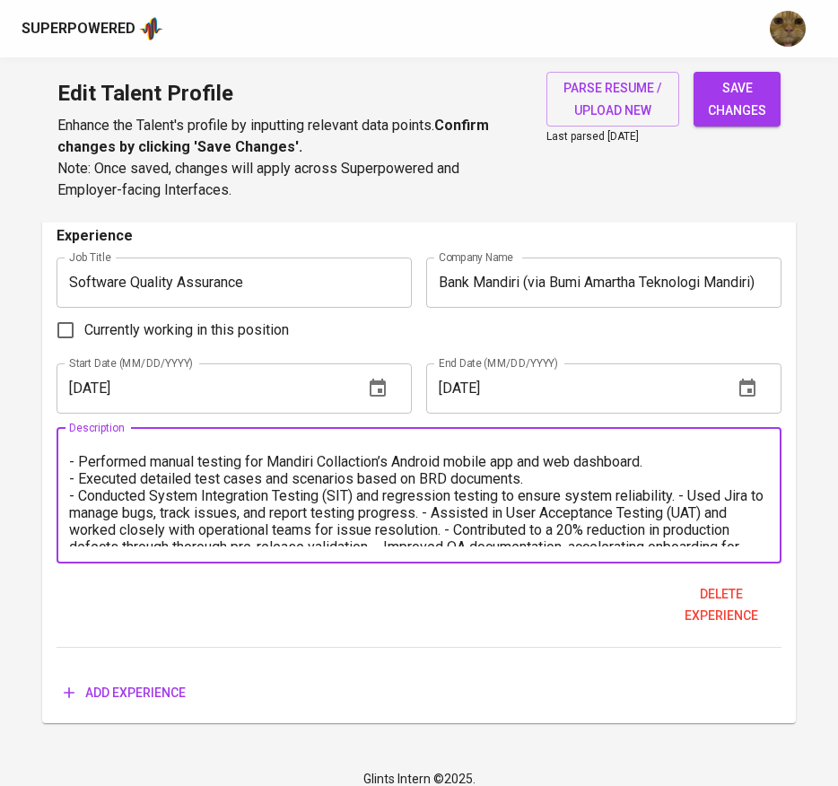
scroll to position [68, 0]
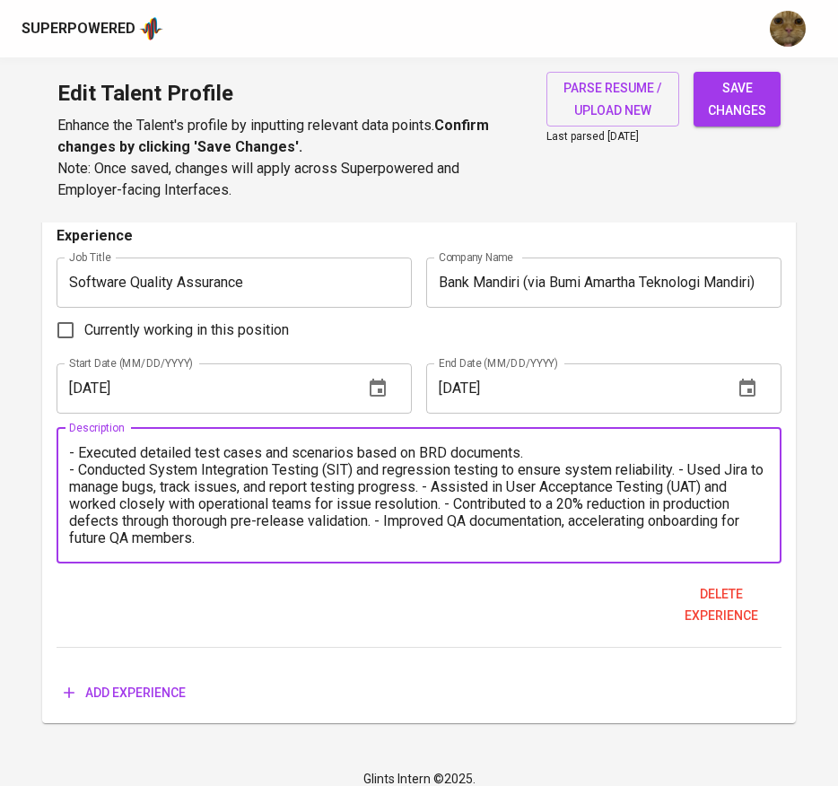
click at [676, 476] on textarea "A state-owned commercial bank in Indonesia. The project was delivered through B…" at bounding box center [419, 495] width 701 height 102
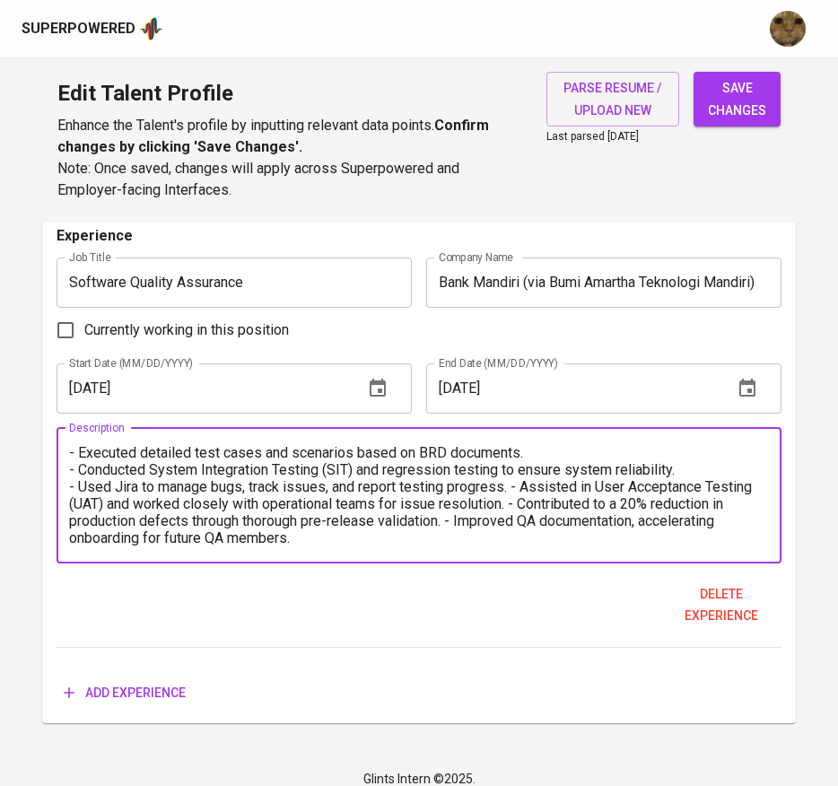
click at [510, 488] on textarea "A state-owned commercial bank in Indonesia. The project was delivered through B…" at bounding box center [419, 495] width 701 height 102
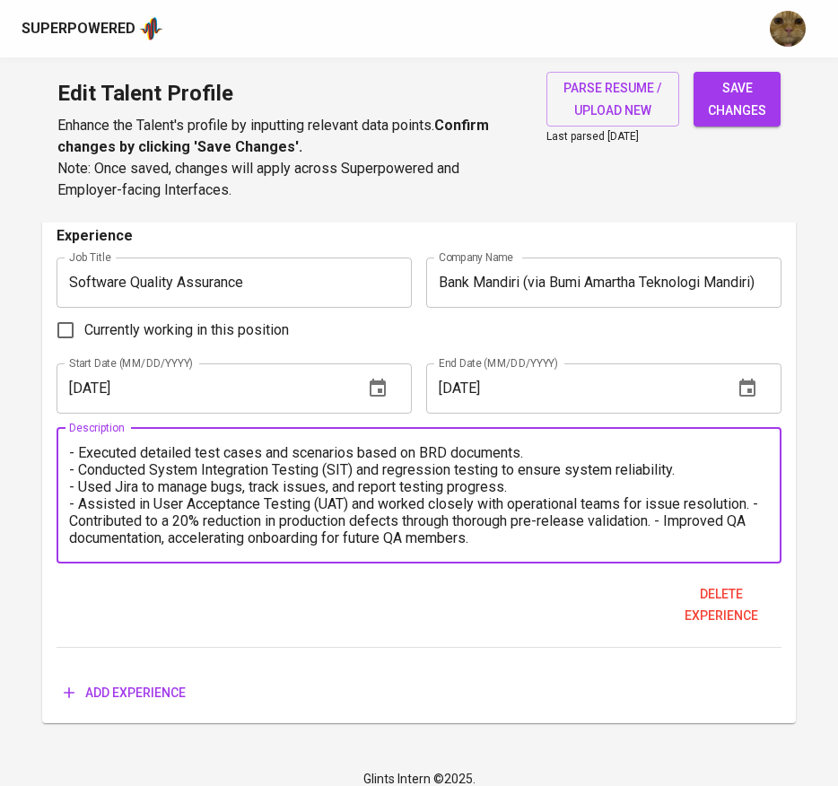
scroll to position [2242, 0]
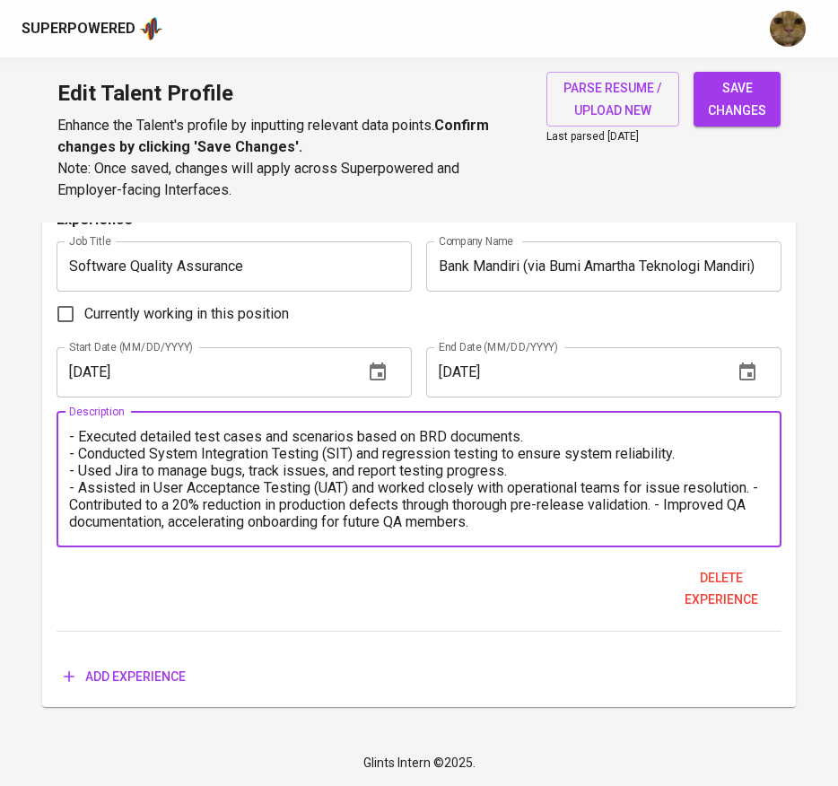
click at [140, 502] on textarea "A state-owned commercial bank in Indonesia. The project was delivered through B…" at bounding box center [419, 479] width 701 height 102
click at [673, 503] on textarea "A state-owned commercial bank in Indonesia. The project was delivered through B…" at bounding box center [419, 479] width 701 height 102
type textarea "A state-owned commercial bank in Indonesia. The project was delivered through B…"
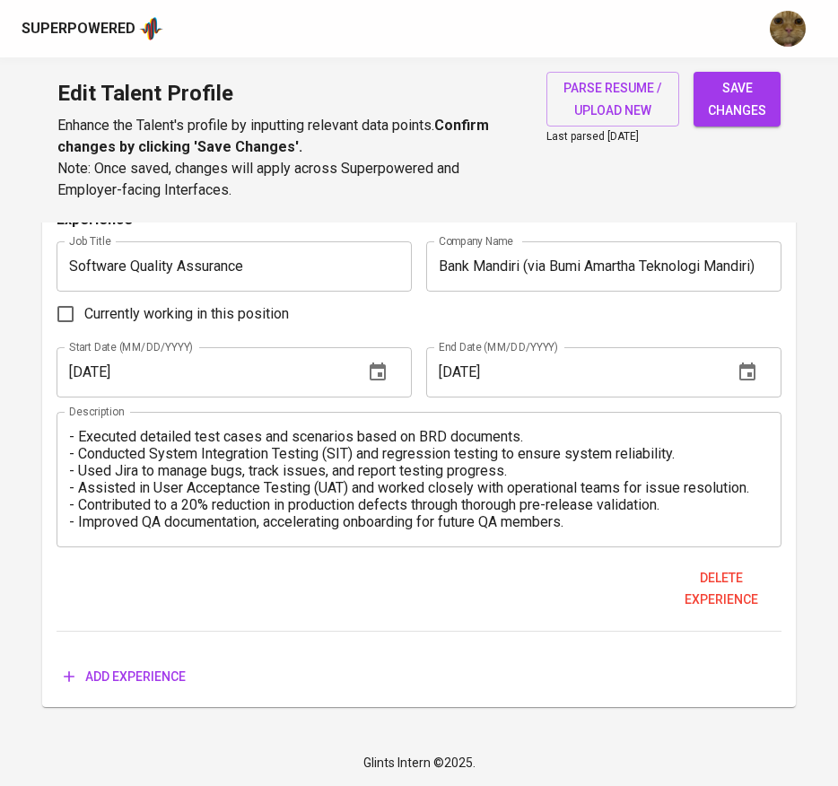
click at [750, 114] on span "save changes" at bounding box center [737, 99] width 58 height 44
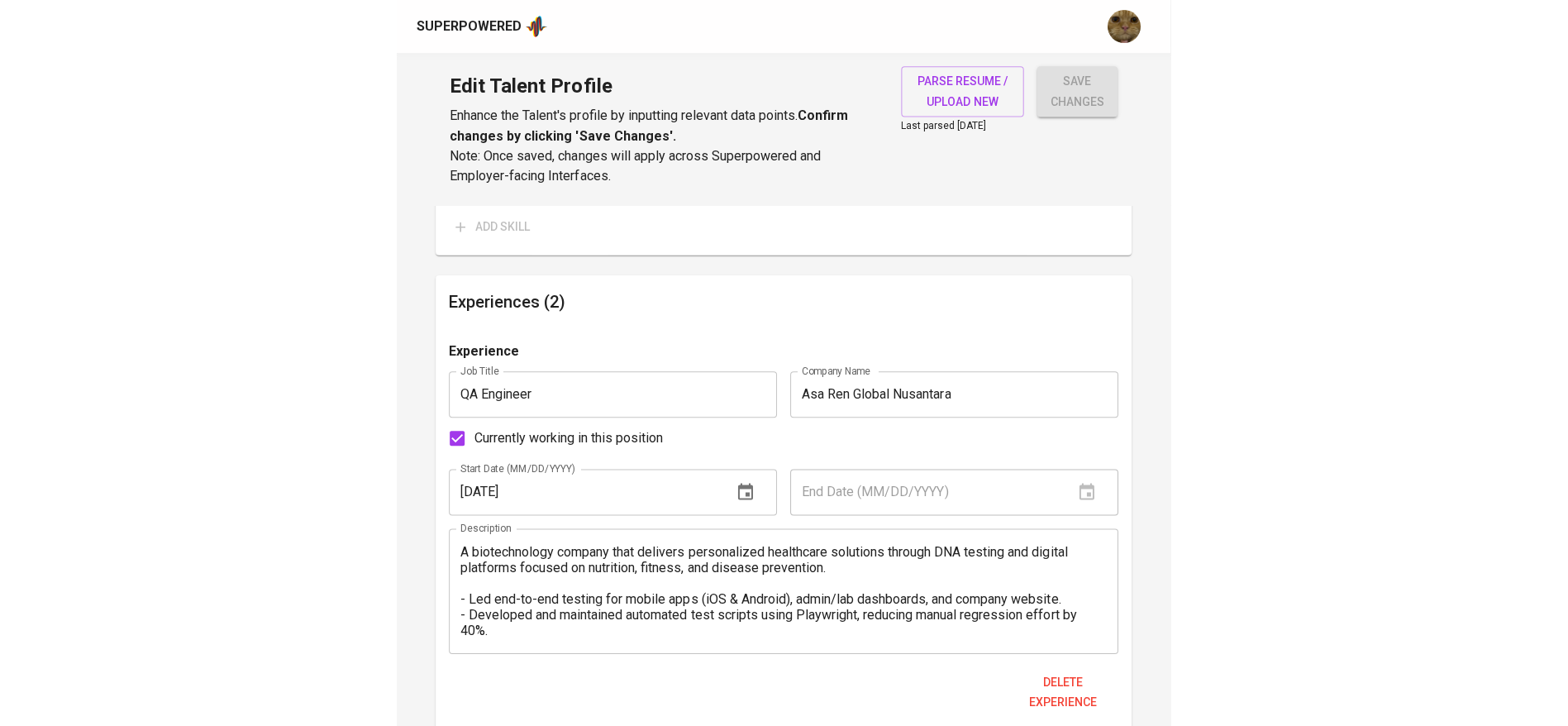
scroll to position [47, 0]
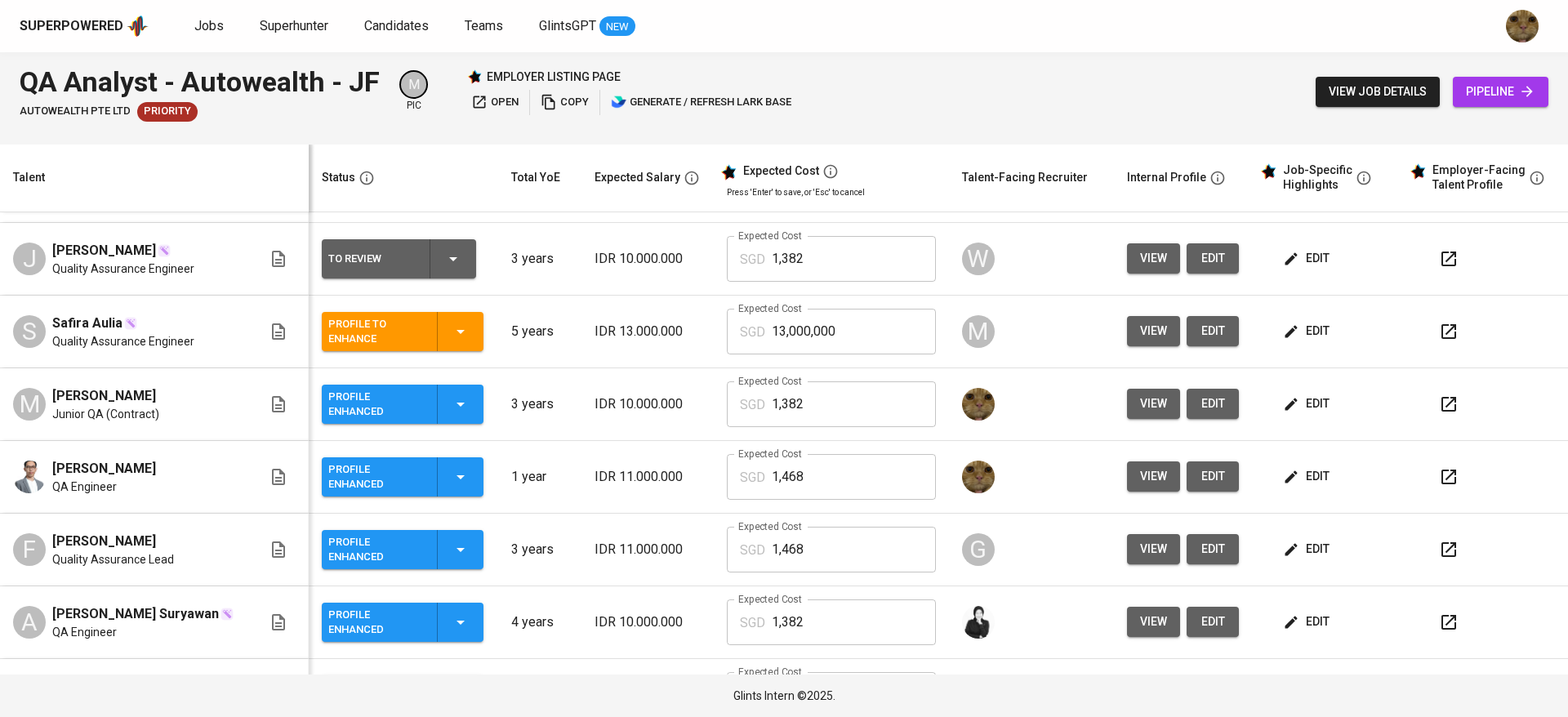
scroll to position [208, 0]
click at [1439, 480] on icon "button" at bounding box center [1449, 476] width 20 height 20
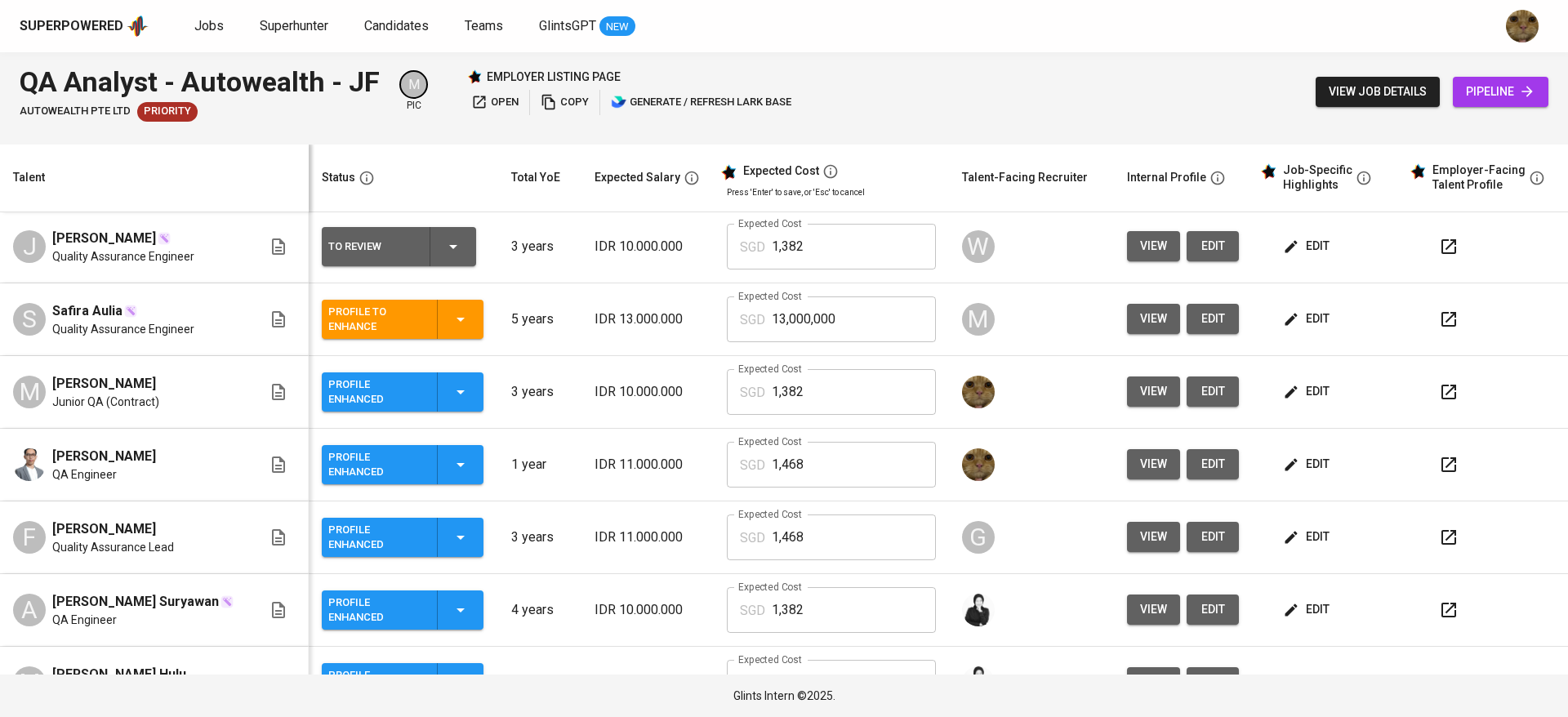
scroll to position [220, 0]
click at [1286, 458] on span "edit" at bounding box center [1308, 463] width 44 height 20
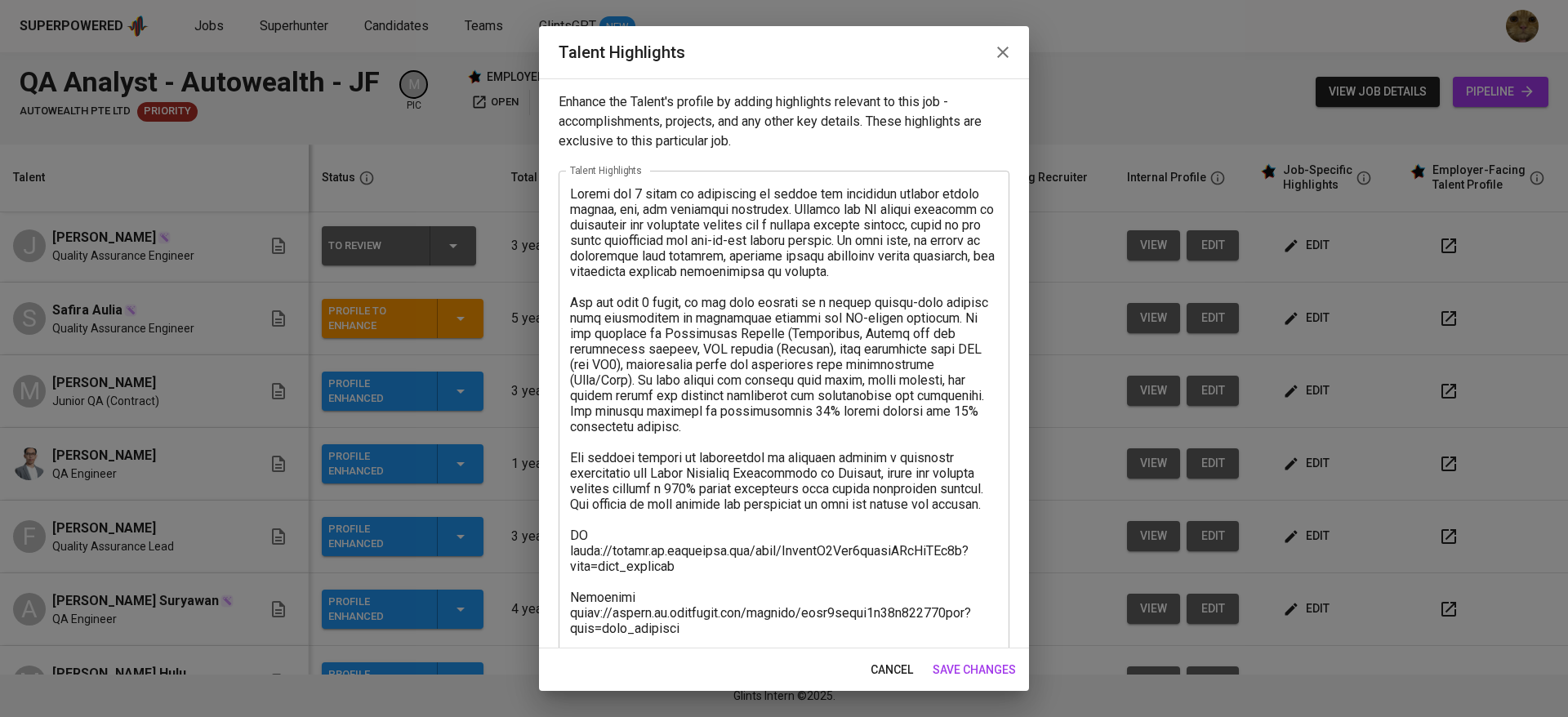
click at [867, 343] on textarea at bounding box center [784, 427] width 428 height 480
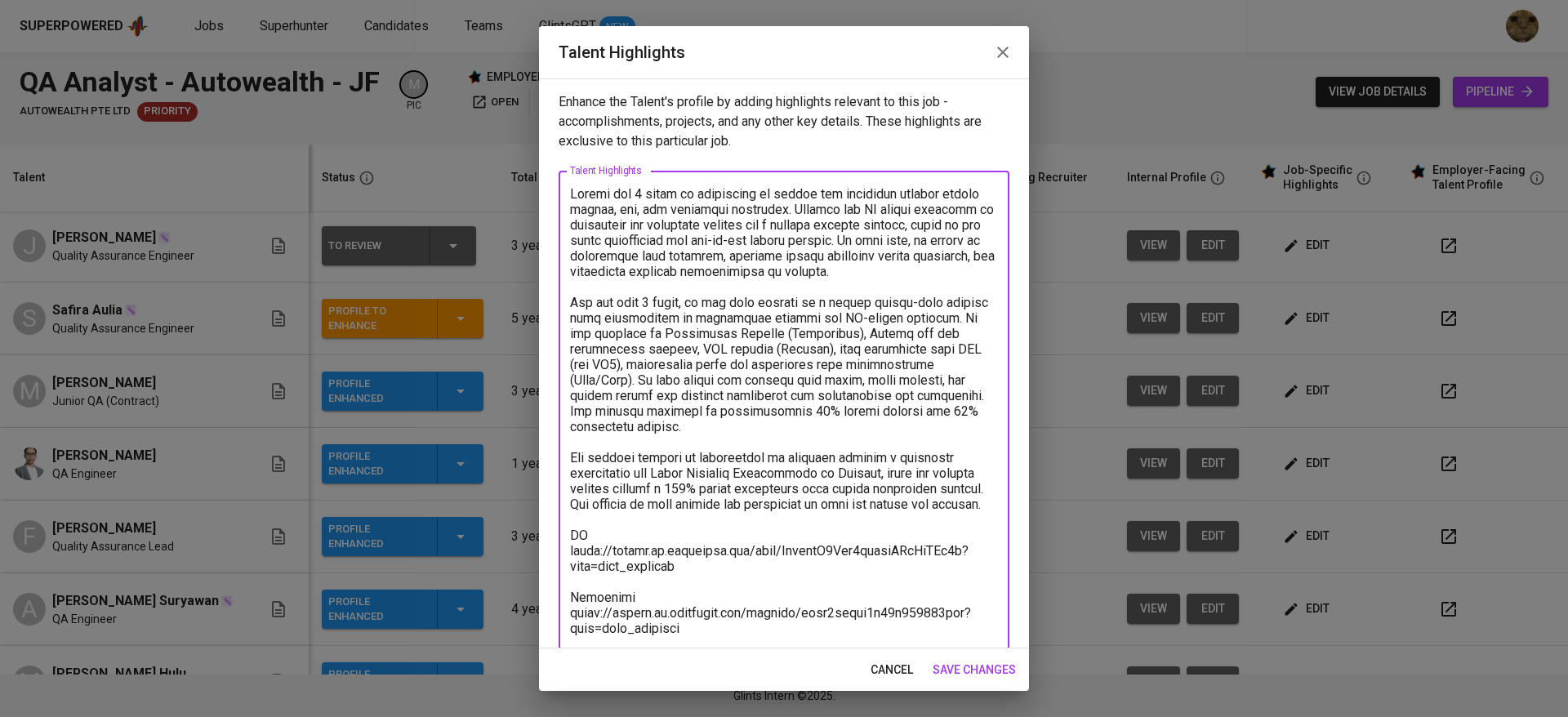
scroll to position [47, 0]
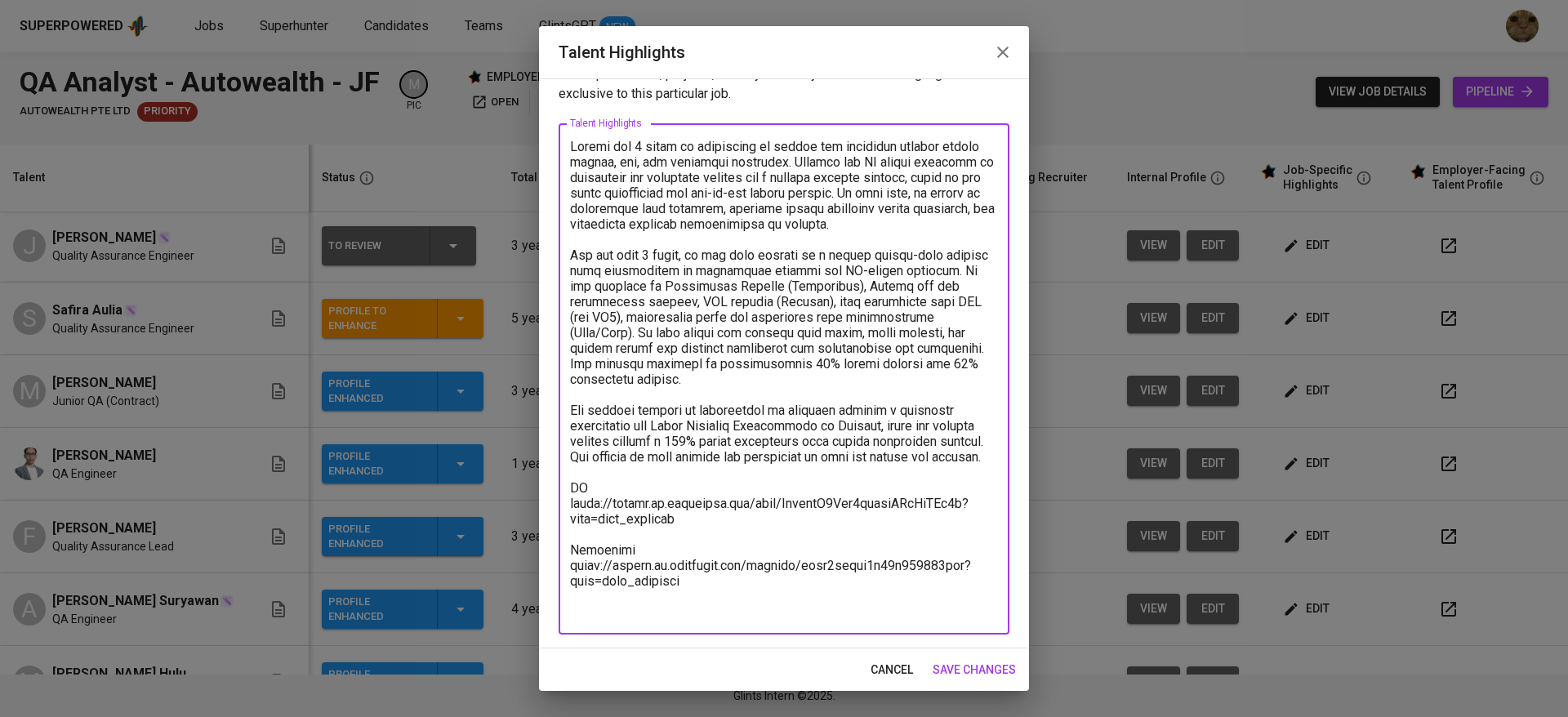
type textarea "Fadhel has 3 years of experience in manual and automated testing across mobile,…"
click at [963, 660] on span "save changes" at bounding box center [975, 670] width 84 height 20
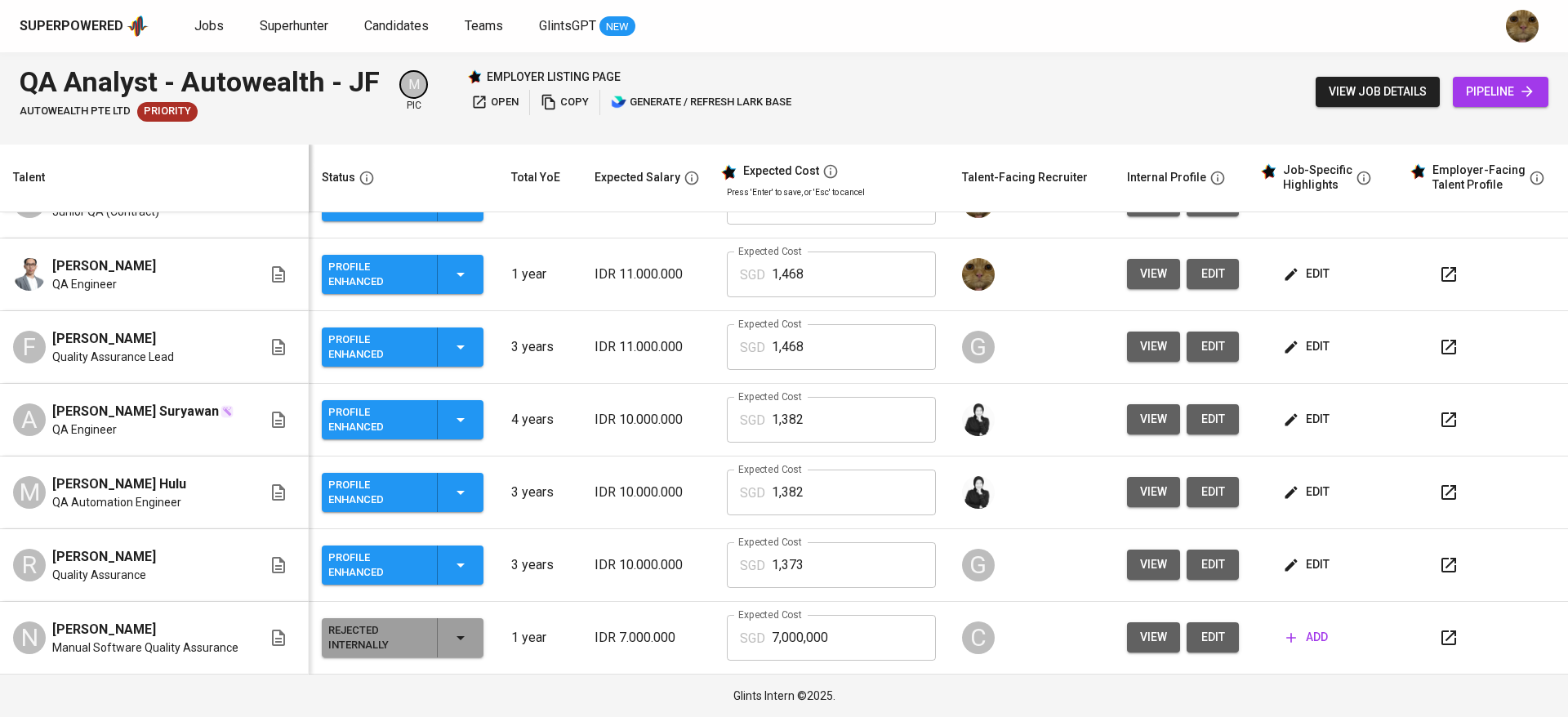
scroll to position [352, 0]
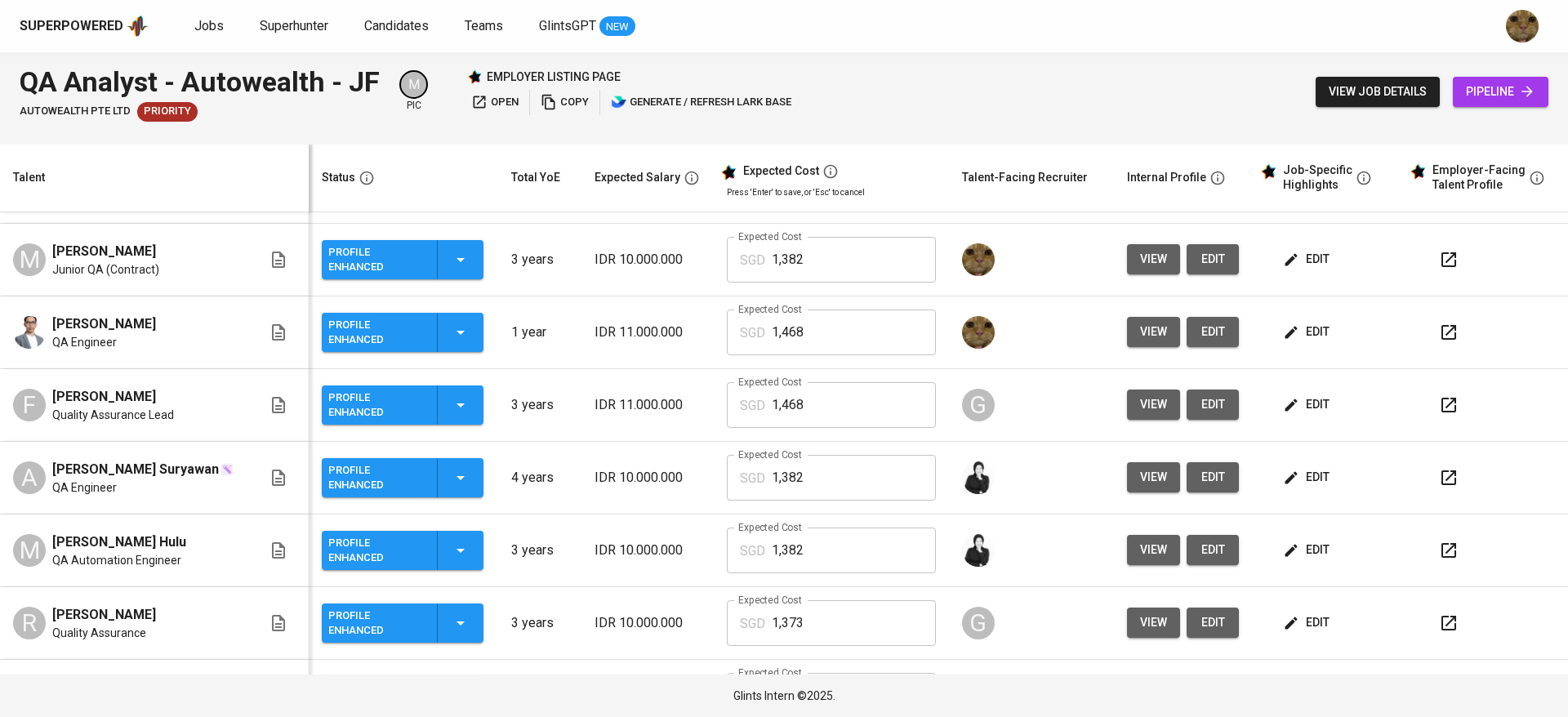
click at [1286, 409] on span "edit" at bounding box center [1308, 404] width 44 height 20
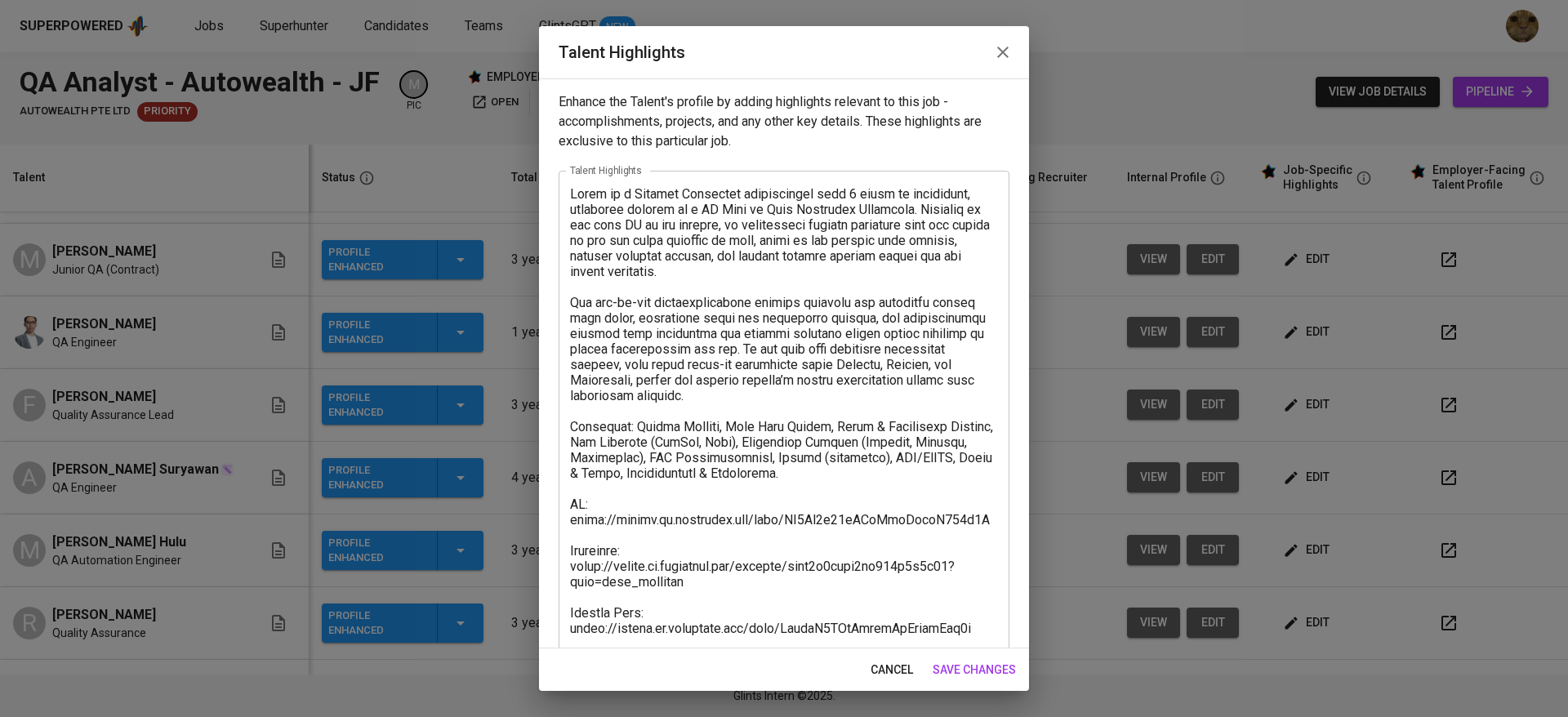
scroll to position [140, 0]
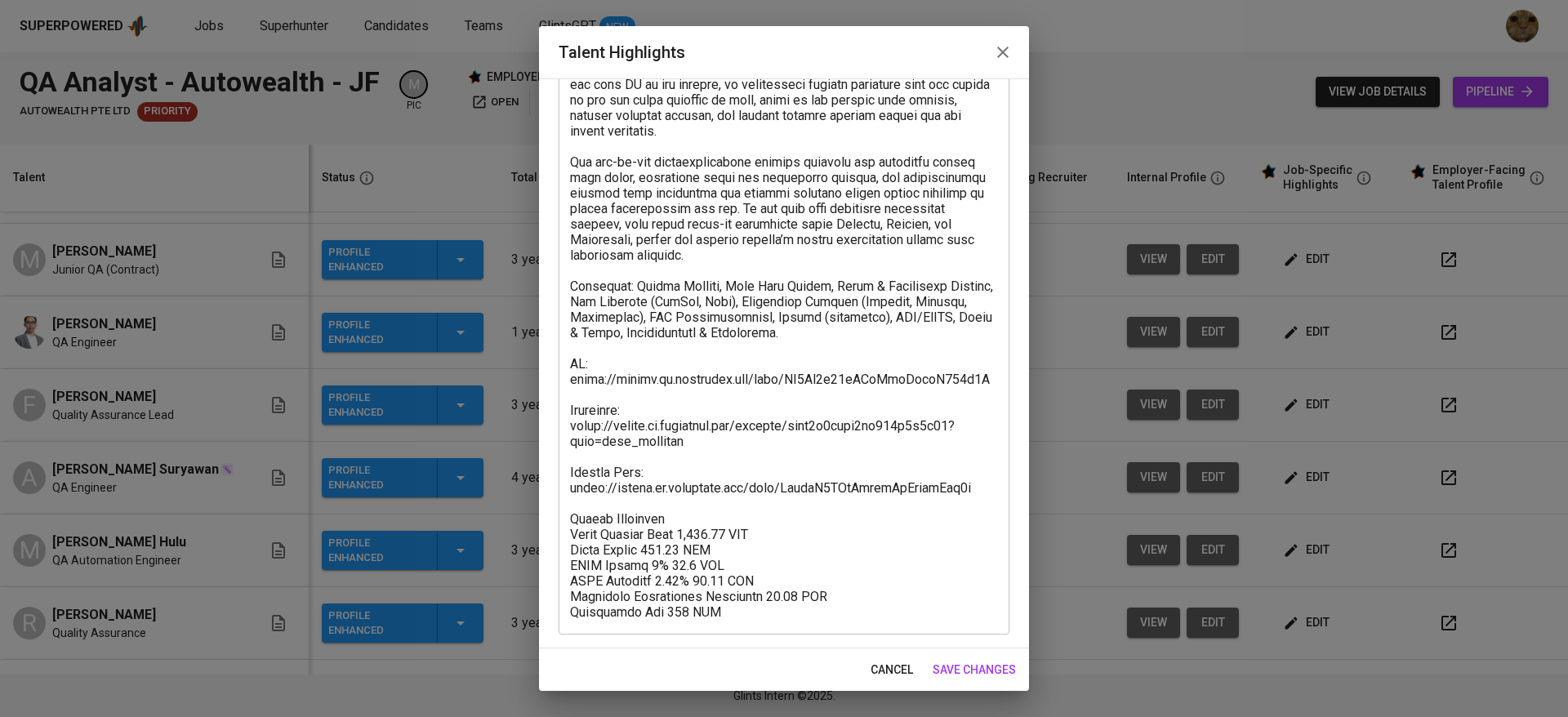
click at [886, 670] on span "cancel" at bounding box center [891, 670] width 43 height 20
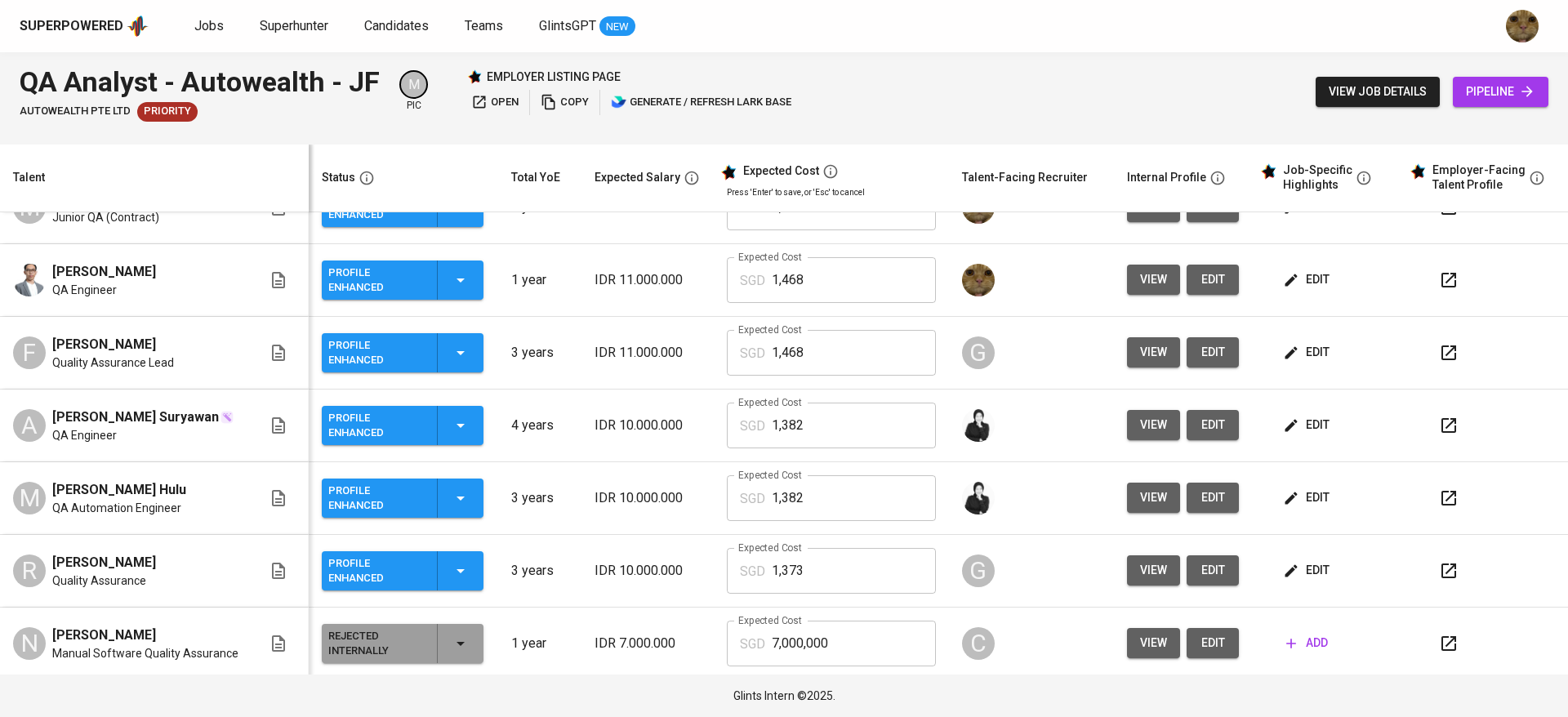
scroll to position [410, 0]
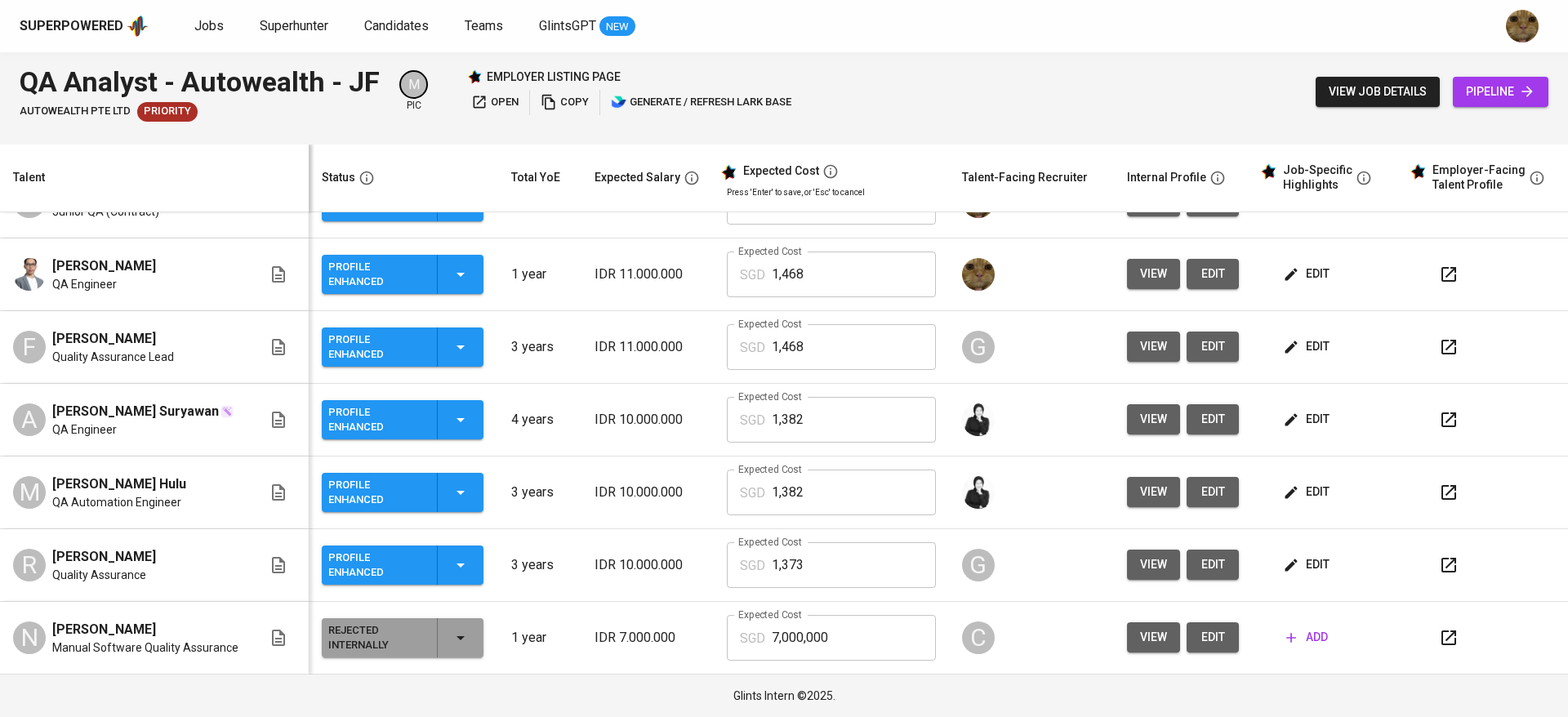
click at [1290, 337] on span "edit" at bounding box center [1308, 347] width 44 height 20
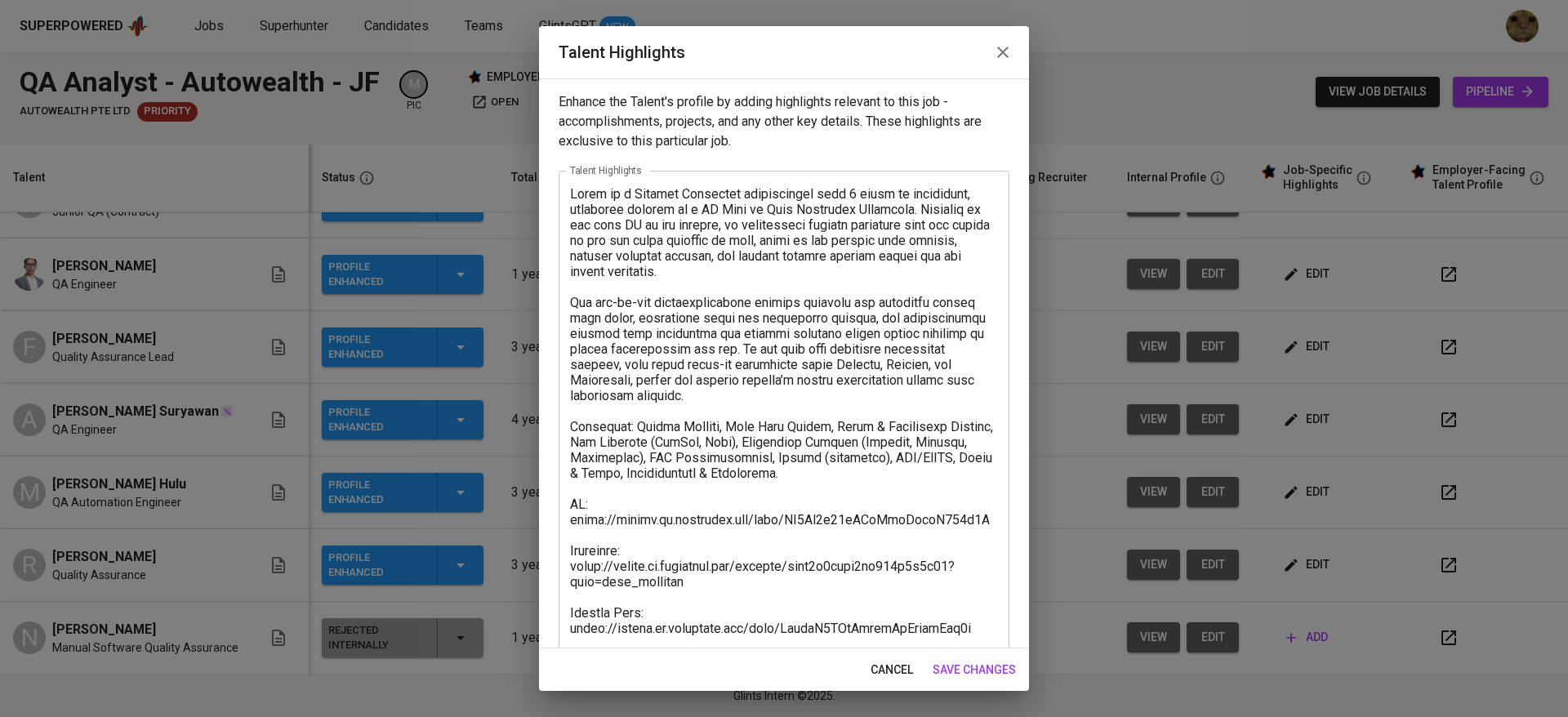
scroll to position [140, 0]
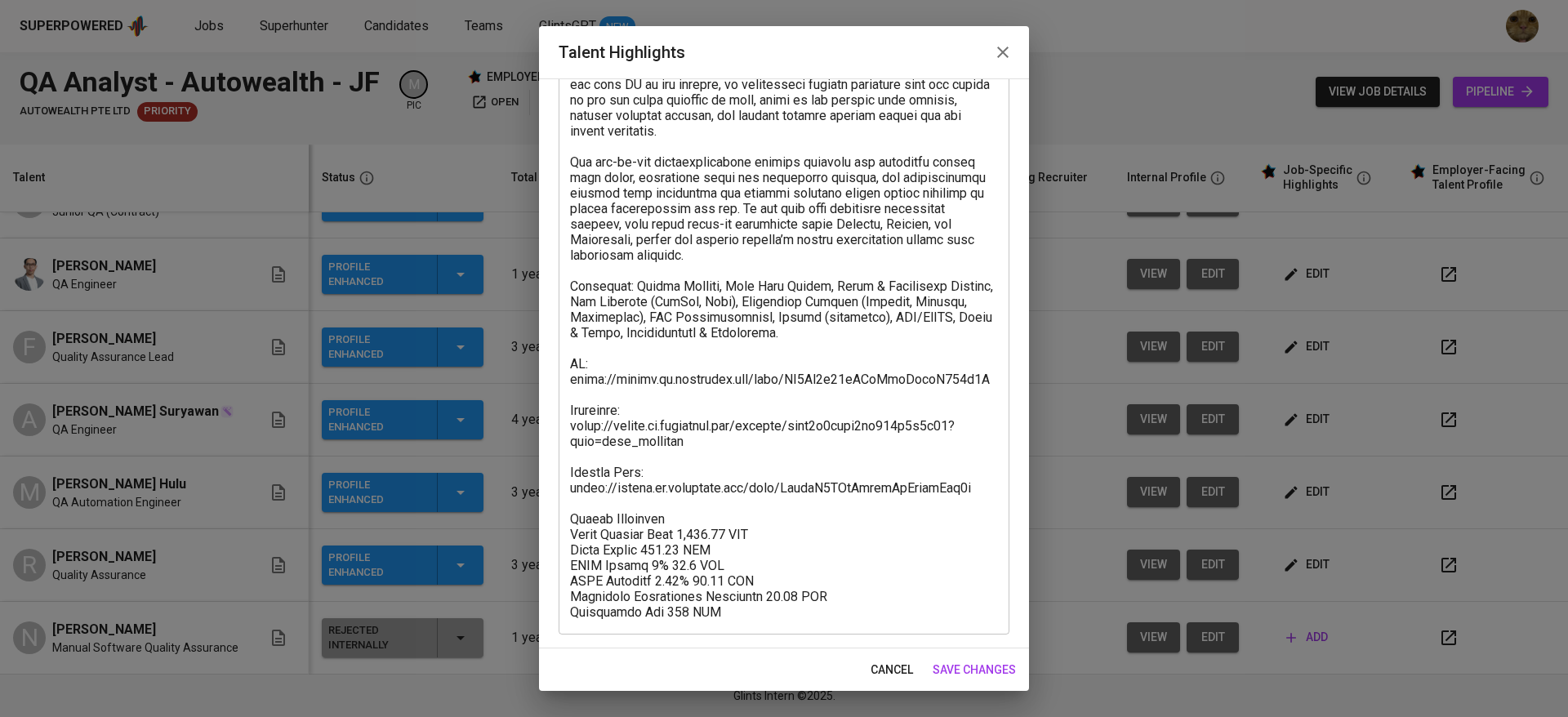
click at [873, 661] on span "cancel" at bounding box center [891, 670] width 43 height 20
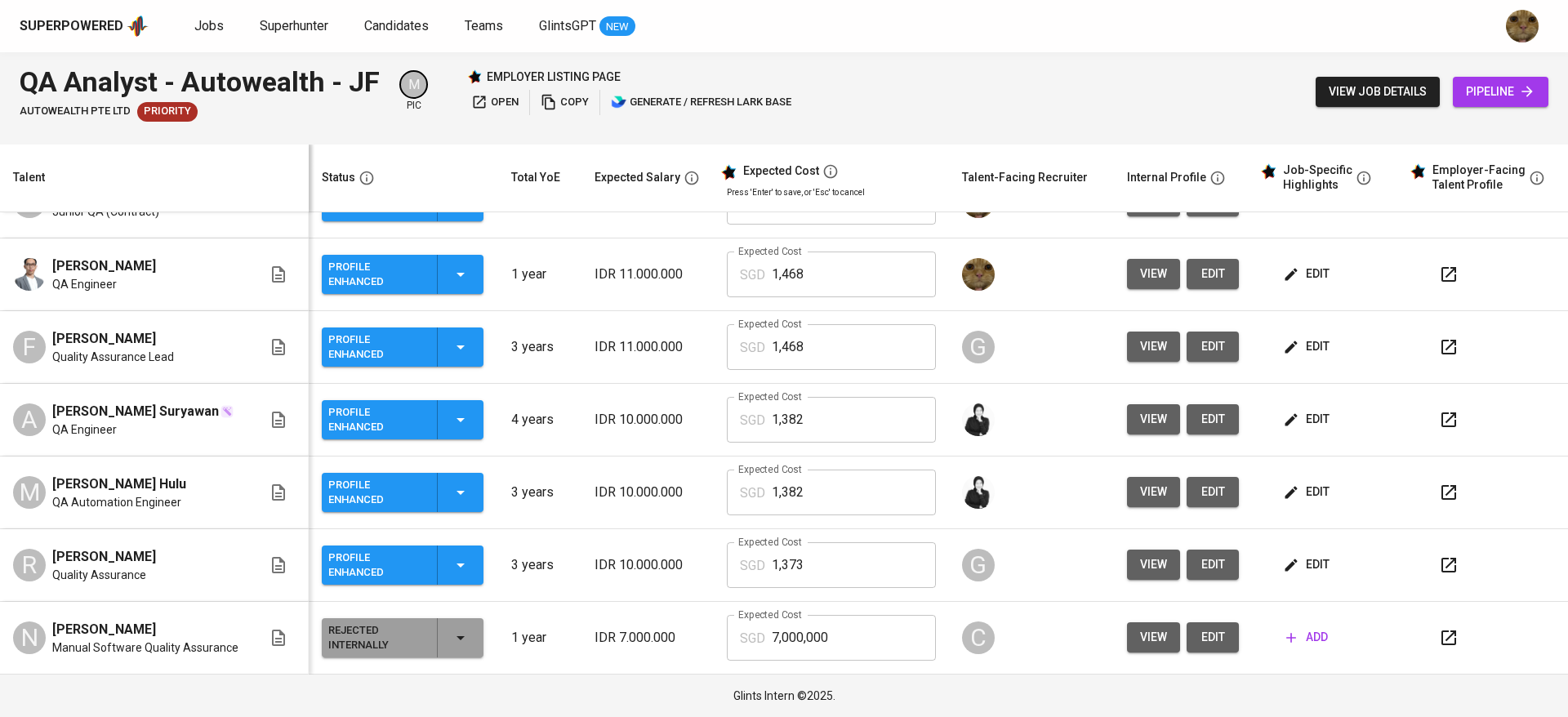
click at [1283, 486] on icon "button" at bounding box center [1291, 492] width 16 height 16
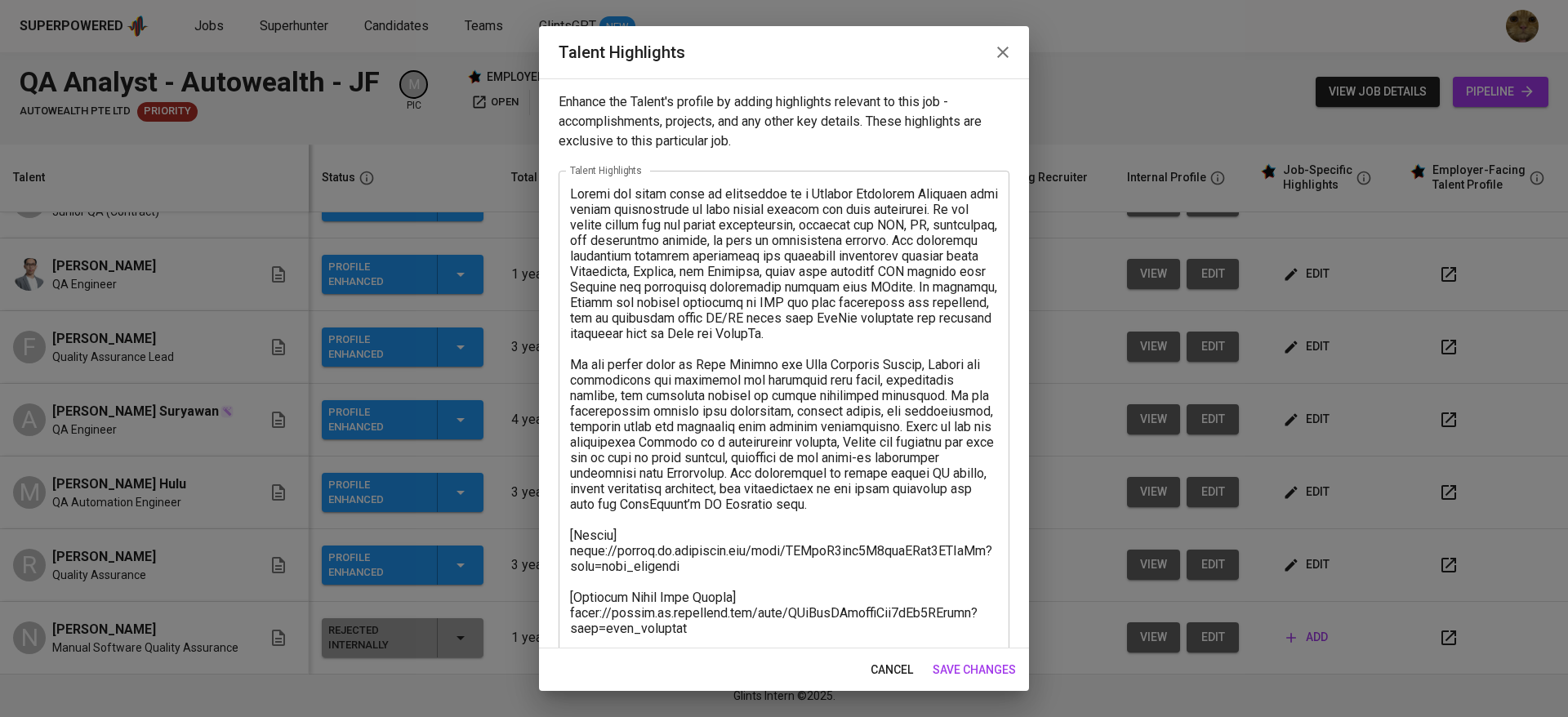
scroll to position [265, 0]
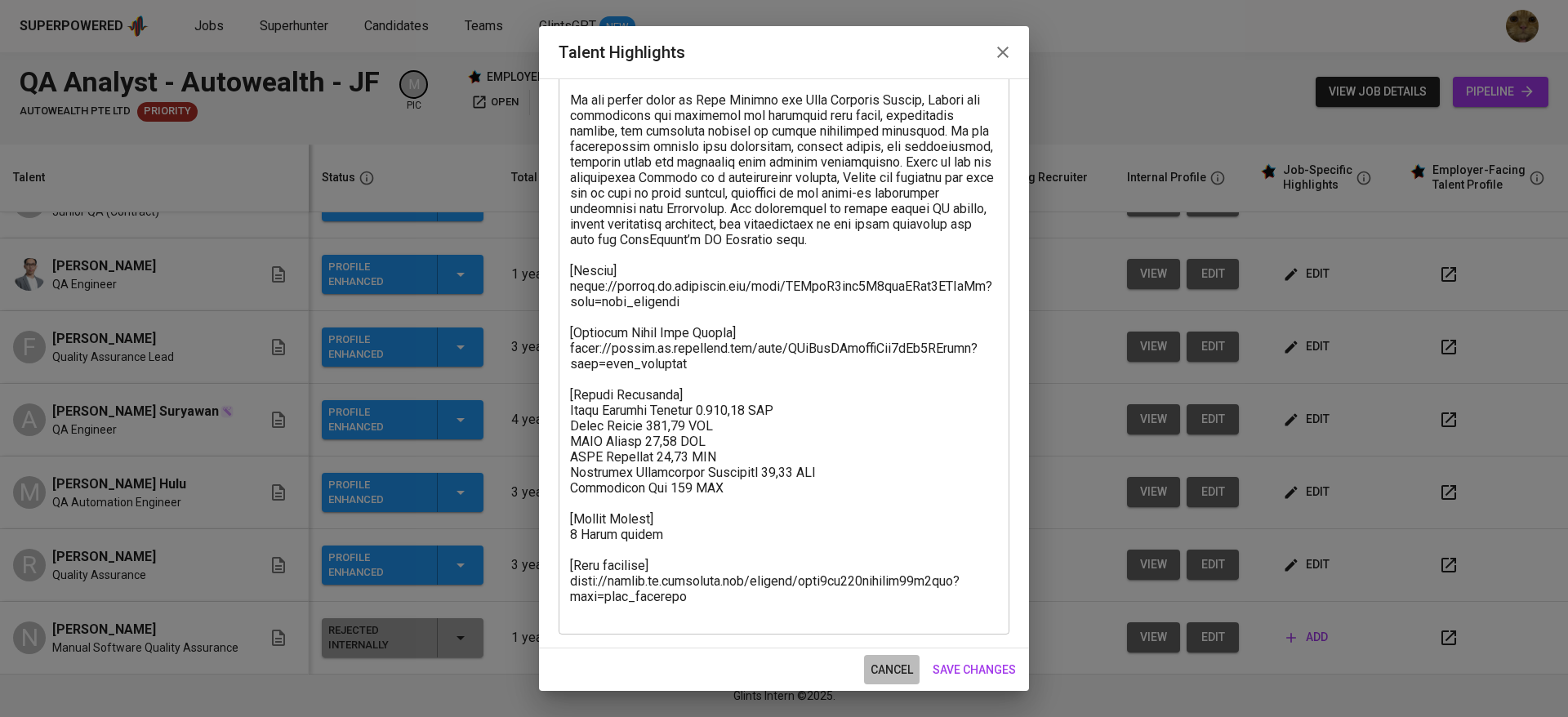
click at [892, 666] on span "cancel" at bounding box center [891, 670] width 43 height 20
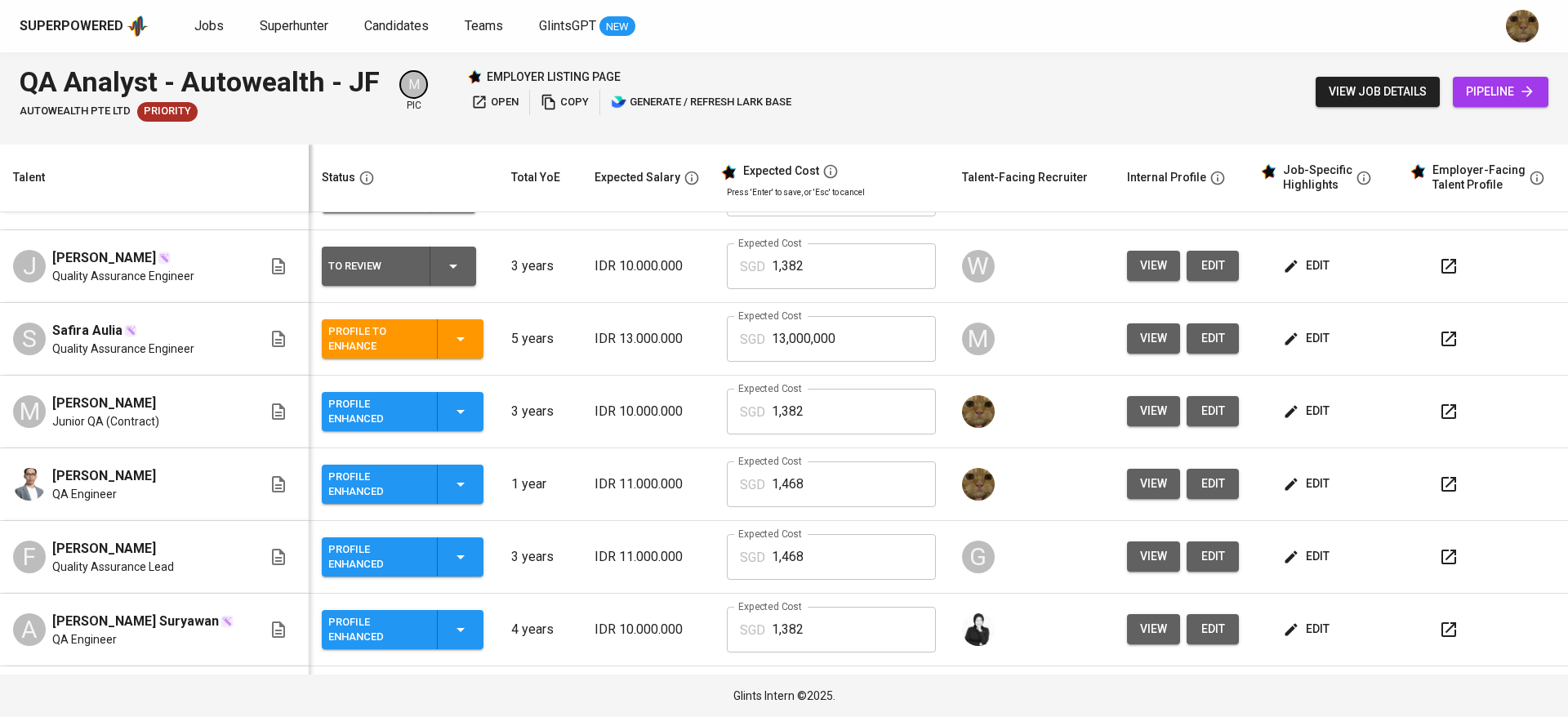
scroll to position [201, 0]
click at [1291, 409] on span "edit" at bounding box center [1308, 410] width 44 height 20
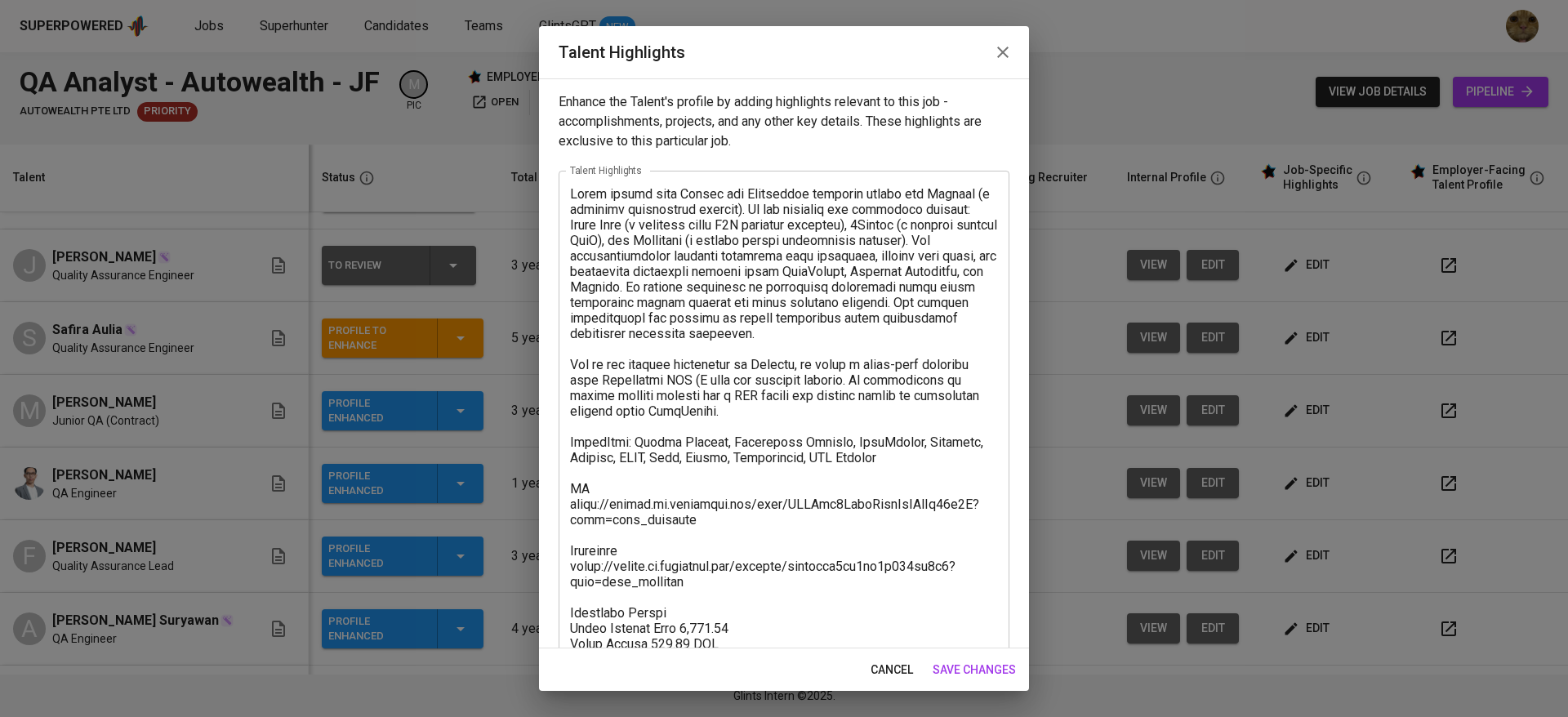
scroll to position [109, 0]
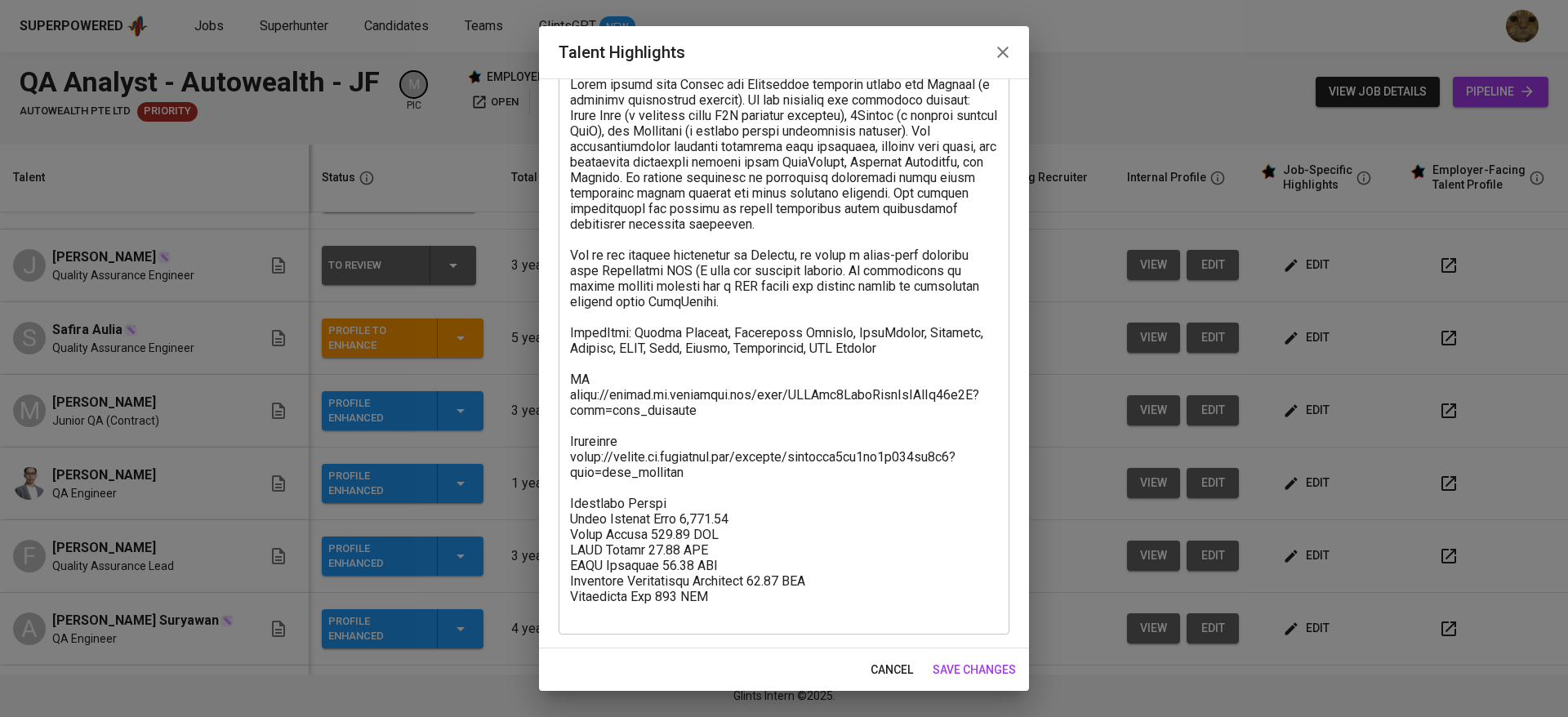
click at [896, 669] on span "cancel" at bounding box center [891, 670] width 43 height 20
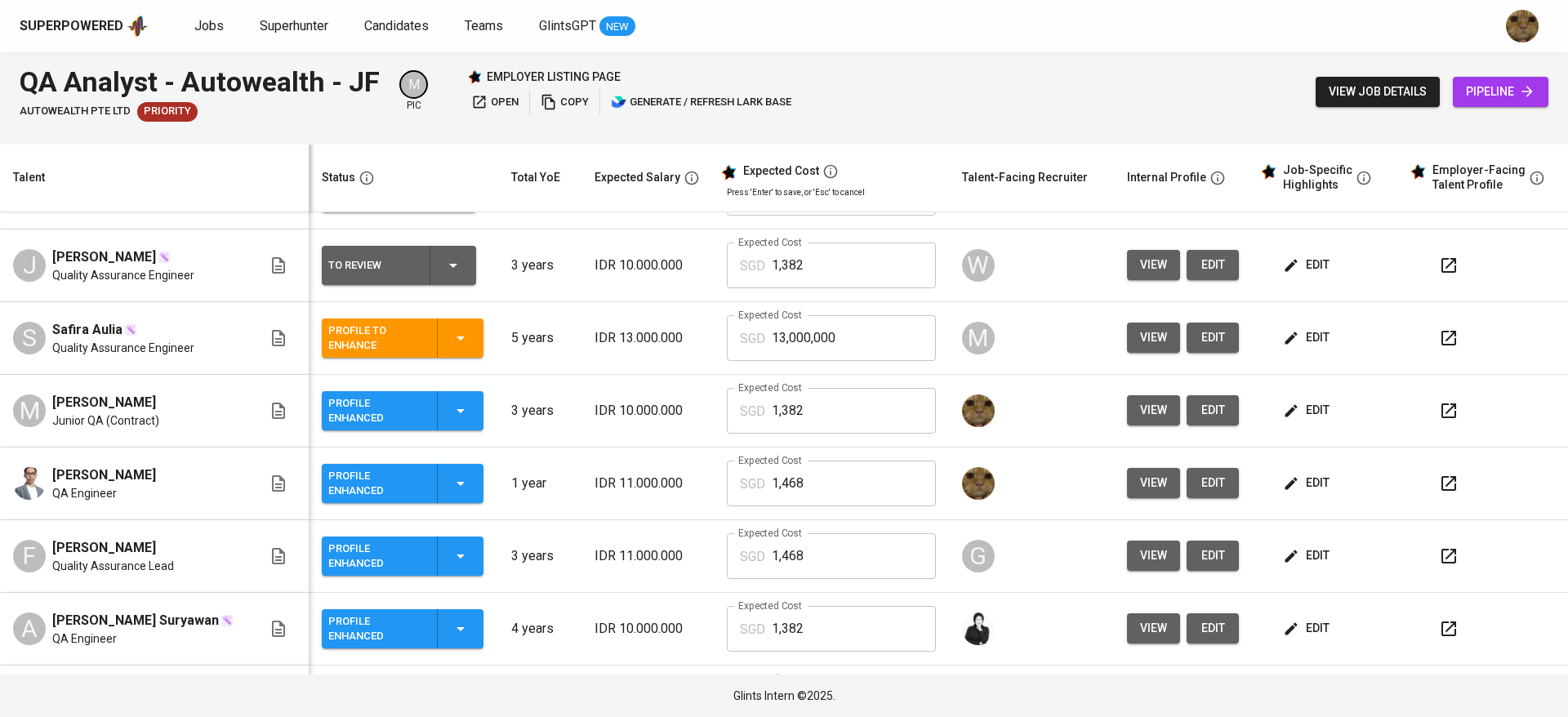
scroll to position [0, 0]
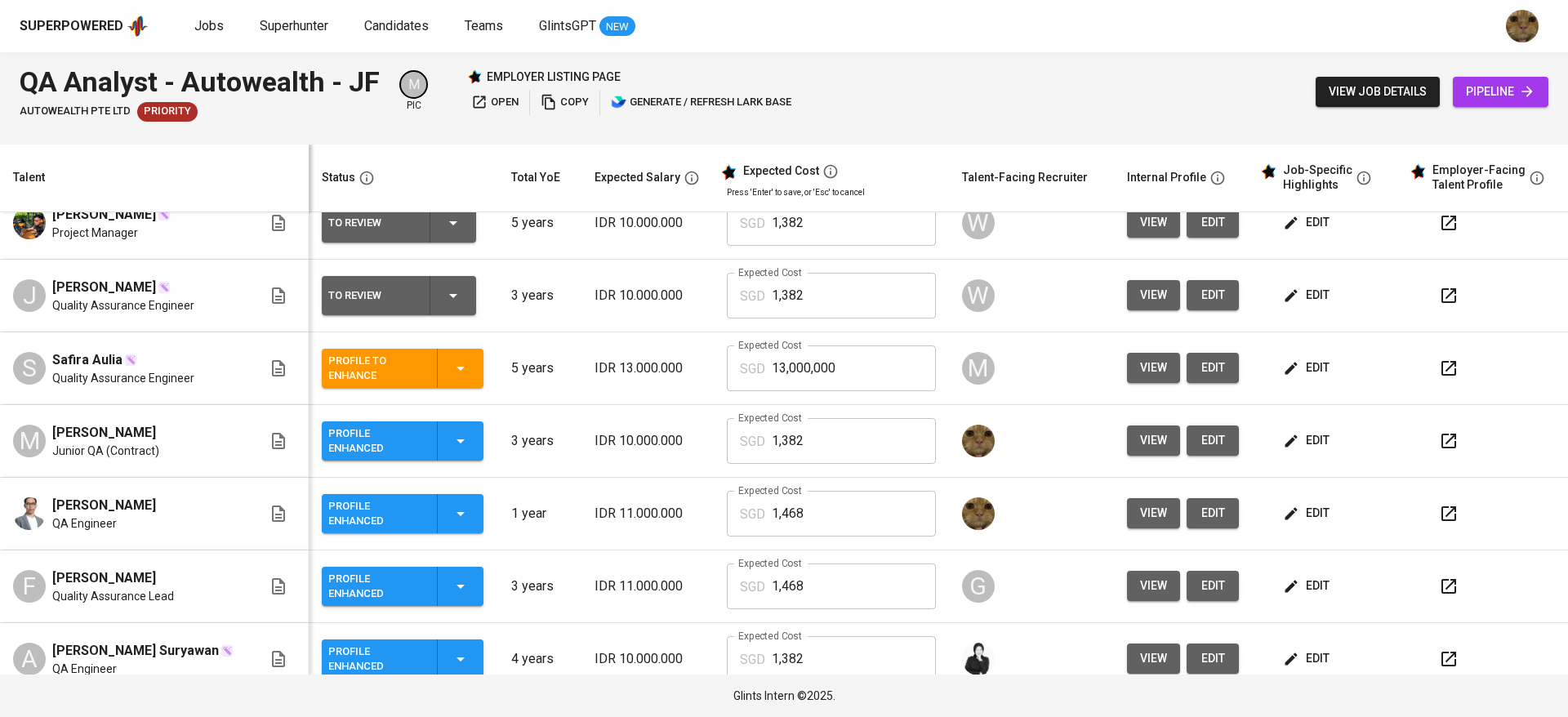
scroll to position [173, 0]
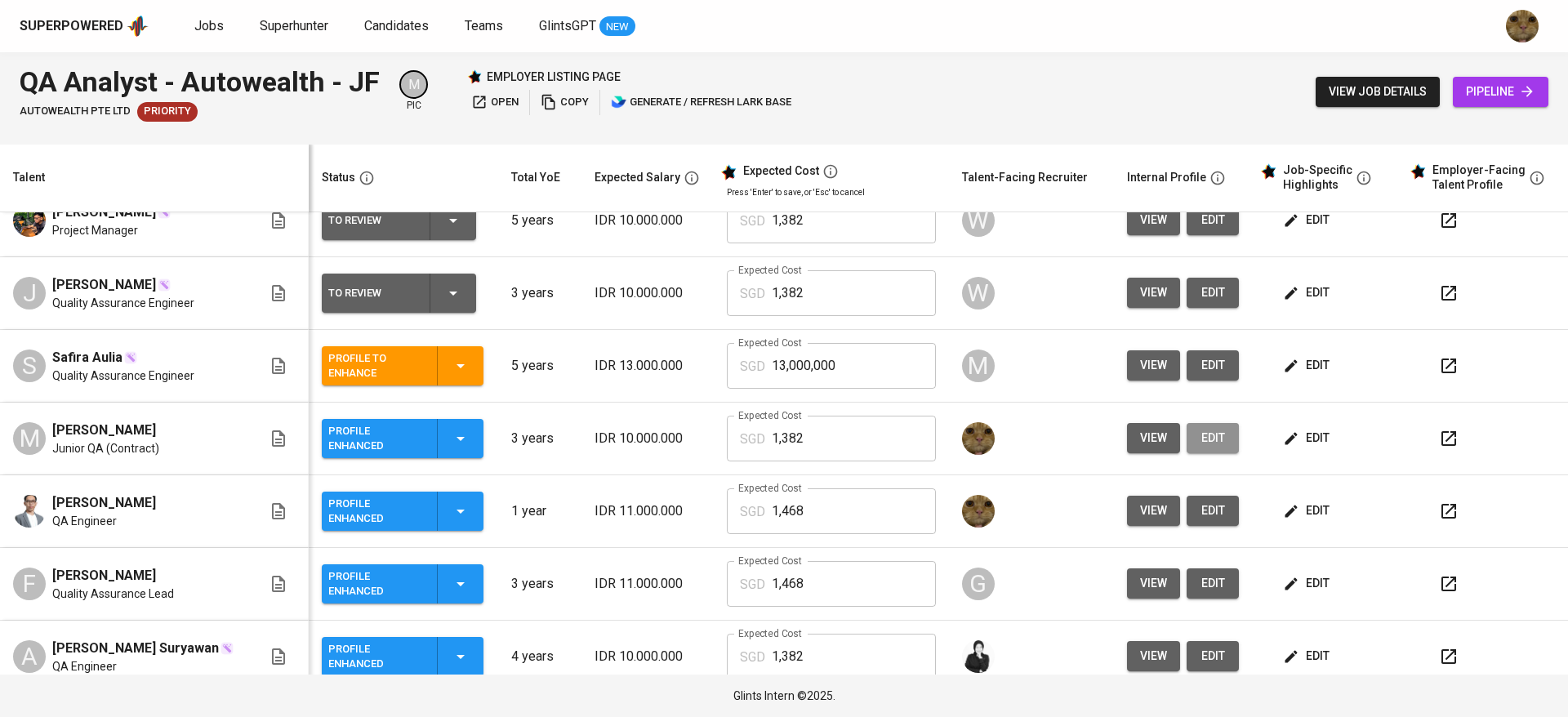
click at [1216, 439] on button "edit" at bounding box center [1212, 438] width 52 height 30
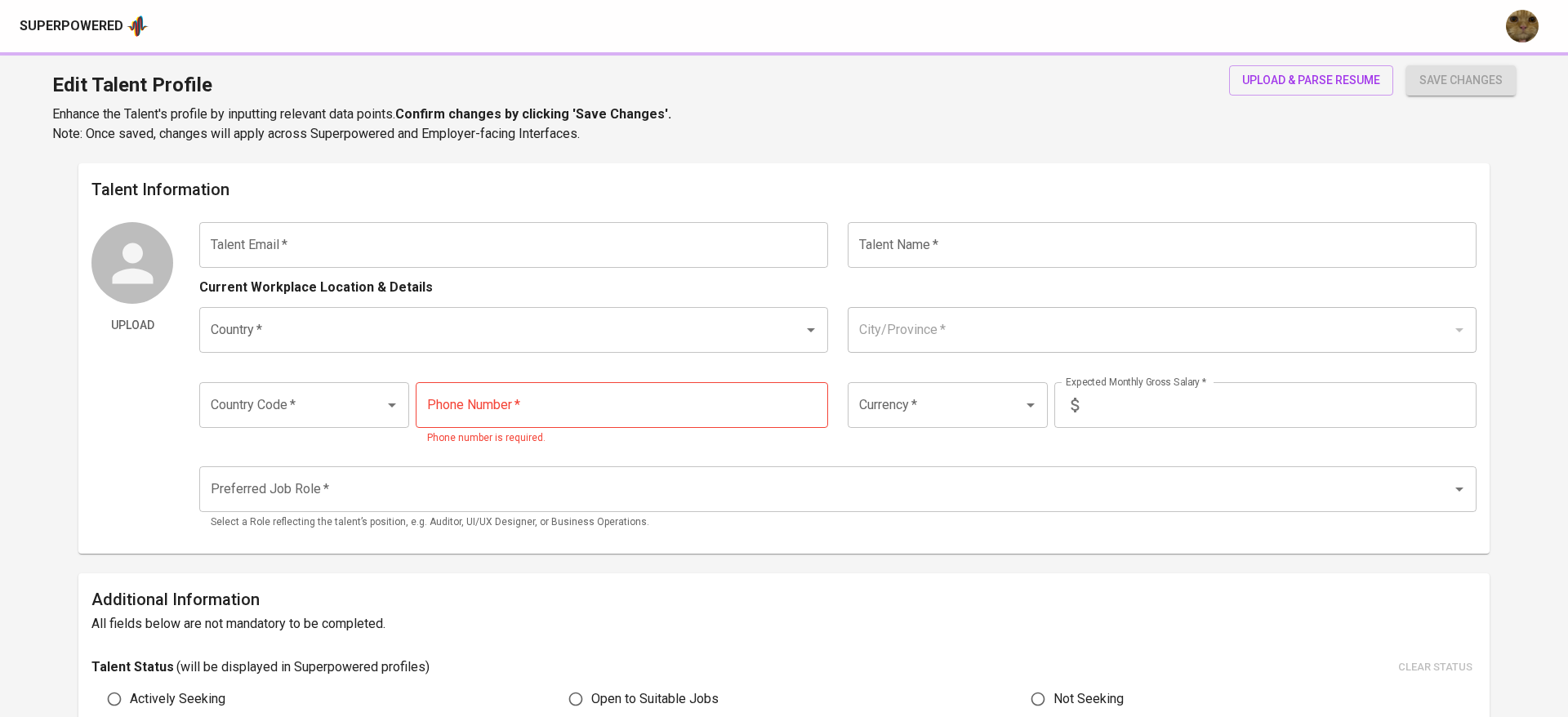
type input "[EMAIL_ADDRESS][DOMAIN_NAME]"
type input "[PERSON_NAME]"
type input "[GEOGRAPHIC_DATA]"
type input "[GEOGRAPHIC_DATA], [GEOGRAPHIC_DATA]"
type input "+62"
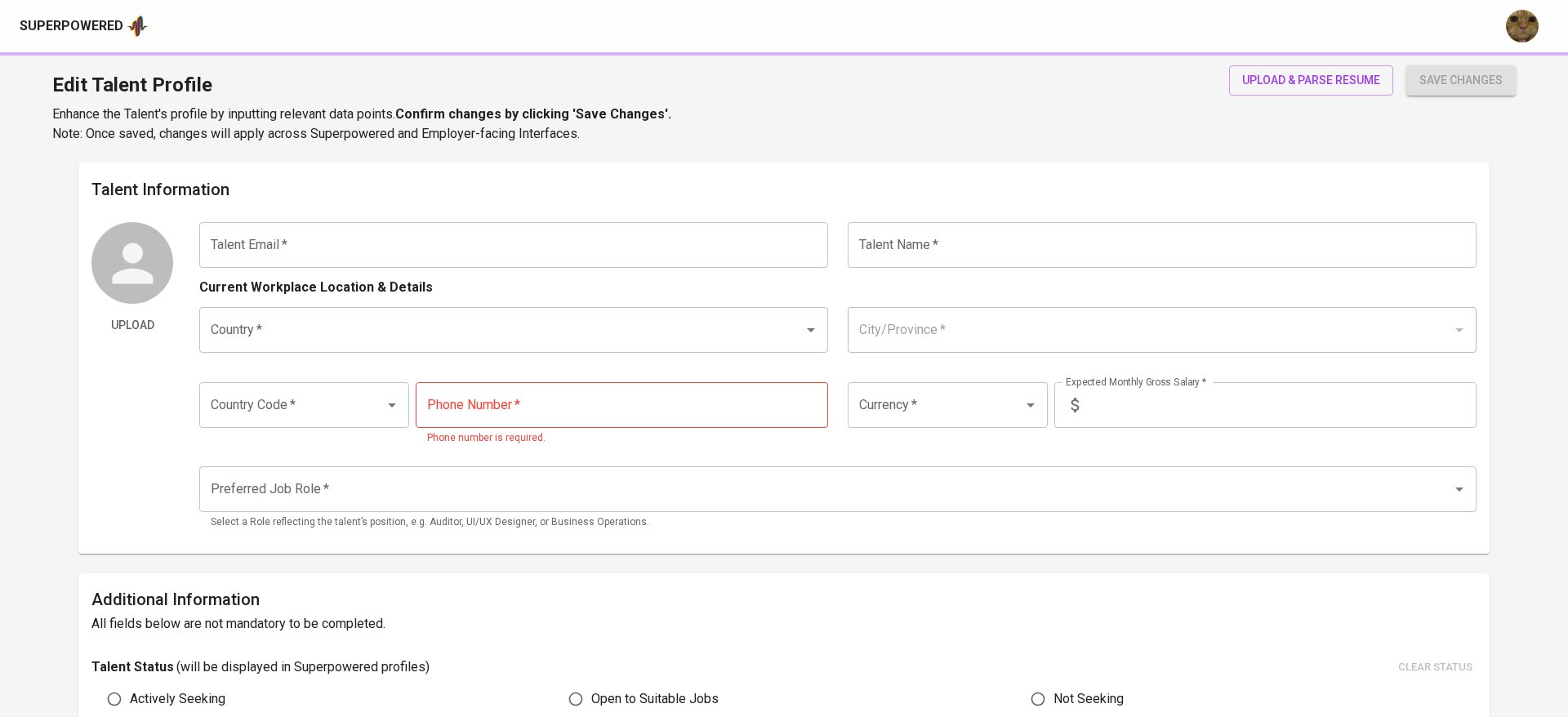
type input "[PHONE_NUMBER]"
type input "IDR"
type input "QA Engineer"
radio input "true"
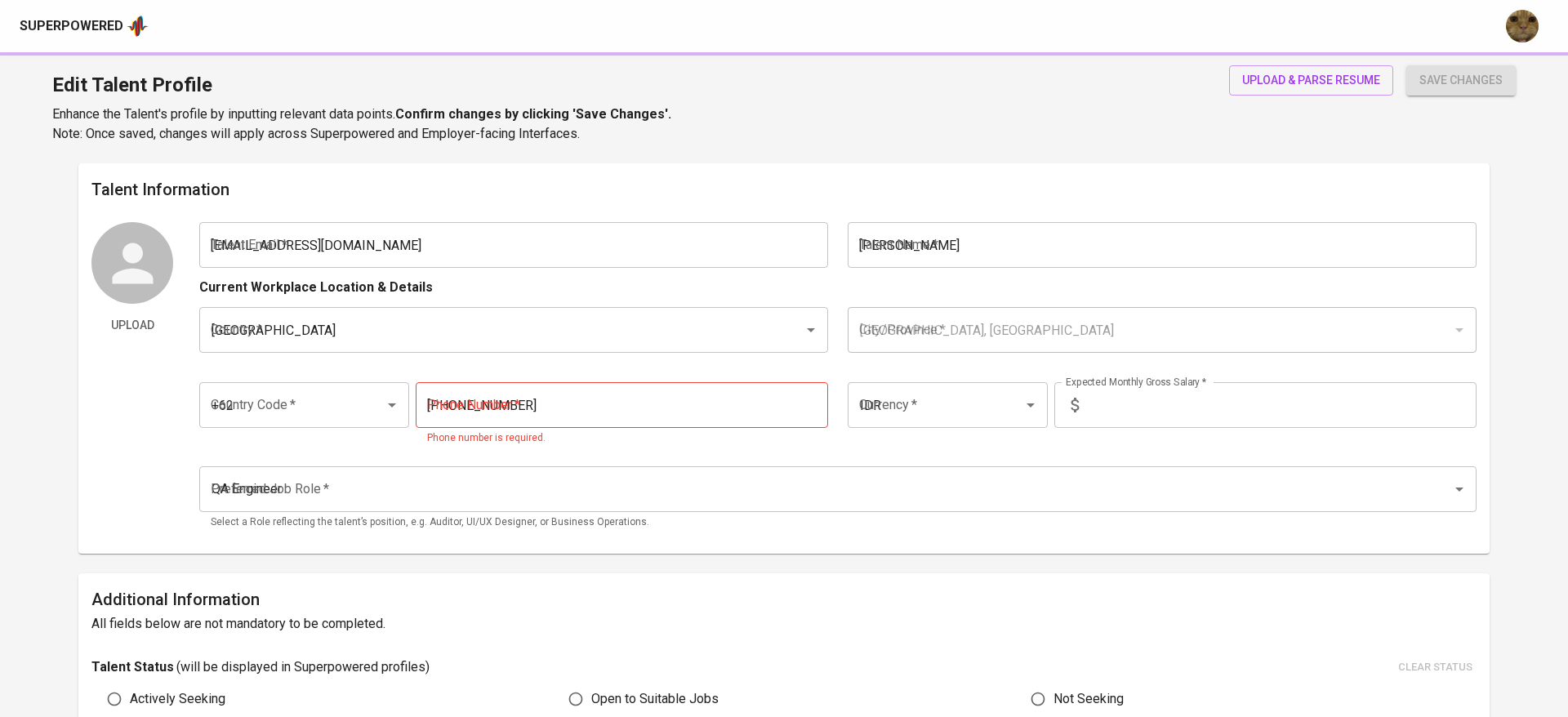
type input "3"
type input "Immediately Available"
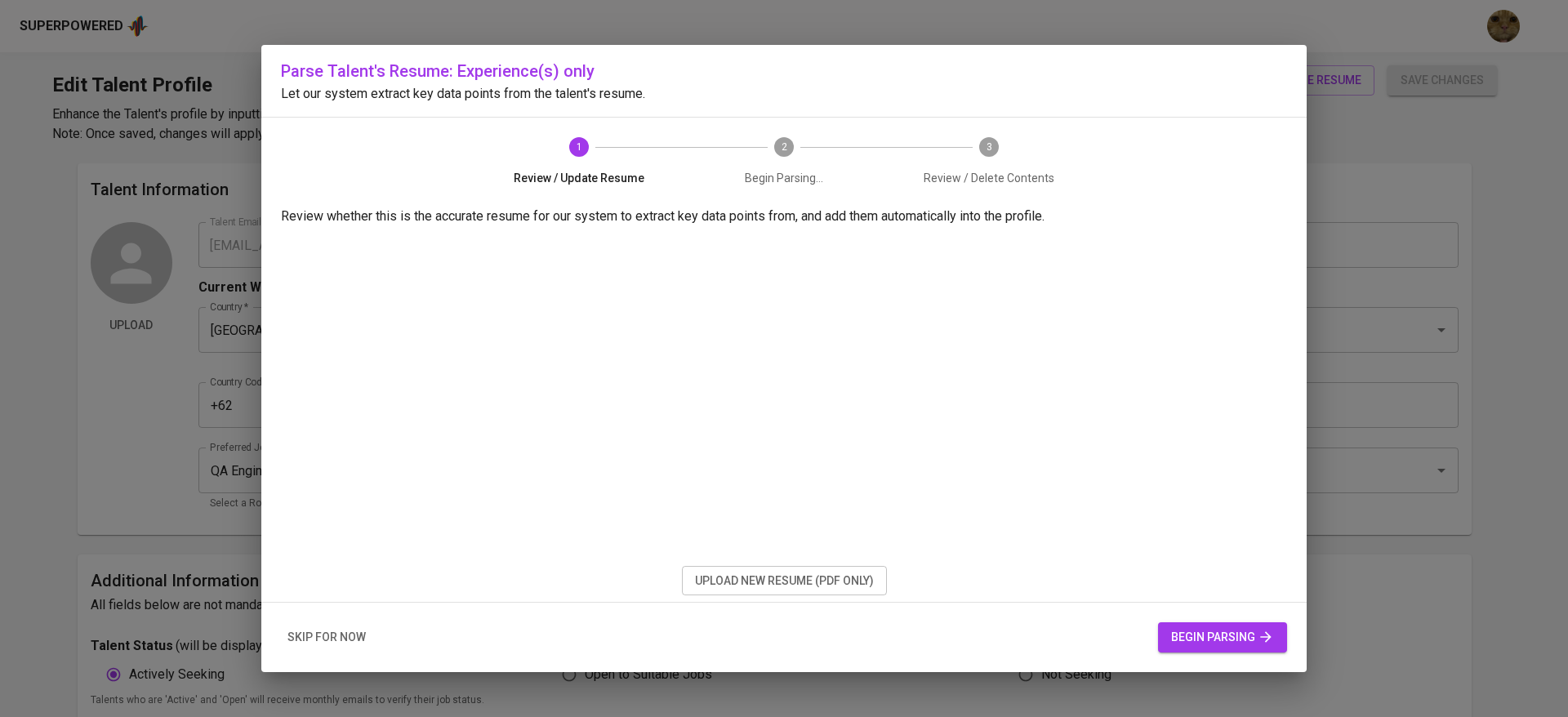
click at [381, 645] on div "skip for now begin parsing" at bounding box center [784, 637] width 1046 height 69
click at [333, 640] on span "skip for now" at bounding box center [327, 637] width 78 height 20
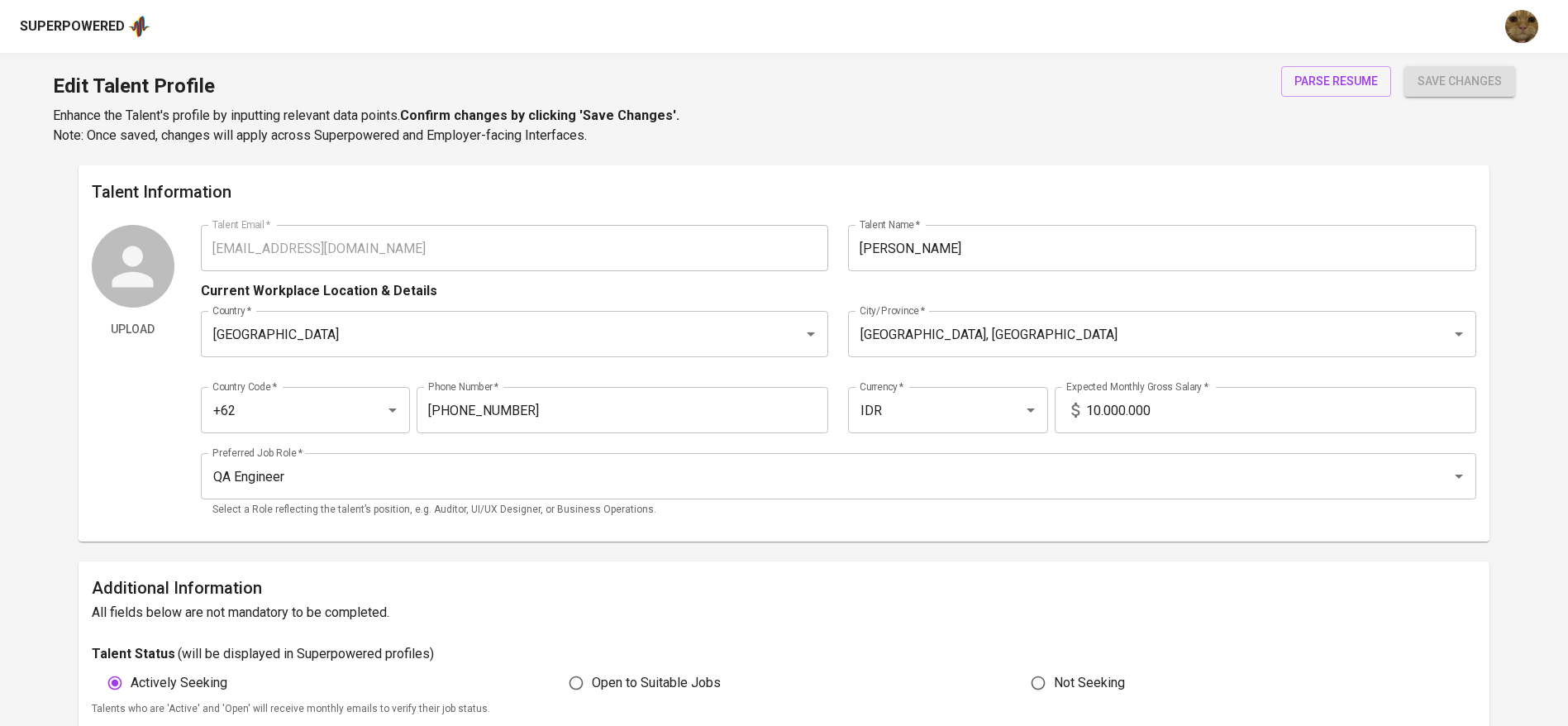
click at [1093, 408] on input "10.000.000" at bounding box center [1281, 410] width 391 height 46
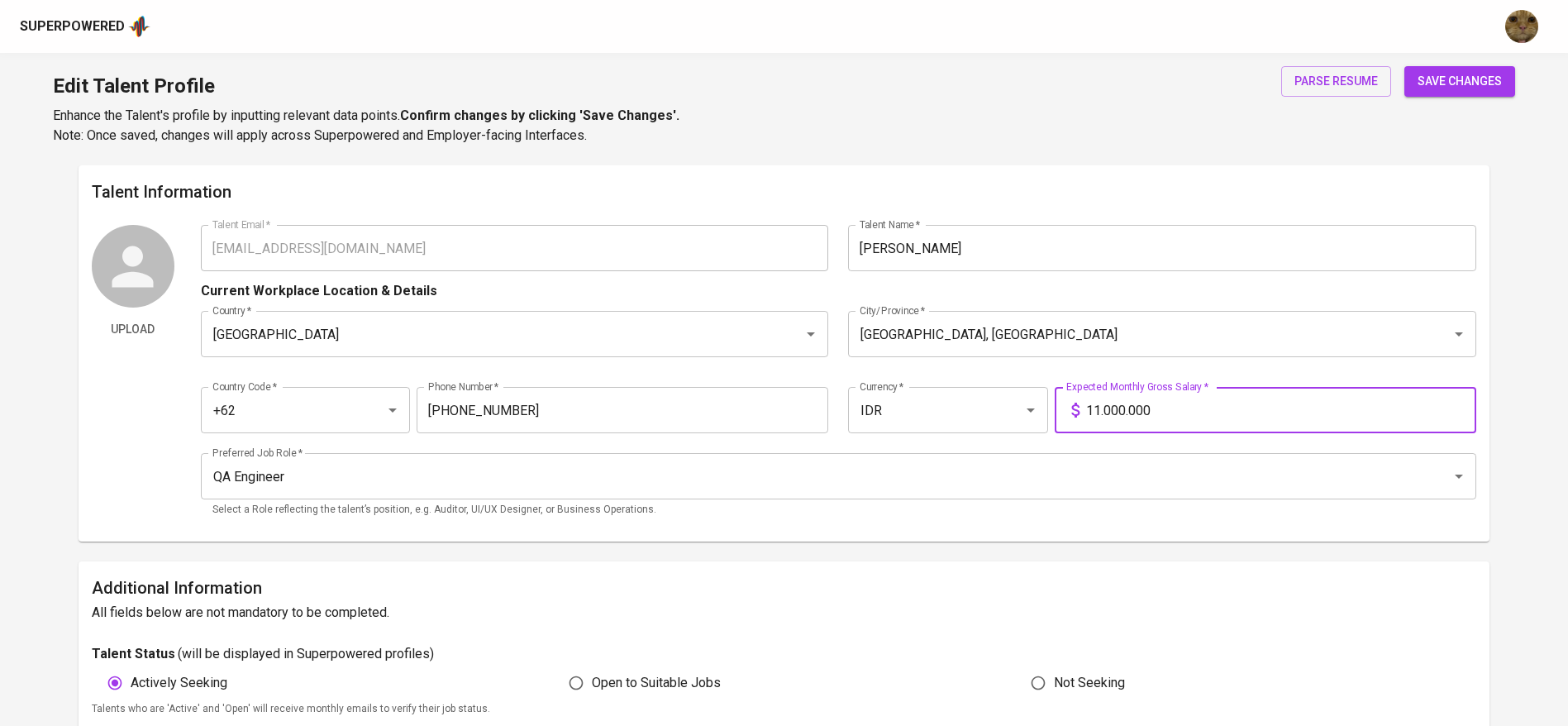
type input "11.000.000"
click at [1404, 66] on button "save changes" at bounding box center [1459, 81] width 111 height 30
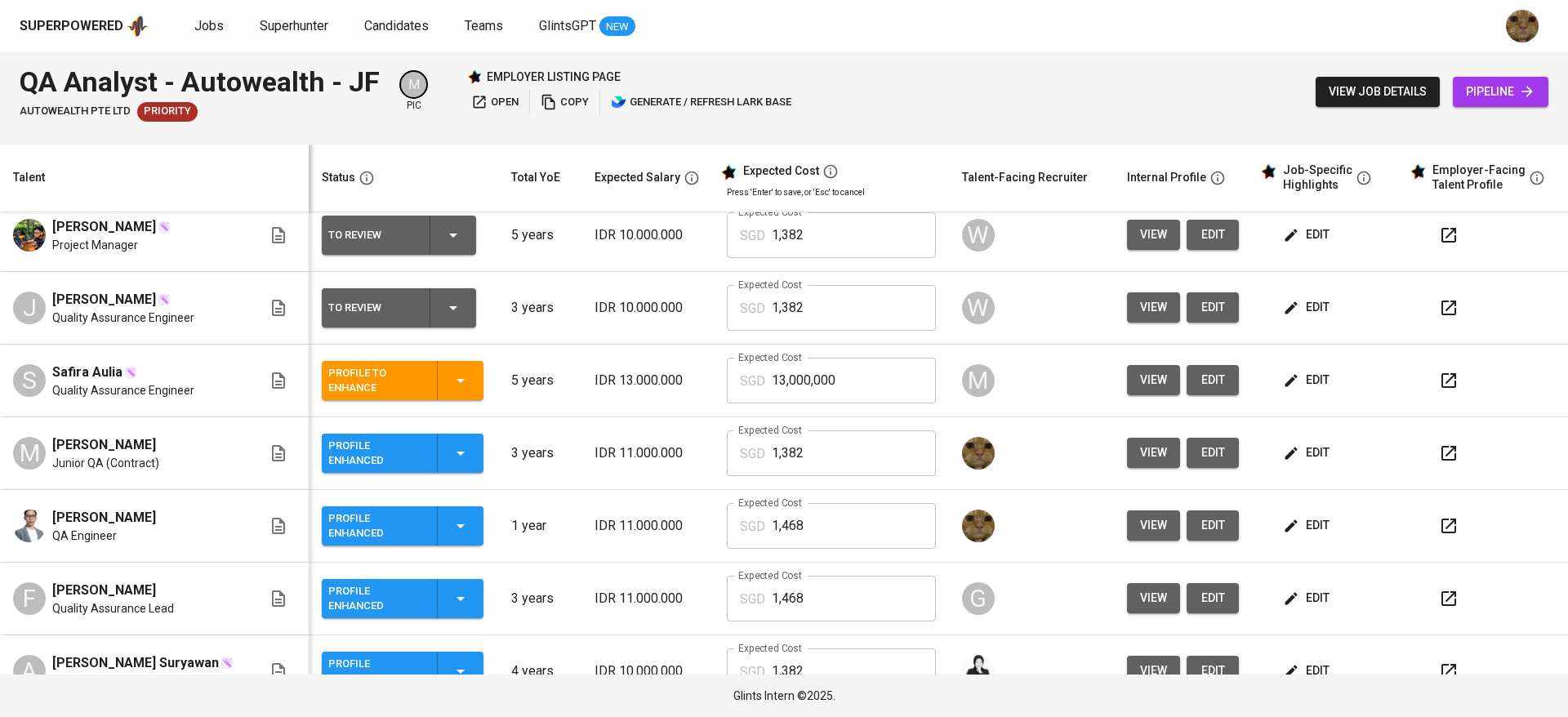
scroll to position [161, 0]
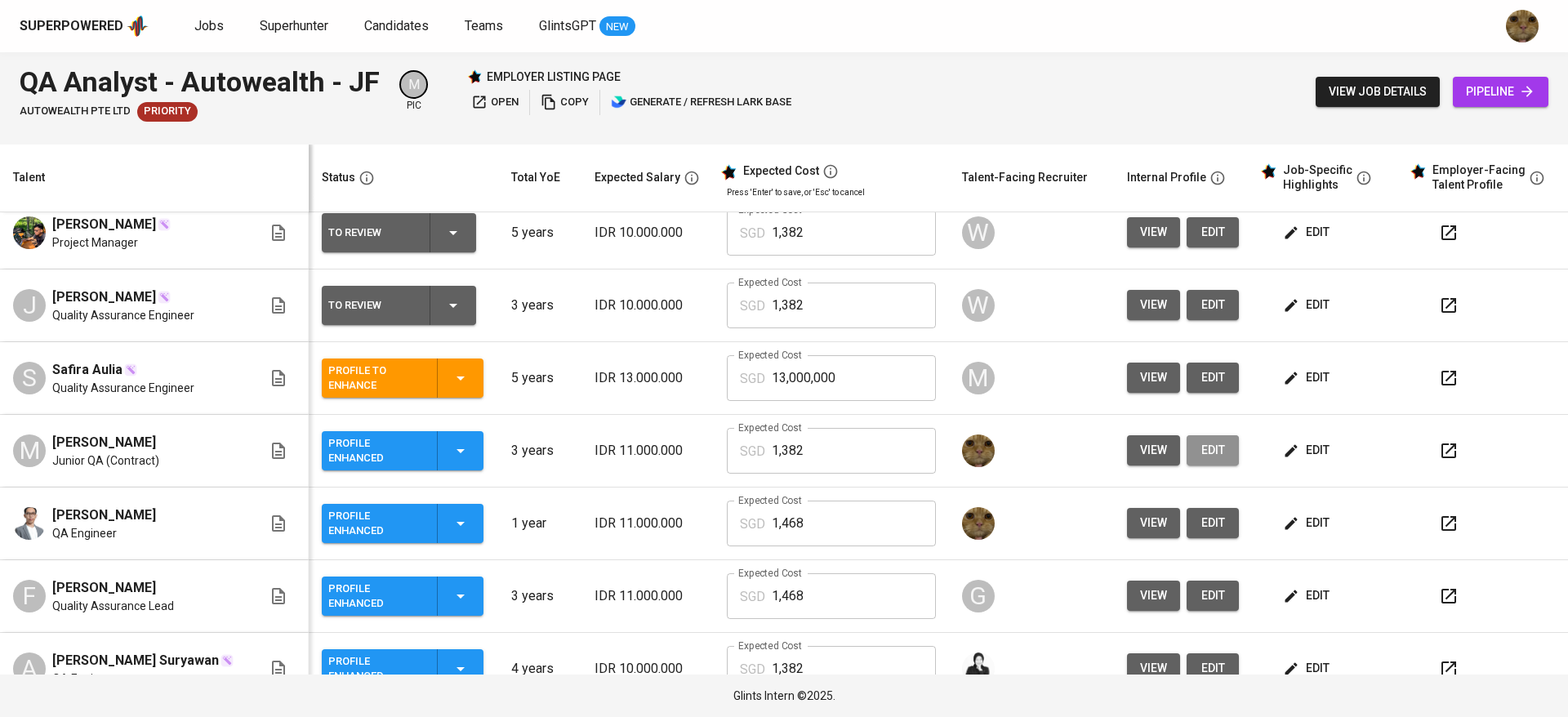
click at [1199, 450] on span "edit" at bounding box center [1212, 450] width 26 height 20
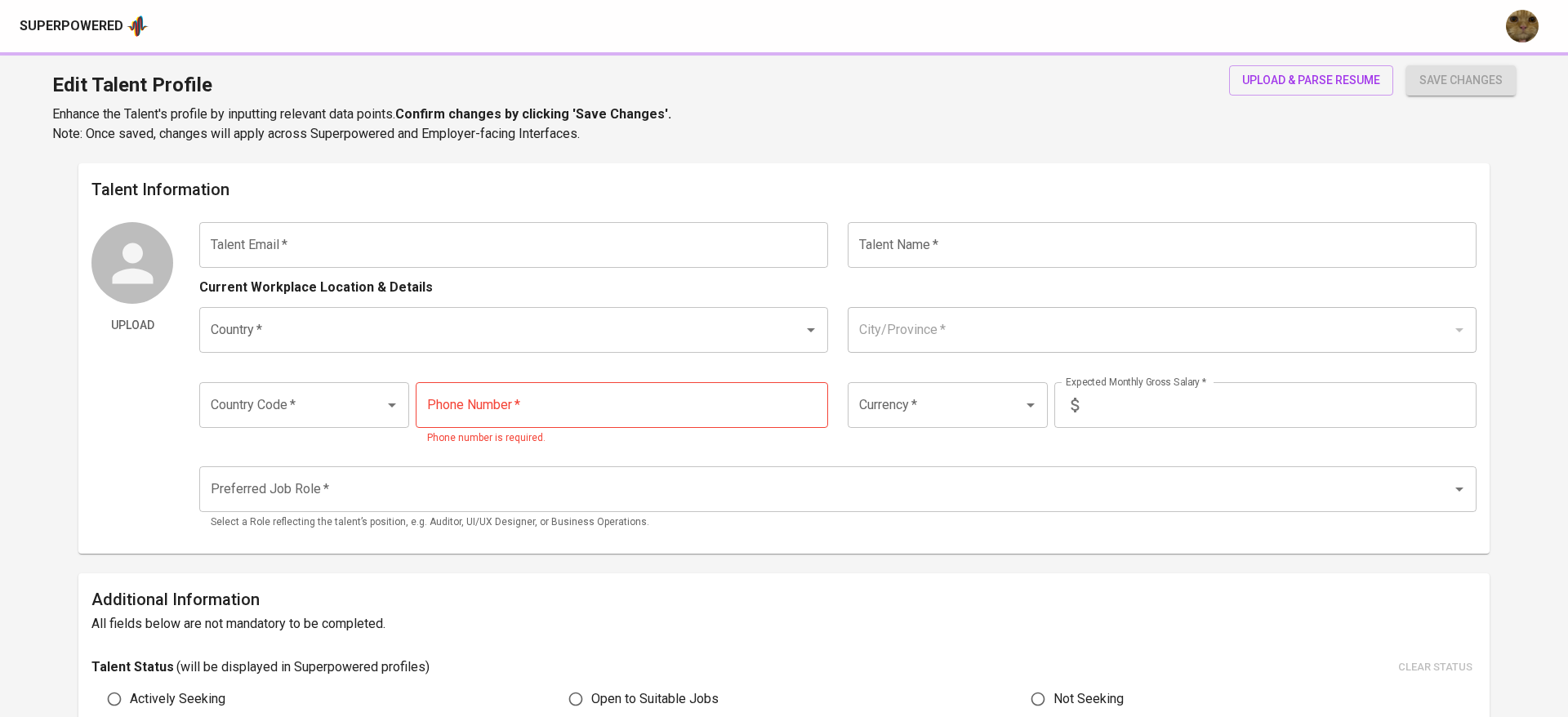
type input "[EMAIL_ADDRESS][DOMAIN_NAME]"
type input "[PERSON_NAME]"
type input "[GEOGRAPHIC_DATA]"
type input "[GEOGRAPHIC_DATA], [GEOGRAPHIC_DATA]"
type input "+62"
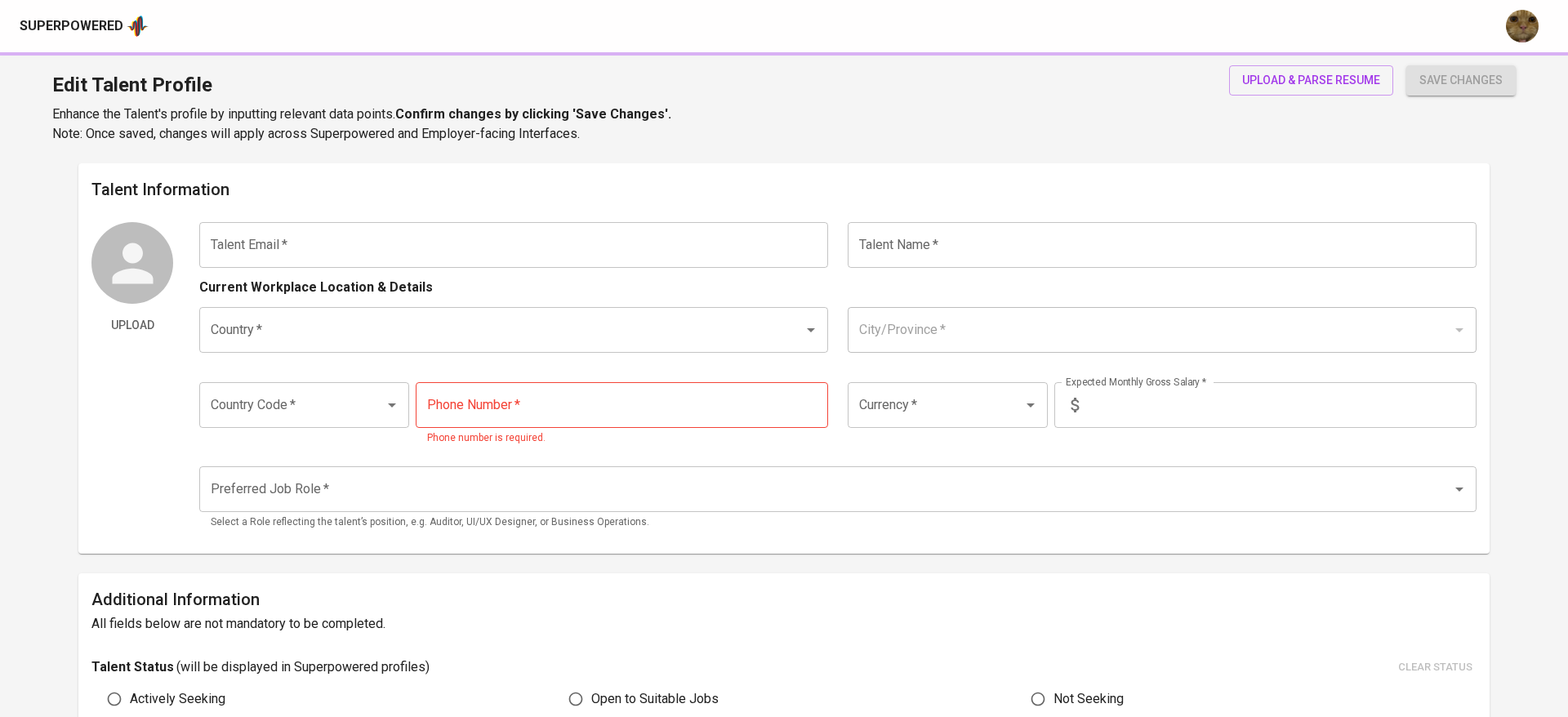
type input "[PHONE_NUMBER]"
type input "IDR"
type input "QA Engineer"
radio input "true"
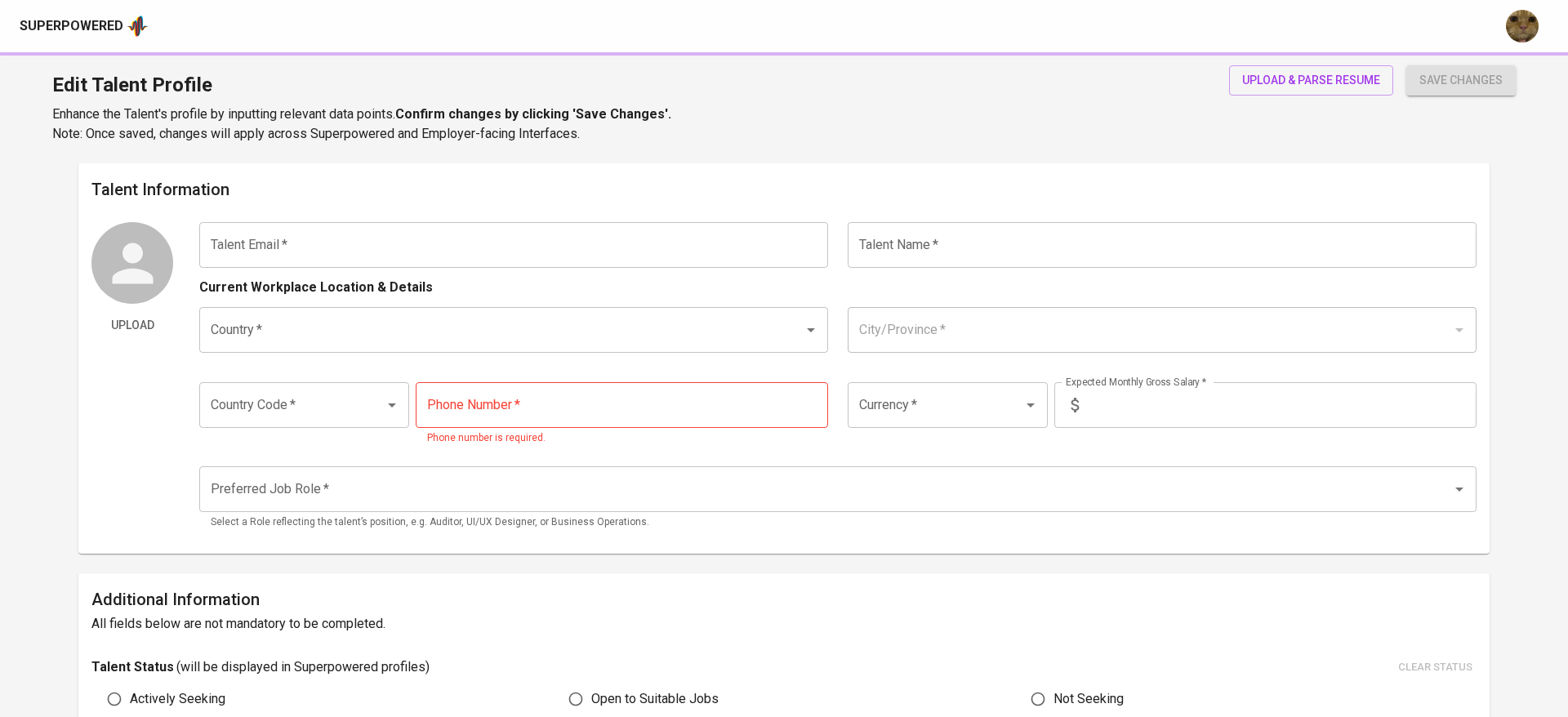
type input "3"
type input "Immediately Available"
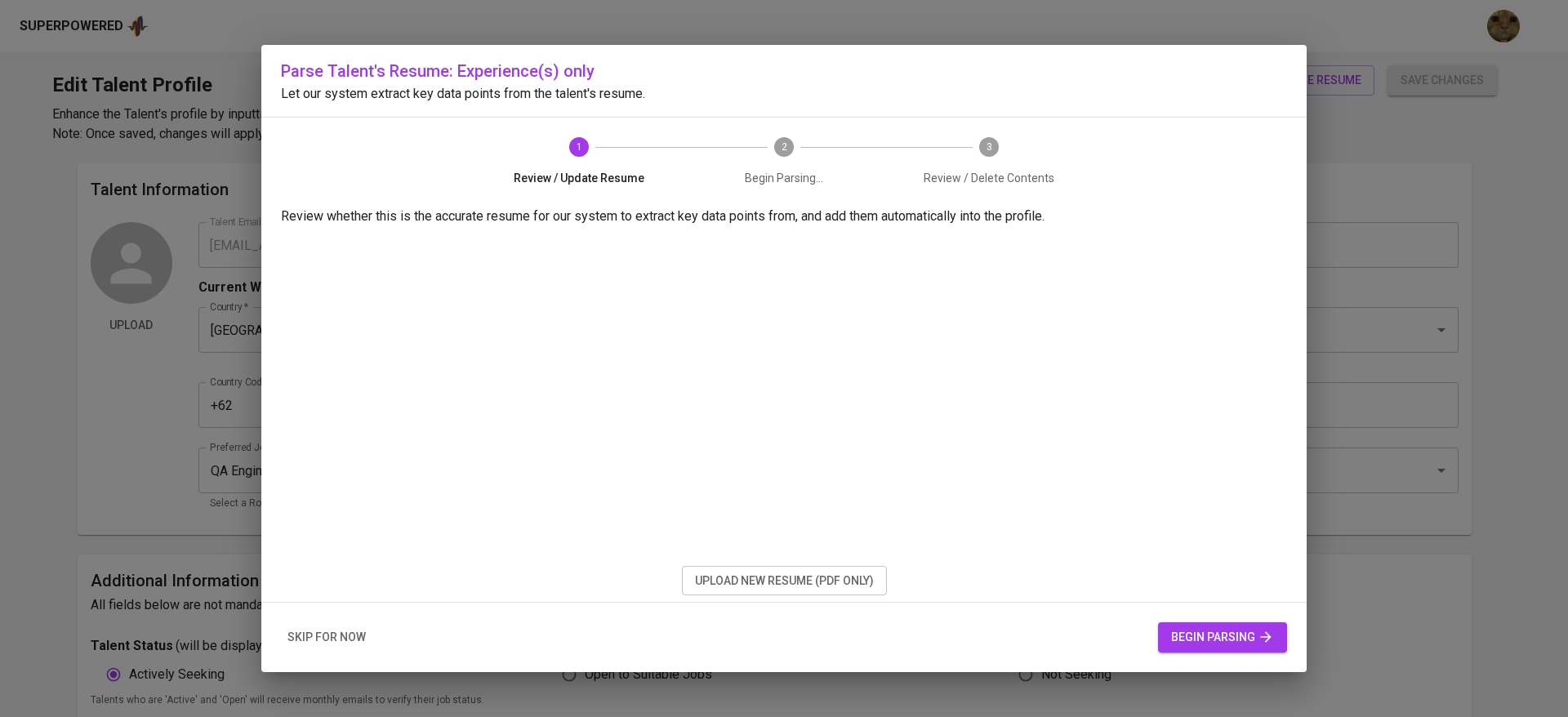
click at [304, 625] on button "skip for now" at bounding box center [327, 637] width 91 height 30
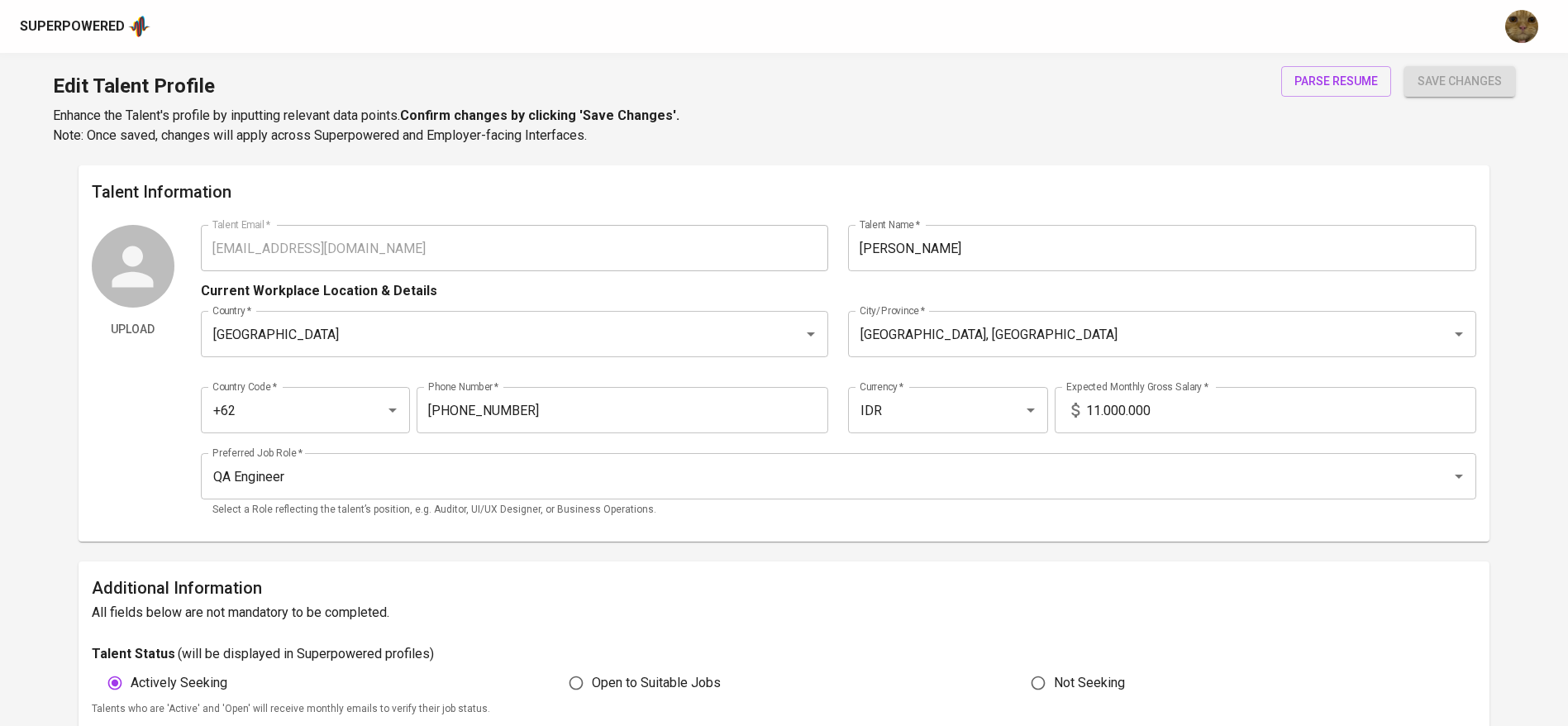
click at [1106, 413] on input "11.000.000" at bounding box center [1281, 410] width 391 height 46
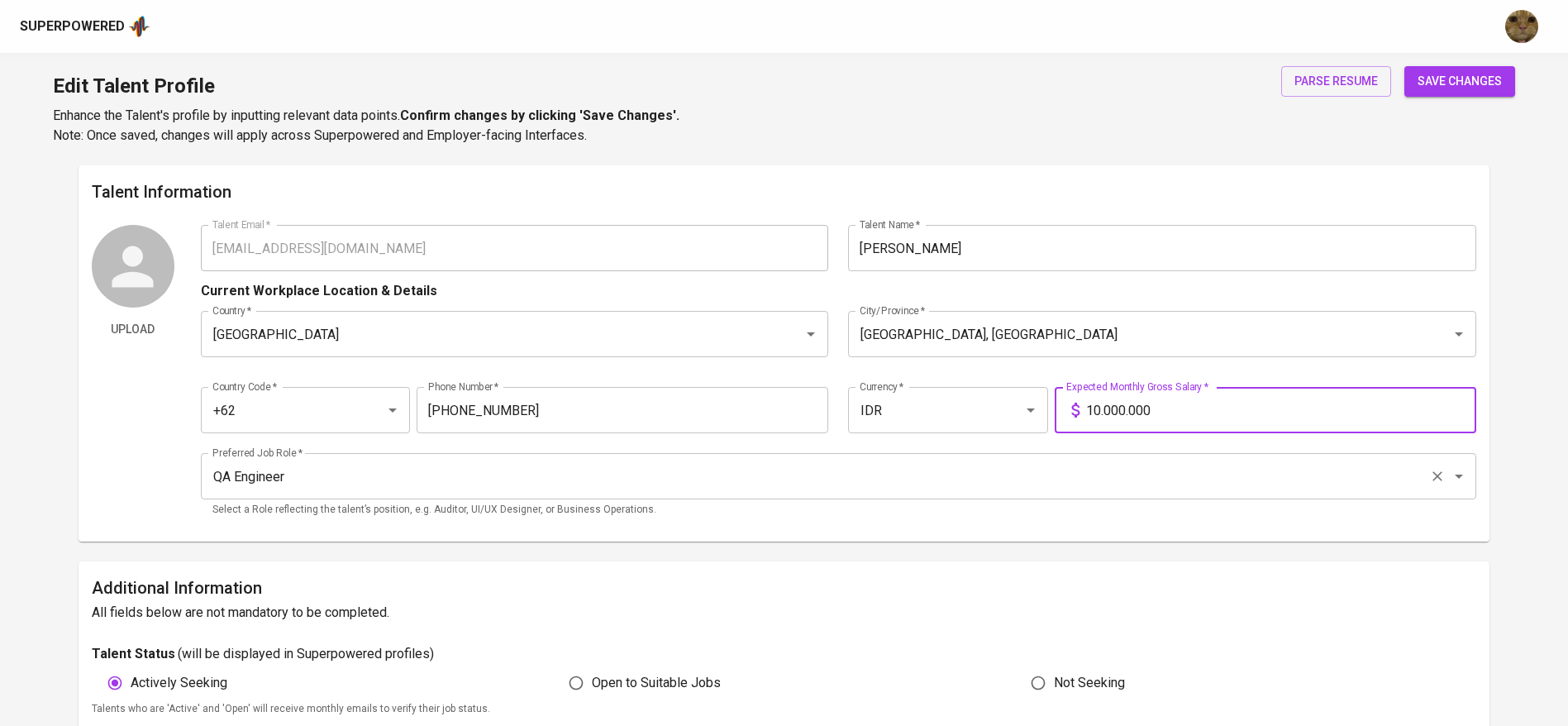
type input "10.000.000"
click at [1404, 66] on button "save changes" at bounding box center [1459, 81] width 111 height 30
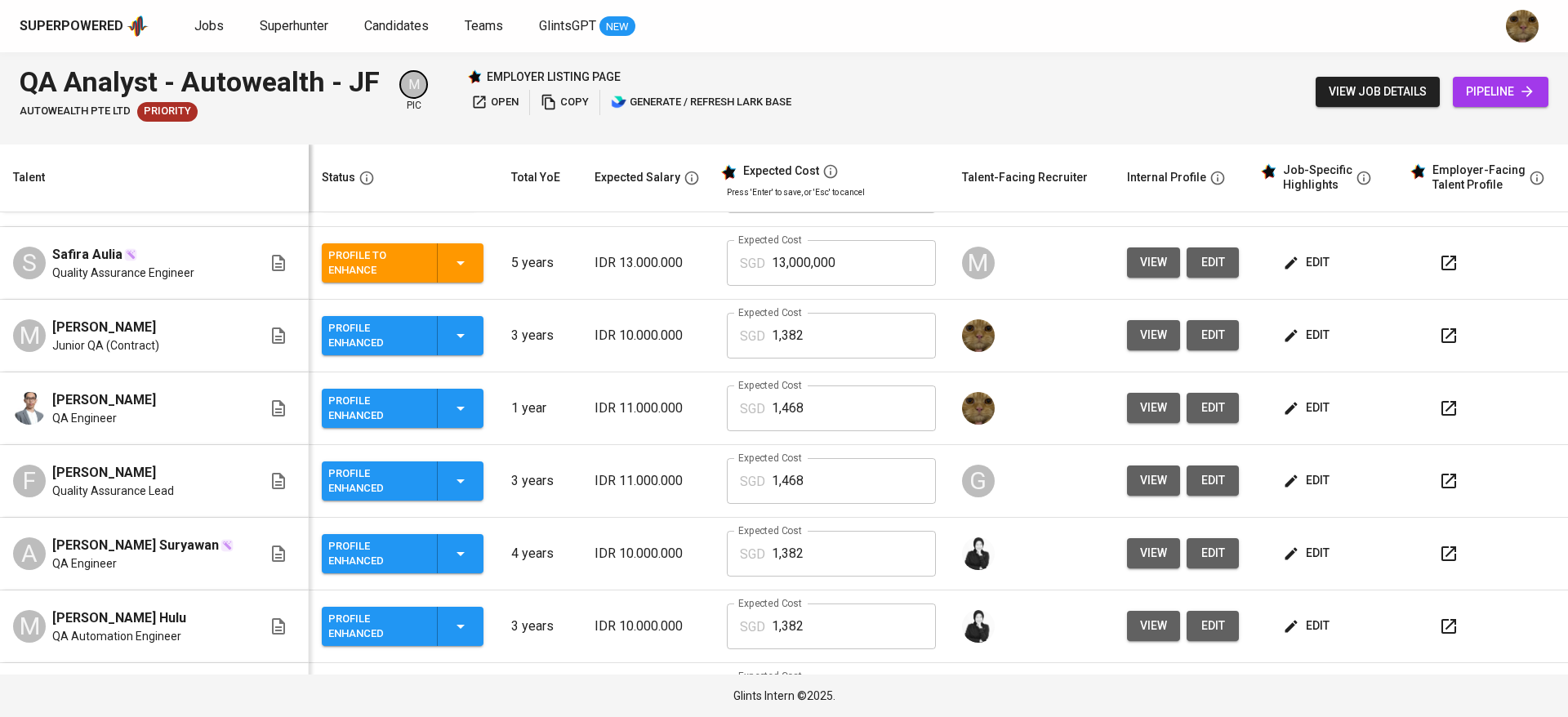
scroll to position [277, 0]
click at [1290, 338] on span "edit" at bounding box center [1308, 334] width 44 height 20
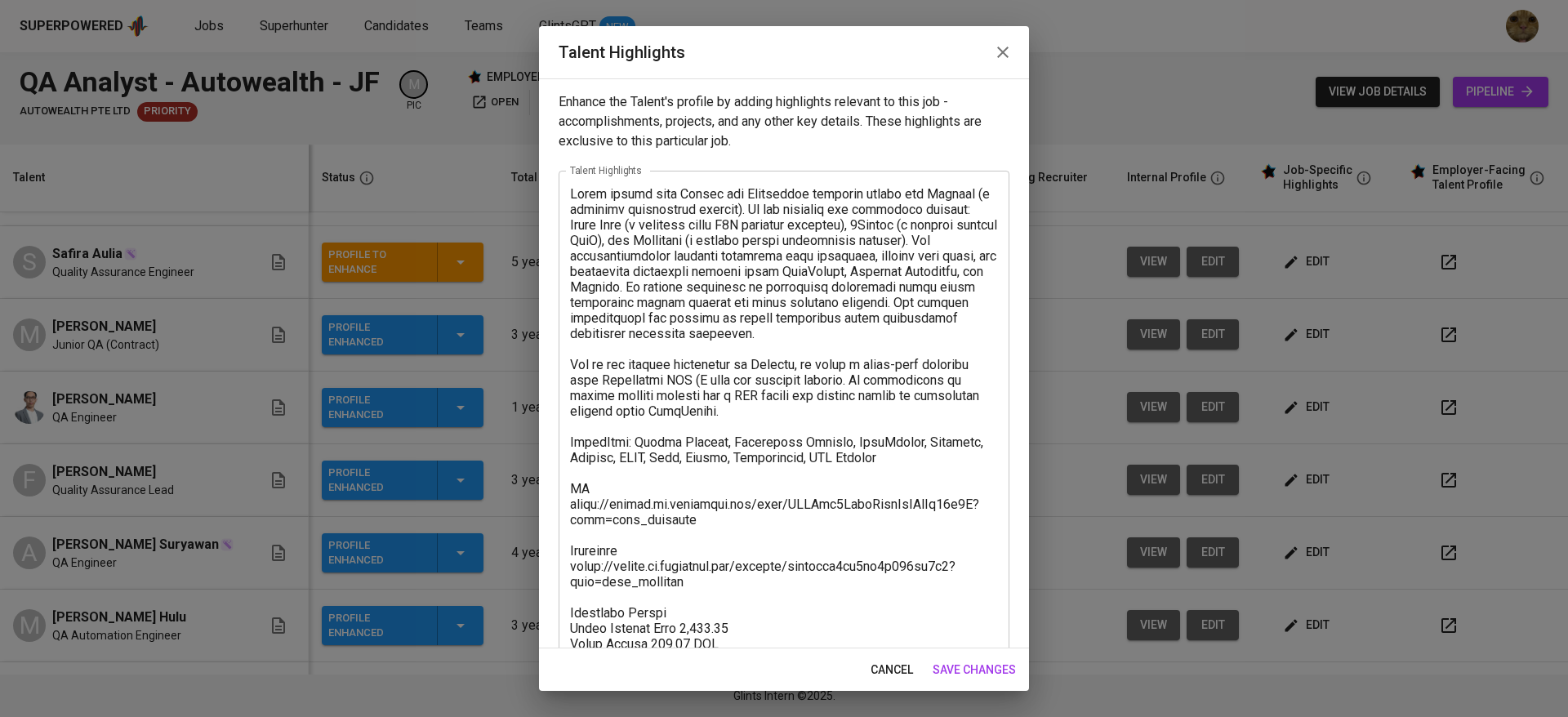
scroll to position [109, 0]
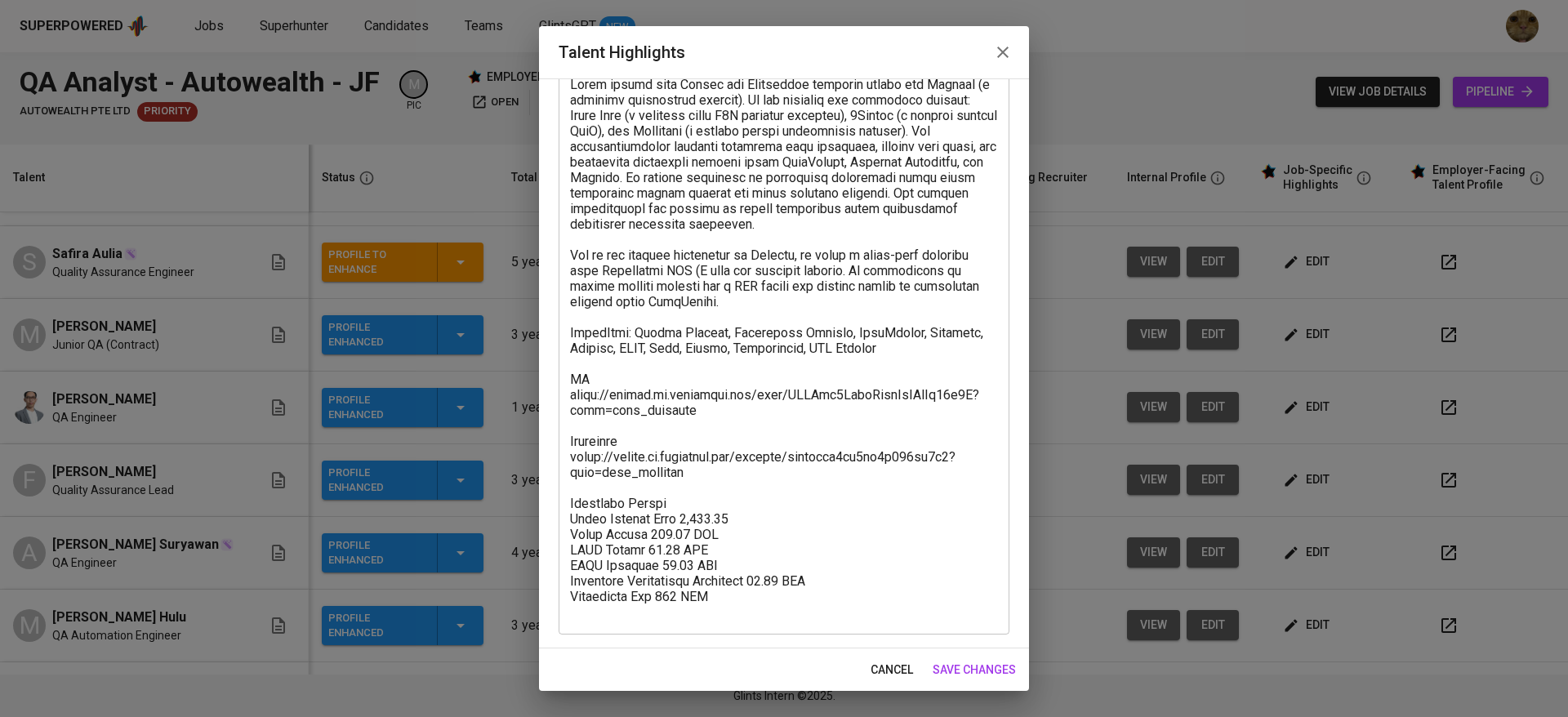
click at [871, 672] on span "cancel" at bounding box center [891, 670] width 43 height 20
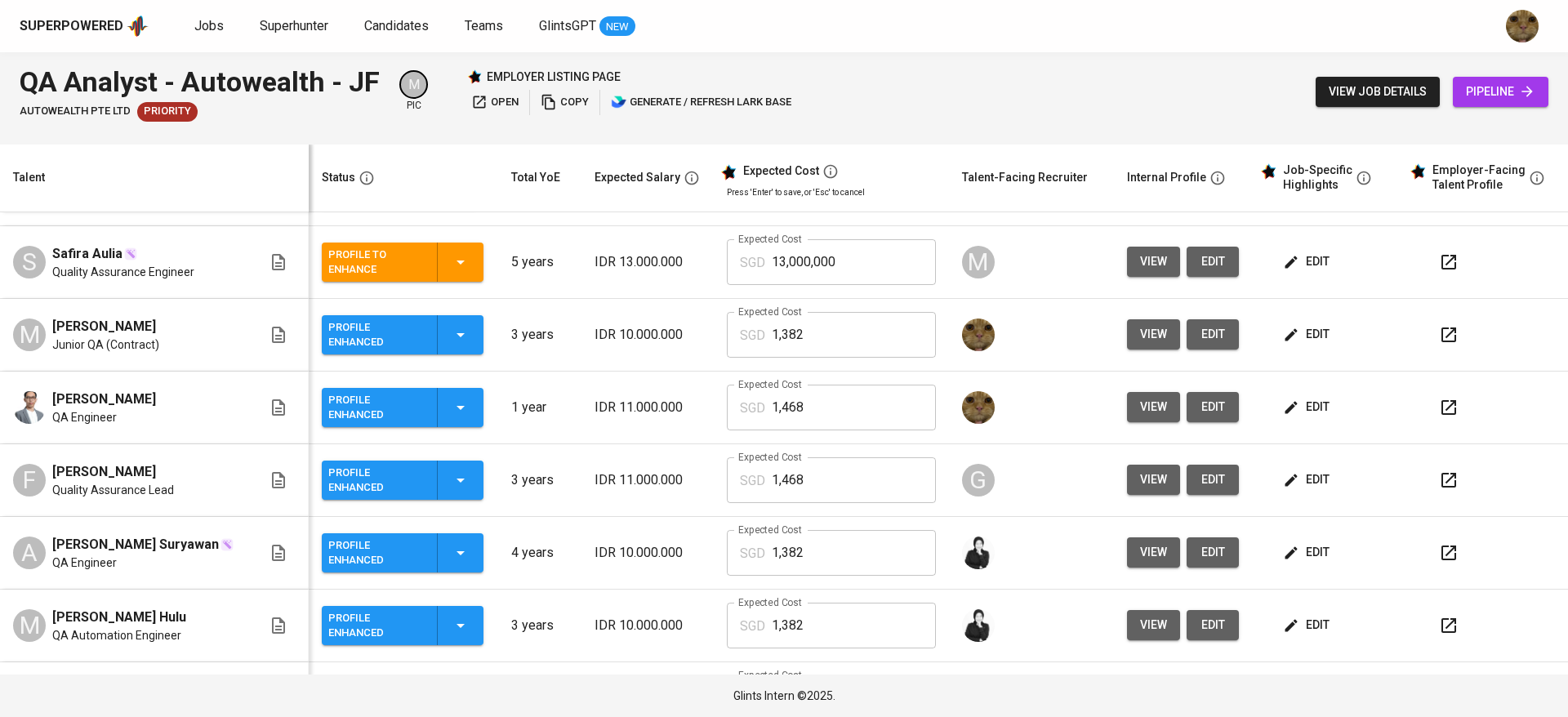
click at [1286, 418] on span "edit" at bounding box center [1308, 407] width 44 height 20
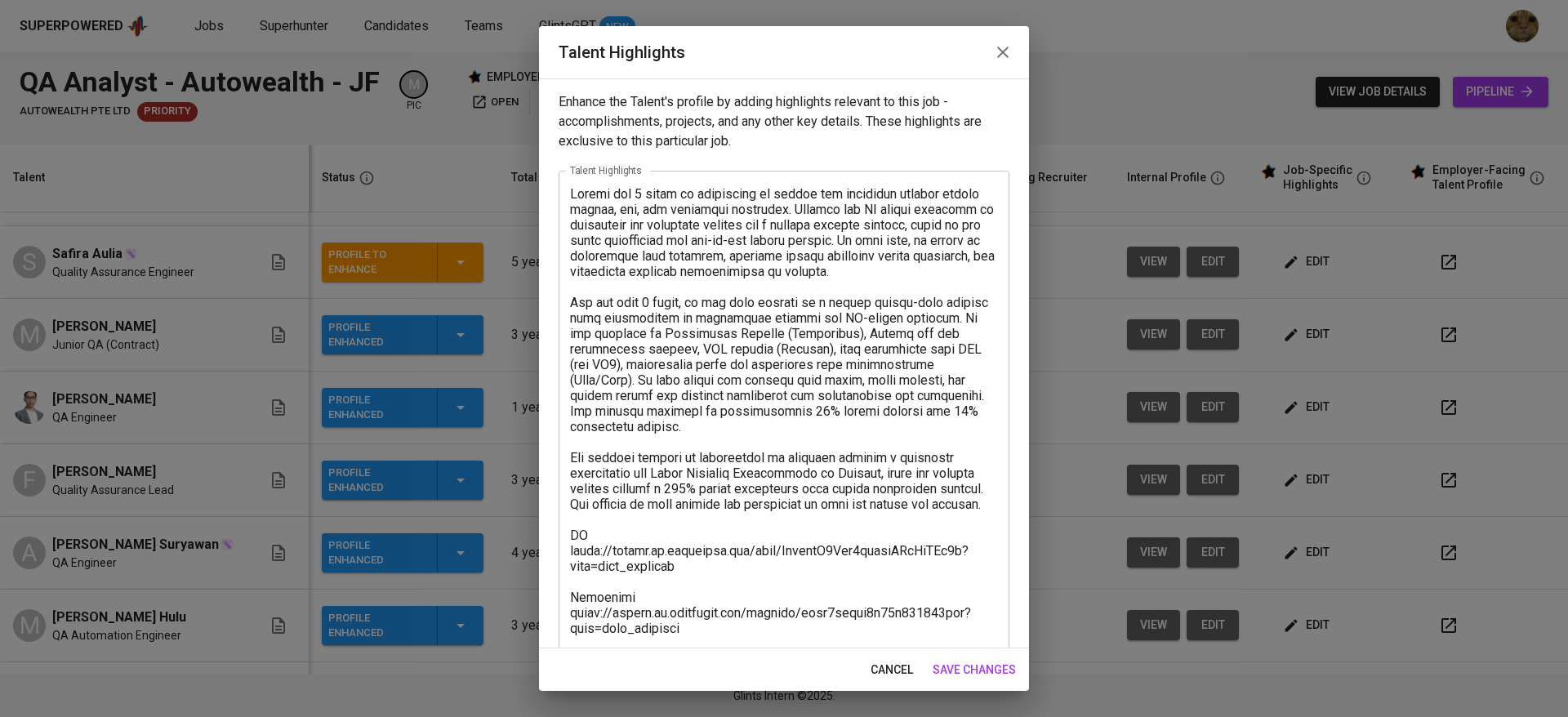
scroll to position [47, 0]
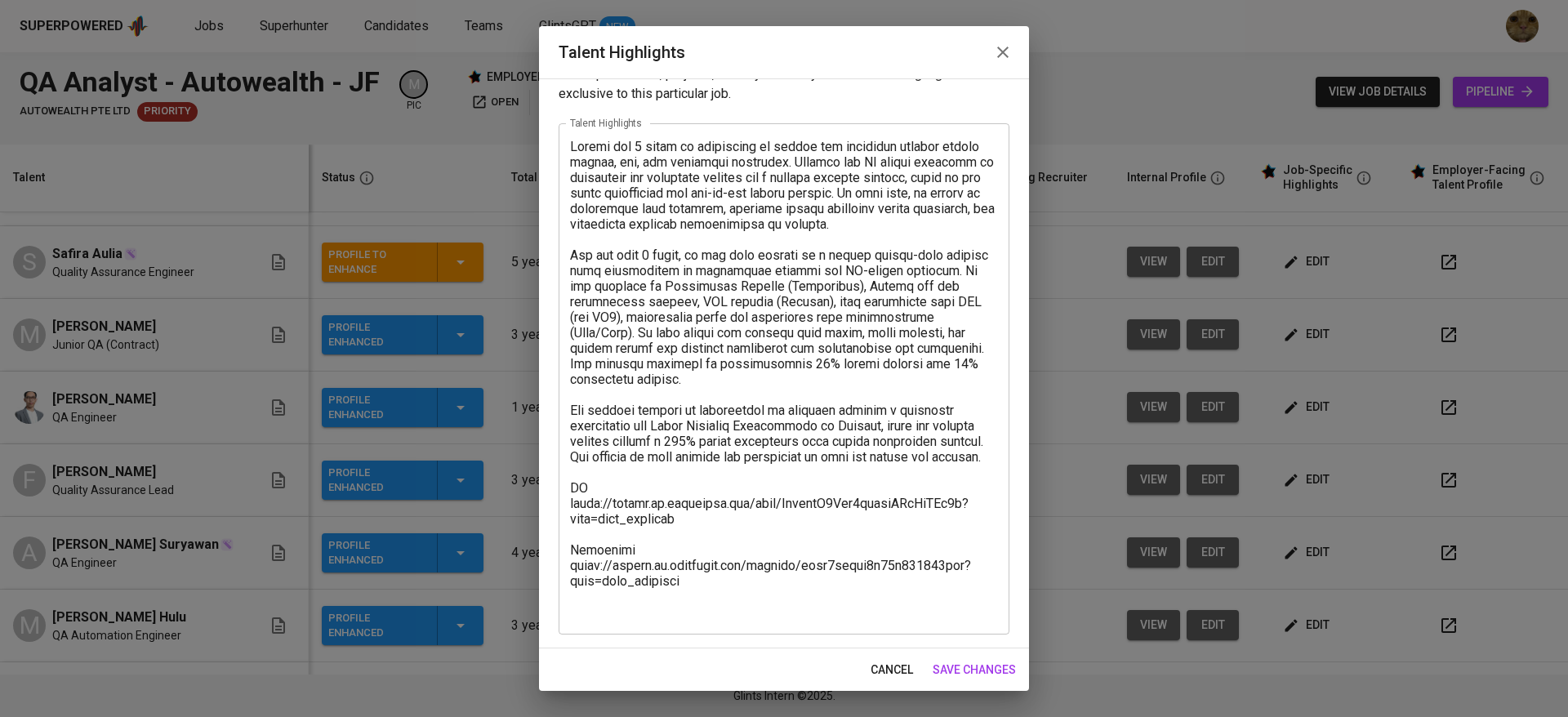
click at [753, 614] on textarea at bounding box center [784, 379] width 428 height 480
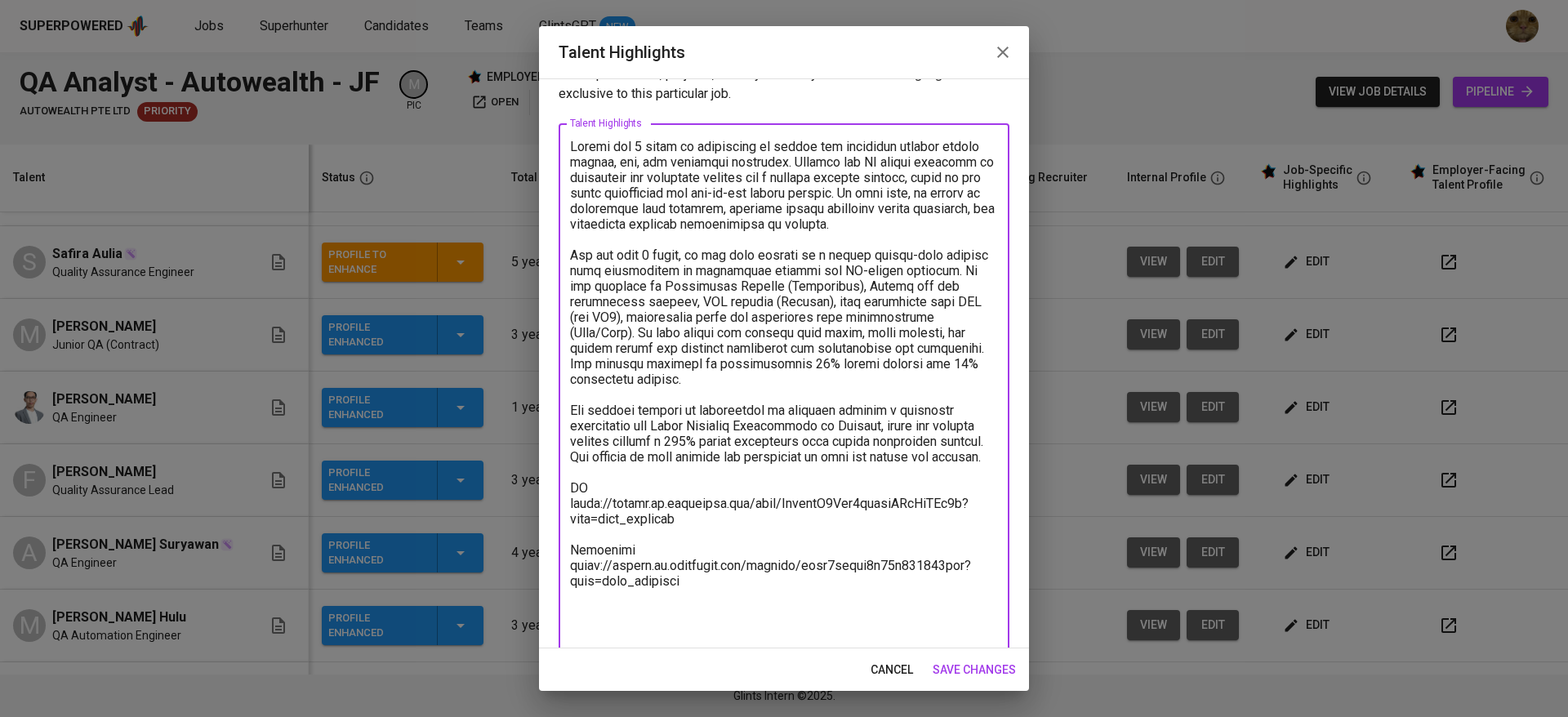
scroll to position [51, 0]
type textarea "Fadhel has 3 years of experience in manual and automated testing across mobile,…"
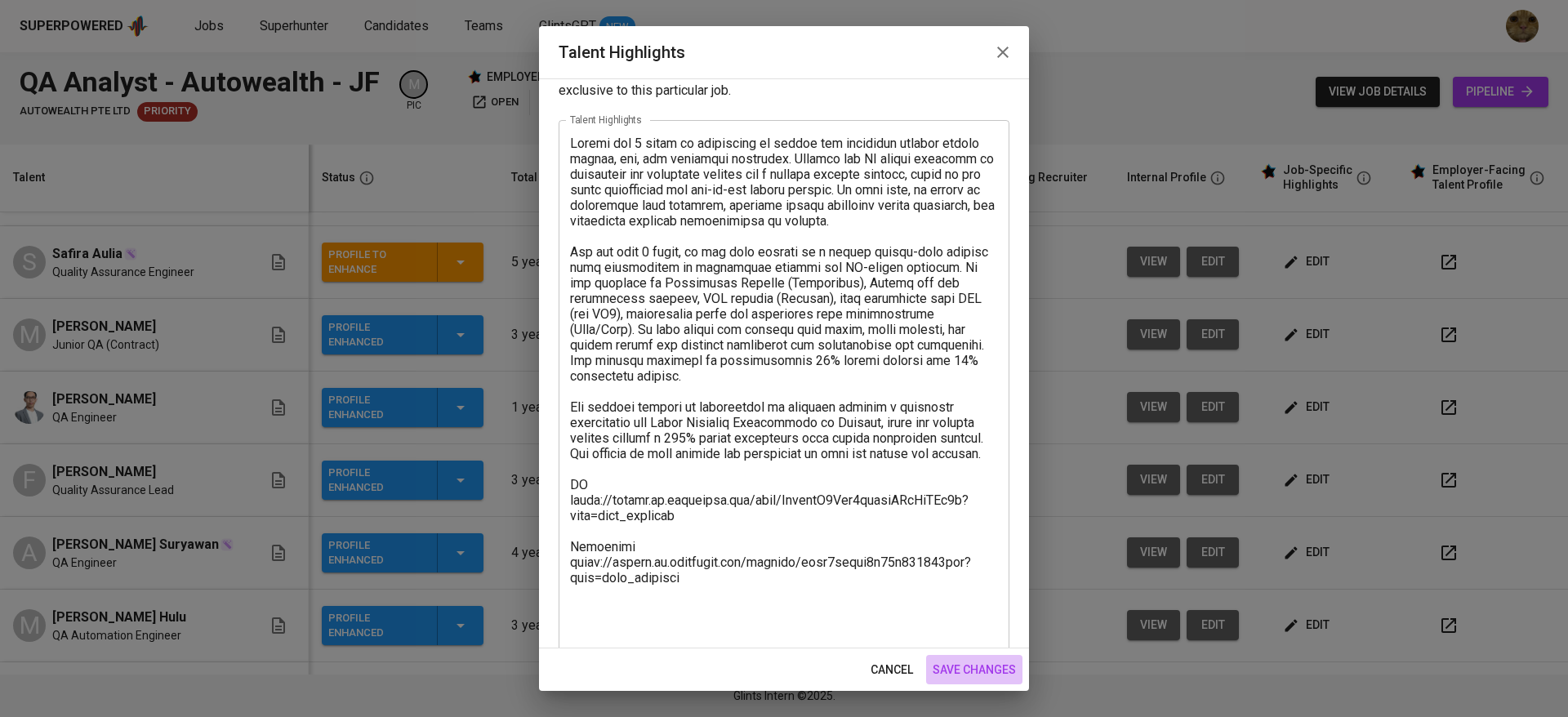
click at [946, 668] on span "save changes" at bounding box center [975, 670] width 84 height 20
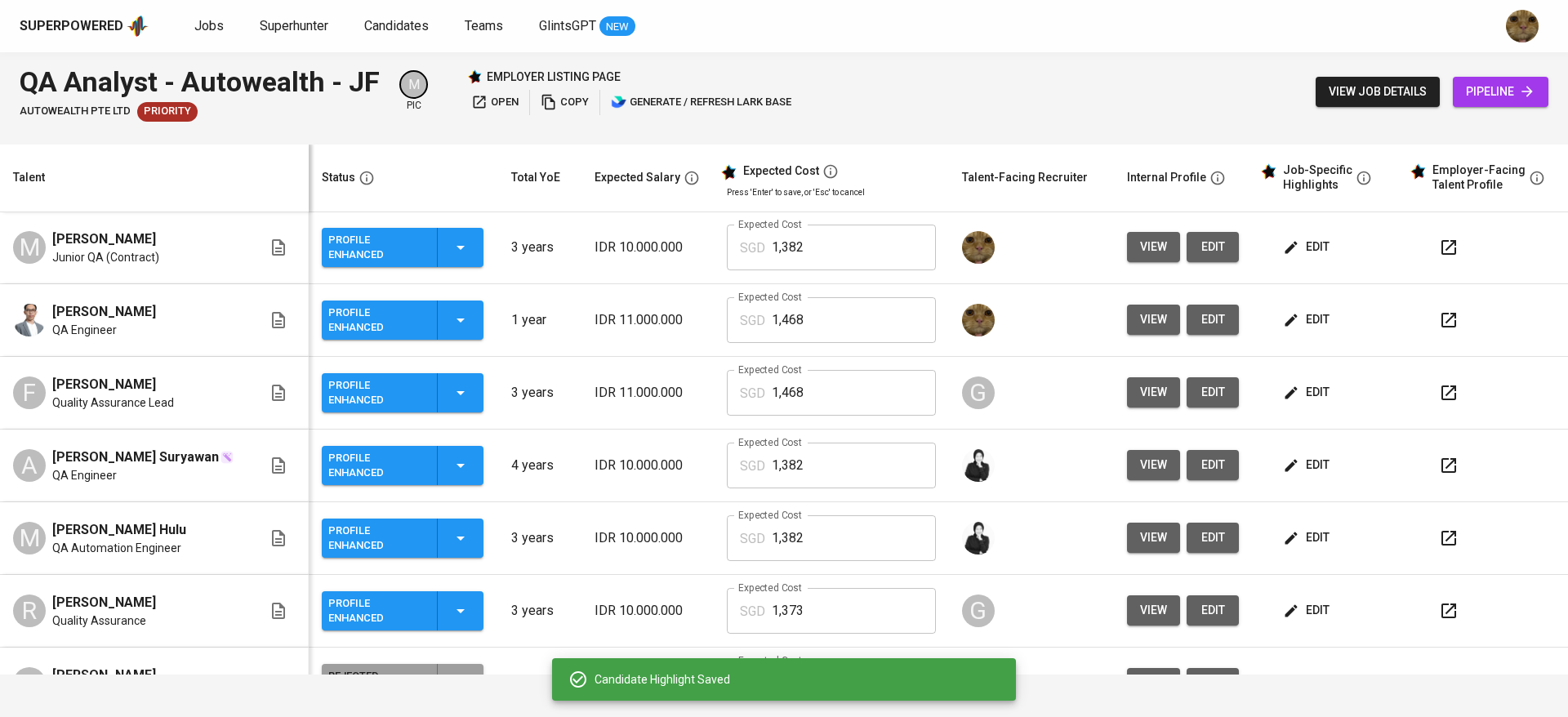
scroll to position [369, 0]
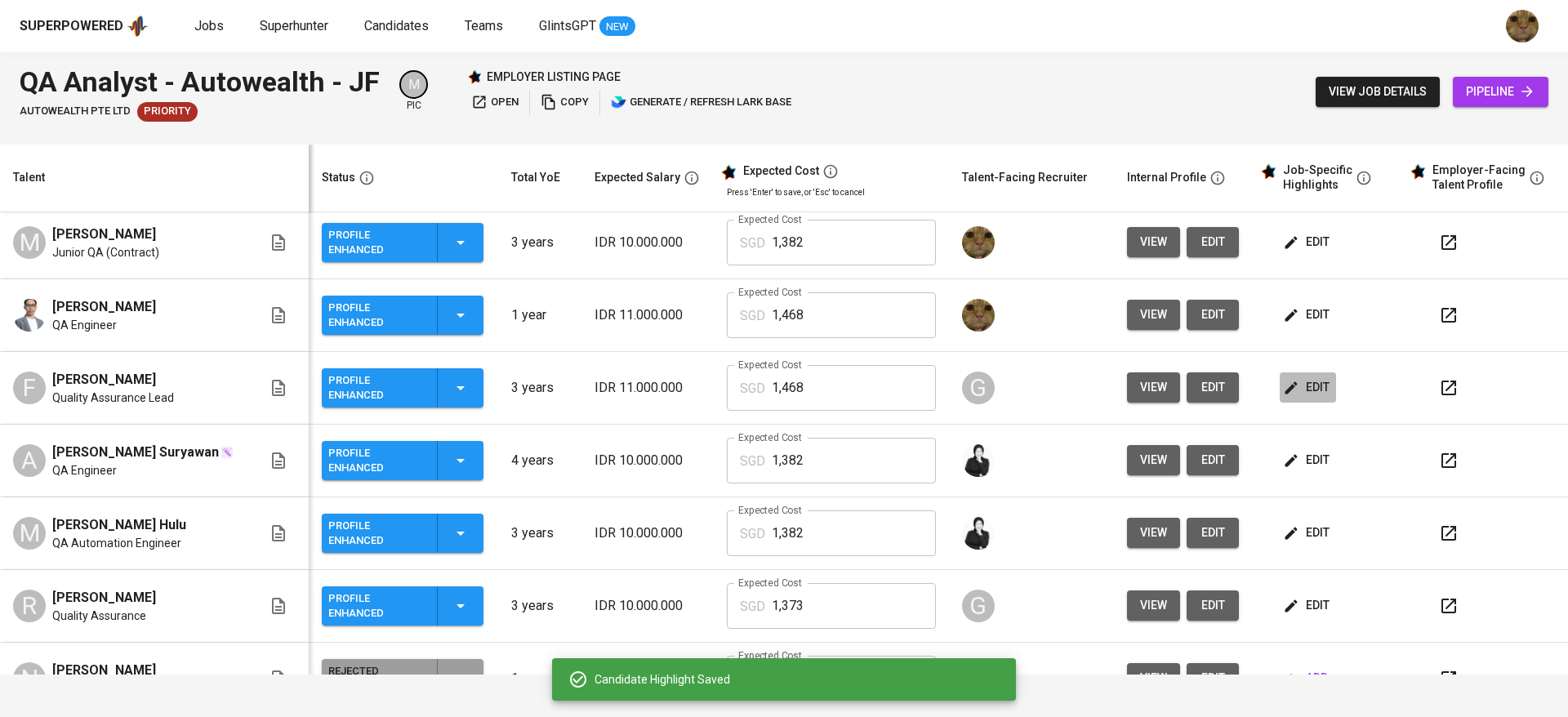
click at [1314, 386] on button "edit" at bounding box center [1308, 387] width 56 height 30
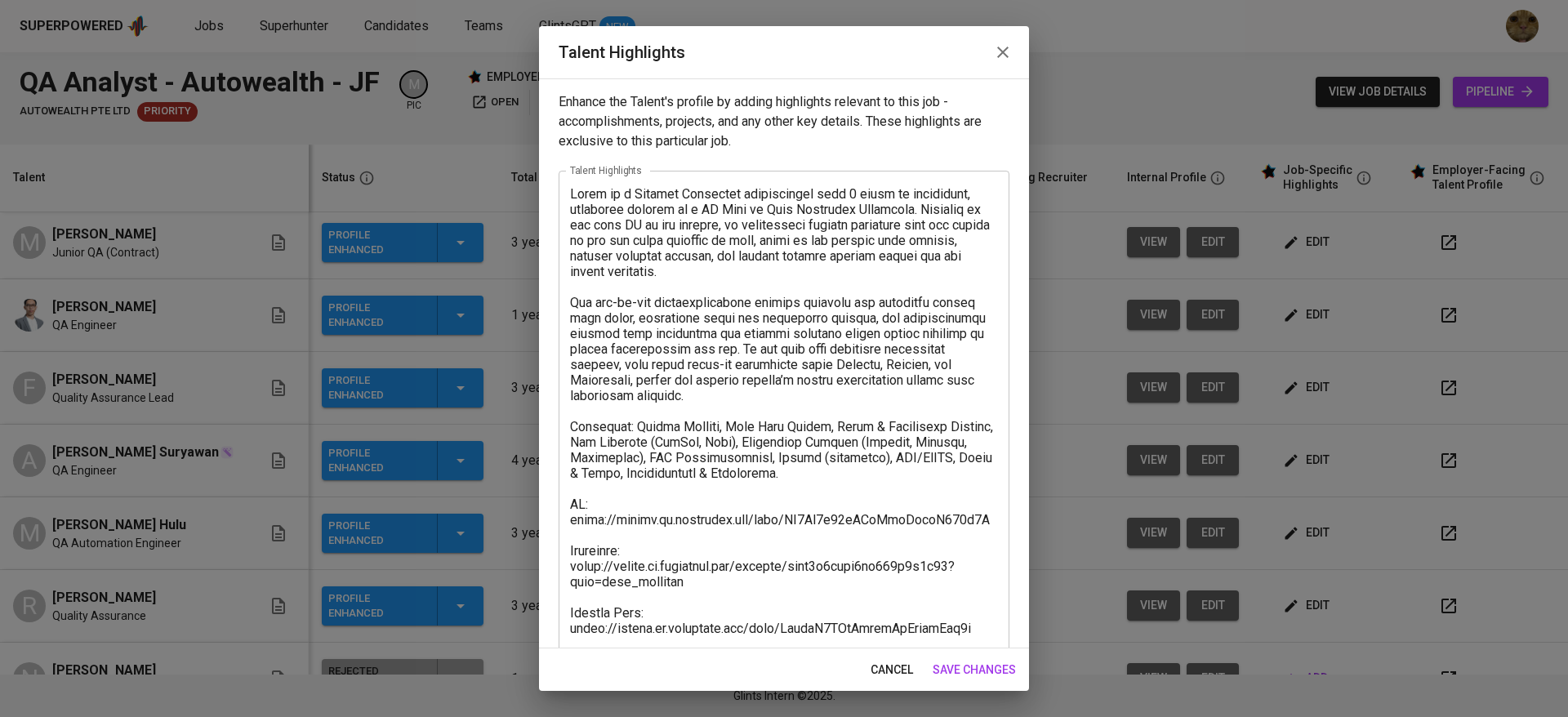
scroll to position [140, 0]
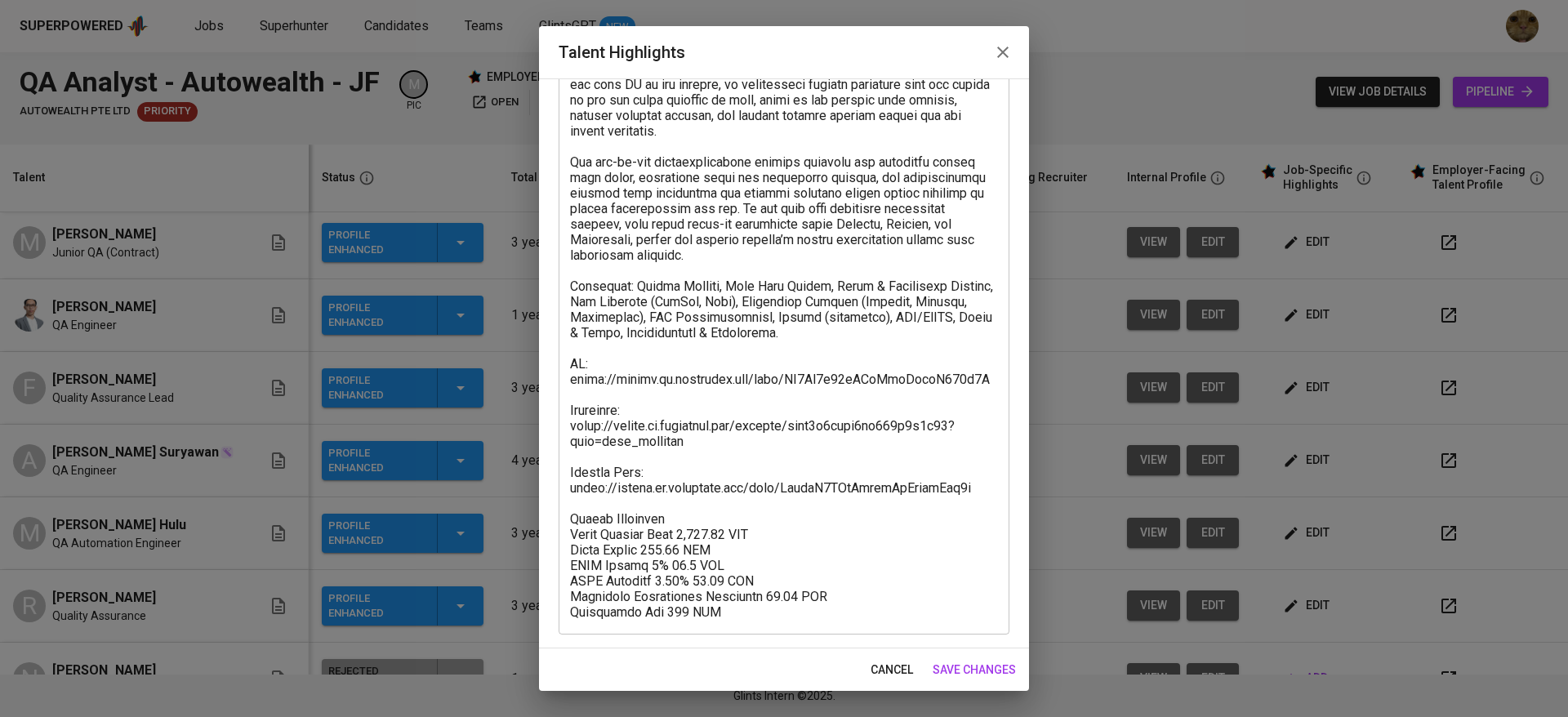
drag, startPoint x: 744, startPoint y: 625, endPoint x: 652, endPoint y: 586, distance: 99.9
click at [652, 586] on div "x Talent Highlights" at bounding box center [784, 332] width 450 height 604
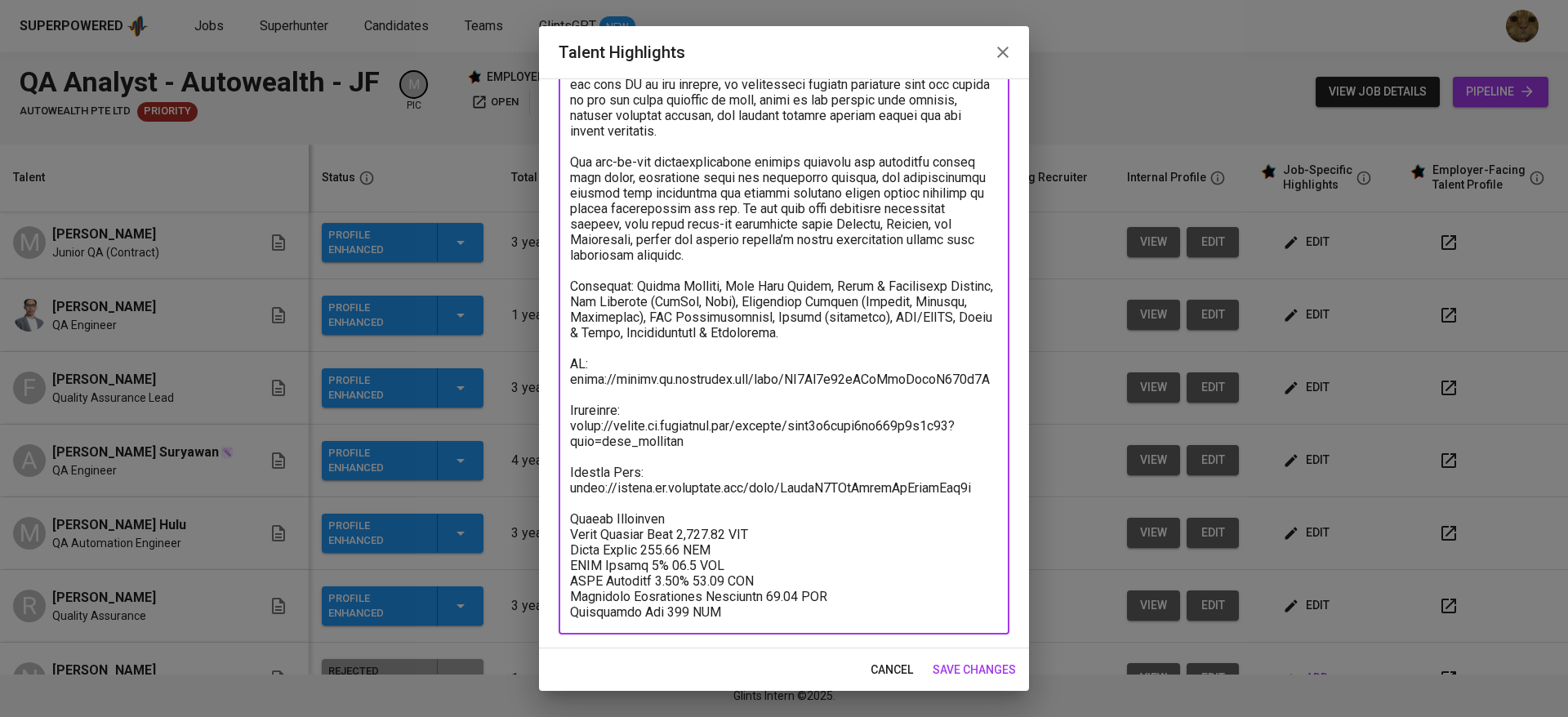
drag, startPoint x: 570, startPoint y: 521, endPoint x: 743, endPoint y: 620, distance: 199.3
click at [743, 620] on div "x Talent Highlights" at bounding box center [784, 332] width 450 height 604
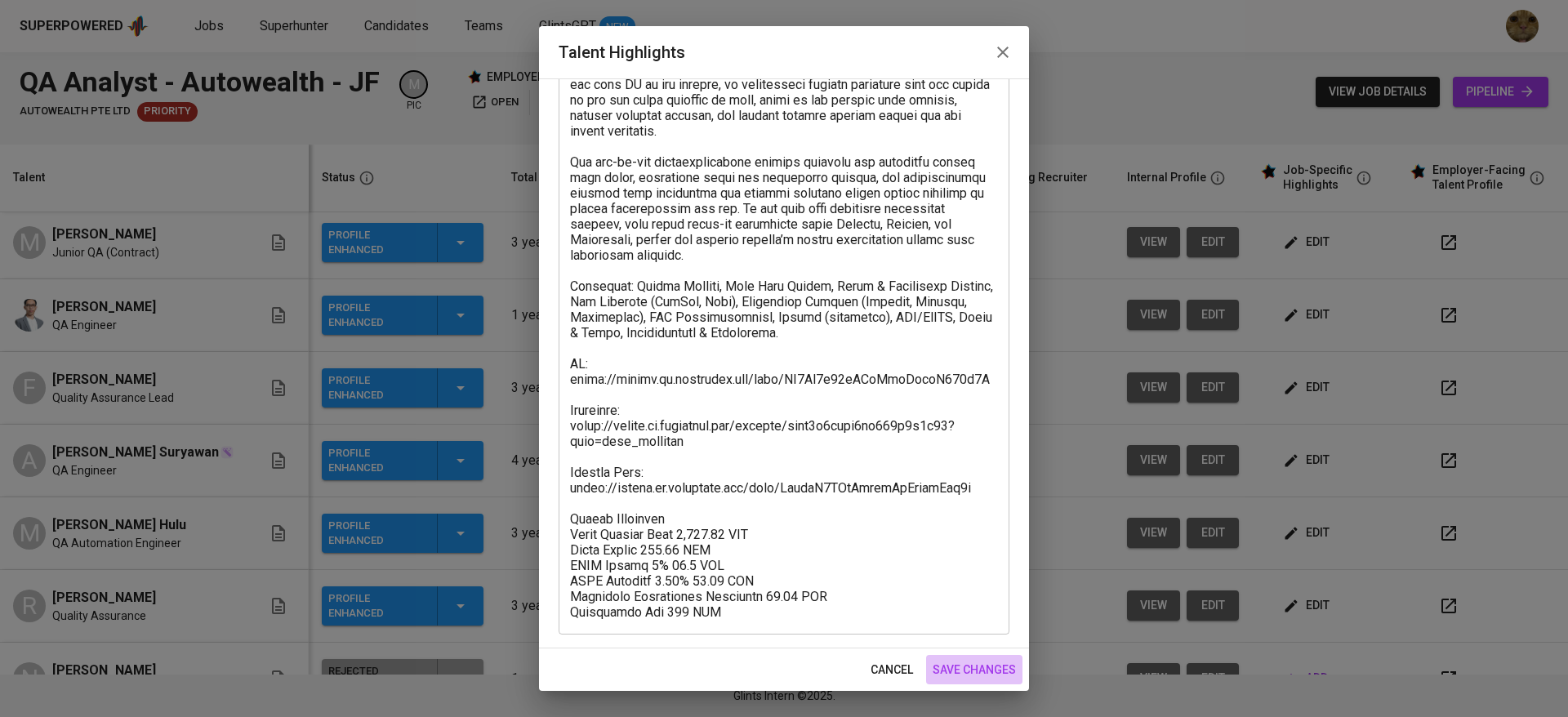
click at [973, 664] on span "save changes" at bounding box center [975, 670] width 84 height 20
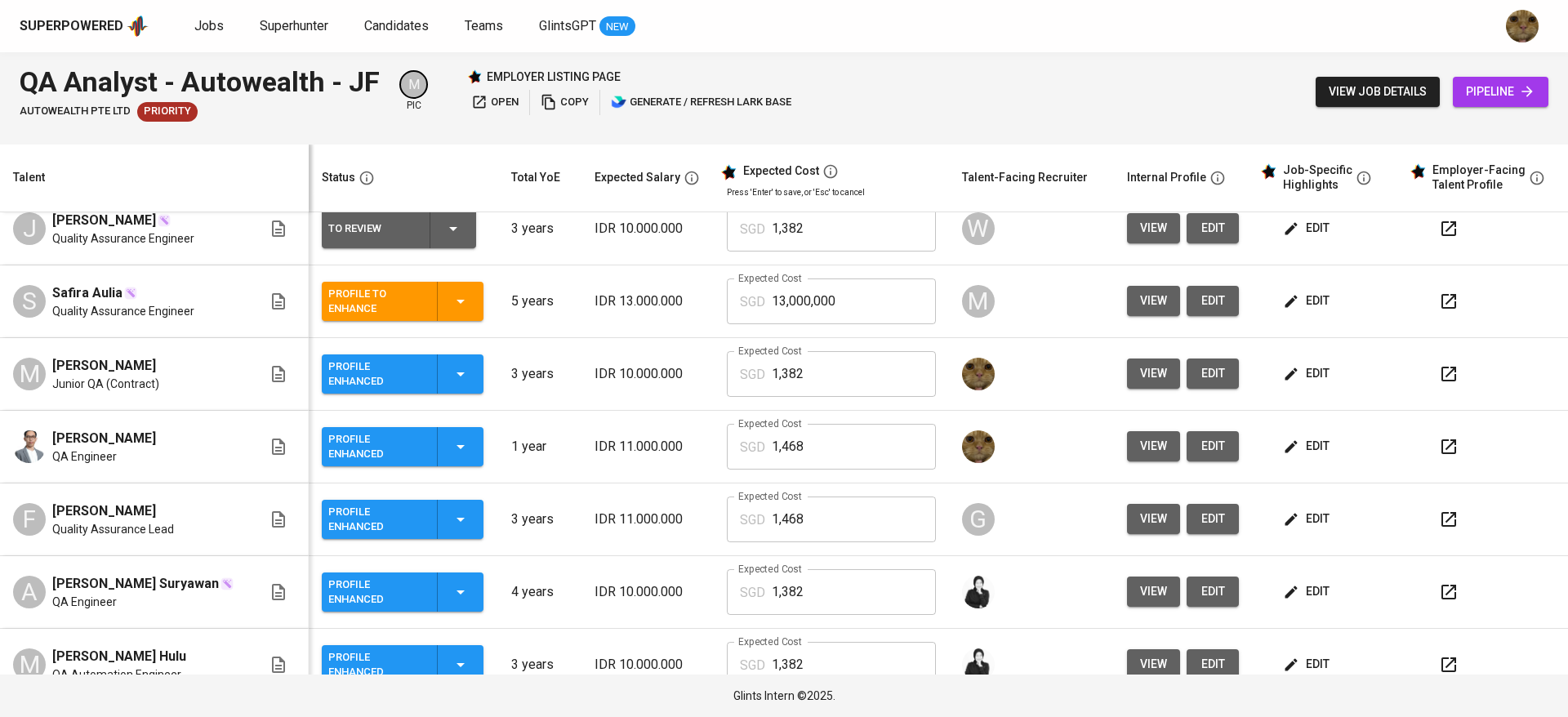
scroll to position [242, 0]
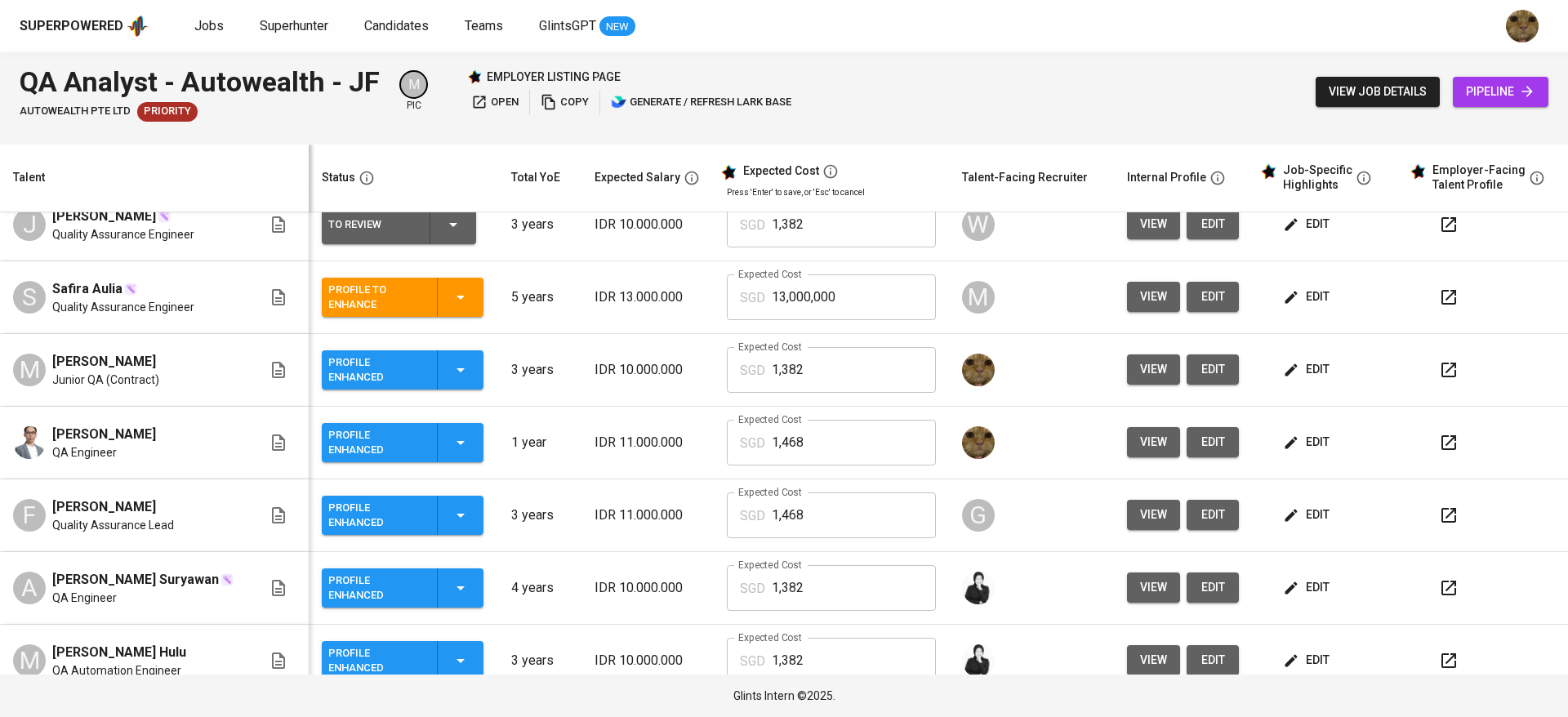
click at [1282, 429] on button "edit" at bounding box center [1308, 441] width 56 height 30
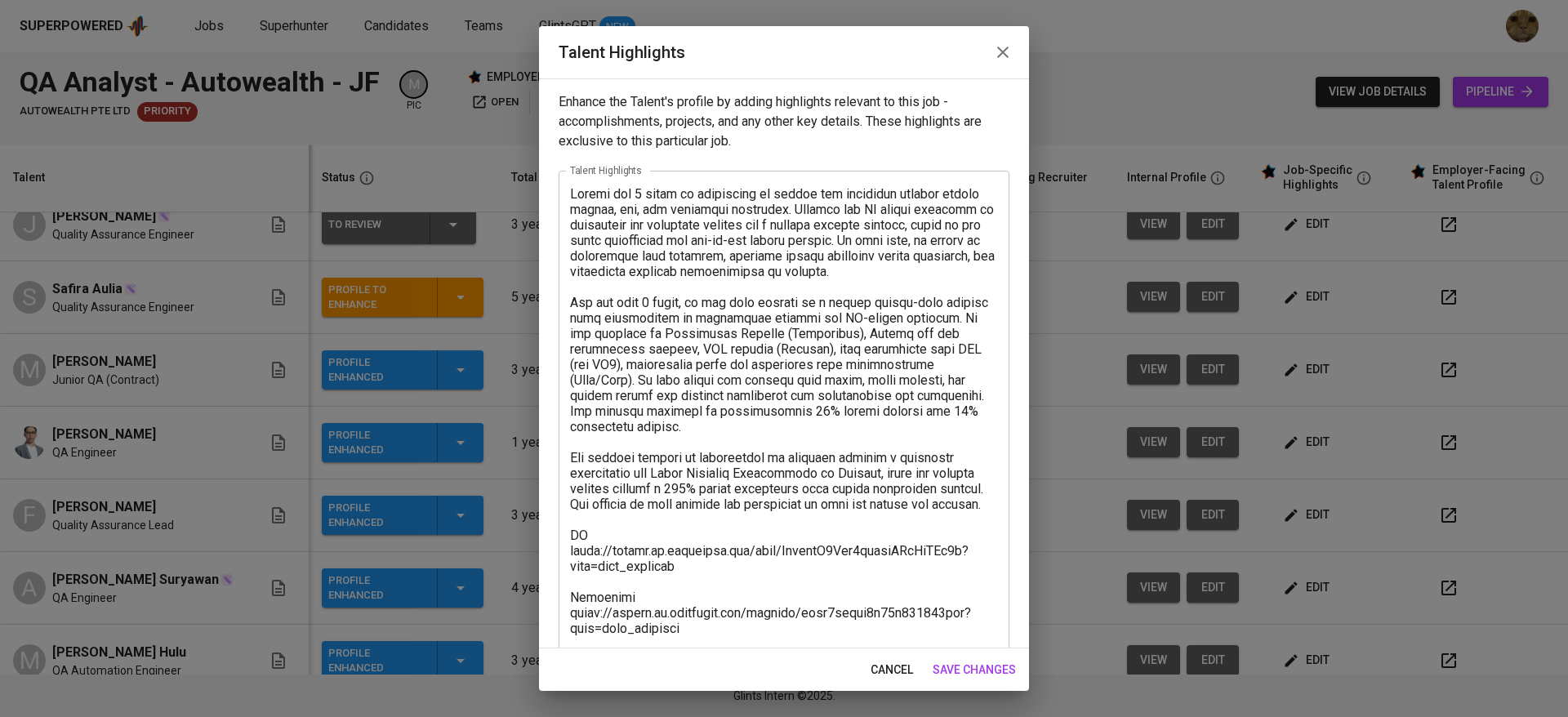
scroll to position [78, 0]
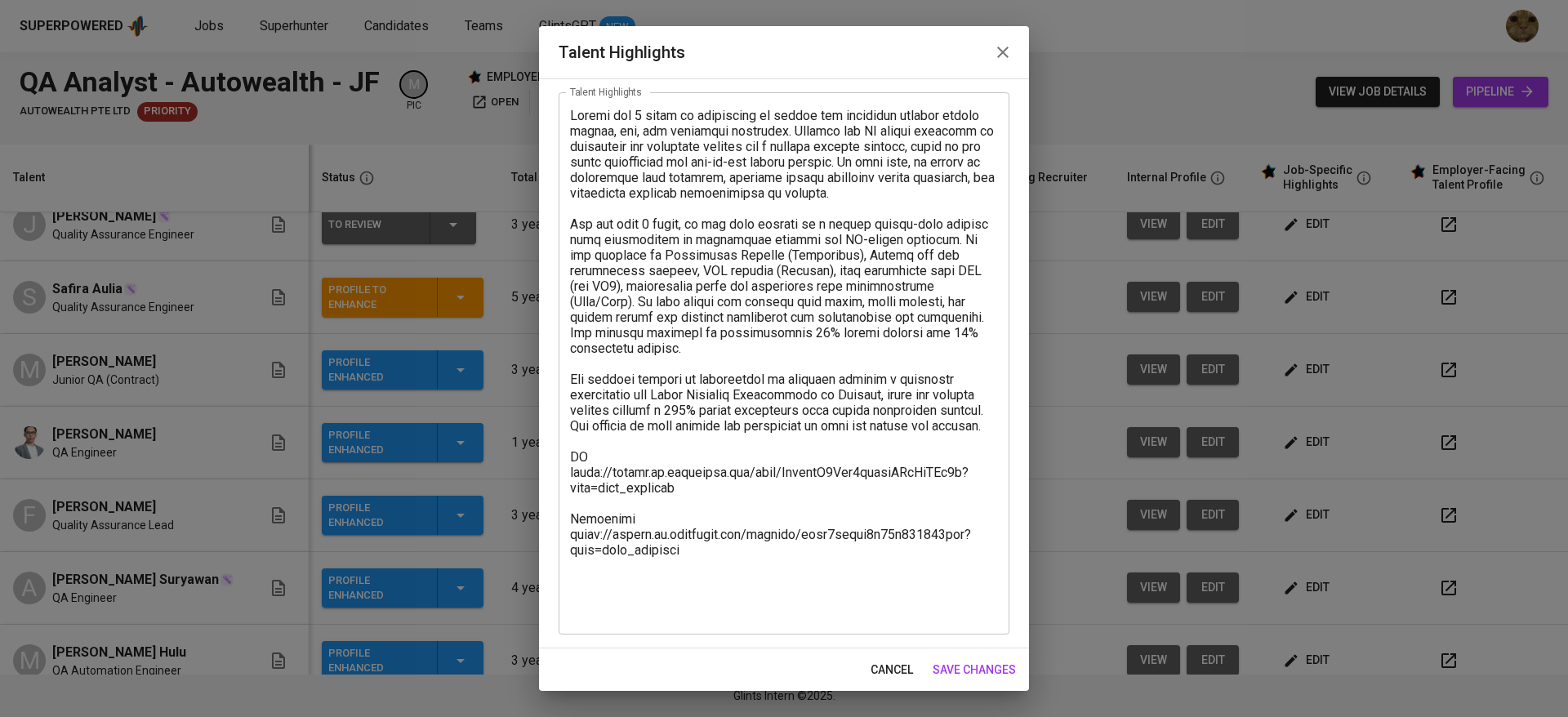
click at [676, 624] on div "x Talent Highlights" at bounding box center [784, 363] width 450 height 542
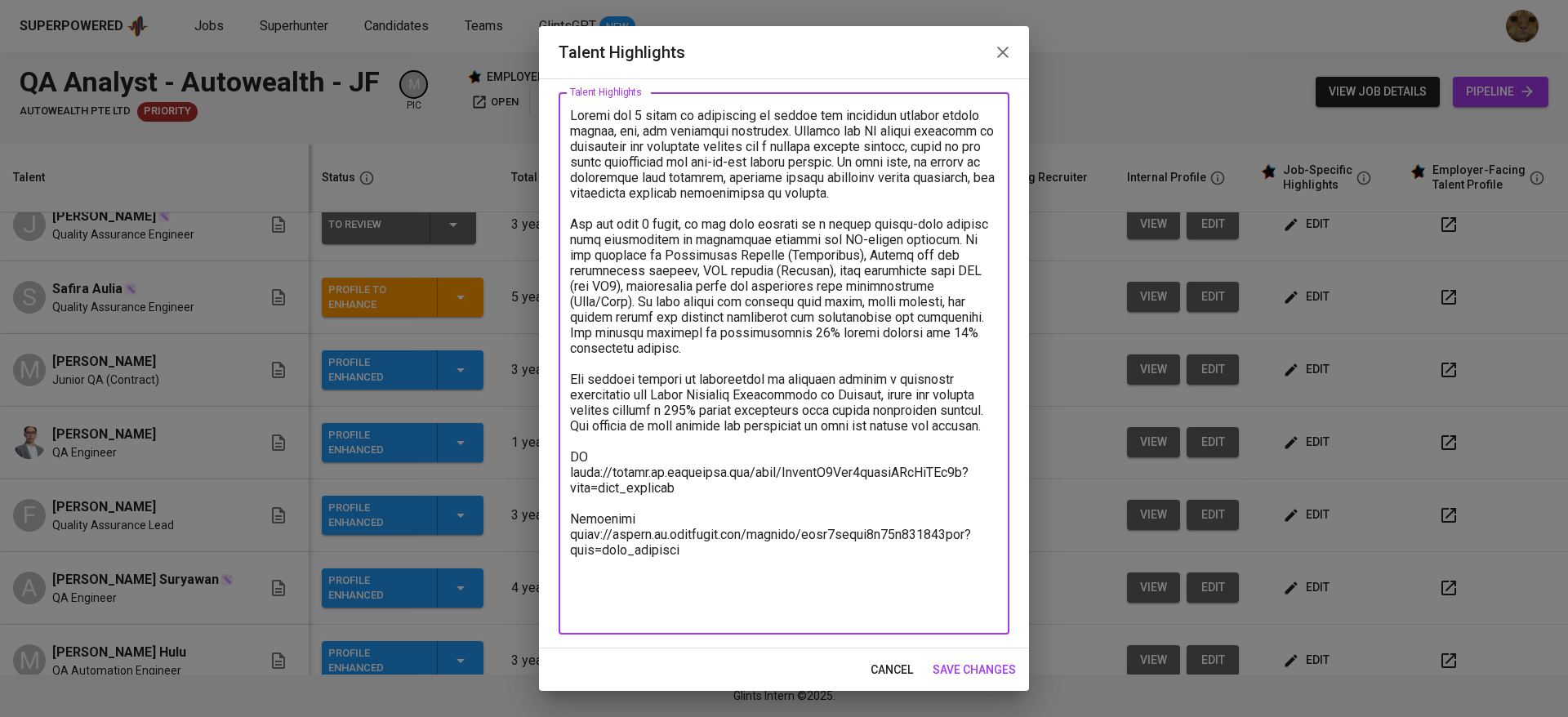
click at [642, 610] on textarea at bounding box center [784, 363] width 428 height 512
paste textarea "Salary Breakdown Total Payroll Cost 1,467.48 SGD Basic Salary 977.53 SGD BPJS H…"
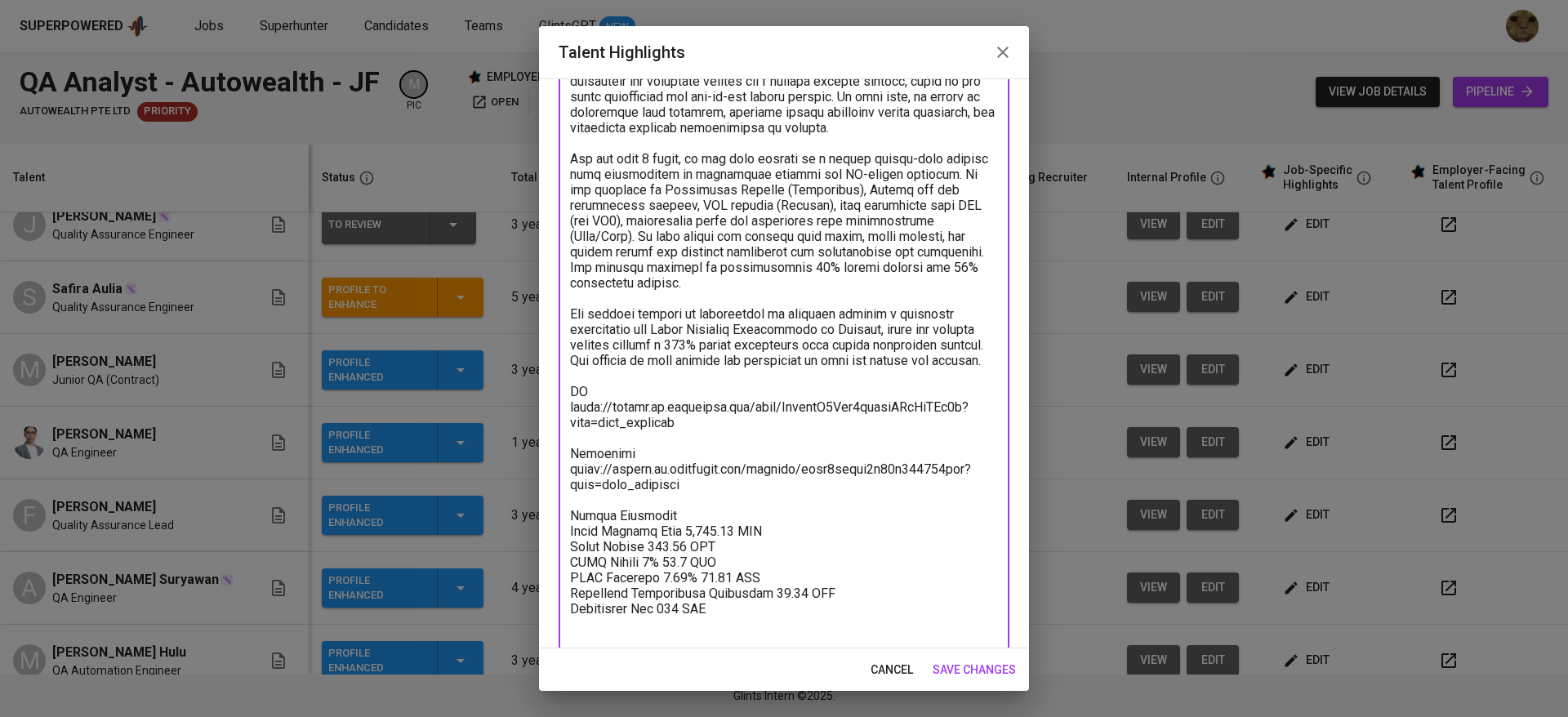
drag, startPoint x: 647, startPoint y: 576, endPoint x: 683, endPoint y: 579, distance: 36.1
click at [683, 579] on textarea at bounding box center [784, 345] width 428 height 605
paste textarea "1,001.9"
paste textarea "50.05"
paste textarea "60.08"
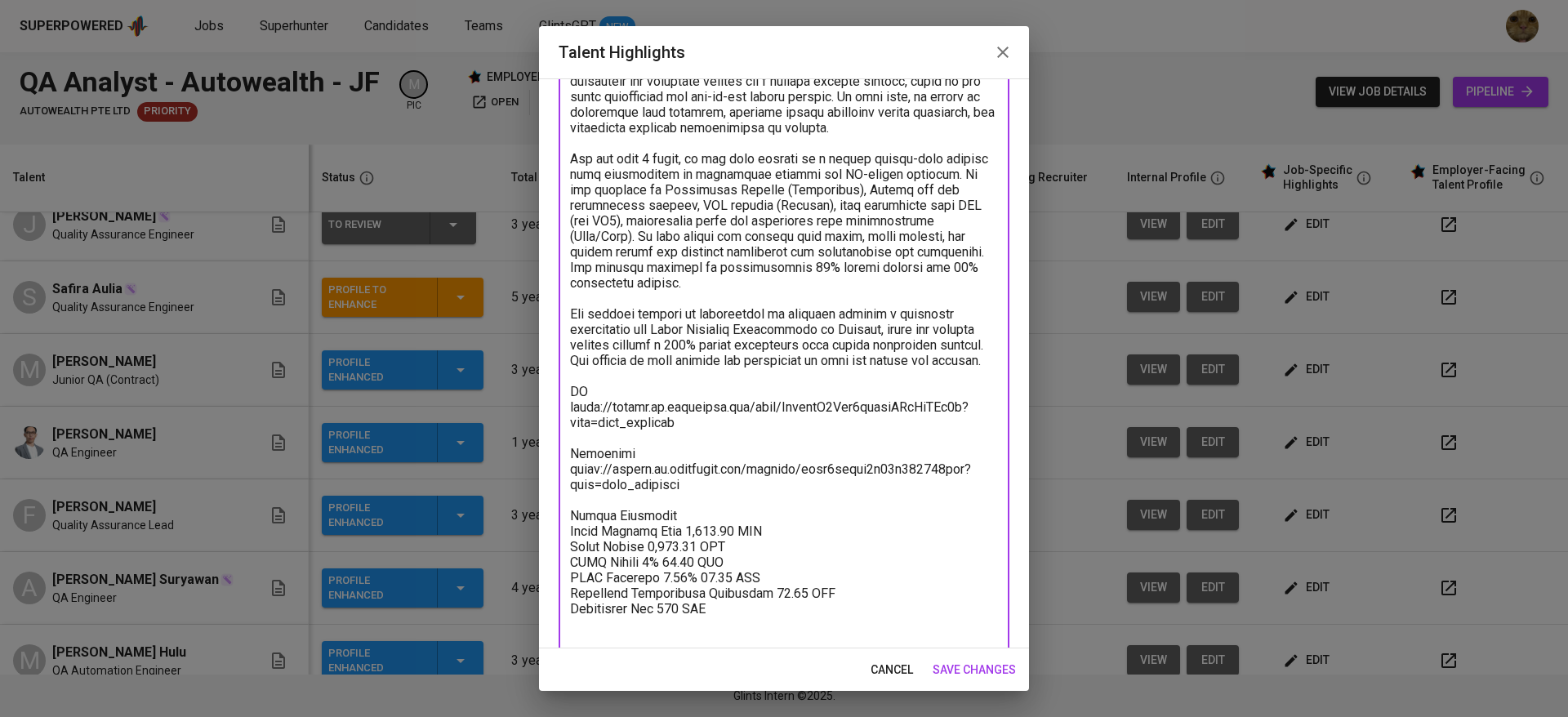
click at [781, 618] on textarea at bounding box center [784, 345] width 428 height 605
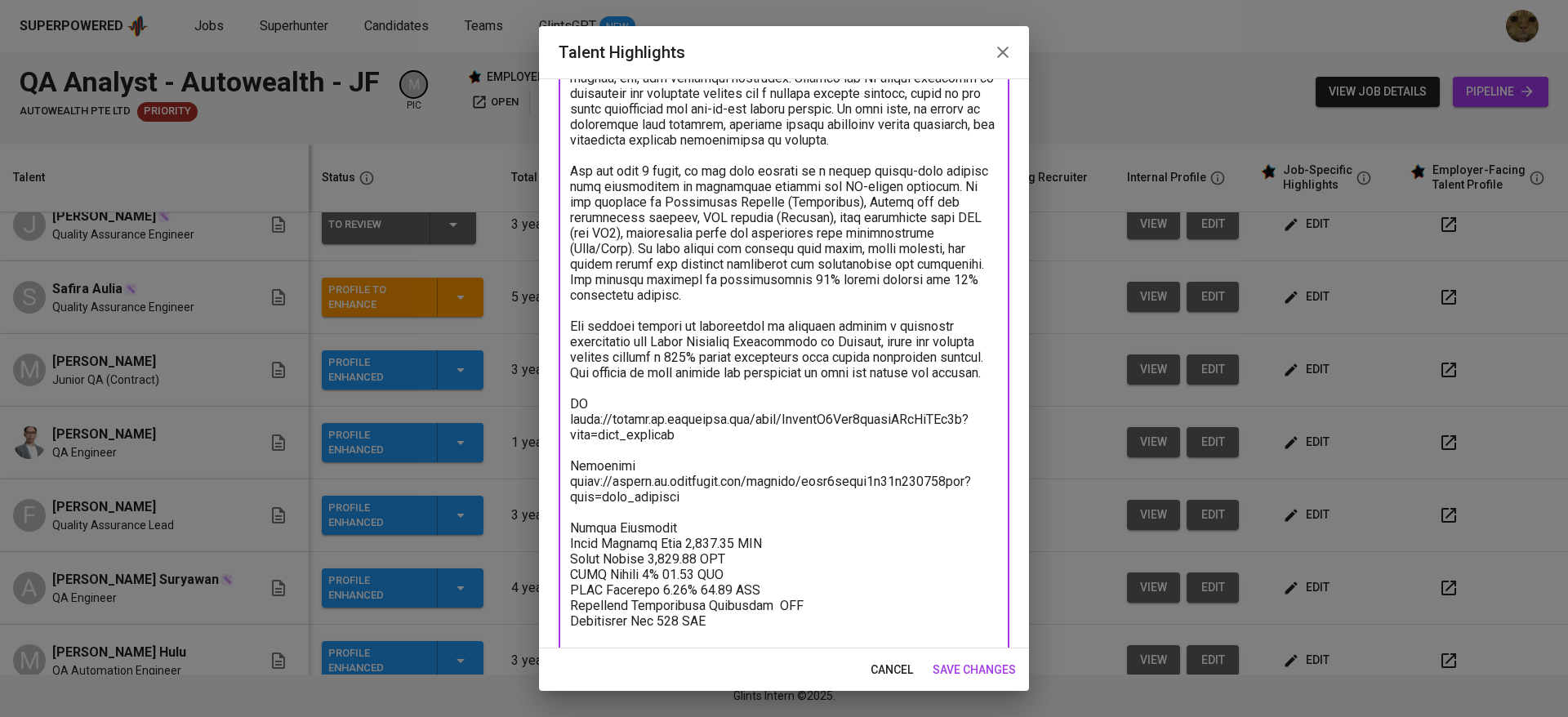
paste textarea "83.49"
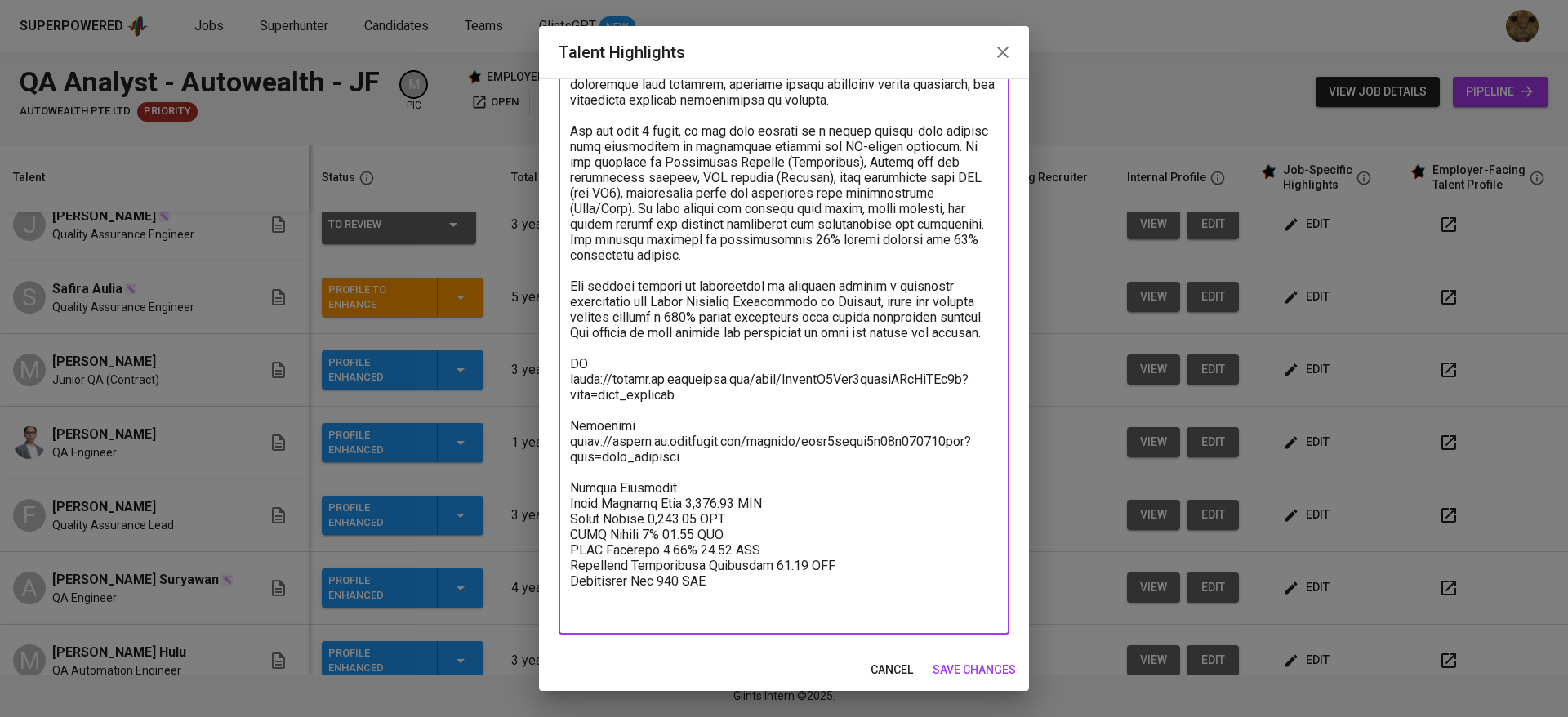
click at [723, 533] on textarea at bounding box center [784, 317] width 428 height 605
paste textarea "1,495.55"
drag, startPoint x: 703, startPoint y: 538, endPoint x: 681, endPoint y: 538, distance: 22.0
click at [681, 538] on textarea at bounding box center [784, 317] width 428 height 605
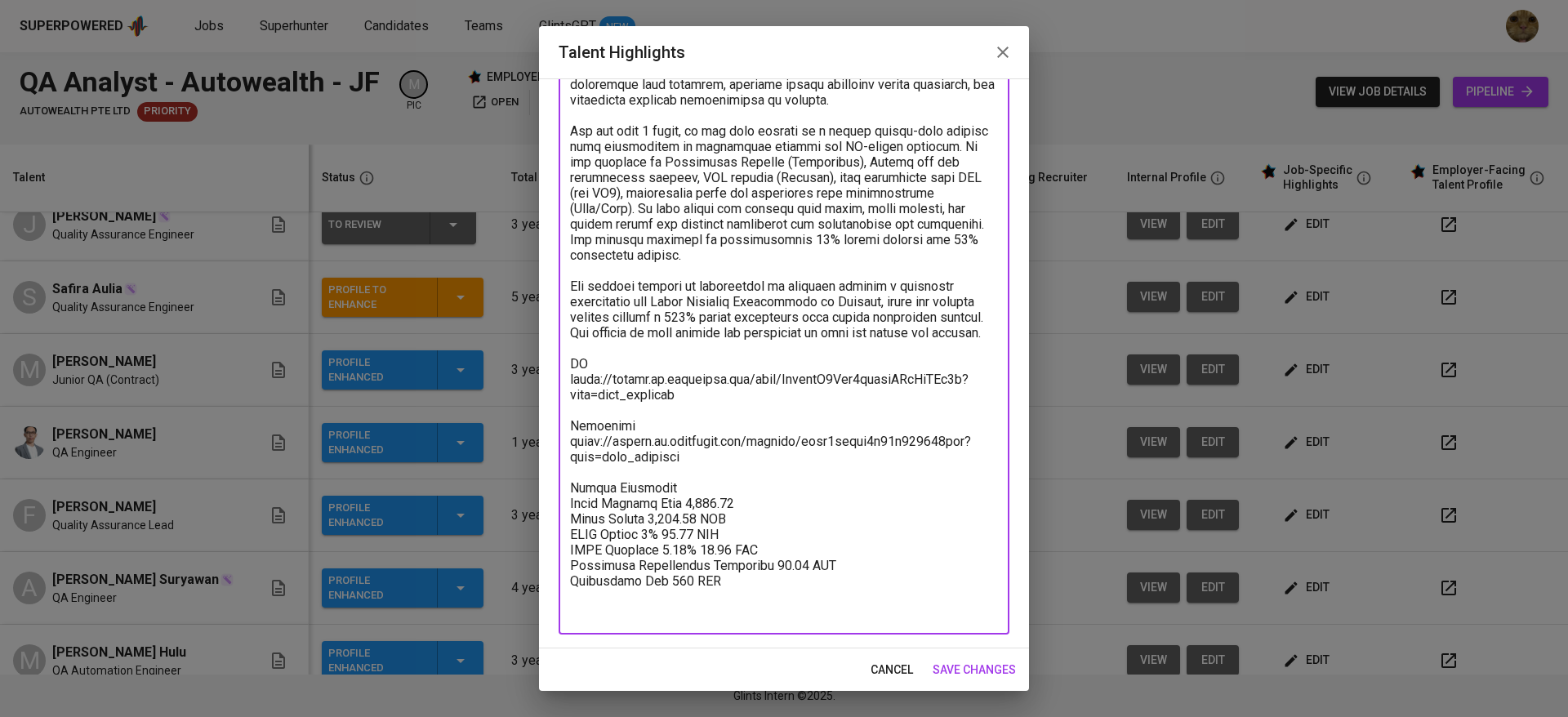
click at [731, 532] on textarea at bounding box center [784, 317] width 428 height 605
paste textarea "SGD"
type textarea "Fadhel has 3 years of experience in manual and automated testing across mobile,…"
click at [978, 667] on span "save changes" at bounding box center [975, 670] width 84 height 20
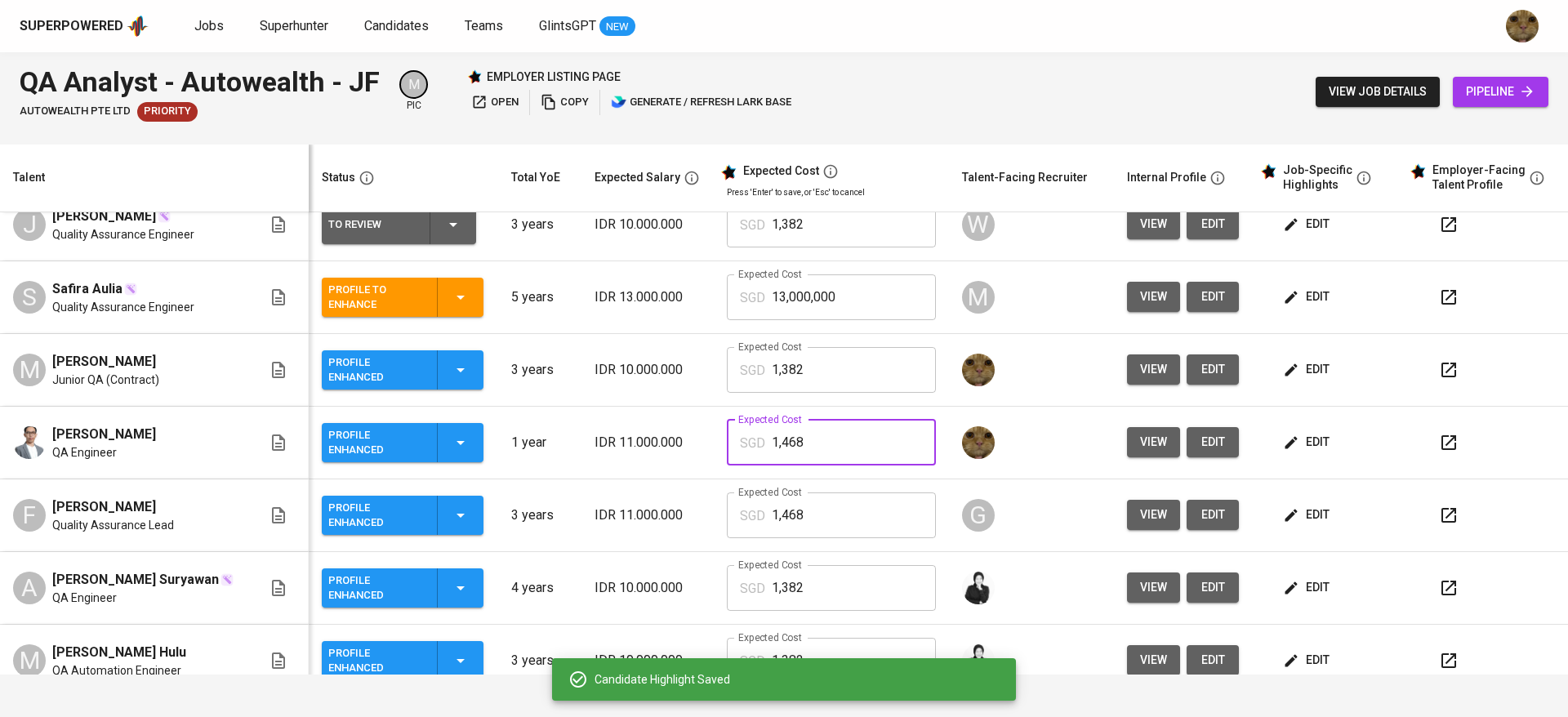
drag, startPoint x: 816, startPoint y: 434, endPoint x: 731, endPoint y: 430, distance: 85.1
click at [731, 430] on div "SGD 1,468 Expected Cost" at bounding box center [831, 442] width 208 height 45
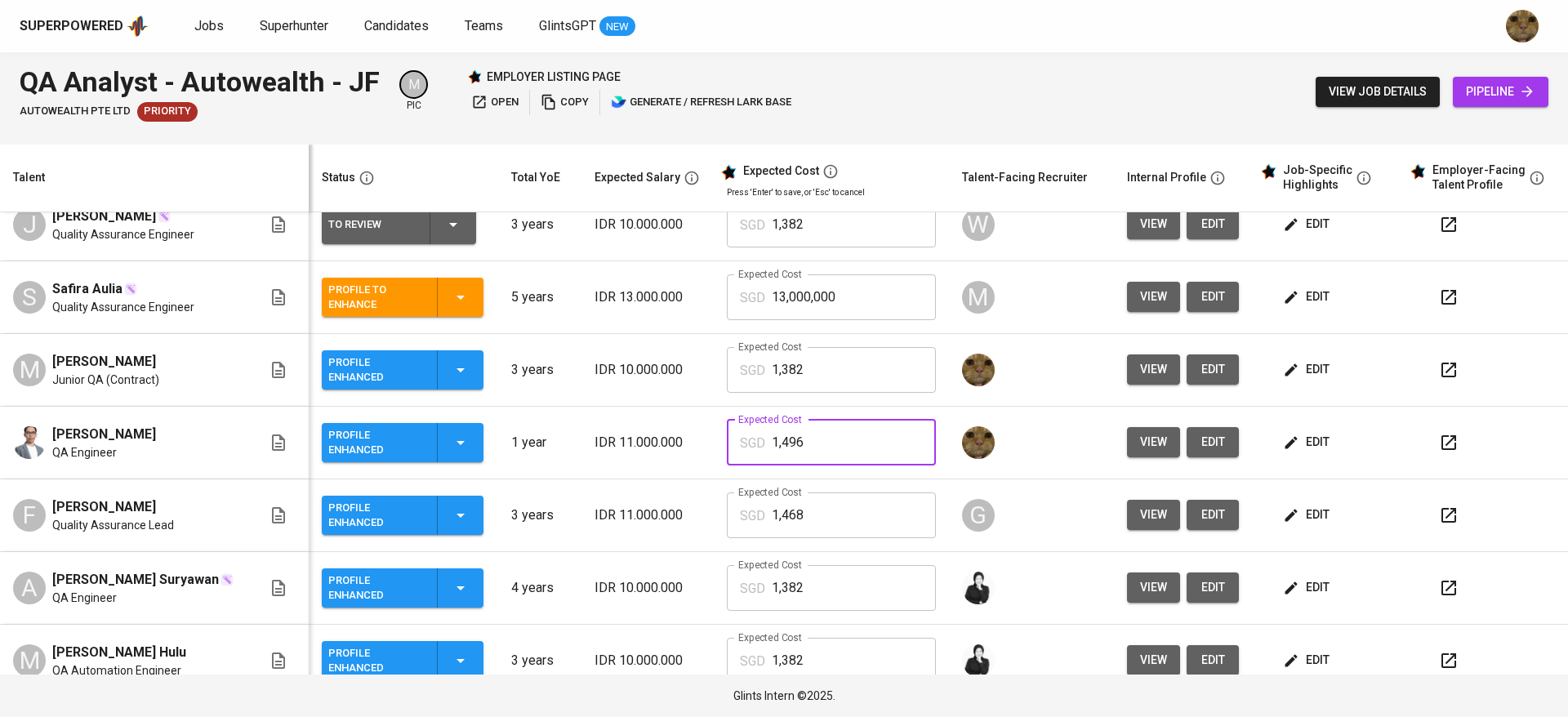
type input "1,496"
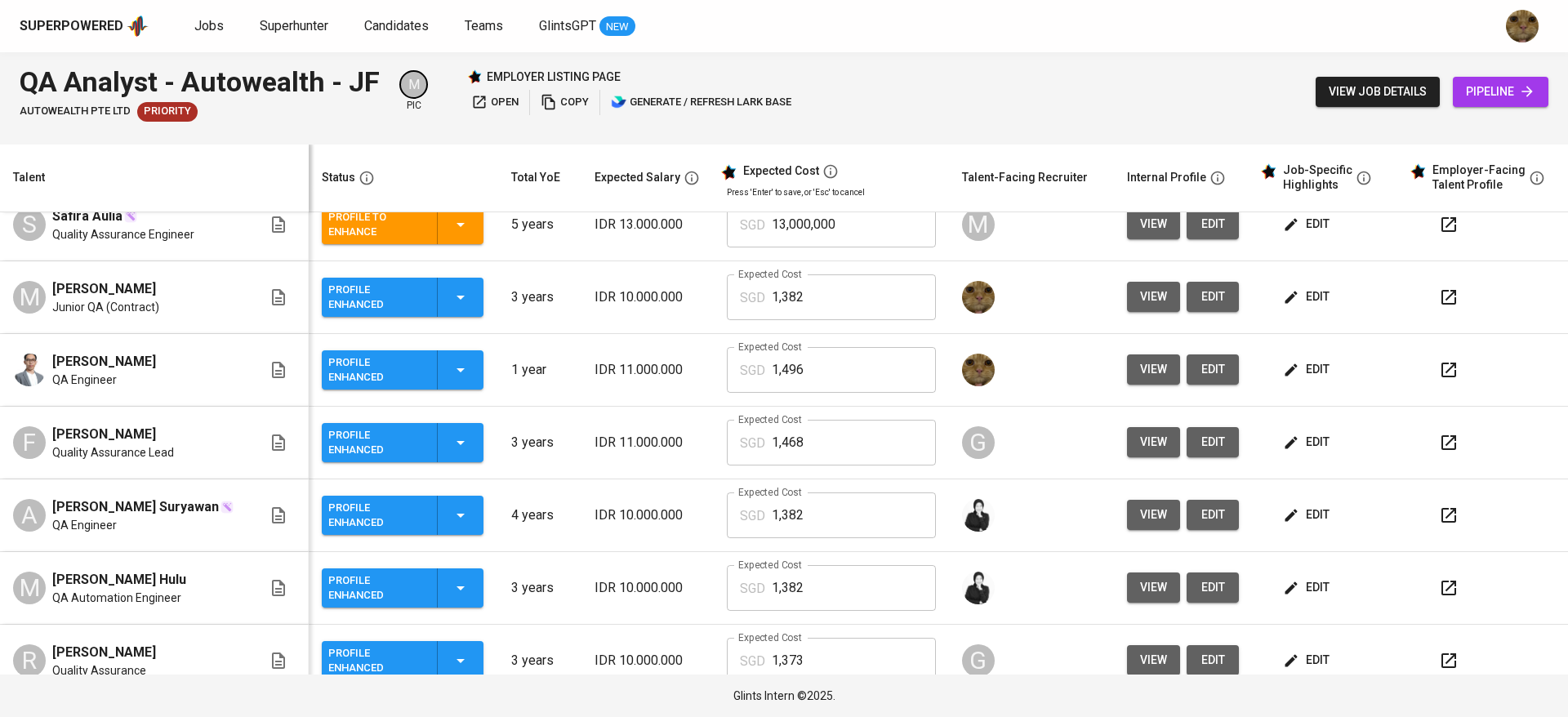
scroll to position [313, 0]
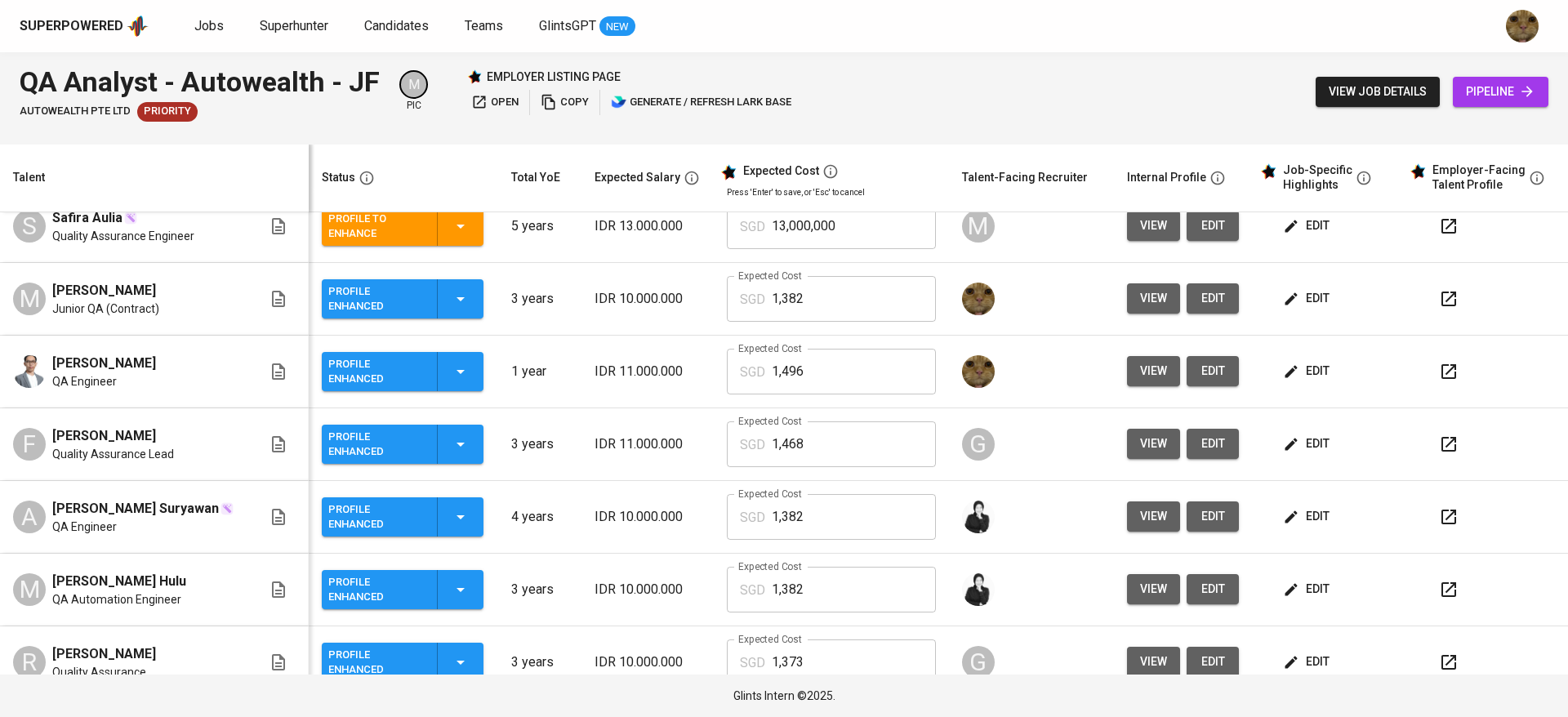
click at [1437, 358] on button "button" at bounding box center [1448, 371] width 39 height 39
click at [1199, 366] on span "edit" at bounding box center [1212, 371] width 26 height 20
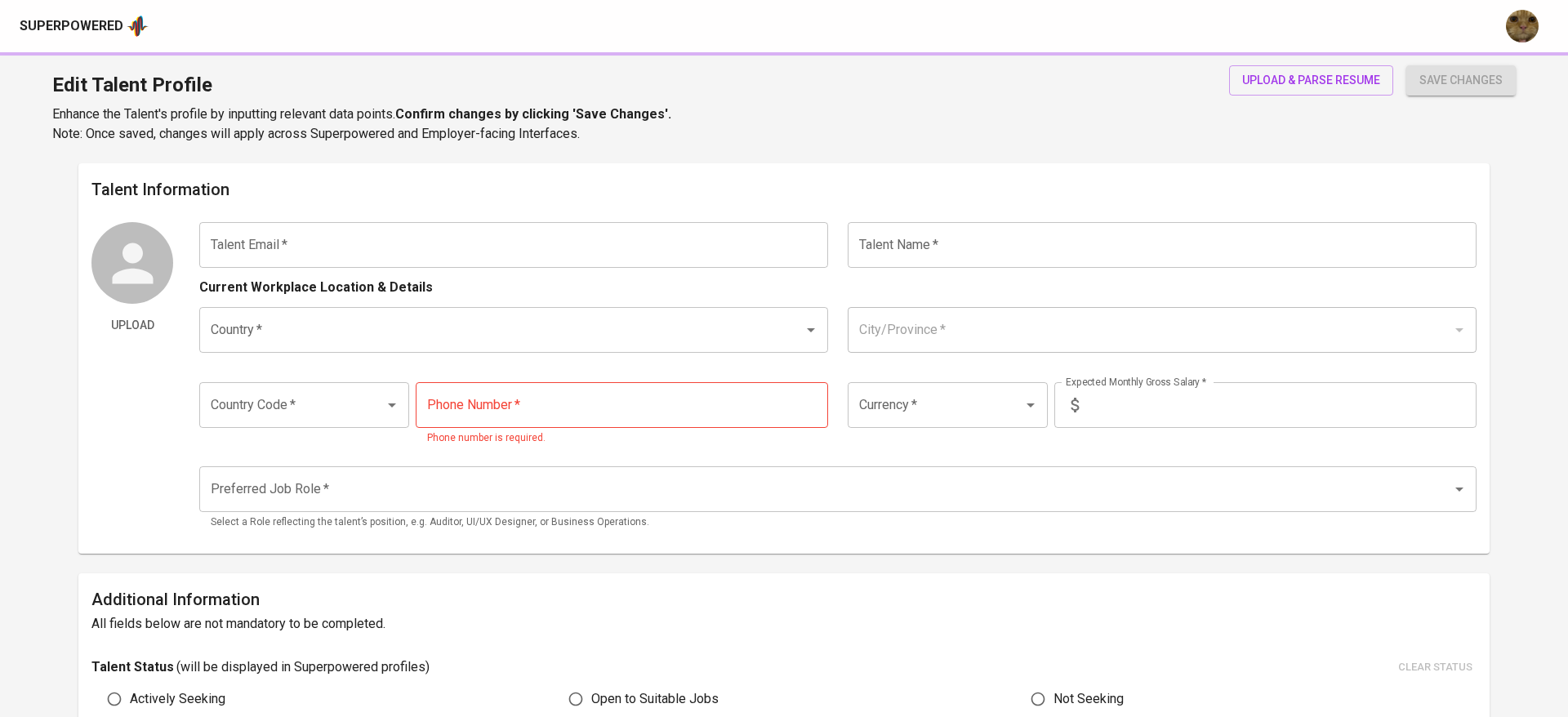
type input "[EMAIL_ADDRESS][DOMAIN_NAME]"
type input "[PERSON_NAME]"
type input "[GEOGRAPHIC_DATA]"
type input "[GEOGRAPHIC_DATA], [GEOGRAPHIC_DATA]"
type input "+62"
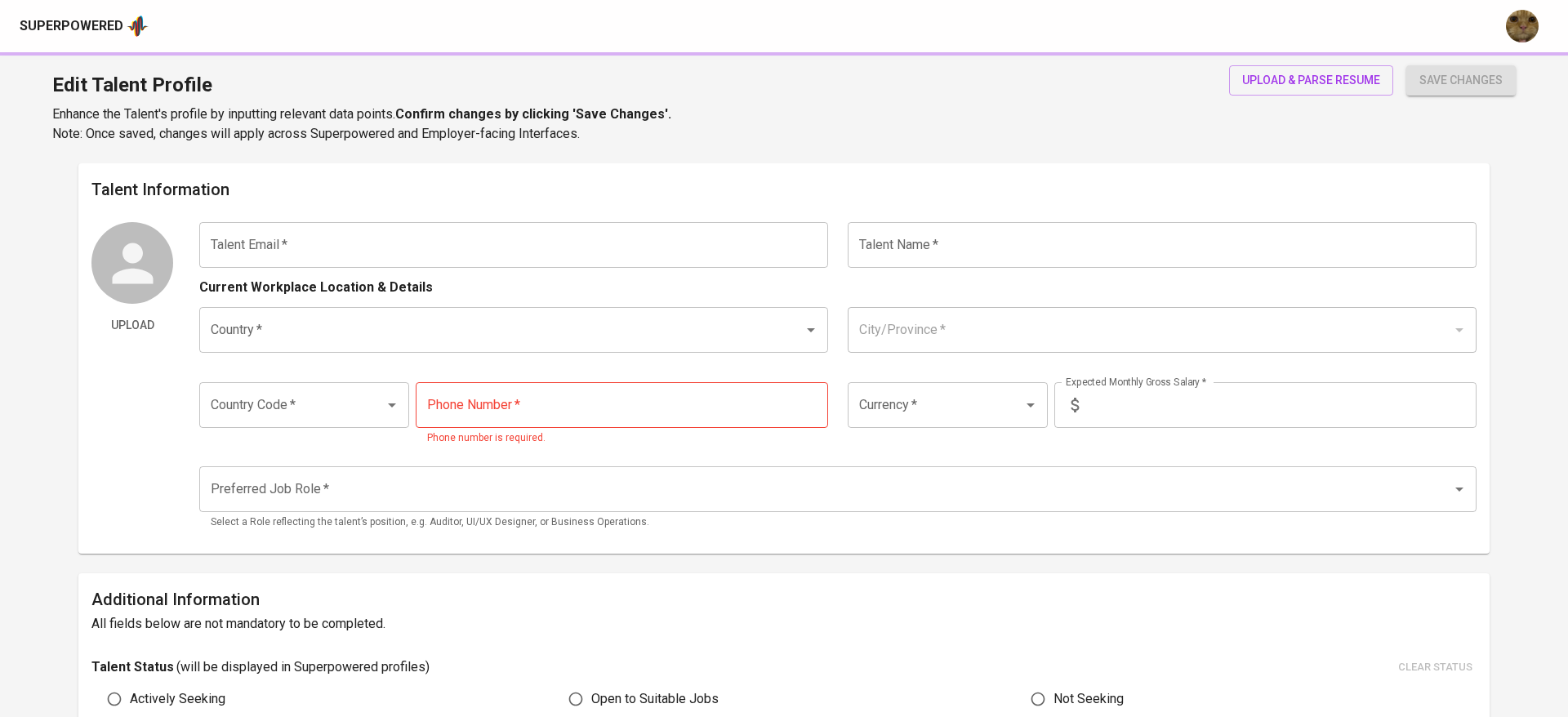
type input "[PHONE_NUMBER]"
type input "IDR"
type input "QA Engineer"
radio input "true"
type input "1"
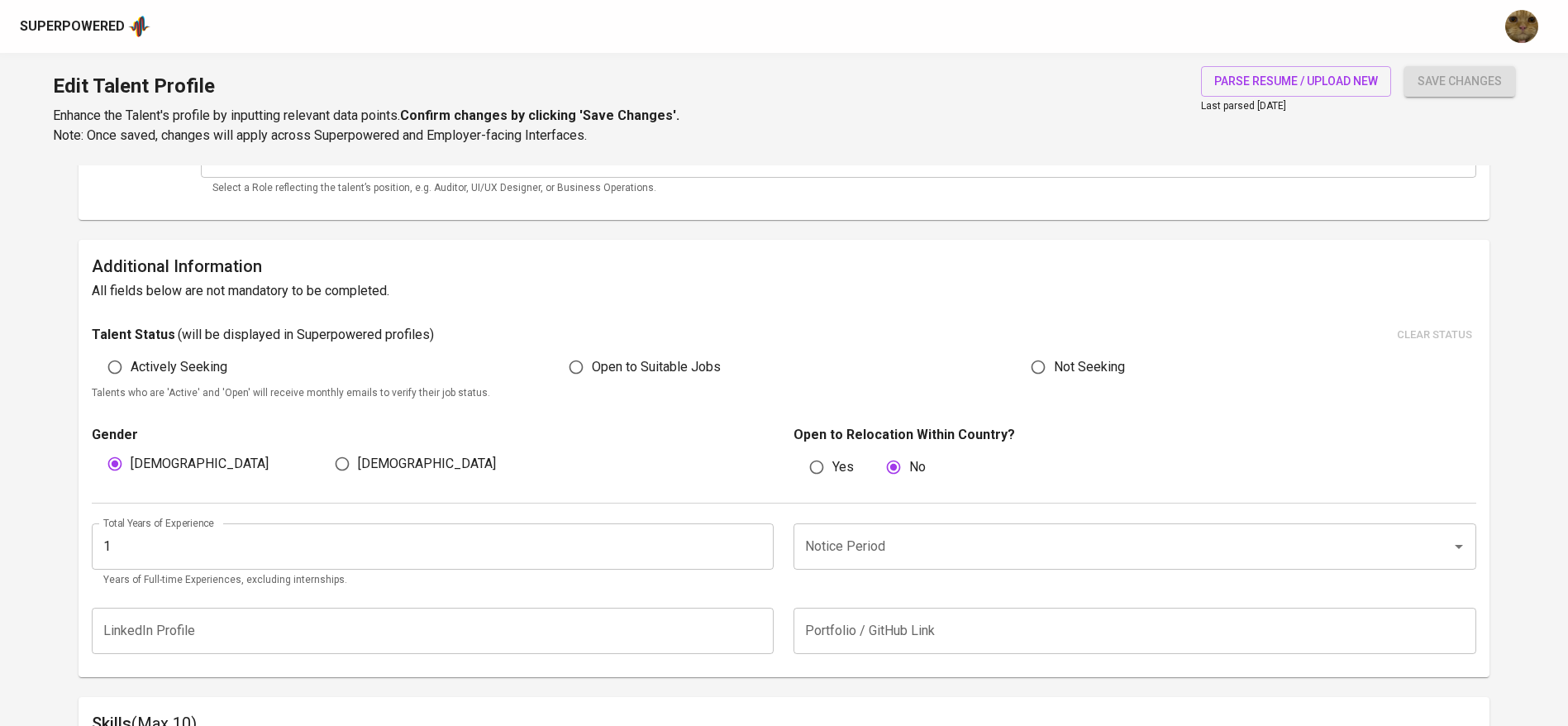
scroll to position [354, 0]
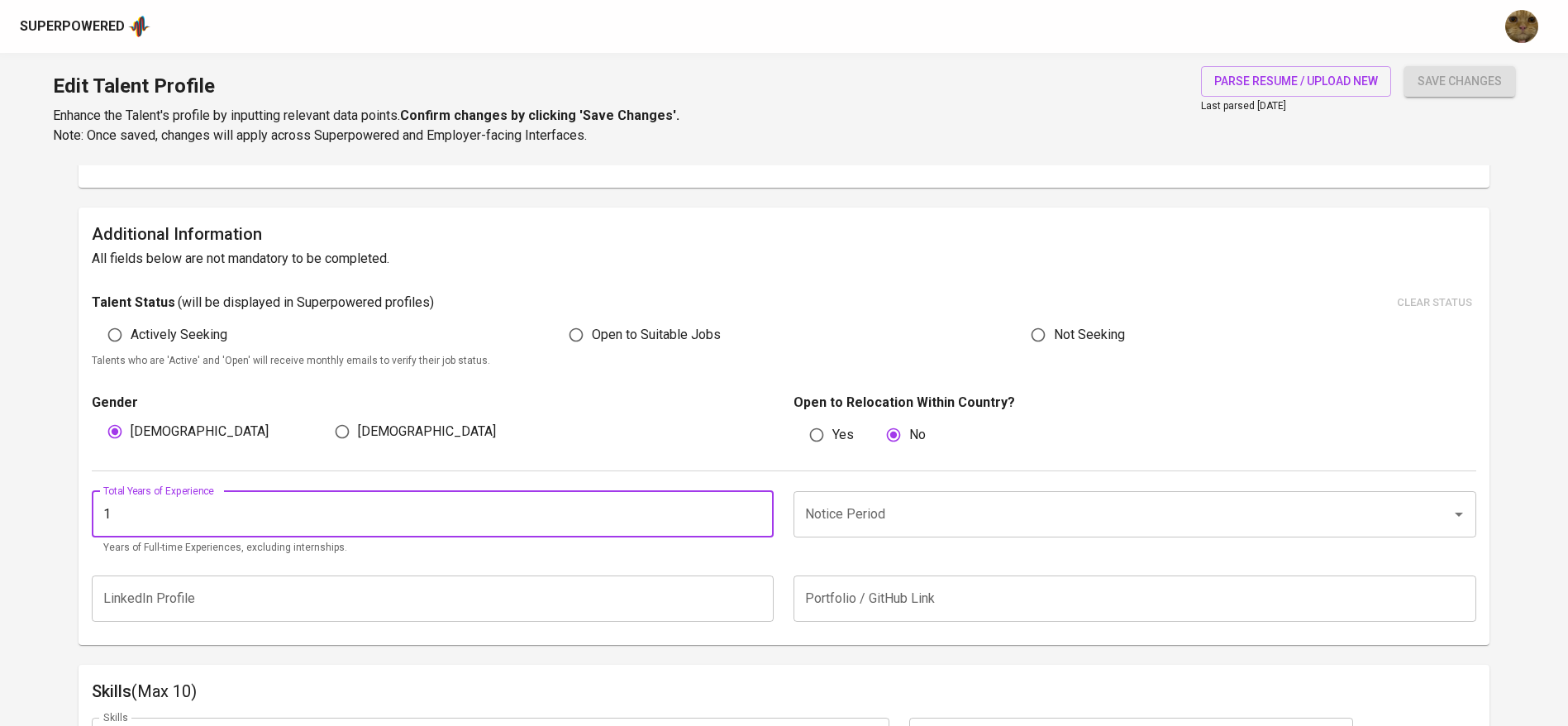
click at [178, 502] on input "1" at bounding box center [433, 514] width 683 height 46
type input "3"
click at [893, 510] on input "Notice Period" at bounding box center [1111, 514] width 622 height 31
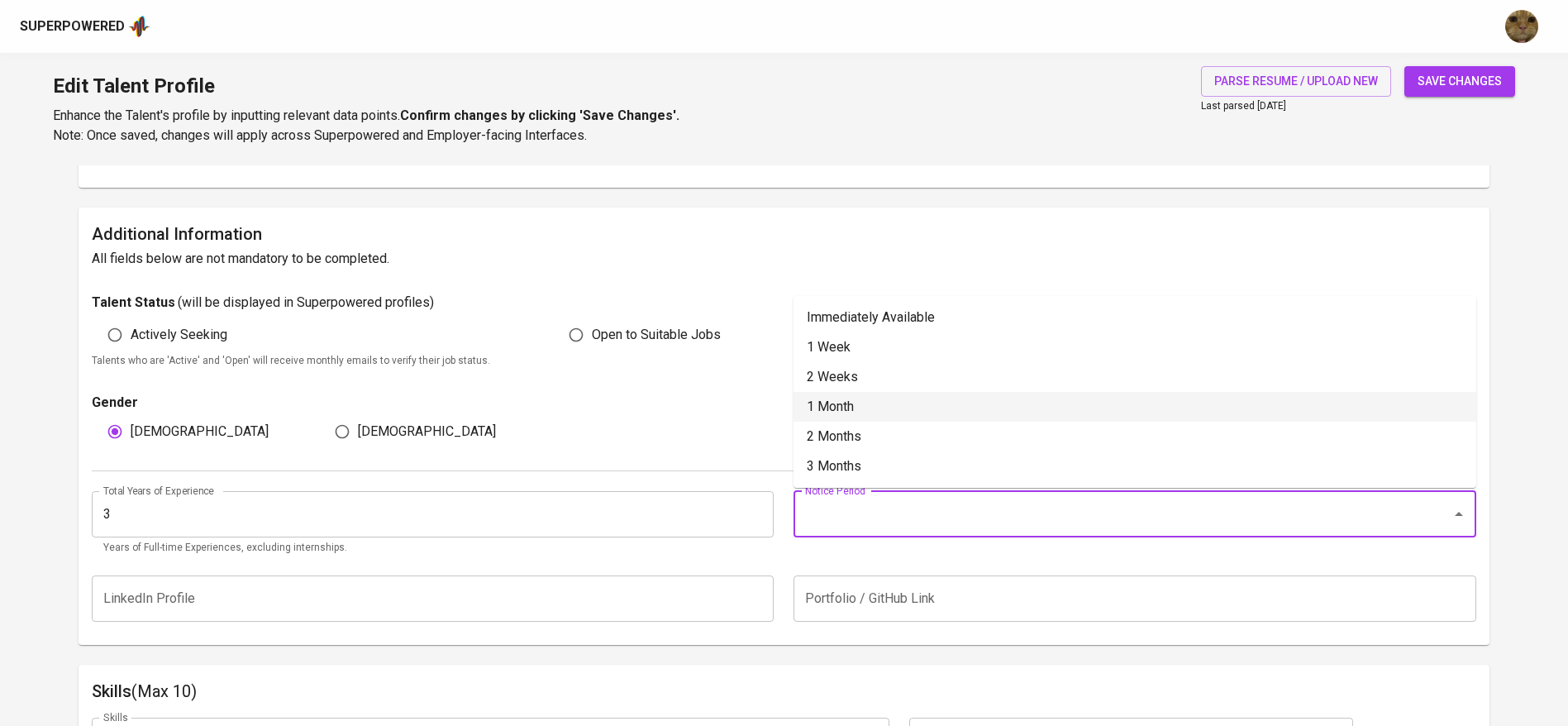
click at [825, 407] on li "1 Month" at bounding box center [1134, 406] width 683 height 29
type input "1 Month"
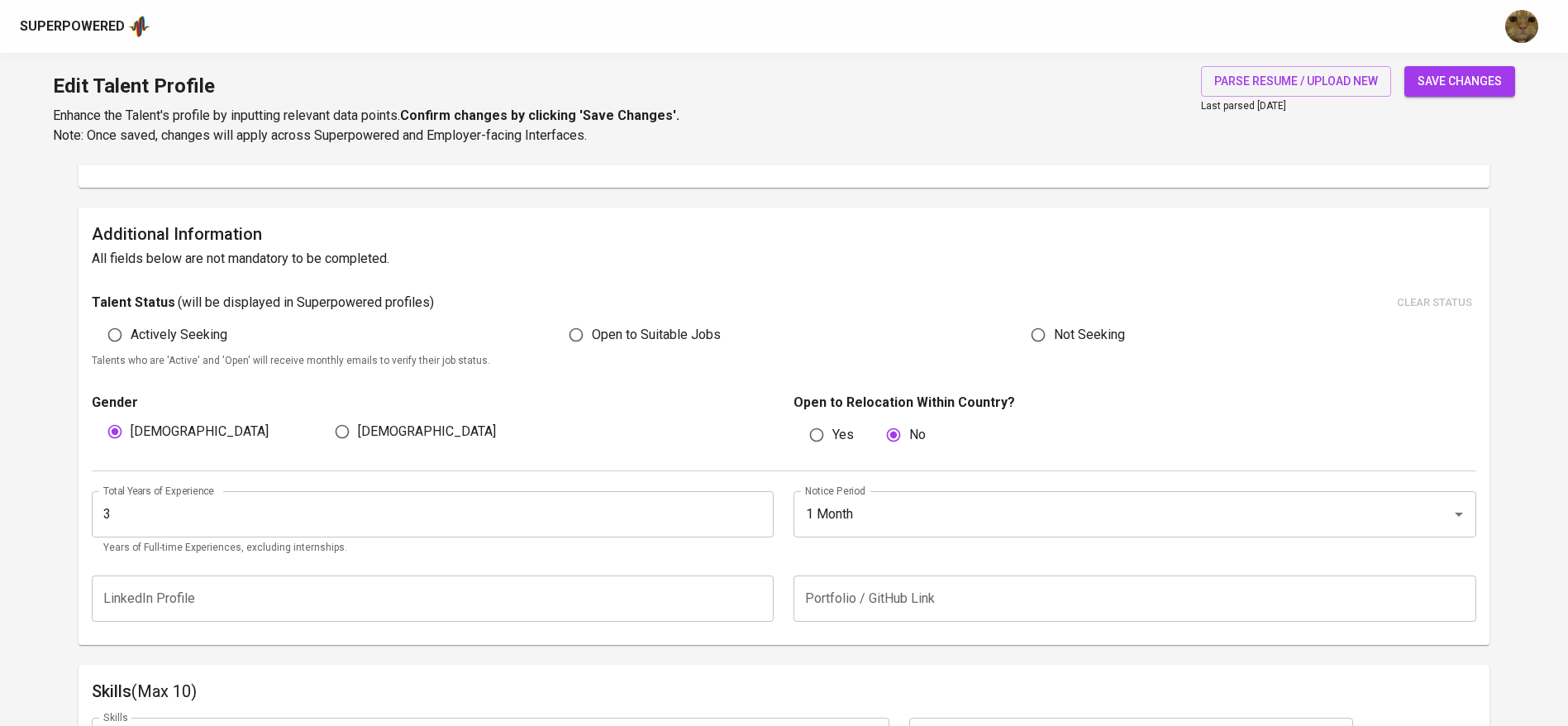
click at [1470, 78] on span "save changes" at bounding box center [1460, 81] width 85 height 20
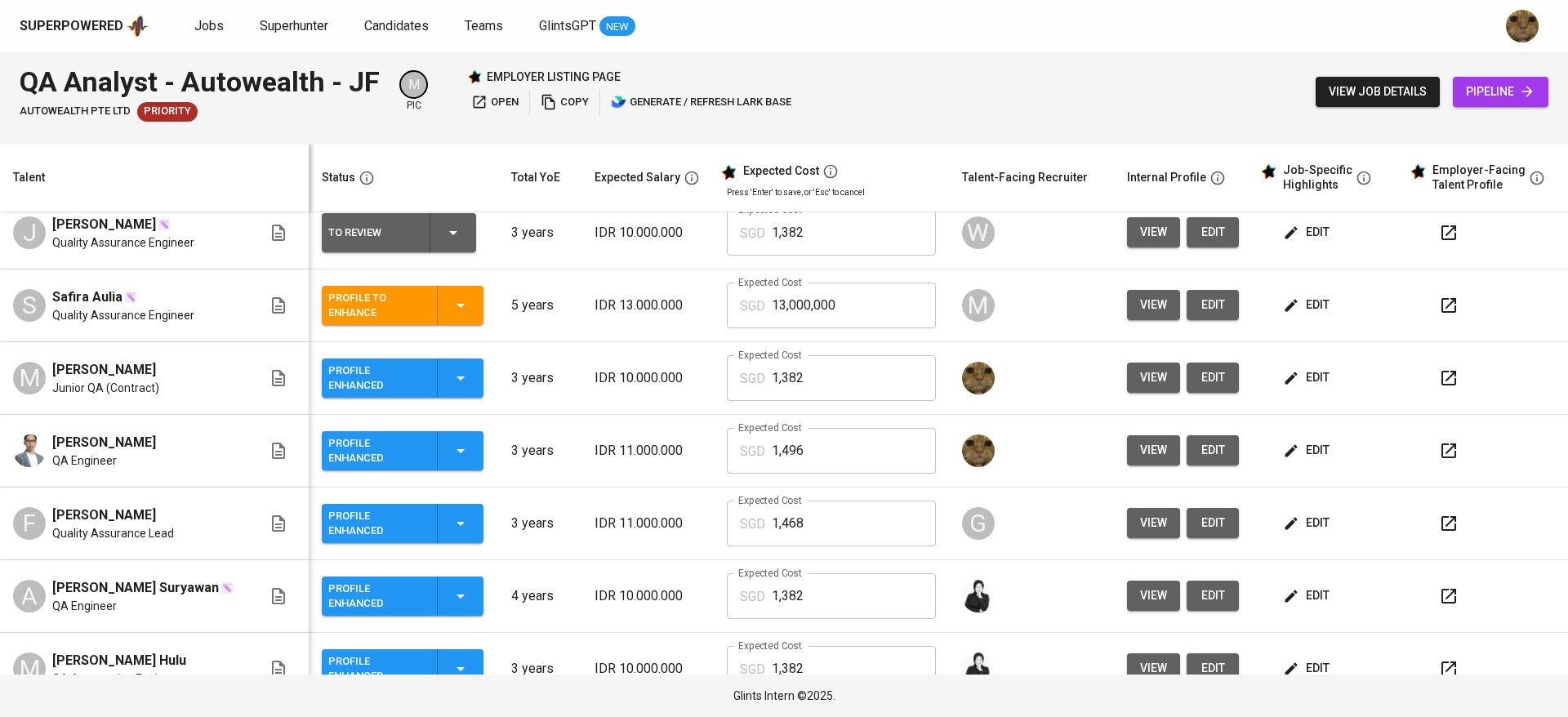
scroll to position [232, 0]
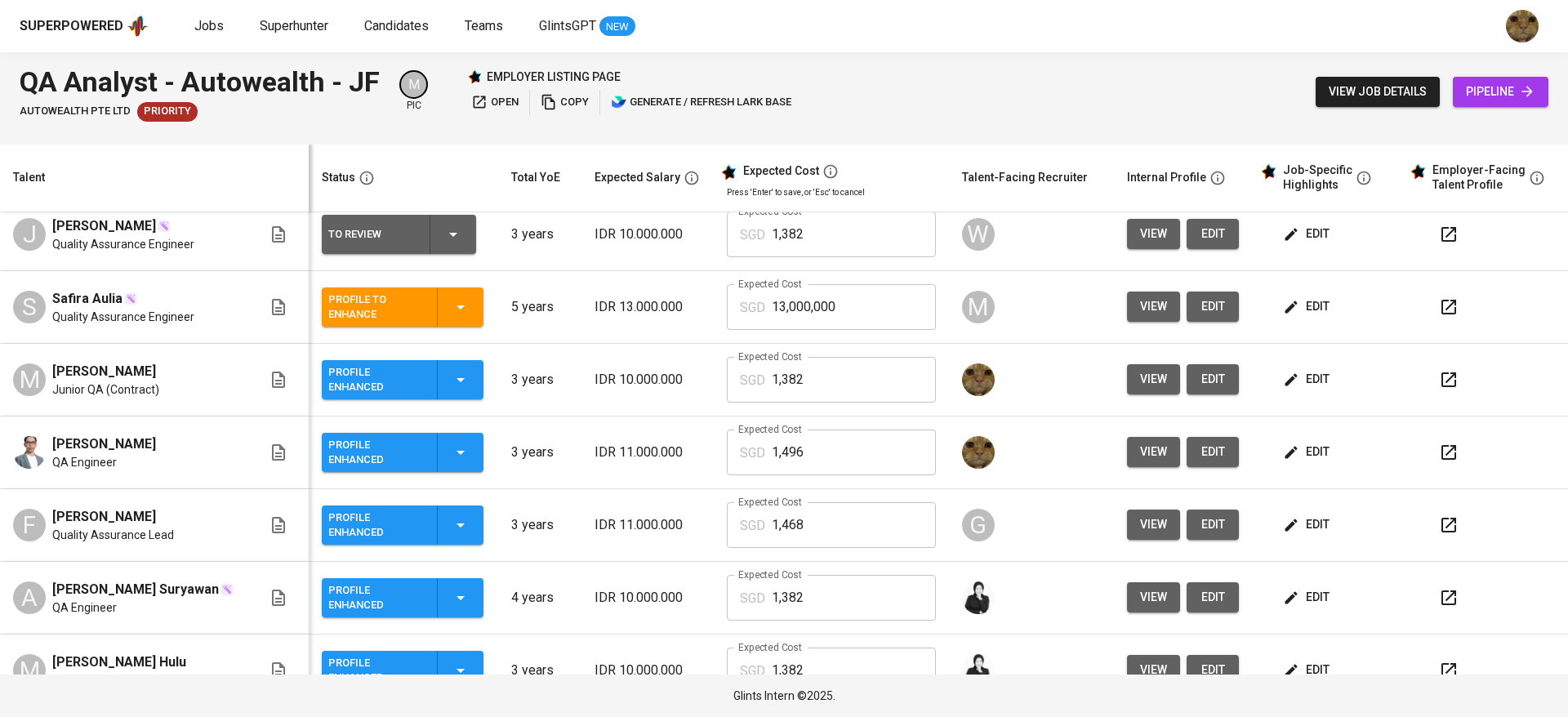
click at [1304, 454] on span "edit" at bounding box center [1308, 451] width 44 height 20
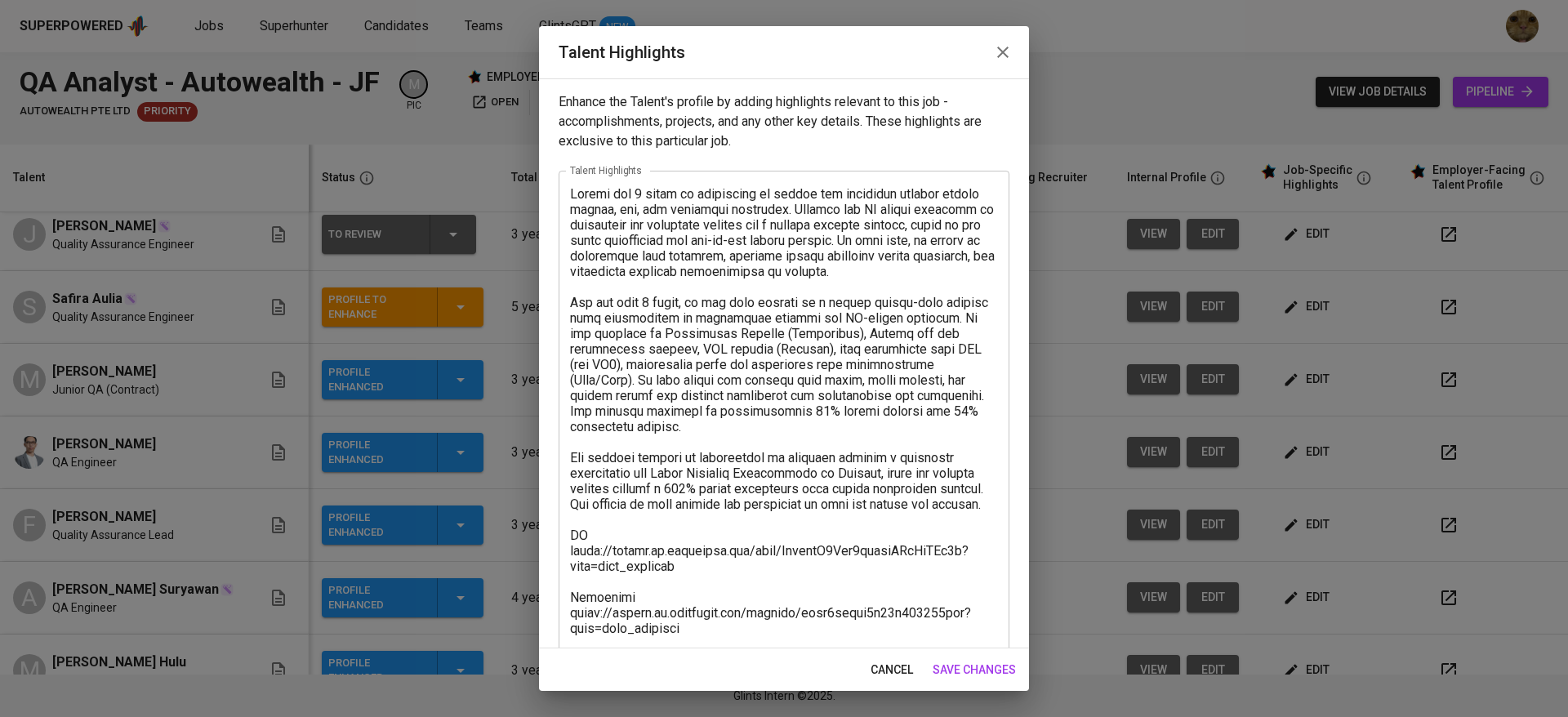
scroll to position [171, 0]
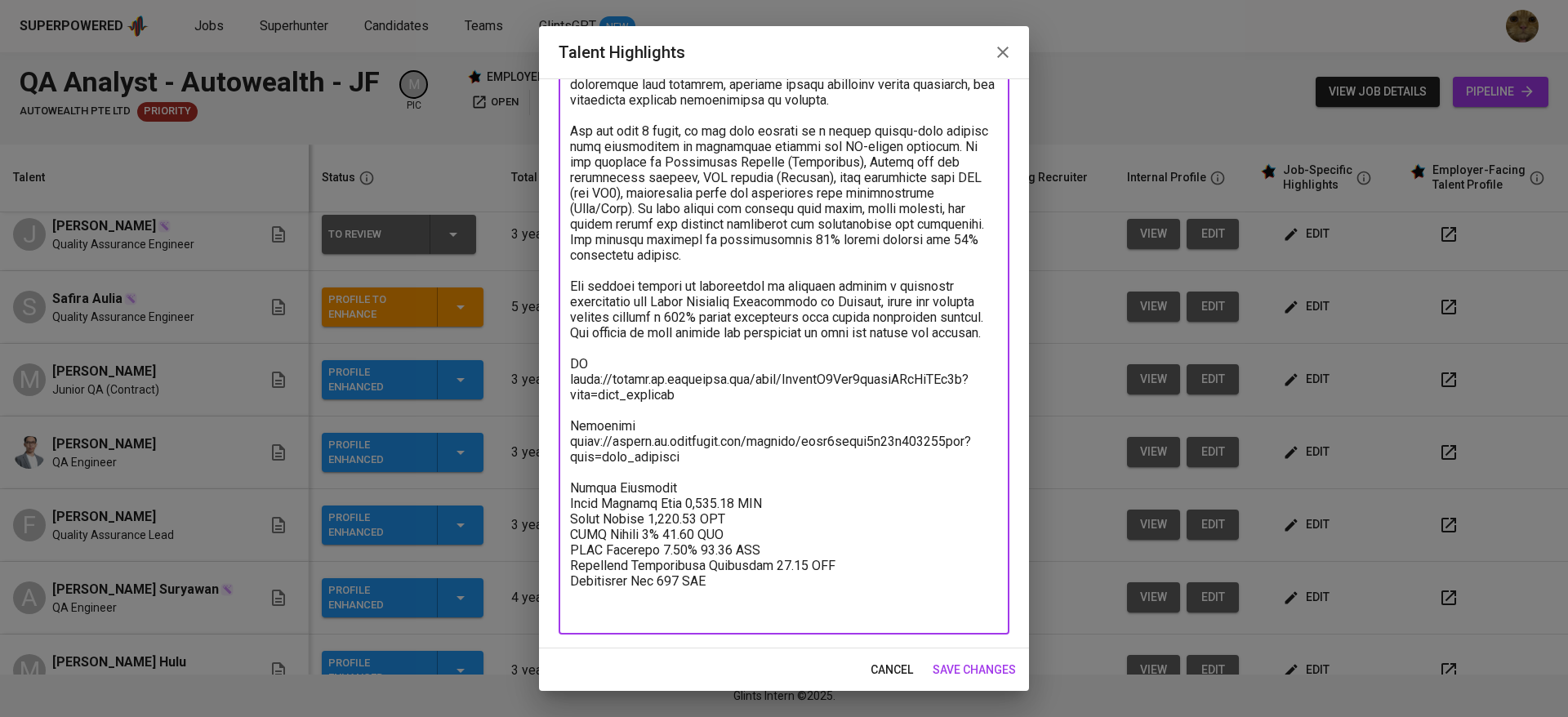
click at [748, 530] on textarea at bounding box center [784, 317] width 428 height 605
paste textarea "11,988"
type textarea "Fadhel has 3 years of experience in manual and automated testing across mobile,…"
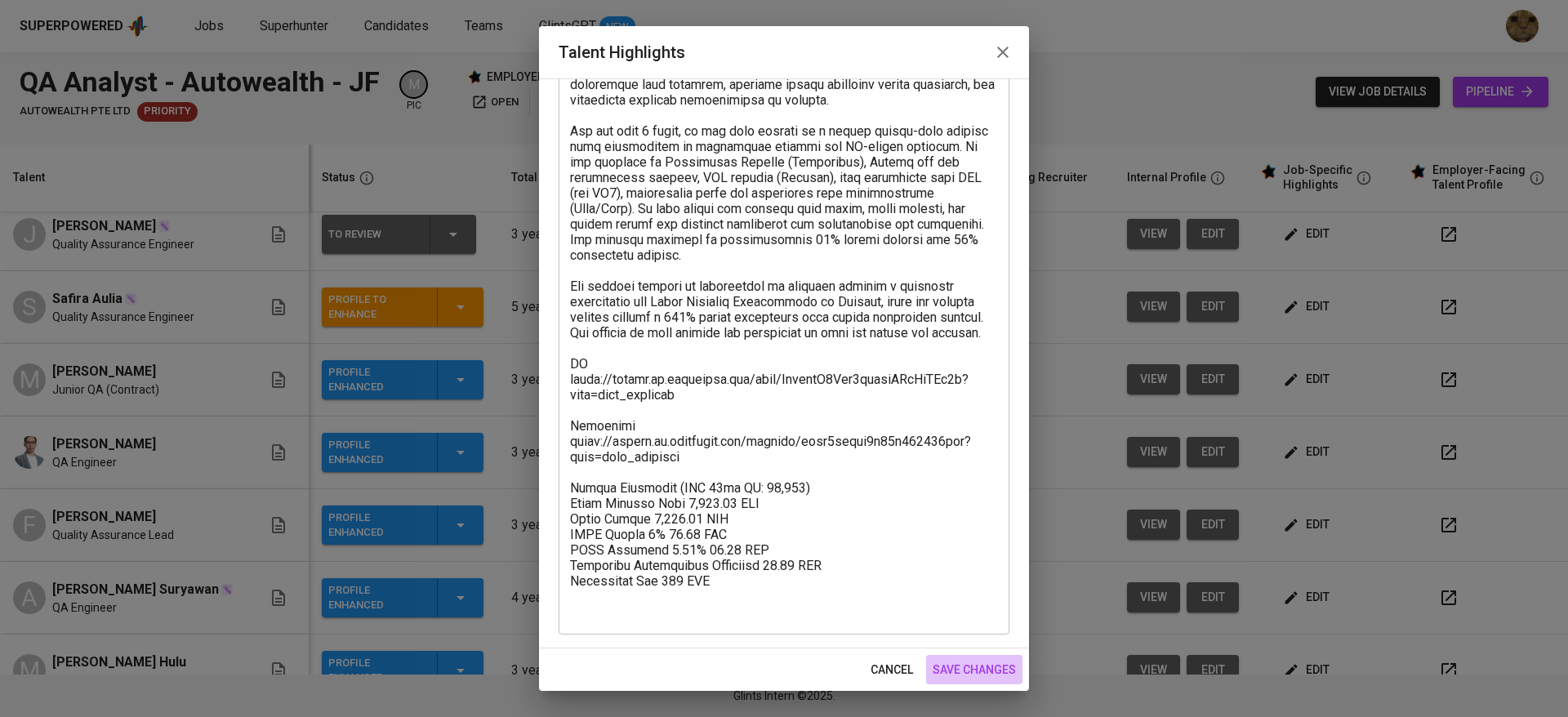
click at [978, 667] on span "save changes" at bounding box center [975, 670] width 84 height 20
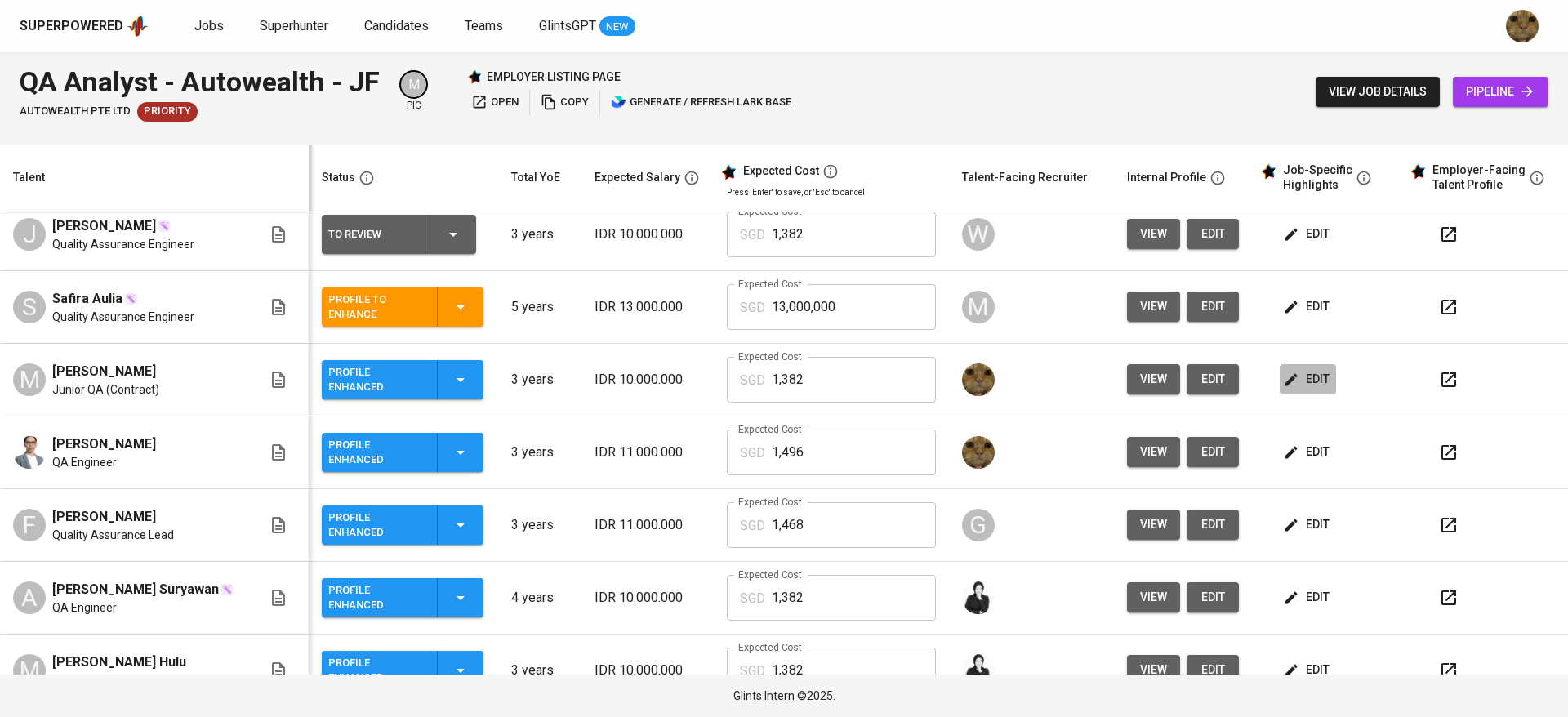
click at [1309, 386] on span "edit" at bounding box center [1308, 379] width 44 height 20
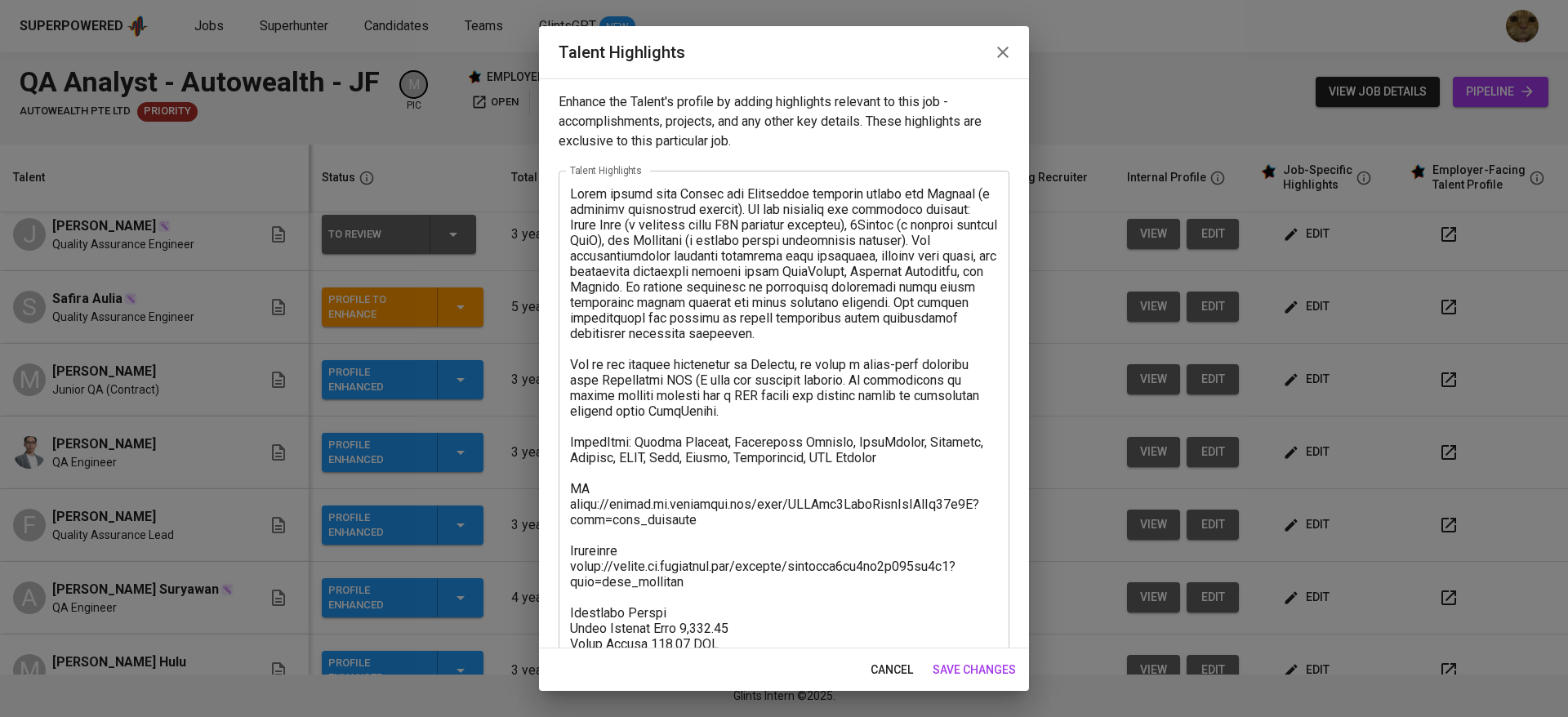
scroll to position [109, 0]
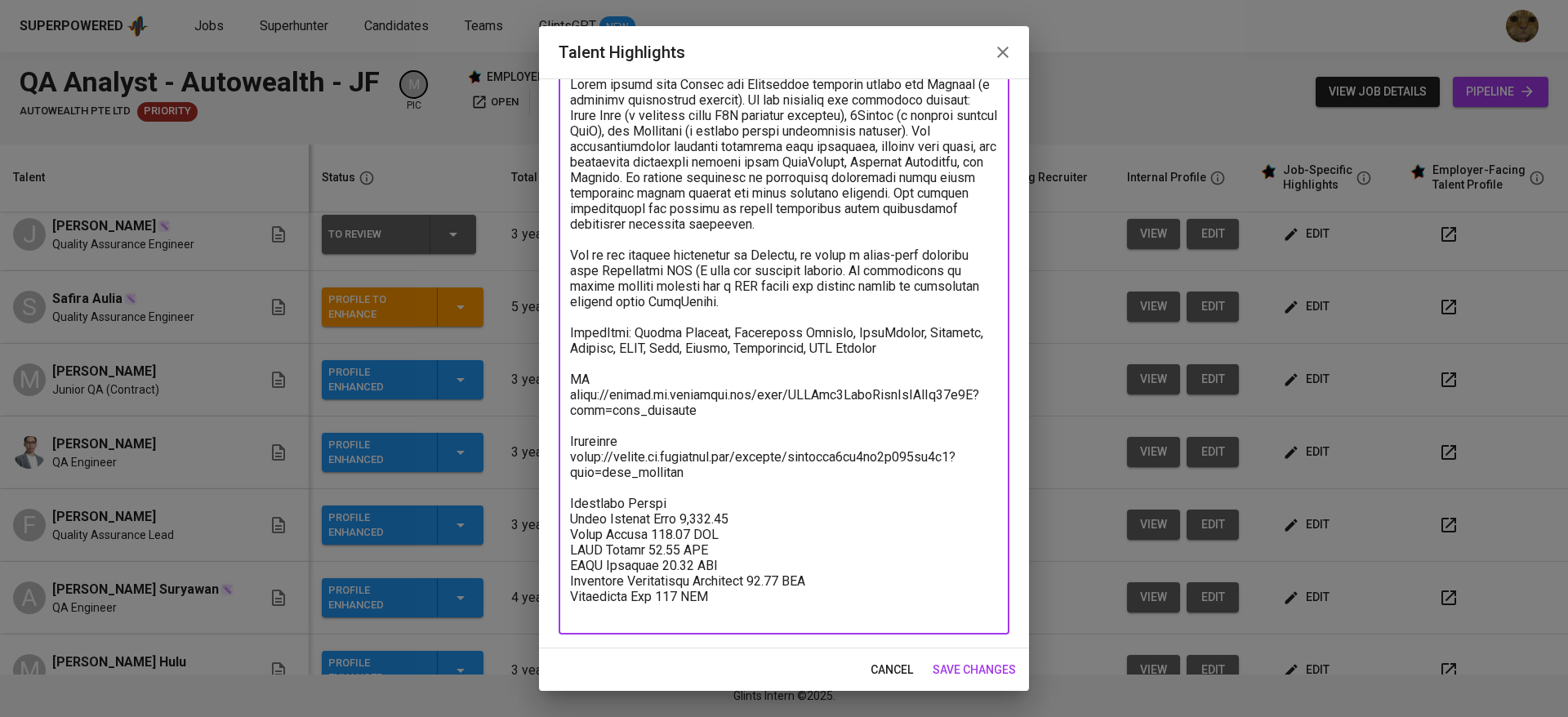
click at [695, 518] on textarea at bounding box center [784, 348] width 428 height 543
paste textarea "11,988"
type textarea "[PERSON_NAME] worked with Manual and Automation software tester for Mitrais (a …"
click at [960, 660] on span "save changes" at bounding box center [975, 670] width 84 height 20
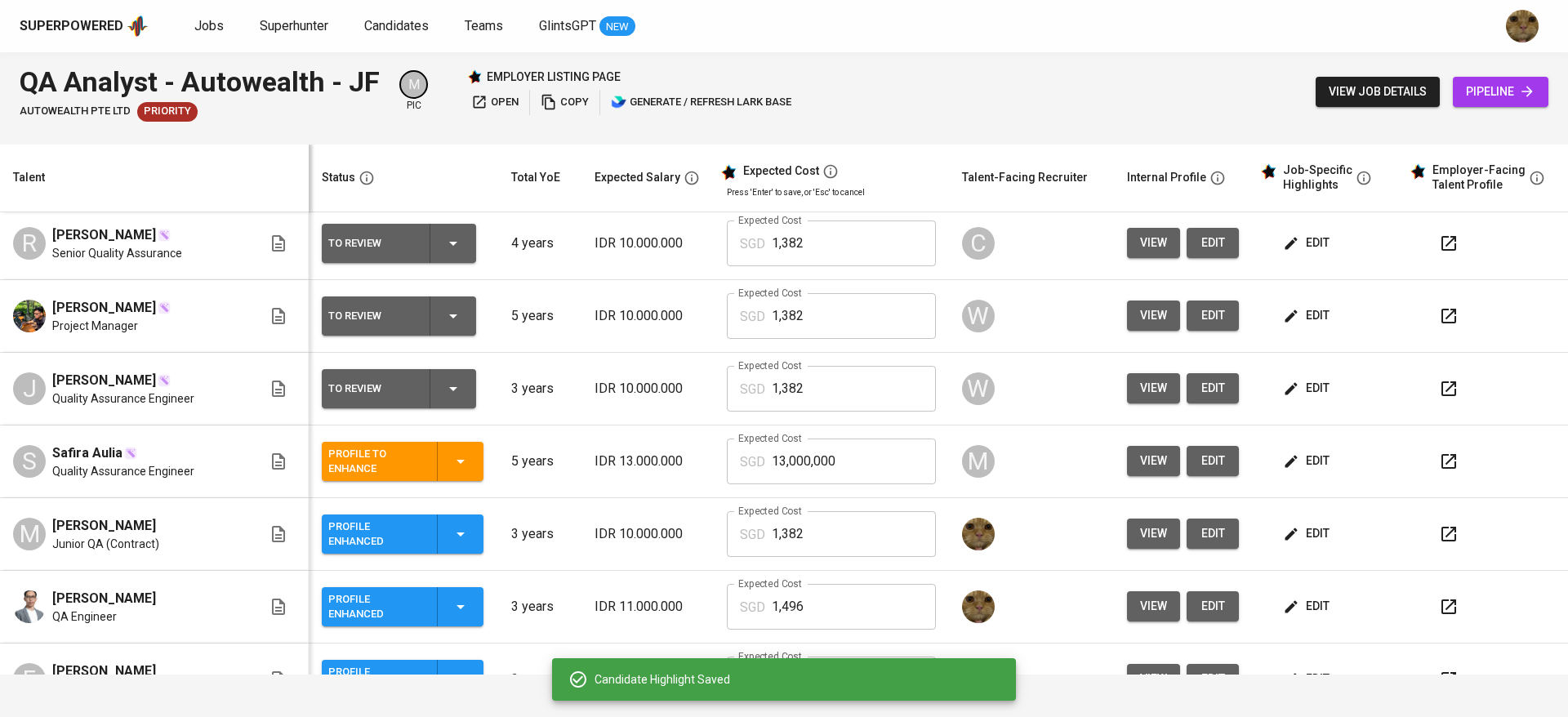
scroll to position [0, 0]
